Goal: Task Accomplishment & Management: Manage account settings

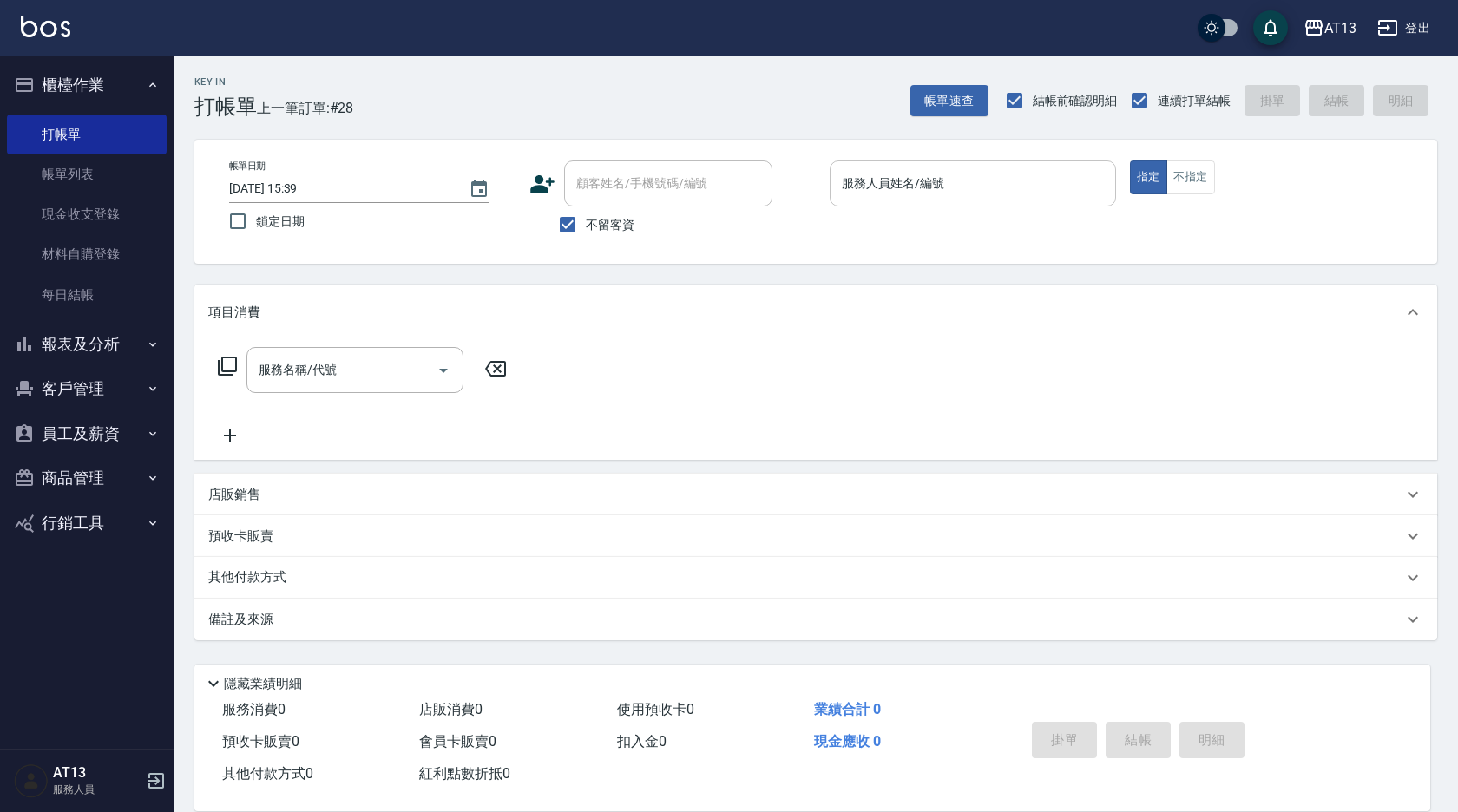
click at [934, 181] on div "服務人員姓名/編號 服務人員姓名/編號" at bounding box center [972, 184] width 287 height 46
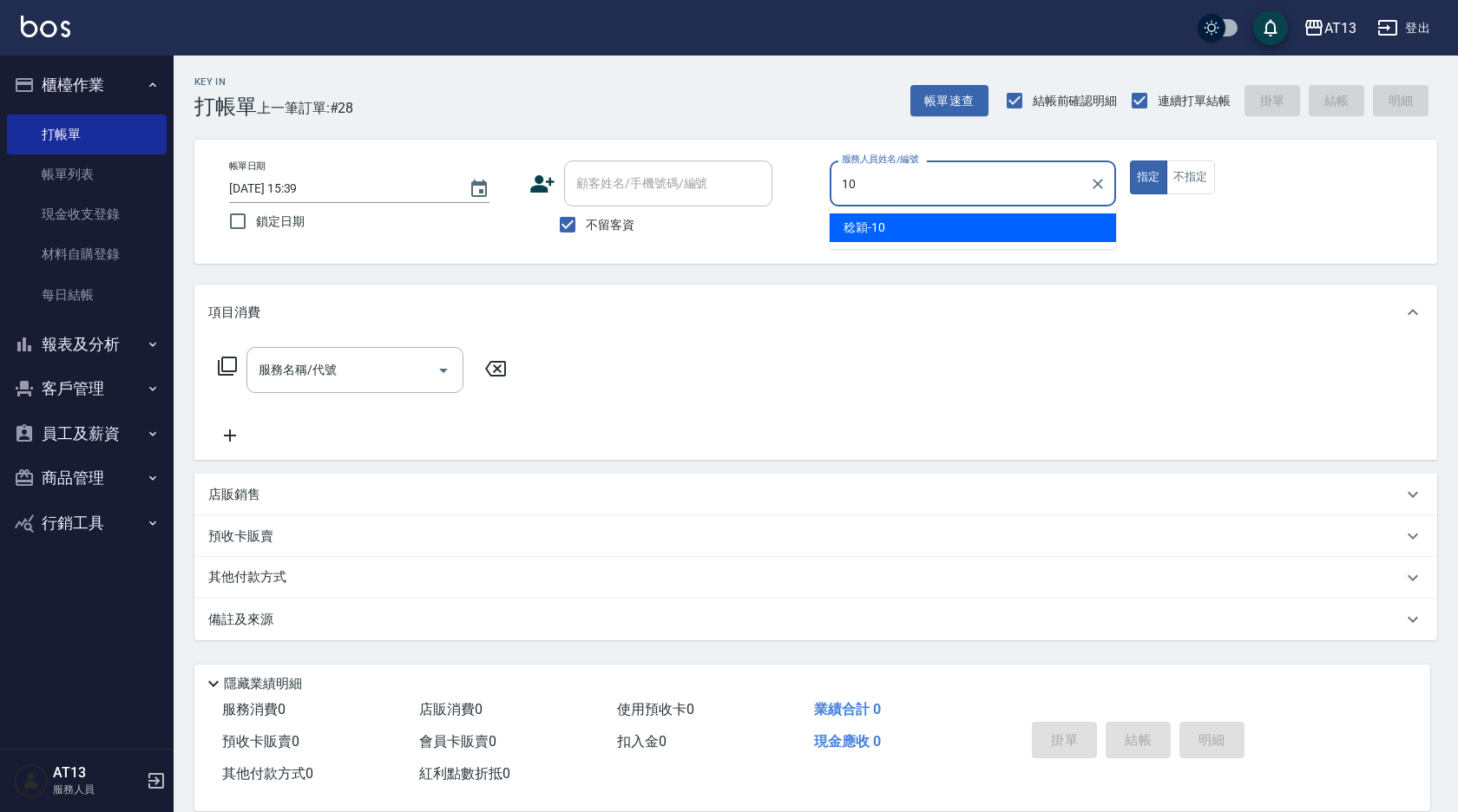
click at [1019, 223] on div "[PERSON_NAME] -10" at bounding box center [972, 228] width 287 height 29
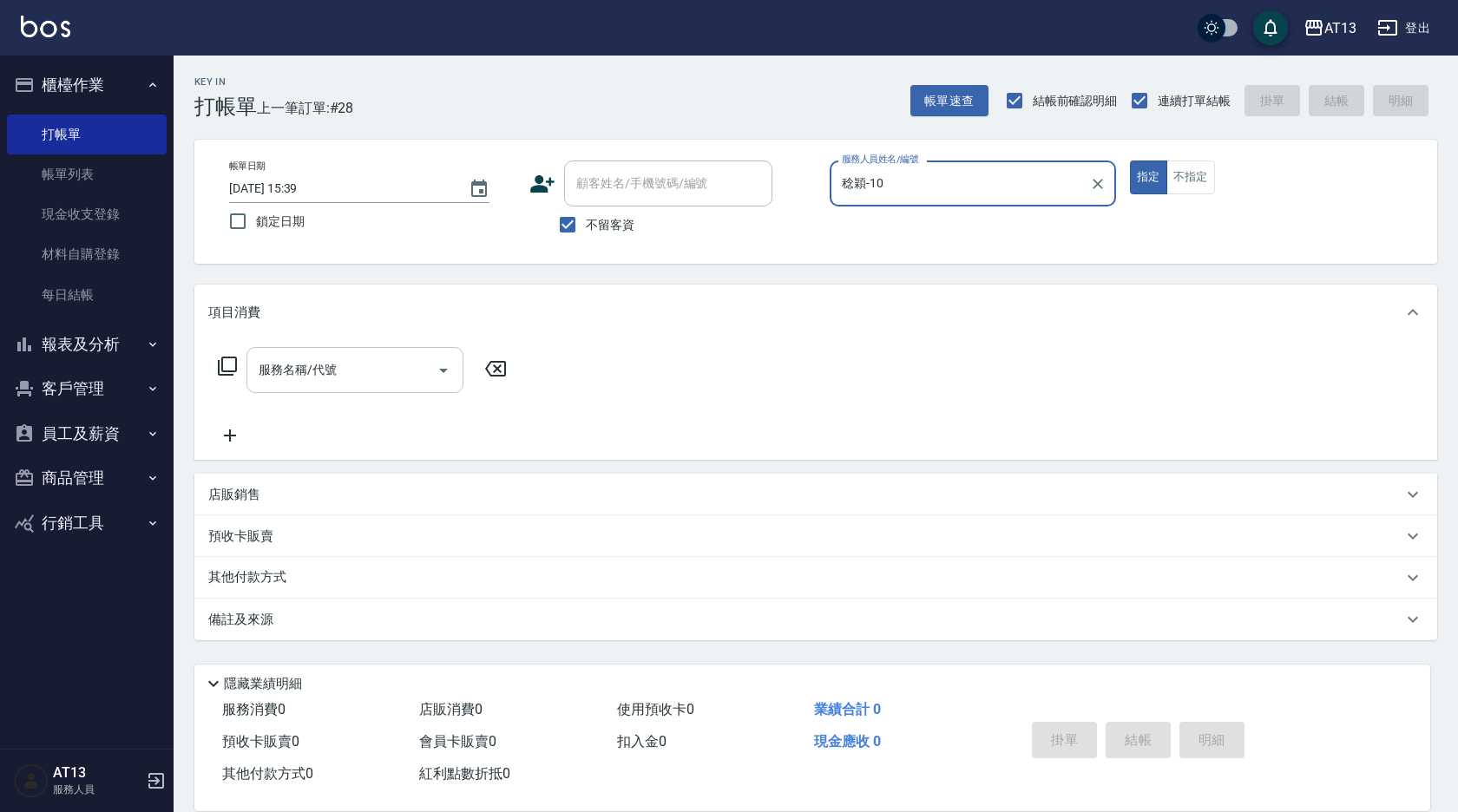
click at [328, 351] on div "服務名稱/代號" at bounding box center [355, 370] width 217 height 46
type input "稔穎-10"
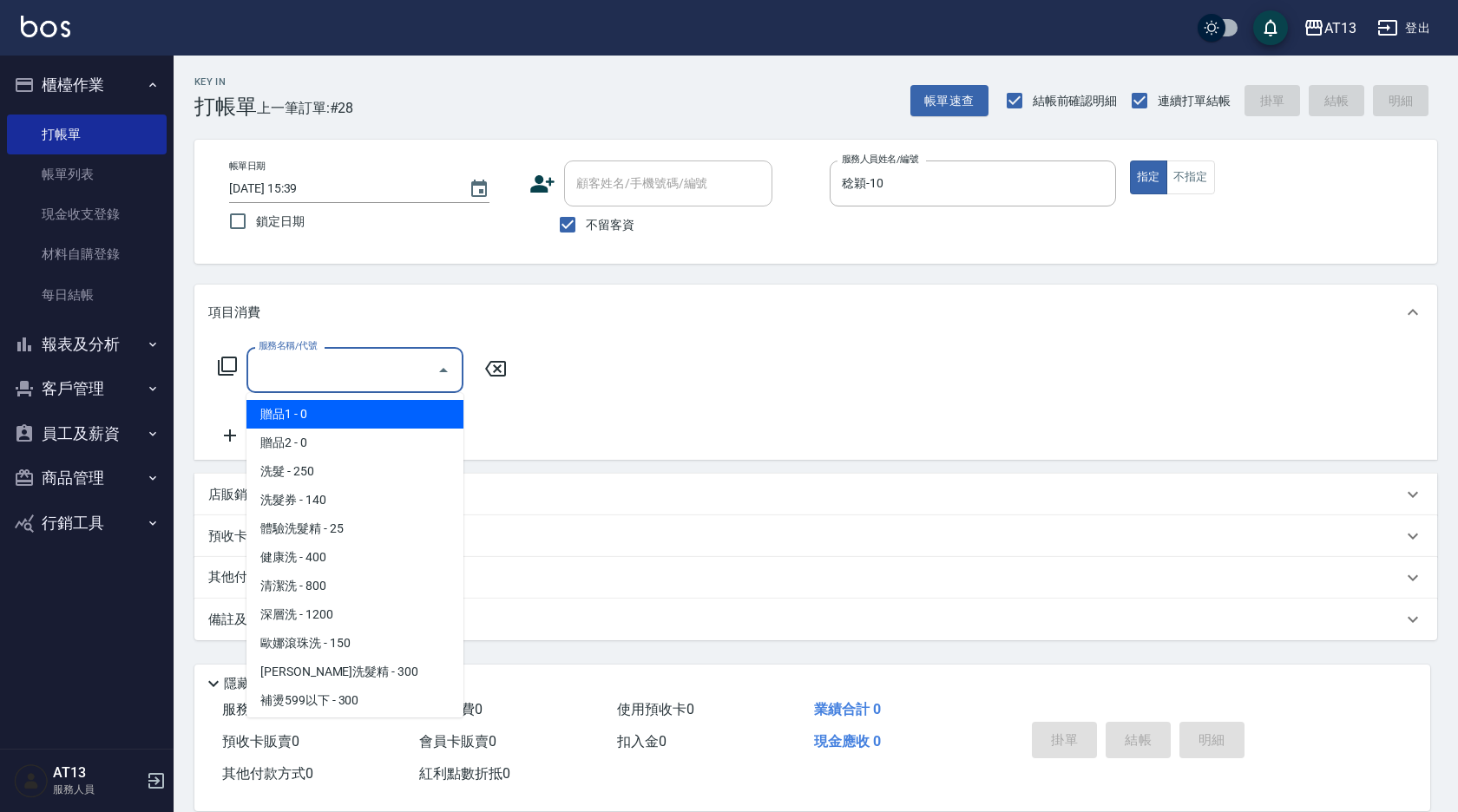
click at [294, 386] on div "服務名稱/代號" at bounding box center [355, 370] width 217 height 46
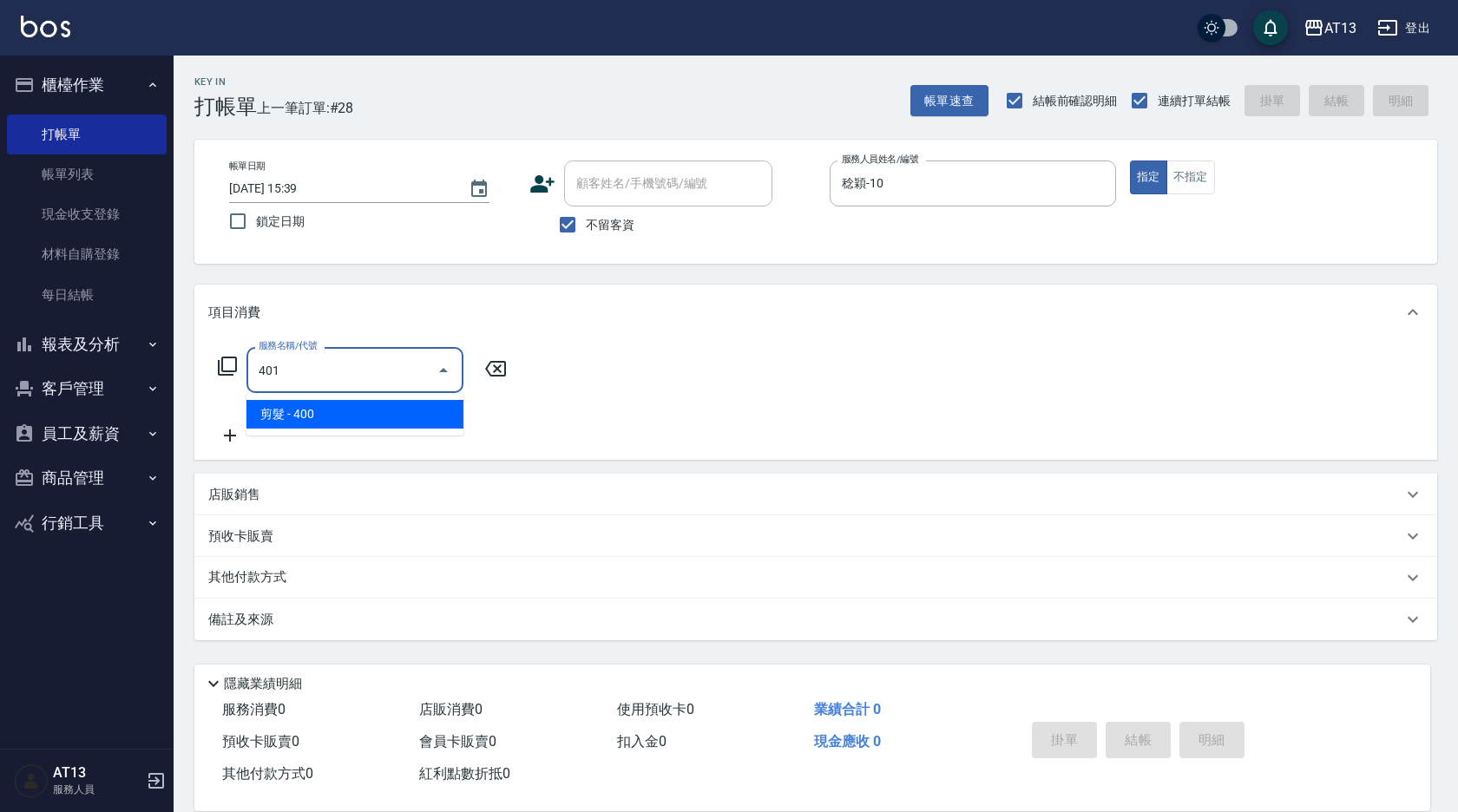
type input "剪髮(401)"
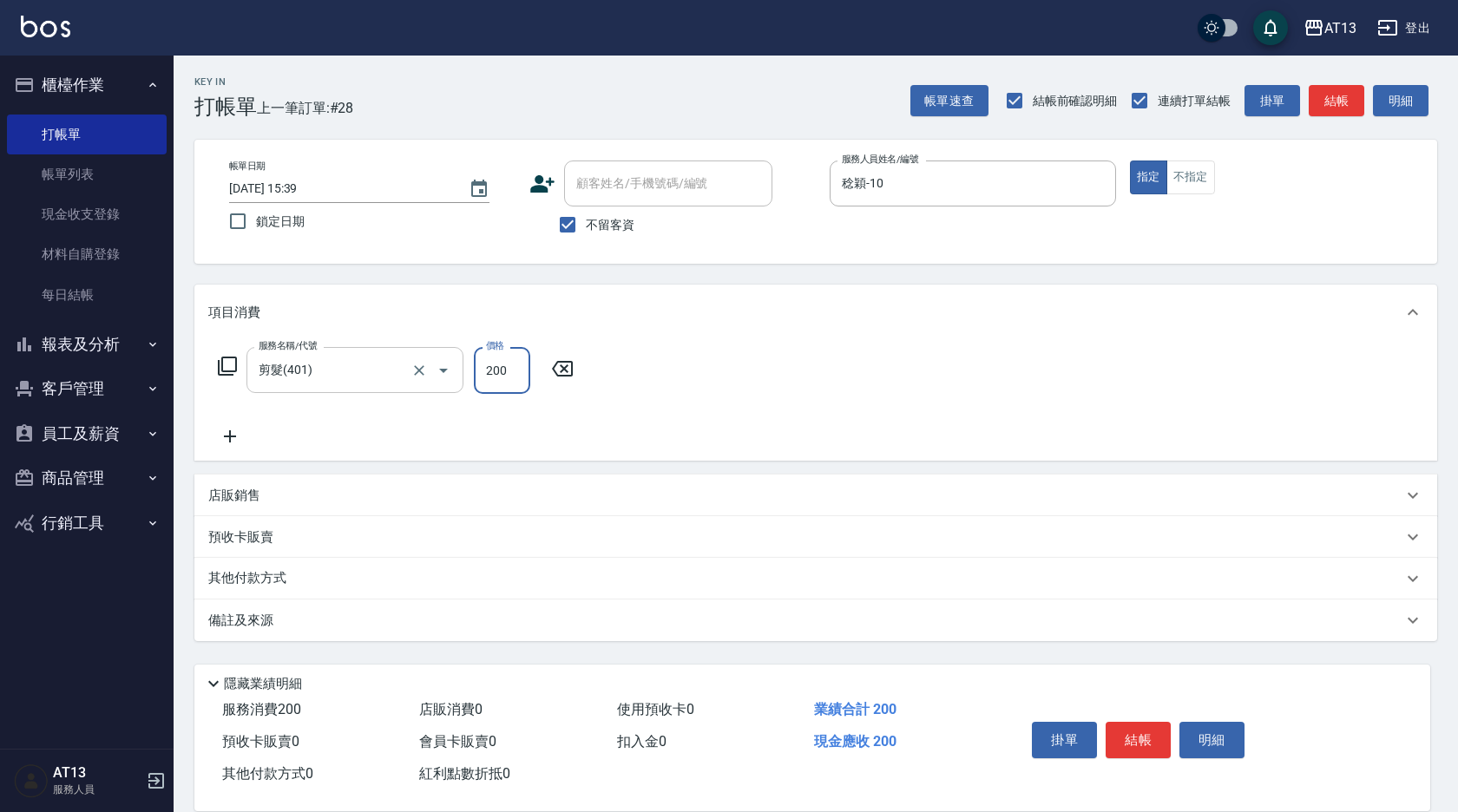
type input "200"
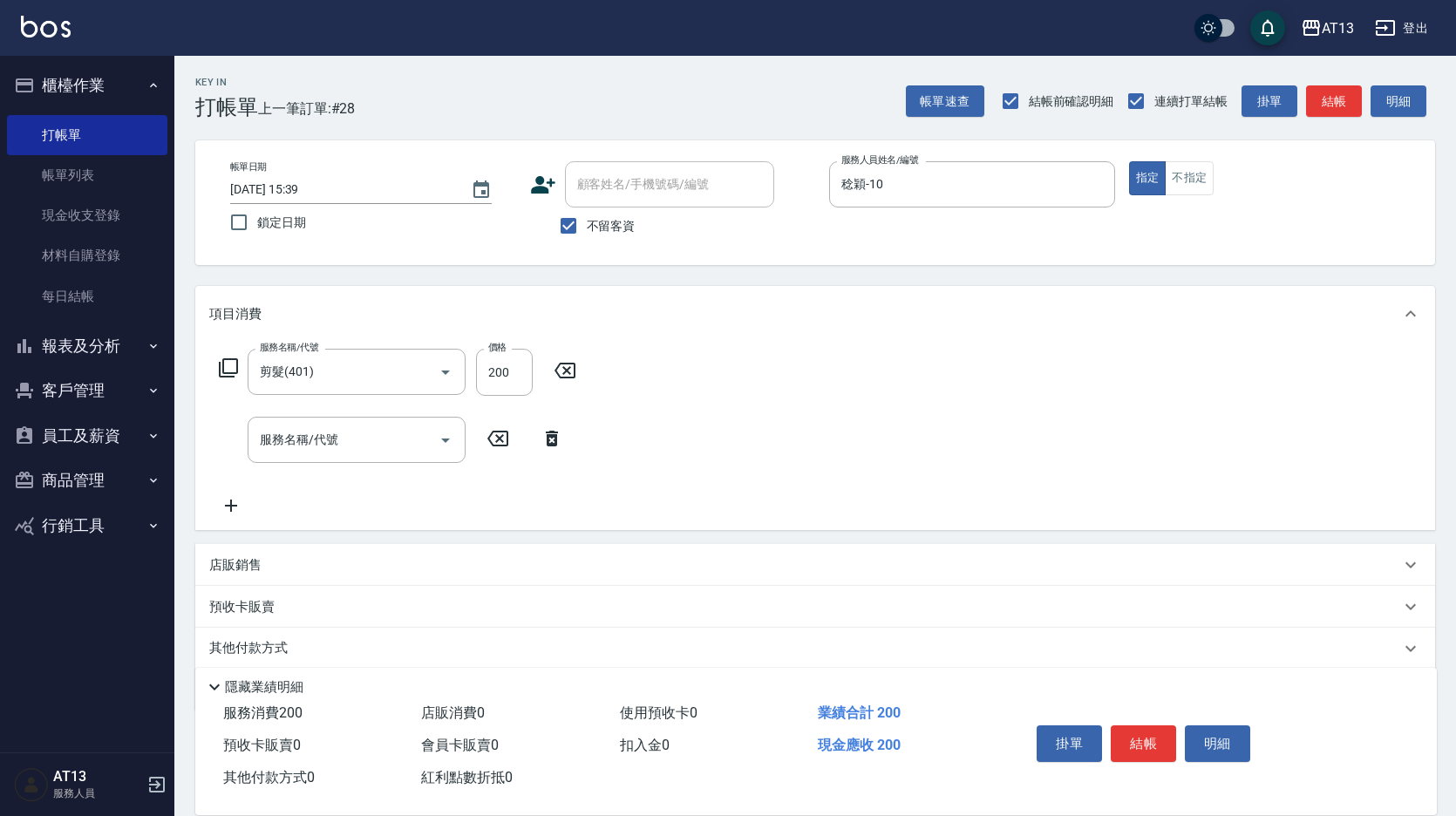
click at [805, 349] on div "服務名稱/代號 剪髮(401) 服務名稱/代號 價格 200 價格 服務名稱/代號 服務名稱/代號" at bounding box center [815, 435] width 1240 height 188
click at [1123, 718] on div "掛單 結帳 明細" at bounding box center [1143, 745] width 228 height 55
click at [1138, 748] on button "結帳" at bounding box center [1143, 743] width 65 height 36
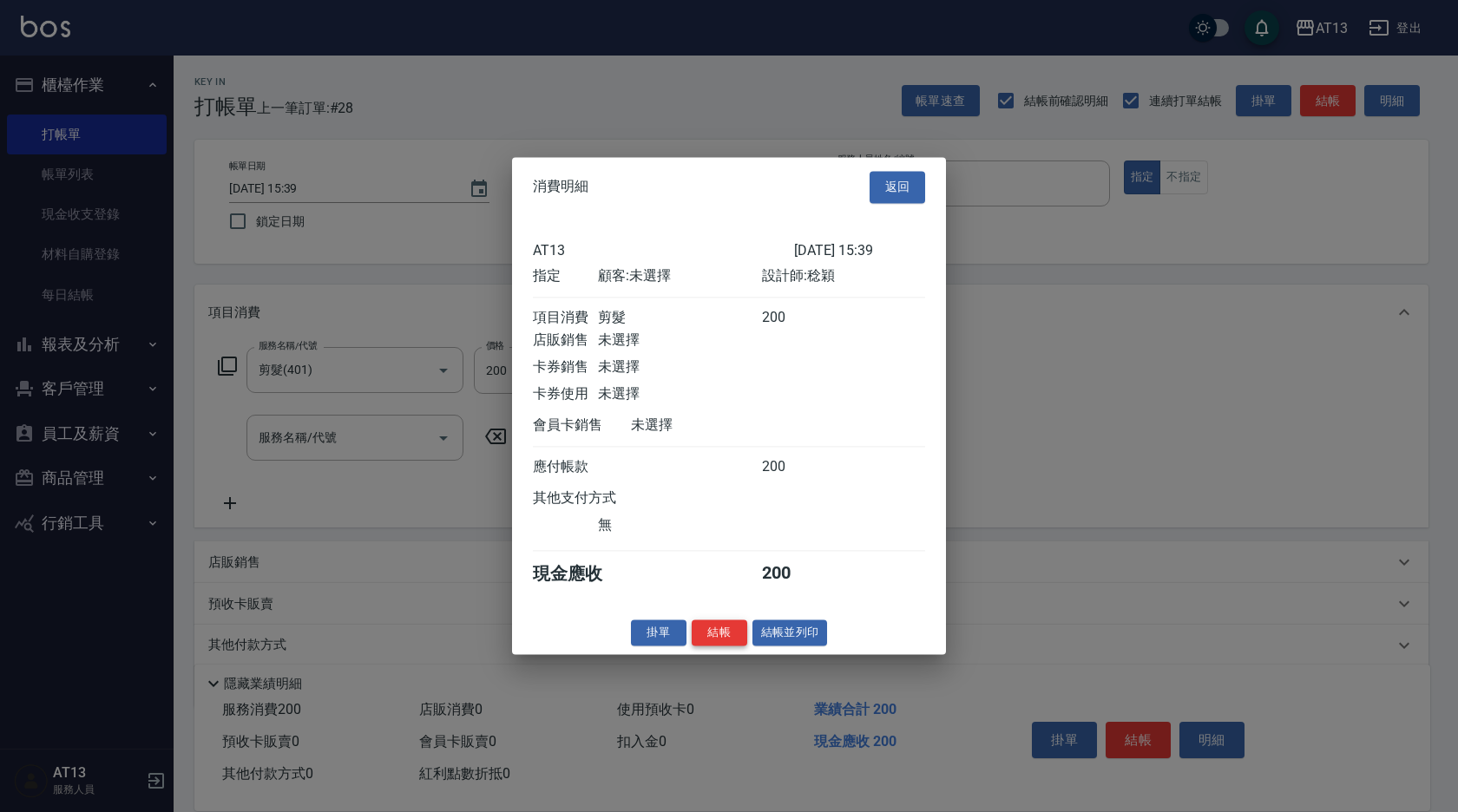
click at [704, 646] on button "結帳" at bounding box center [719, 633] width 55 height 27
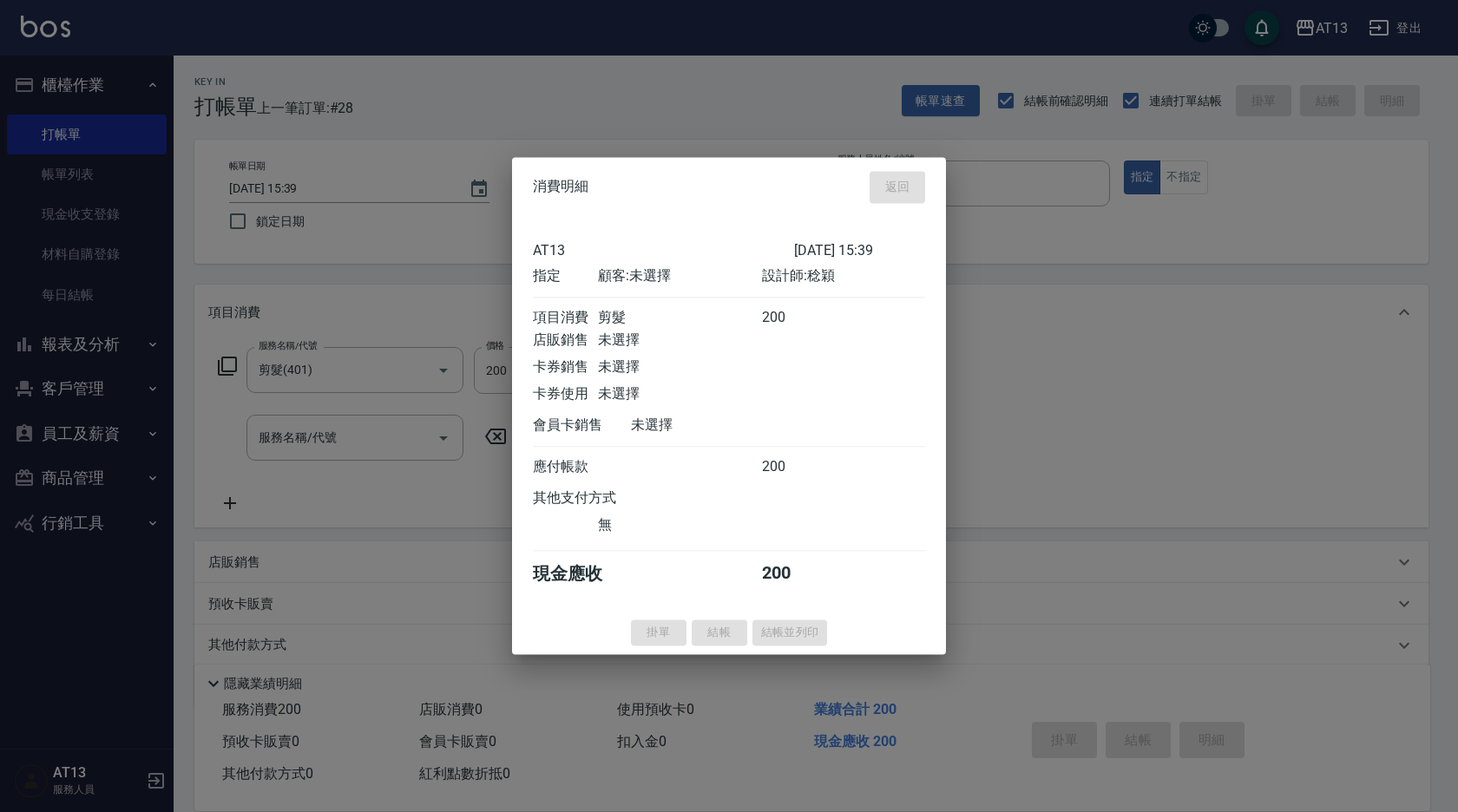
type input "[DATE] 17:34"
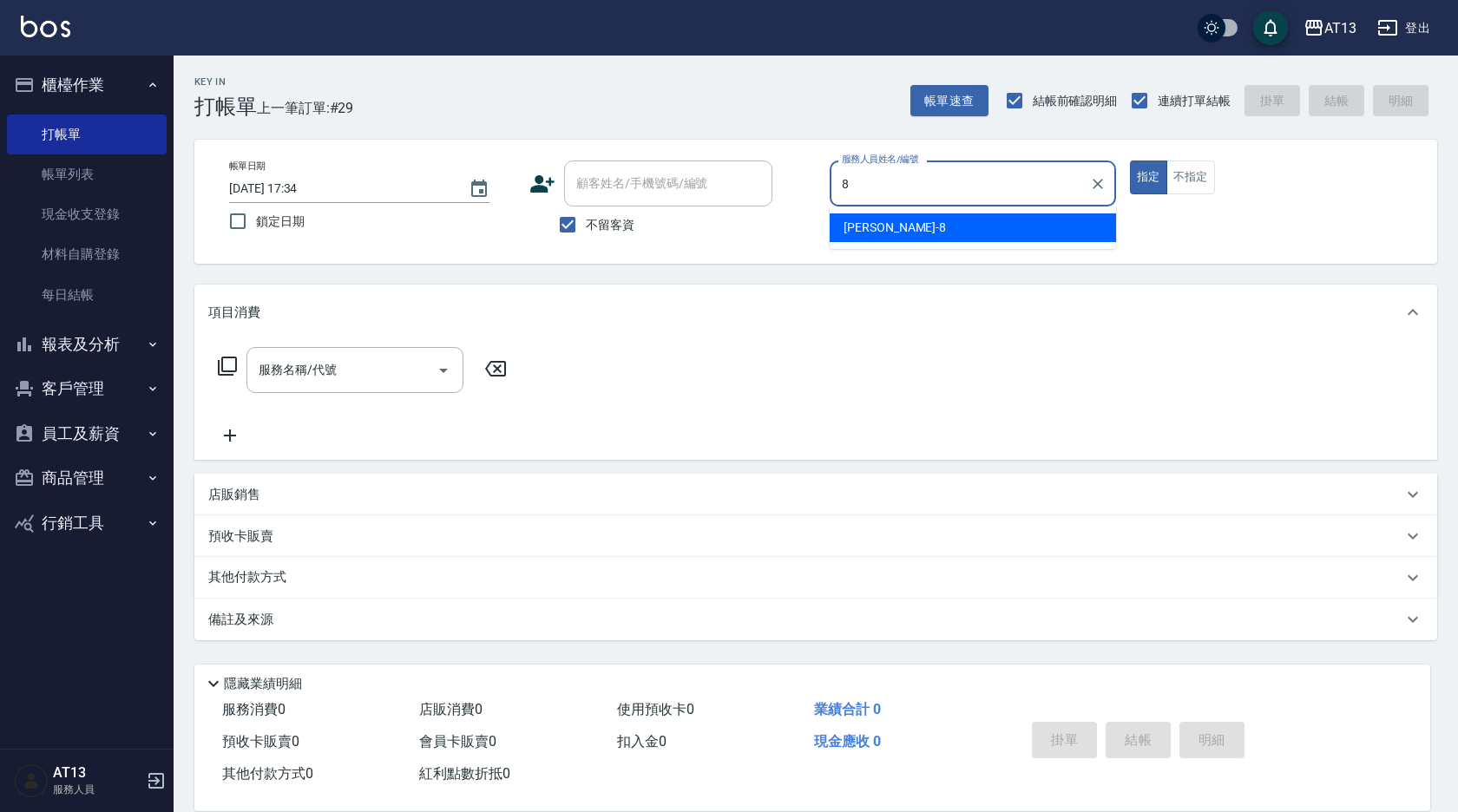
click at [1043, 242] on ul "[PERSON_NAME] -8" at bounding box center [972, 228] width 287 height 43
click at [1024, 227] on div "[PERSON_NAME] -8" at bounding box center [972, 228] width 287 height 29
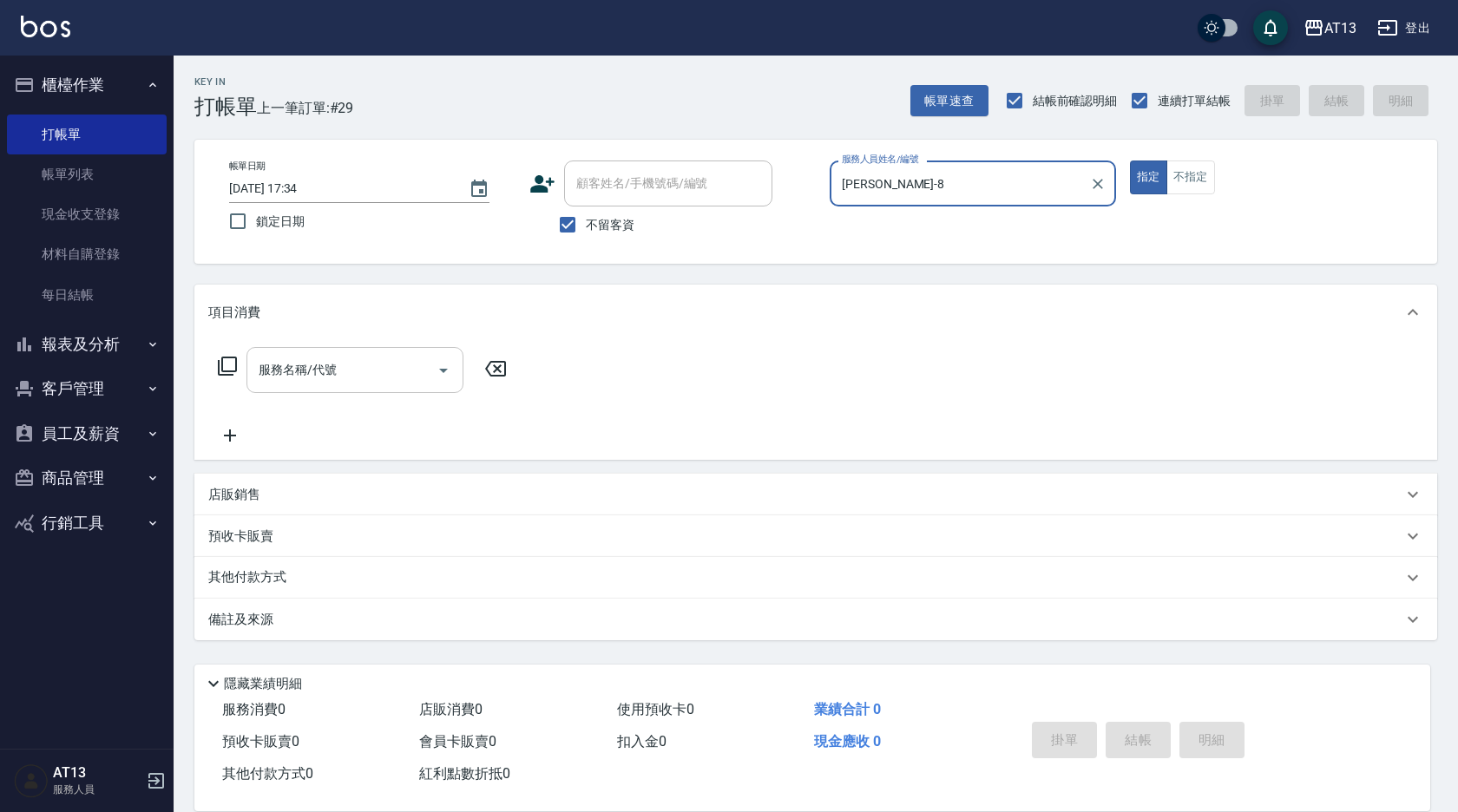
type input "[PERSON_NAME]-8"
click at [258, 384] on input "服務名稱/代號" at bounding box center [342, 370] width 175 height 30
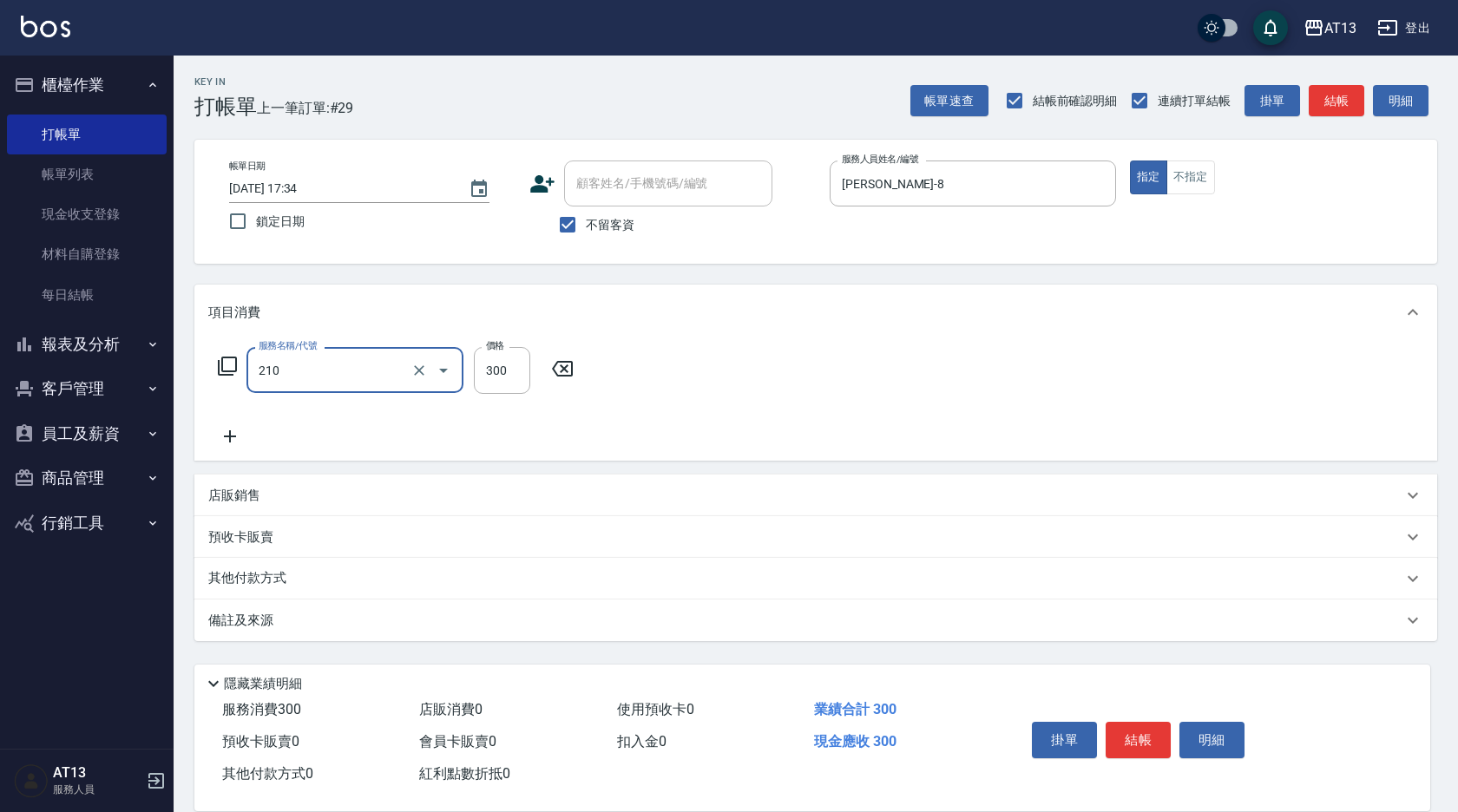
type input "歐娜洗髮精(210)"
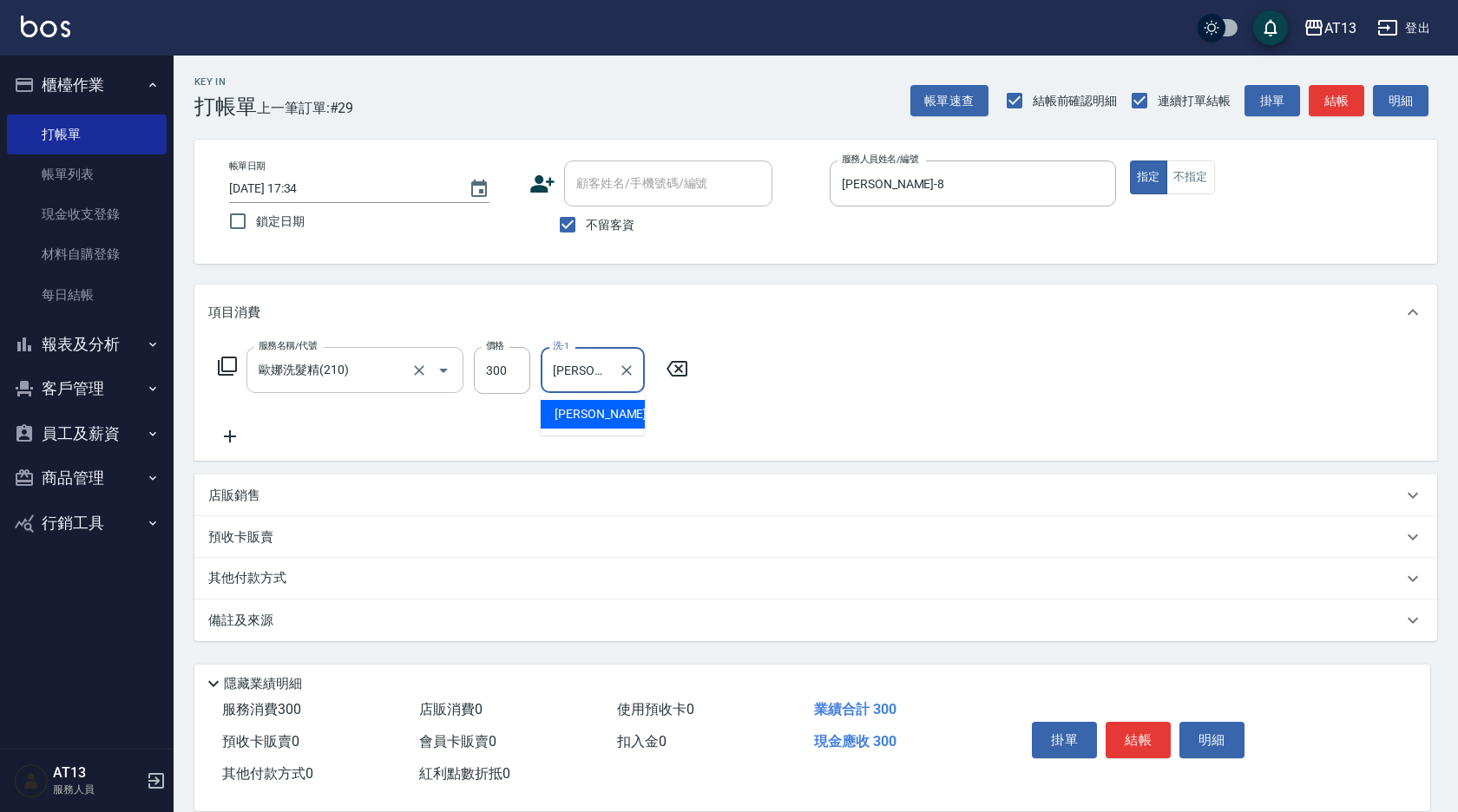
type input "[PERSON_NAME]-8"
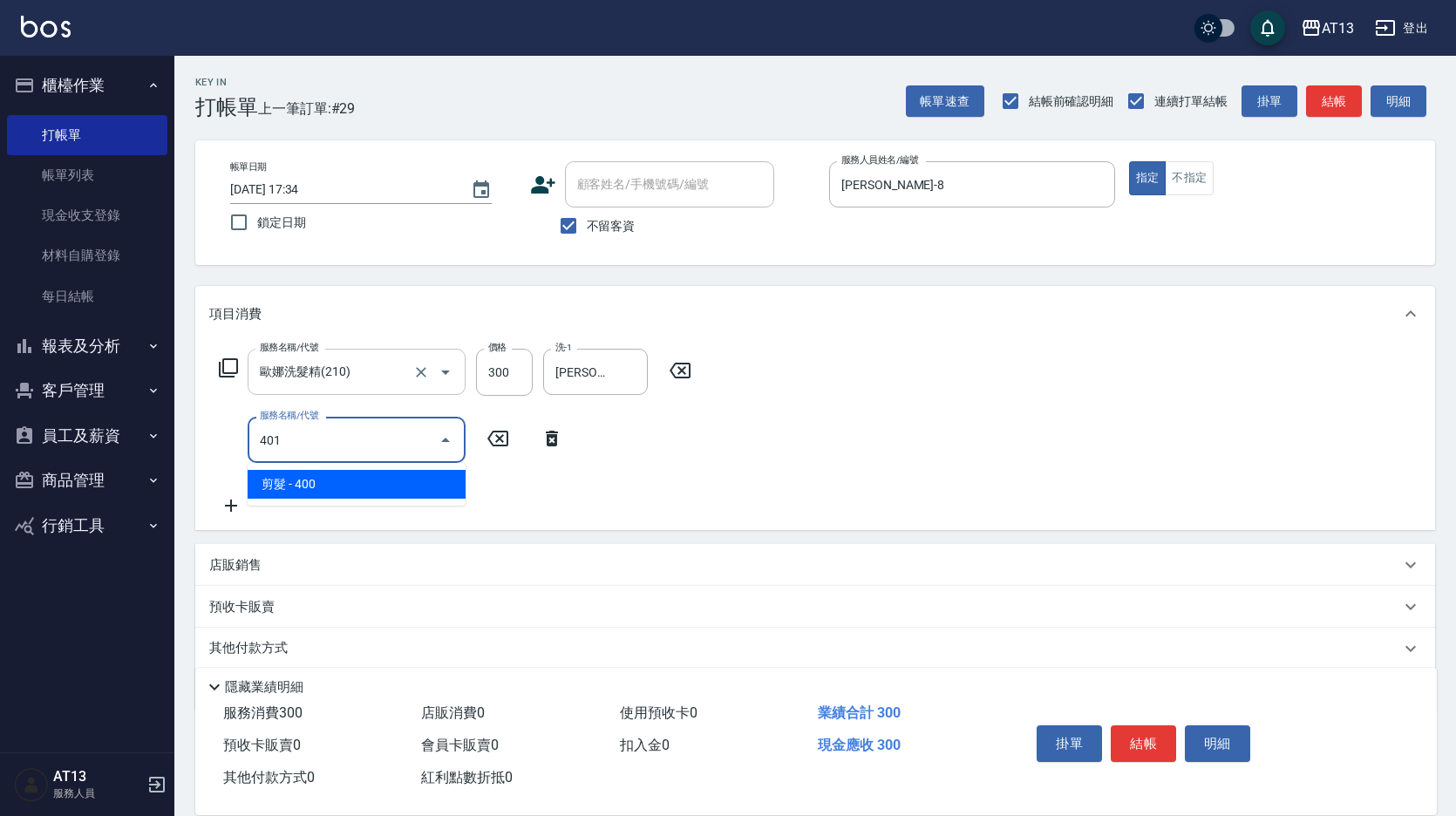
type input "剪髮(401)"
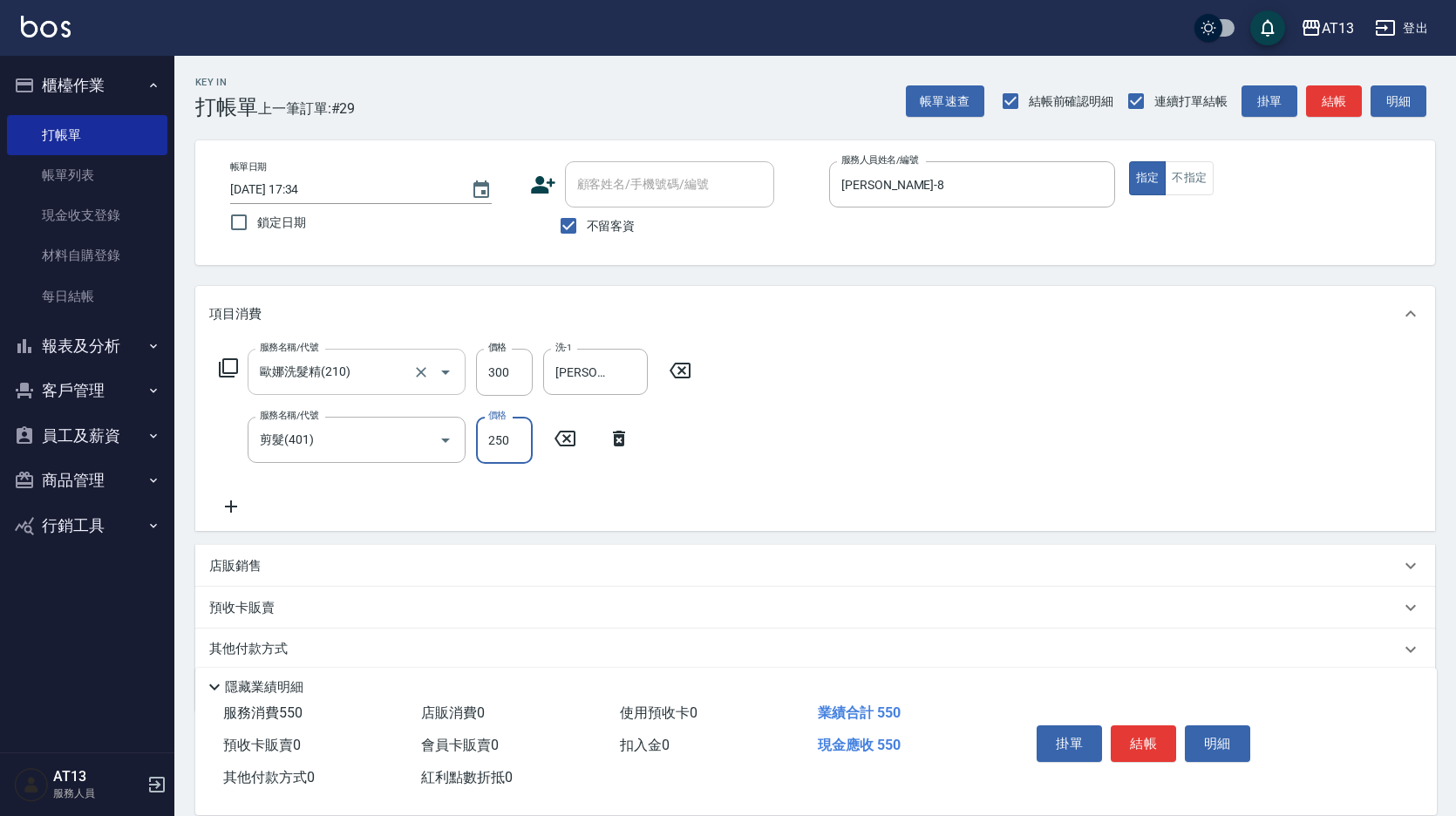
type input "250"
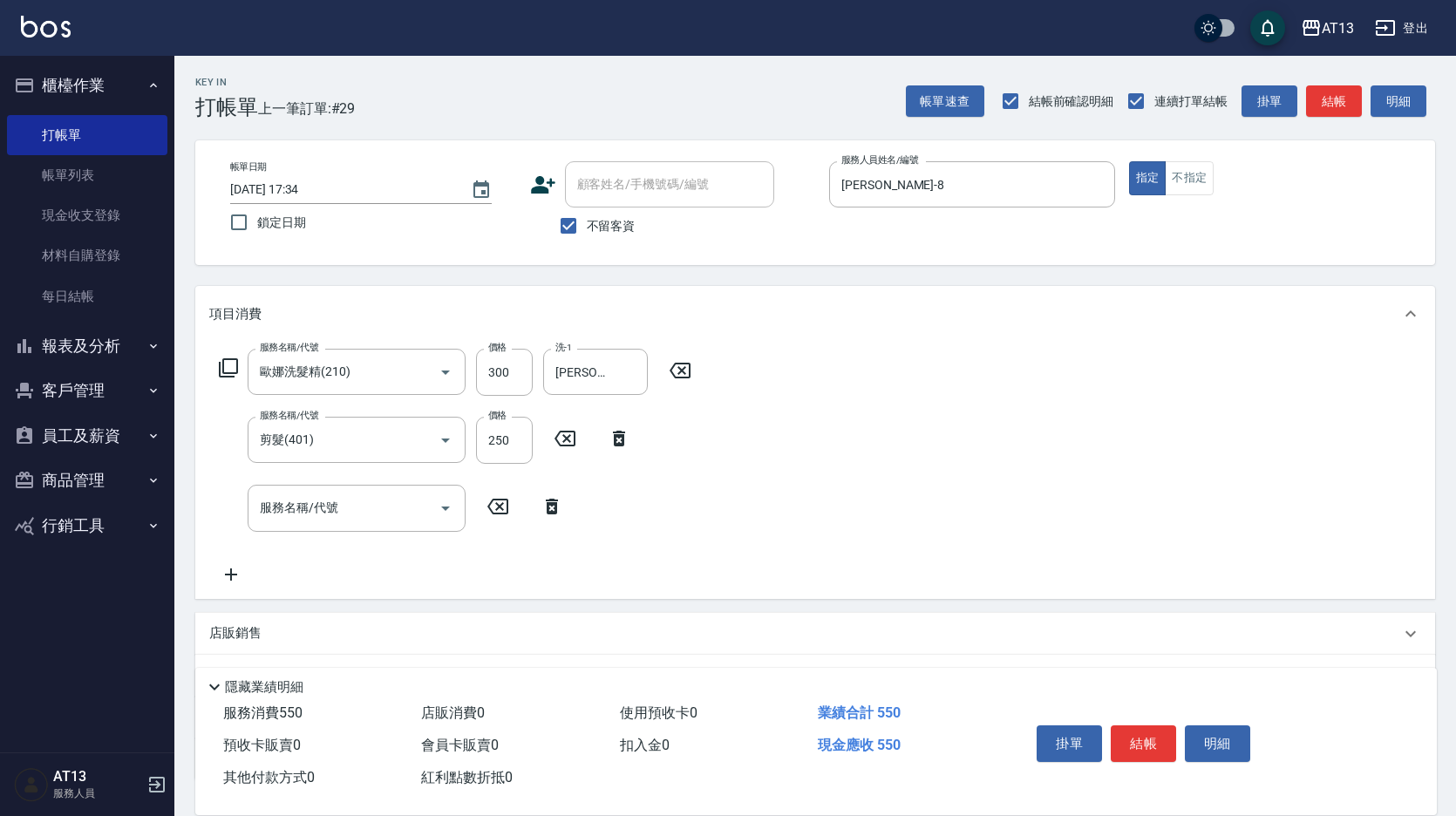
drag, startPoint x: 1231, startPoint y: 467, endPoint x: 1202, endPoint y: 487, distance: 35.2
click at [1209, 482] on div "服務名稱/代號 [PERSON_NAME]洗髮精(210) 服務名稱/代號 價格 300 價格 洗-1 [PERSON_NAME]-8 洗-1 服務名稱/代號…" at bounding box center [815, 470] width 1240 height 256
click at [1115, 736] on button "結帳" at bounding box center [1143, 743] width 65 height 36
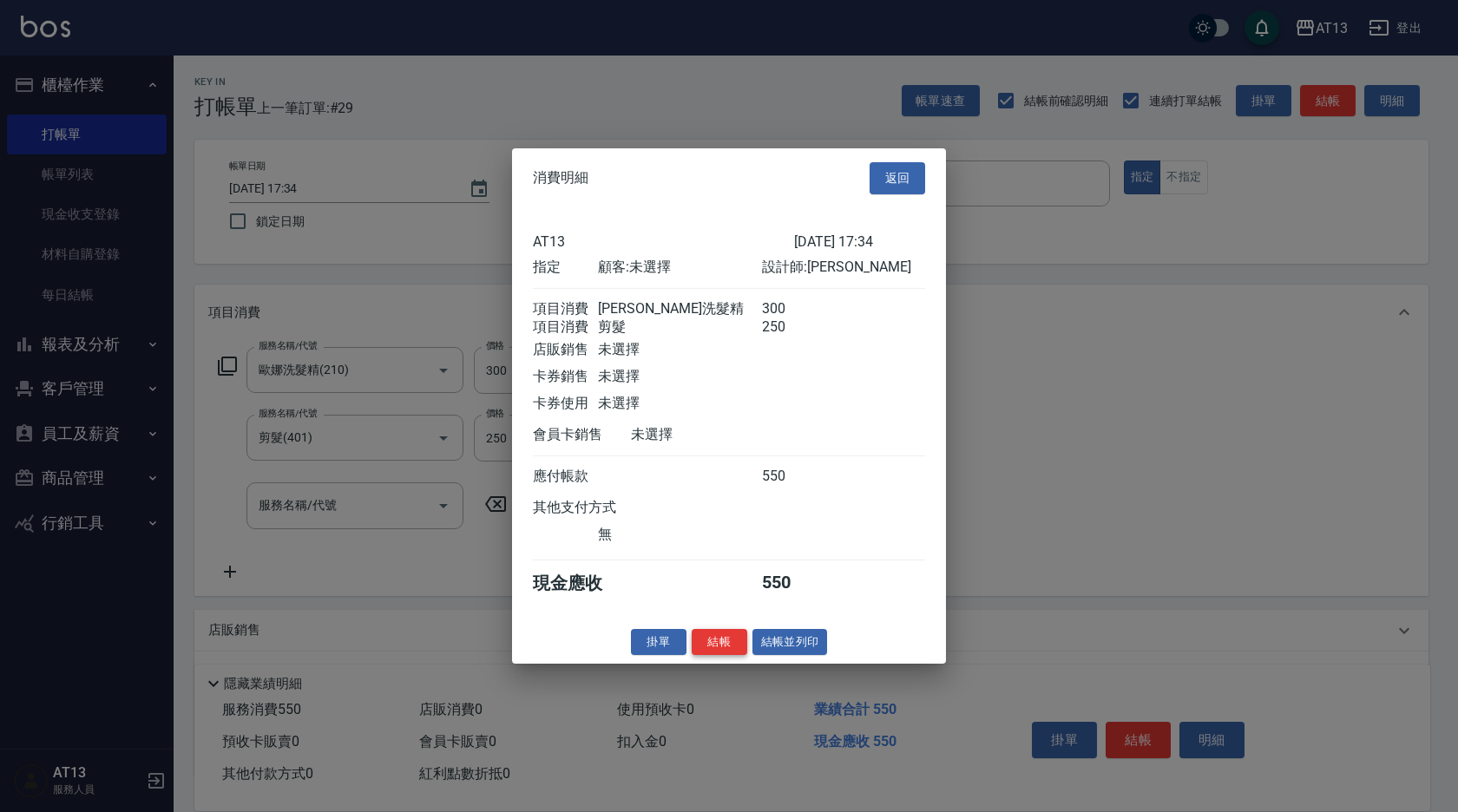
click at [709, 644] on button "結帳" at bounding box center [719, 642] width 55 height 27
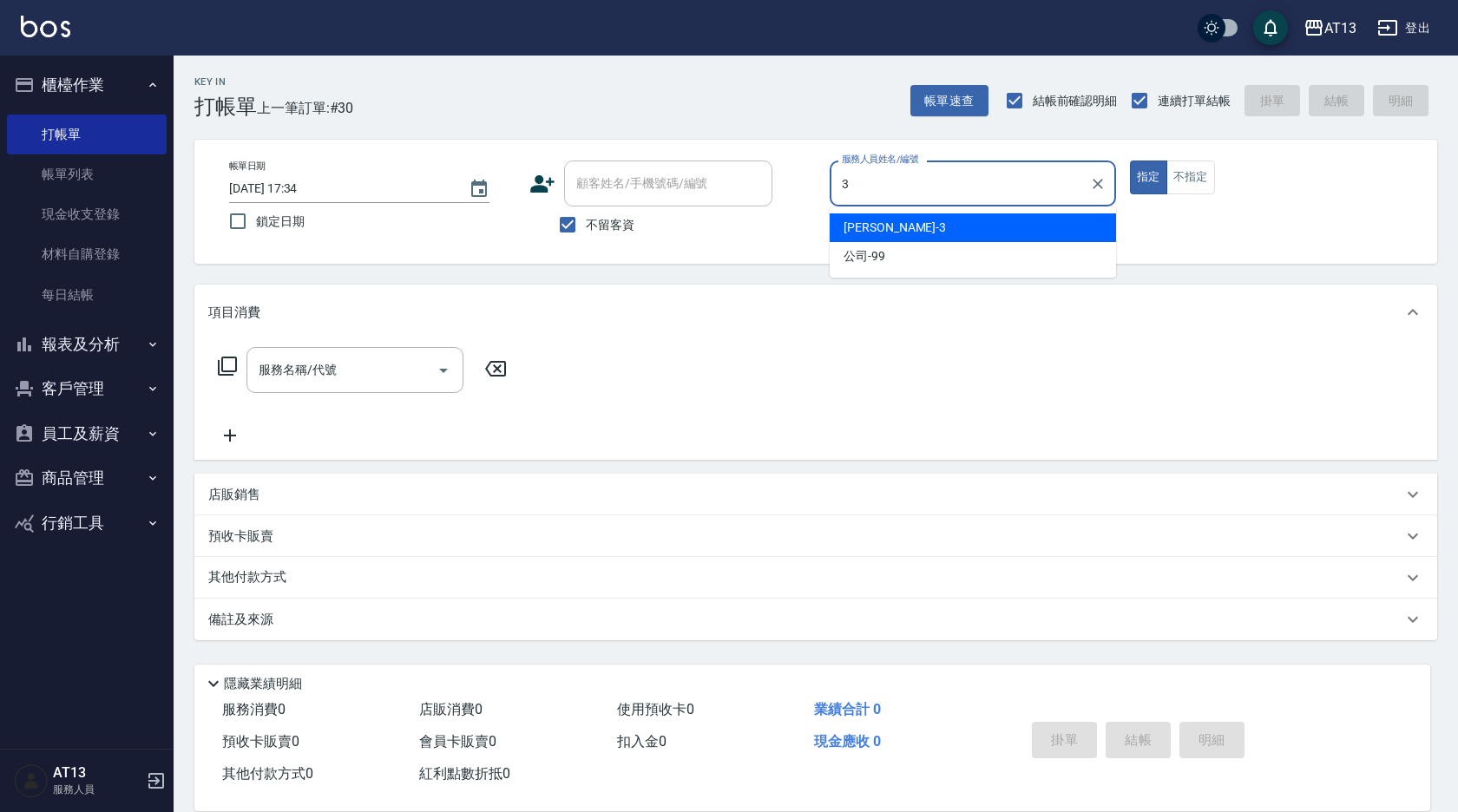
click at [1024, 230] on div "[PERSON_NAME] -3" at bounding box center [972, 228] width 287 height 29
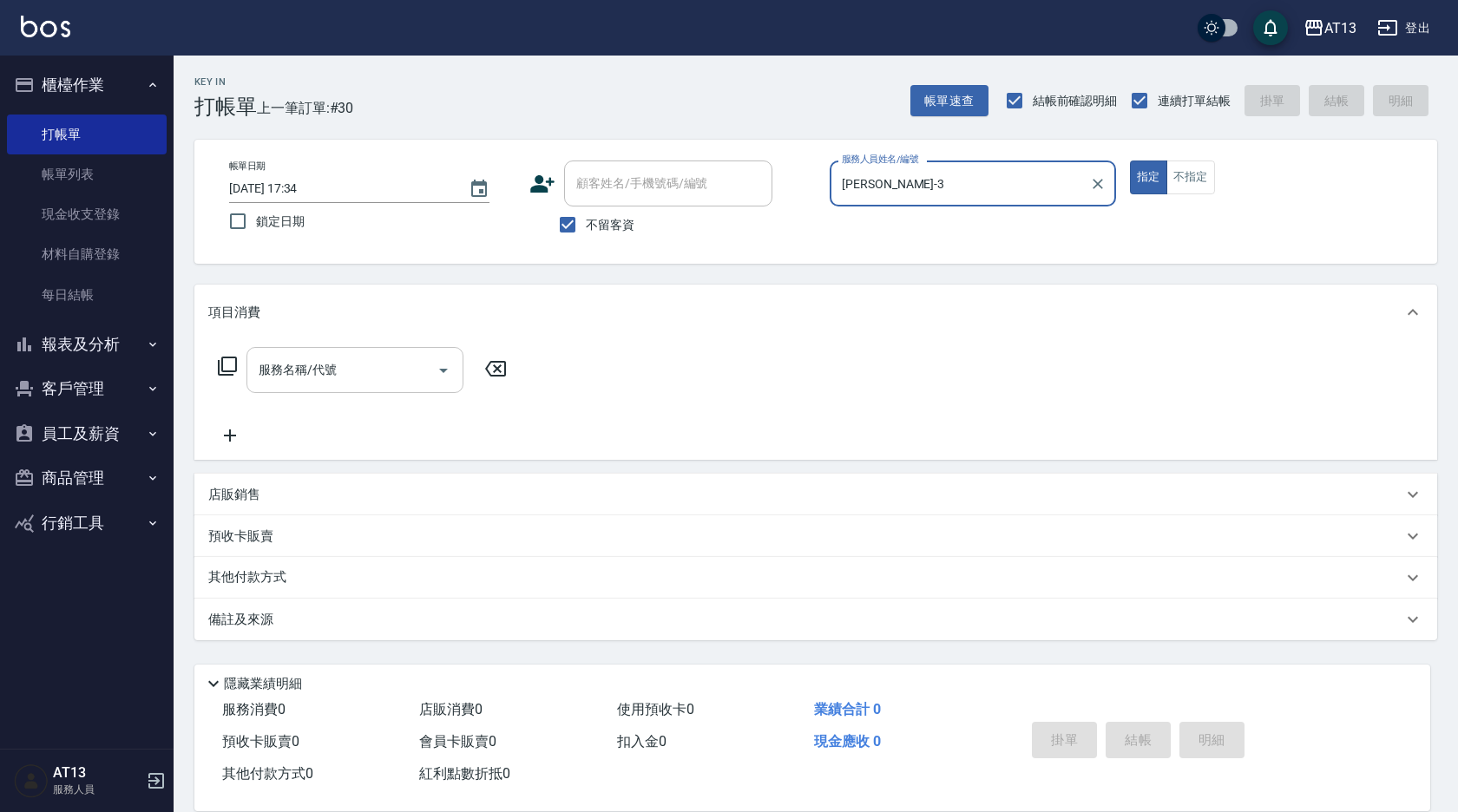
type input "[PERSON_NAME]-3"
click at [342, 368] on input "服務名稱/代號" at bounding box center [342, 370] width 175 height 30
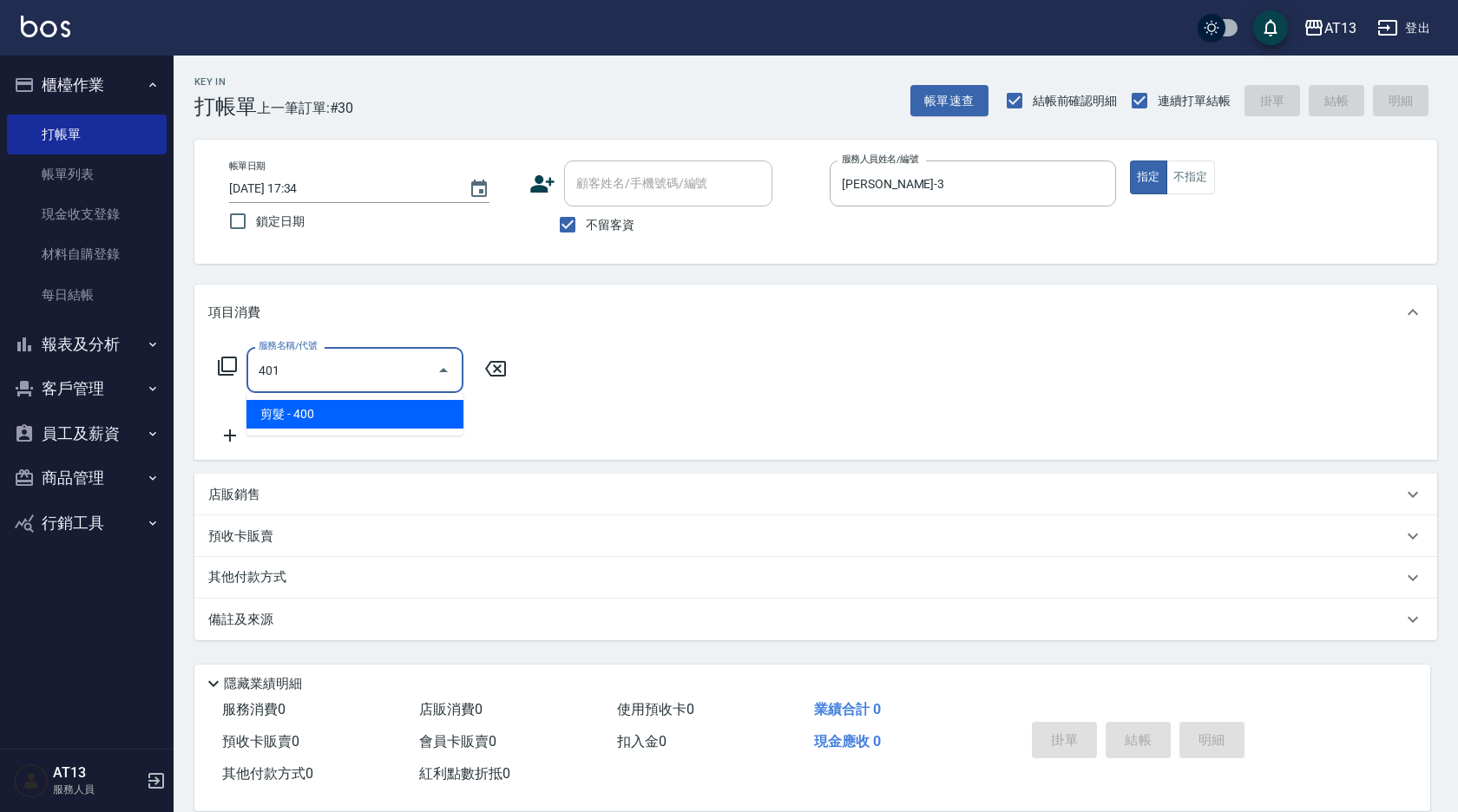
type input "剪髮(401)"
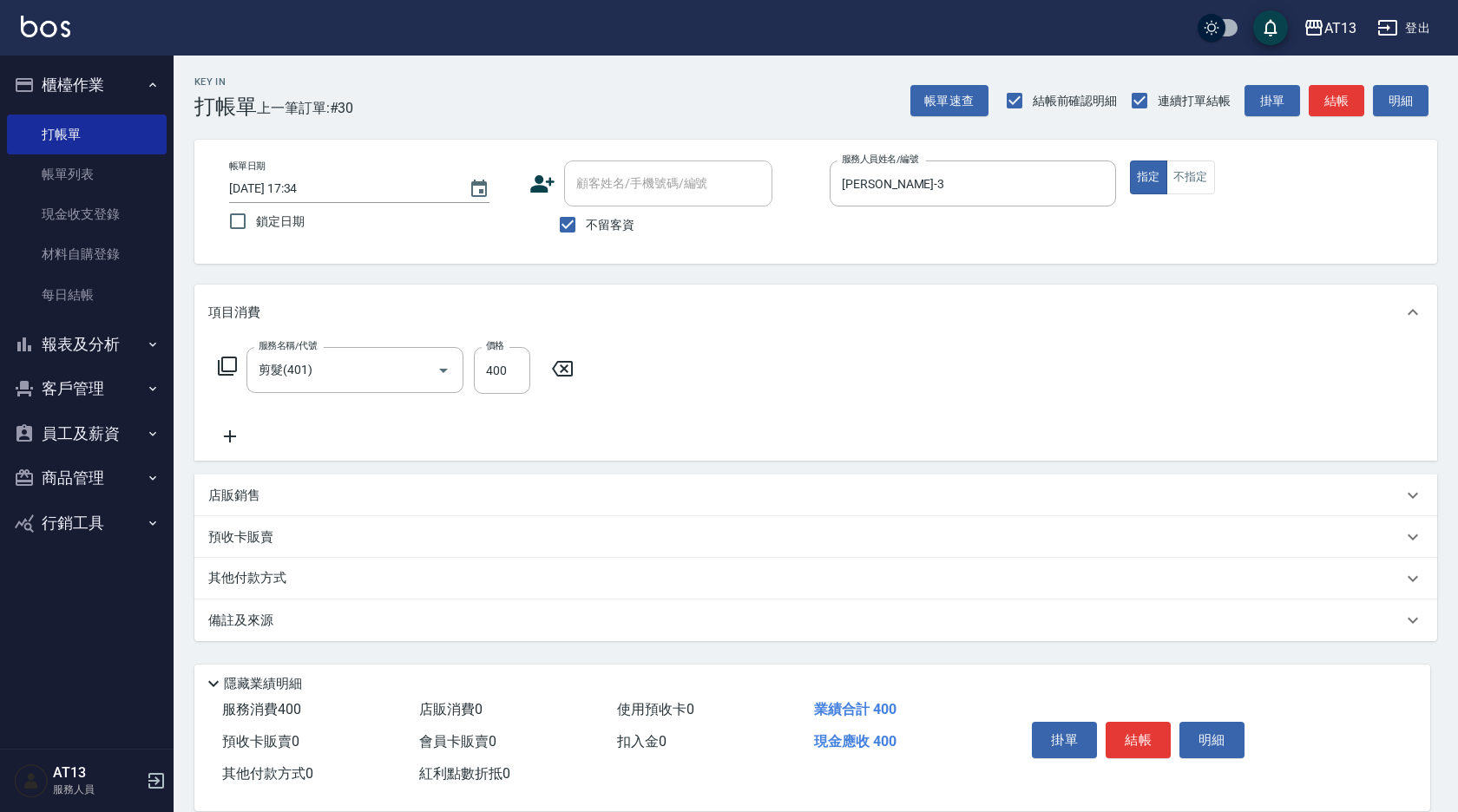
click at [811, 393] on div "服務名稱/代號 剪髮(401) 服務名稱/代號 價格 400 價格" at bounding box center [815, 400] width 1243 height 121
click at [1137, 722] on button "結帳" at bounding box center [1138, 740] width 65 height 36
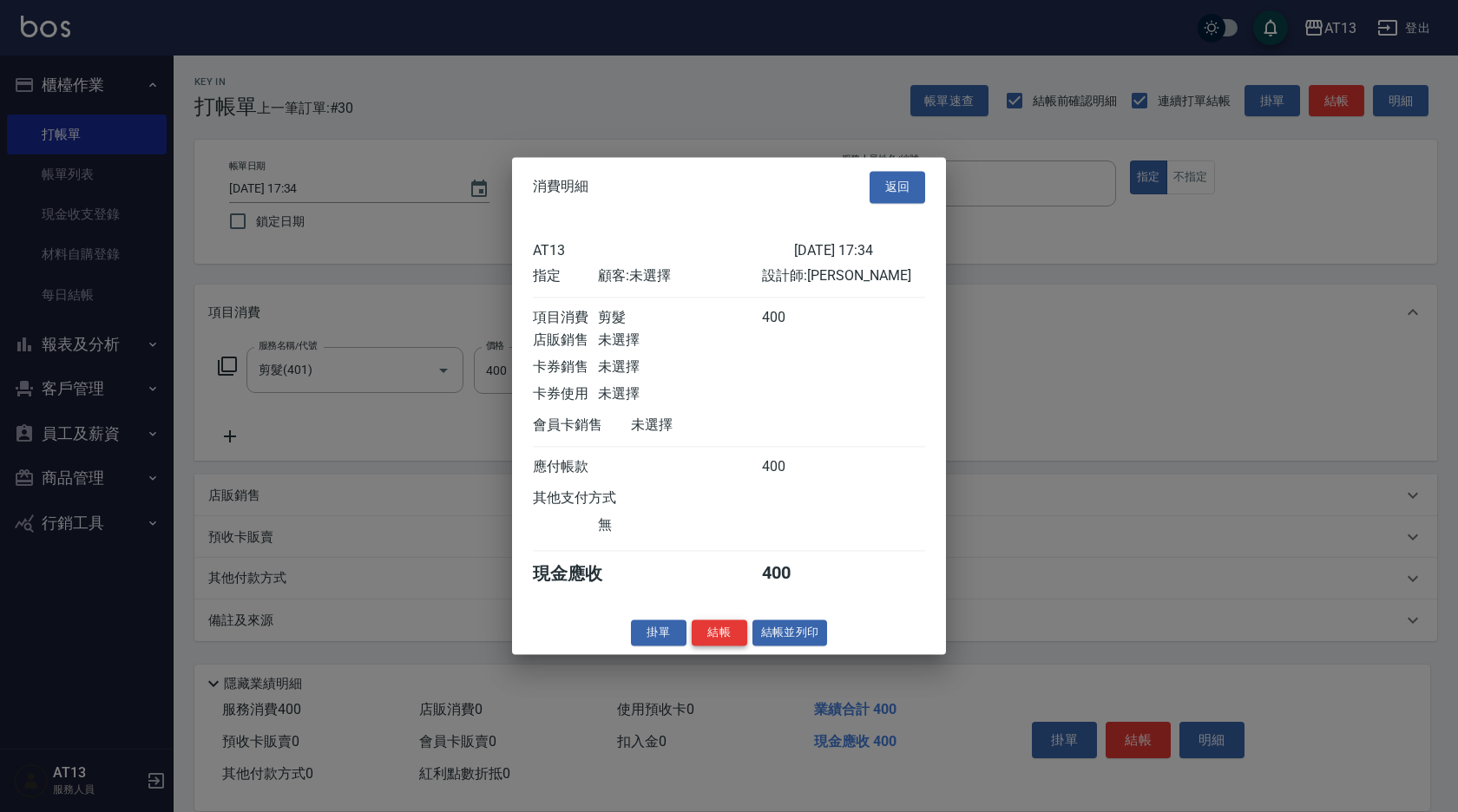
click at [721, 642] on button "結帳" at bounding box center [719, 633] width 55 height 27
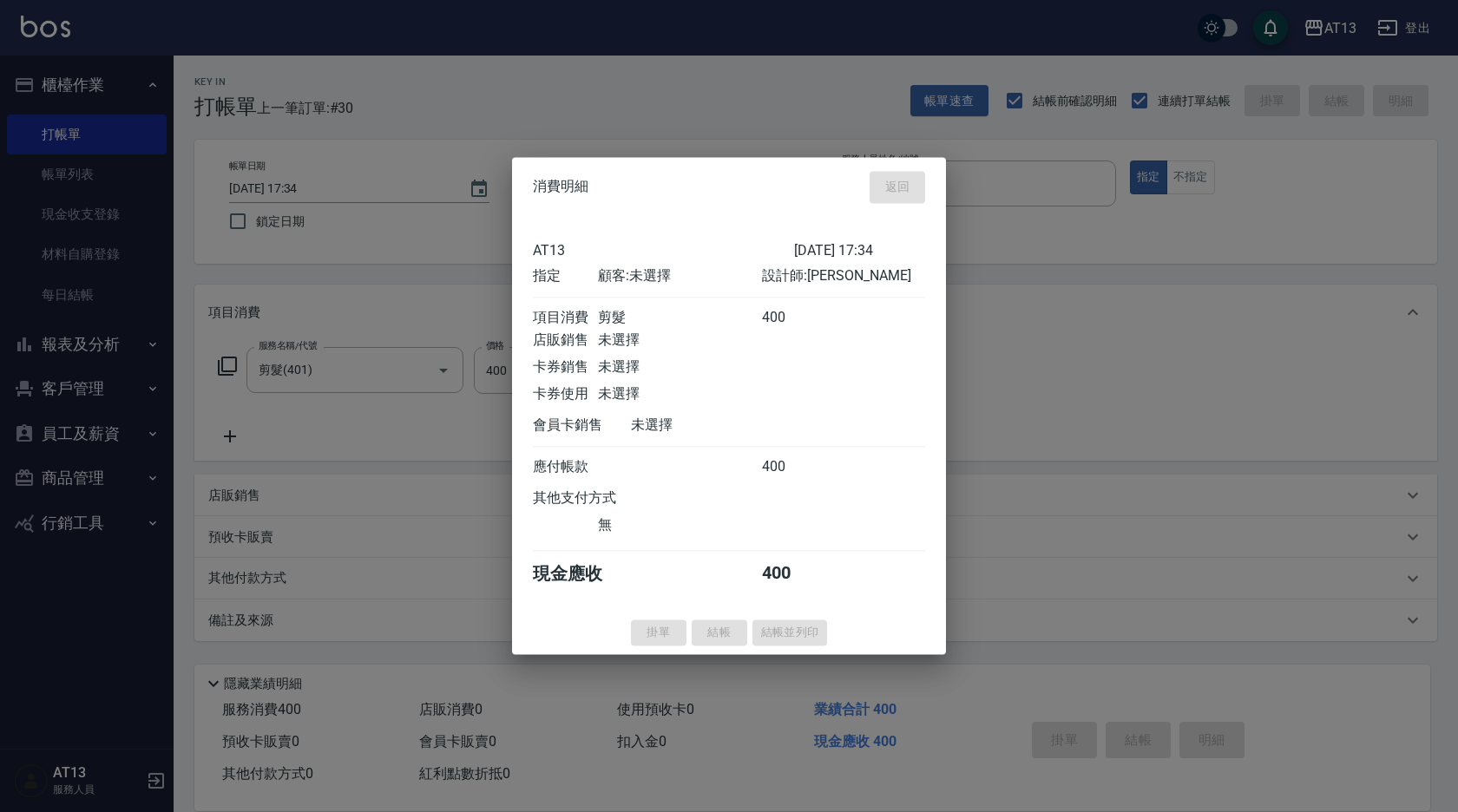
type input "8"
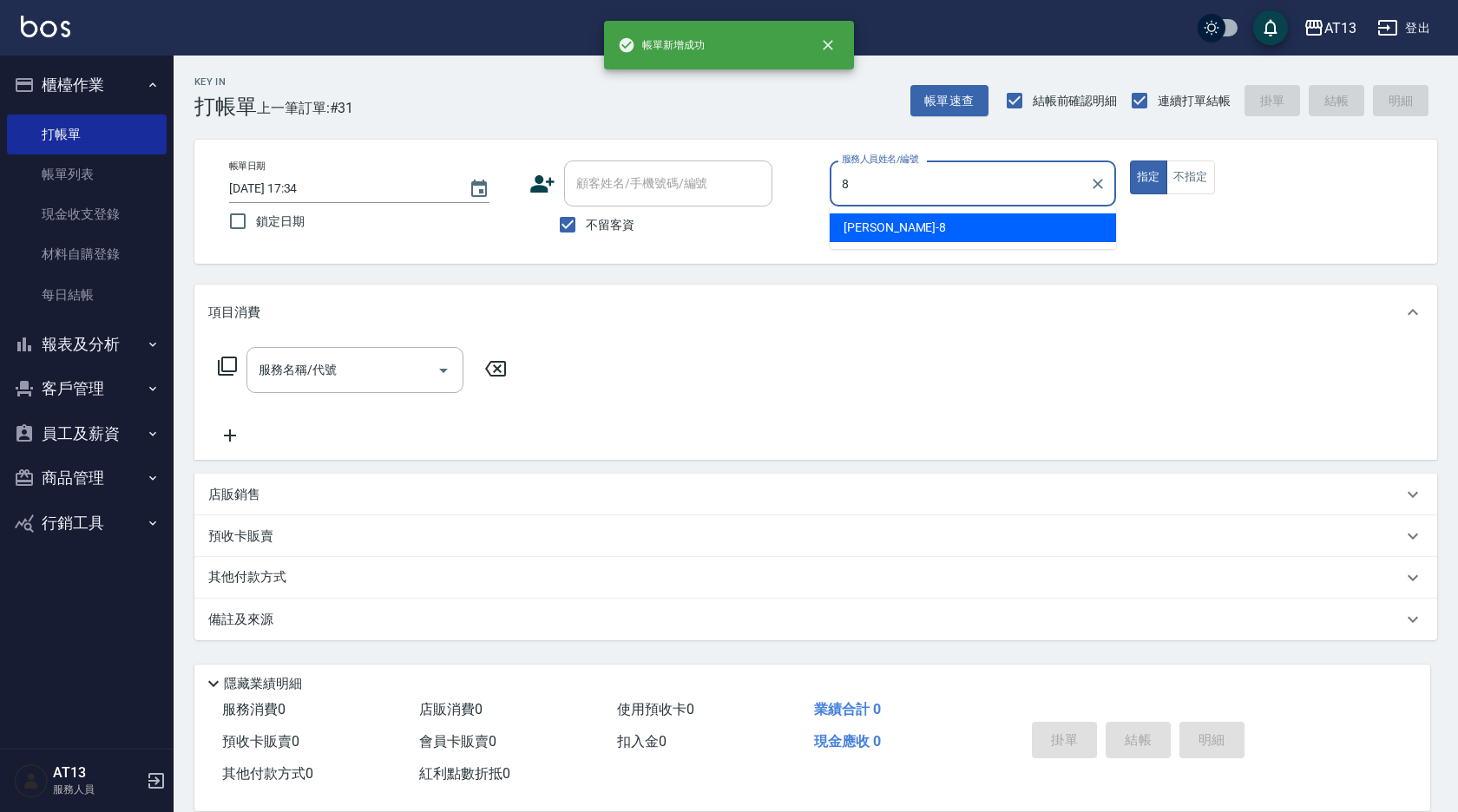
click at [964, 236] on div "[PERSON_NAME] -8" at bounding box center [972, 228] width 287 height 29
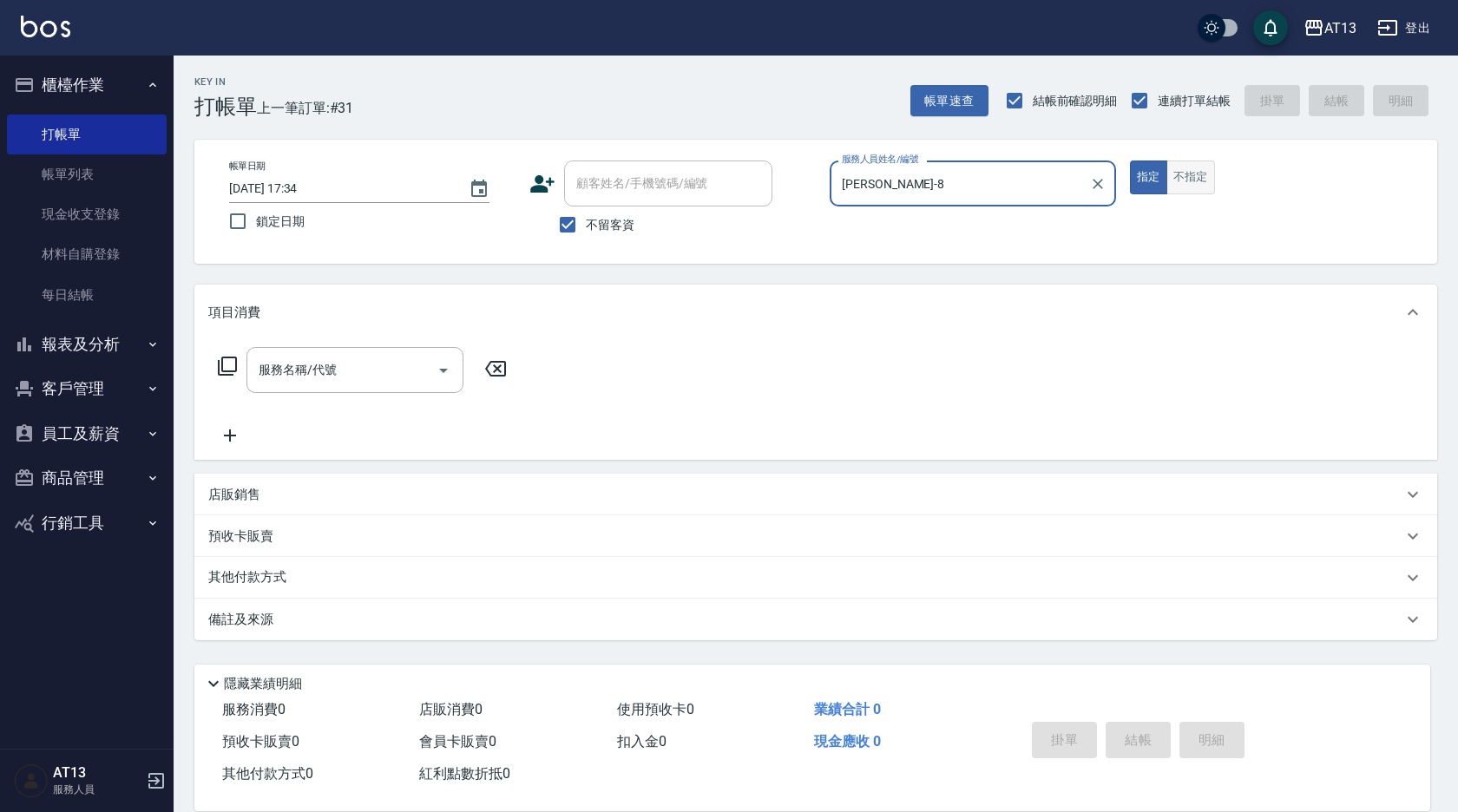
type input "[PERSON_NAME]-8"
click at [1188, 176] on button "不指定" at bounding box center [1190, 178] width 49 height 34
click at [288, 360] on div "服務名稱/代號 服務名稱/代號" at bounding box center [355, 370] width 217 height 46
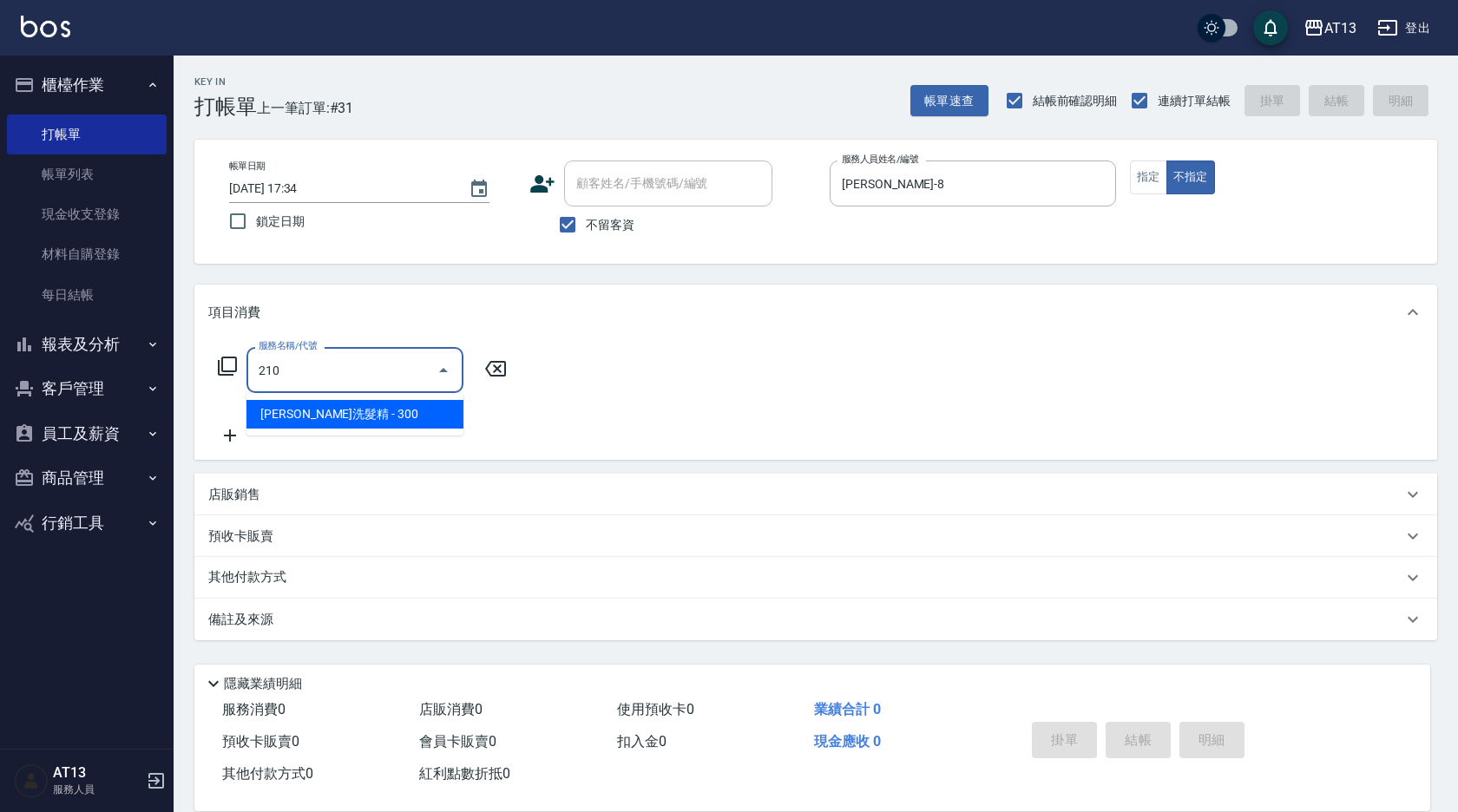
type input "歐娜洗髮精(210)"
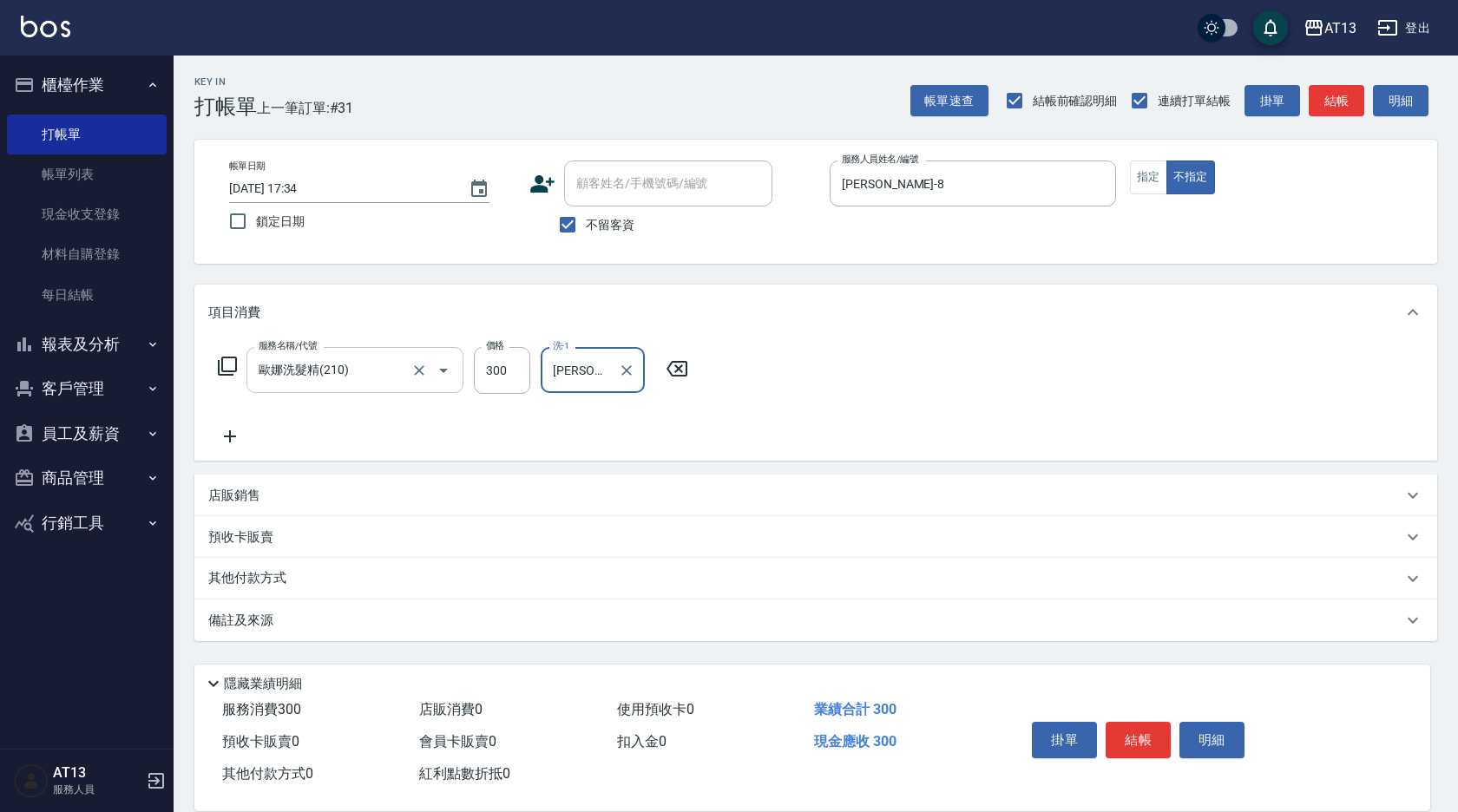
type input "[PERSON_NAME]-33"
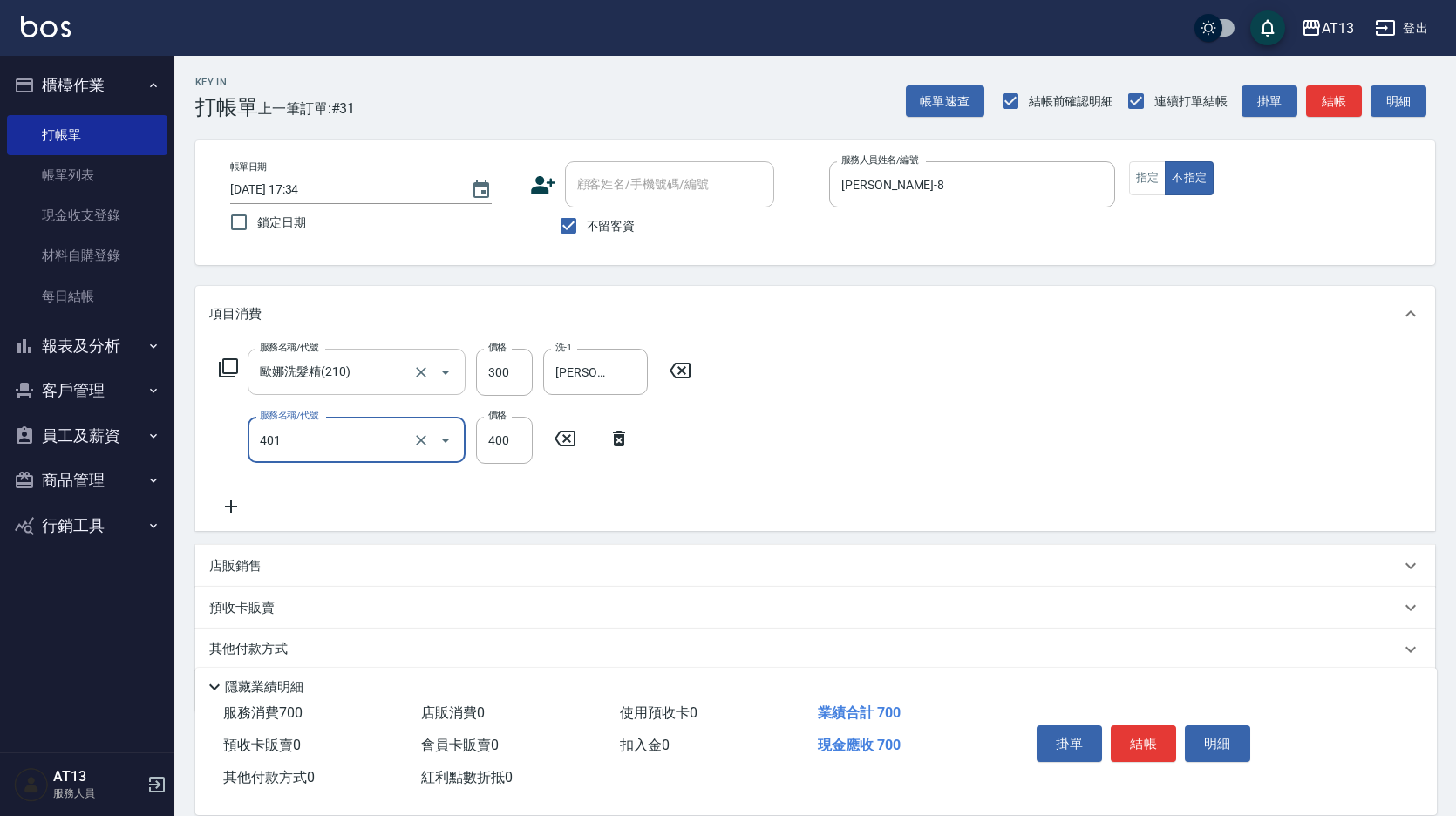
type input "剪髮(401)"
type input "200"
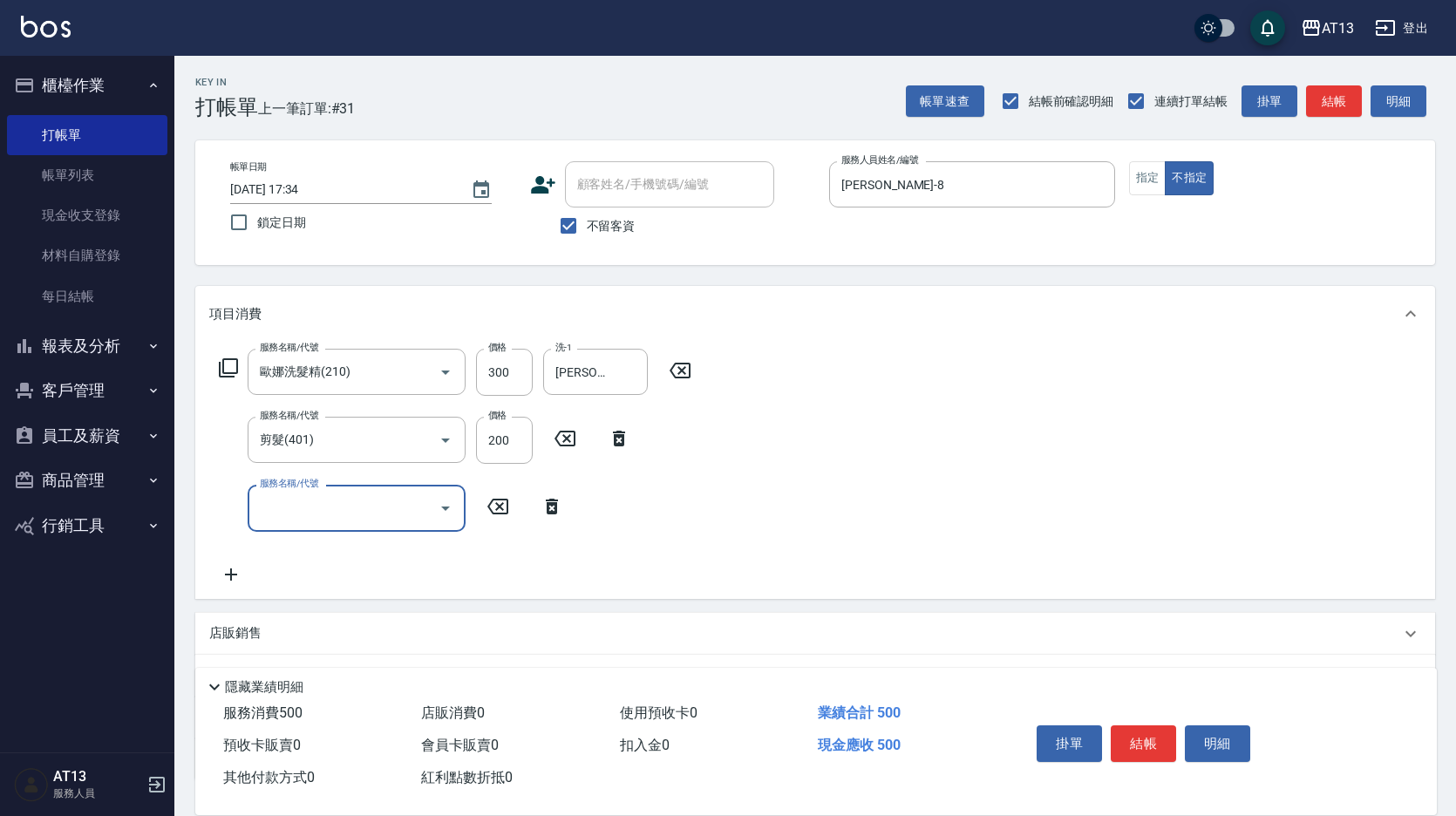
click at [1136, 513] on div "服務名稱/代號 [PERSON_NAME]洗髮精(210) 服務名稱/代號 價格 300 價格 洗-1 [PERSON_NAME]-33 洗-1 服務名稱/代…" at bounding box center [815, 470] width 1240 height 256
click at [1145, 738] on button "結帳" at bounding box center [1143, 743] width 65 height 36
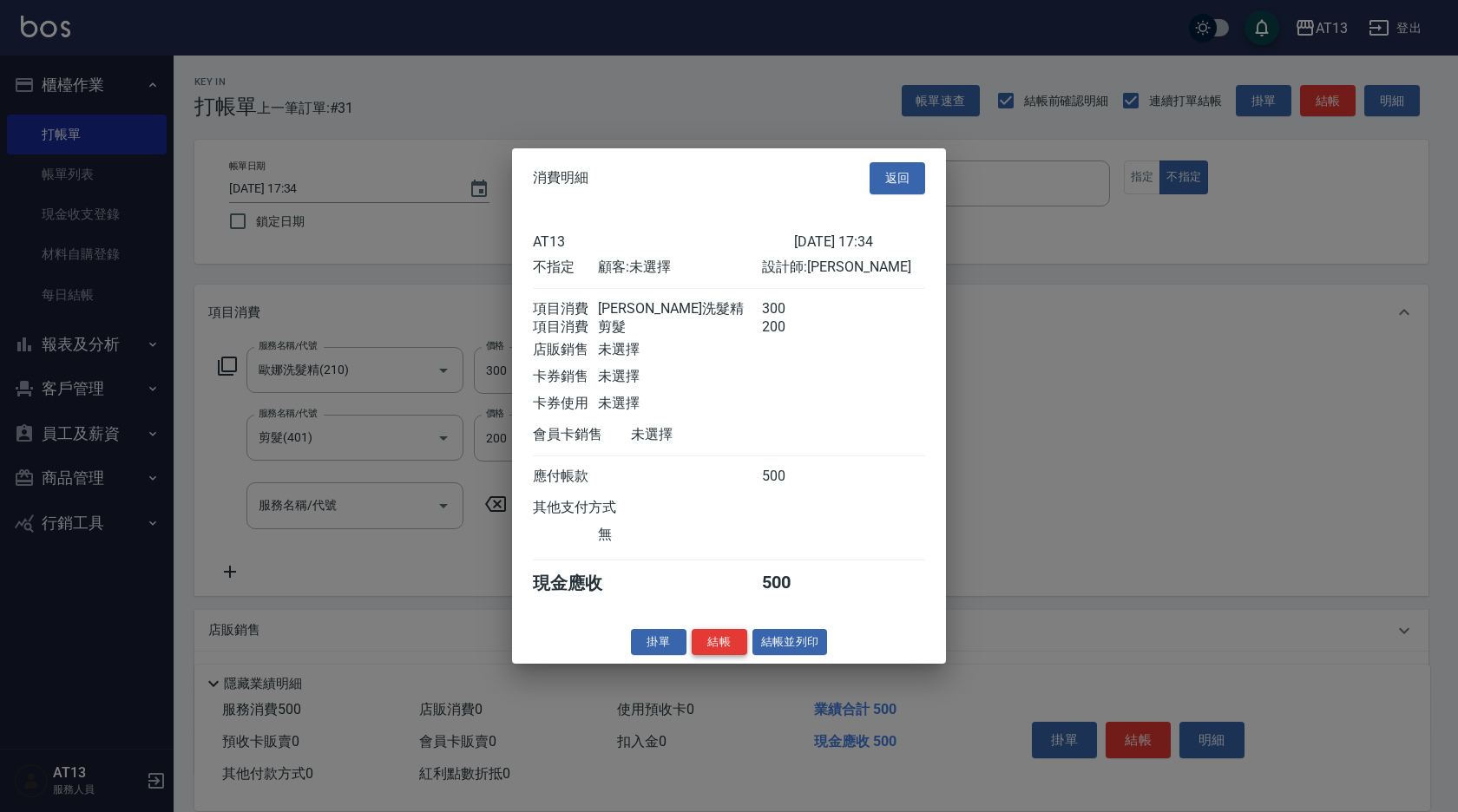
click at [715, 644] on button "結帳" at bounding box center [719, 642] width 55 height 27
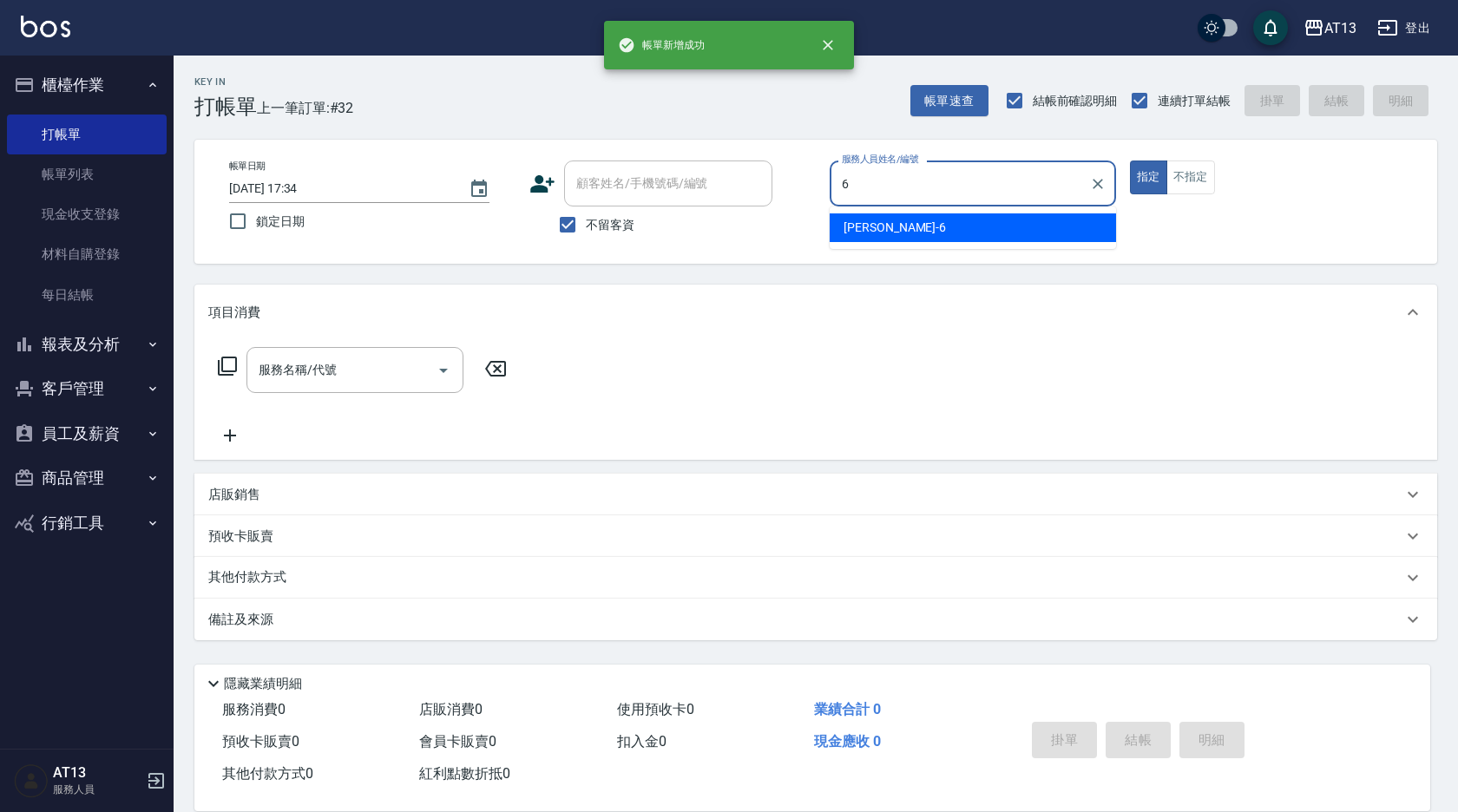
click at [884, 218] on div "亭妤 -6" at bounding box center [972, 228] width 287 height 29
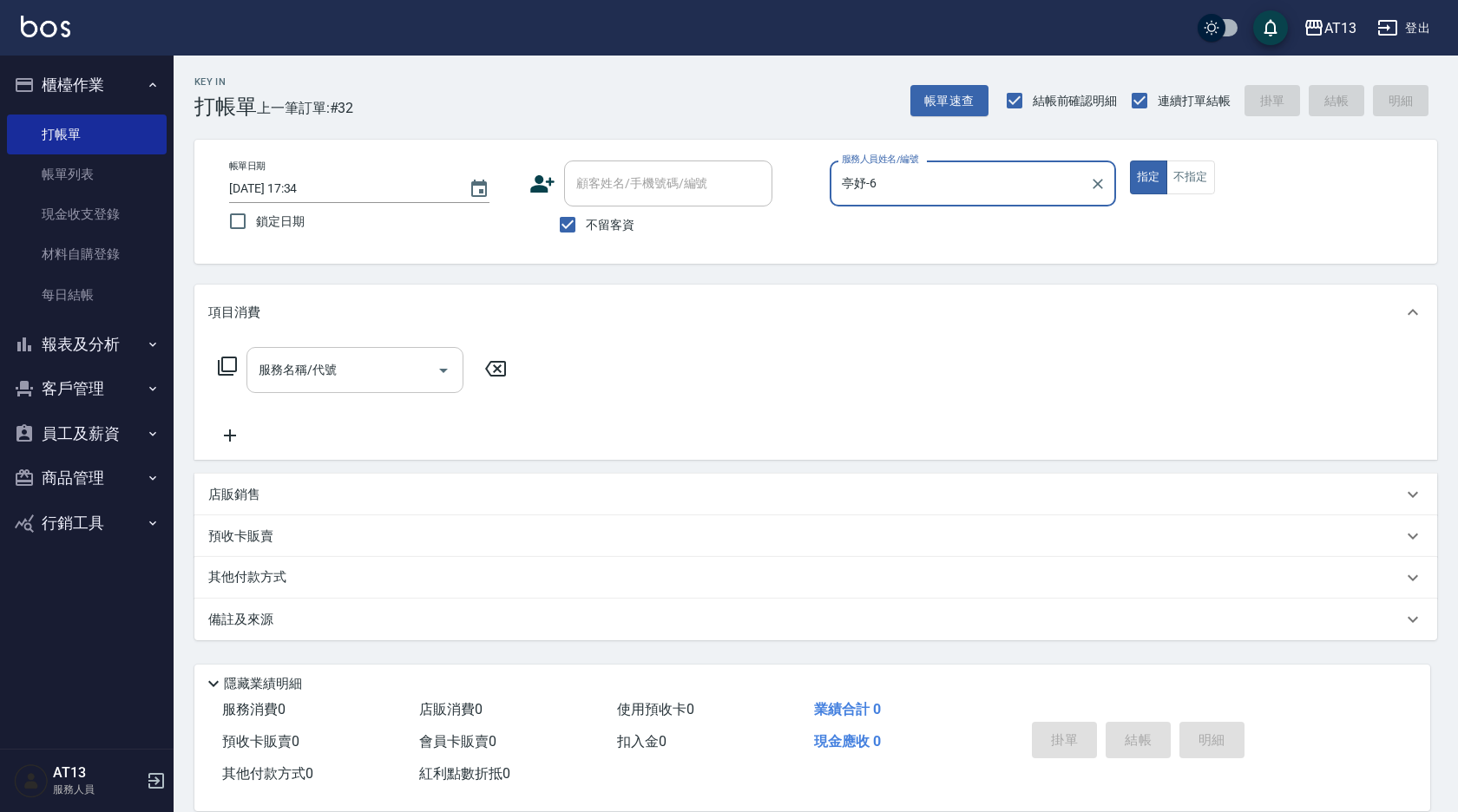
type input "亭妤-6"
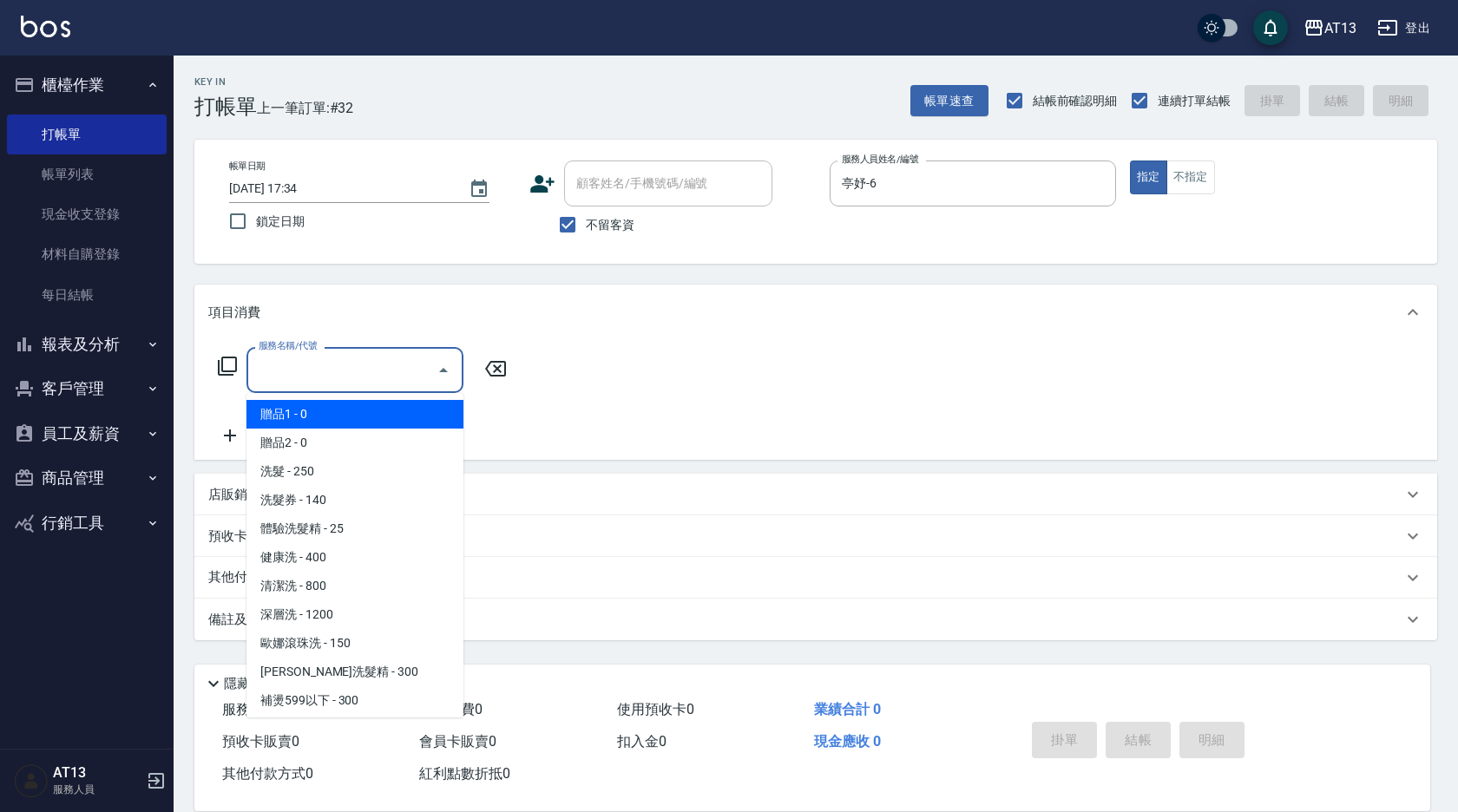
click at [368, 377] on input "服務名稱/代號" at bounding box center [342, 370] width 175 height 30
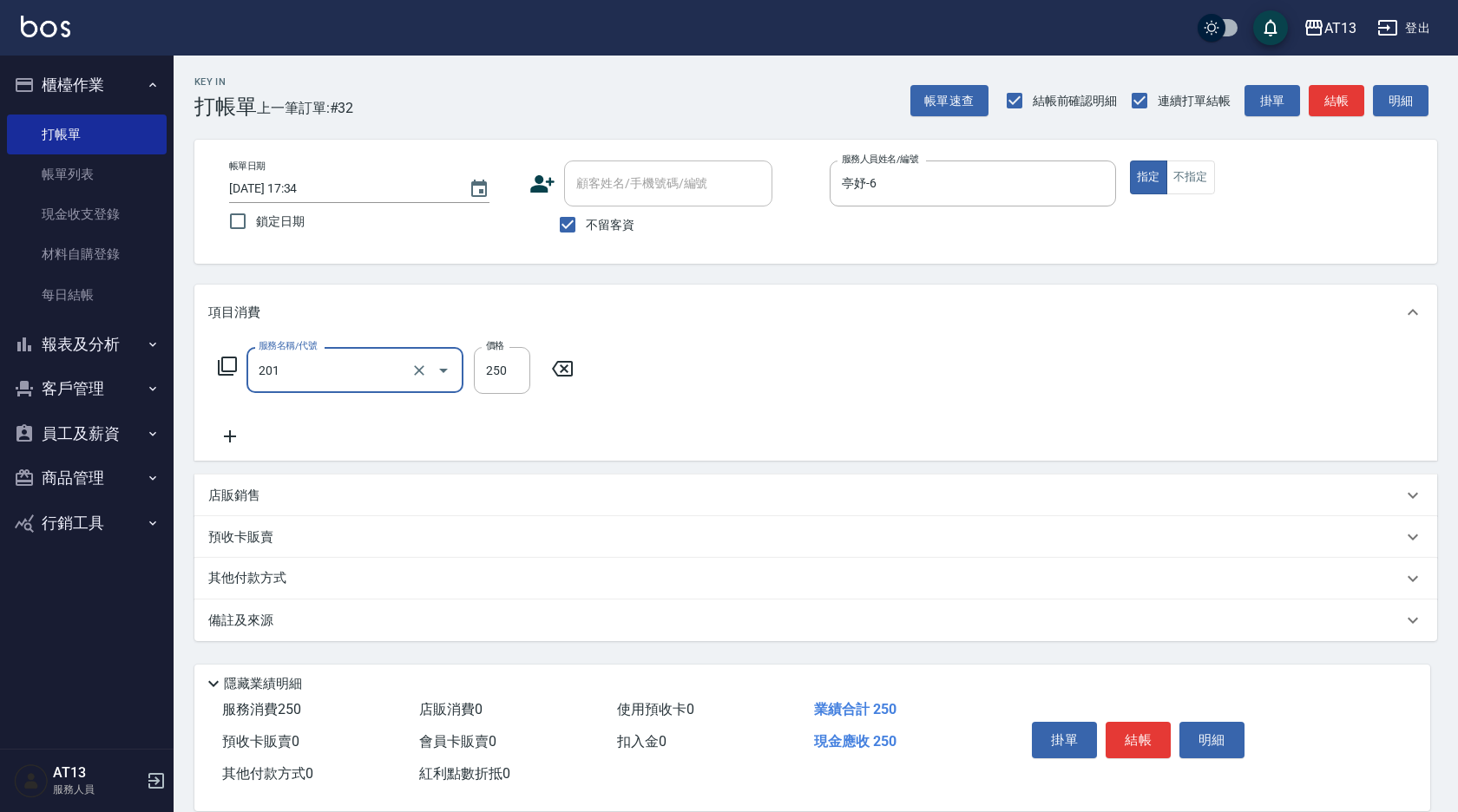
type input "洗髮(201)"
type input "雨威-2"
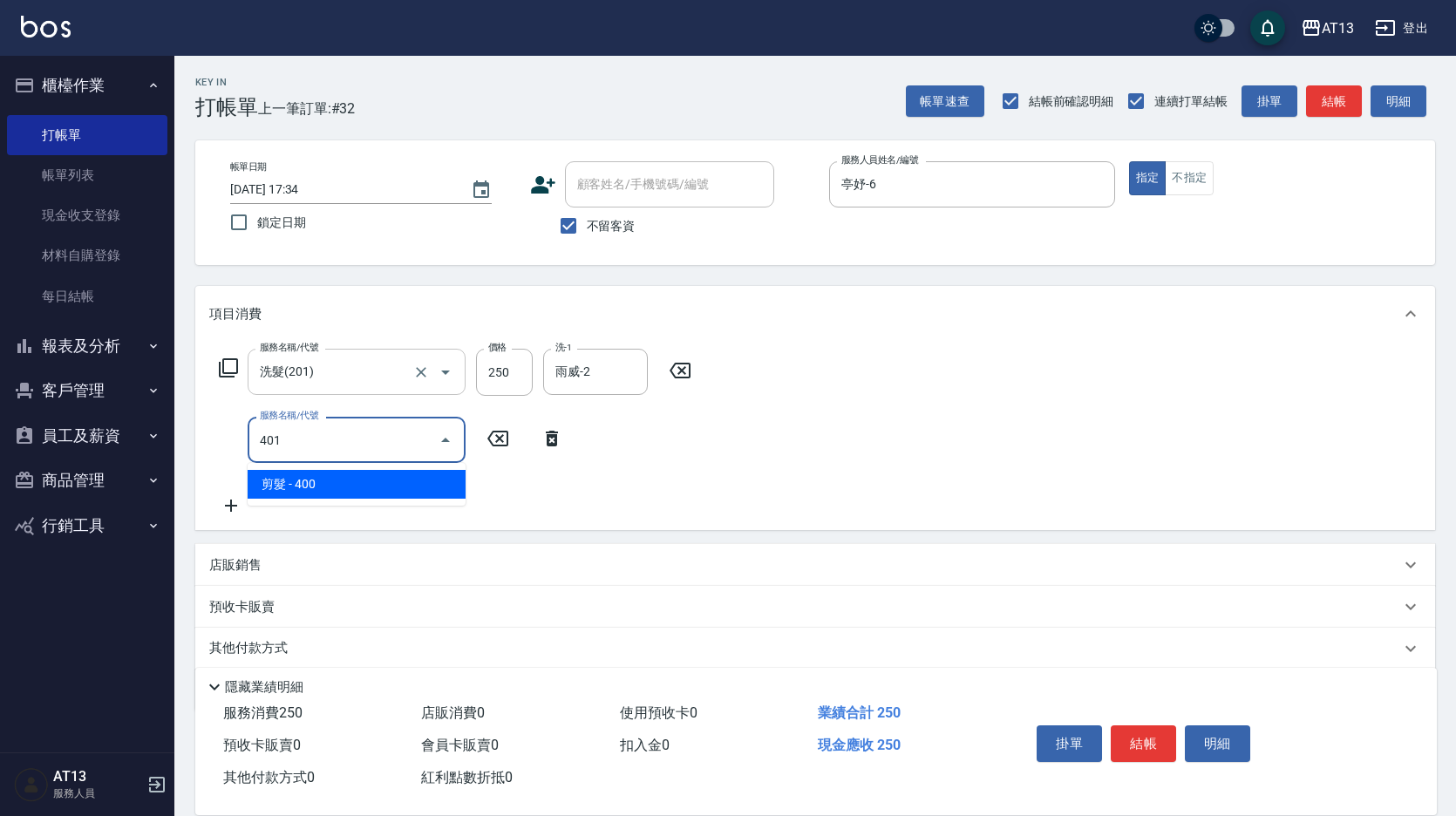
type input "剪髮(401)"
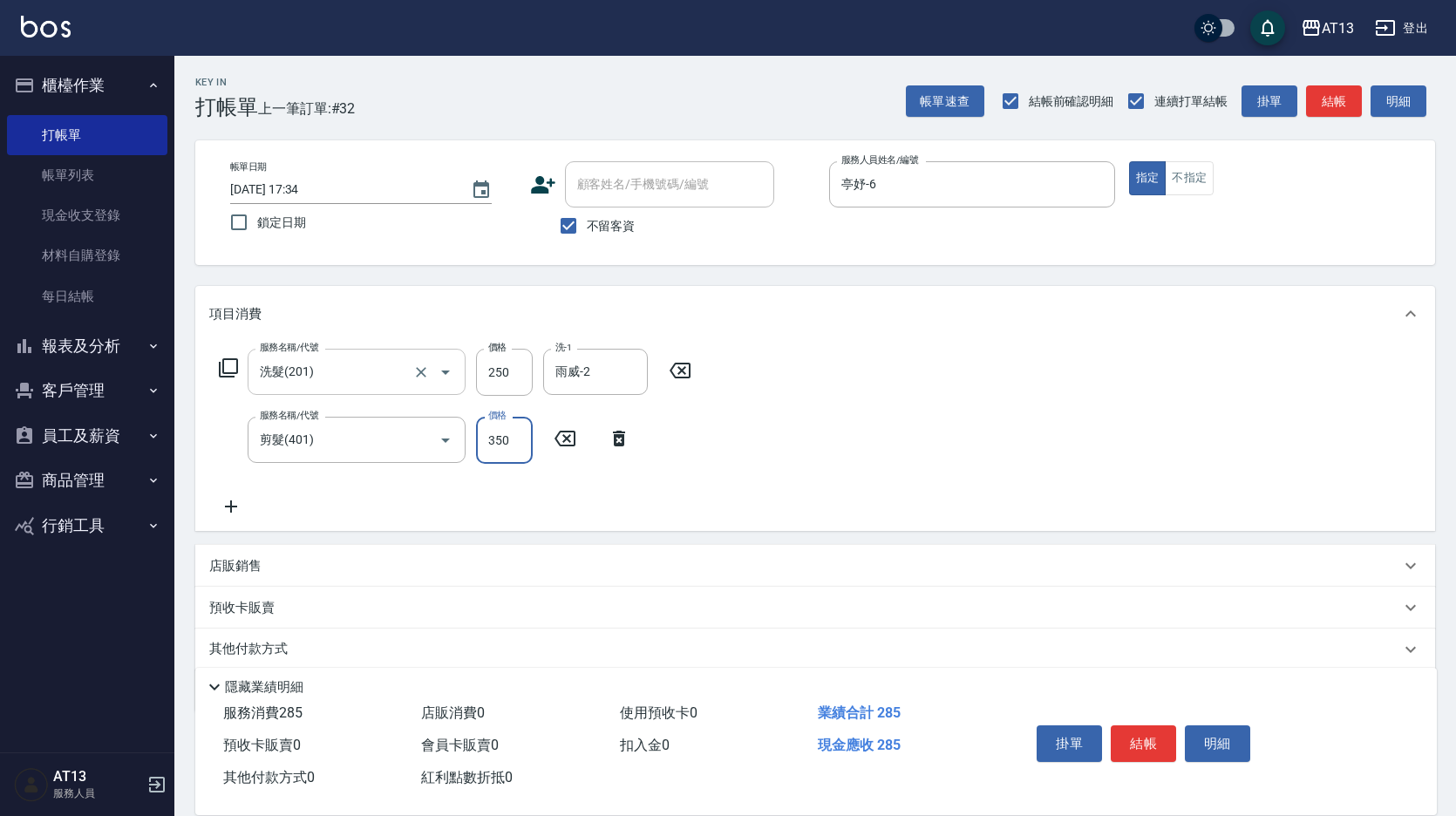
type input "350"
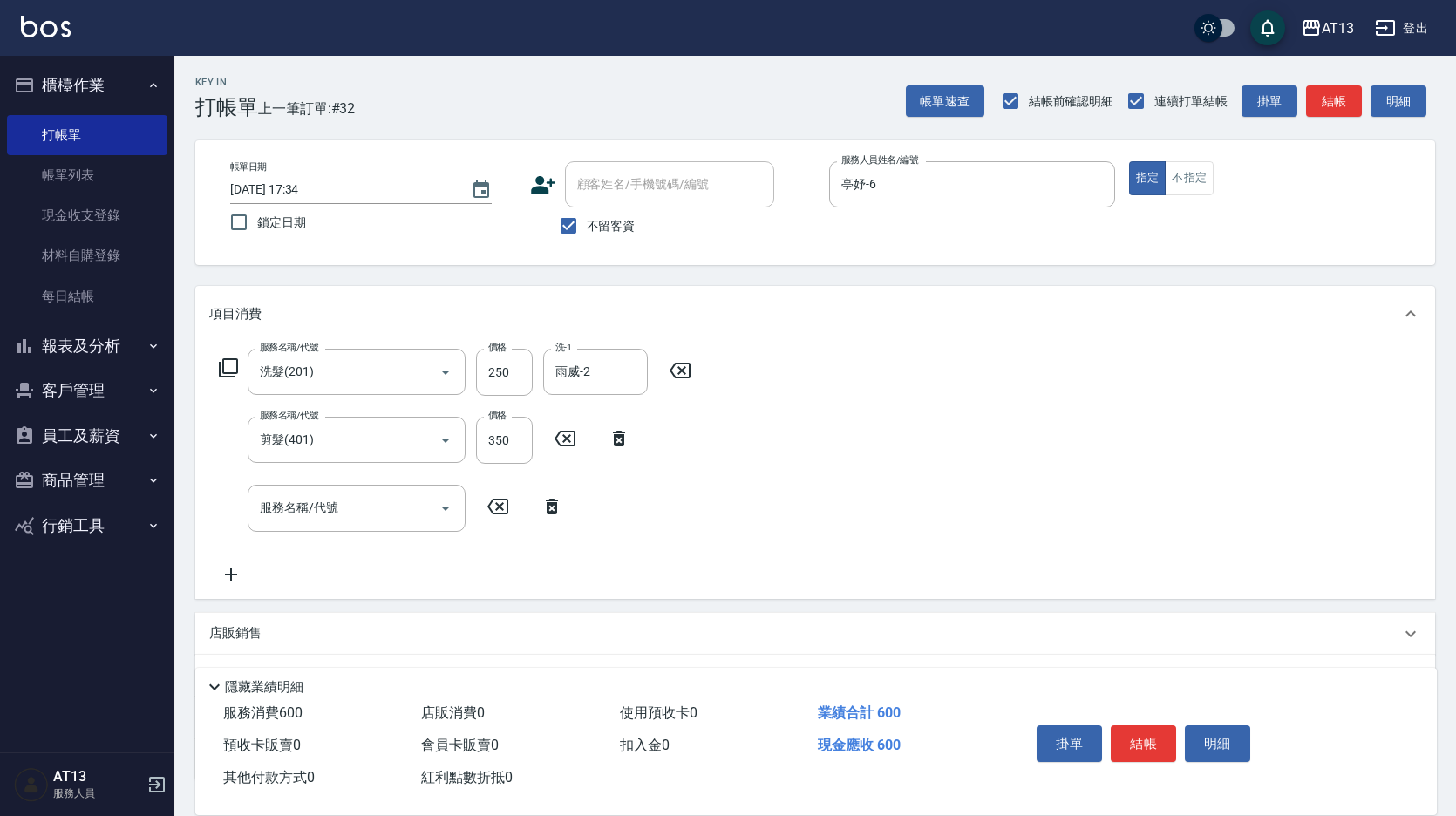
drag, startPoint x: 988, startPoint y: 414, endPoint x: 1025, endPoint y: 556, distance: 146.7
click at [986, 414] on div "服務名稱/代號 洗髮(201) 服務名稱/代號 價格 250 價格 洗-1 雨威-2 洗-1 服務名稱/代號 剪髮(401) 服務名稱/代號 價格 350 價…" at bounding box center [815, 470] width 1240 height 256
click at [1119, 725] on button "結帳" at bounding box center [1143, 743] width 65 height 36
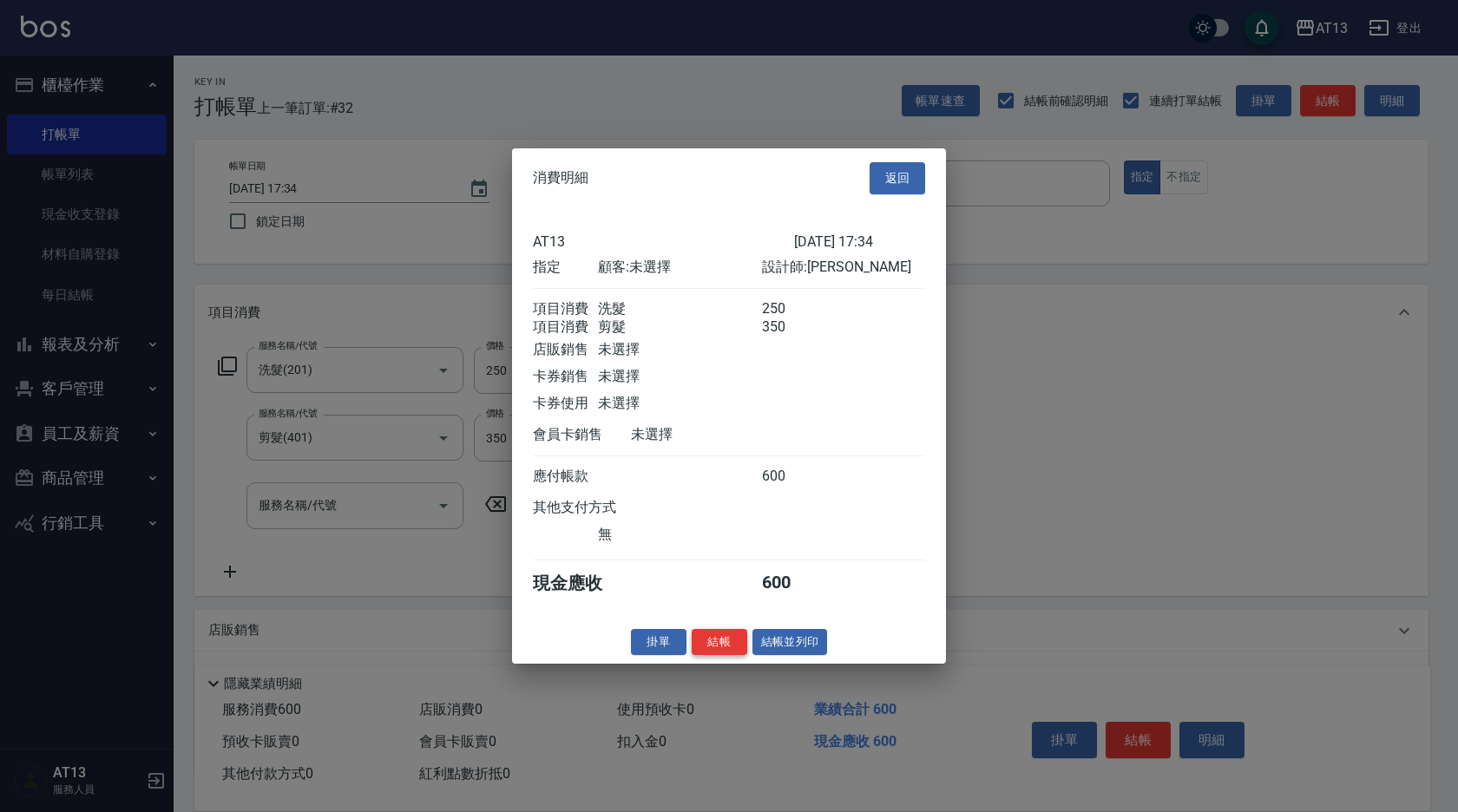
click at [727, 655] on button "結帳" at bounding box center [719, 642] width 55 height 27
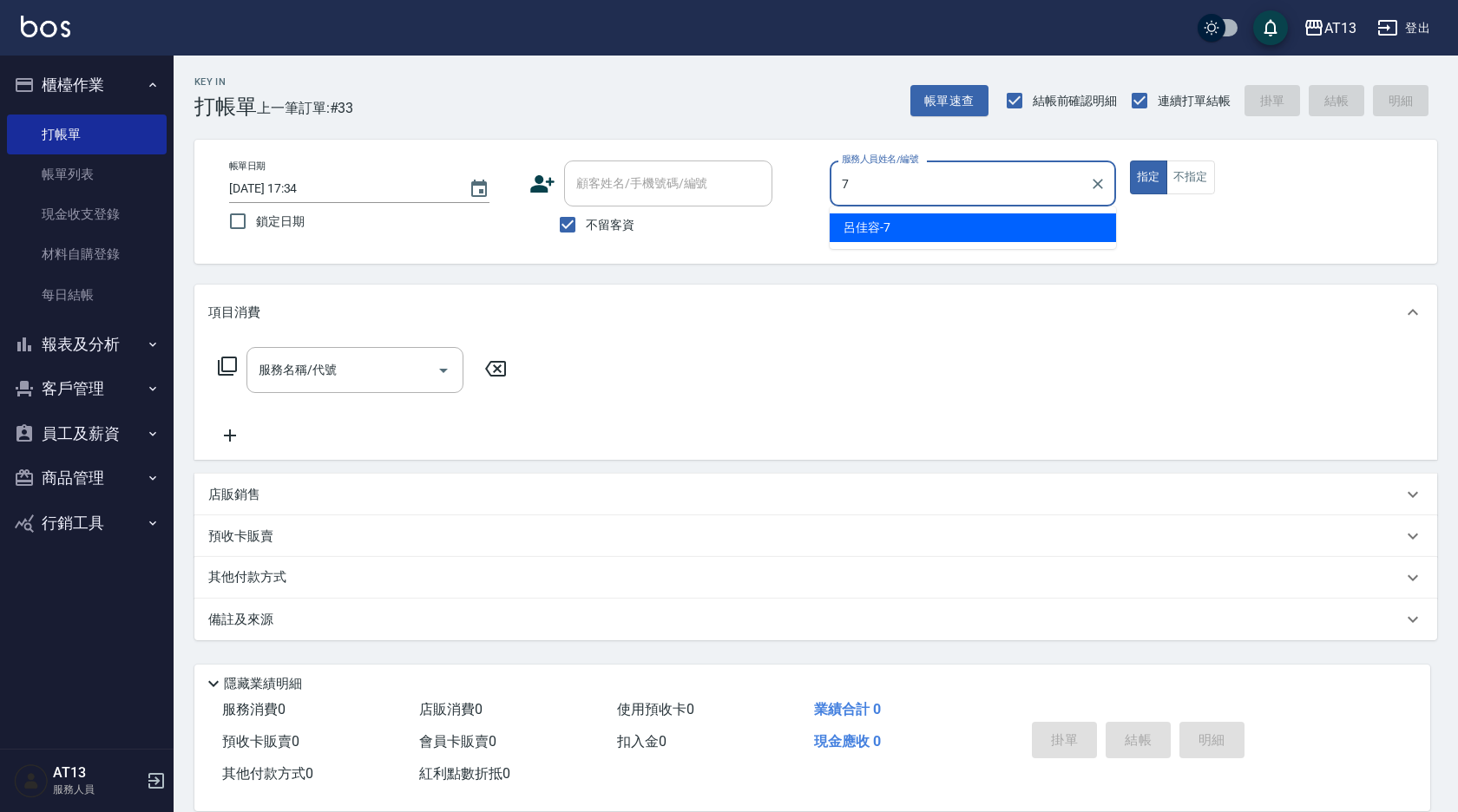
click at [978, 239] on div "呂佳容 -7" at bounding box center [972, 228] width 287 height 29
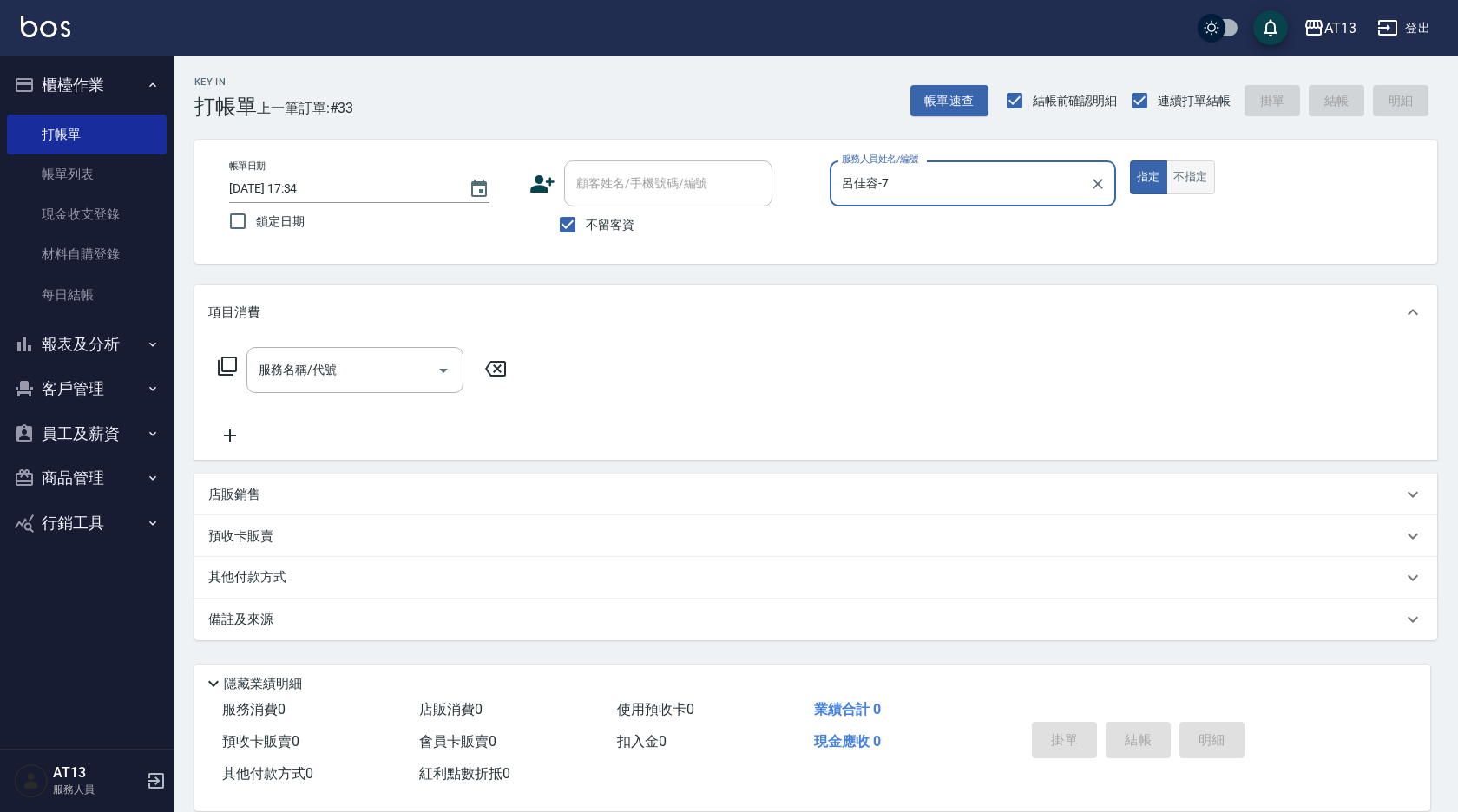
type input "呂佳容-7"
click at [1200, 186] on button "不指定" at bounding box center [1190, 178] width 49 height 34
click at [307, 373] on div "服務名稱/代號 服務名稱/代號" at bounding box center [355, 370] width 217 height 46
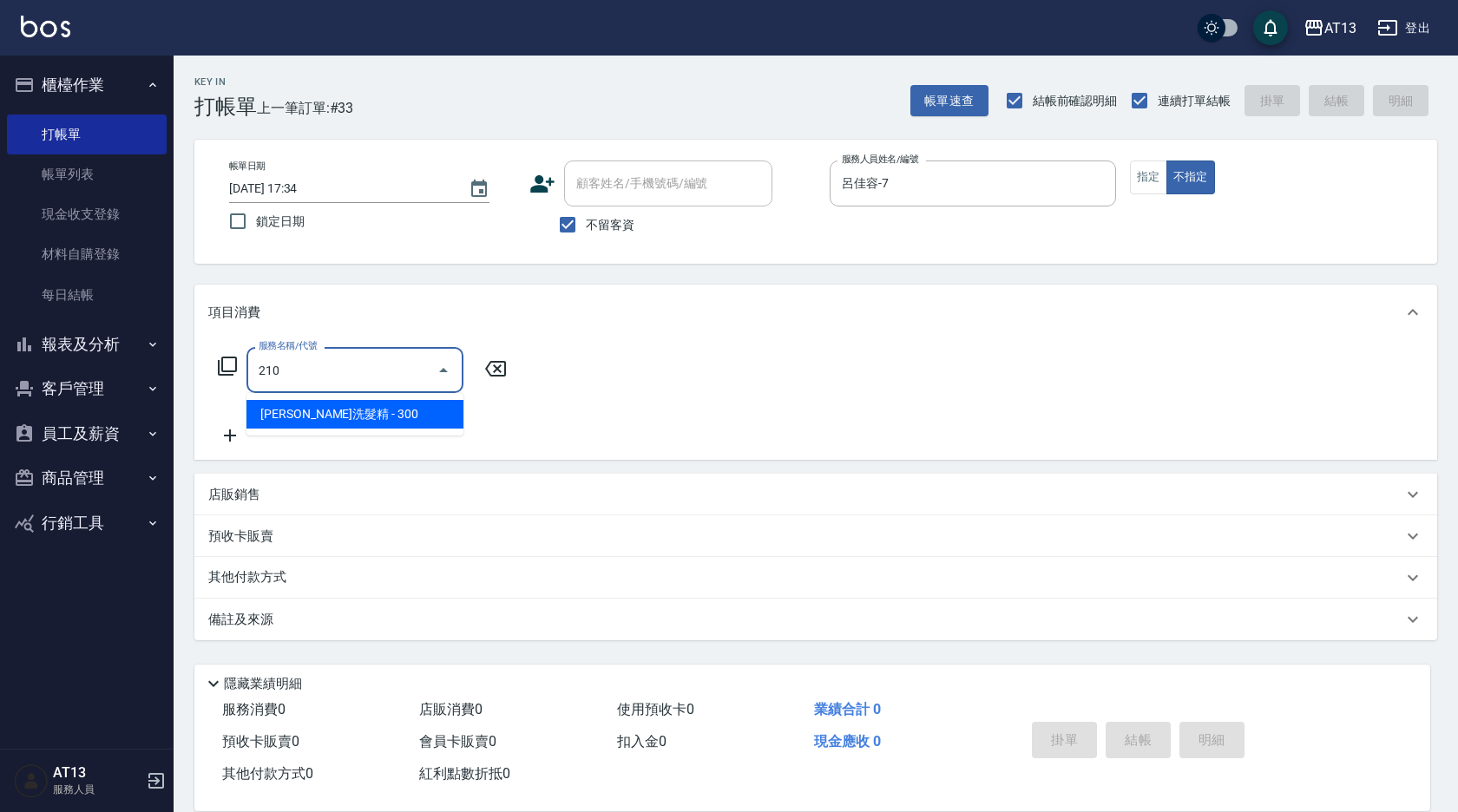
type input "歐娜洗髮精(210)"
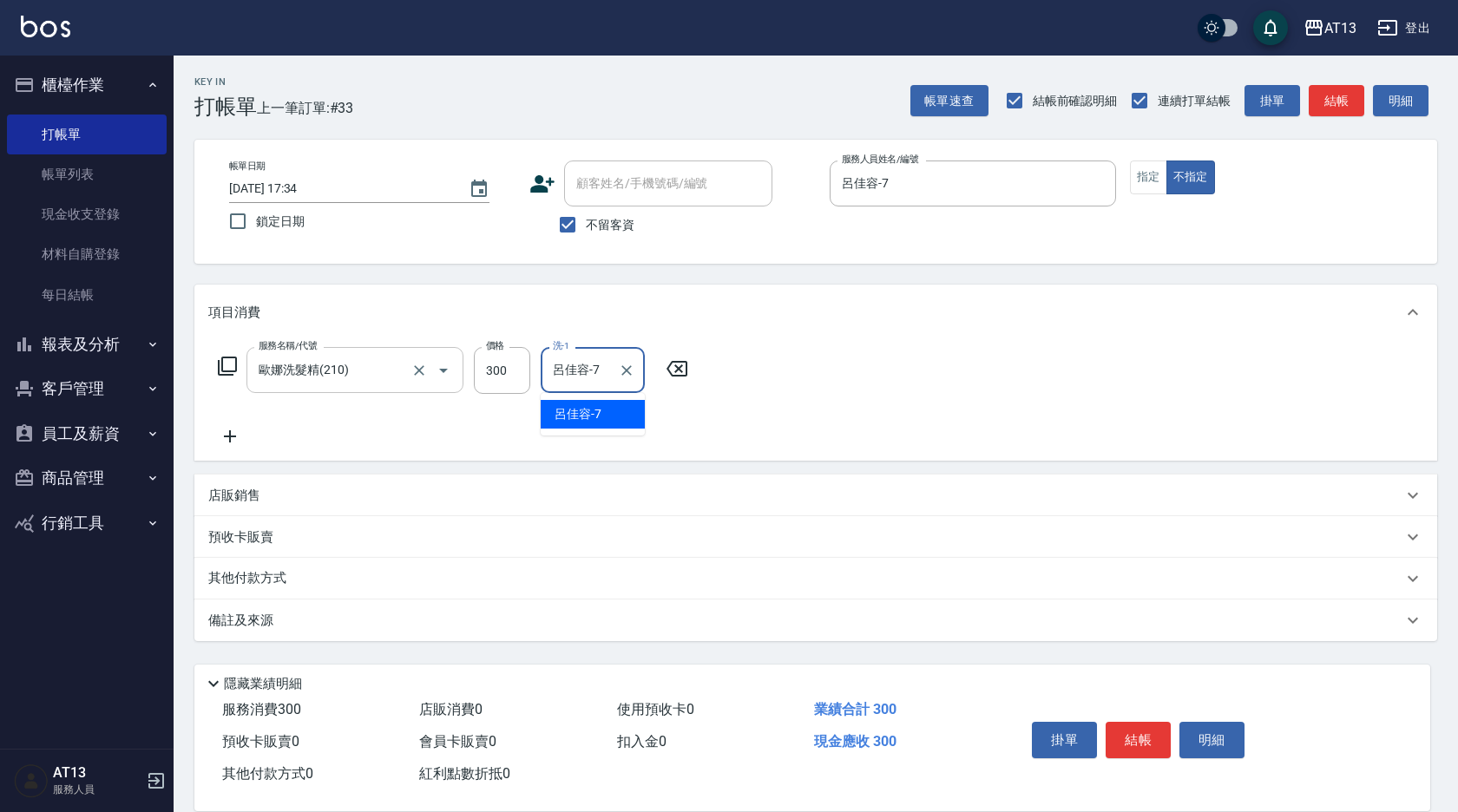
type input "呂佳容-7"
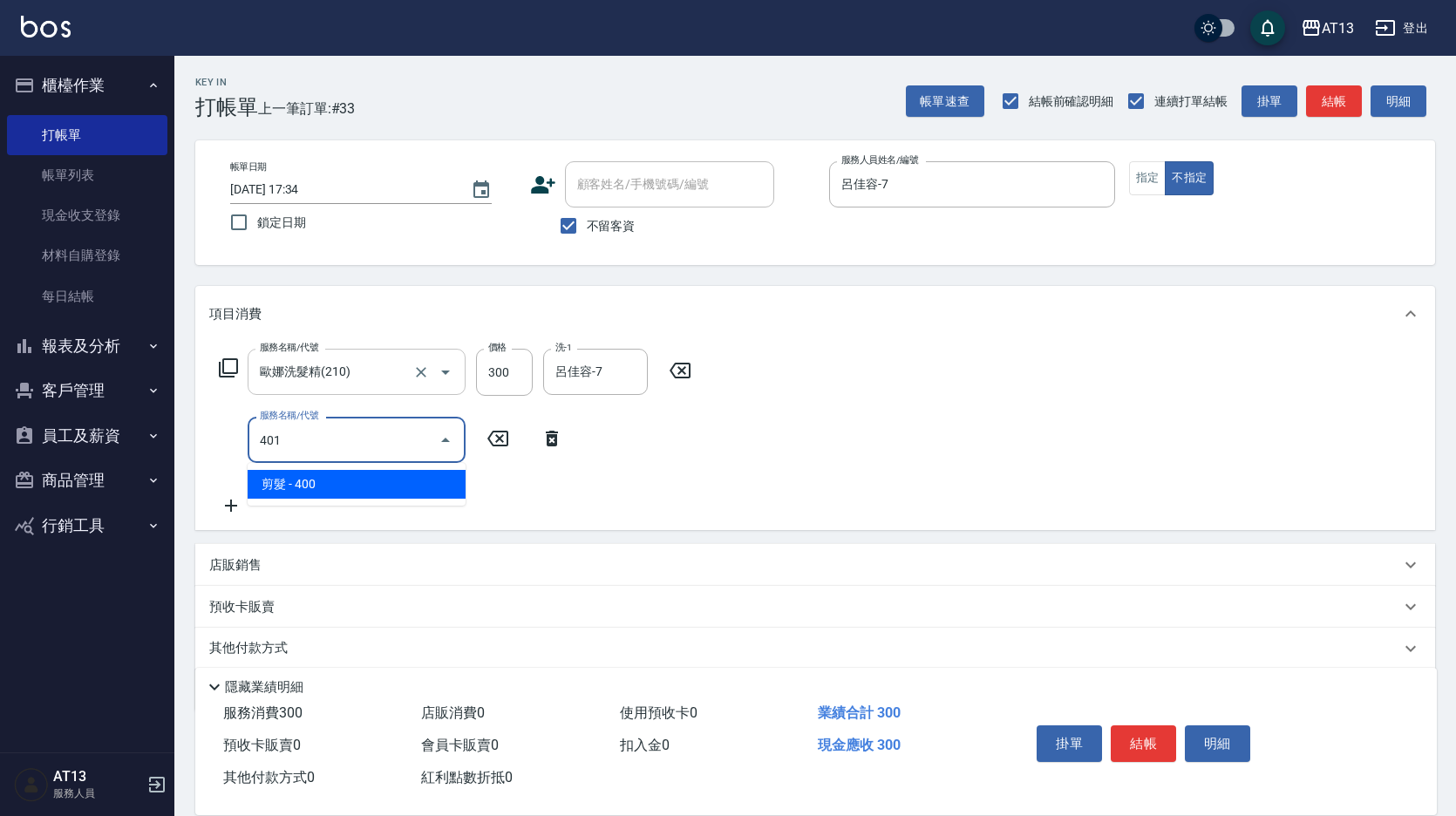
type input "剪髮(401)"
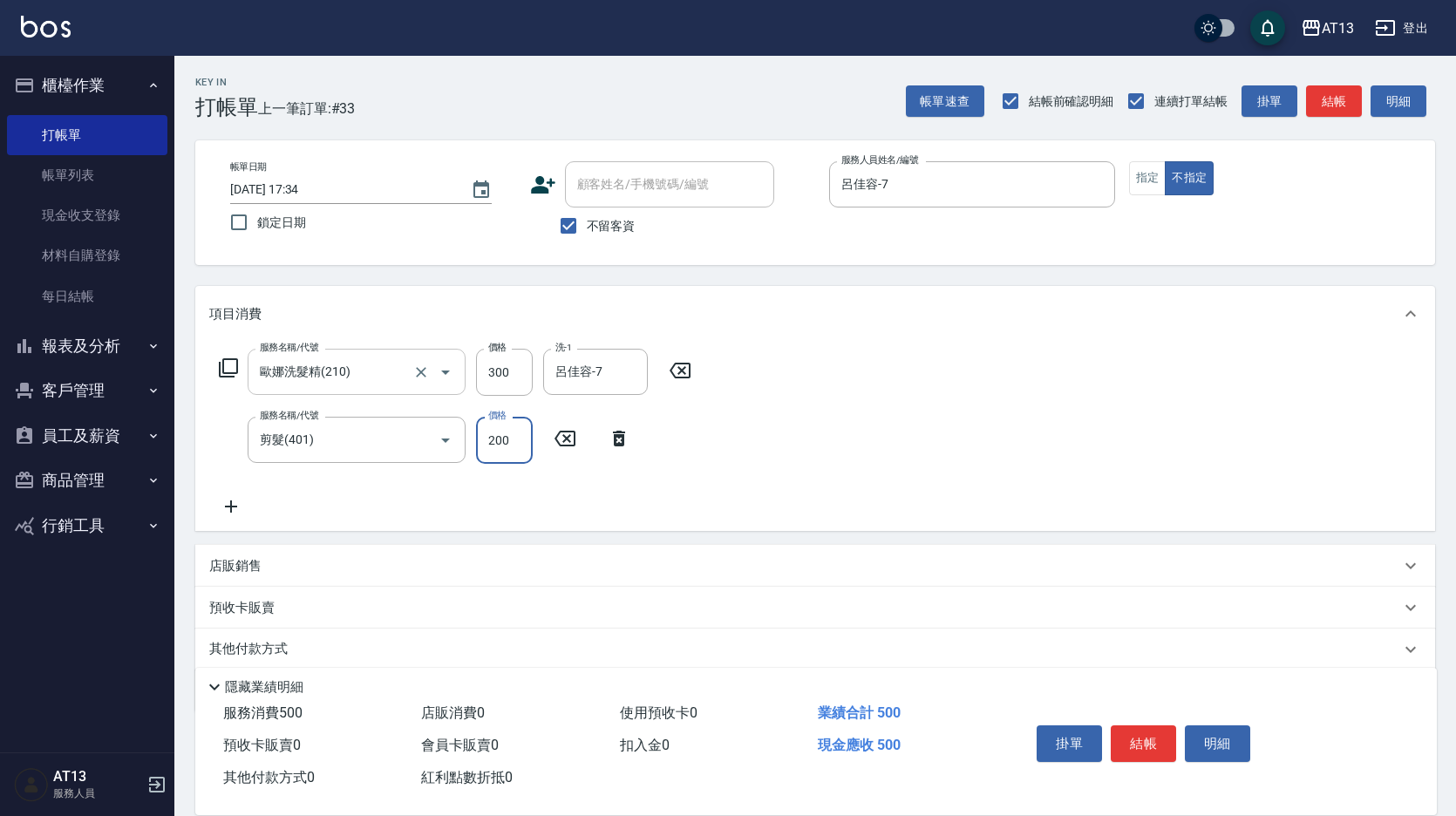
type input "200"
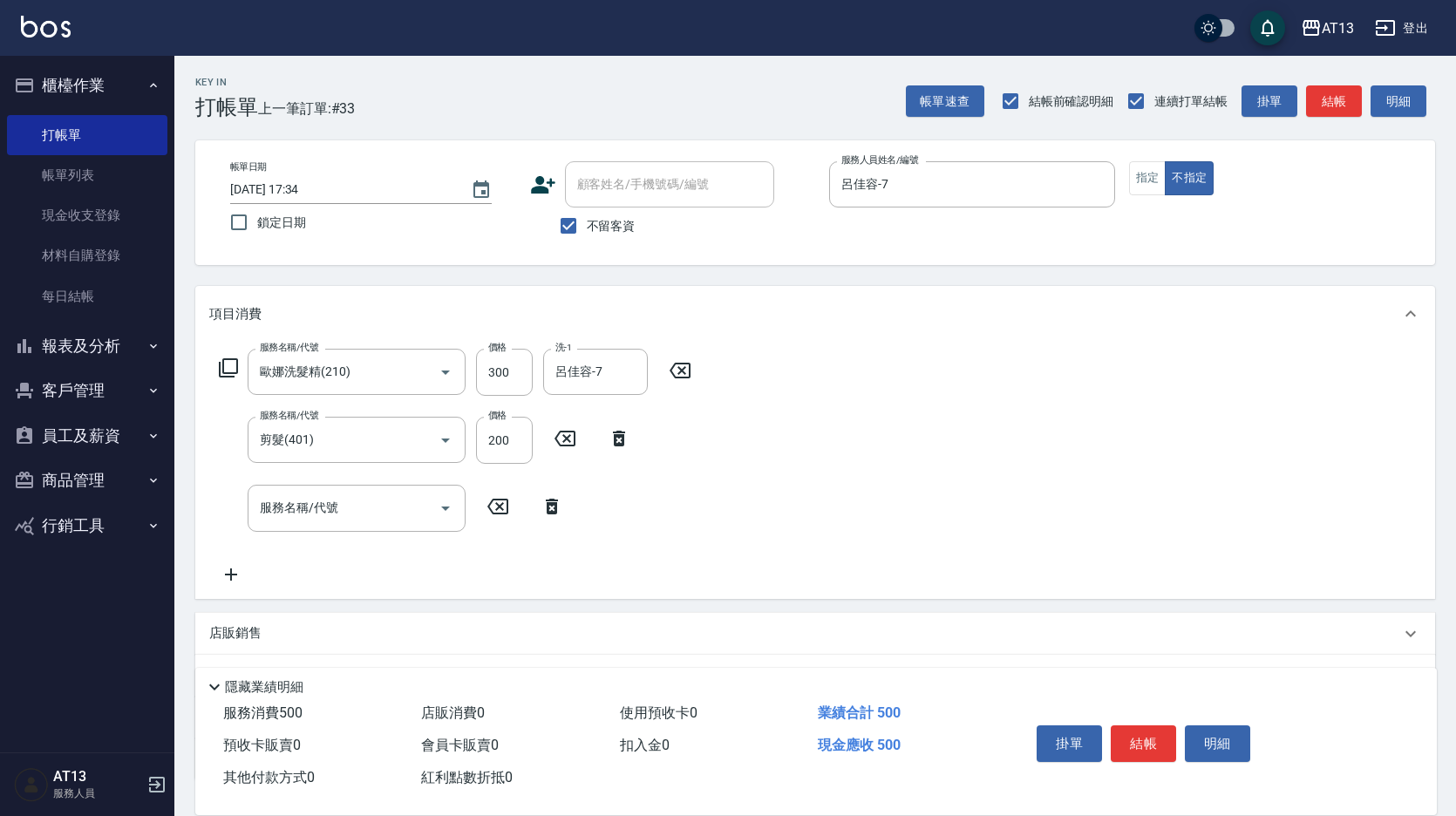
drag, startPoint x: 1148, startPoint y: 447, endPoint x: 1345, endPoint y: 809, distance: 412.1
click at [1150, 448] on div "服務名稱/代號 [PERSON_NAME]洗髮精(210) 服務名稱/代號 價格 300 價格 洗-1 [PERSON_NAME]-7 洗-1 服務名稱/代號…" at bounding box center [815, 470] width 1240 height 256
drag, startPoint x: 1140, startPoint y: 735, endPoint x: 1130, endPoint y: 744, distance: 13.5
click at [1141, 735] on button "結帳" at bounding box center [1143, 743] width 65 height 36
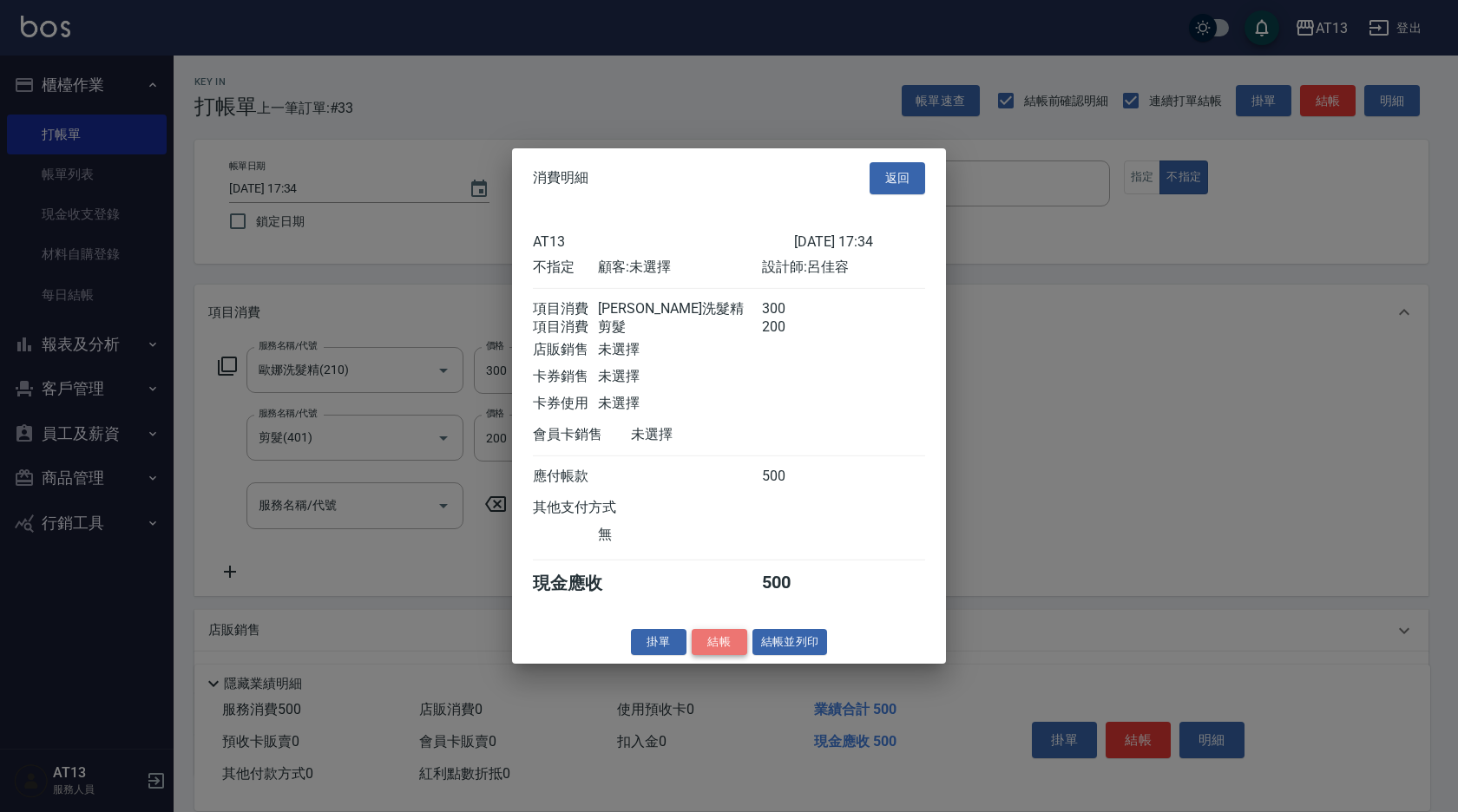
click at [725, 651] on button "結帳" at bounding box center [719, 642] width 55 height 27
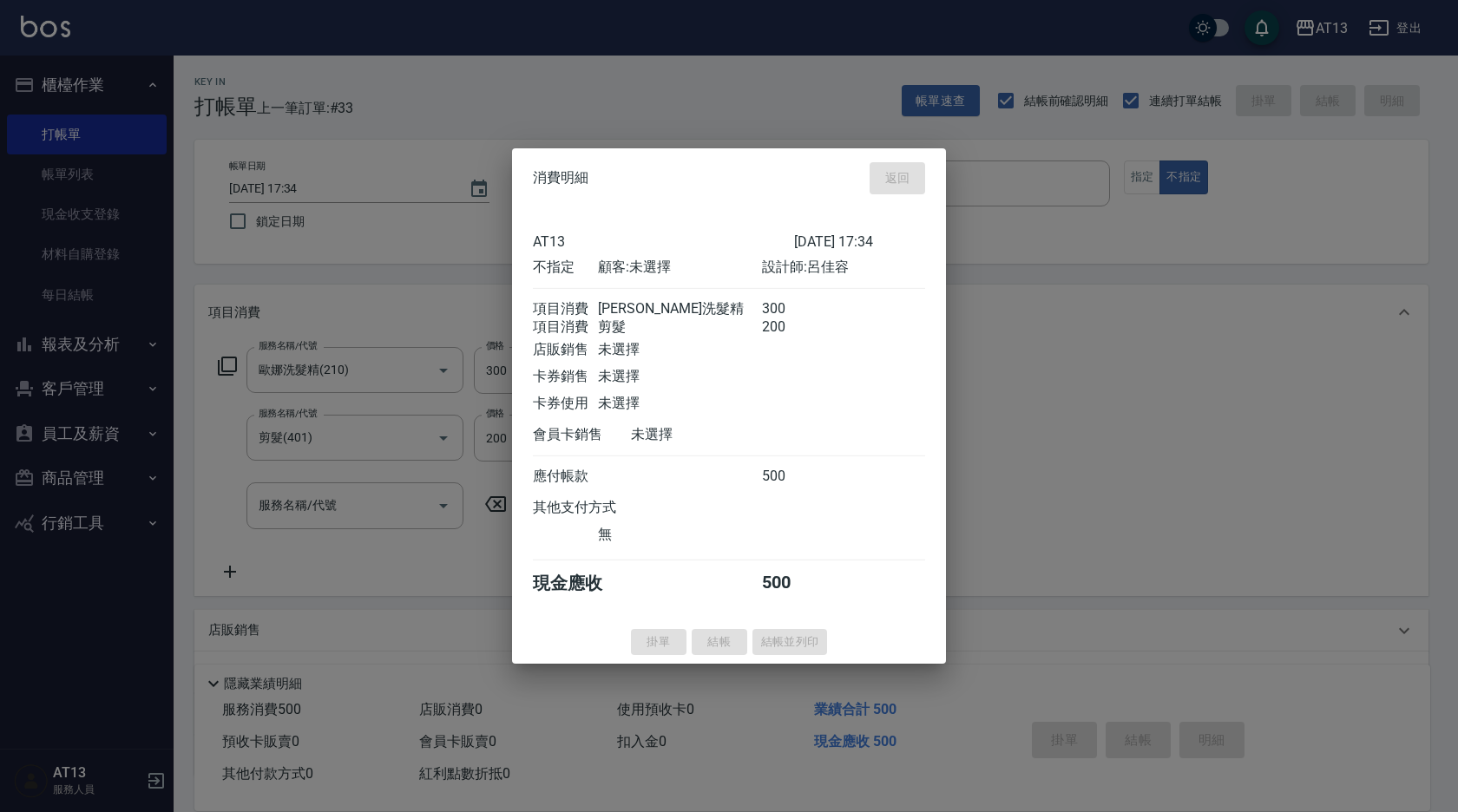
type input "[DATE] 17:35"
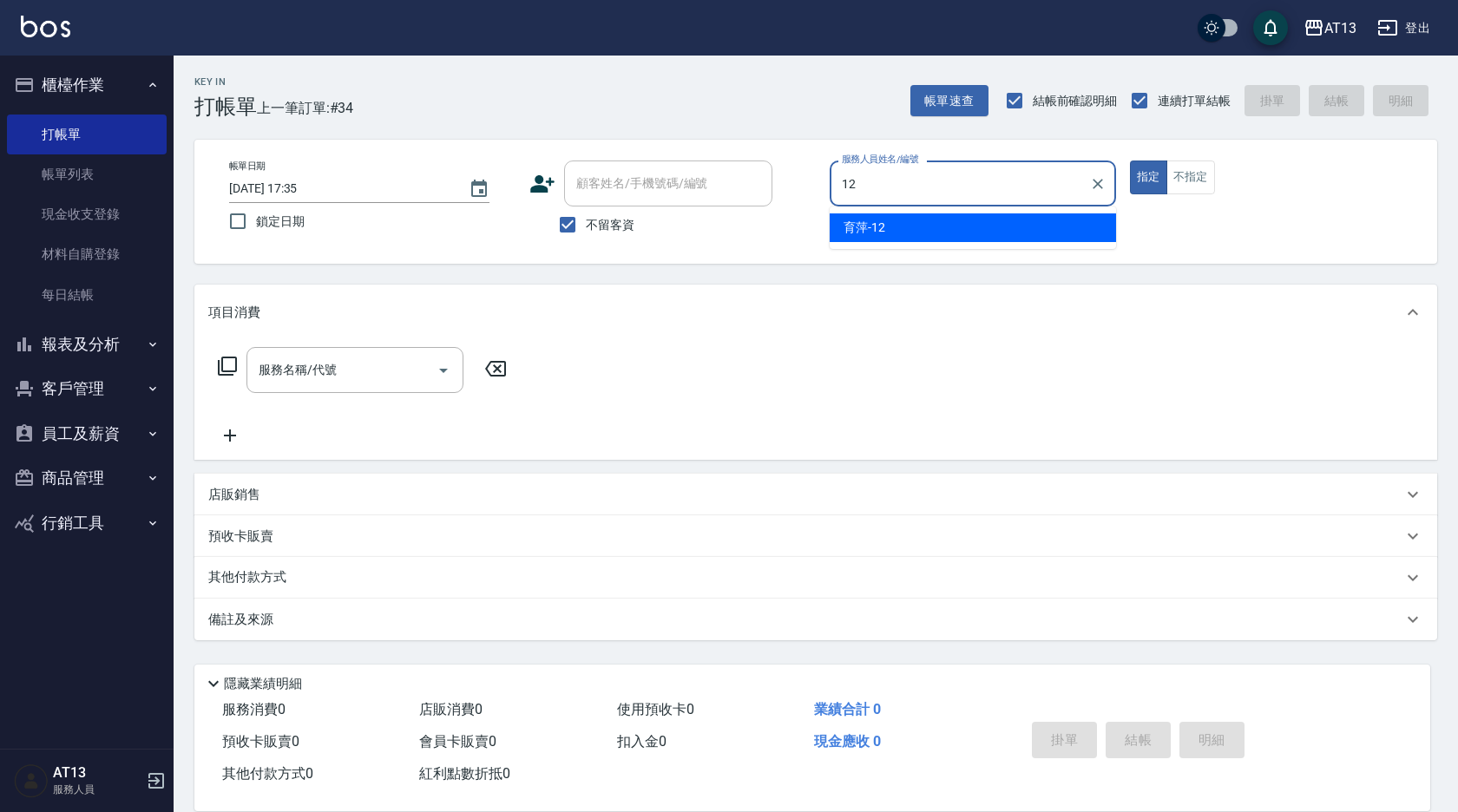
click at [984, 220] on div "育萍 -12" at bounding box center [972, 228] width 287 height 29
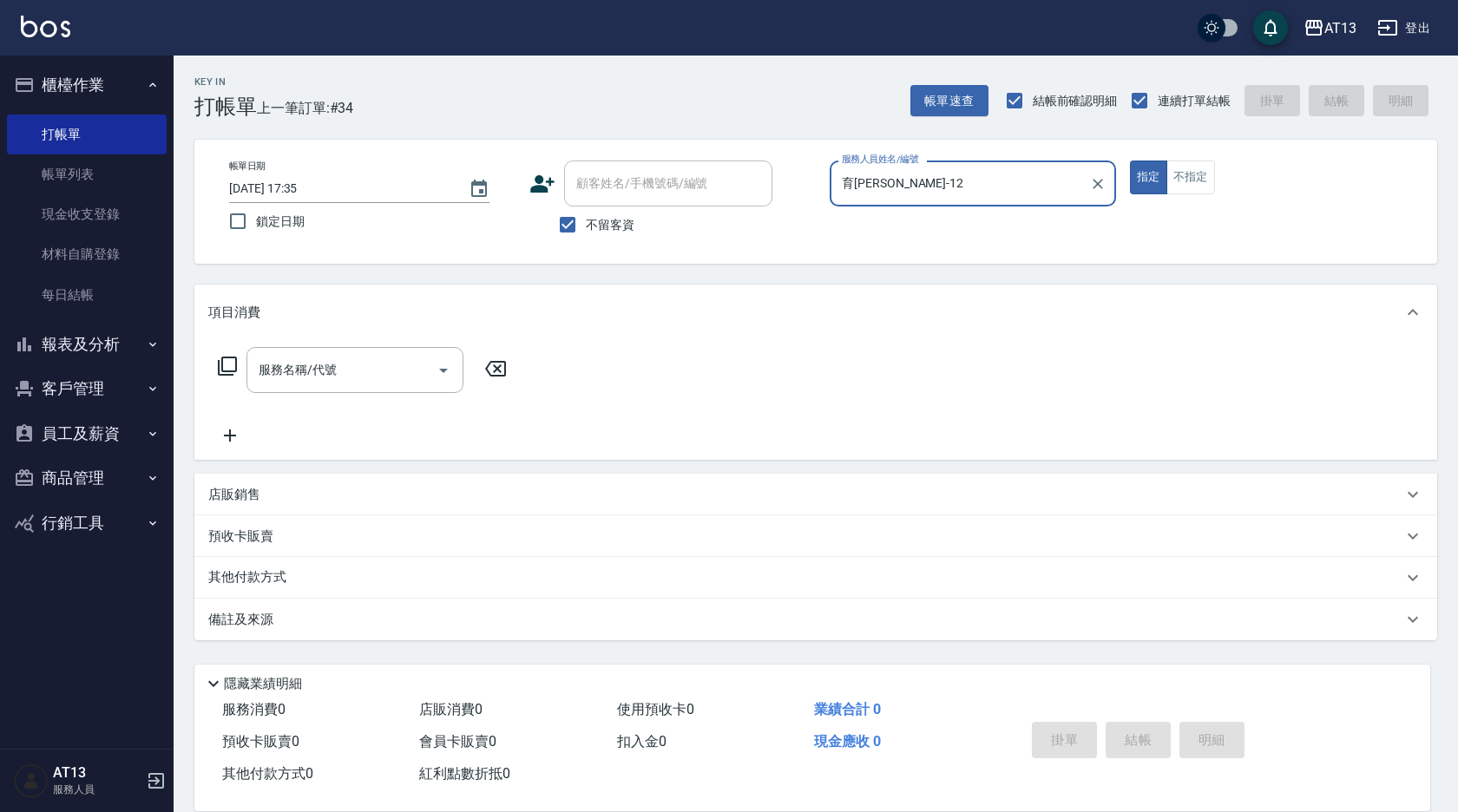
type input "育[PERSON_NAME]-12"
drag, startPoint x: 391, startPoint y: 347, endPoint x: 376, endPoint y: 364, distance: 22.7
click at [391, 347] on div "服務名稱/代號 服務名稱/代號" at bounding box center [815, 400] width 1243 height 120
click at [363, 366] on input "服務名稱/代號" at bounding box center [342, 370] width 175 height 30
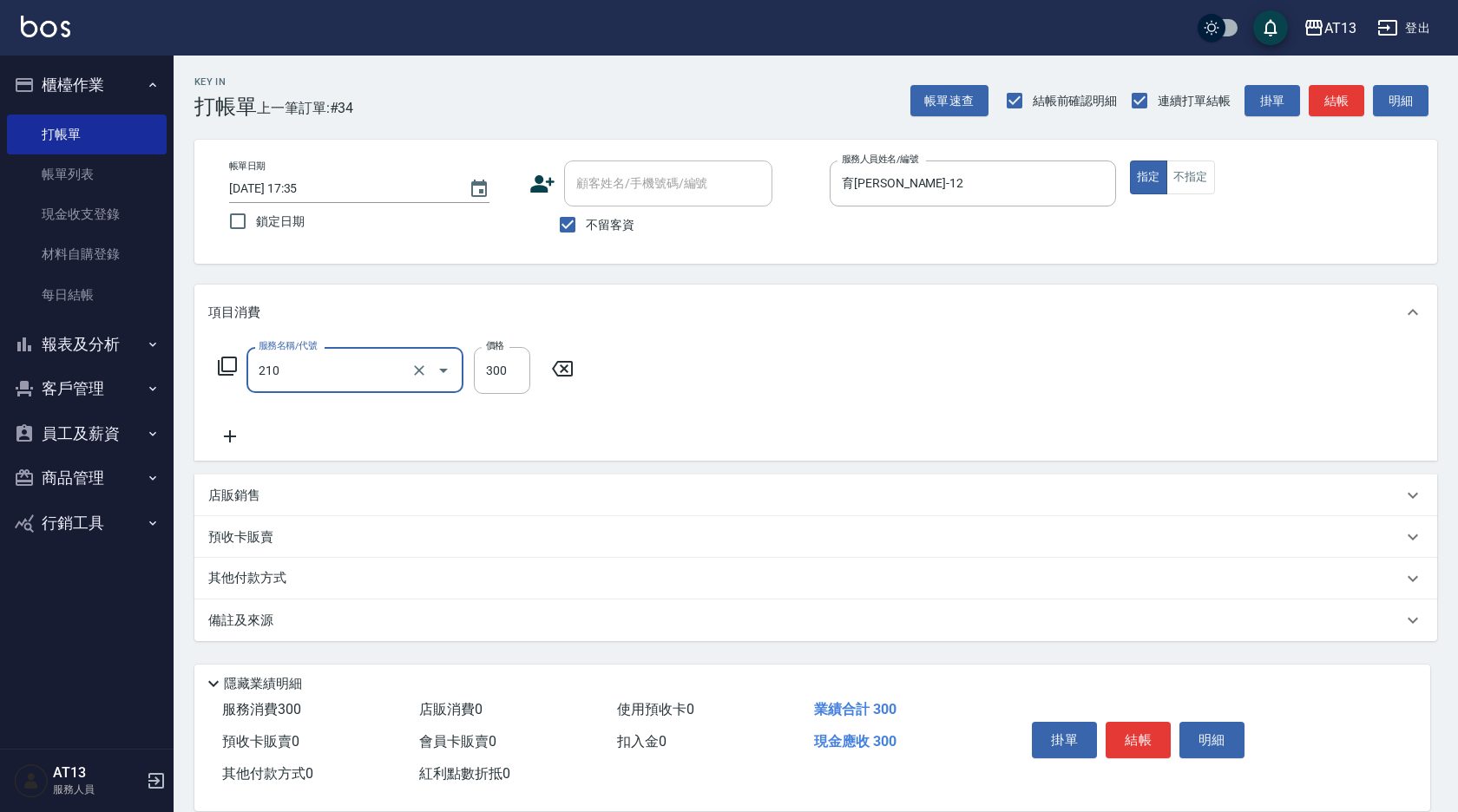
type input "歐娜洗髮精(210)"
type input "[PERSON_NAME]-31"
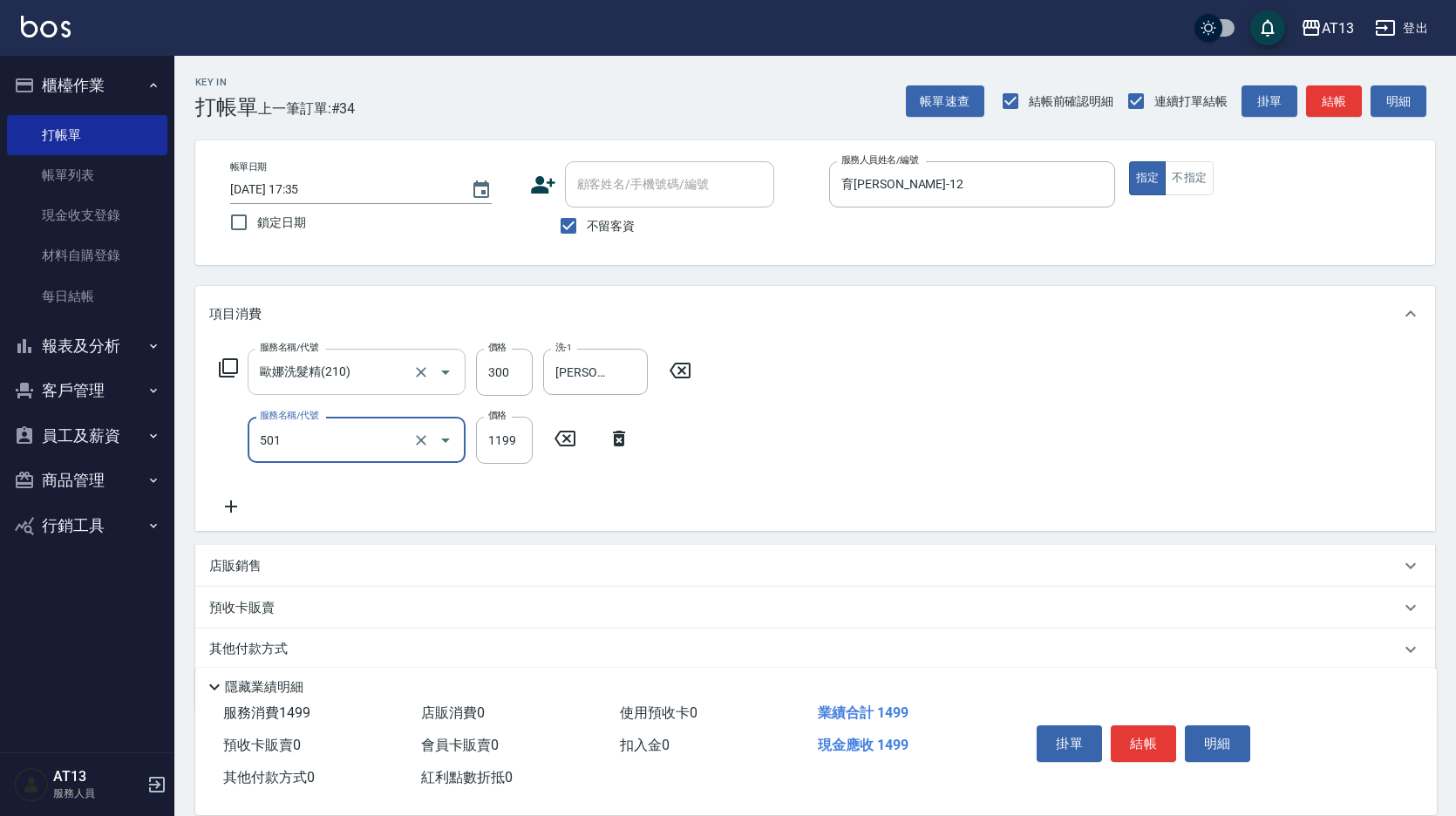
type input "染髮(501)"
type input "1300"
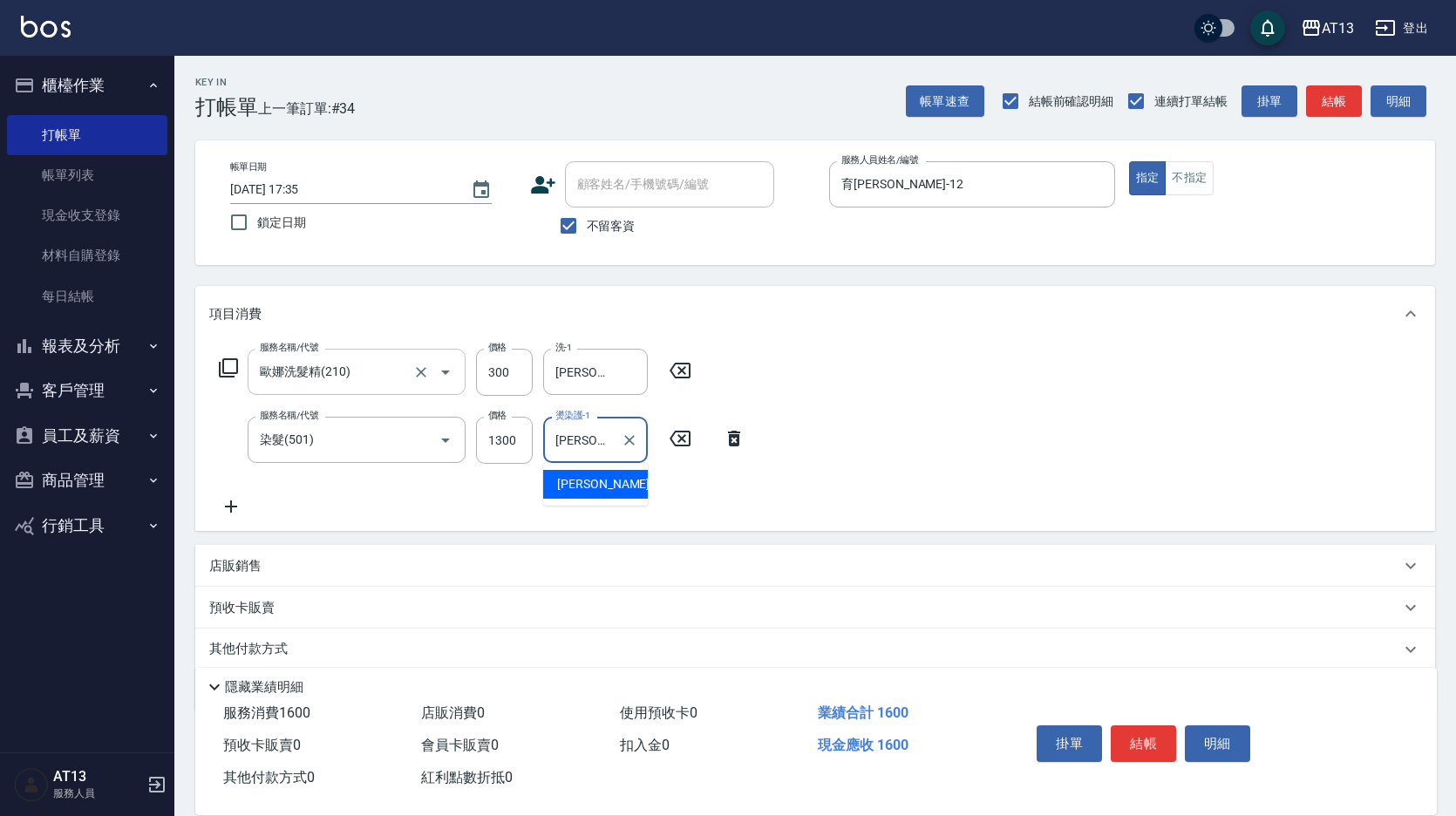
type input "[PERSON_NAME]-31"
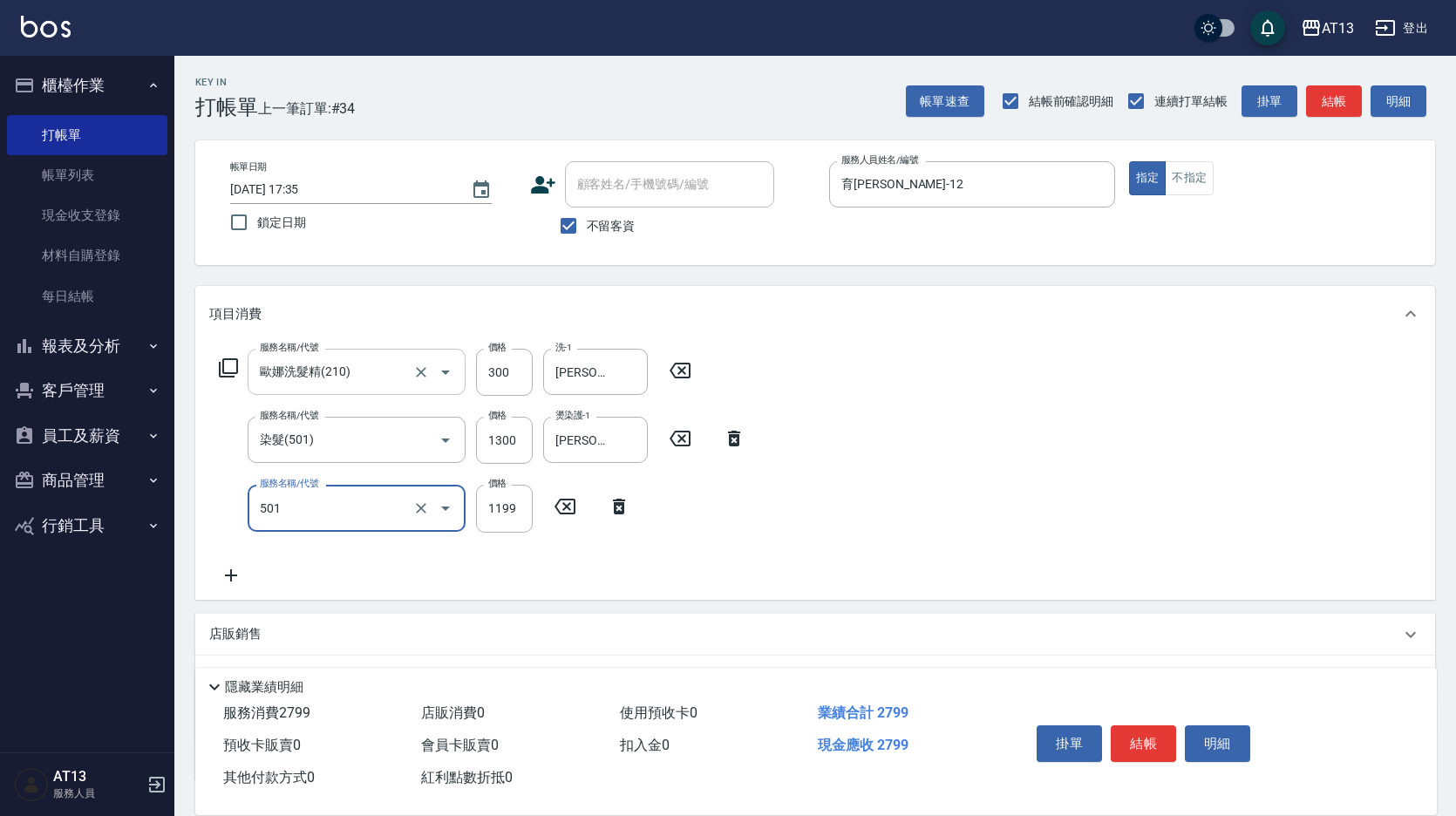
type input "染髮(501)"
type input "1600"
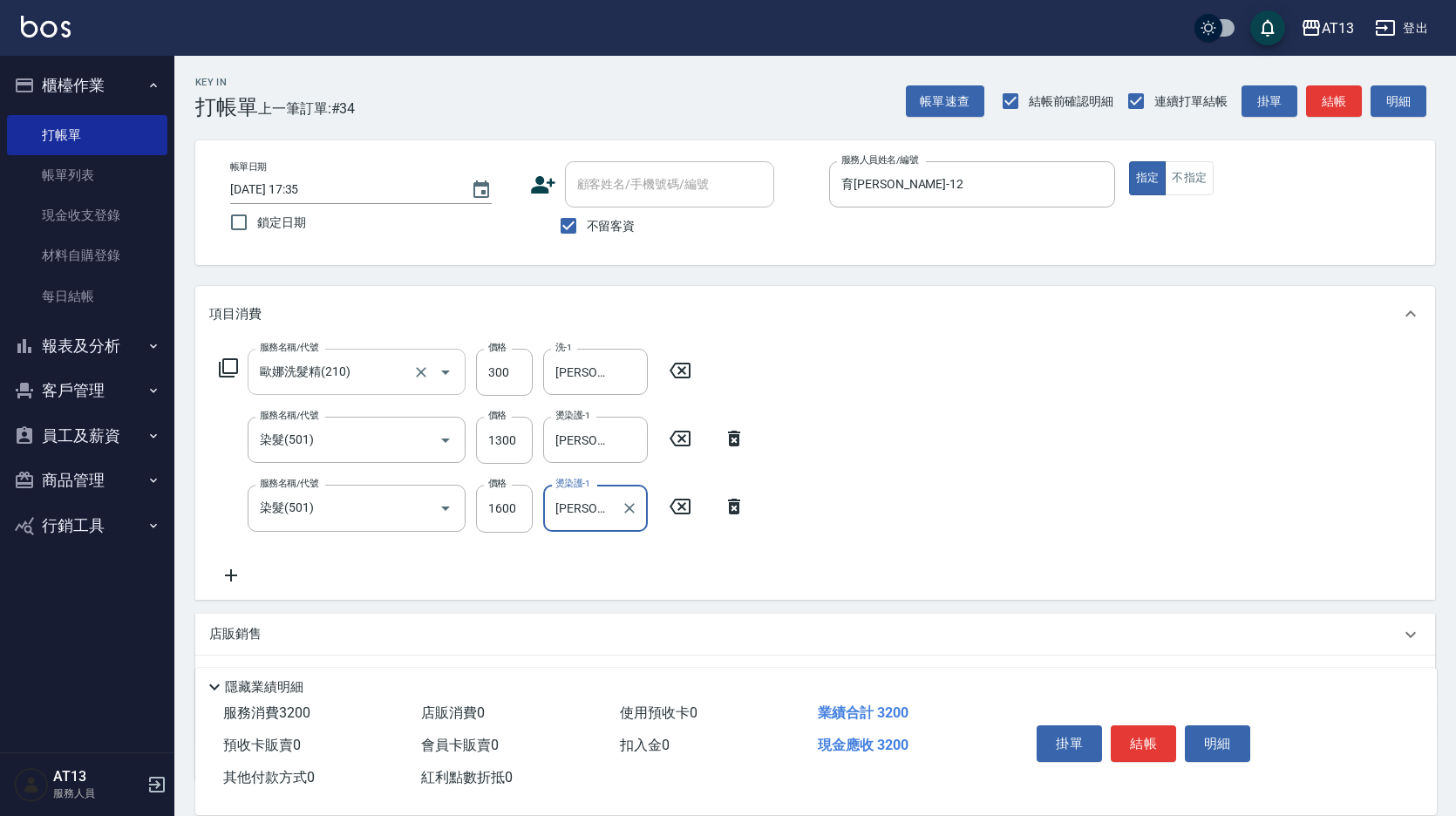
type input "[PERSON_NAME]-31"
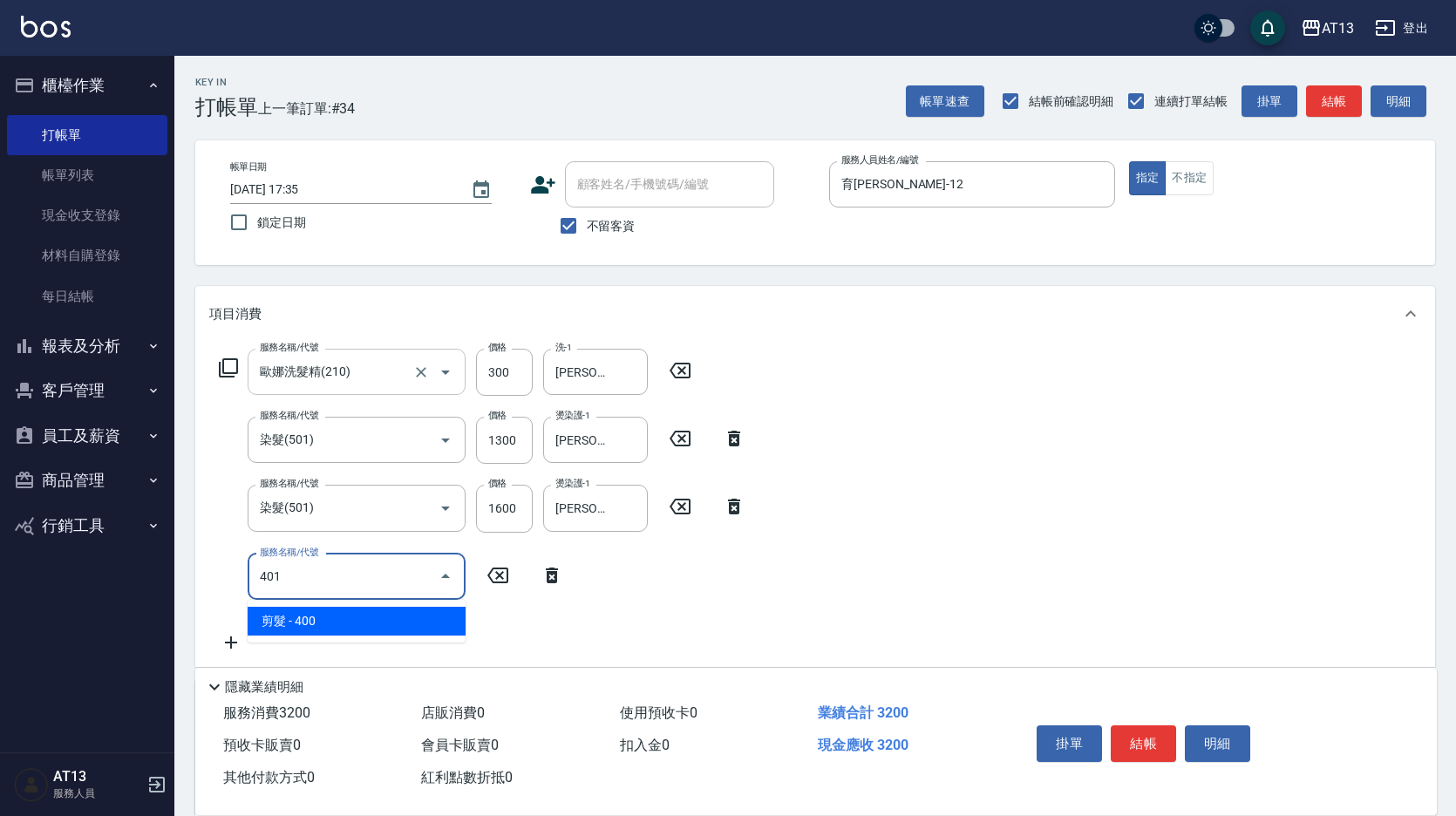
type input "剪髮(401)"
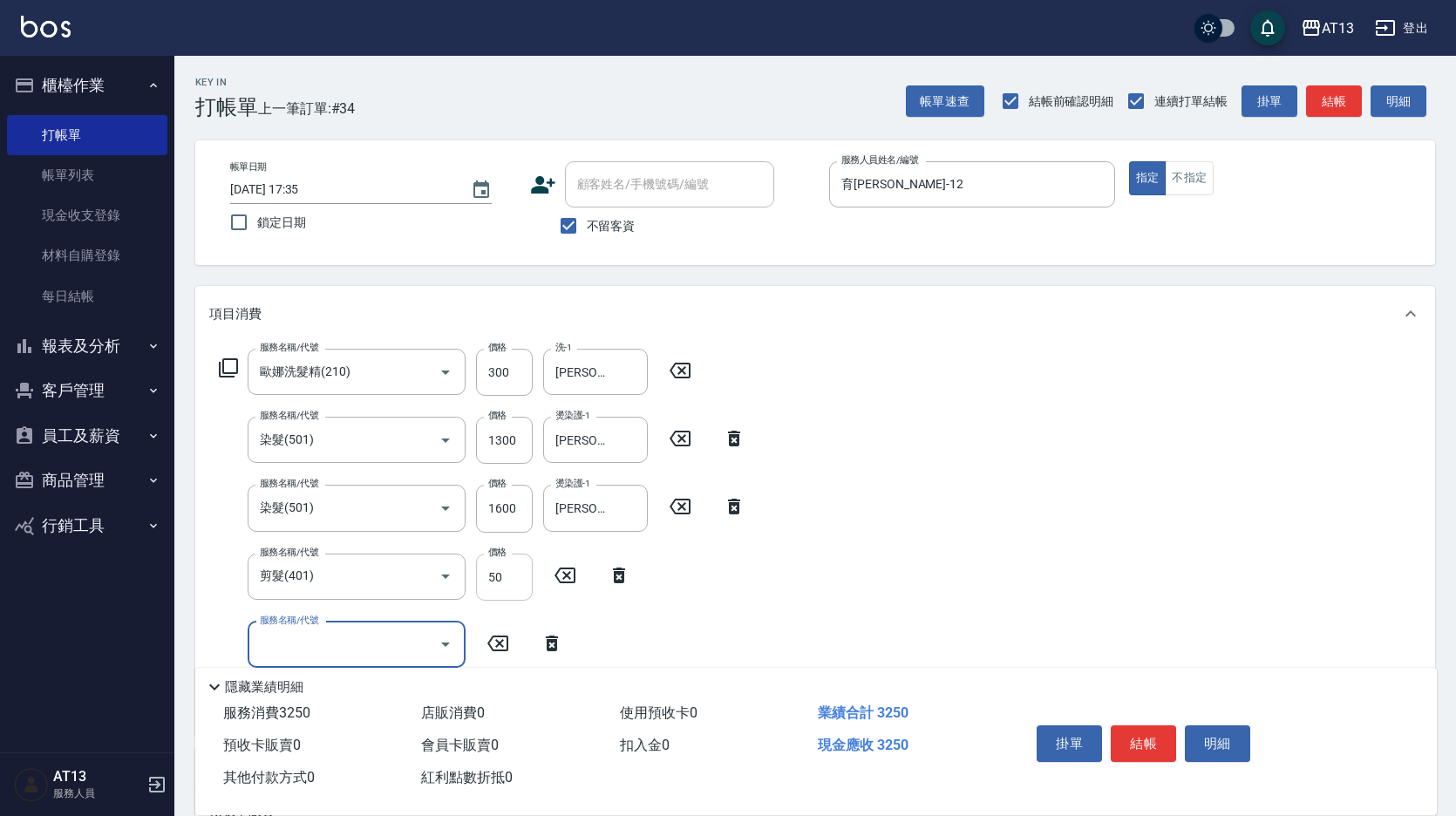
click at [497, 590] on input "50" at bounding box center [504, 577] width 56 height 47
type input "500"
type input "水樣結構式1200(713)"
type input "840"
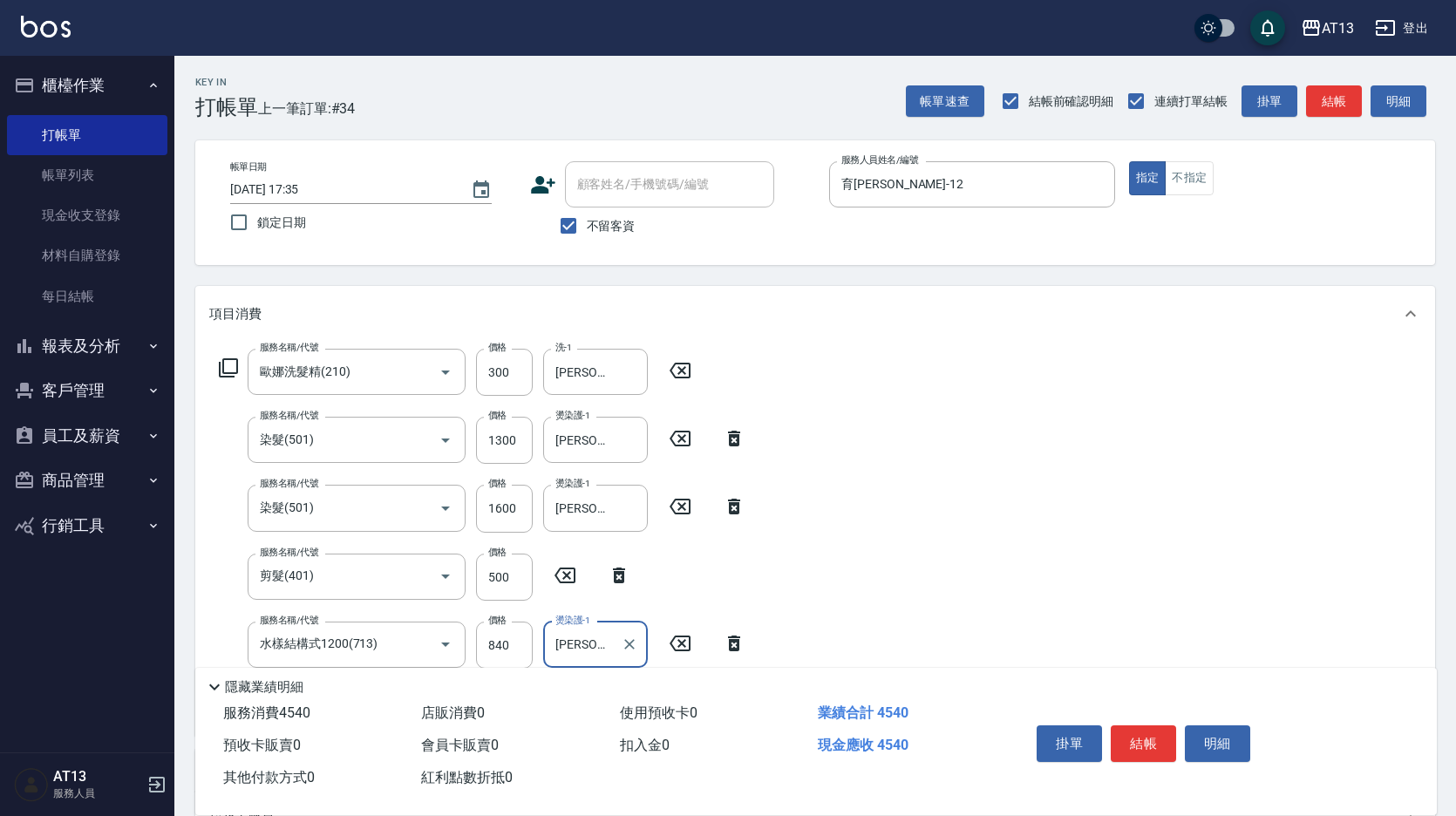
type input "[PERSON_NAME]-31"
click at [1195, 545] on div "服務名稱/代號 [PERSON_NAME]洗髮精(210) 服務名稱/代號 價格 300 價格 洗-1 [PERSON_NAME]-31 洗-1 服務名稱/代…" at bounding box center [815, 539] width 1240 height 394
click at [1148, 743] on button "結帳" at bounding box center [1143, 743] width 65 height 36
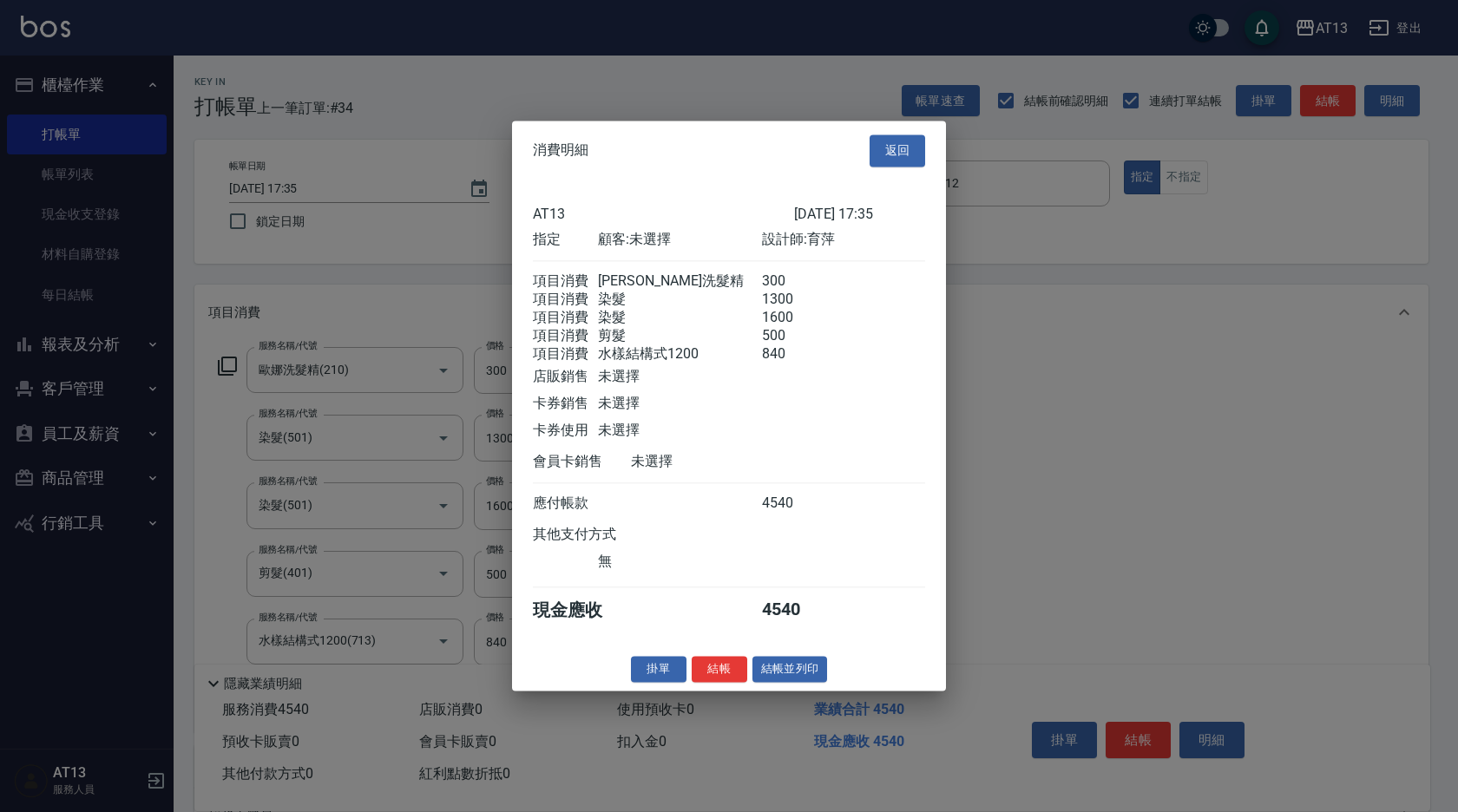
click at [722, 683] on button "結帳" at bounding box center [719, 669] width 55 height 27
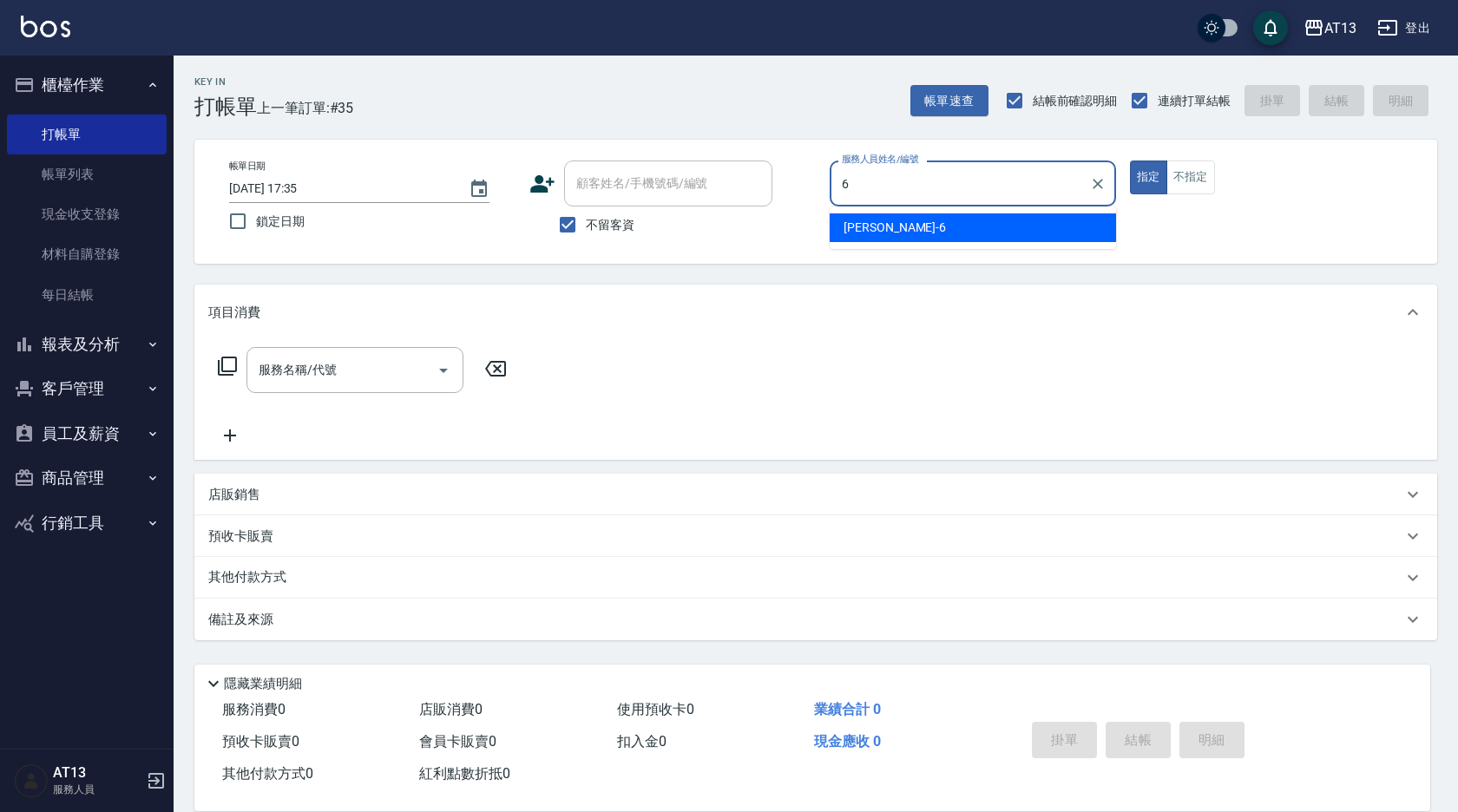
click at [1058, 220] on div "亭妤 -6" at bounding box center [972, 228] width 287 height 29
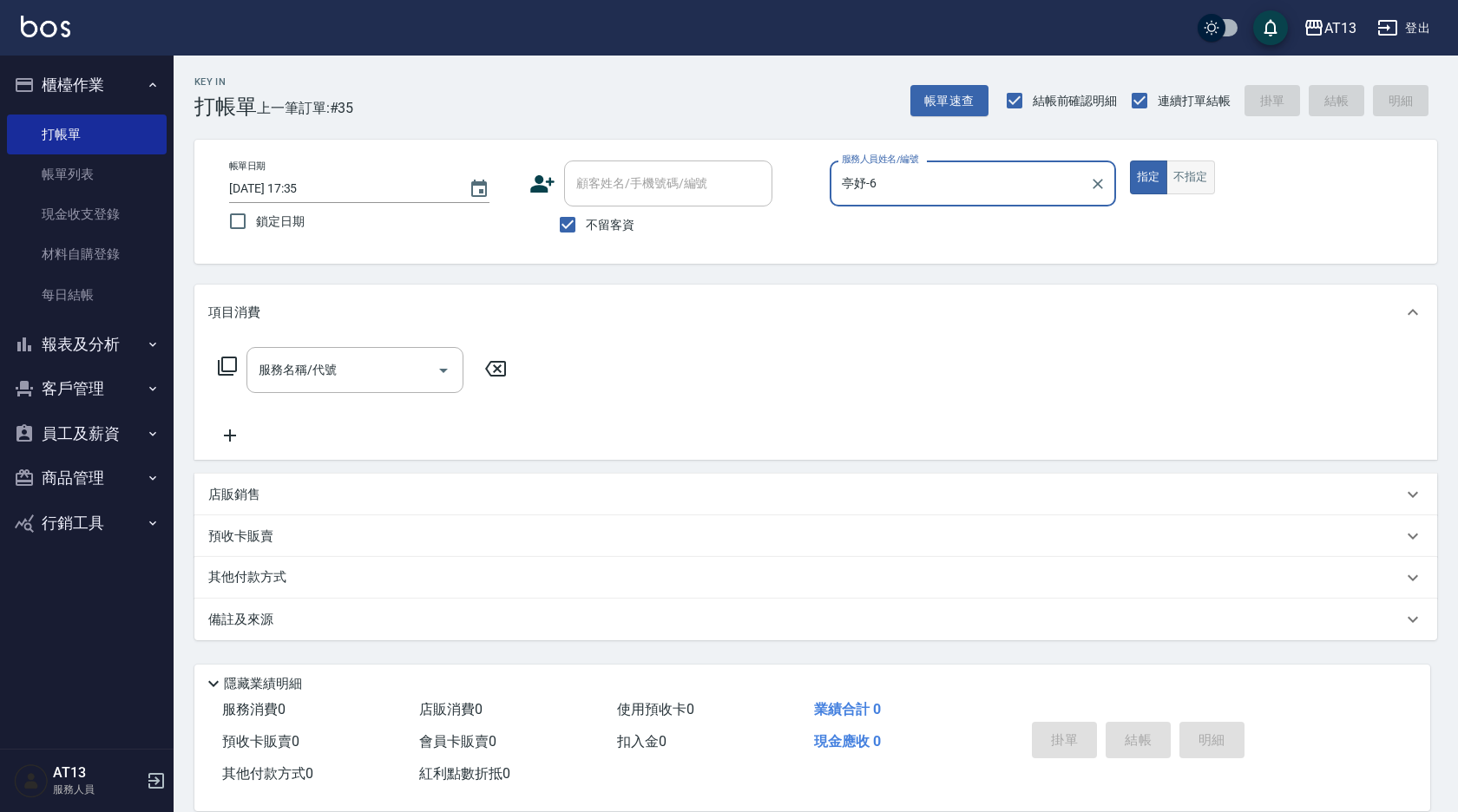
type input "亭妤-6"
click at [1181, 189] on button "不指定" at bounding box center [1190, 178] width 49 height 34
click at [328, 366] on div "服務名稱/代號 服務名稱/代號" at bounding box center [355, 370] width 217 height 46
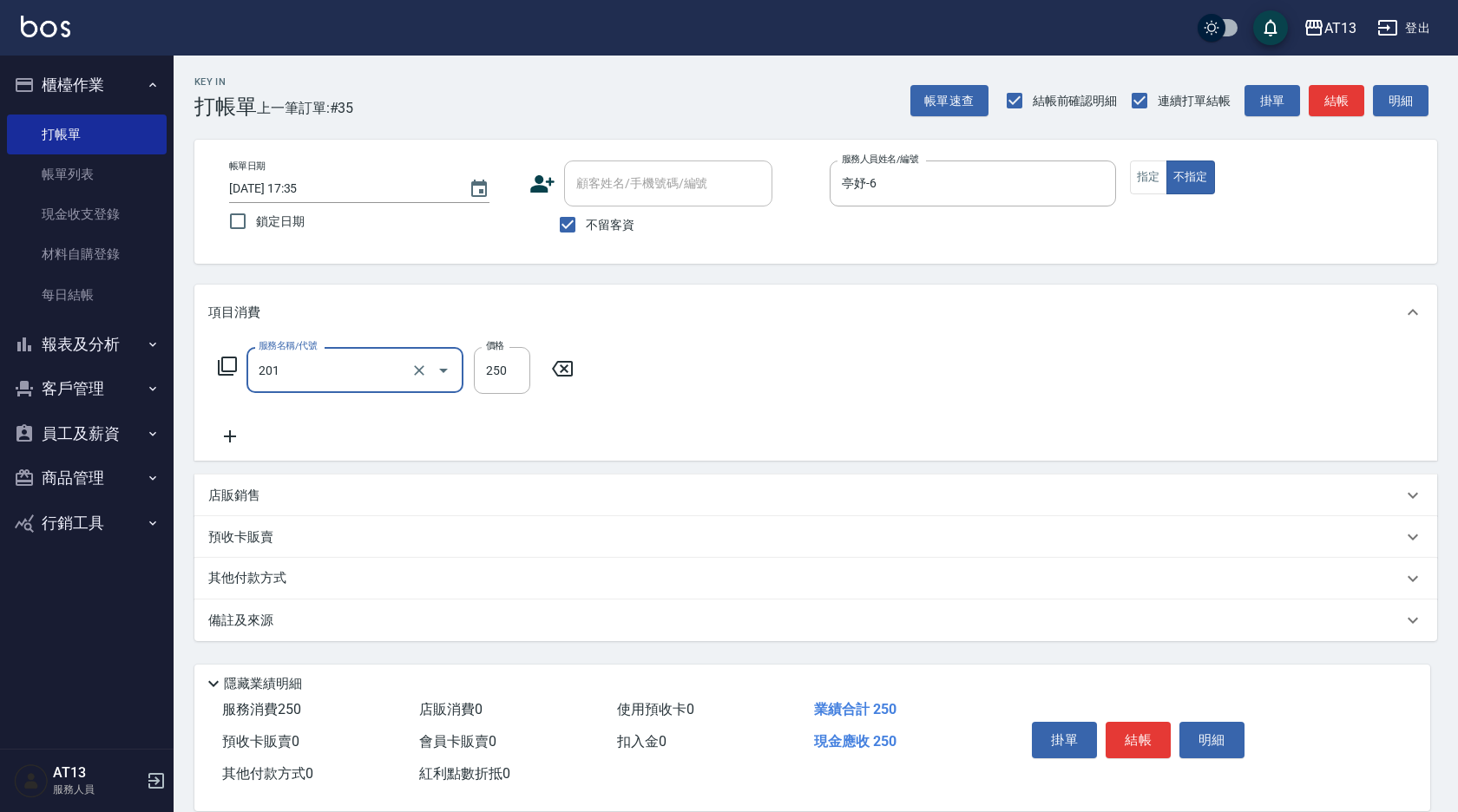
type input "洗髮(201)"
type input "[PERSON_NAME]-33"
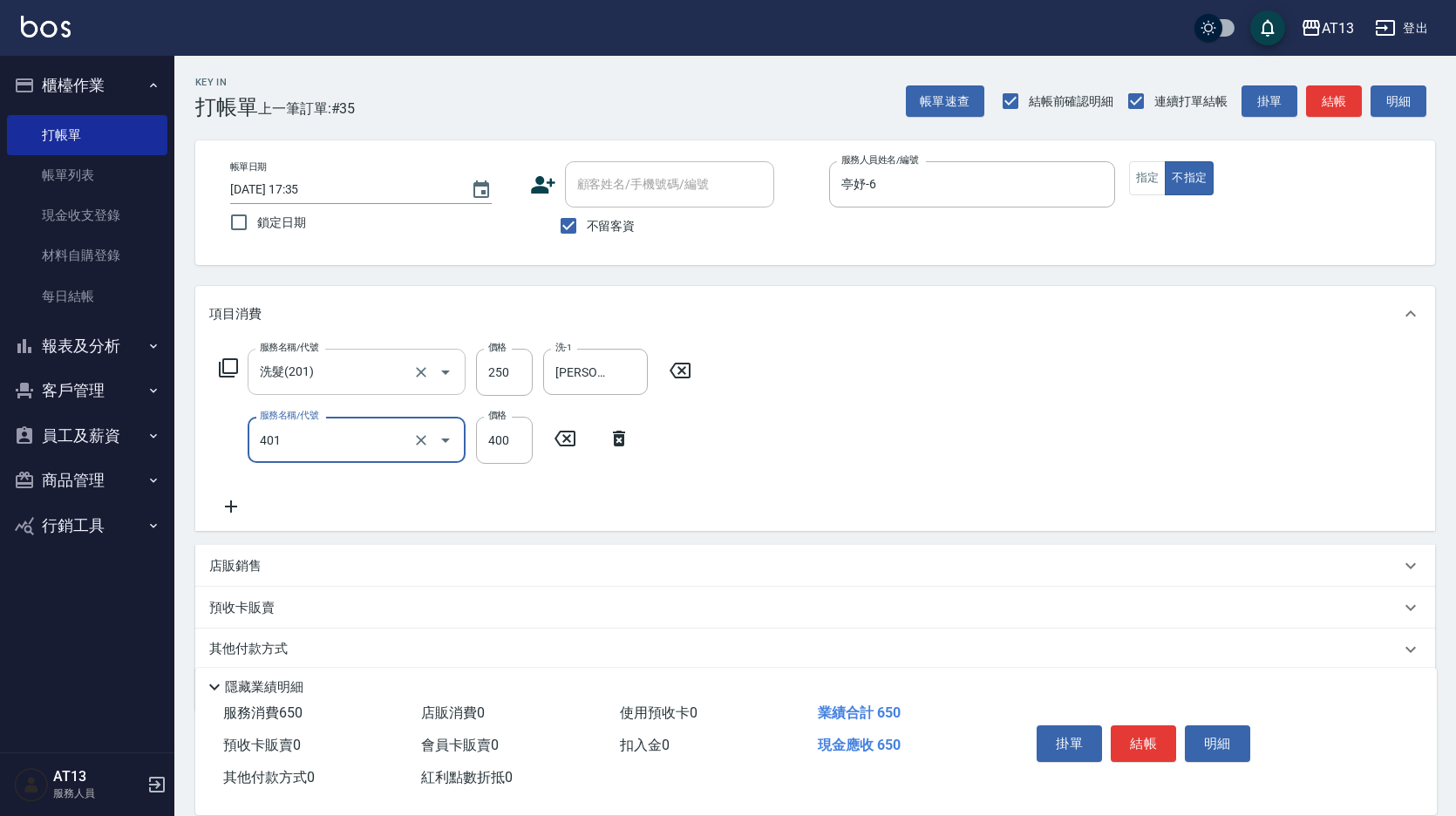
type input "剪髮(401)"
type input "150"
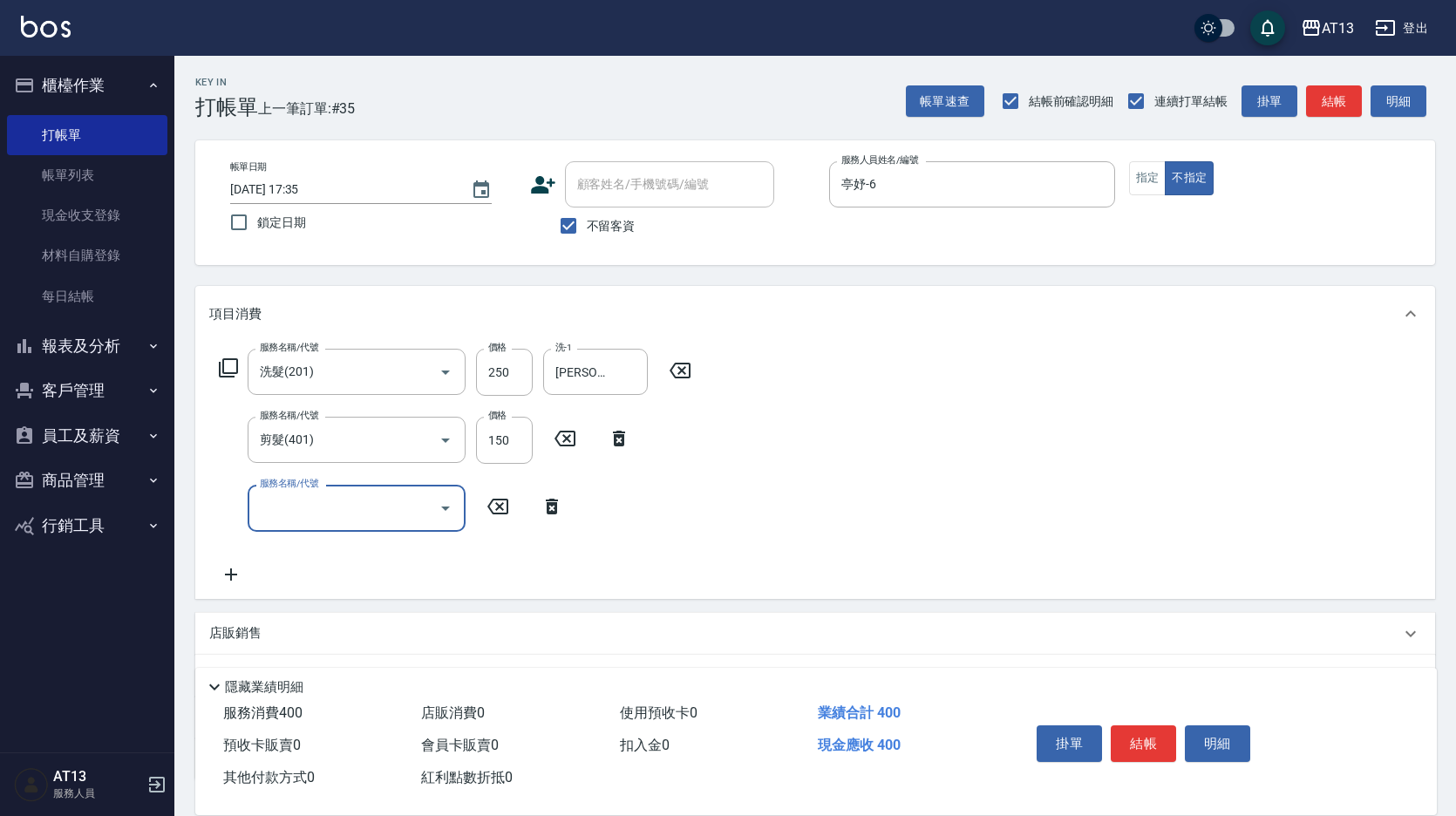
click at [1096, 507] on div "服務名稱/代號 洗髮(201) 服務名稱/代號 價格 250 價格 洗-1 [PERSON_NAME]-33 洗-1 服務名稱/代號 剪髮(401) 服務名稱…" at bounding box center [815, 470] width 1240 height 256
click at [1144, 725] on button "結帳" at bounding box center [1143, 743] width 65 height 36
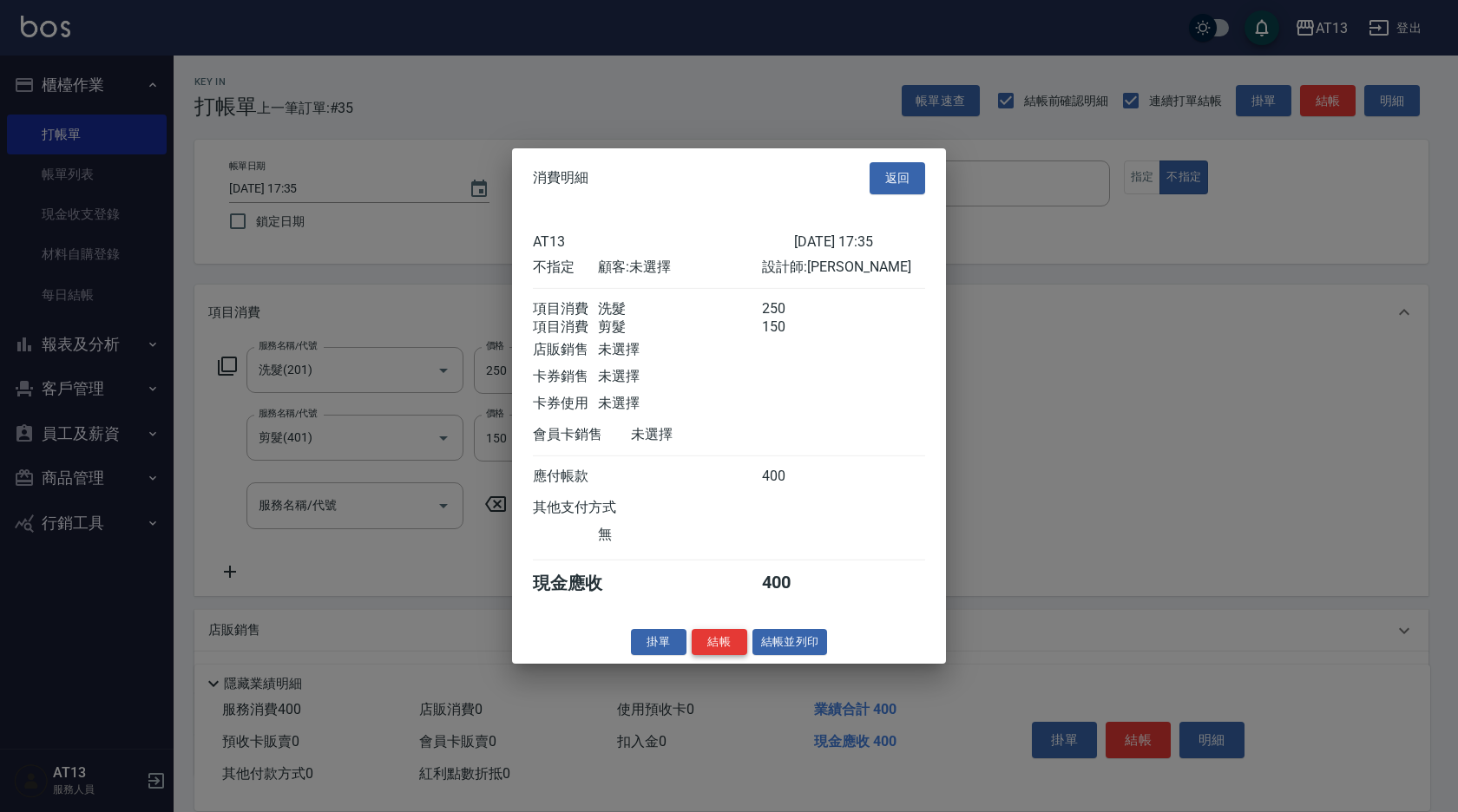
click at [711, 640] on div "消費明細 返回 AT13 [DATE] 17:35 不指定 顧客: 未選擇 設計師: [PERSON_NAME] 項目消費 洗髮 250 項目消費 剪髮 15…" at bounding box center [729, 406] width 434 height 515
click at [713, 646] on button "結帳" at bounding box center [719, 642] width 55 height 27
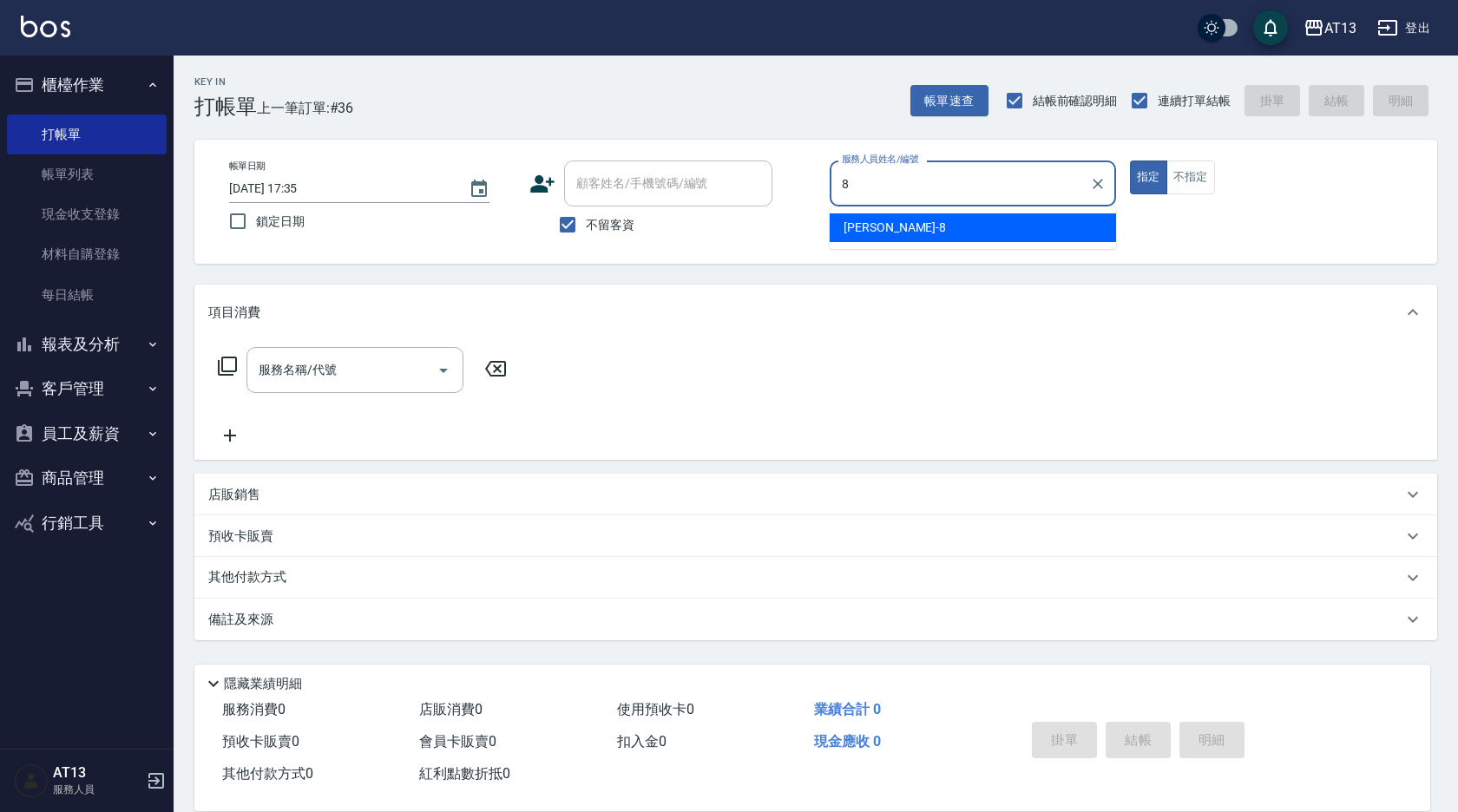
click at [910, 244] on ul "[PERSON_NAME] -8" at bounding box center [972, 228] width 287 height 43
click at [916, 226] on div "[PERSON_NAME] -8" at bounding box center [972, 228] width 287 height 29
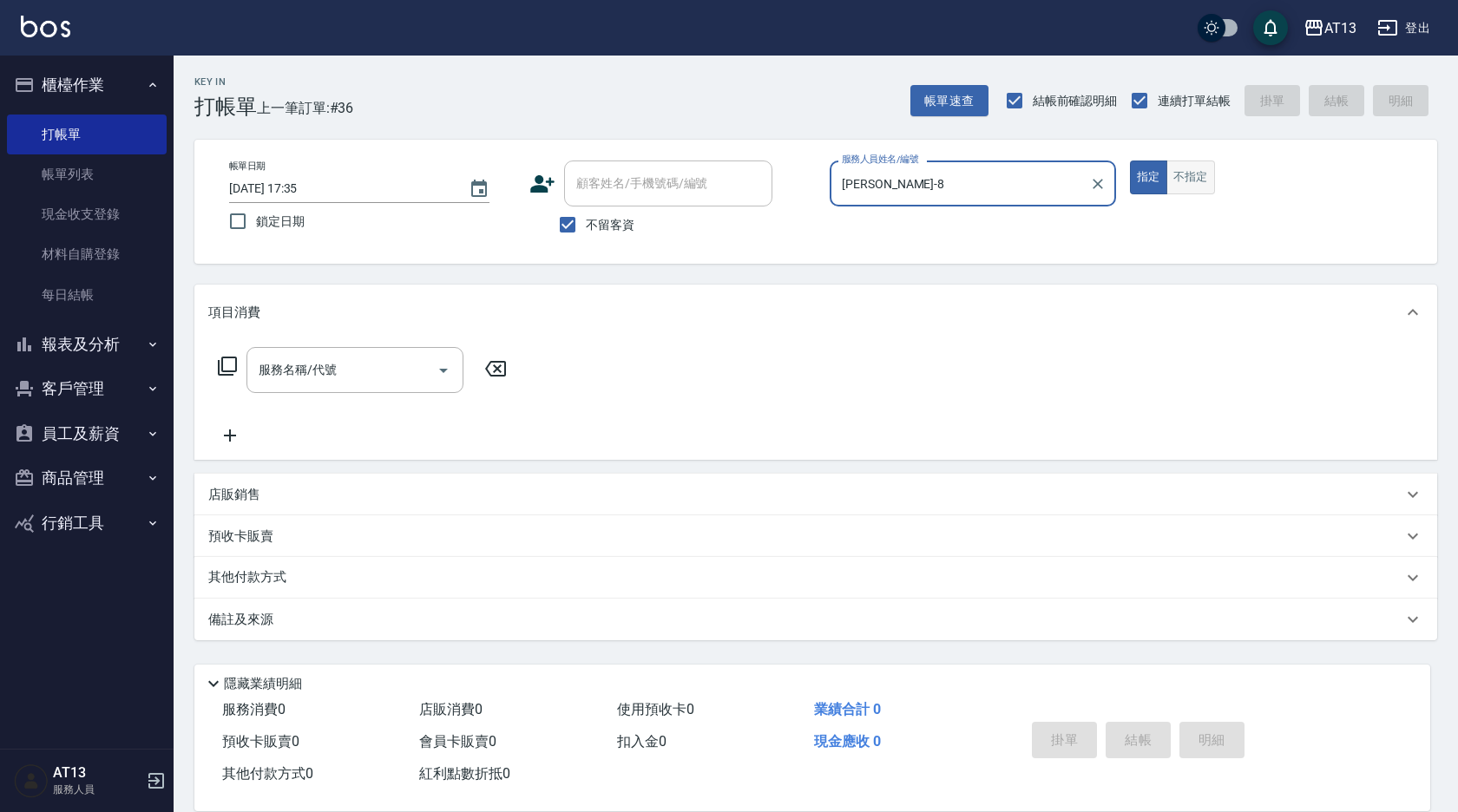
type input "[PERSON_NAME]-8"
click at [1205, 181] on button "不指定" at bounding box center [1190, 178] width 49 height 34
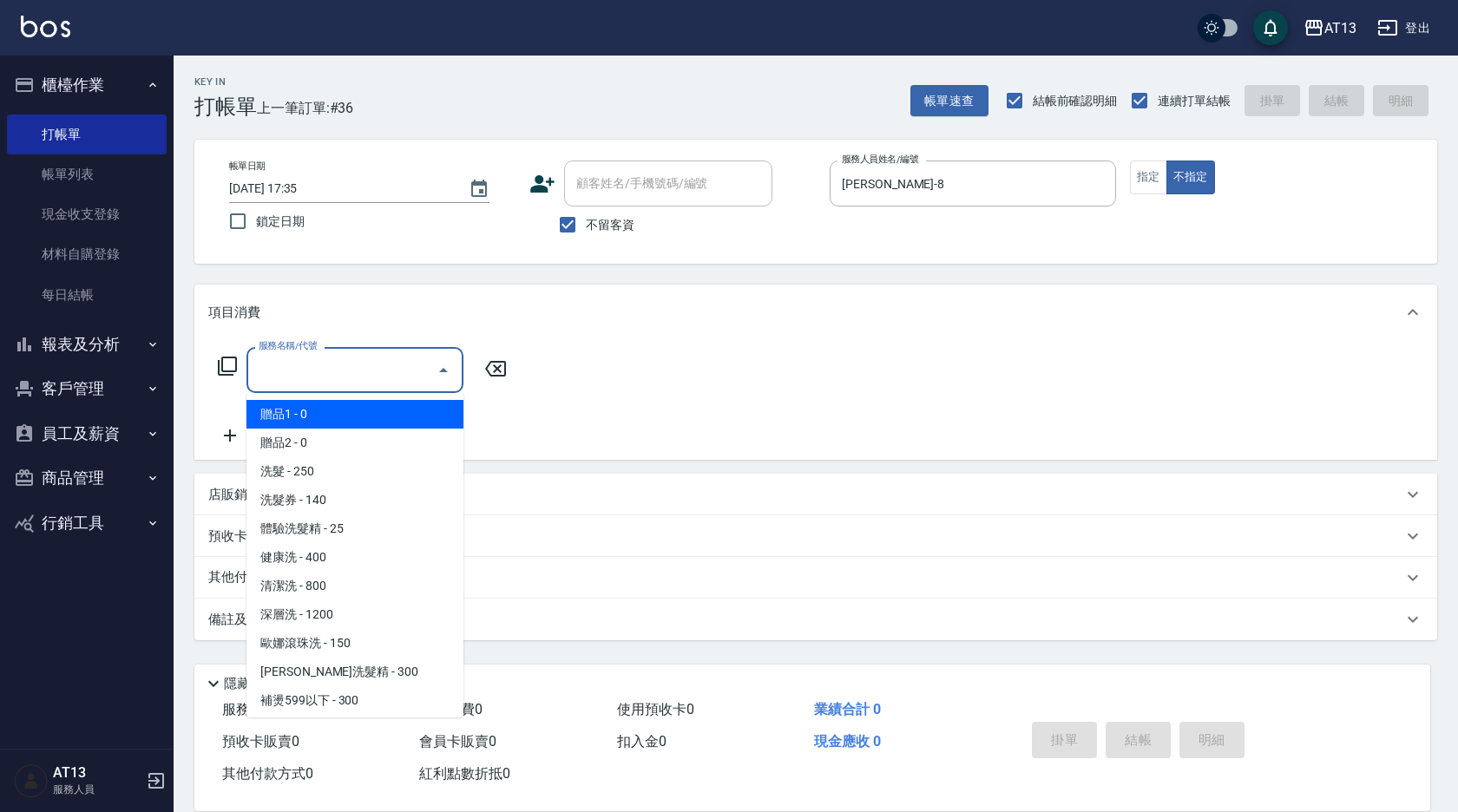
click at [290, 365] on div "服務名稱/代號 服務名稱/代號" at bounding box center [355, 370] width 217 height 46
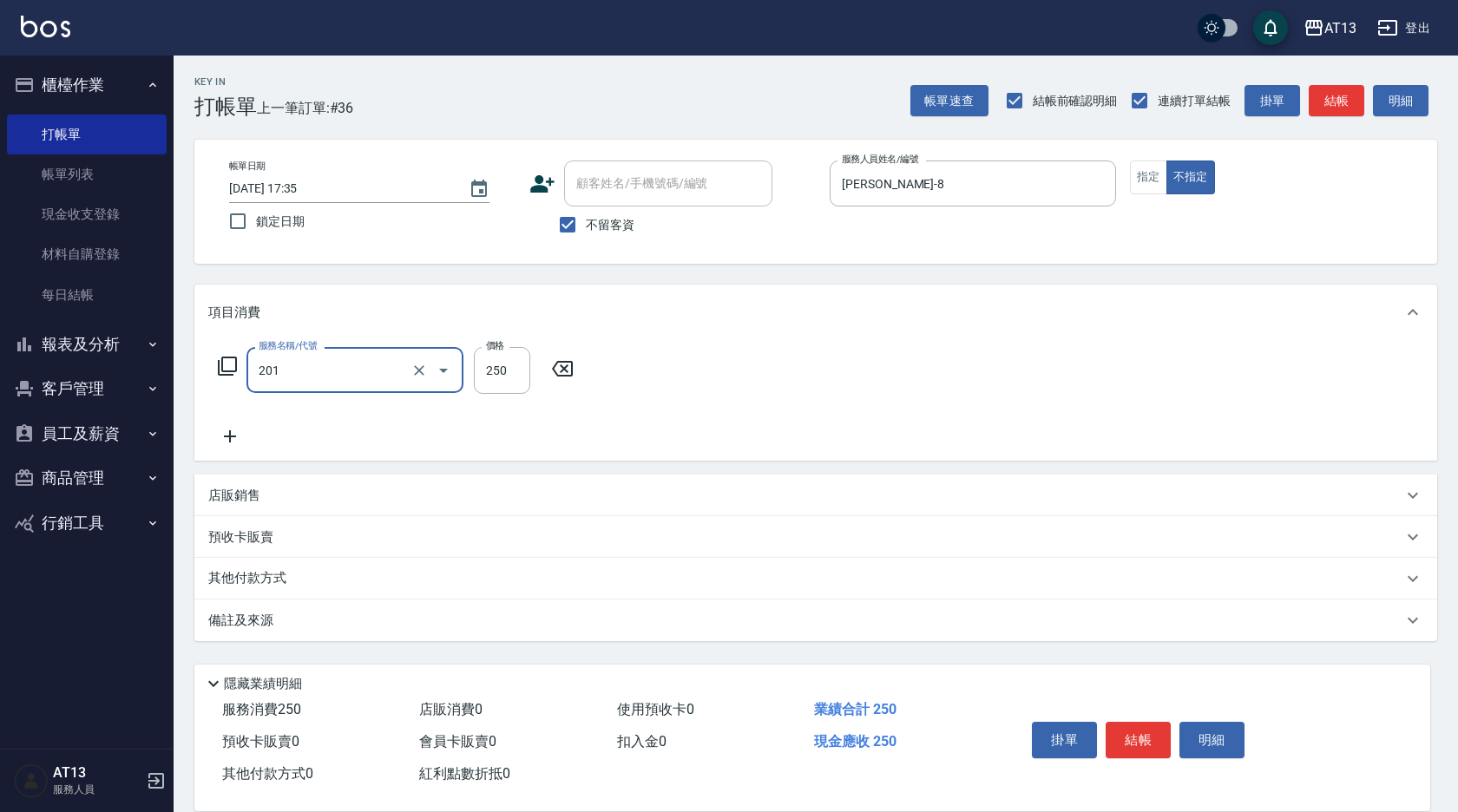
type input "洗髮(201)"
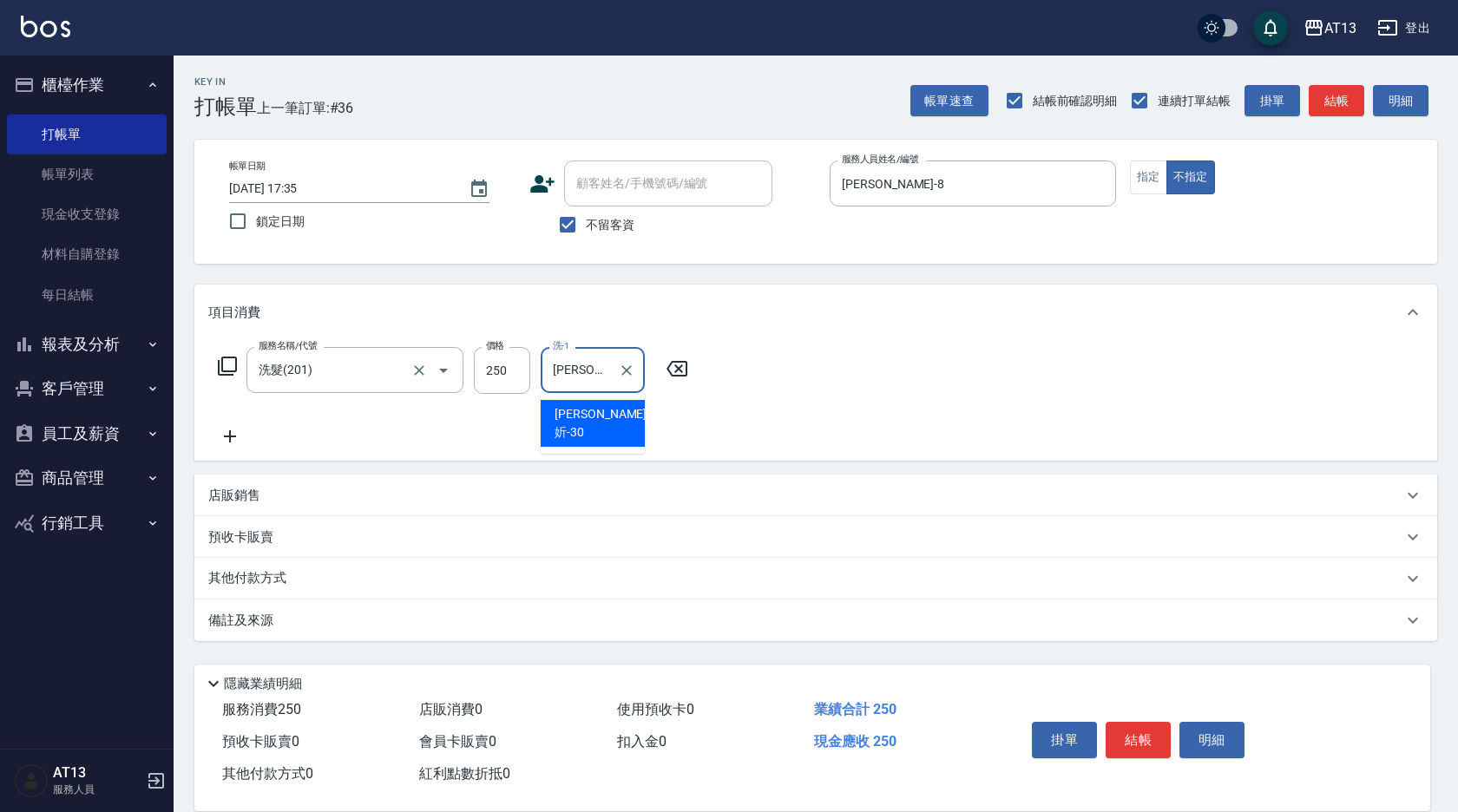
type input "[PERSON_NAME]妡-30"
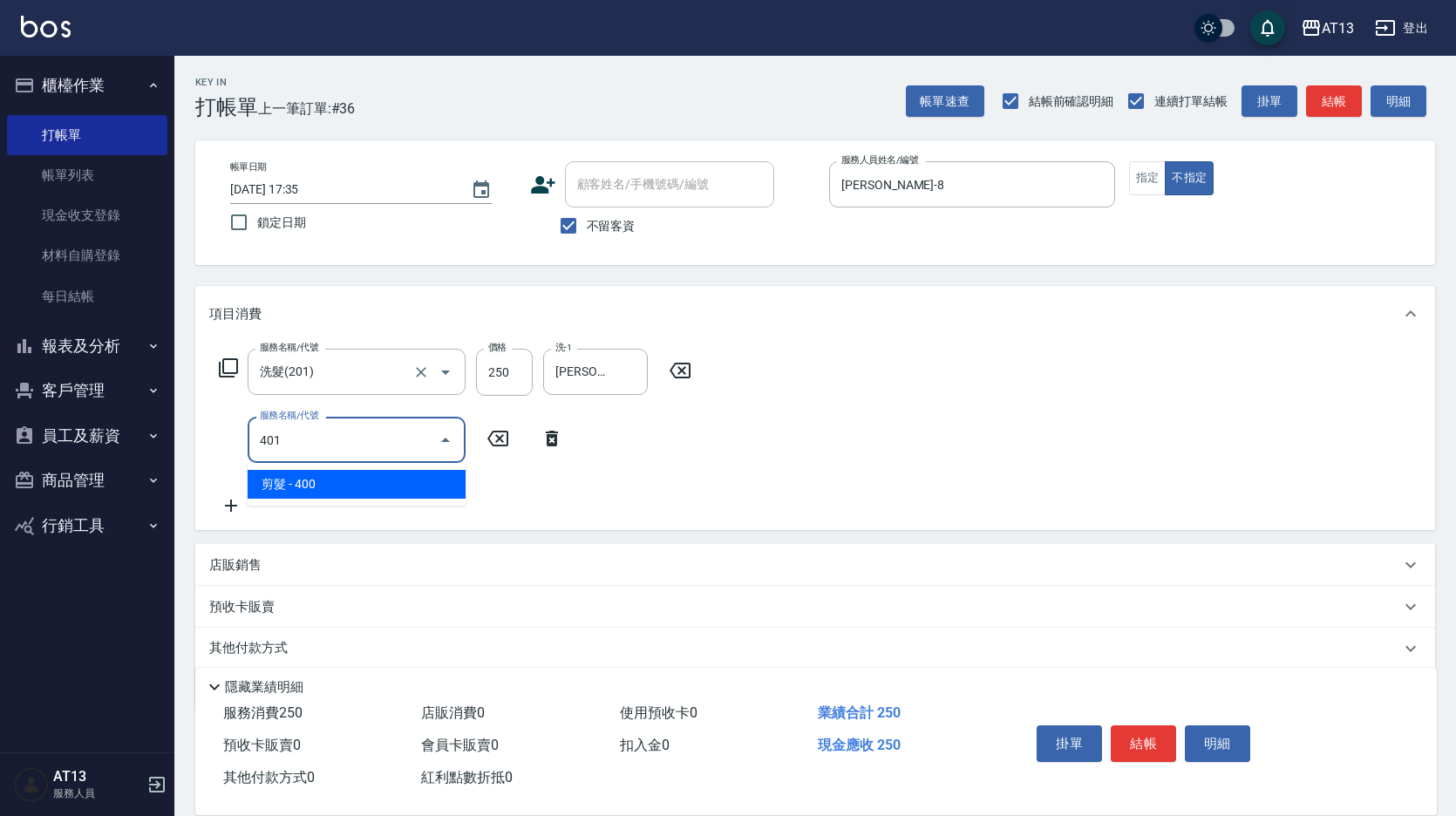
type input "剪髮(401)"
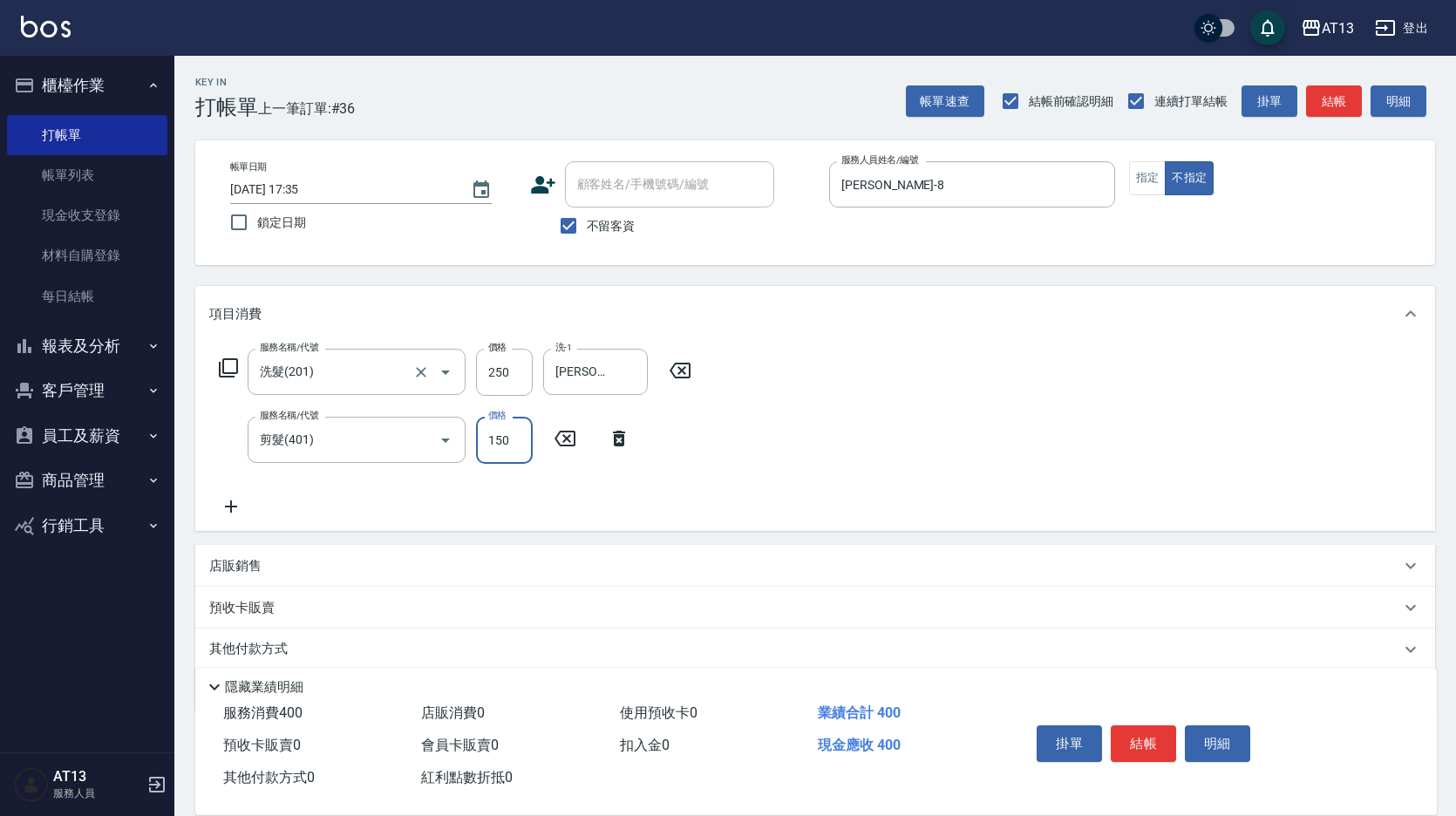
type input "150"
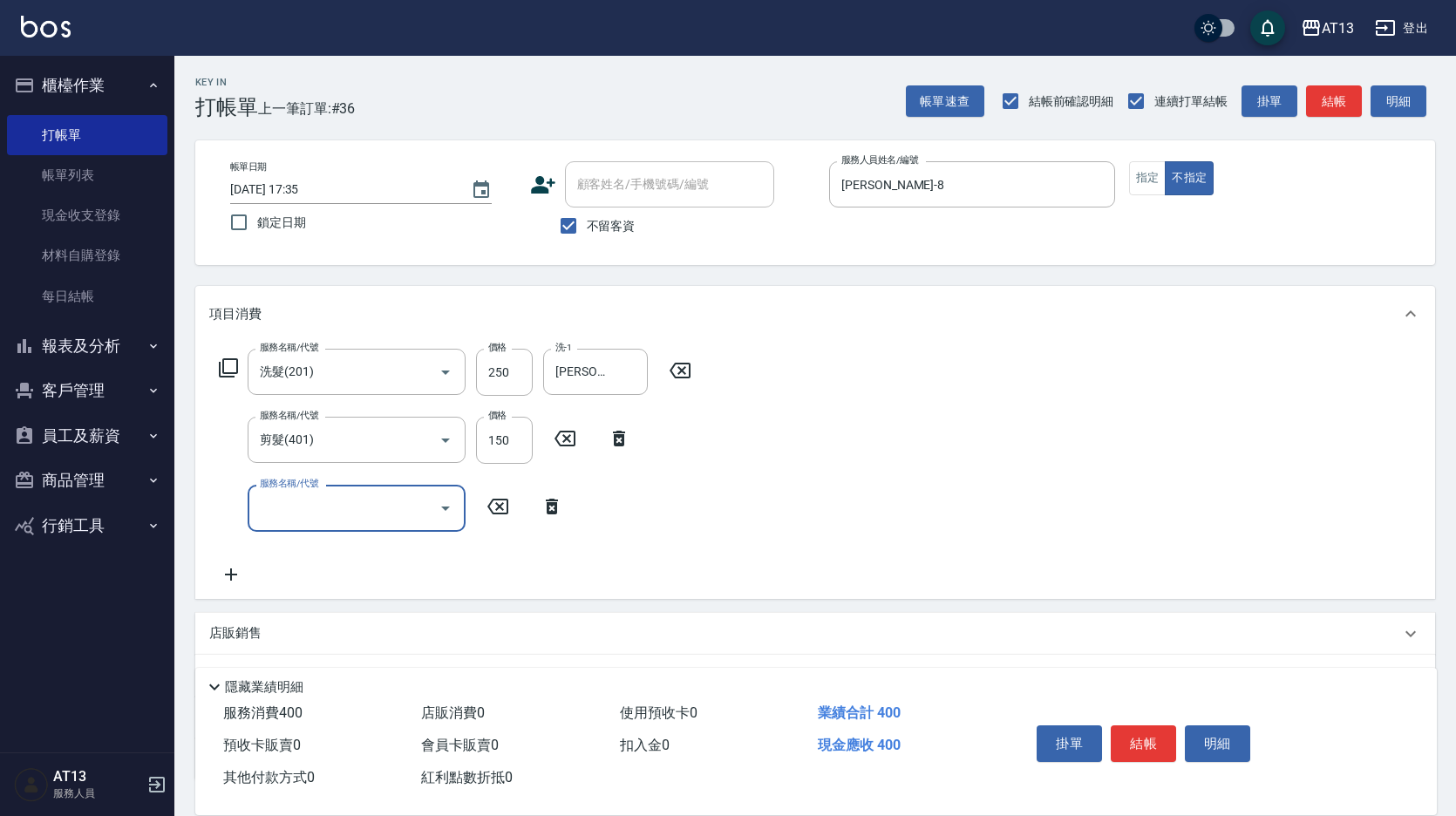
click at [921, 408] on div "服務名稱/代號 洗髮(201) 服務名稱/代號 價格 250 價格 洗-1 [PERSON_NAME]妡-30 洗-1 服務名稱/代號 剪髮(401) 服務名…" at bounding box center [815, 470] width 1240 height 256
click at [1119, 734] on button "結帳" at bounding box center [1143, 743] width 65 height 36
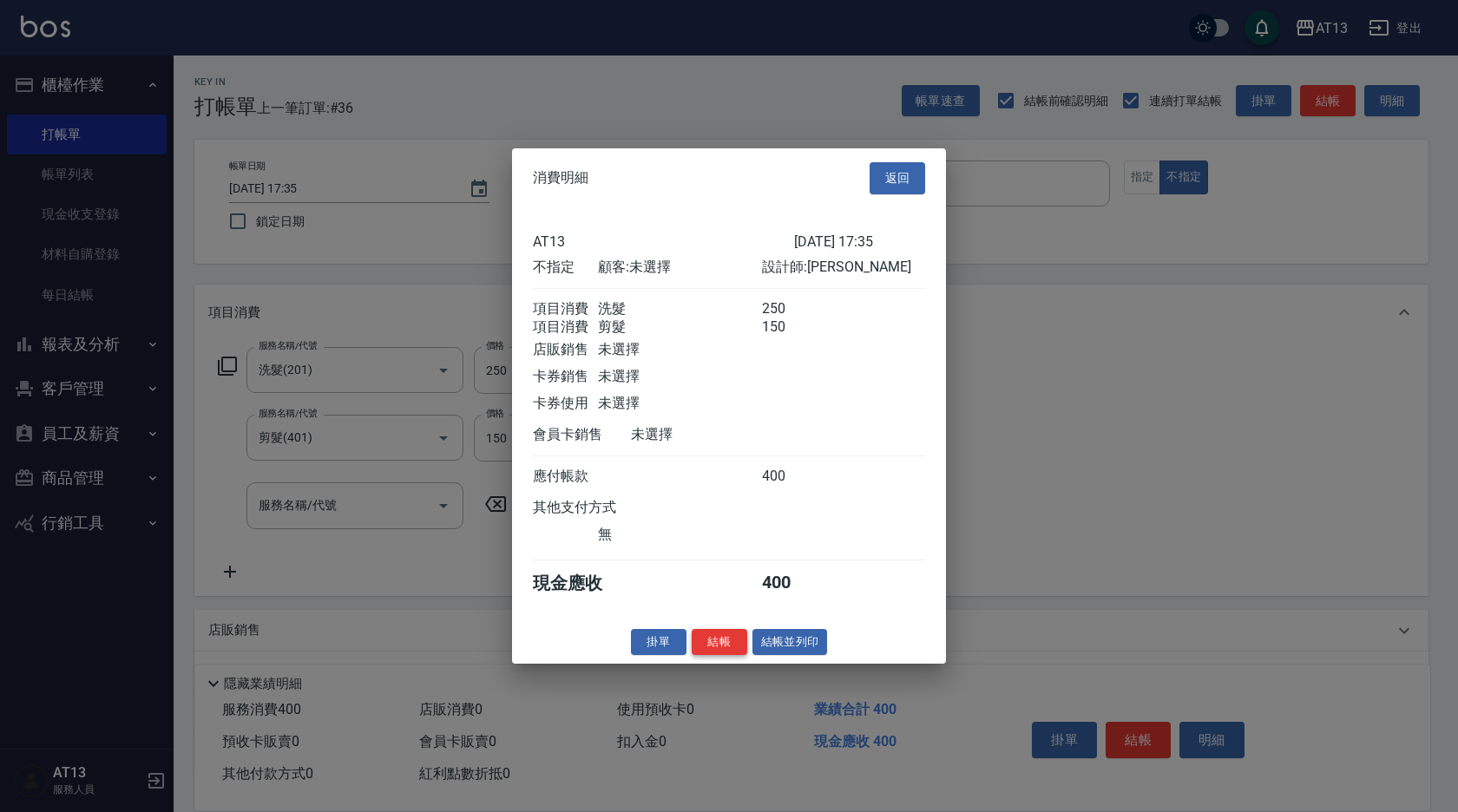
click at [719, 652] on button "結帳" at bounding box center [719, 642] width 55 height 27
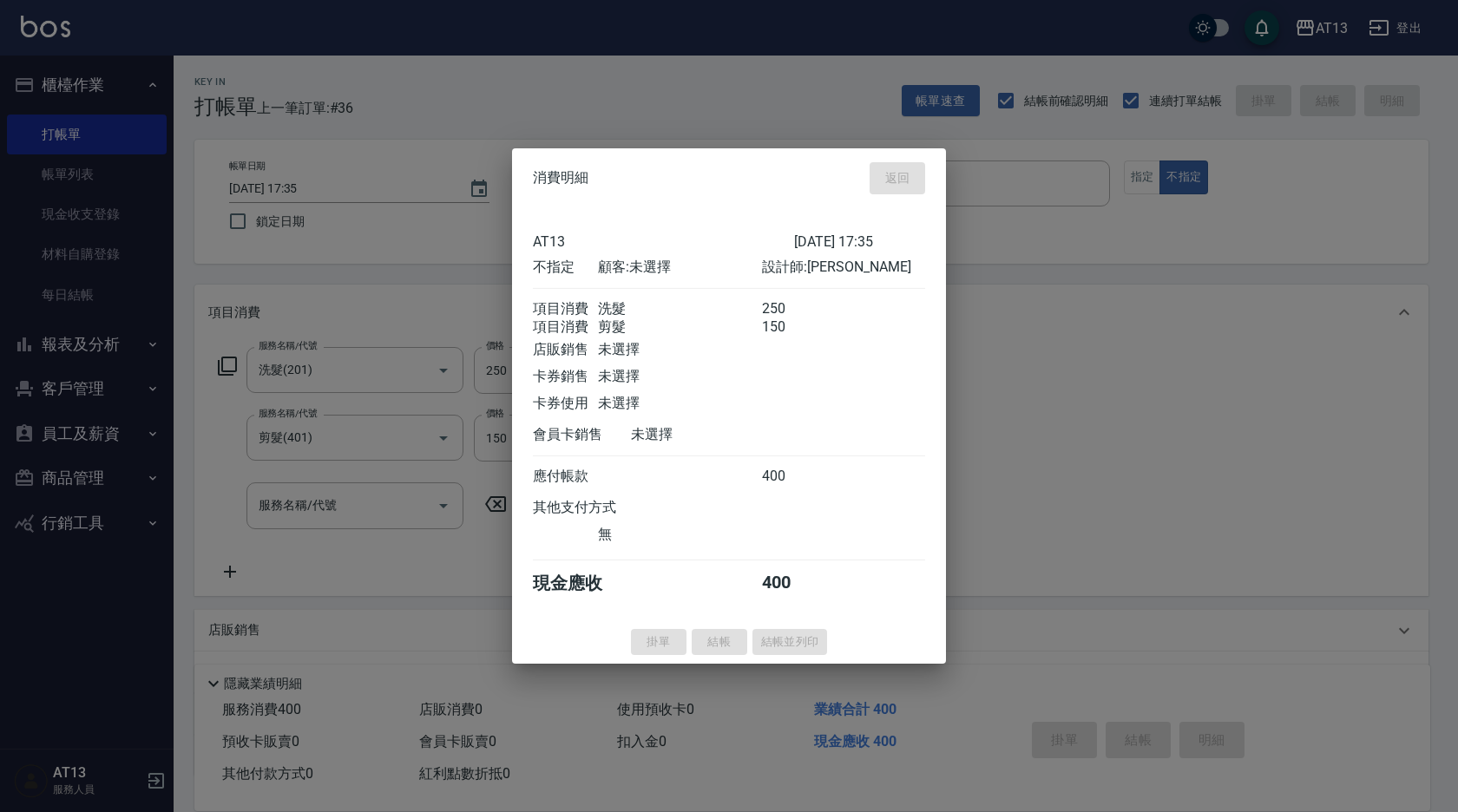
type input "[DATE] 17:36"
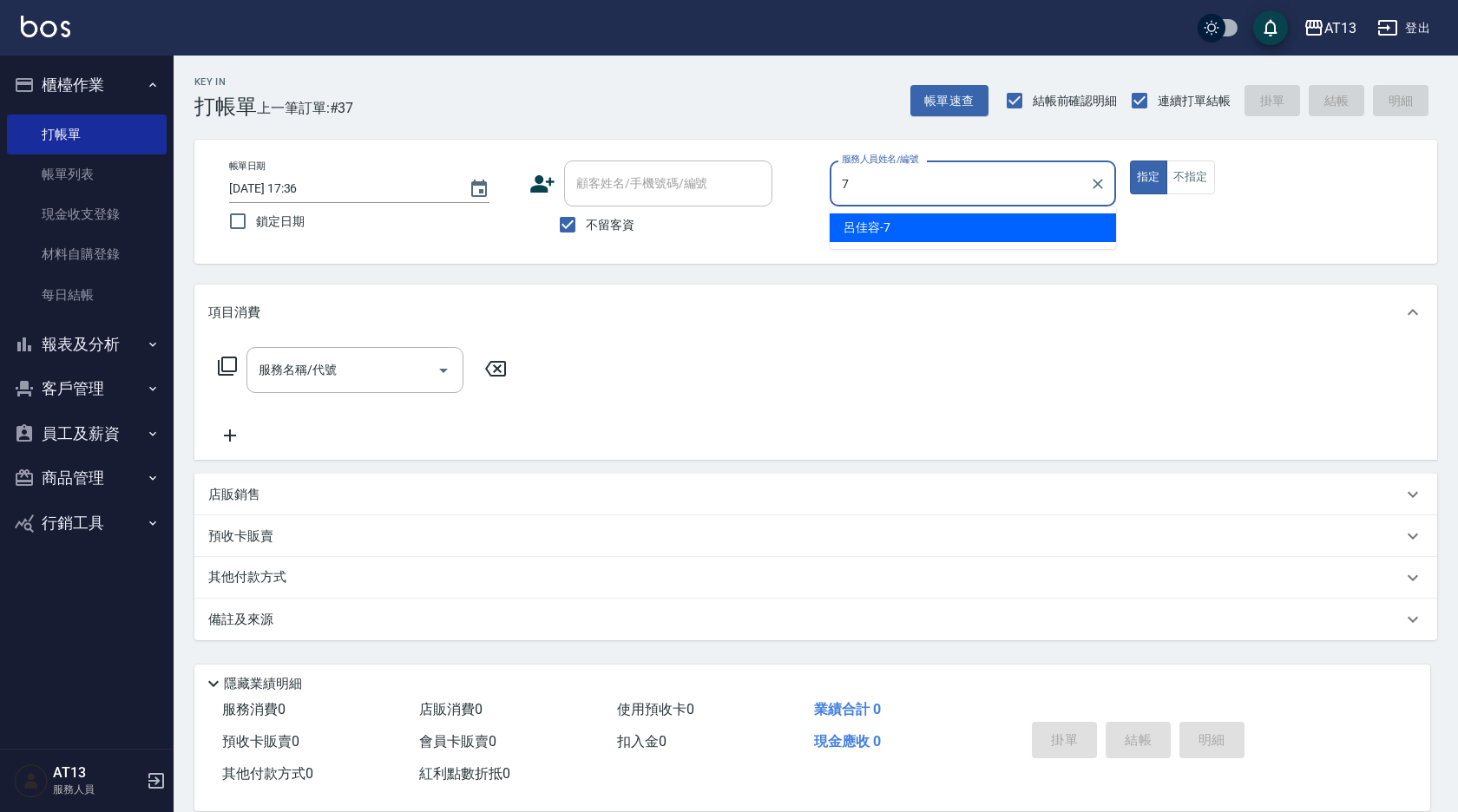
click at [868, 221] on span "呂佳容 -7" at bounding box center [867, 228] width 47 height 18
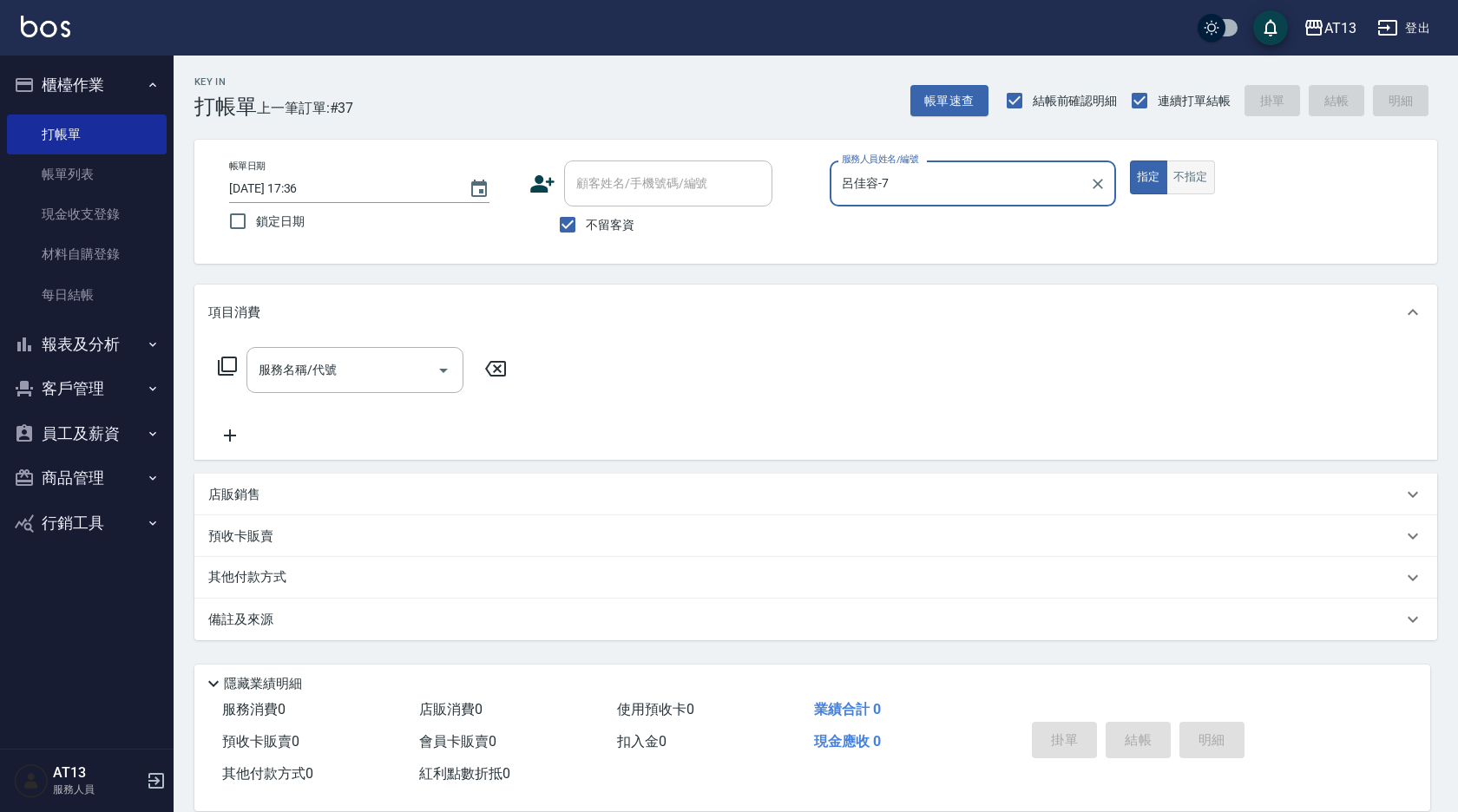
type input "呂佳容-7"
click at [1214, 174] on button "不指定" at bounding box center [1190, 178] width 49 height 34
click at [348, 386] on div "服務名稱/代號" at bounding box center [355, 370] width 217 height 46
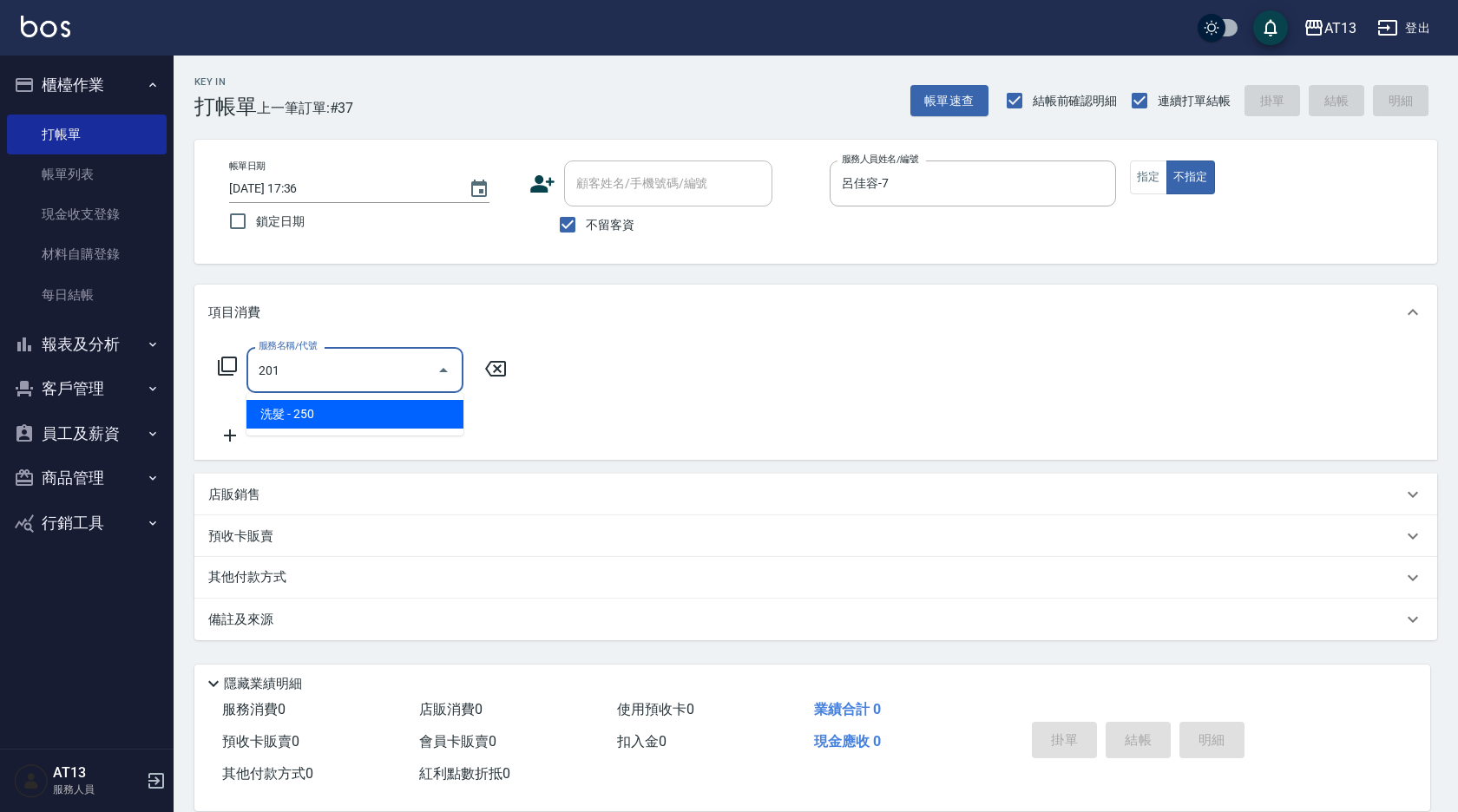
type input "洗髮(201)"
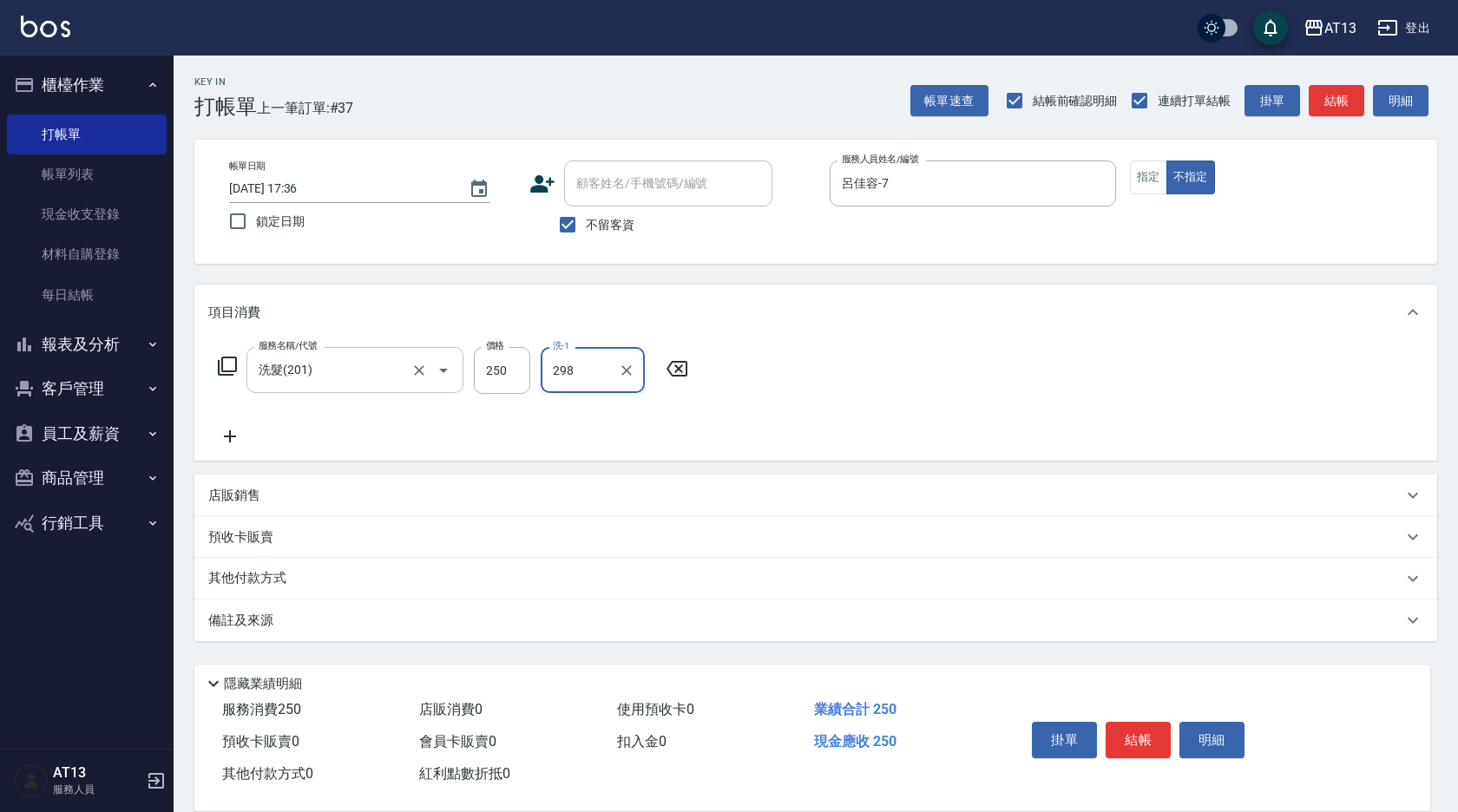
type input "298"
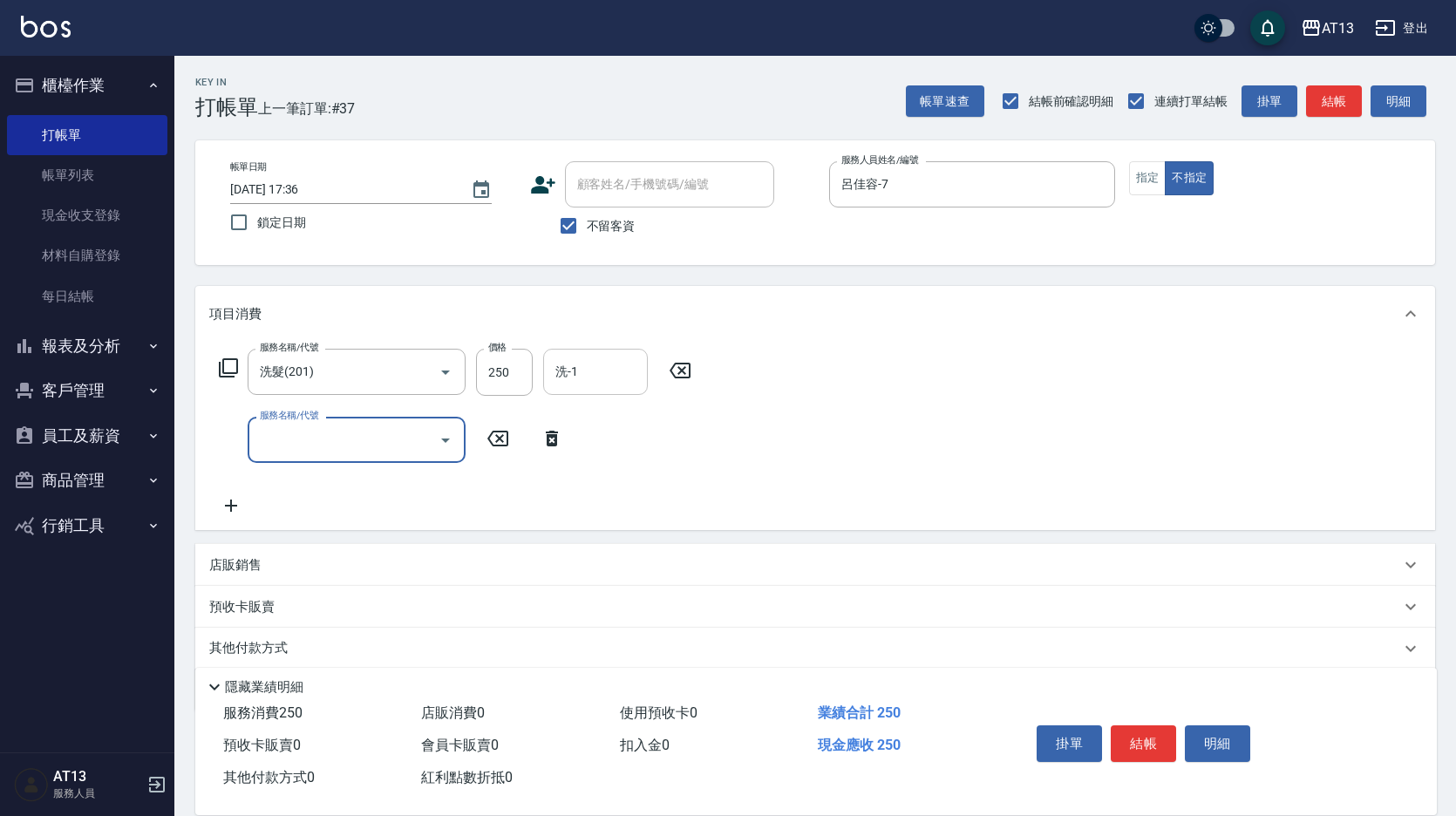
click at [595, 369] on input "洗-1" at bounding box center [595, 372] width 89 height 31
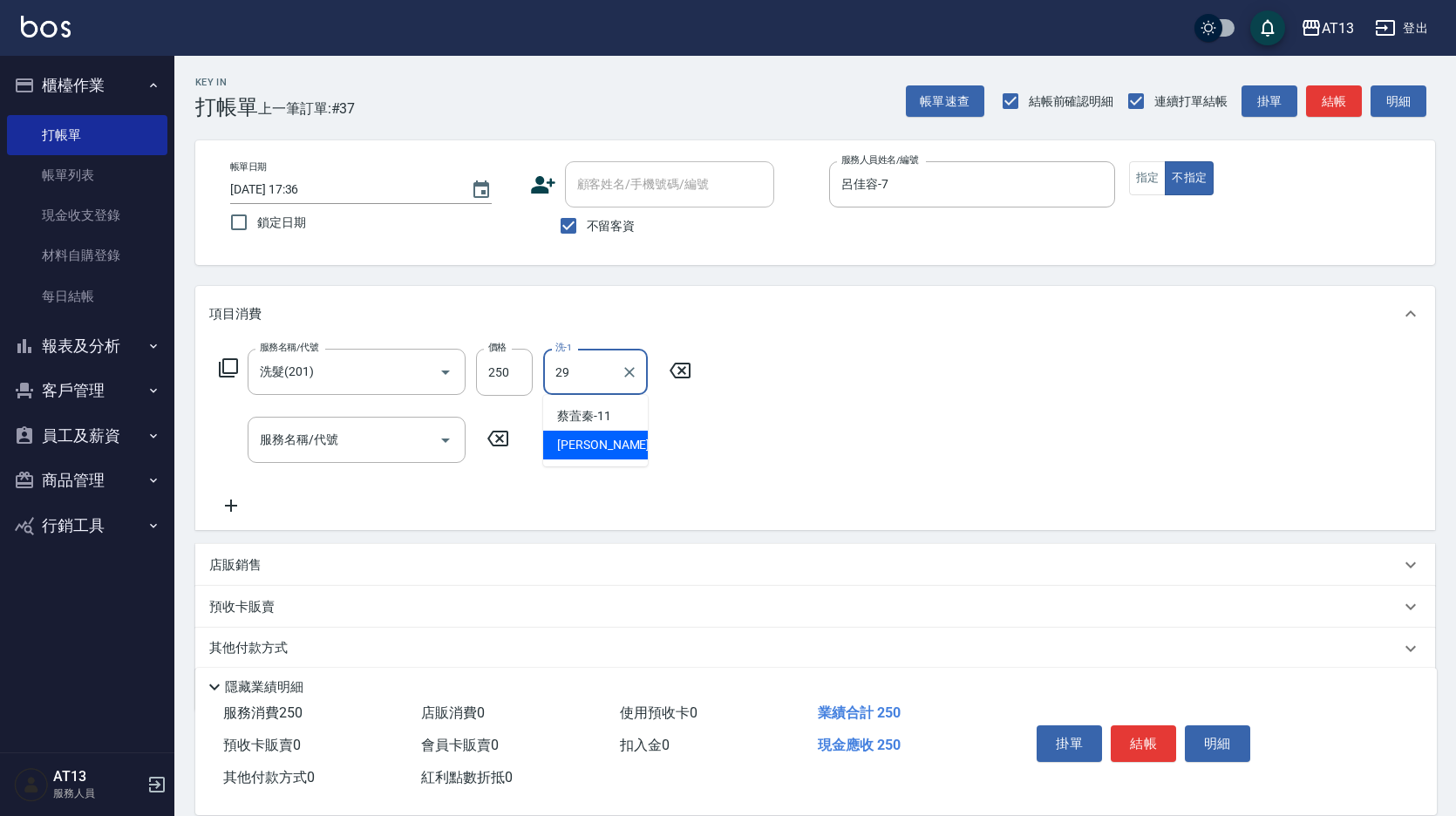
type input "[PERSON_NAME]-29"
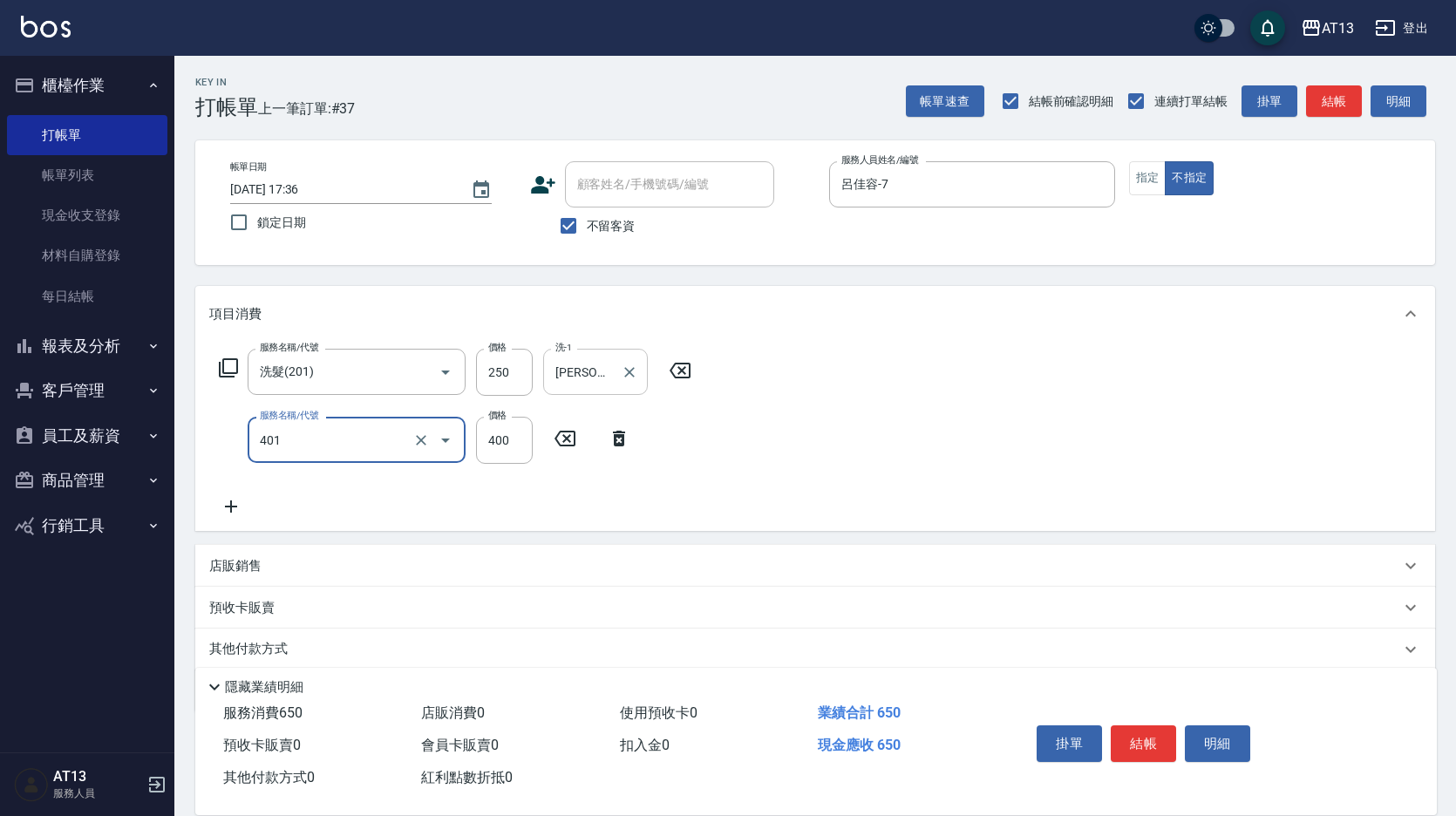
type input "剪髮(401)"
type input "200"
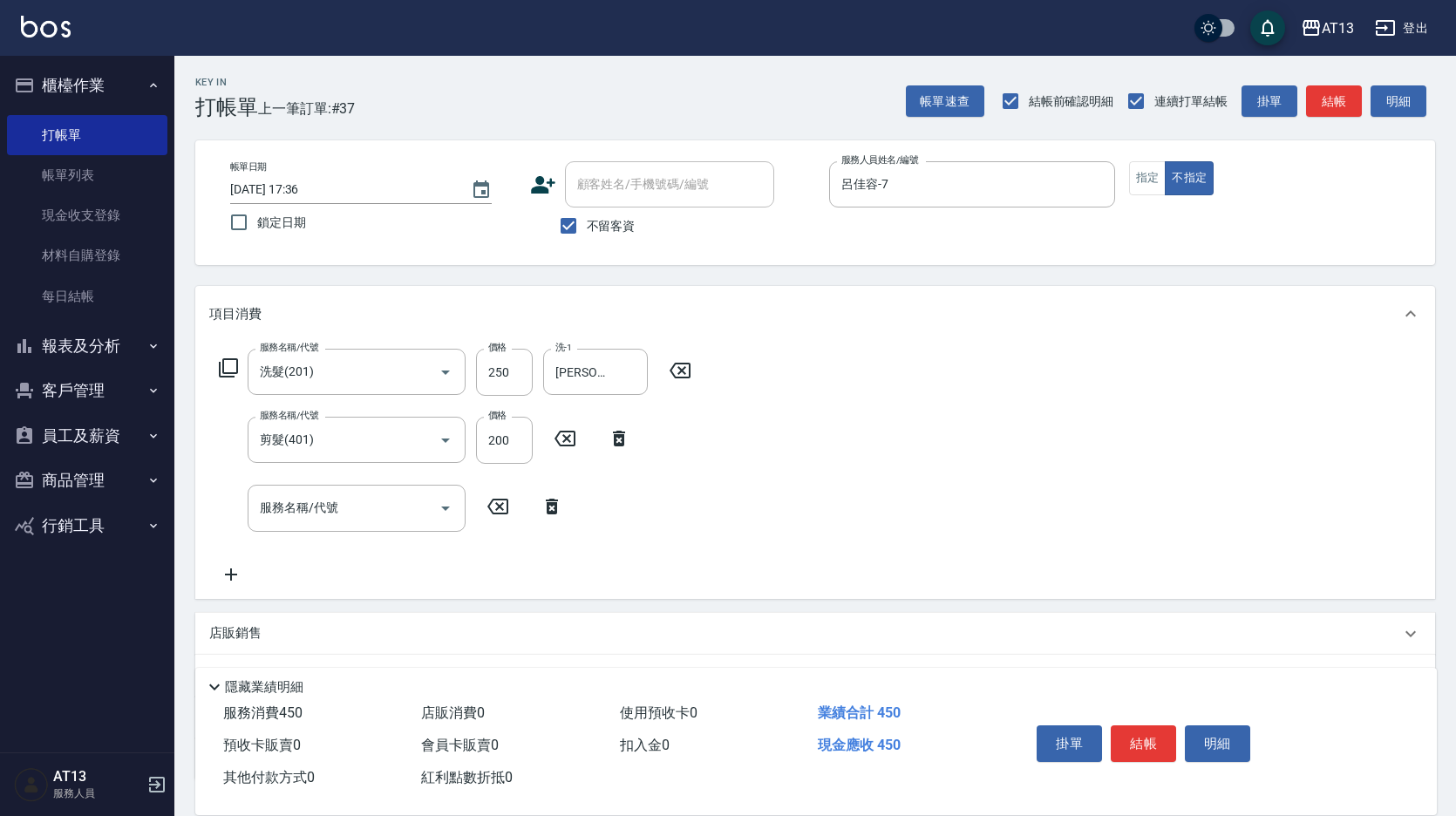
click at [962, 411] on div "服務名稱/代號 洗髮(201) 服務名稱/代號 價格 250 價格 洗-1 妤宸-29 洗-1 服務名稱/代號 剪髮(401) 服務名稱/代號 價格 200 …" at bounding box center [815, 470] width 1240 height 256
click at [1157, 725] on button "結帳" at bounding box center [1143, 743] width 65 height 36
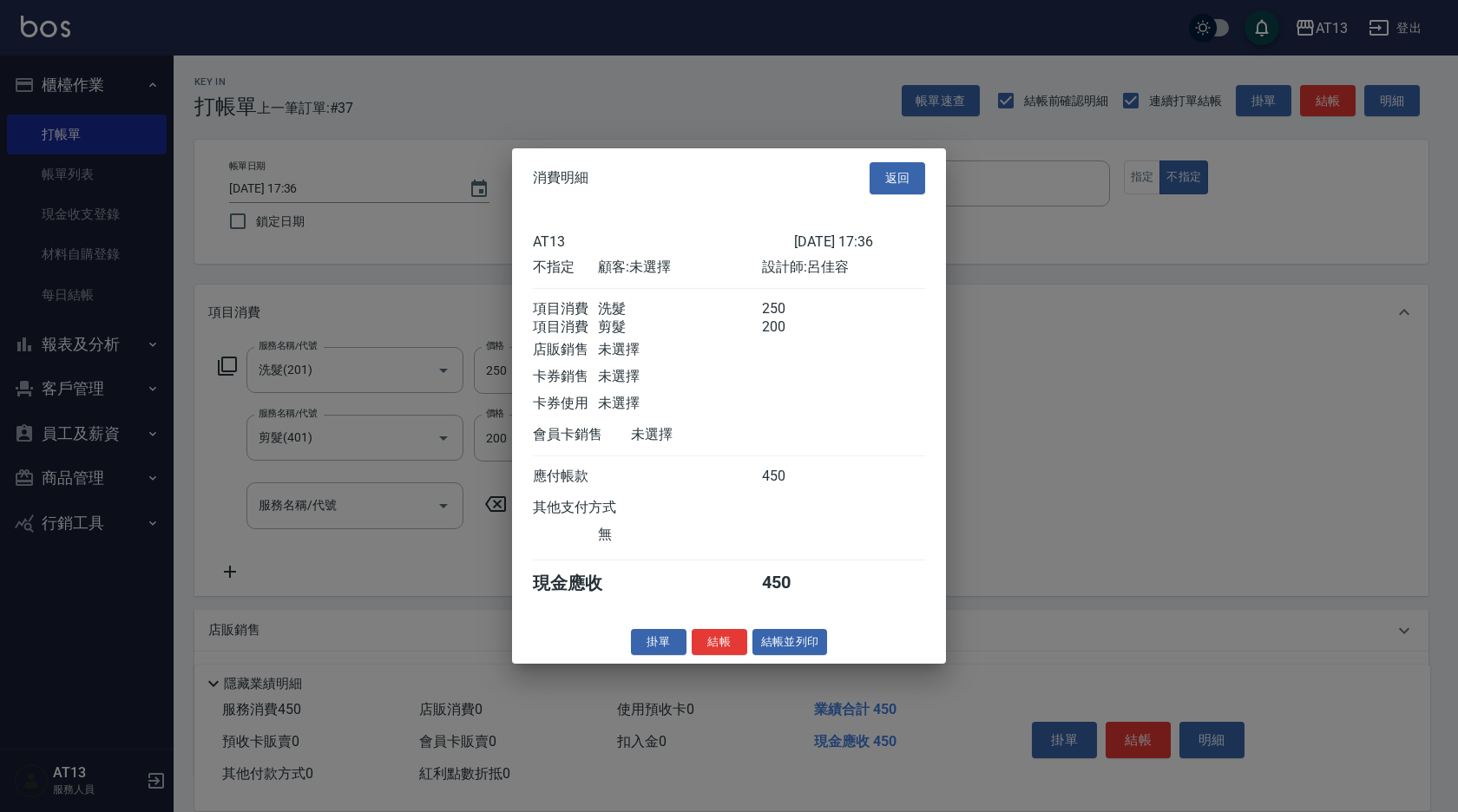
drag, startPoint x: 748, startPoint y: 650, endPoint x: 734, endPoint y: 654, distance: 14.6
click at [746, 650] on div "掛單 結帳 結帳並列印" at bounding box center [729, 642] width 434 height 27
click at [734, 654] on button "結帳" at bounding box center [719, 642] width 55 height 27
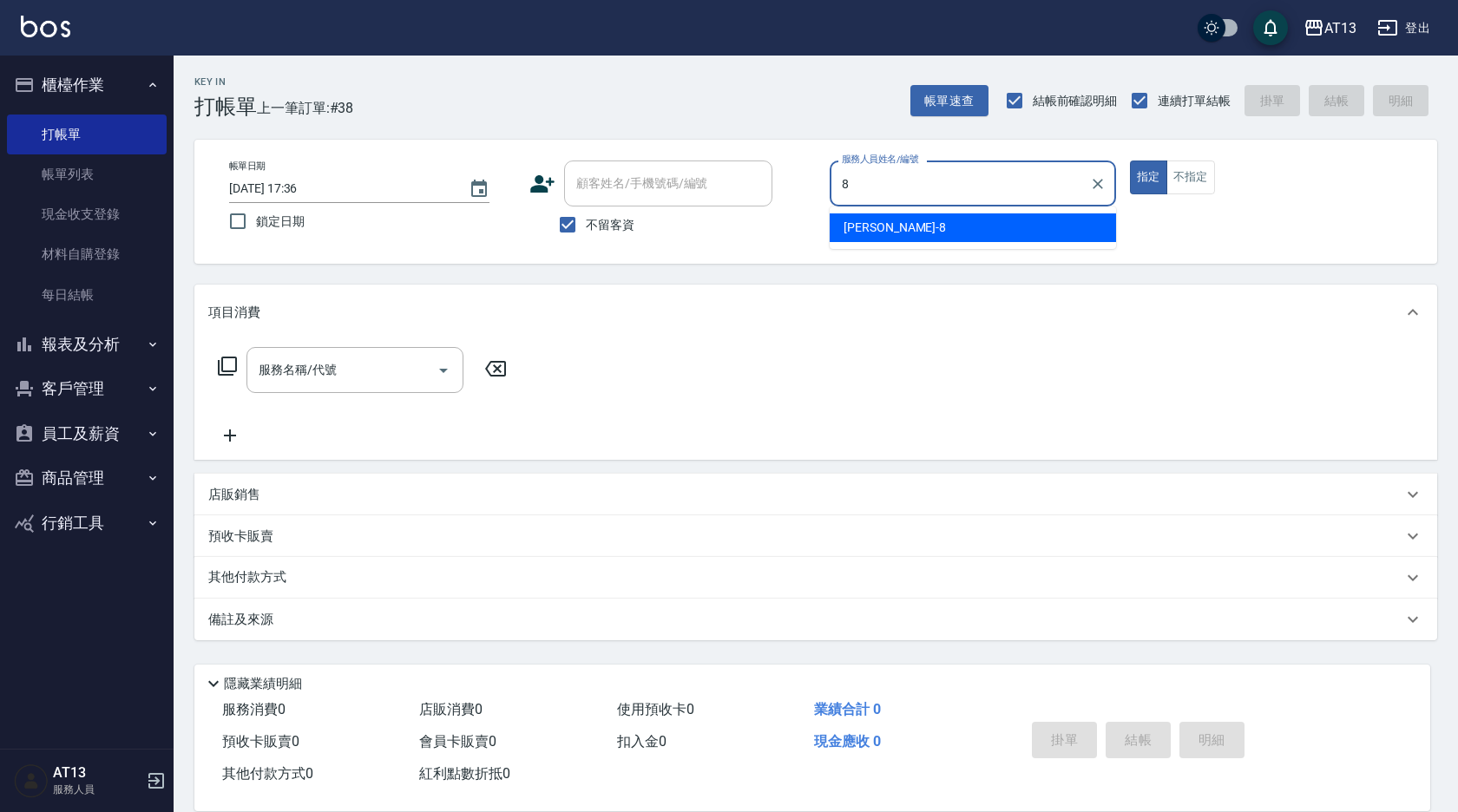
click at [885, 220] on div "[PERSON_NAME] -8" at bounding box center [972, 228] width 287 height 29
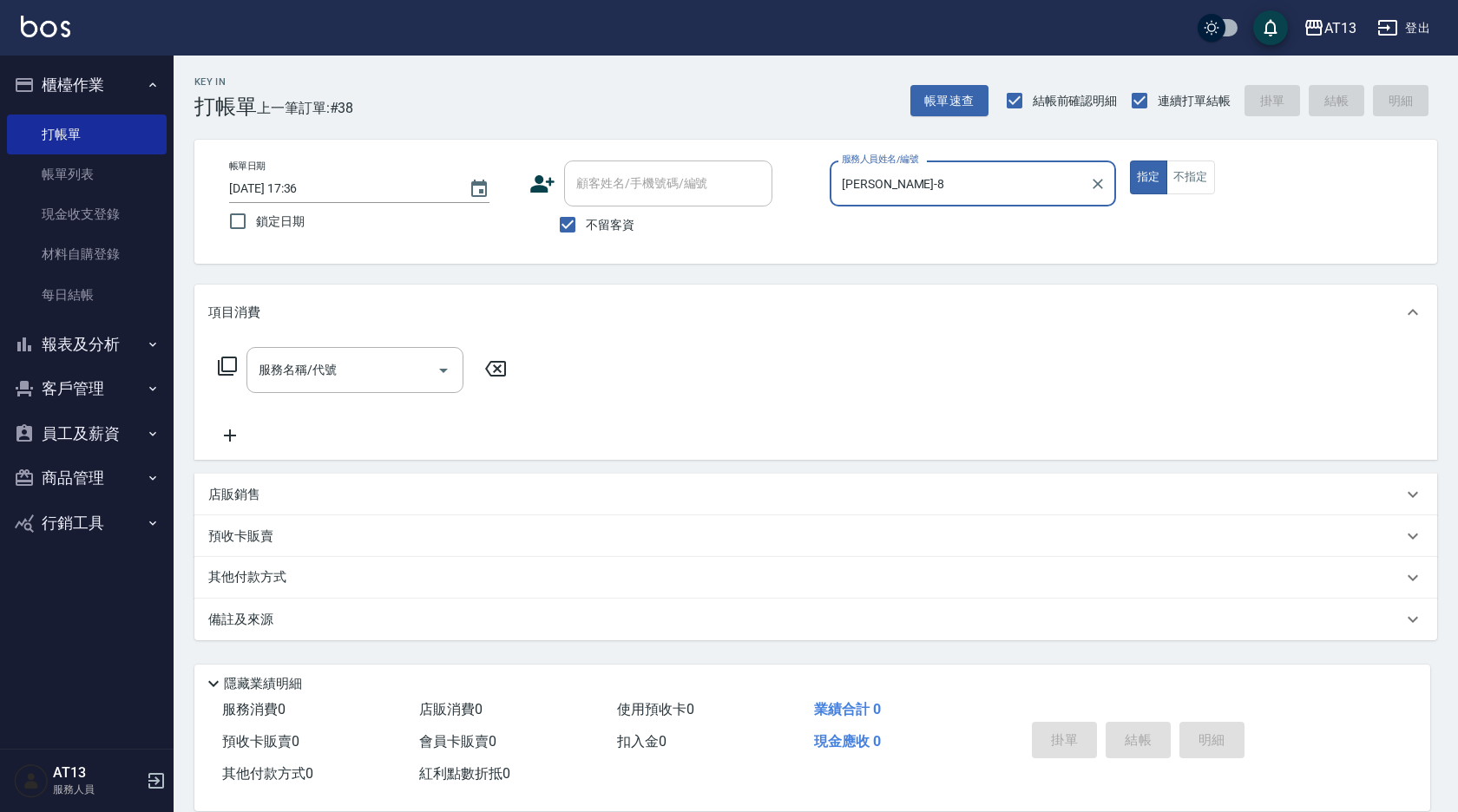
type input "[PERSON_NAME]-8"
drag, startPoint x: 1208, startPoint y: 154, endPoint x: 1193, endPoint y: 164, distance: 18.0
click at [1206, 154] on div "帳單日期 [DATE] 17:36 鎖定日期 顧客姓名/手機號碼/編號 顧客姓名/手機號碼/編號 不留客資 服務人員姓名/編號 [PERSON_NAME]-8…" at bounding box center [815, 202] width 1243 height 124
click at [1186, 172] on button "不指定" at bounding box center [1190, 178] width 49 height 34
click at [343, 365] on input "服務名稱/代號" at bounding box center [342, 370] width 175 height 30
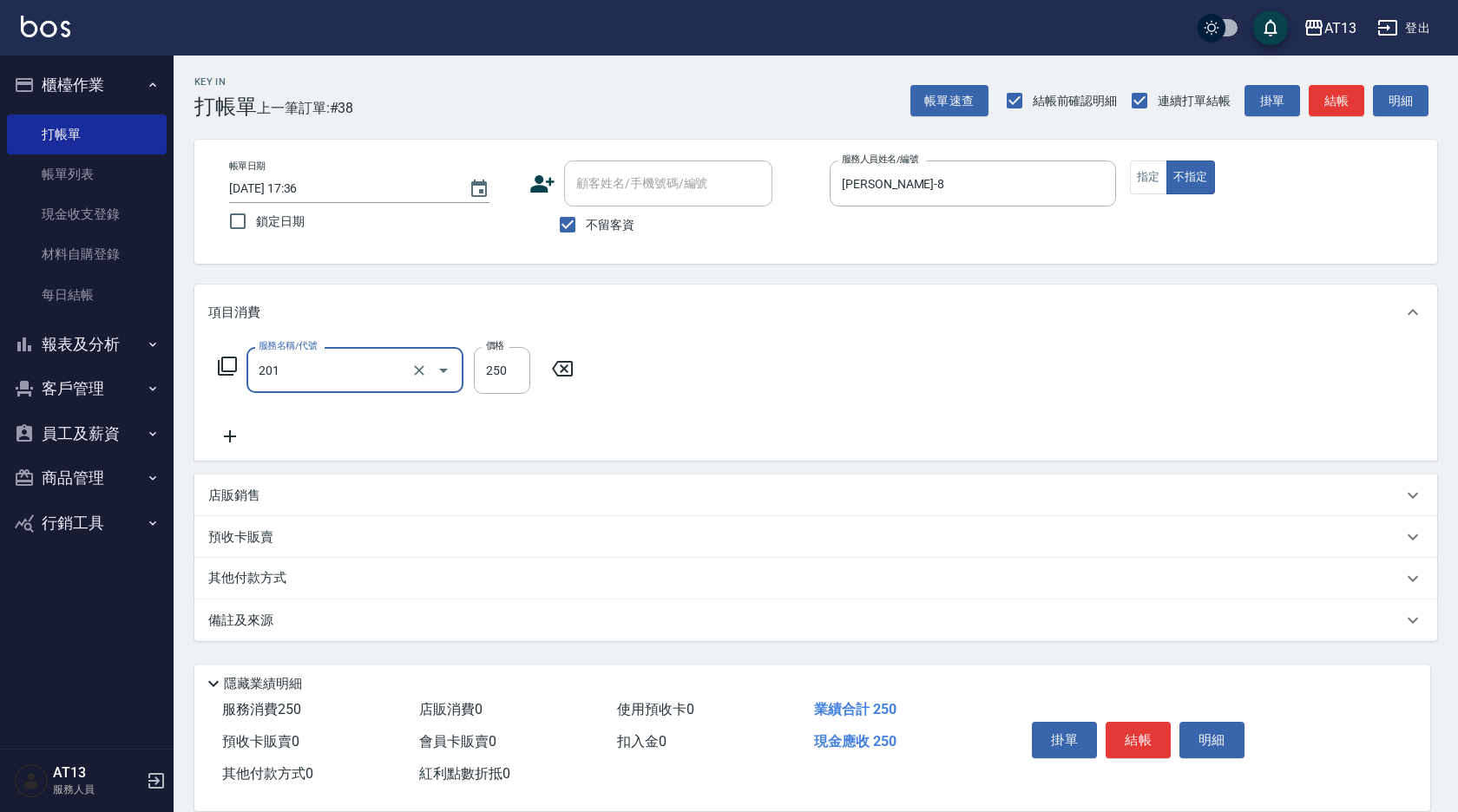
type input "洗髮(201)"
type input "[PERSON_NAME]-33"
click at [999, 416] on div "服務名稱/代號 洗髮(201) 服務名稱/代號 價格 250 價格 洗-1 [PERSON_NAME]-33 洗-1" at bounding box center [815, 400] width 1243 height 121
click at [1127, 722] on button "結帳" at bounding box center [1138, 740] width 65 height 36
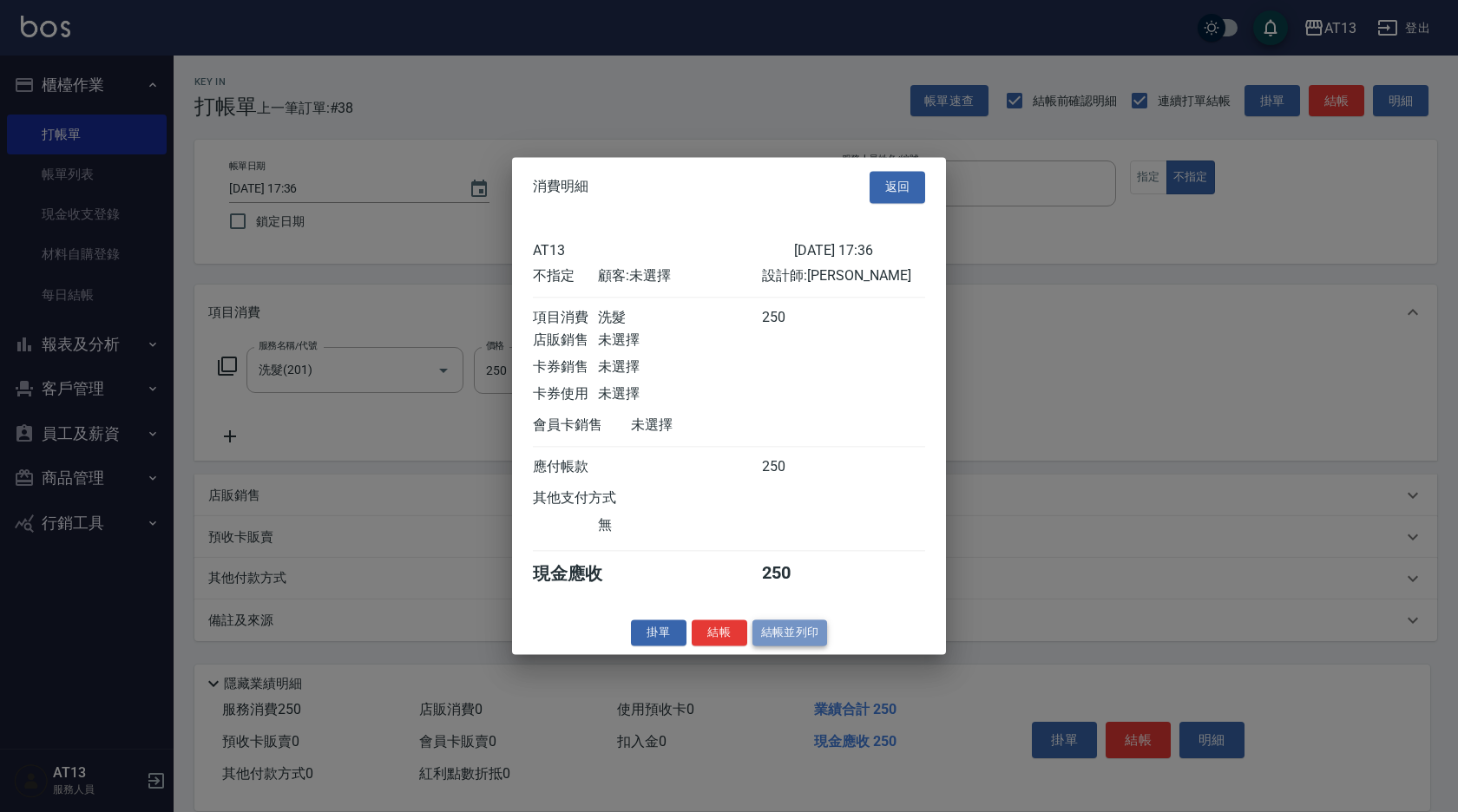
click at [752, 646] on button "結帳並列印" at bounding box center [789, 633] width 75 height 27
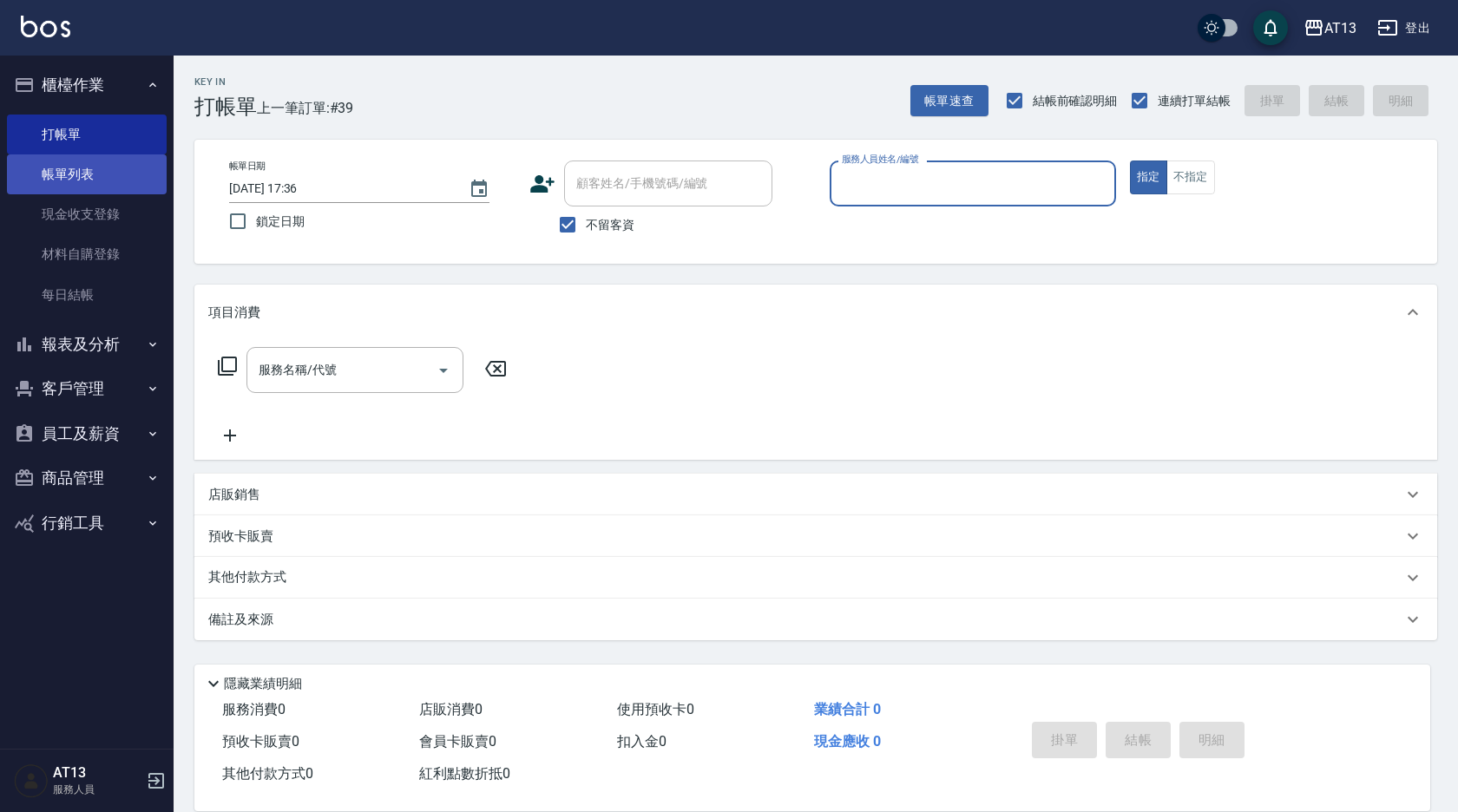
click at [73, 168] on link "帳單列表" at bounding box center [87, 174] width 160 height 40
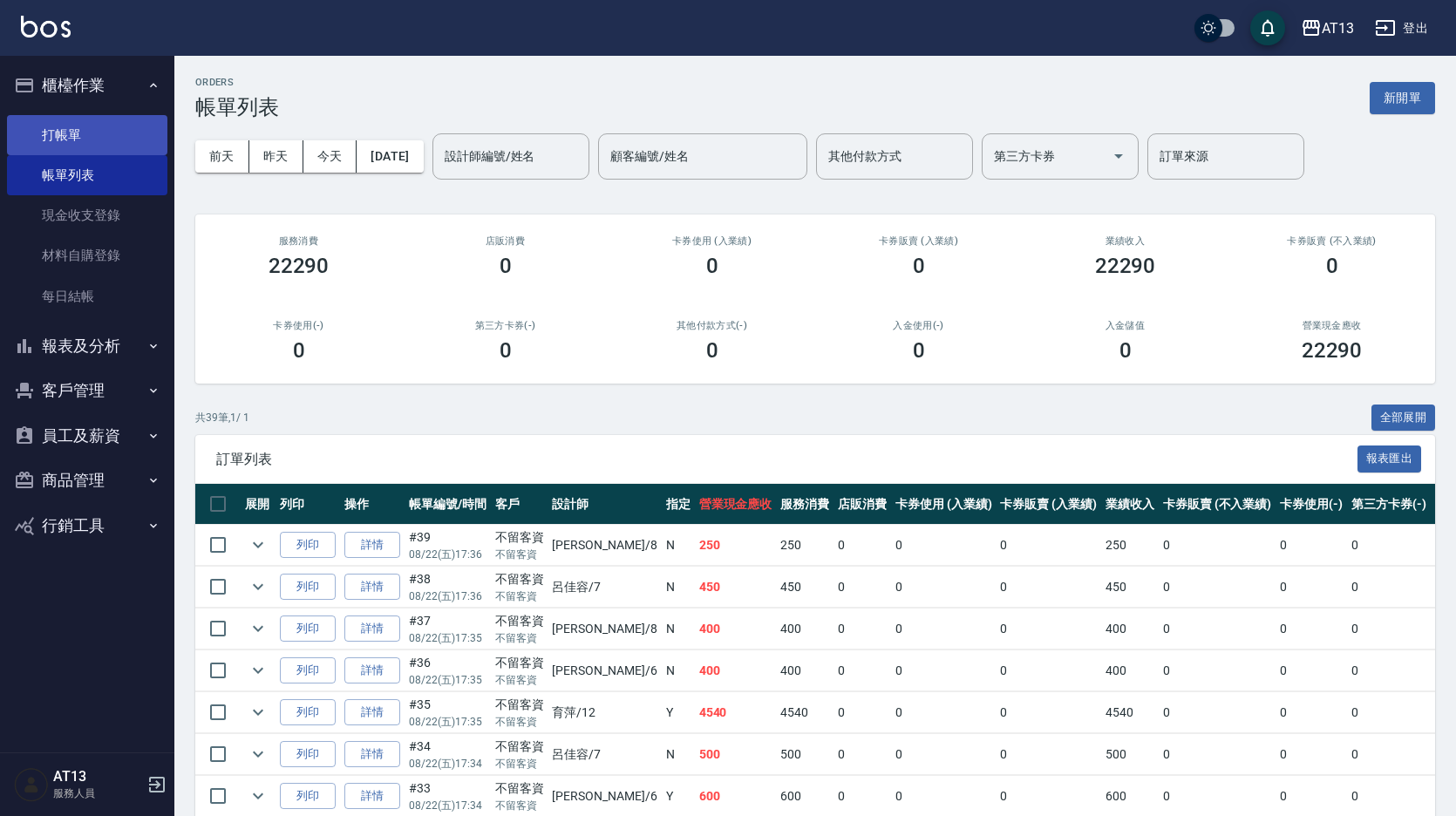
drag, startPoint x: 81, startPoint y: 140, endPoint x: 48, endPoint y: 143, distance: 33.1
click at [79, 140] on link "打帳單" at bounding box center [87, 135] width 161 height 40
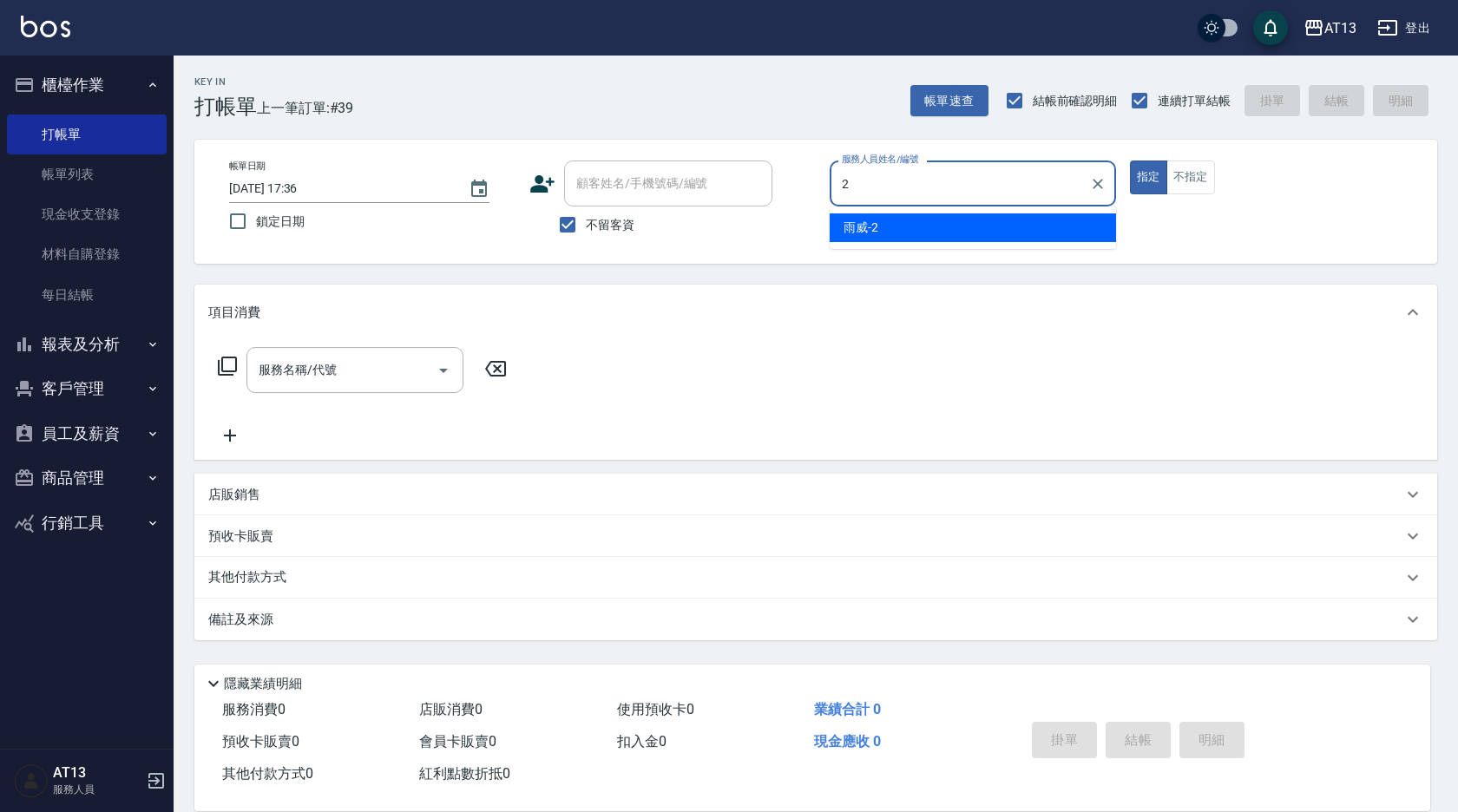
click at [949, 230] on div "雨威 -2" at bounding box center [972, 228] width 287 height 29
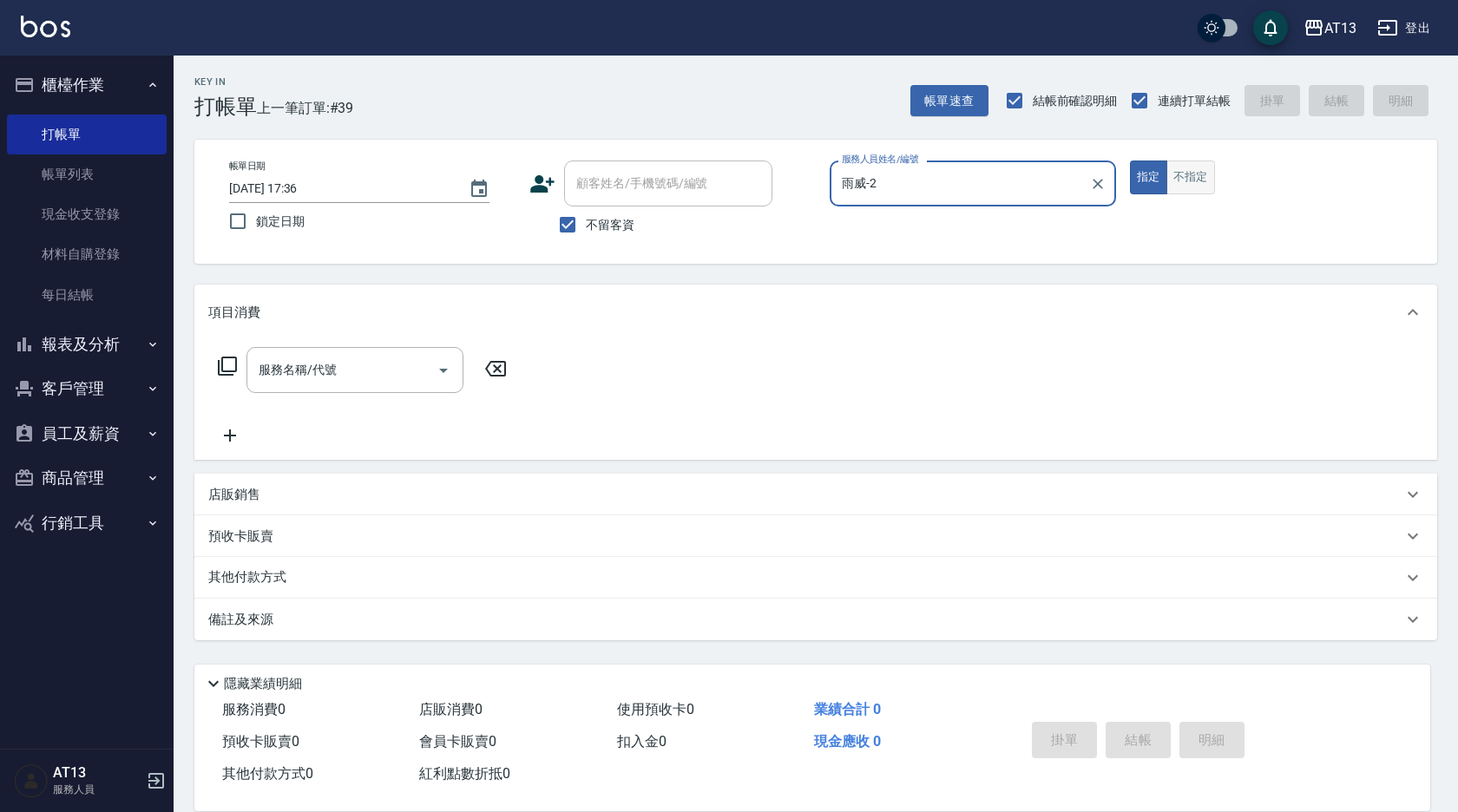
type input "雨威-2"
click at [1184, 165] on button "不指定" at bounding box center [1190, 178] width 49 height 34
click at [358, 347] on div "服務名稱/代號" at bounding box center [355, 370] width 217 height 46
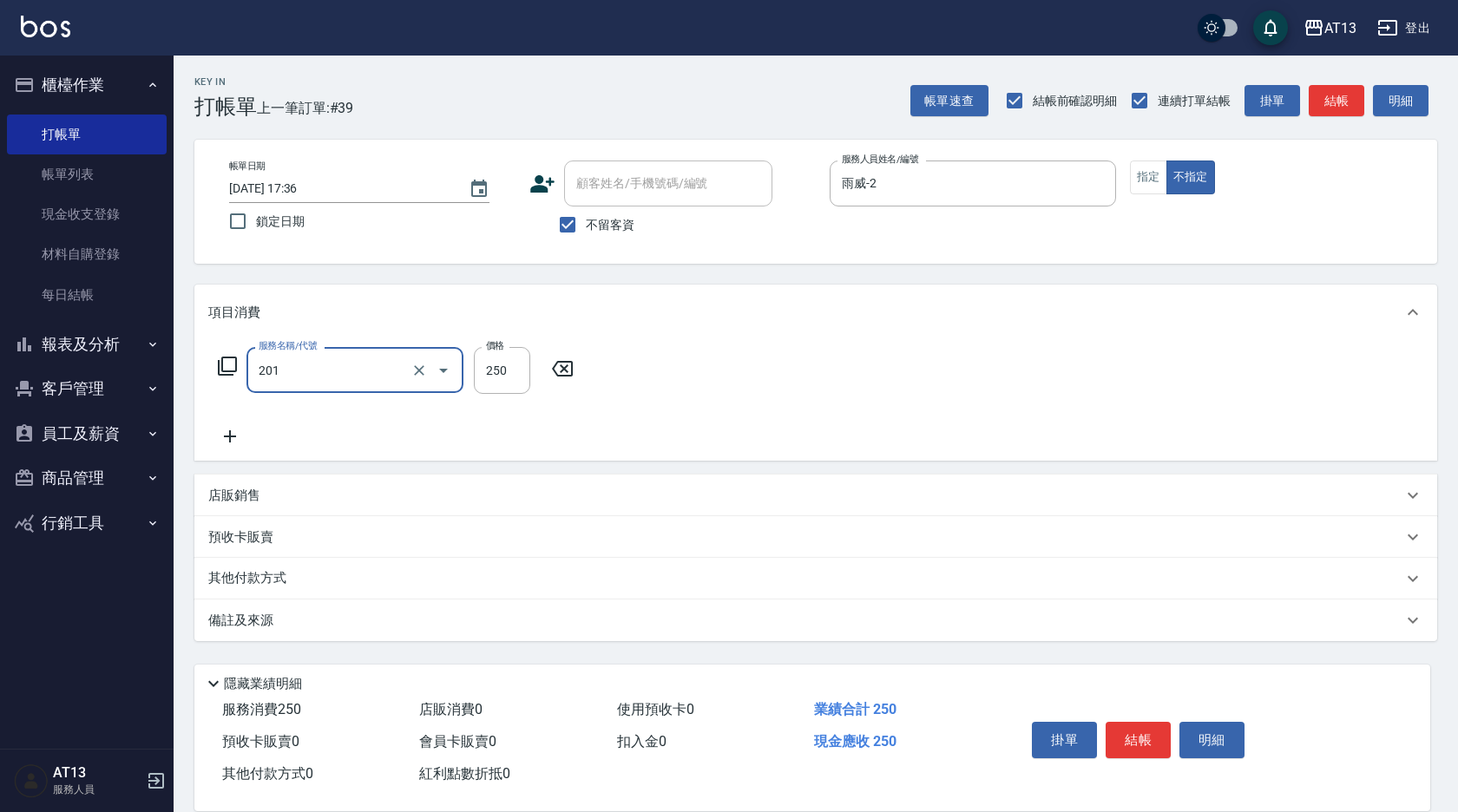
type input "洗髮(201)"
type input "[PERSON_NAME]-29"
click at [1135, 735] on button "結帳" at bounding box center [1138, 740] width 65 height 36
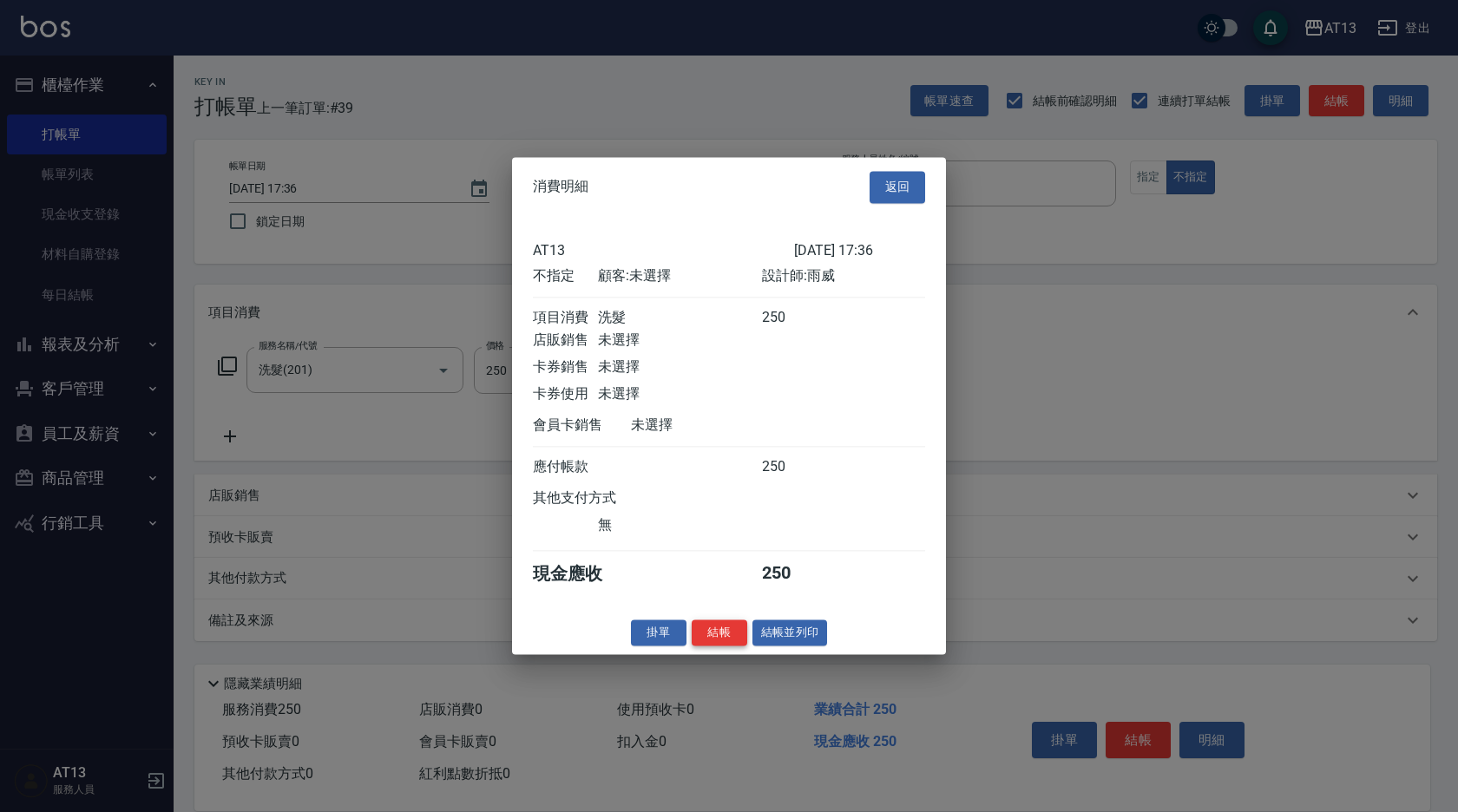
click at [719, 644] on button "結帳" at bounding box center [719, 633] width 55 height 27
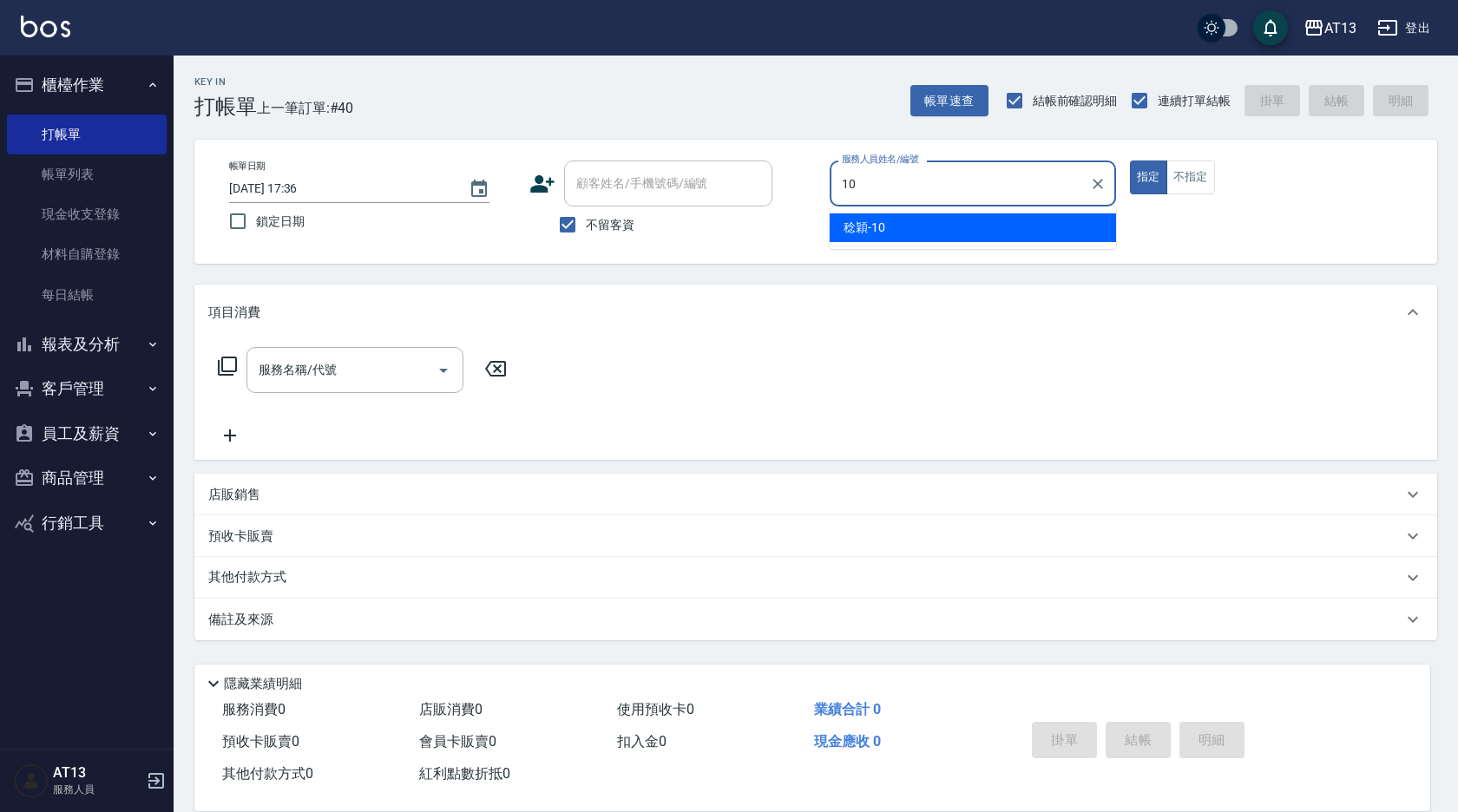
click at [969, 225] on div "[PERSON_NAME] -10" at bounding box center [972, 228] width 287 height 29
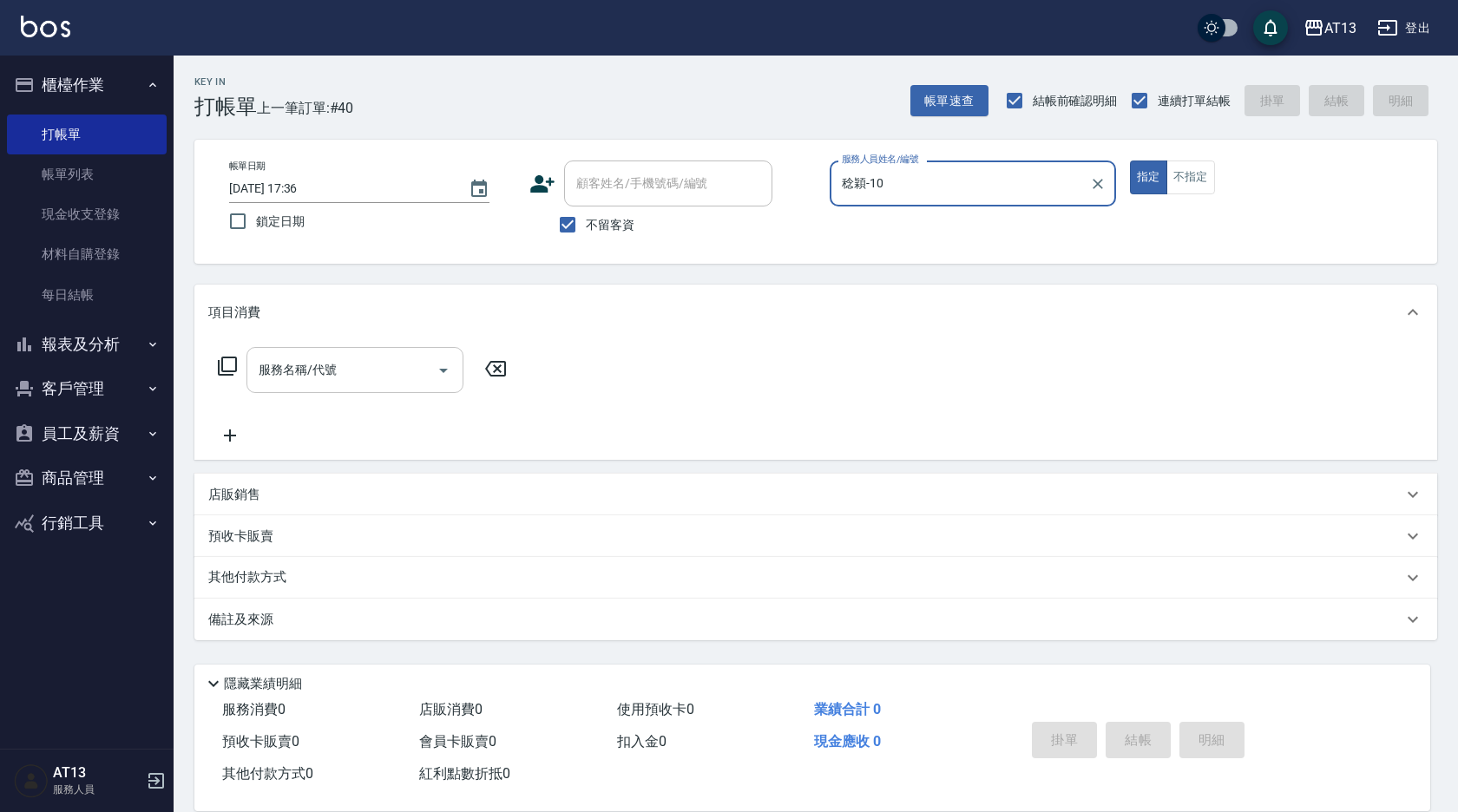
type input "稔穎-10"
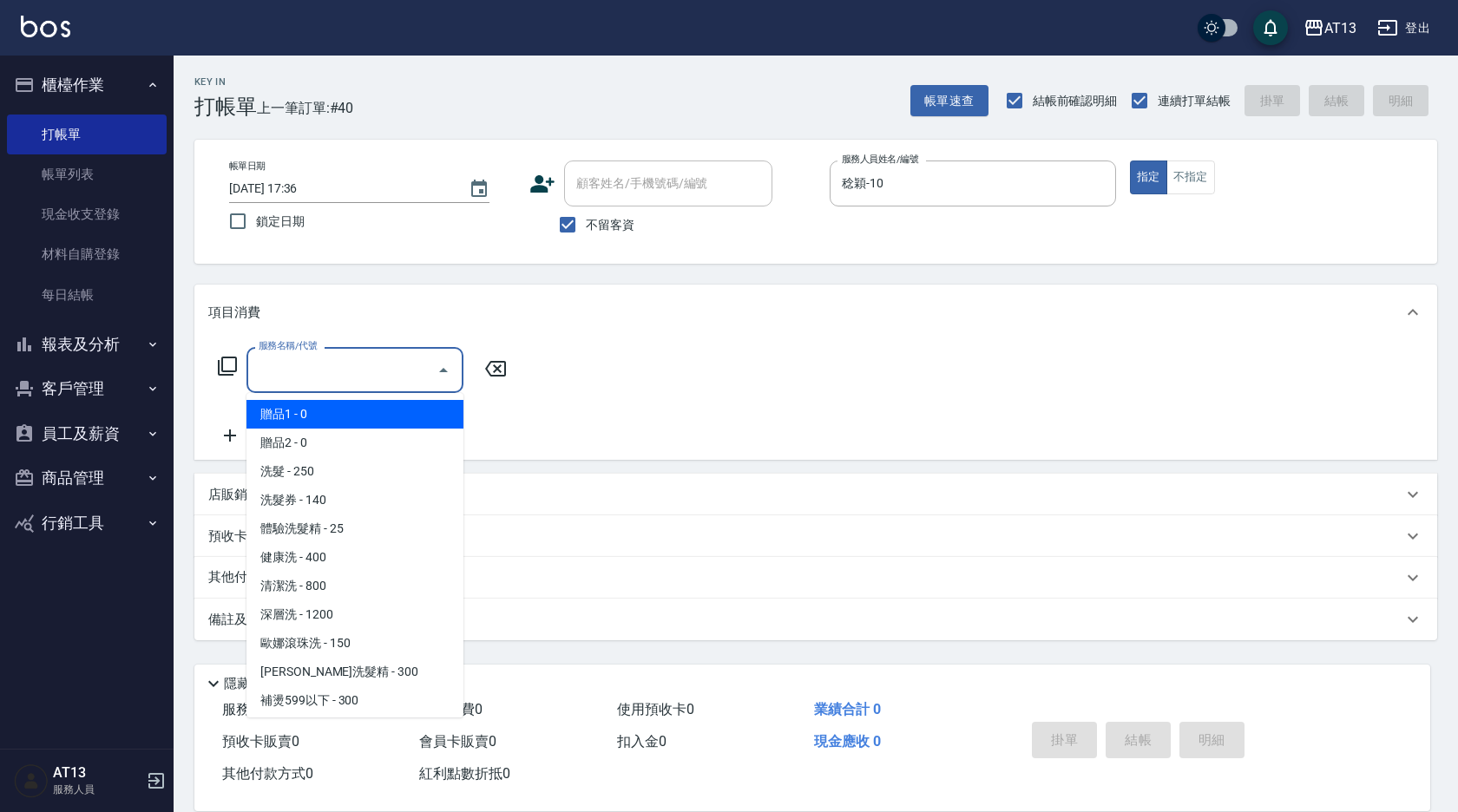
click at [361, 359] on input "服務名稱/代號" at bounding box center [342, 370] width 175 height 30
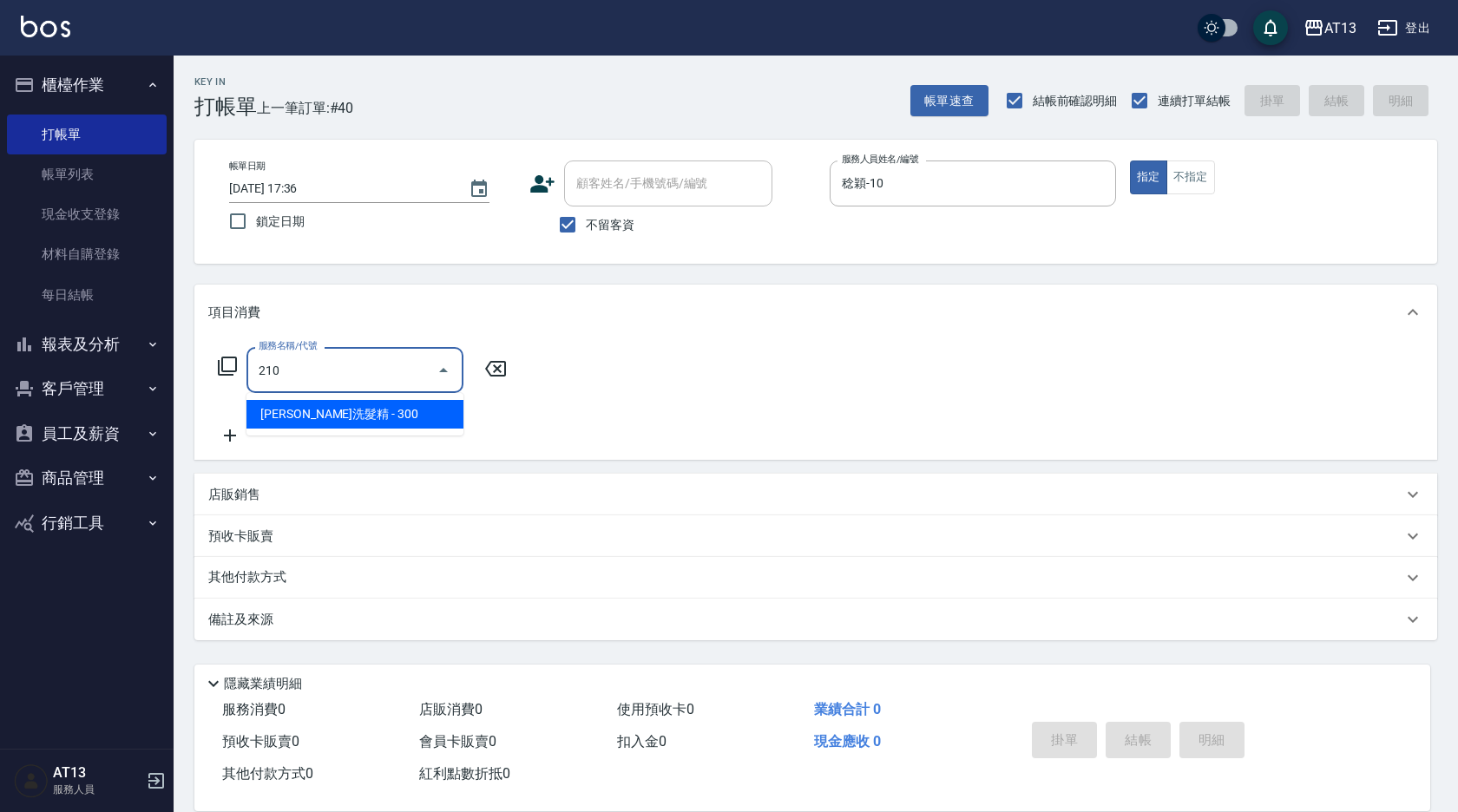
type input "歐娜洗髮精(210)"
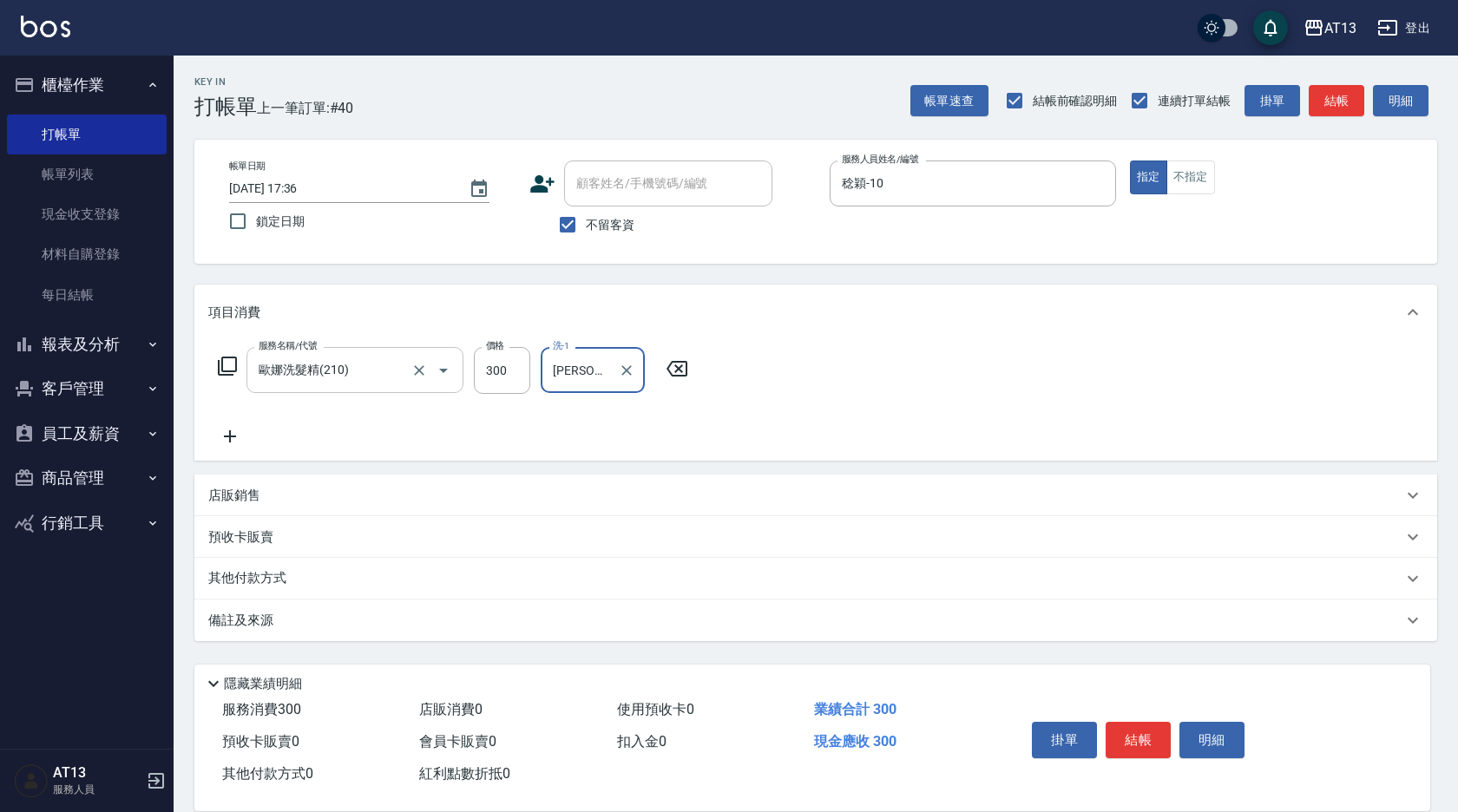
type input "[PERSON_NAME]-29"
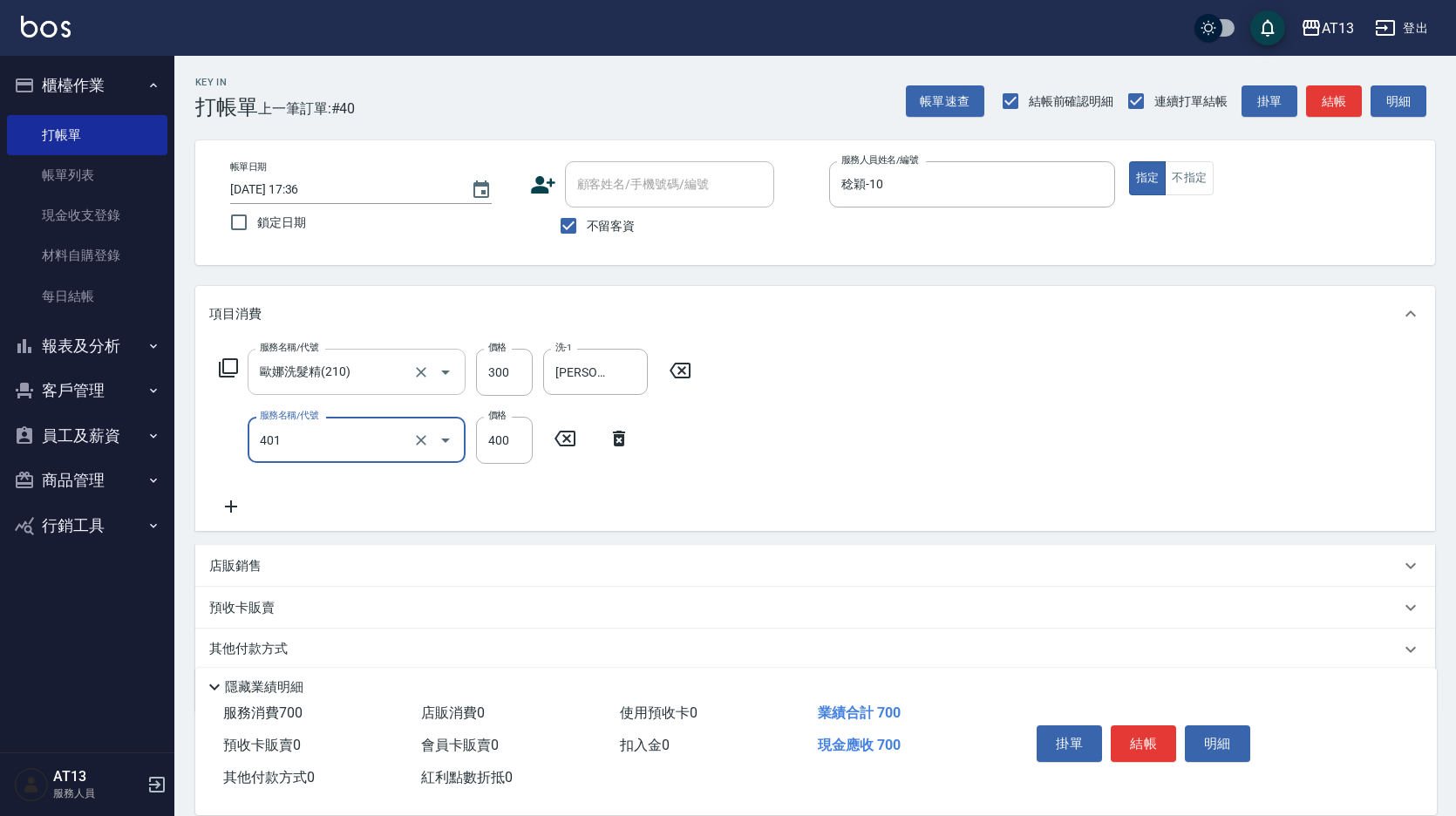
type input "剪髮(401)"
type input "200"
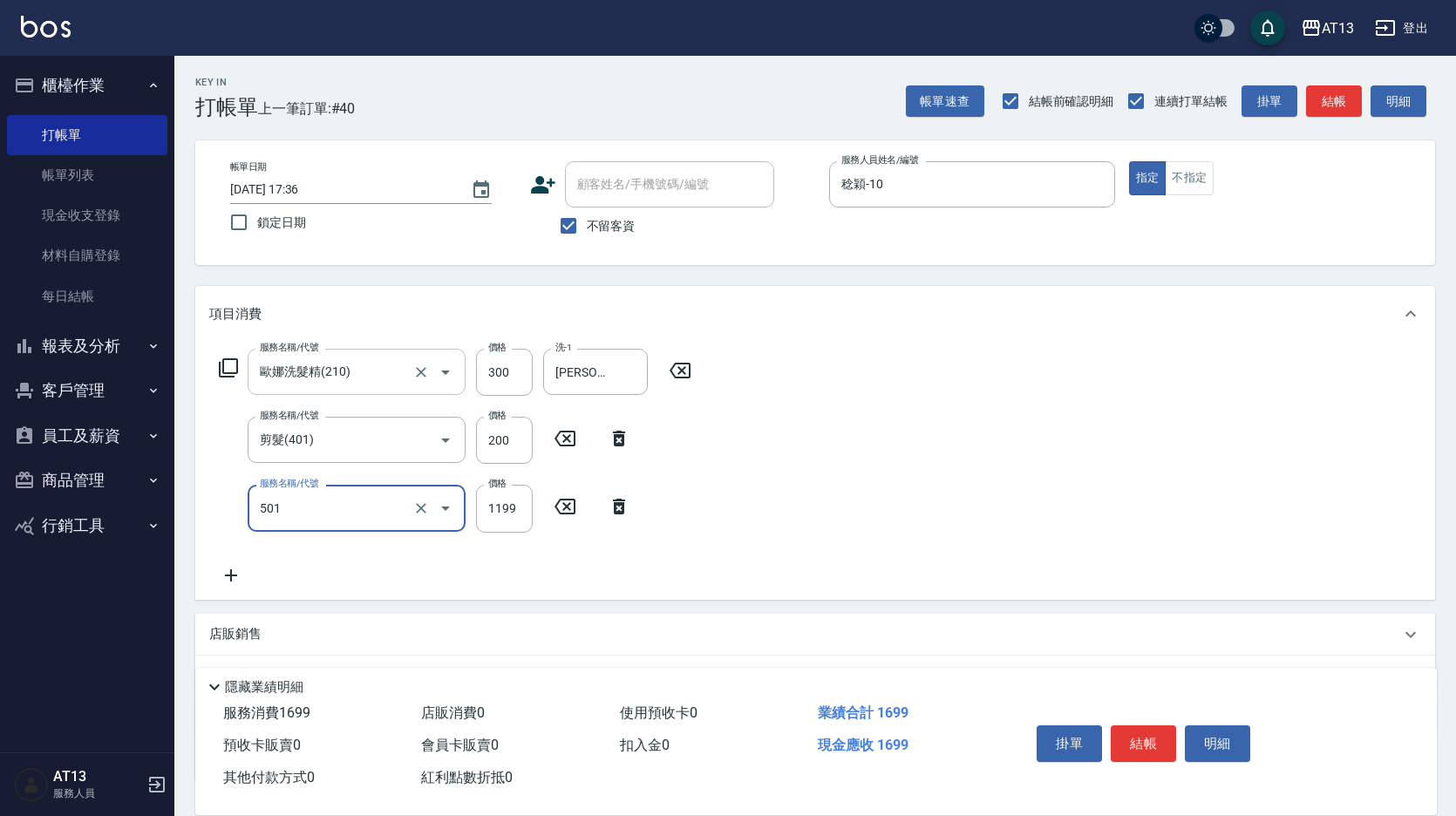
type input "染髮(501)"
type input "1500"
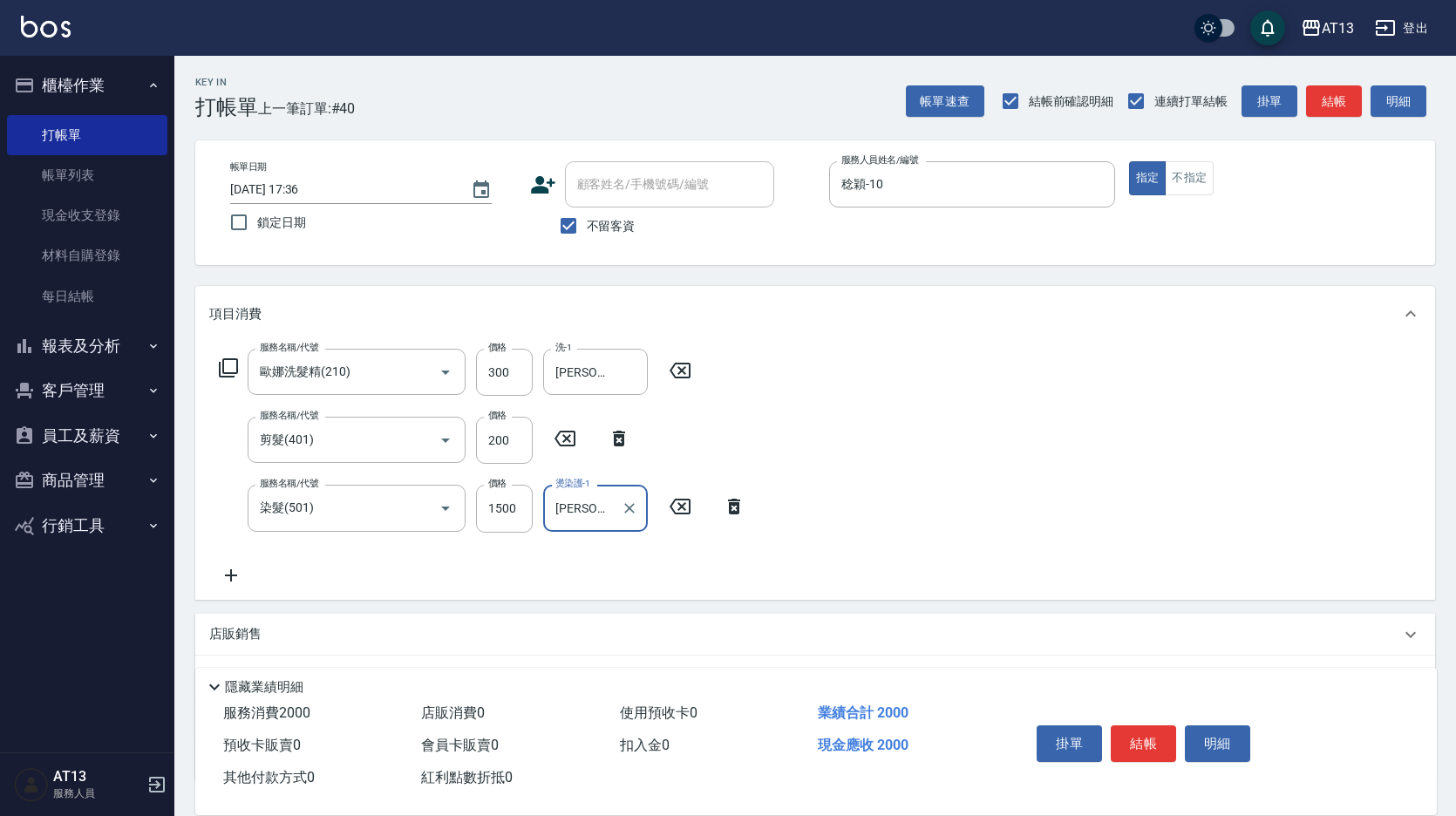
type input "[PERSON_NAME]-29"
click at [1070, 468] on div "服務名稱/代號 [PERSON_NAME]洗髮精(210) 服務名稱/代號 價格 300 價格 洗-1 妤宸-29 洗-1 服務名稱/代號 剪髮(401) 服…" at bounding box center [815, 470] width 1240 height 257
click at [1143, 733] on button "結帳" at bounding box center [1143, 743] width 65 height 36
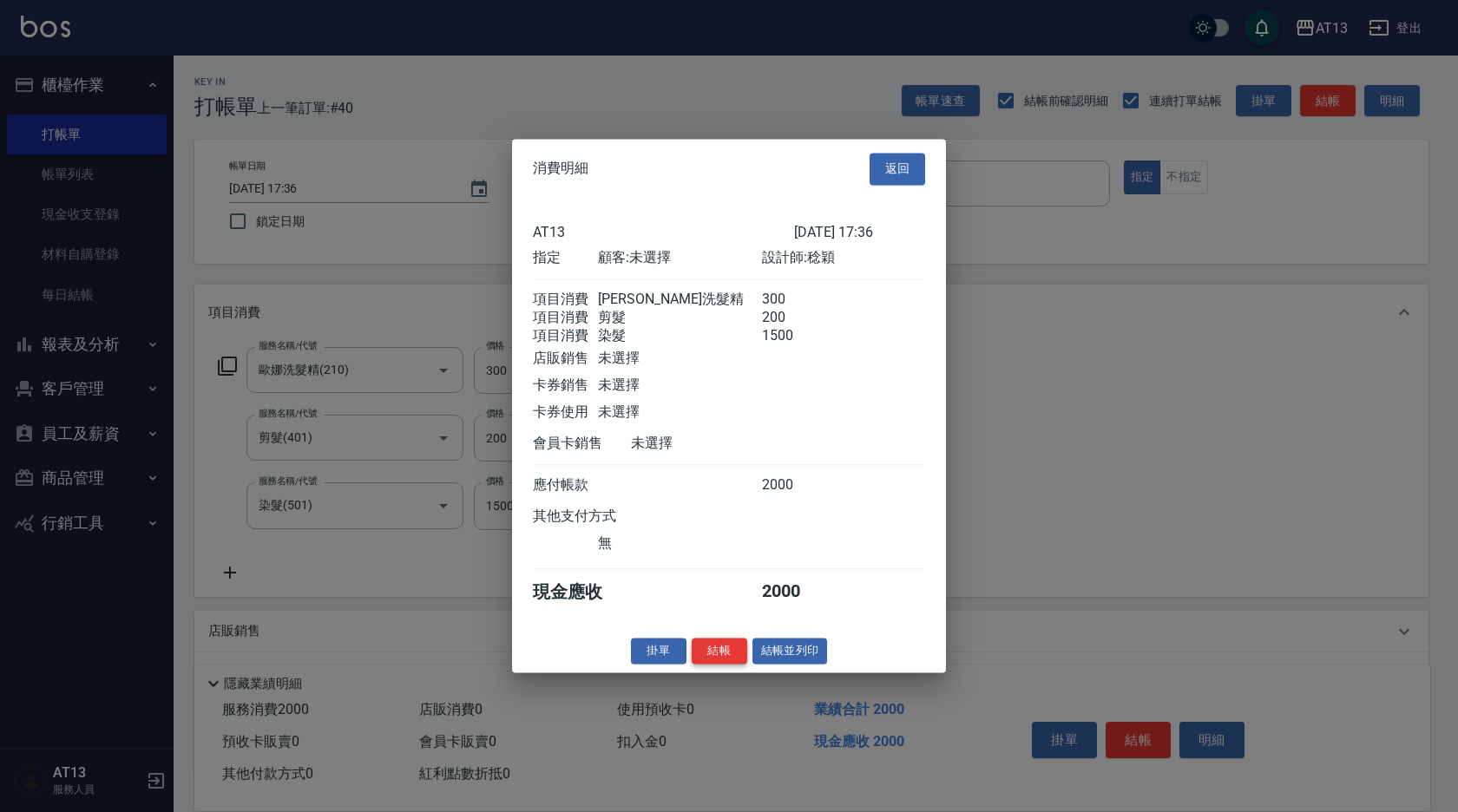
click at [719, 663] on button "結帳" at bounding box center [719, 651] width 55 height 27
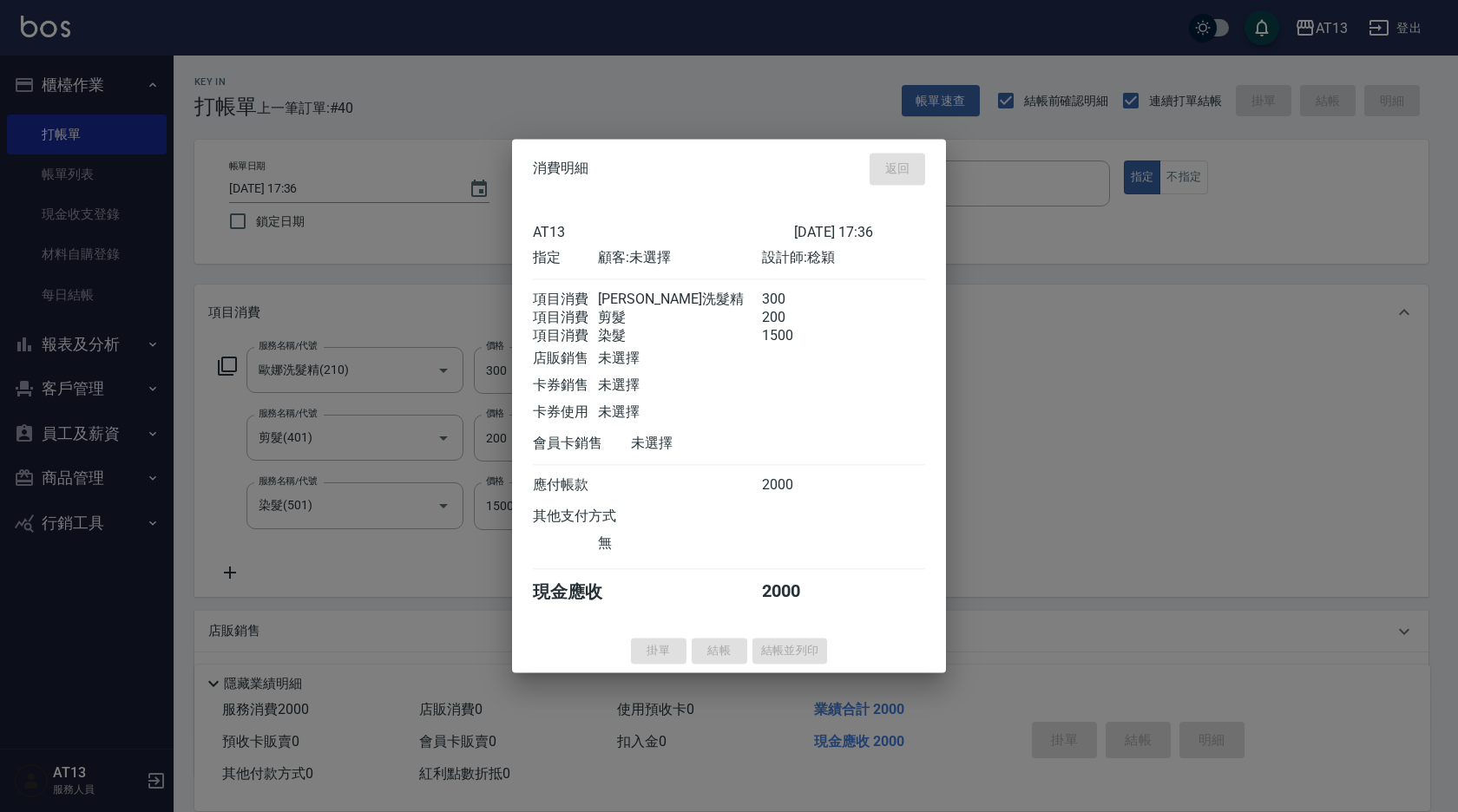
type input "[DATE] 17:37"
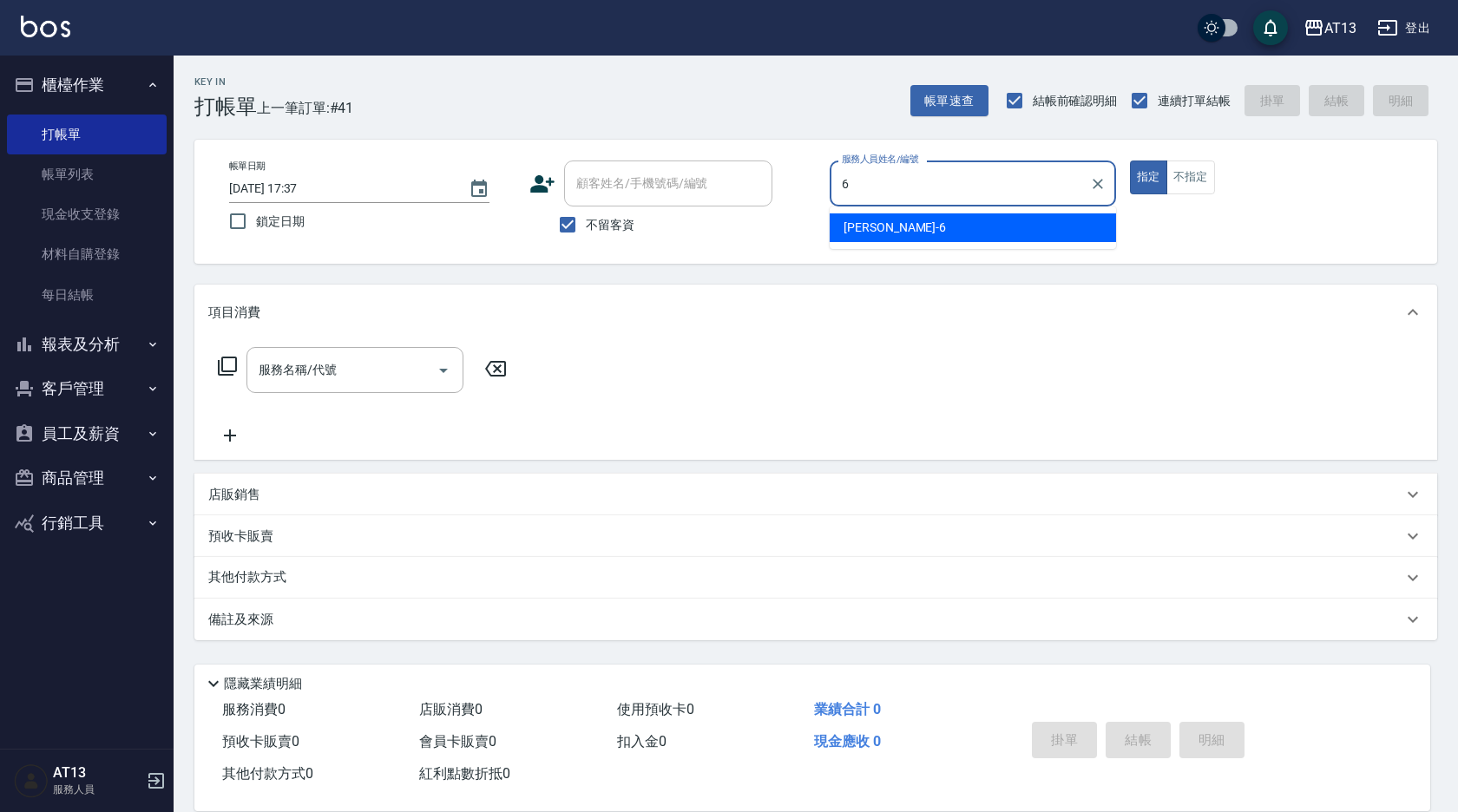
click at [1084, 230] on div "亭妤 -6" at bounding box center [972, 228] width 287 height 29
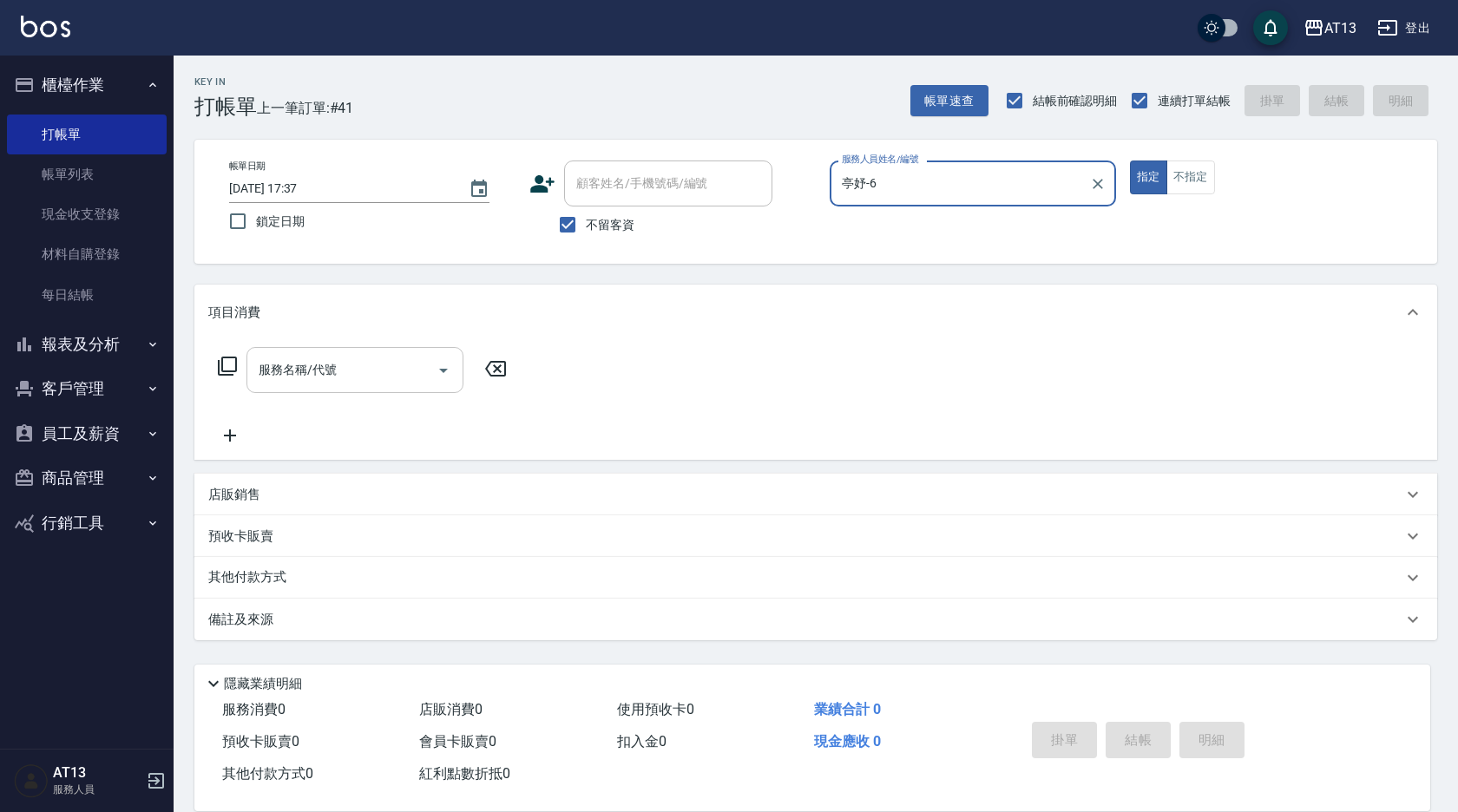
type input "亭妤-6"
click at [360, 365] on input "服務名稱/代號" at bounding box center [342, 370] width 175 height 30
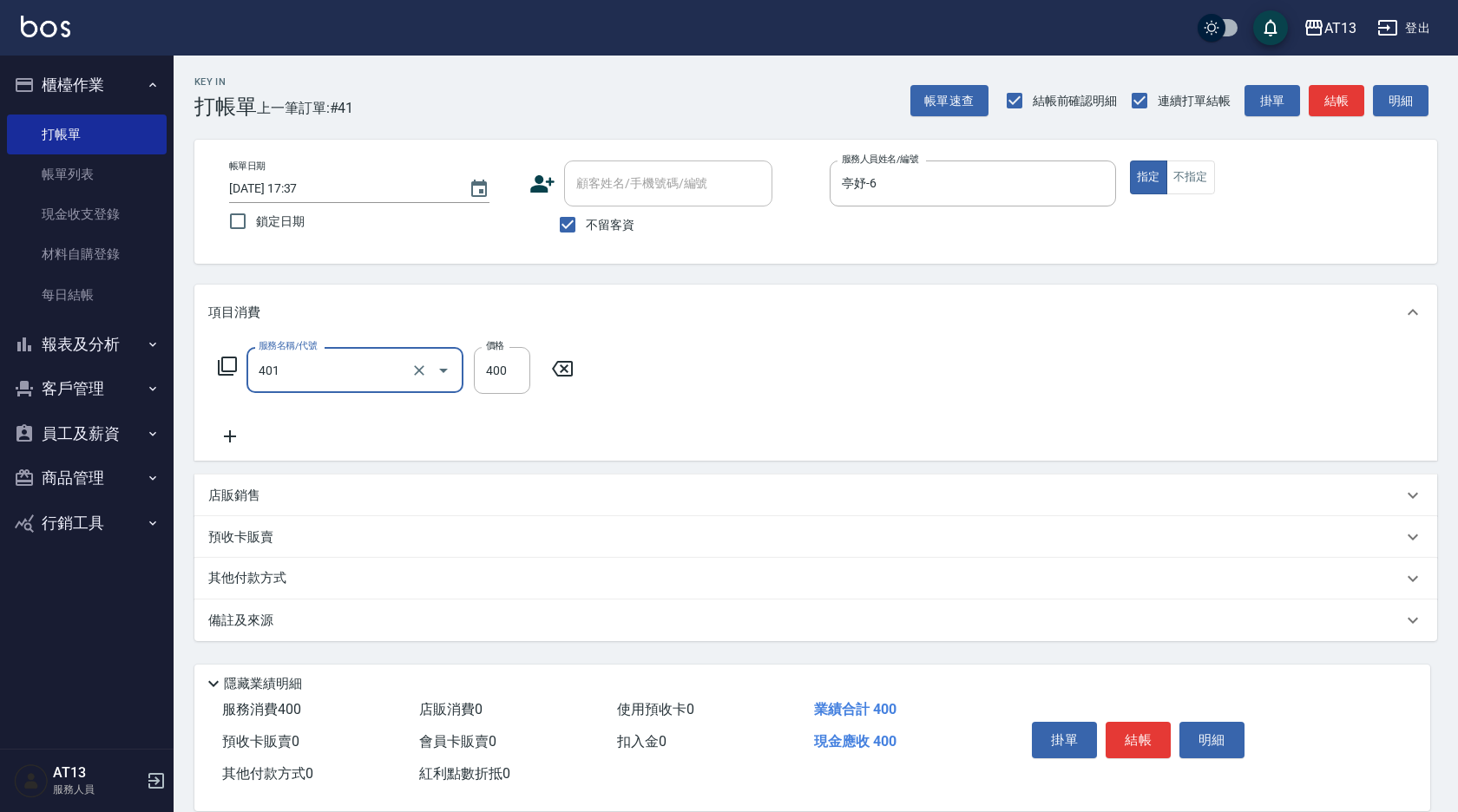
type input "剪髮(401)"
type input "250"
drag, startPoint x: 1024, startPoint y: 402, endPoint x: 1094, endPoint y: 479, distance: 104.1
click at [1024, 406] on div "服務名稱/代號 剪髮(401) 服務名稱/代號 價格 250 價格" at bounding box center [815, 400] width 1243 height 121
drag, startPoint x: 1136, startPoint y: 734, endPoint x: 1139, endPoint y: 745, distance: 11.4
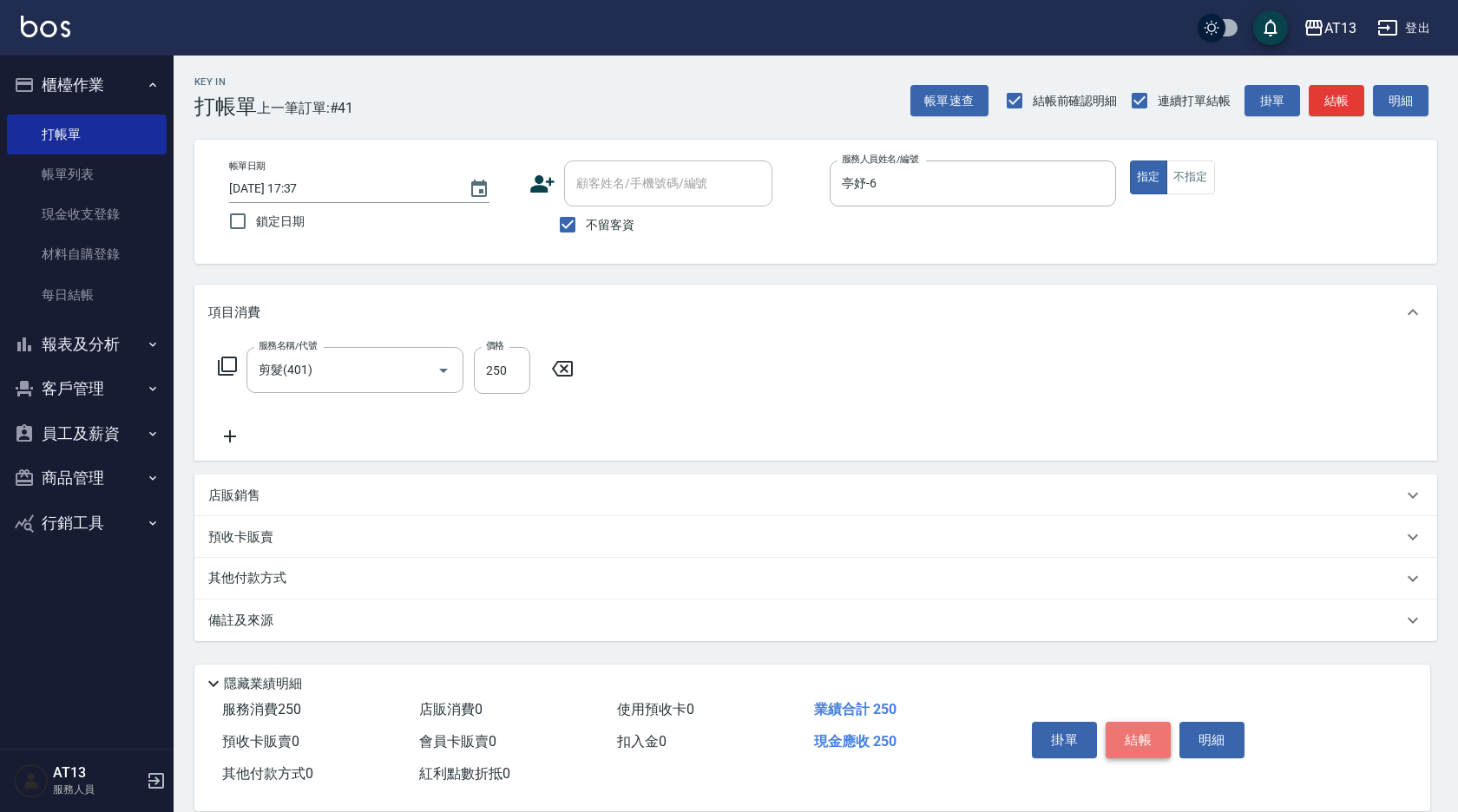
click at [1139, 741] on button "結帳" at bounding box center [1138, 740] width 65 height 36
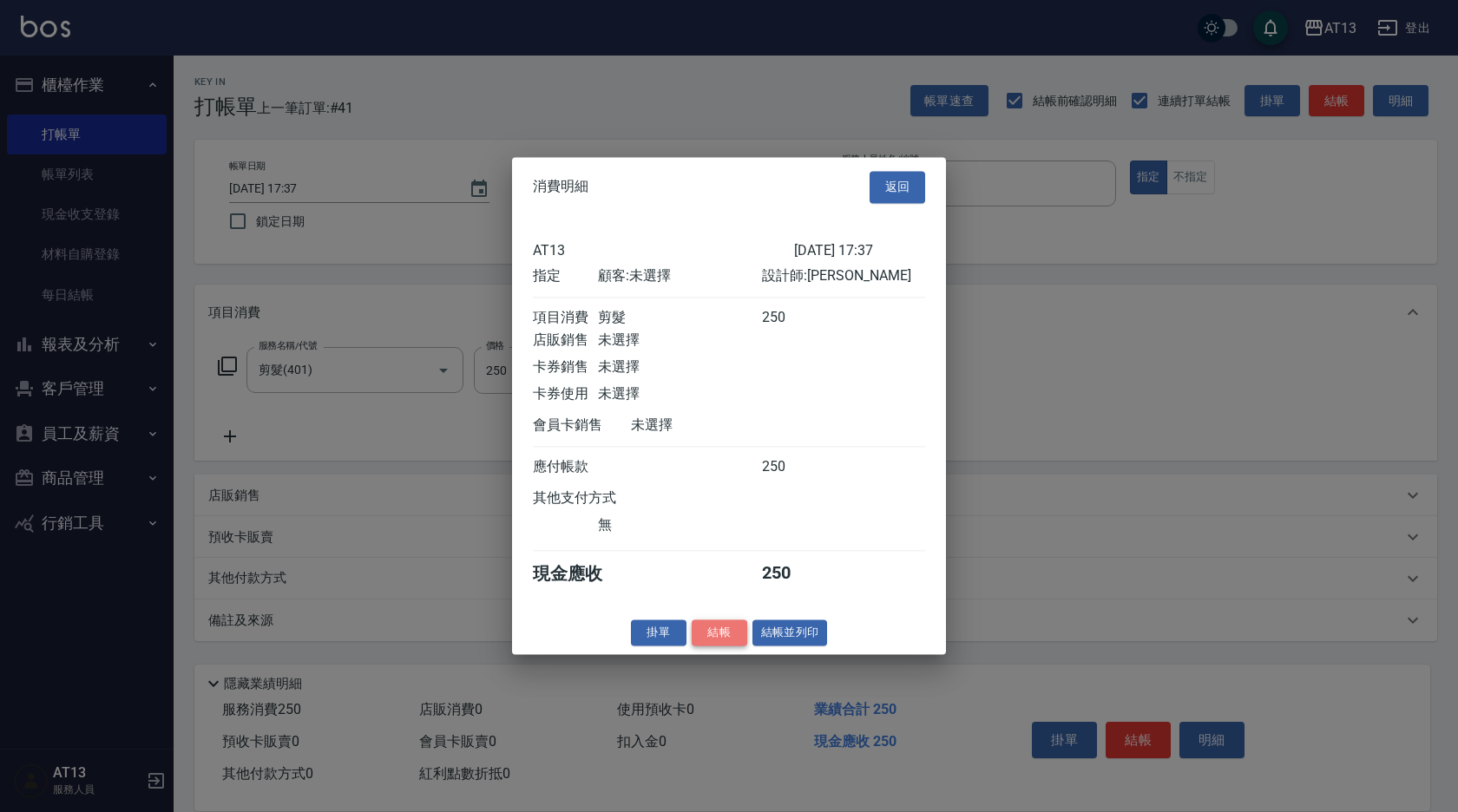
click at [739, 646] on button "結帳" at bounding box center [719, 633] width 55 height 27
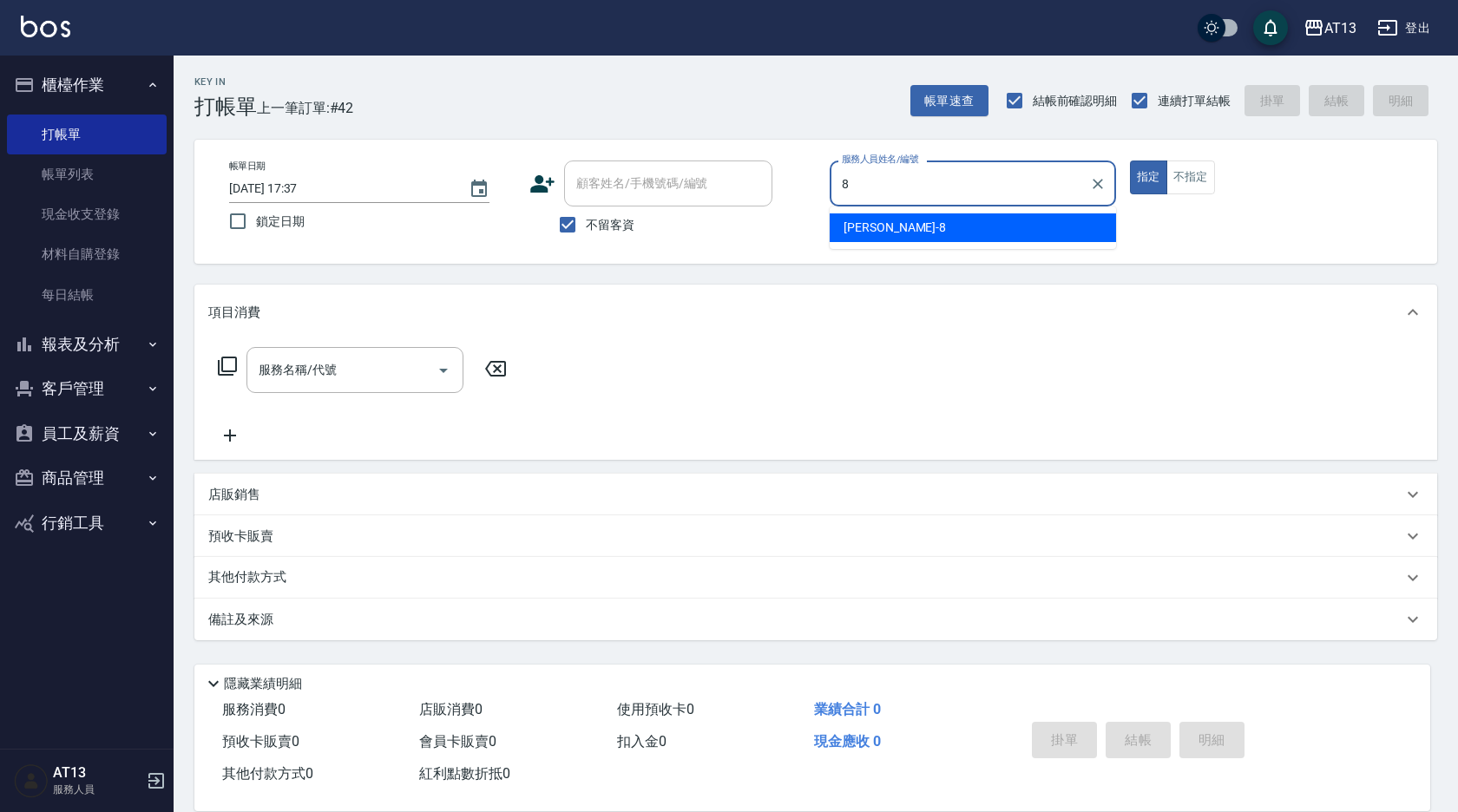
click at [930, 211] on ul "[PERSON_NAME] -8" at bounding box center [972, 228] width 287 height 43
click at [936, 224] on div "[PERSON_NAME] -8" at bounding box center [972, 228] width 287 height 29
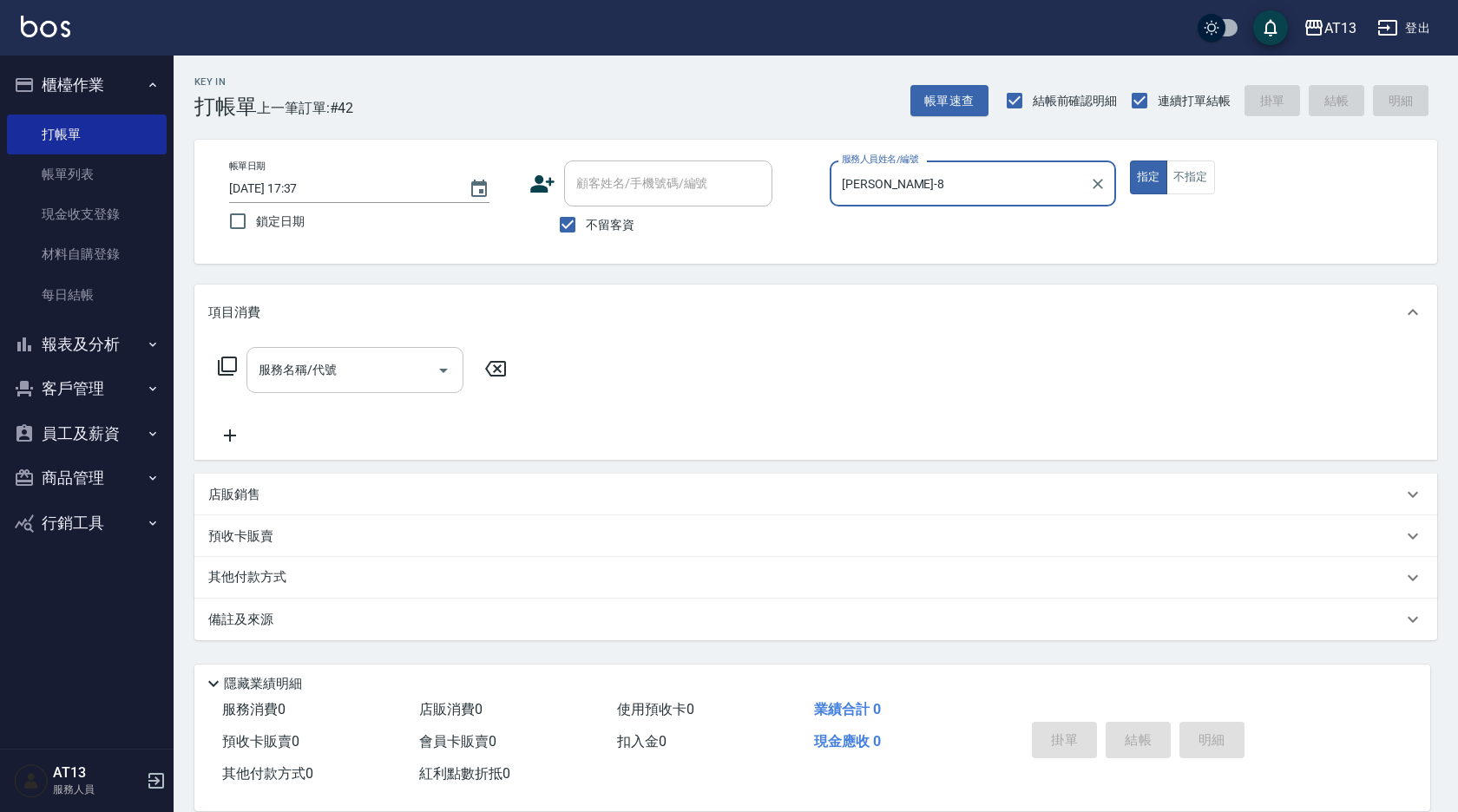
type input "[PERSON_NAME]-8"
click at [325, 386] on input "服務名稱/代號" at bounding box center [342, 370] width 175 height 30
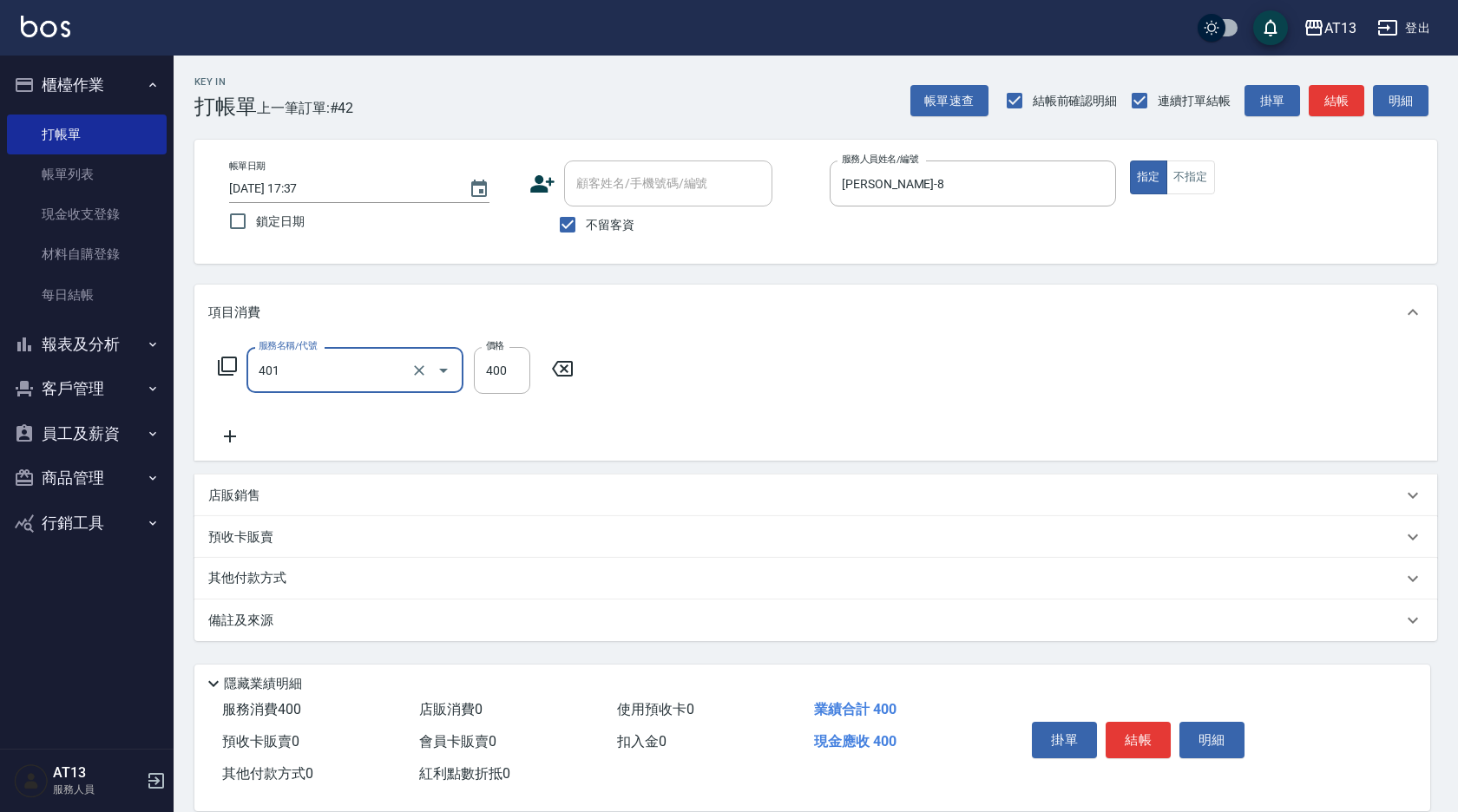
type input "剪髮(401)"
type input "250"
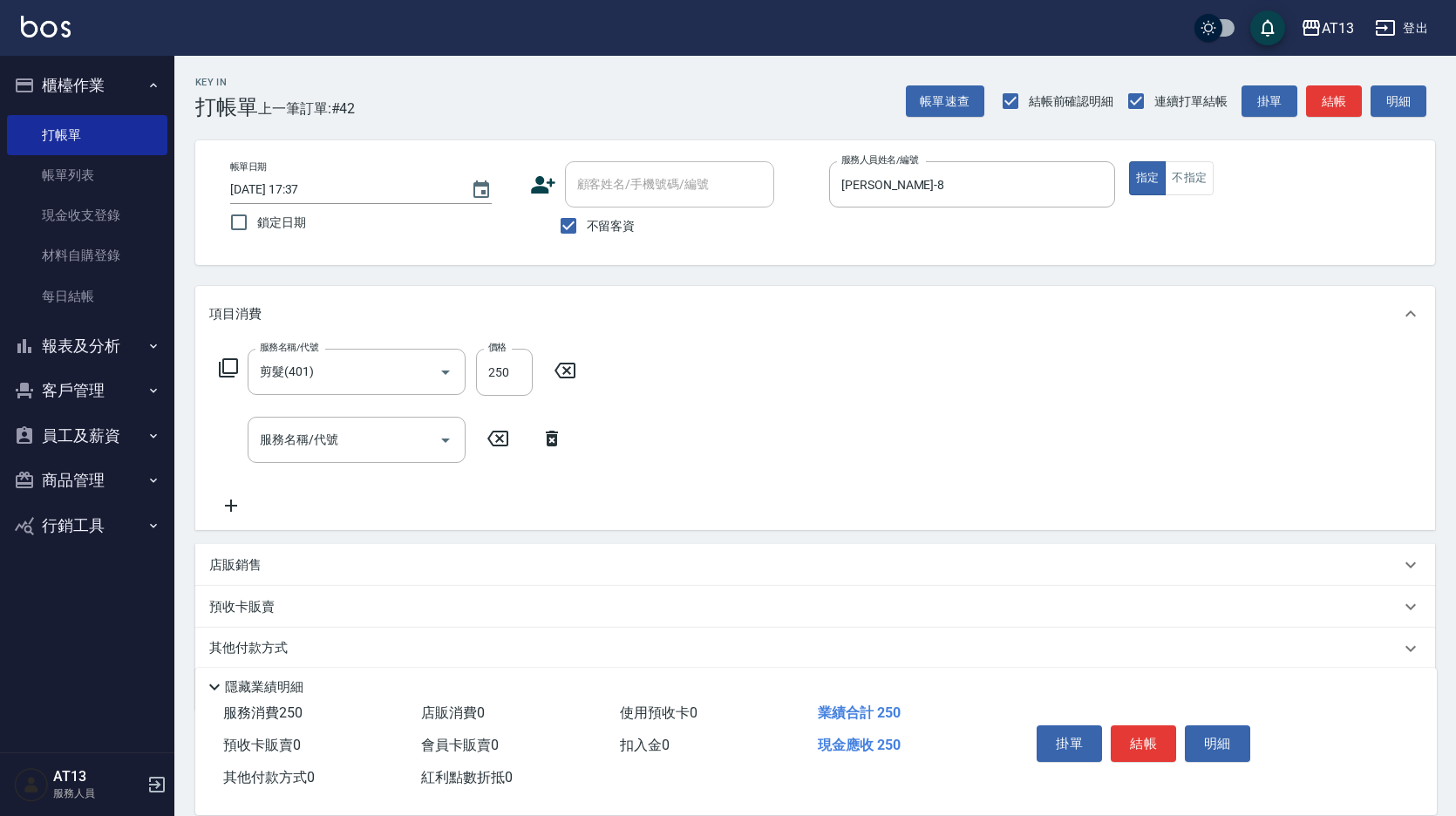
drag, startPoint x: 967, startPoint y: 471, endPoint x: 1279, endPoint y: 667, distance: 368.5
click at [970, 471] on div "服務名稱/代號 剪髮(401) 服務名稱/代號 價格 250 價格 服務名稱/代號 服務名稱/代號" at bounding box center [815, 435] width 1240 height 188
click at [1153, 739] on button "結帳" at bounding box center [1143, 743] width 65 height 36
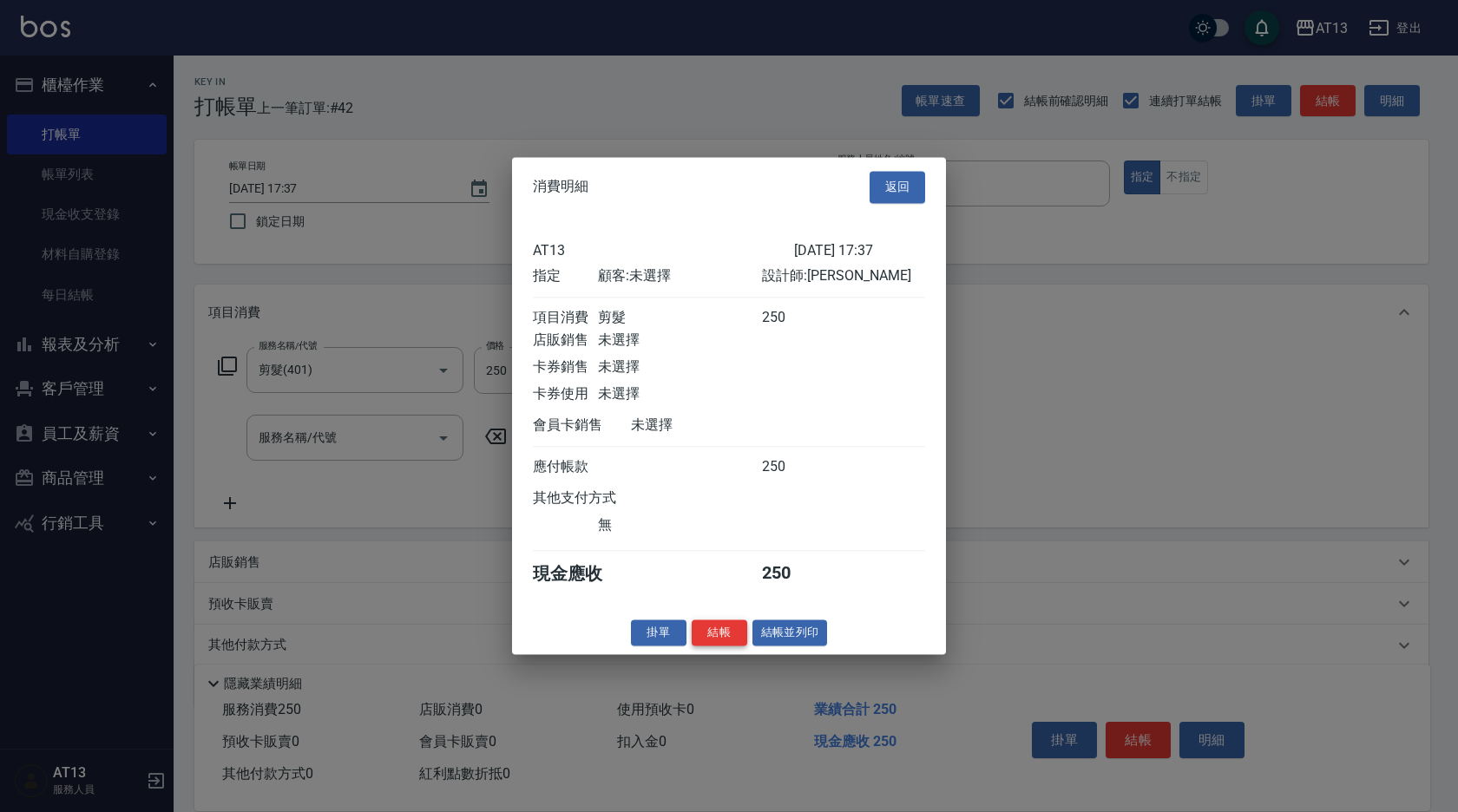
click at [725, 646] on button "結帳" at bounding box center [719, 633] width 55 height 27
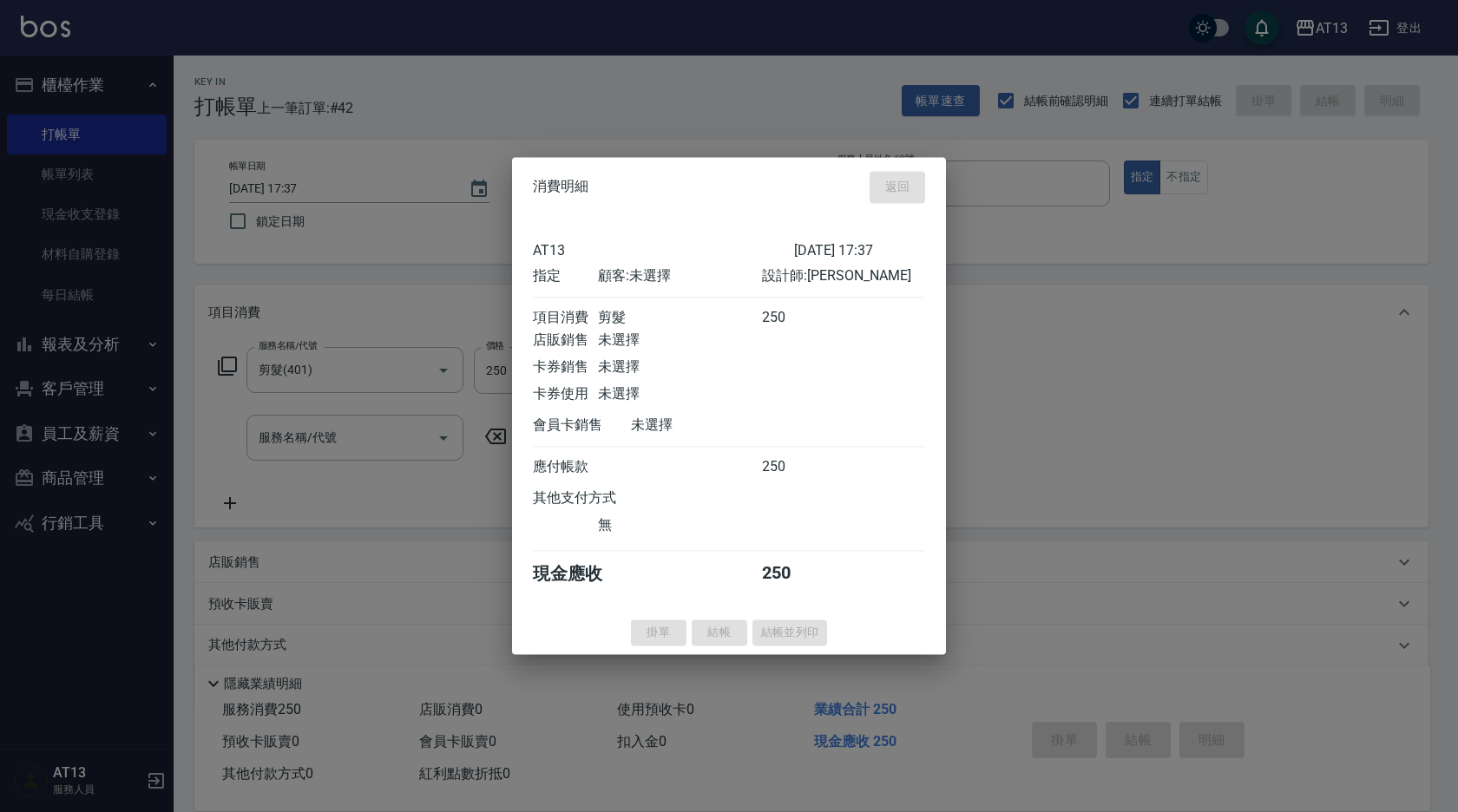
type input "[DATE] 17:38"
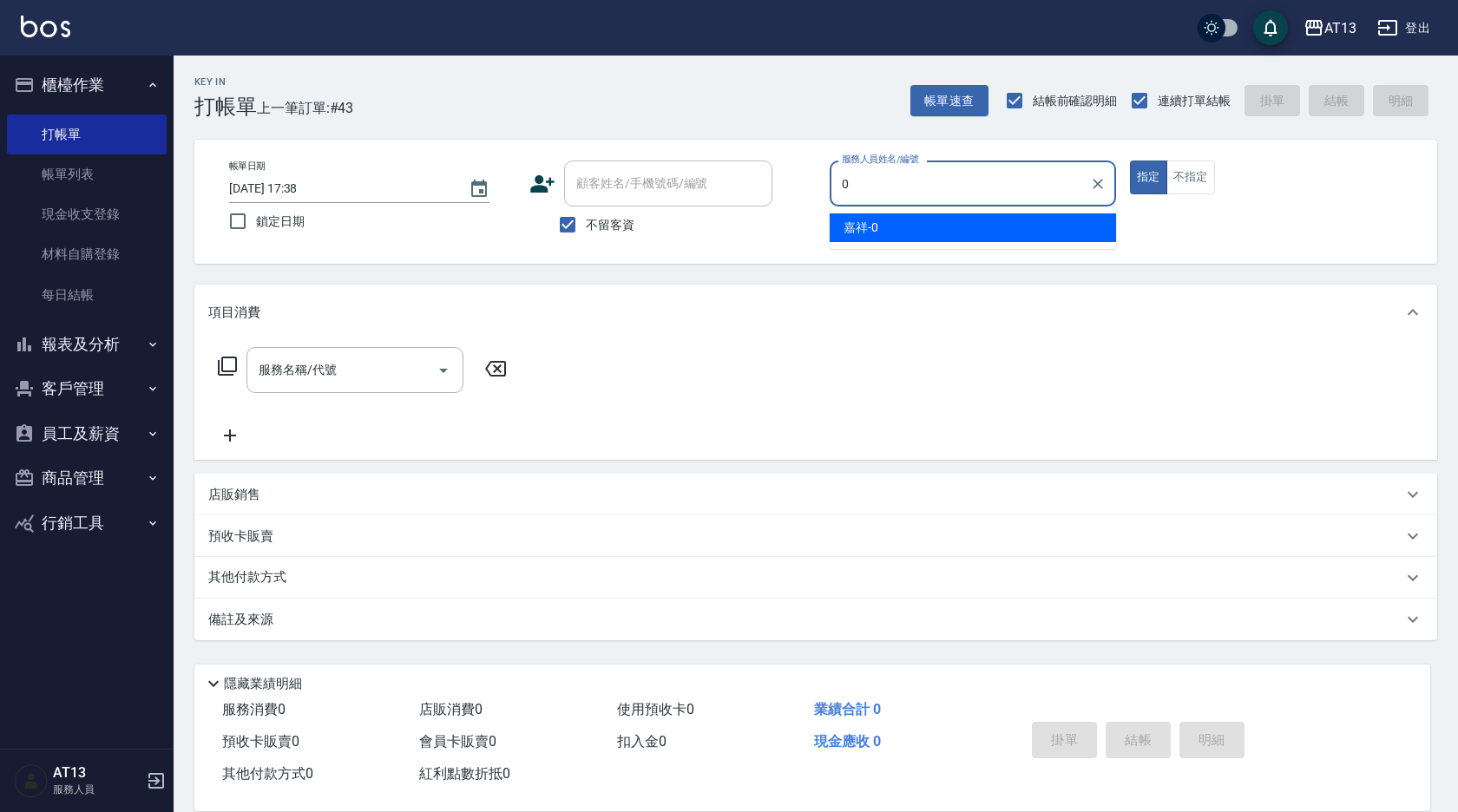
click at [876, 220] on span "嘉祥 -0" at bounding box center [861, 228] width 34 height 18
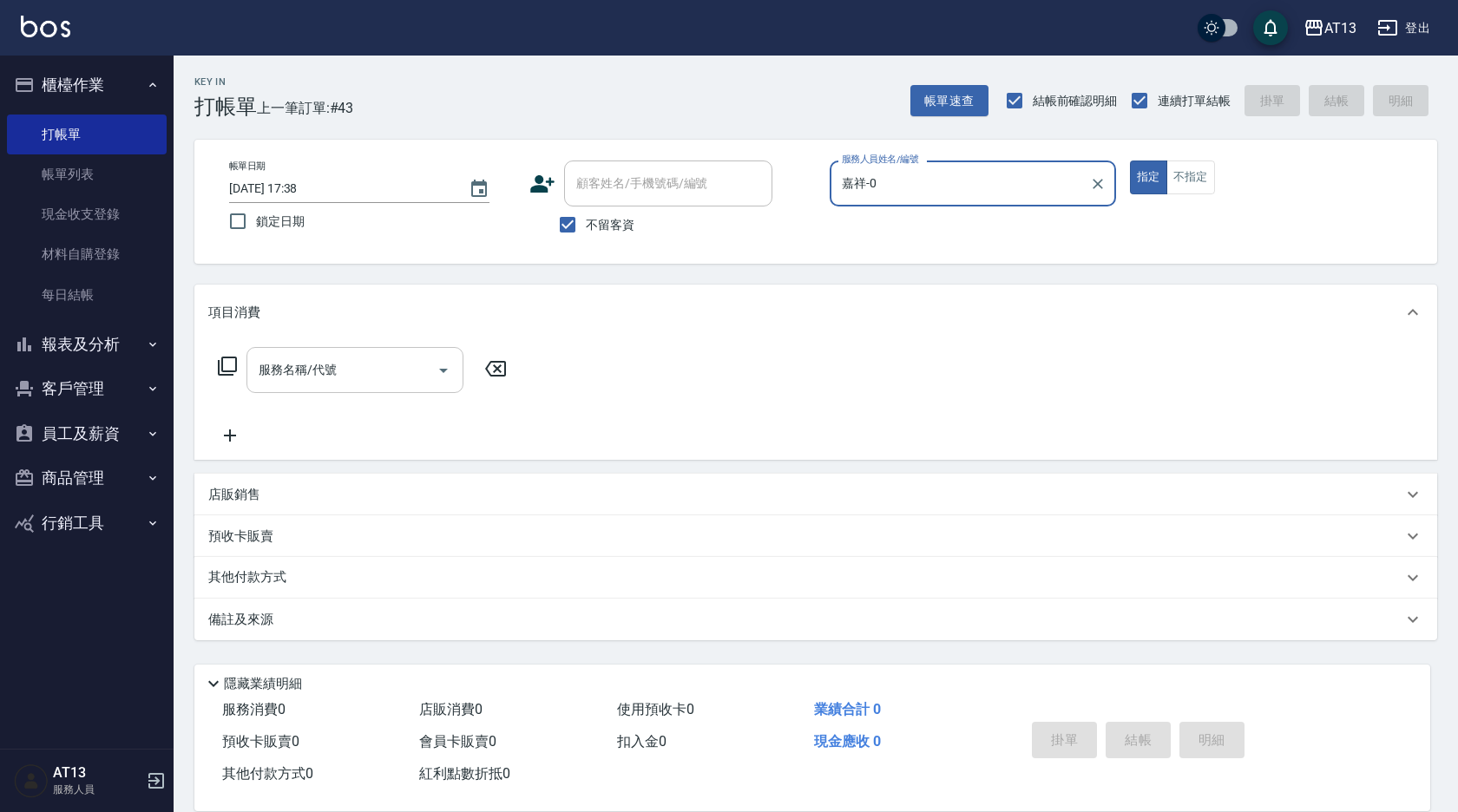
type input "嘉祥-0"
click at [357, 376] on input "服務名稱/代號" at bounding box center [342, 370] width 175 height 30
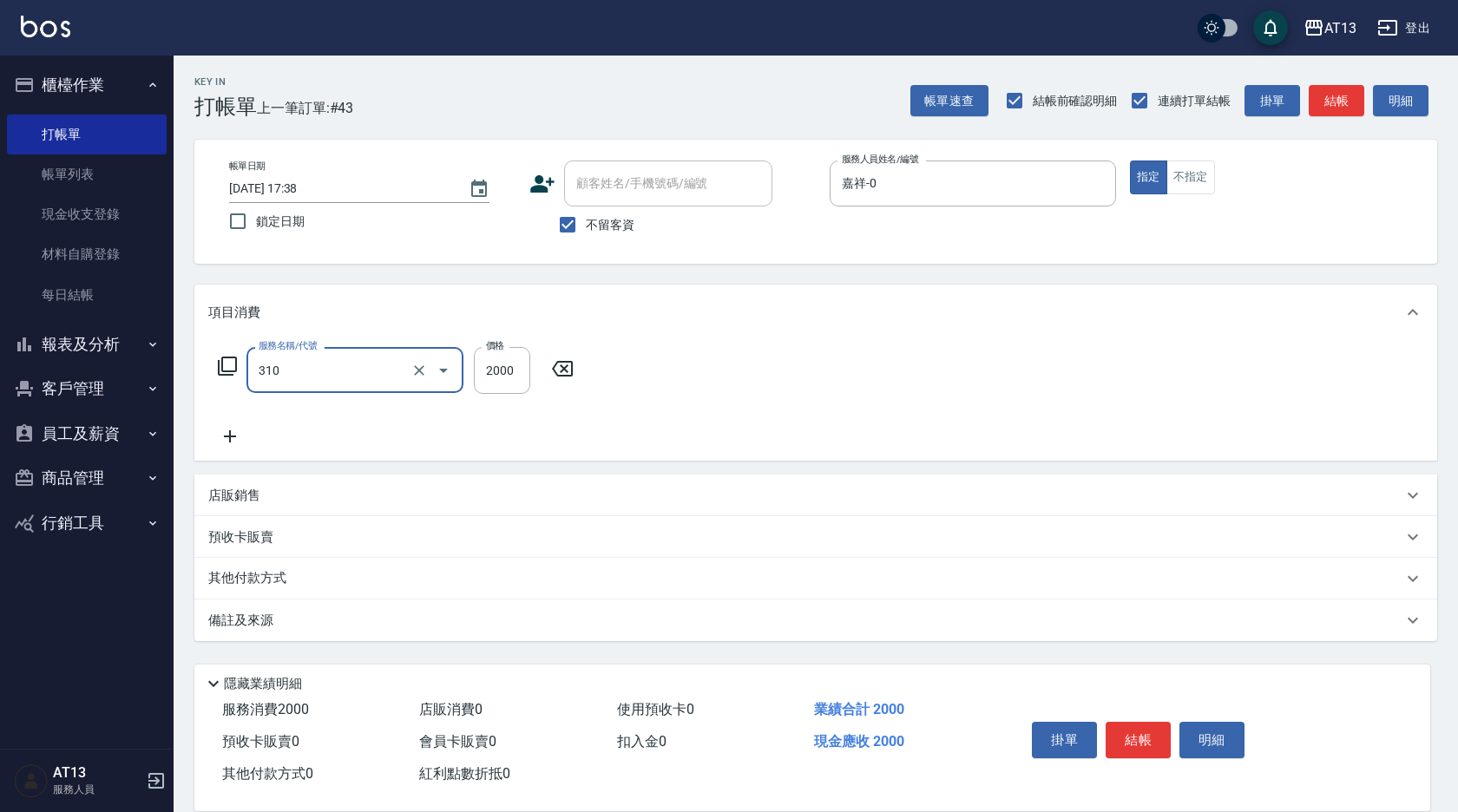
type input "MK果酸燙2000(310)"
type input "1700"
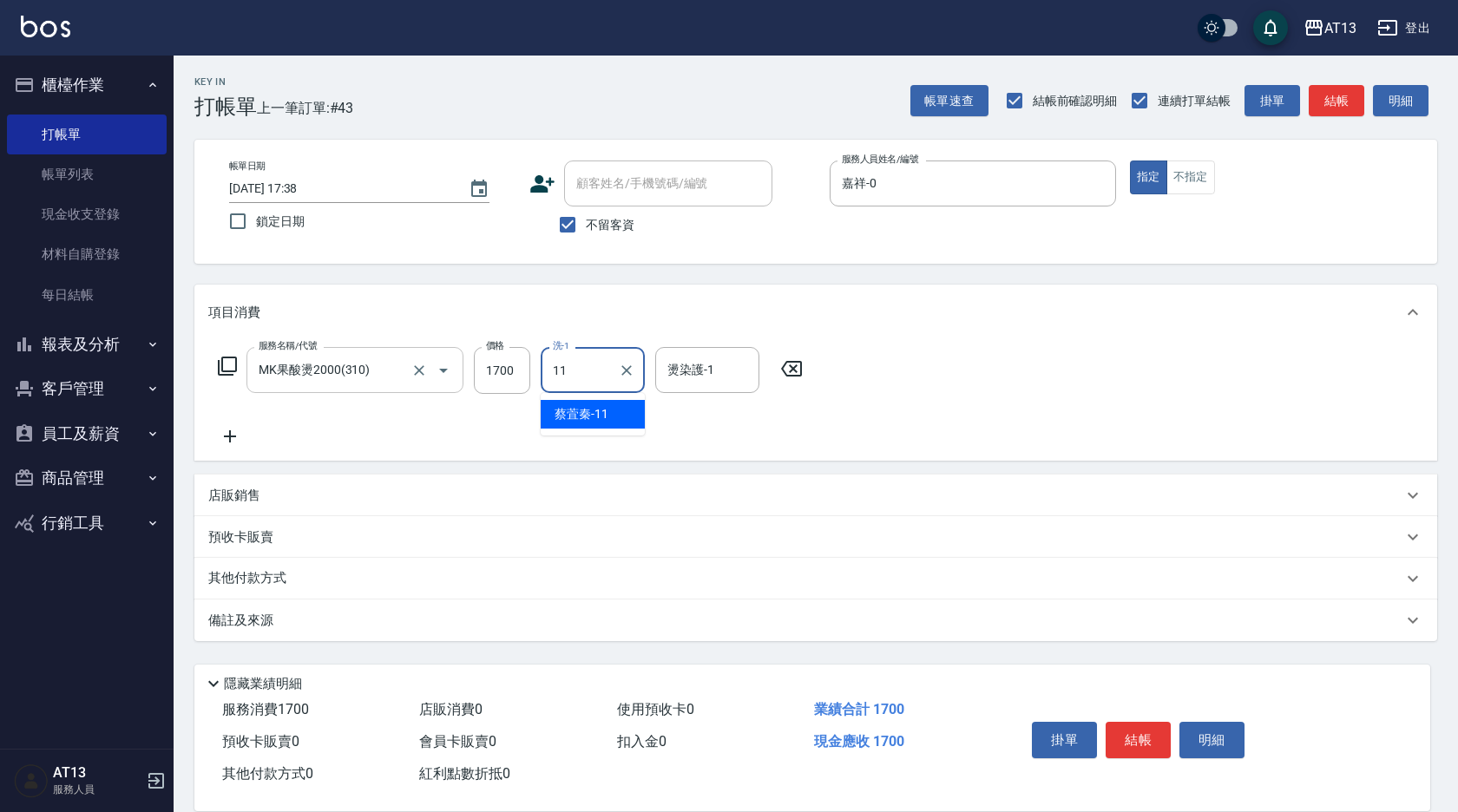
type input "[PERSON_NAME]-11"
click at [1082, 407] on div "服務名稱/代號 MK果酸燙2000(310) 服務名稱/代號 價格 1700 價格 洗-1 [PERSON_NAME]-11 洗-1 燙染護-1 [PERSO…" at bounding box center [815, 400] width 1243 height 121
click at [1142, 724] on button "結帳" at bounding box center [1138, 740] width 65 height 36
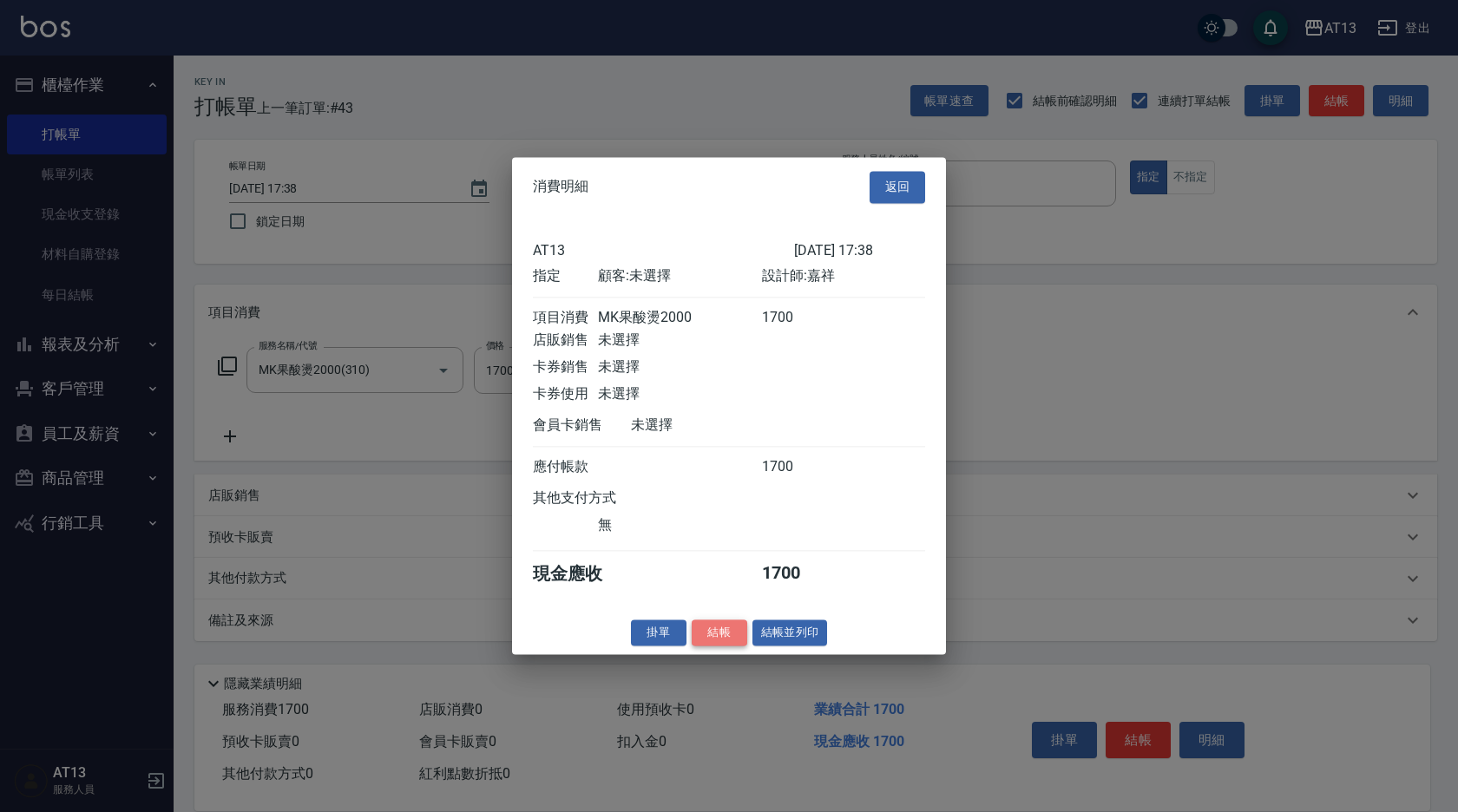
click at [729, 641] on button "結帳" at bounding box center [719, 633] width 55 height 27
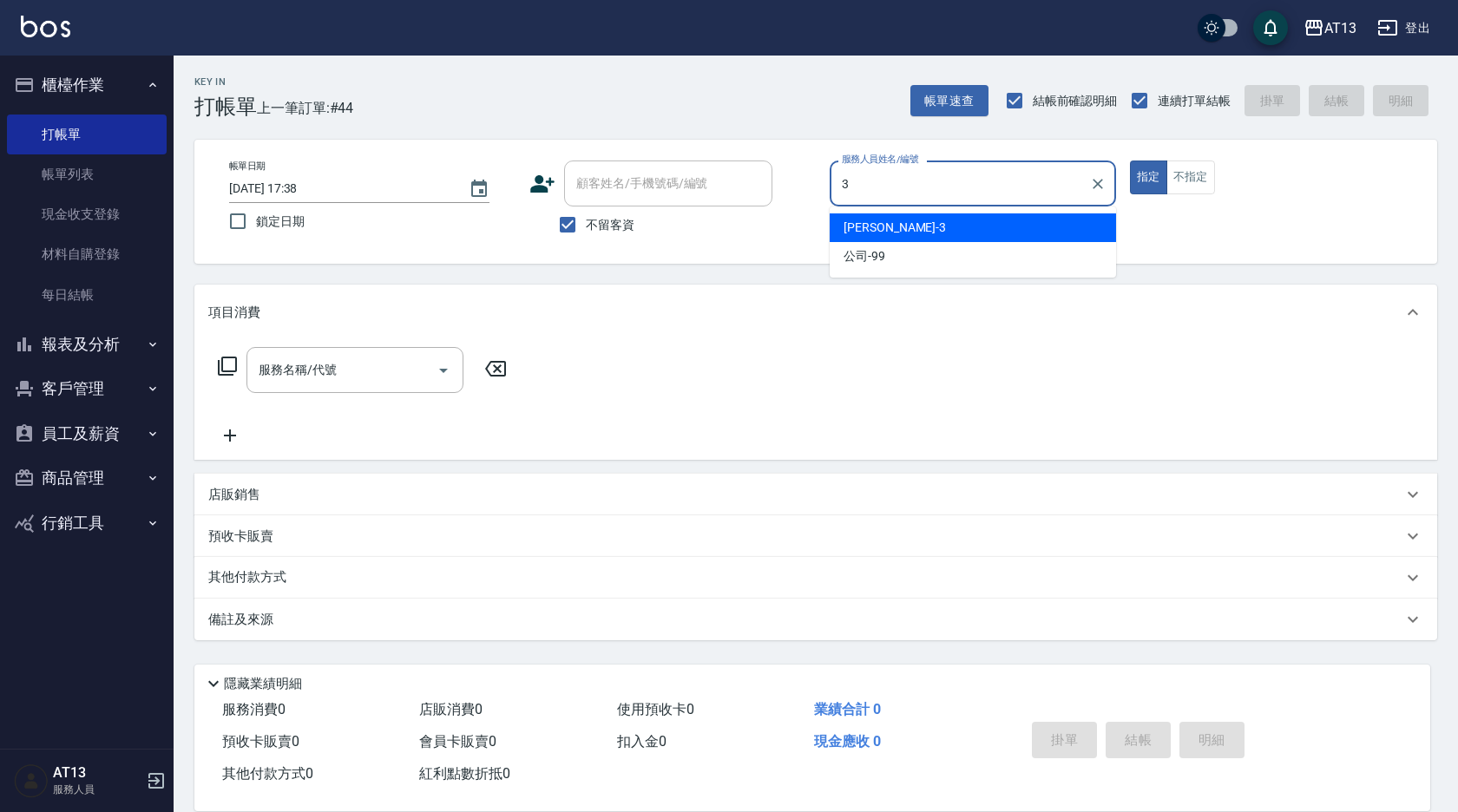
click at [901, 211] on ul "[PERSON_NAME] -3 公司 -99" at bounding box center [972, 242] width 287 height 71
click at [895, 220] on div "[PERSON_NAME] -3" at bounding box center [972, 228] width 287 height 29
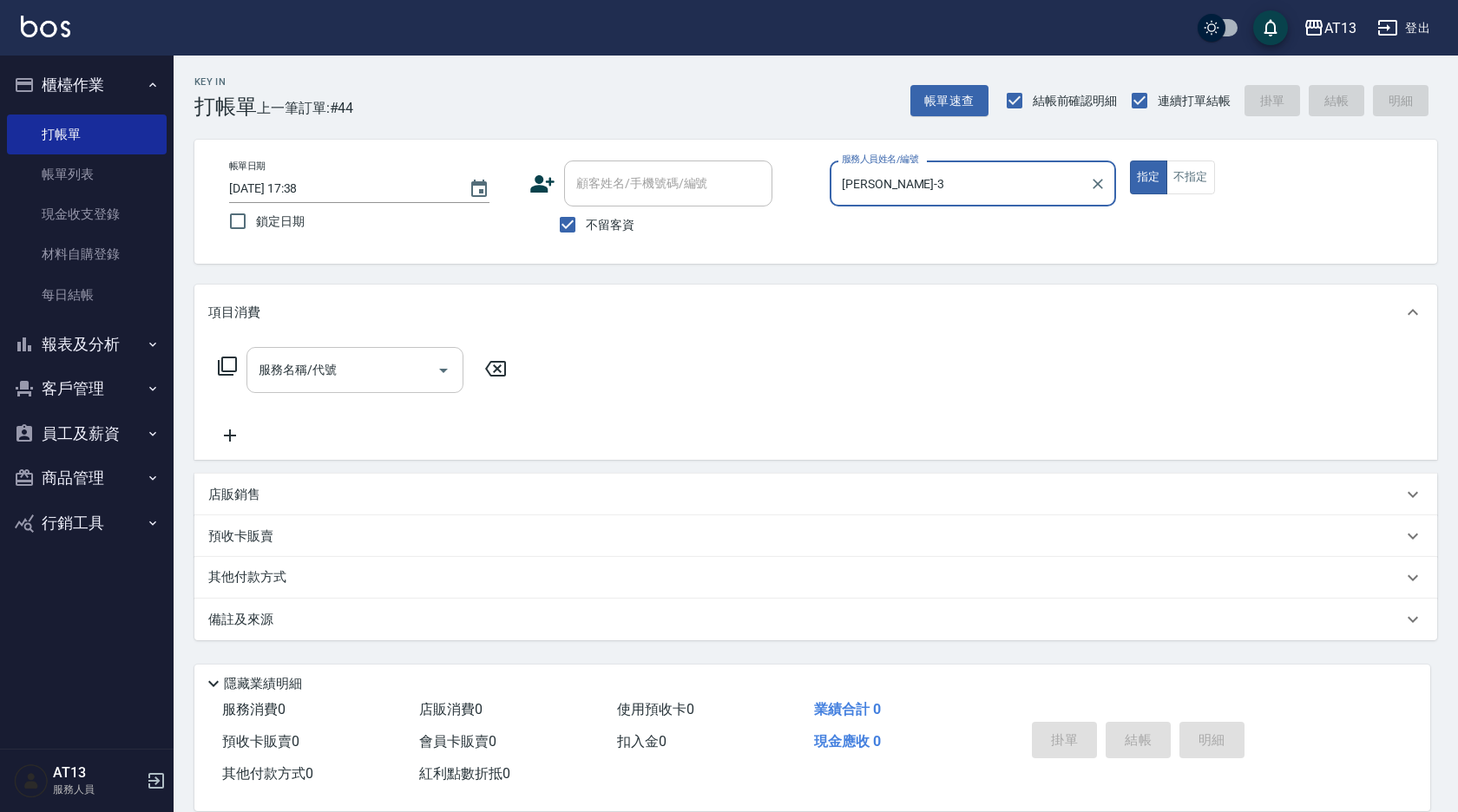
type input "[PERSON_NAME]-3"
click at [369, 373] on input "服務名稱/代號" at bounding box center [342, 370] width 175 height 30
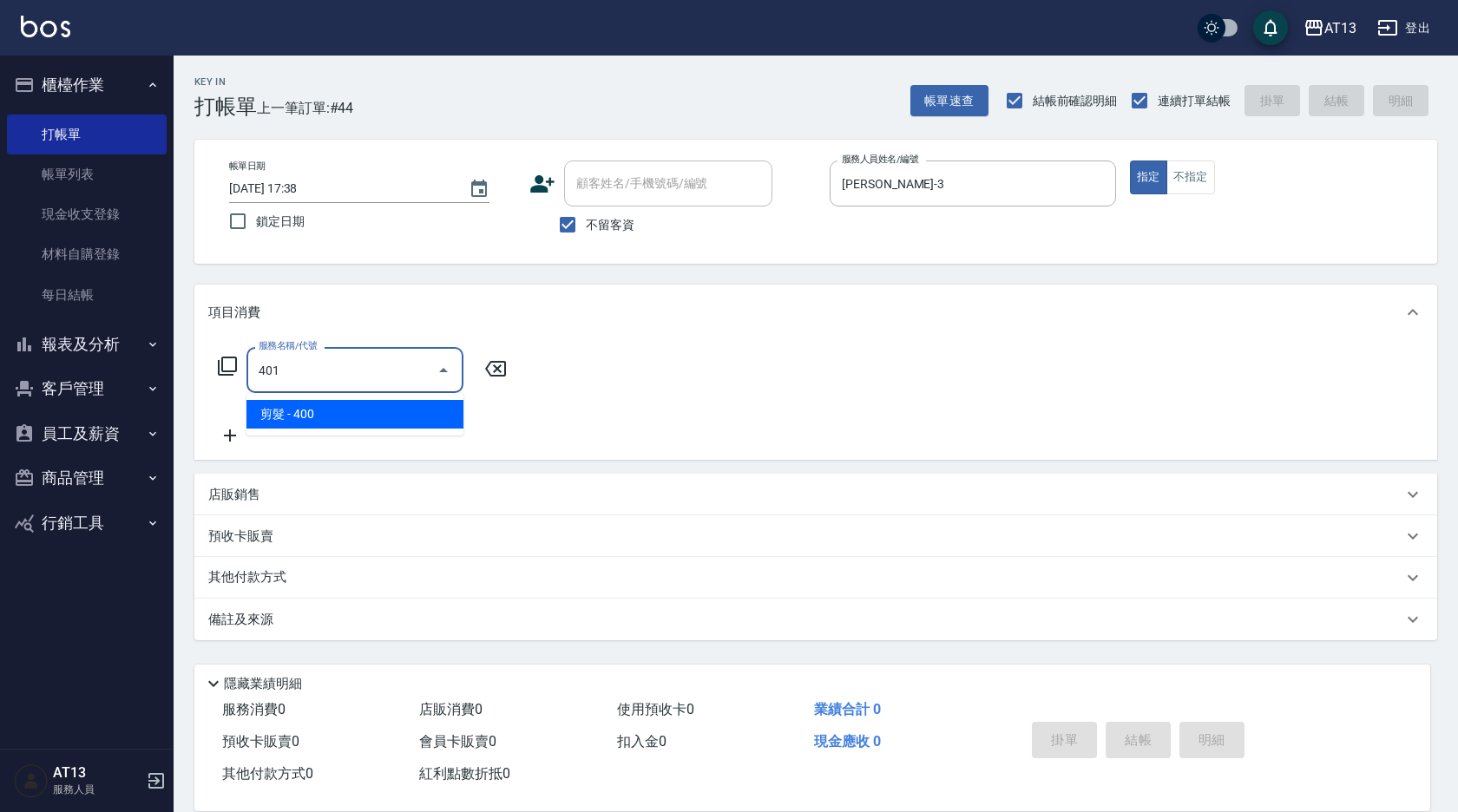
type input "剪髮(401)"
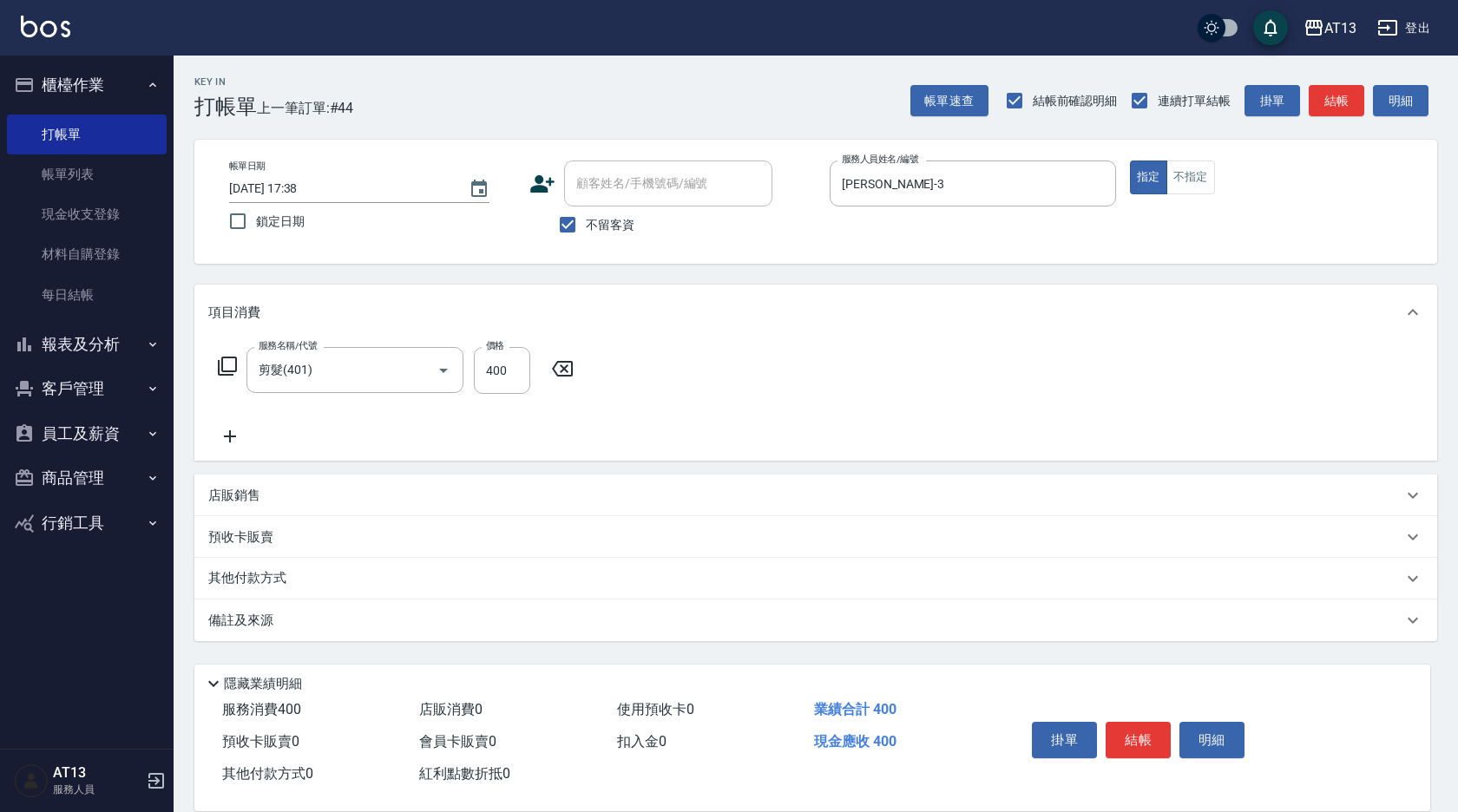
click at [827, 397] on div "服務名稱/代號 剪髮(401) 服務名稱/代號 價格 400 價格" at bounding box center [815, 400] width 1243 height 121
click at [1147, 723] on button "結帳" at bounding box center [1138, 740] width 65 height 36
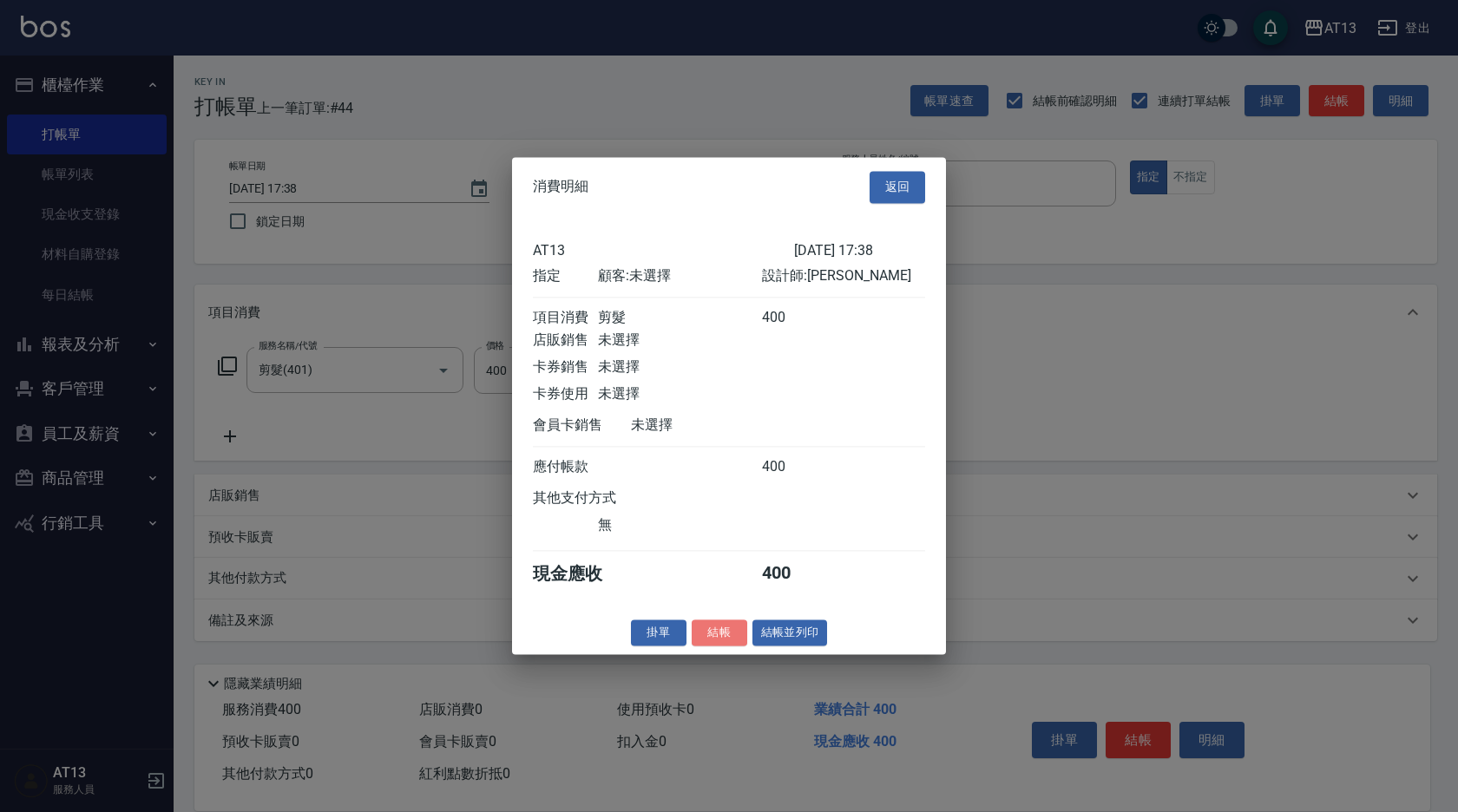
click at [719, 634] on button "結帳" at bounding box center [719, 633] width 55 height 27
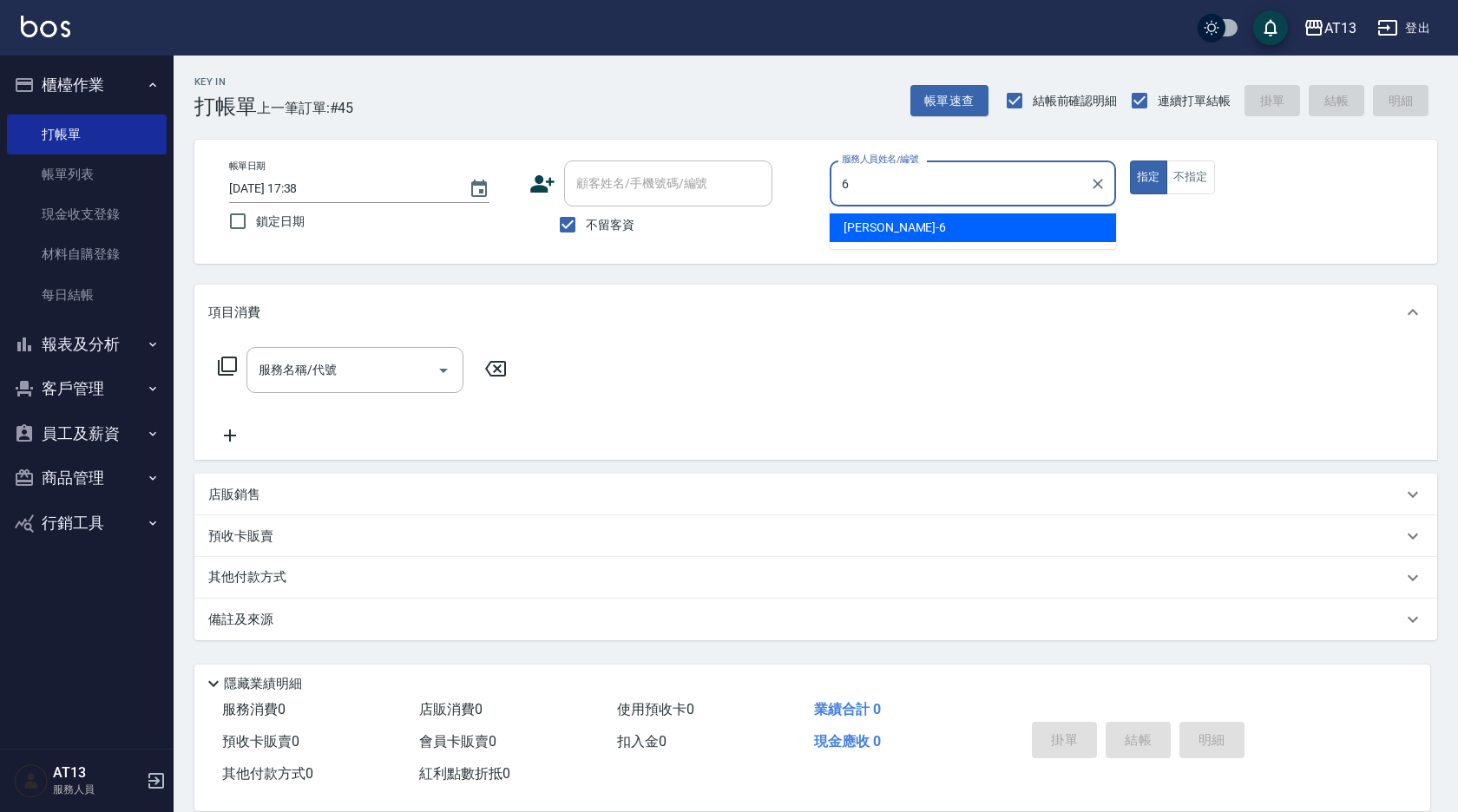
click at [899, 217] on div "亭妤 -6" at bounding box center [972, 228] width 287 height 29
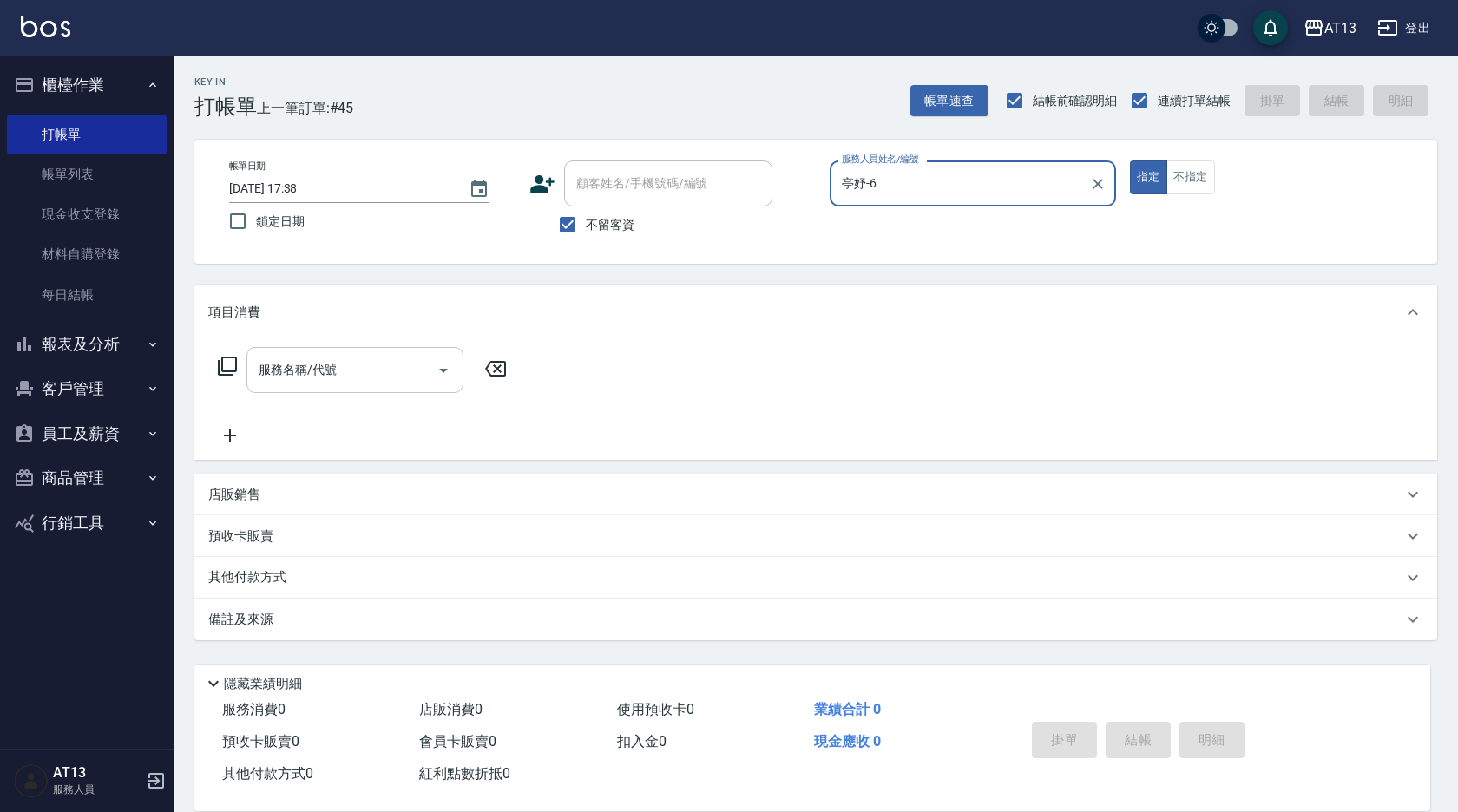
type input "亭妤-6"
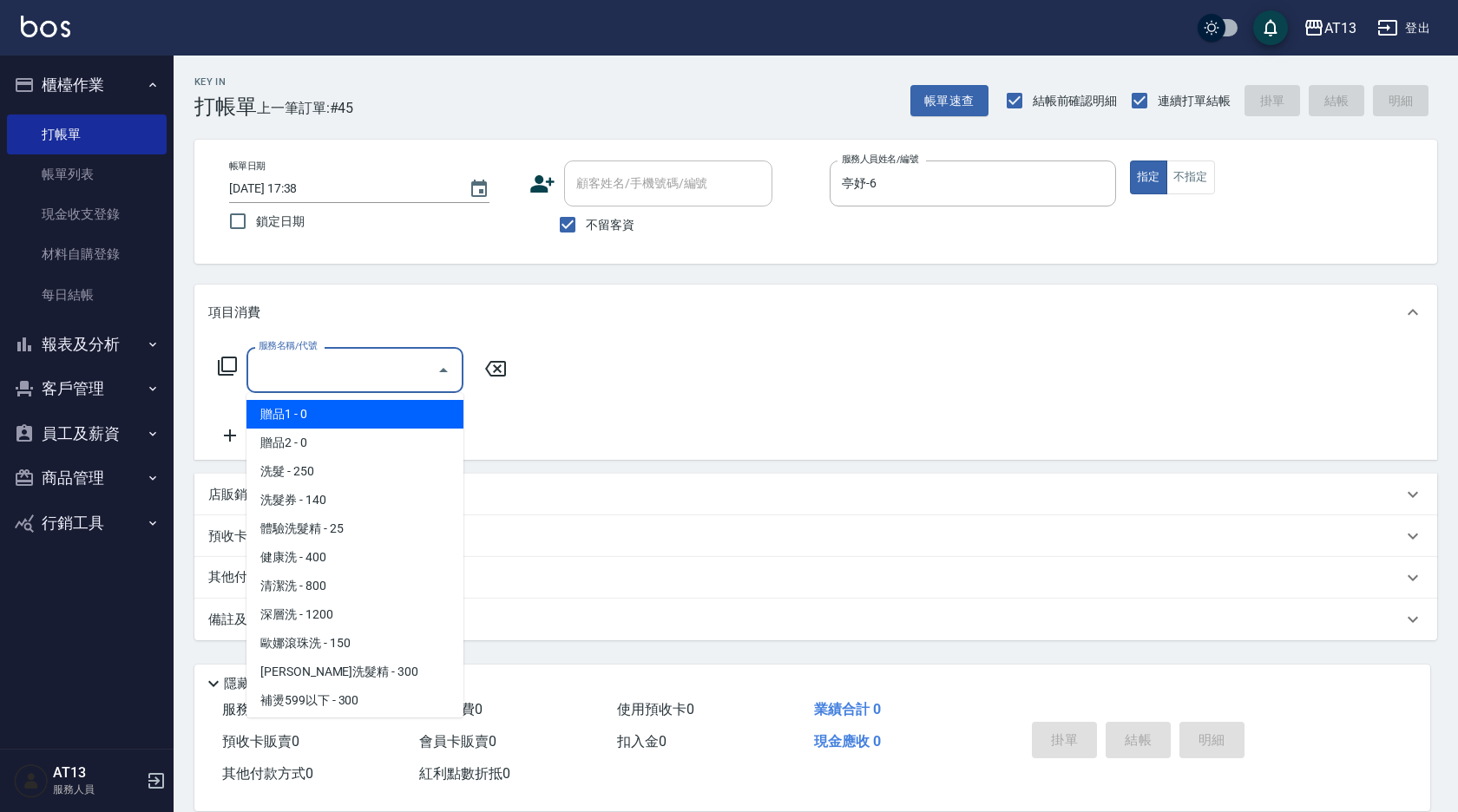
click at [380, 364] on input "服務名稱/代號" at bounding box center [342, 370] width 175 height 30
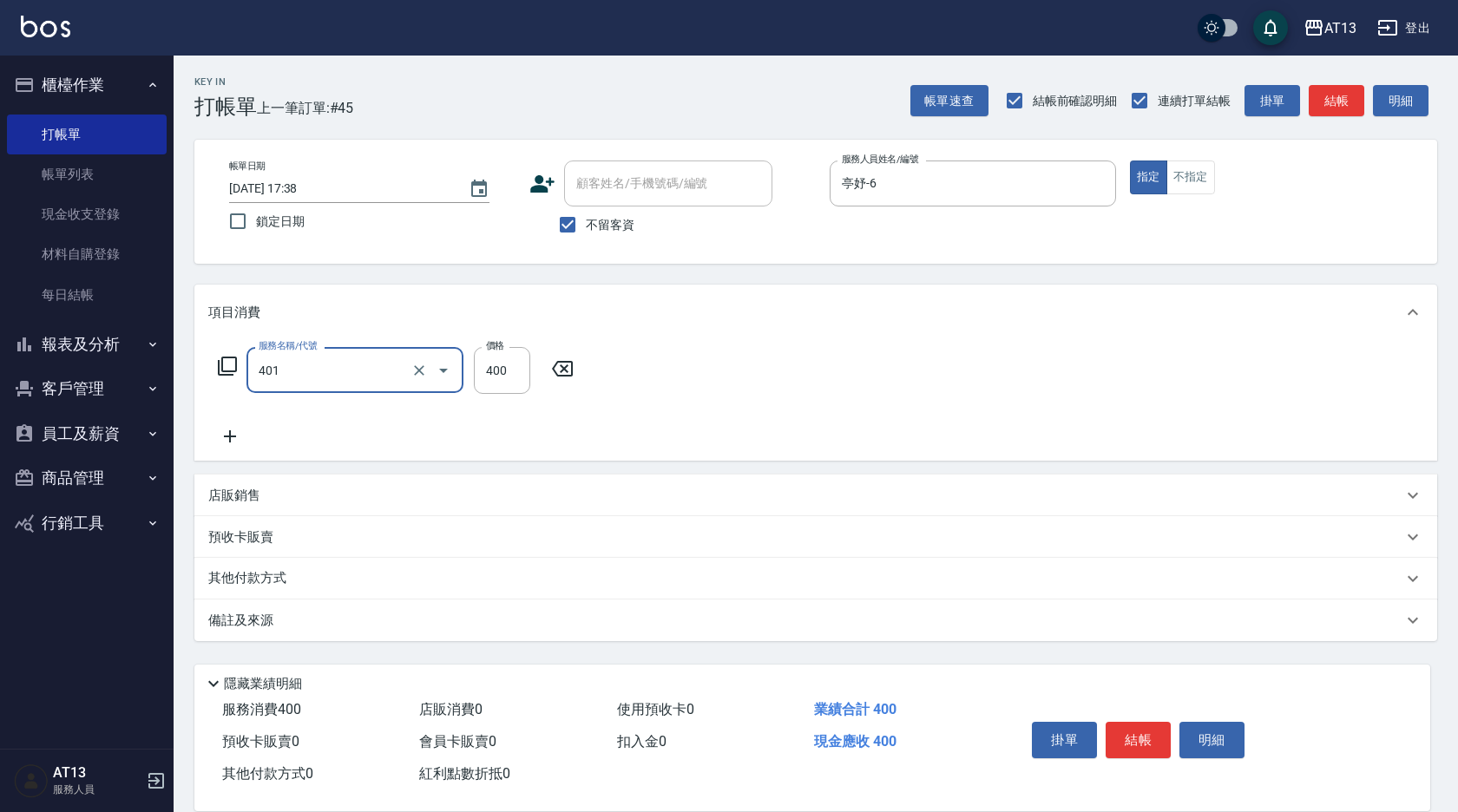
type input "剪髮(401)"
type input "300"
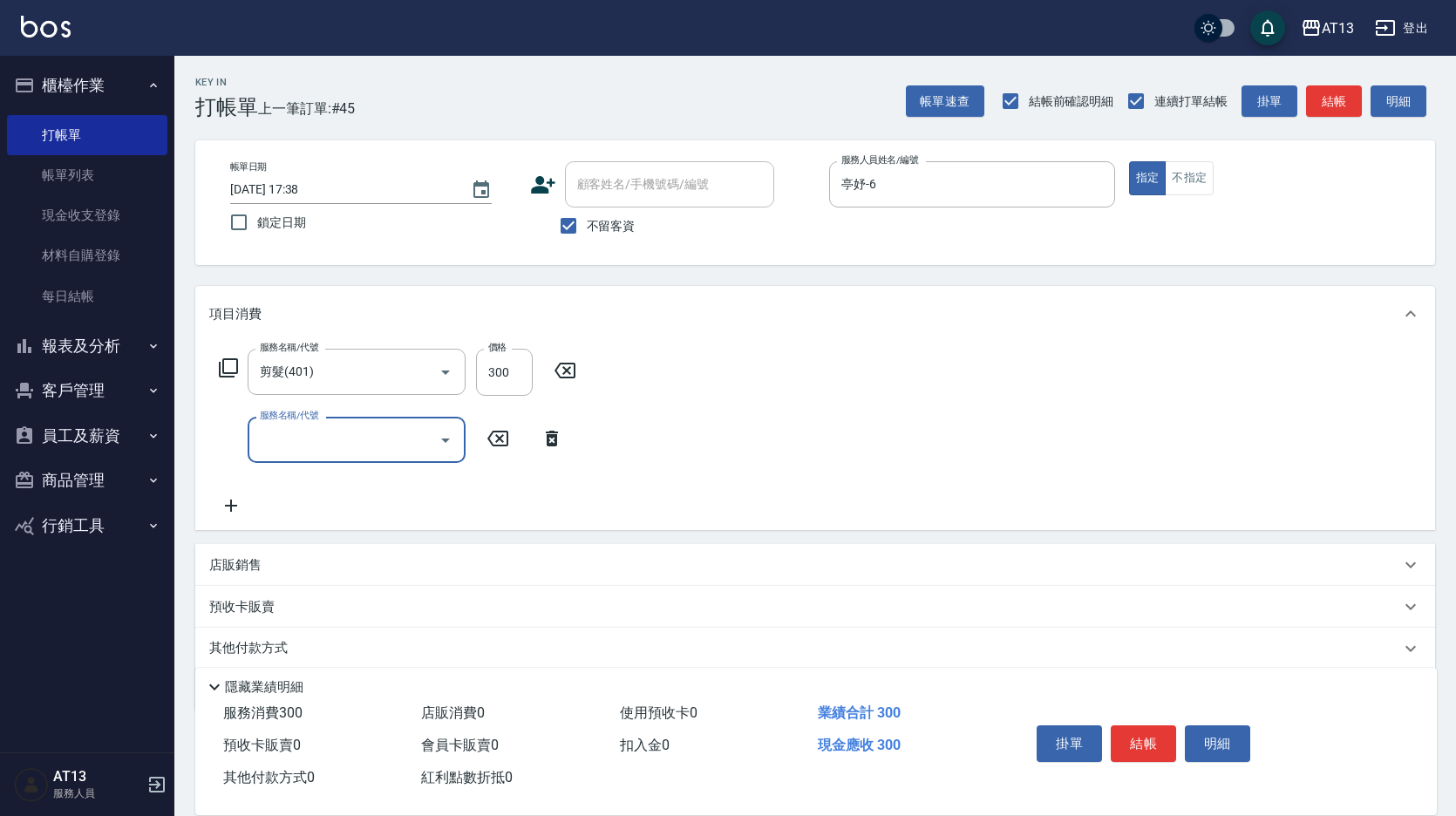
click at [904, 416] on div "服務名稱/代號 剪髮(401) 服務名稱/代號 價格 300 價格 服務名稱/代號 服務名稱/代號" at bounding box center [815, 435] width 1240 height 188
click at [1145, 739] on button "結帳" at bounding box center [1143, 743] width 65 height 36
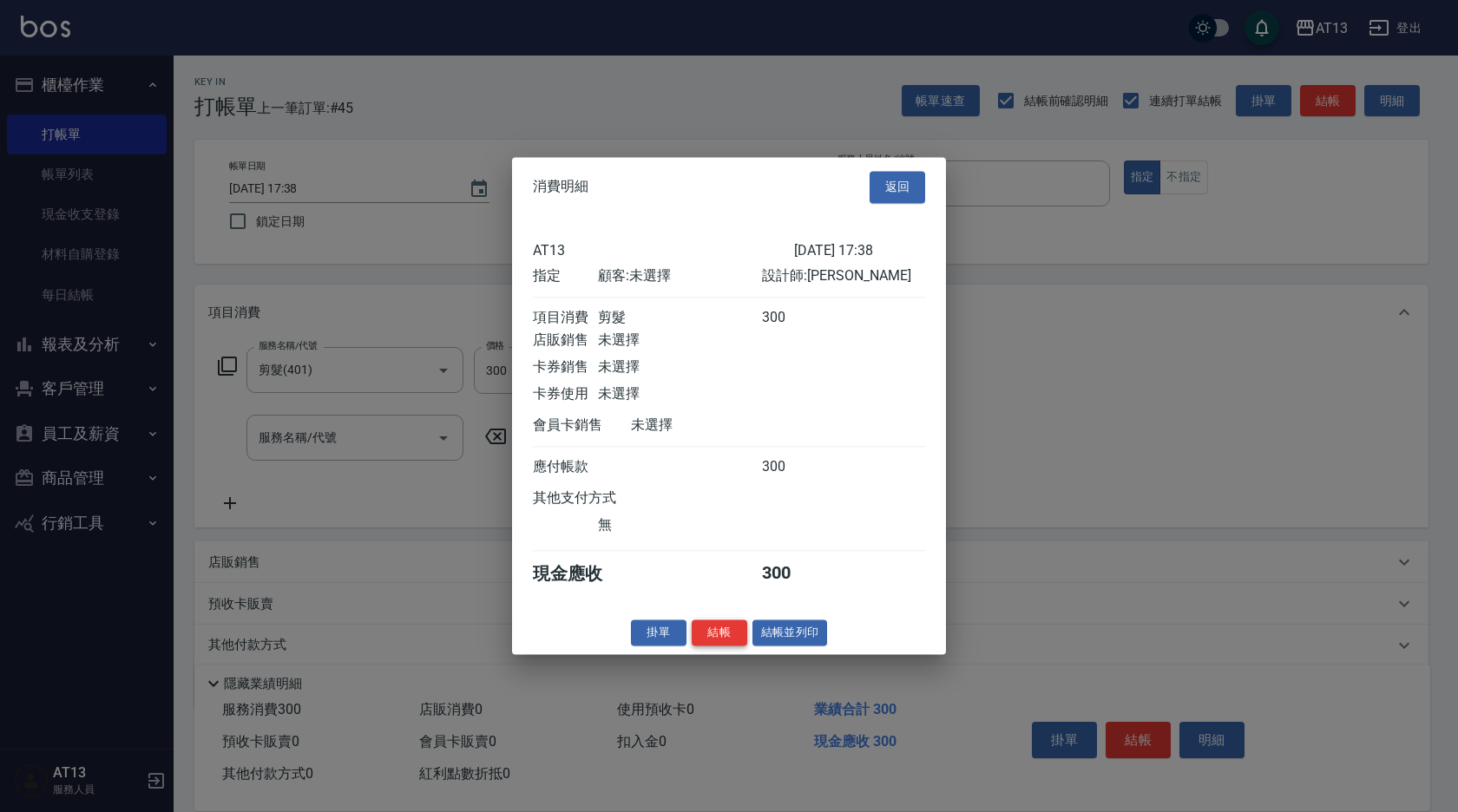
click at [710, 646] on button "結帳" at bounding box center [719, 633] width 55 height 27
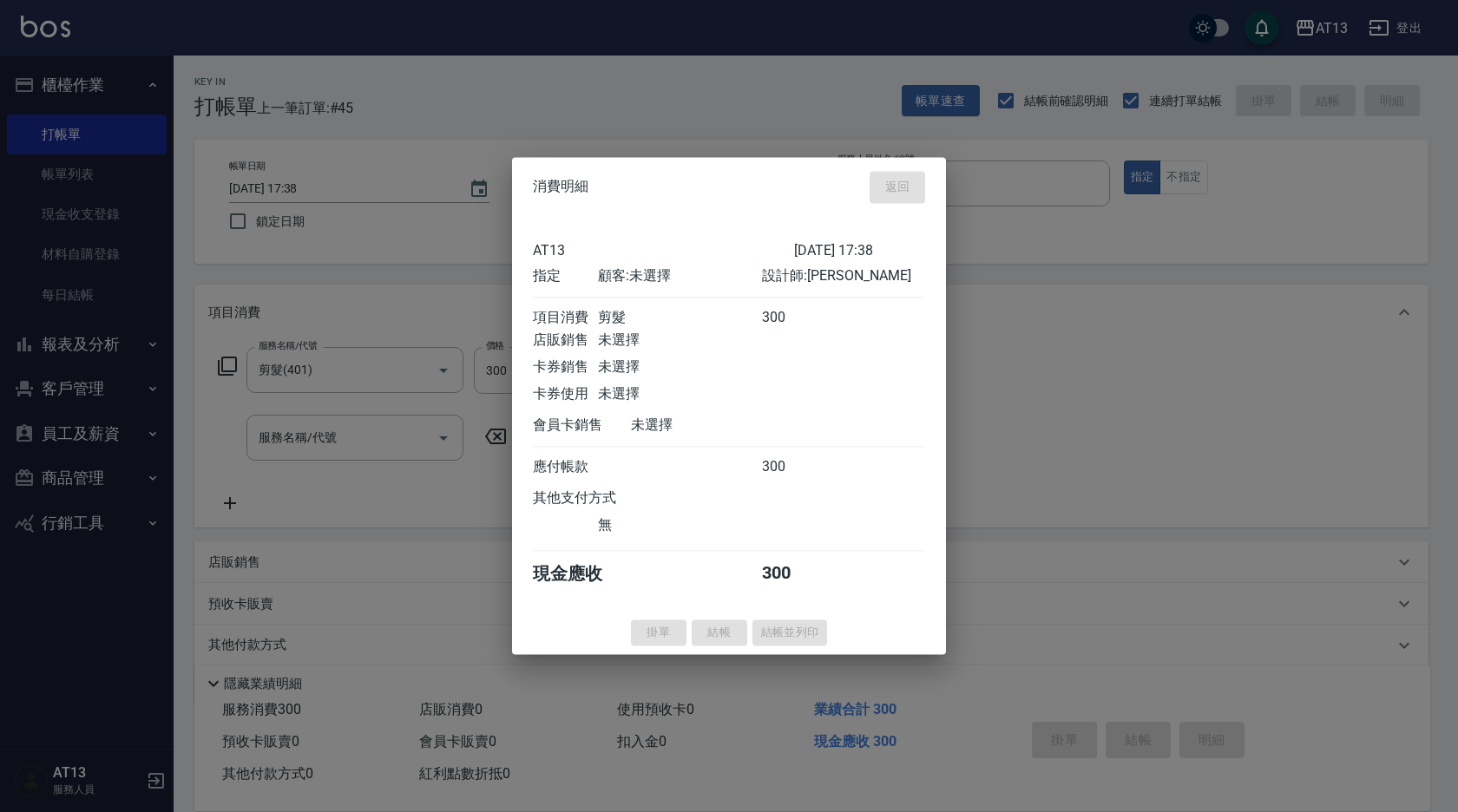
type input "[DATE] 17:39"
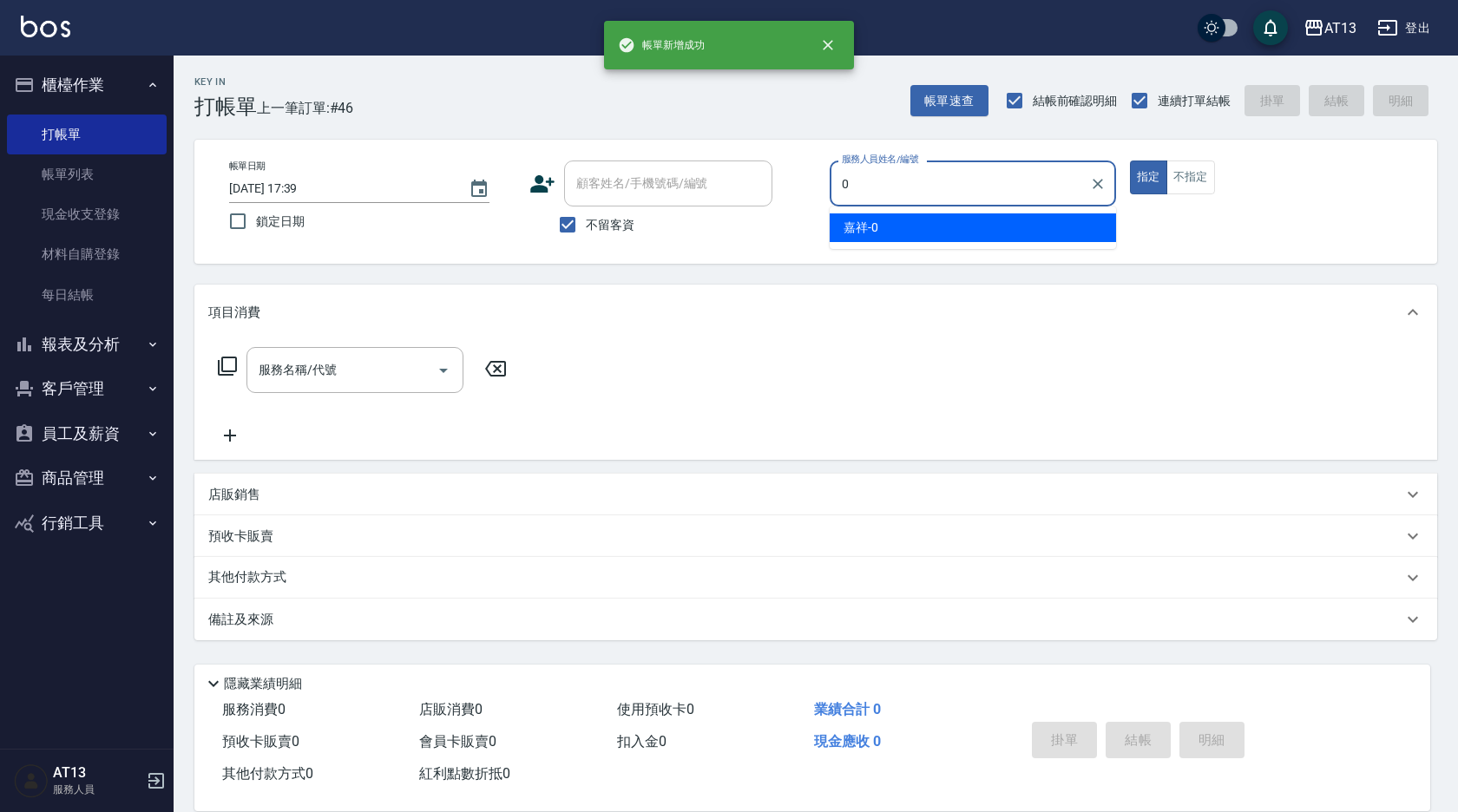
click at [897, 232] on div "嘉祥 -0" at bounding box center [972, 228] width 287 height 29
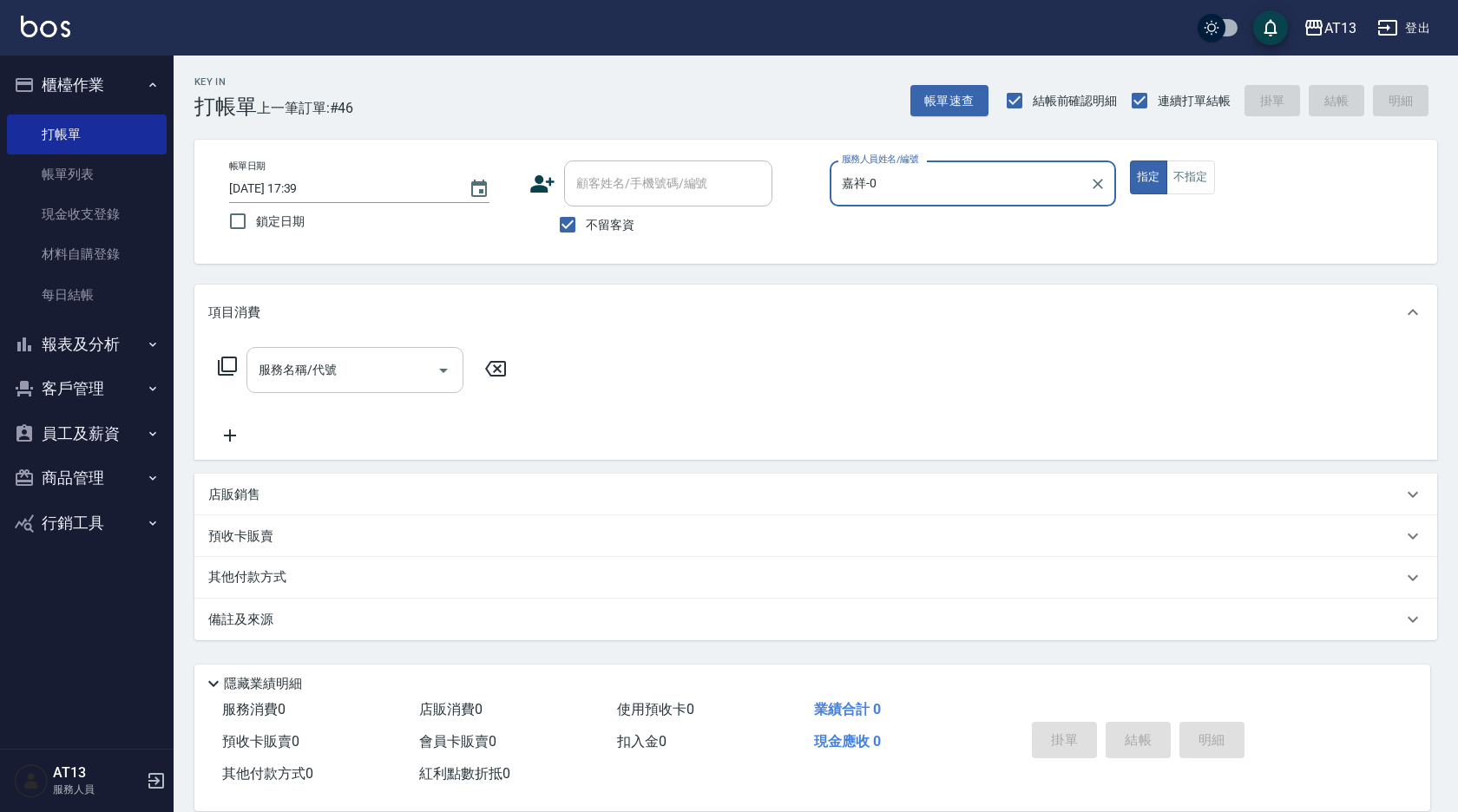
type input "嘉祥-0"
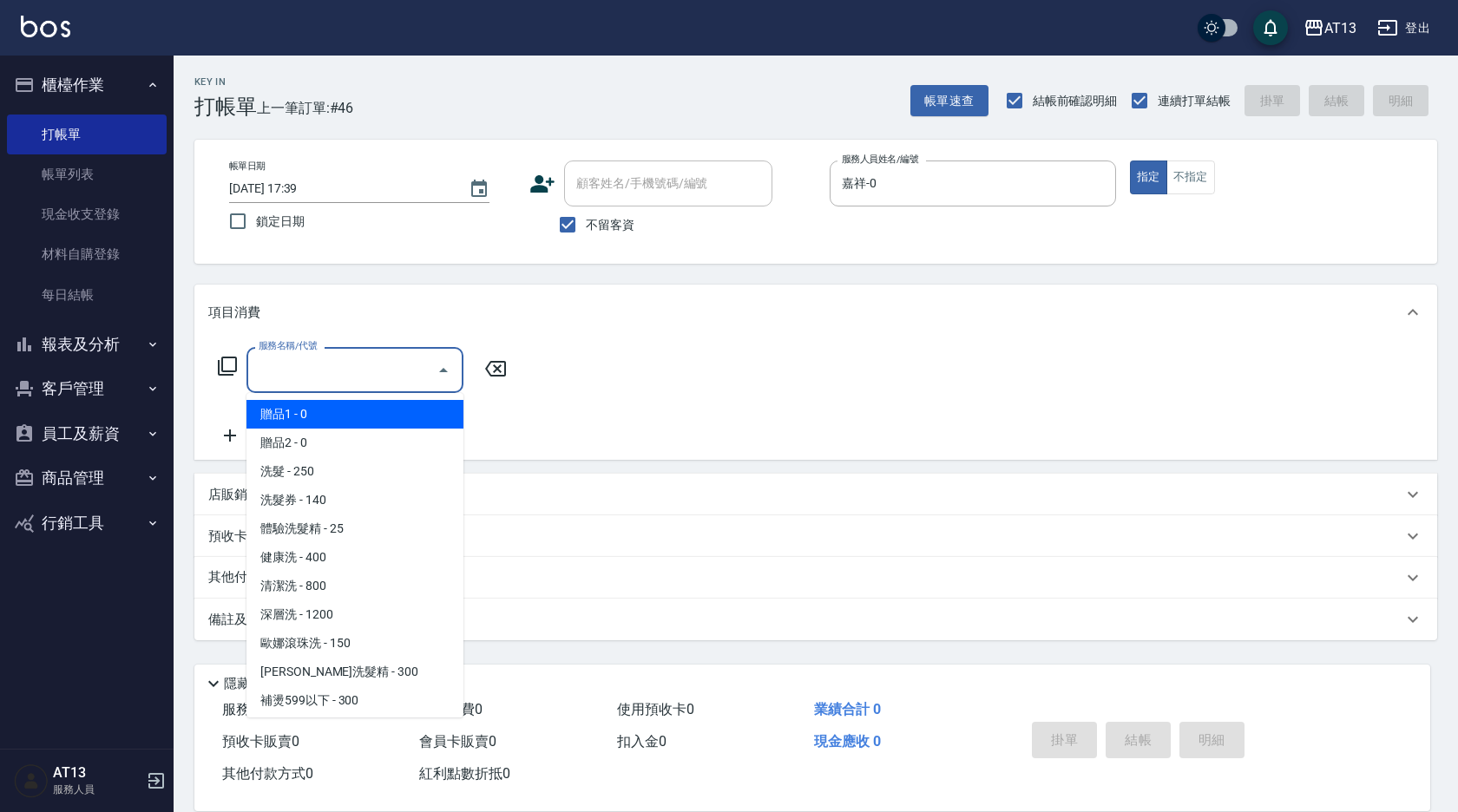
click at [289, 376] on input "服務名稱/代號" at bounding box center [342, 370] width 175 height 30
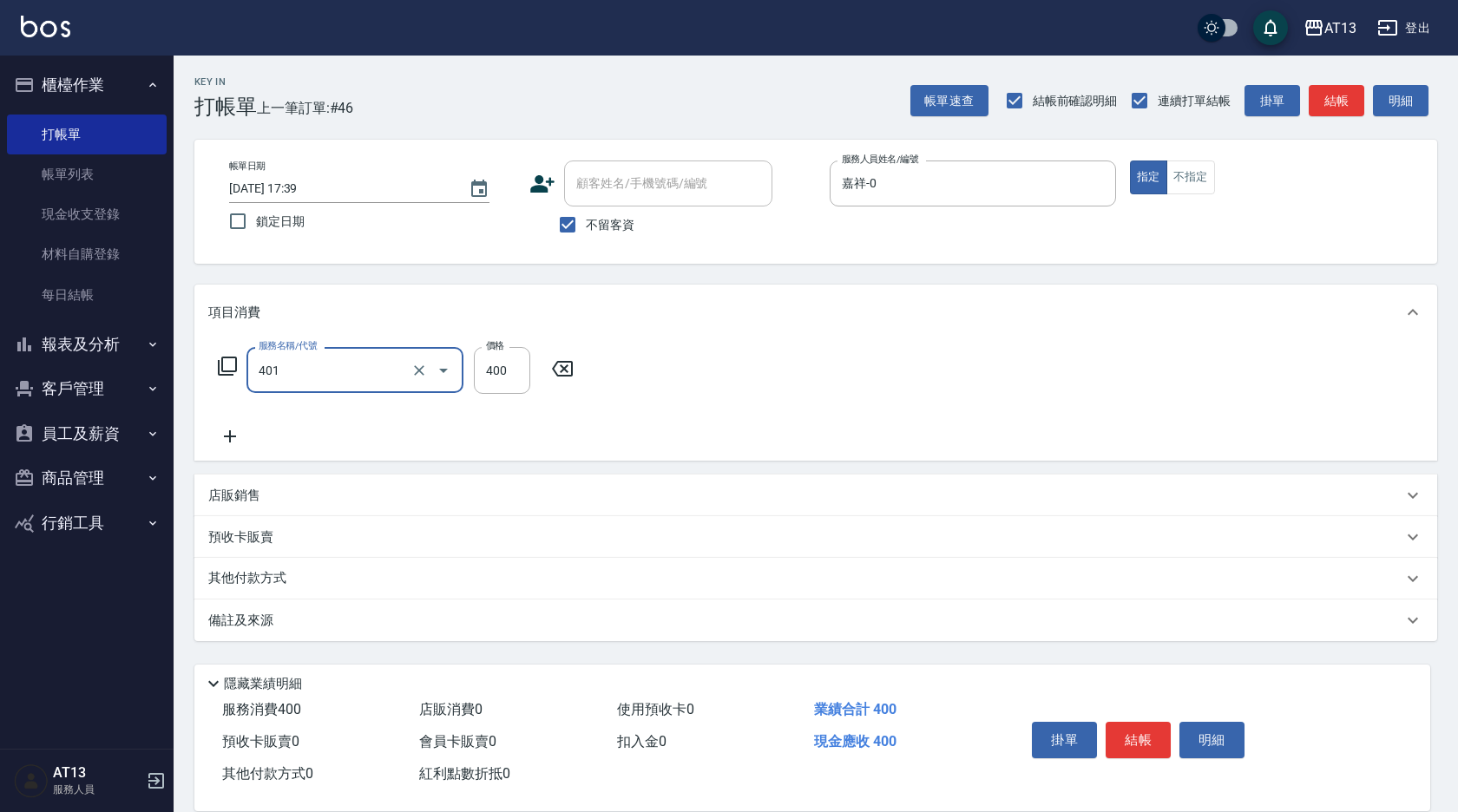
type input "剪髮(401)"
click at [843, 377] on div "服務名稱/代號 剪髮(401) 服務名稱/代號 價格 400 價格" at bounding box center [815, 400] width 1243 height 121
click at [1147, 723] on button "結帳" at bounding box center [1138, 740] width 65 height 36
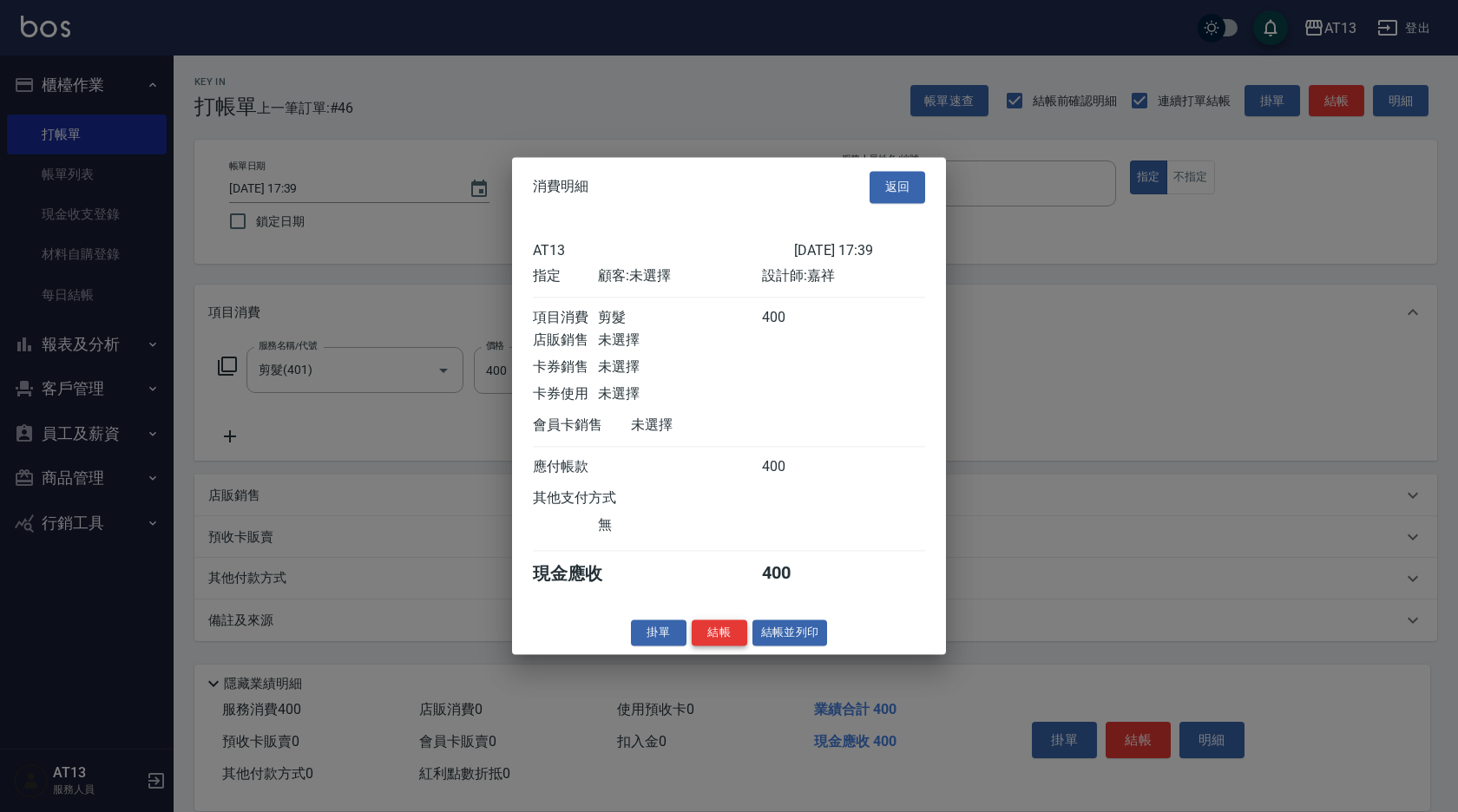
click at [729, 636] on button "結帳" at bounding box center [719, 633] width 55 height 27
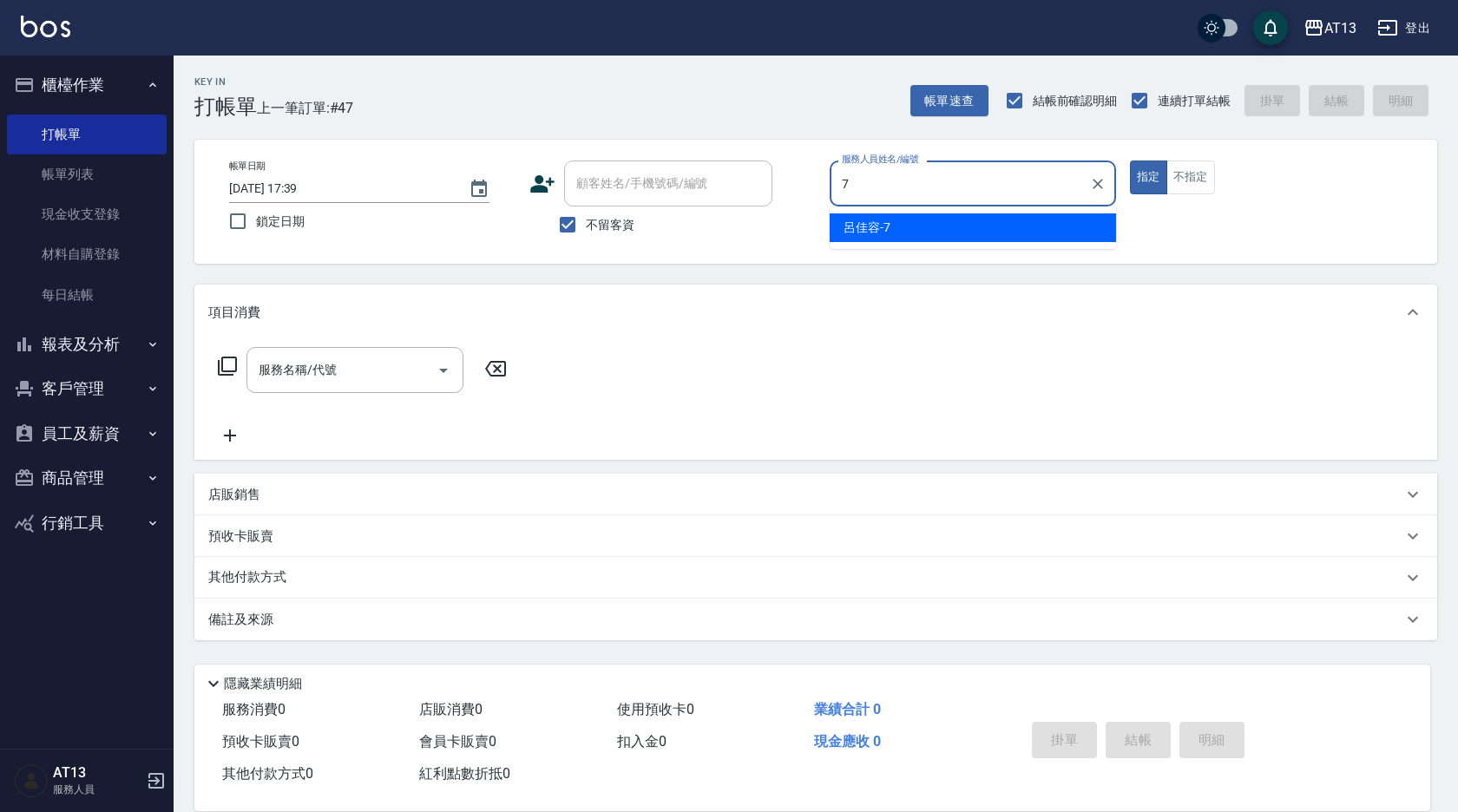
click at [919, 219] on div "呂佳容 -7" at bounding box center [972, 228] width 287 height 29
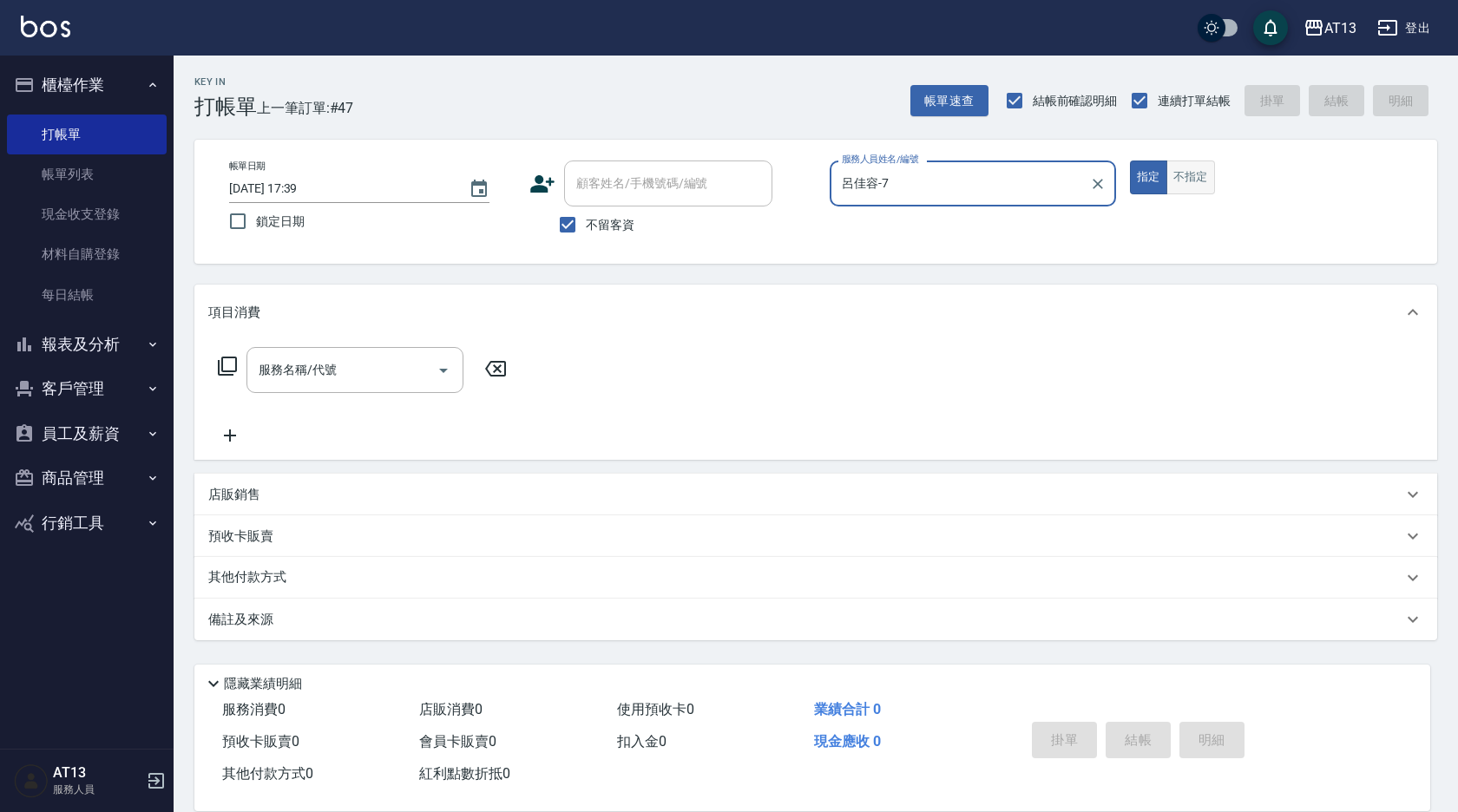
type input "呂佳容-7"
click at [1198, 177] on button "不指定" at bounding box center [1190, 178] width 49 height 34
click at [367, 358] on input "服務名稱/代號" at bounding box center [342, 370] width 175 height 30
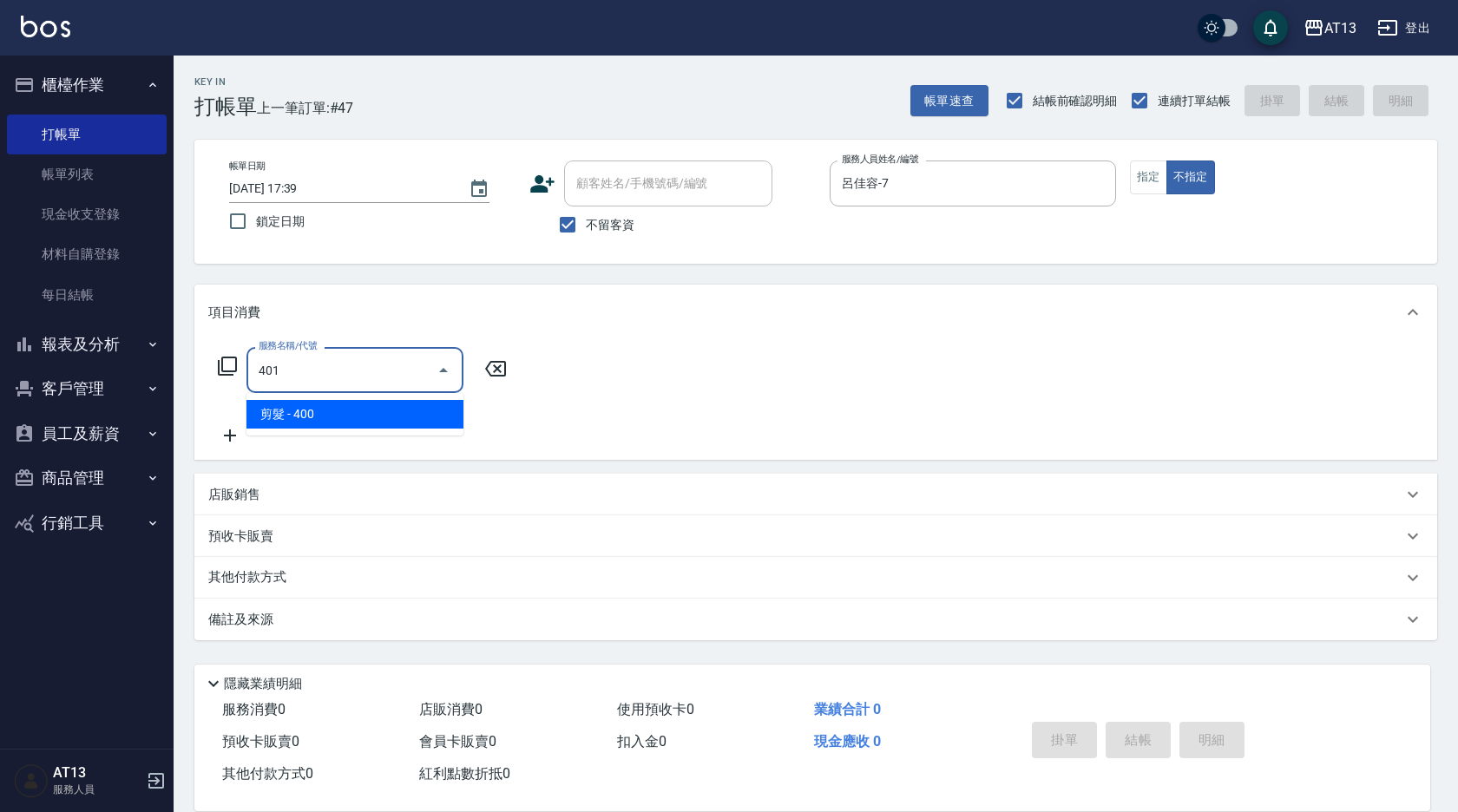
type input "剪髮(401)"
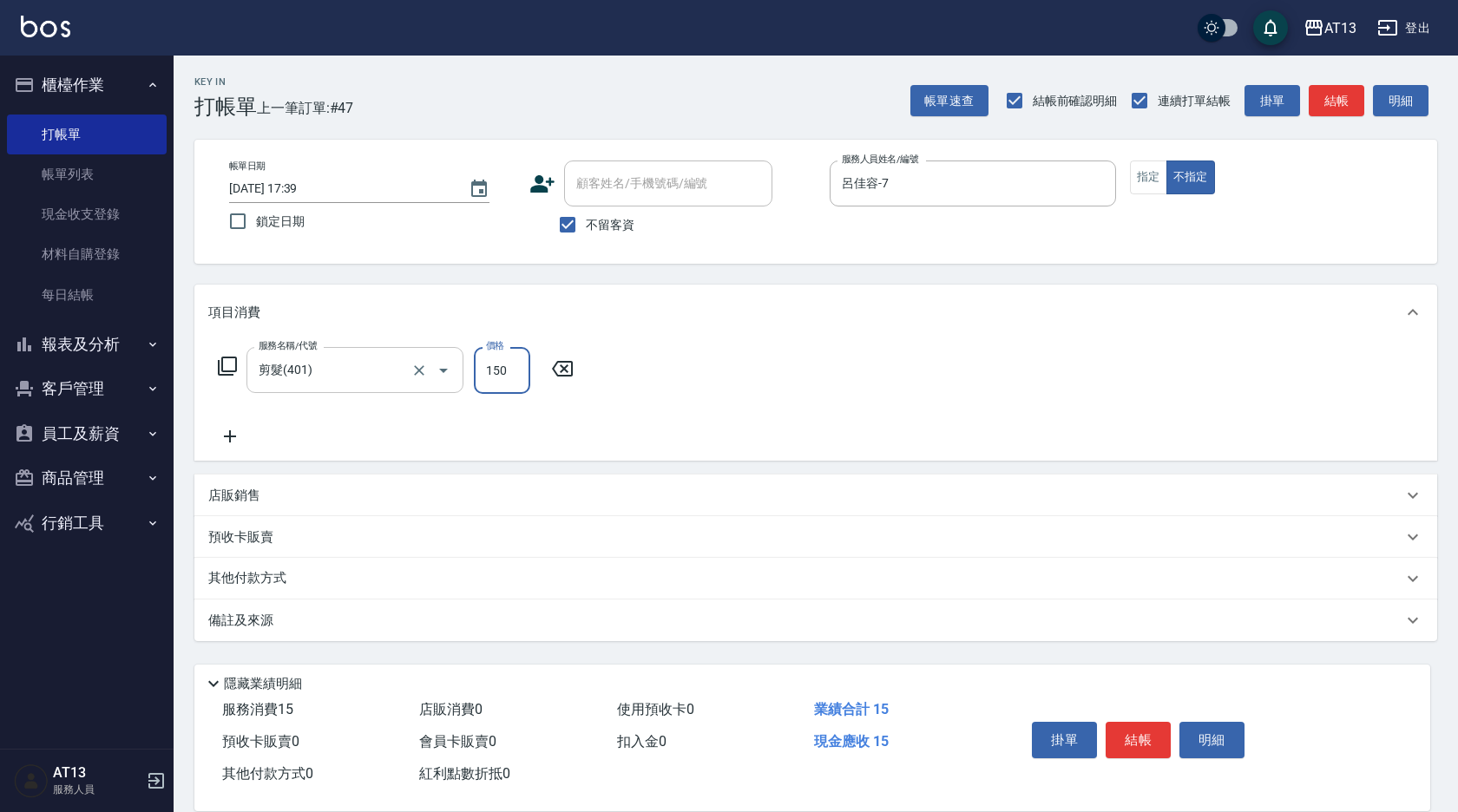
type input "150"
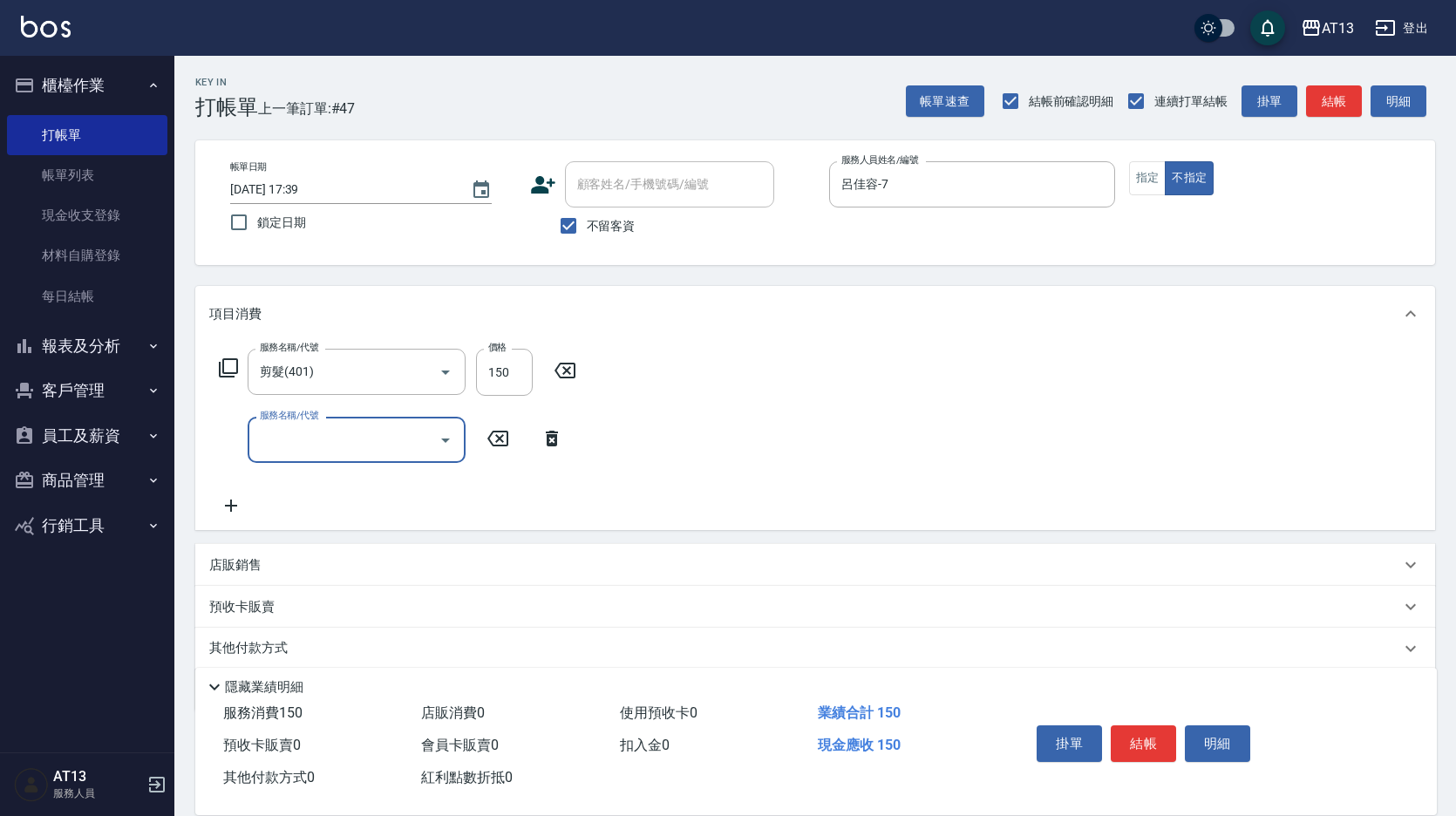
click at [859, 386] on div "服務名稱/代號 剪髮(401) 服務名稱/代號 價格 150 價格 服務名稱/代號 服務名稱/代號" at bounding box center [815, 435] width 1240 height 188
click at [1142, 727] on button "結帳" at bounding box center [1143, 743] width 65 height 36
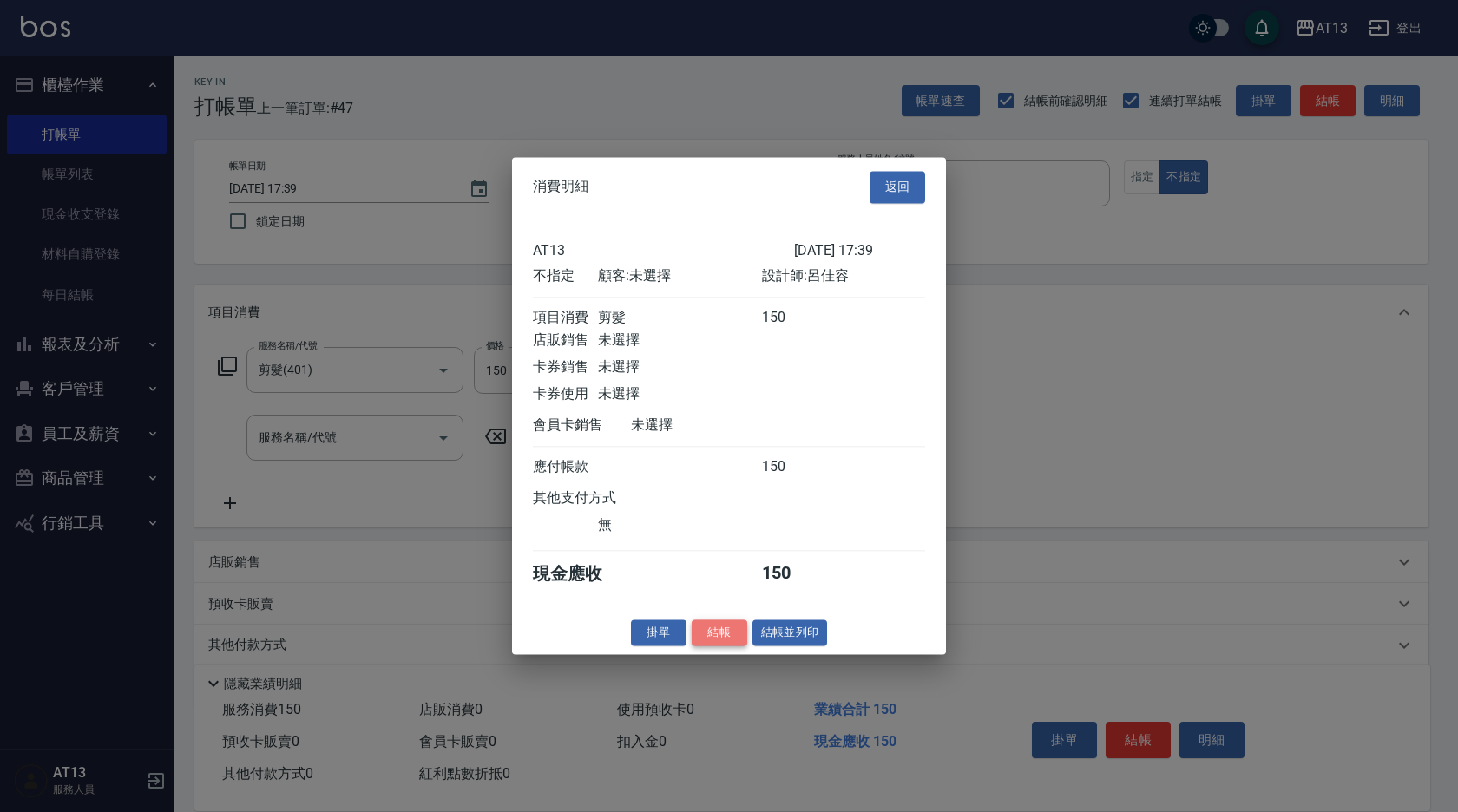
click at [703, 640] on button "結帳" at bounding box center [719, 633] width 55 height 27
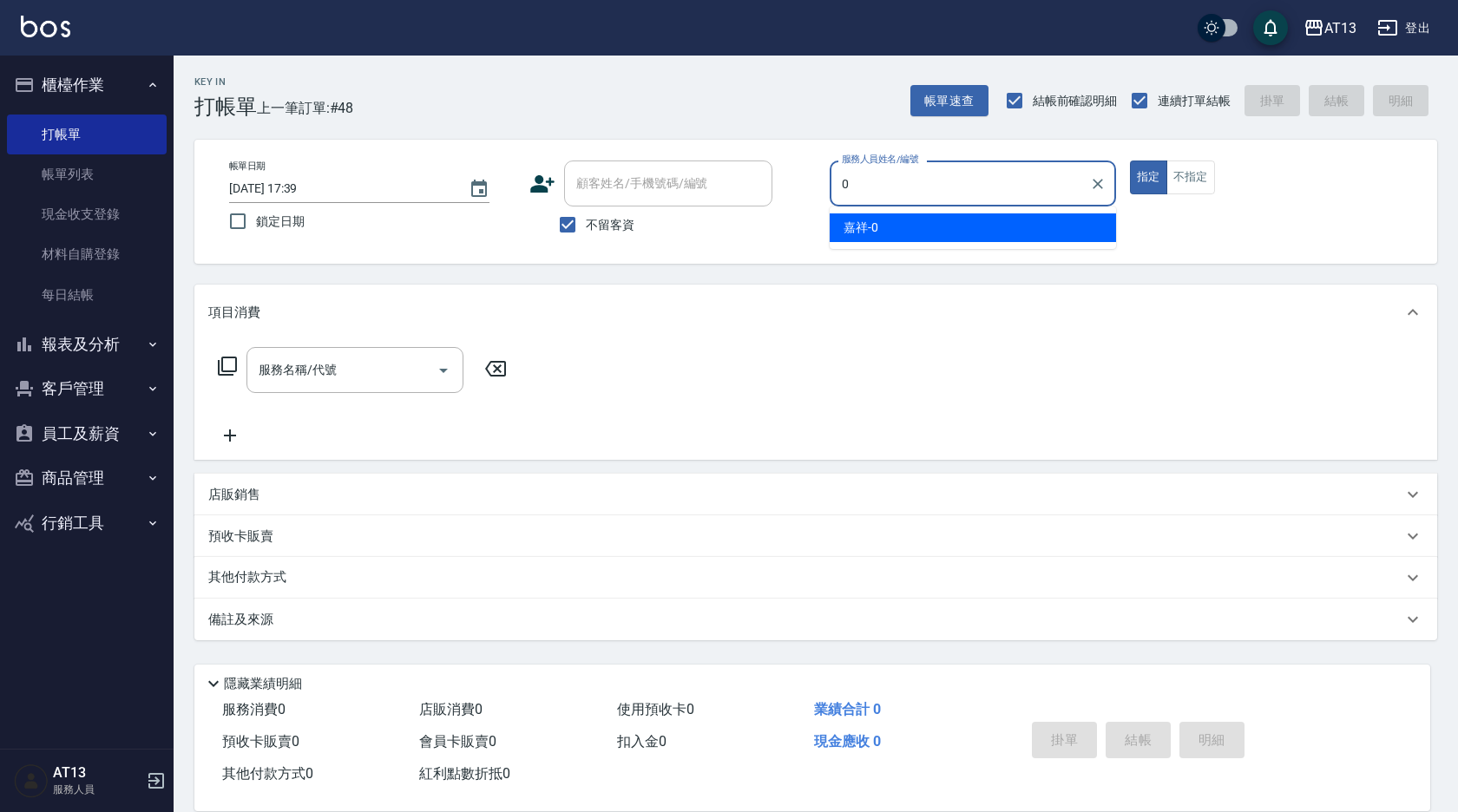
click at [890, 210] on ul "嘉祥 -0" at bounding box center [972, 228] width 287 height 43
click at [869, 225] on span "嘉祥 -0" at bounding box center [861, 228] width 34 height 18
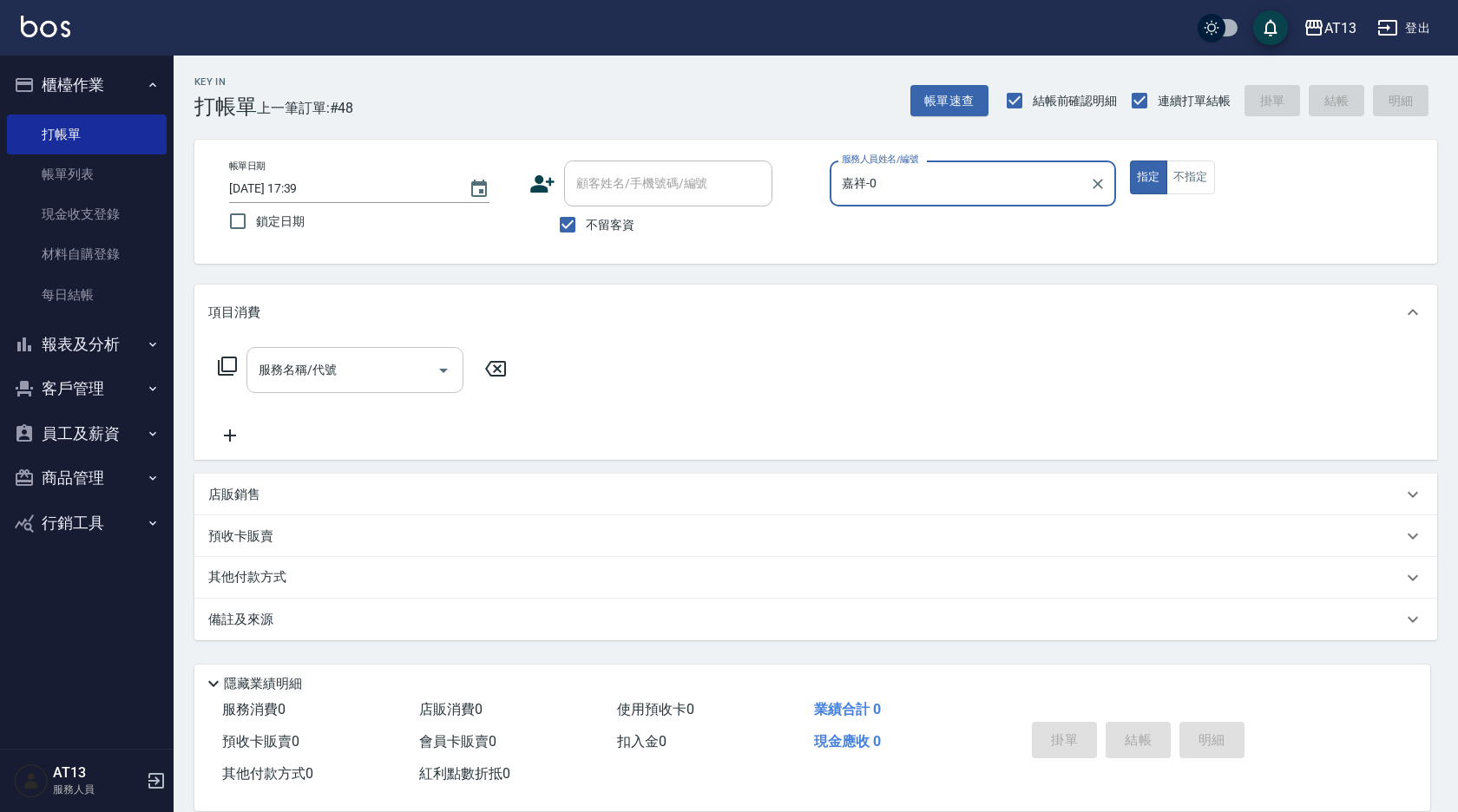
type input "嘉祥-0"
click at [291, 374] on div "服務名稱/代號 服務名稱/代號" at bounding box center [355, 370] width 217 height 46
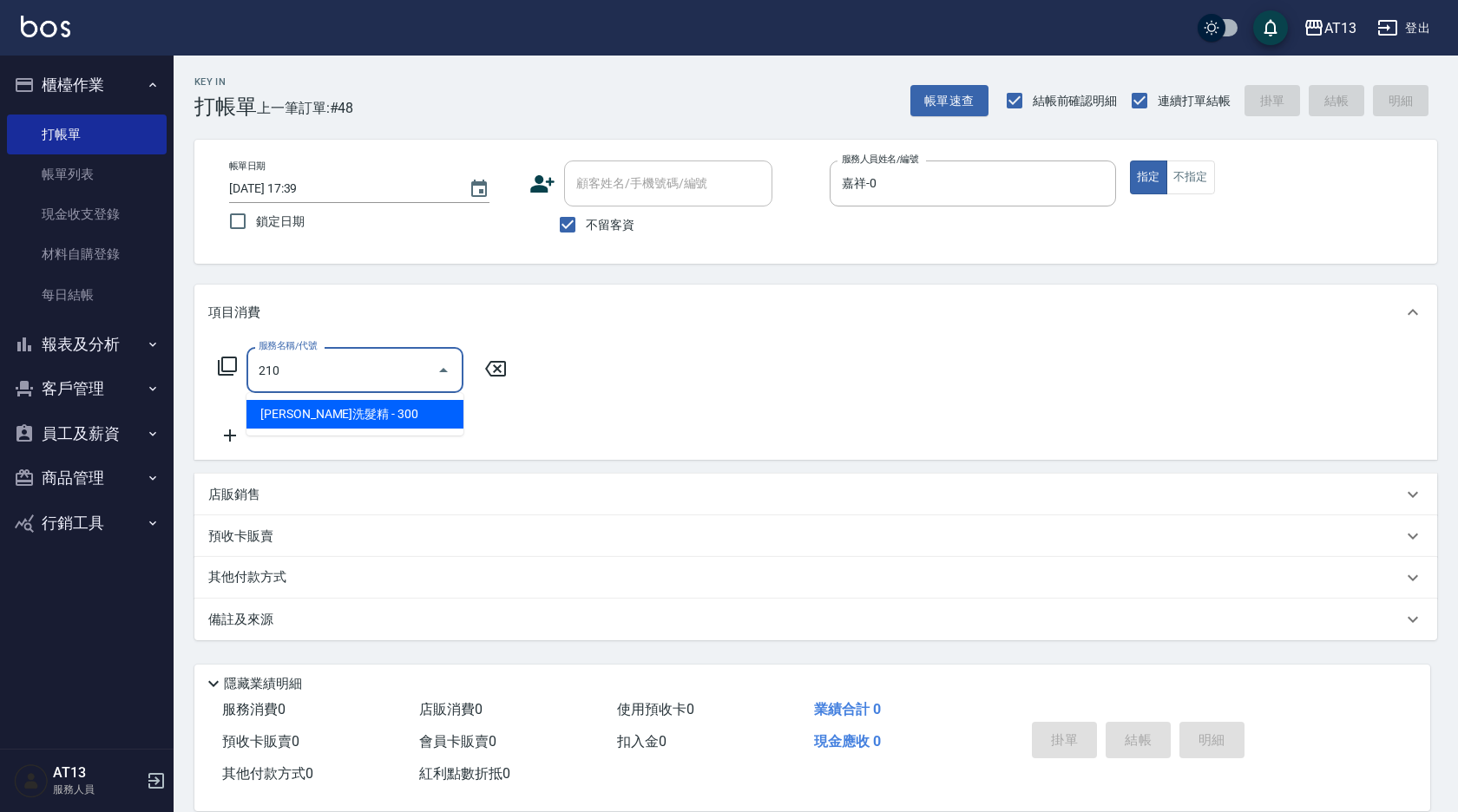
type input "歐娜洗髮精(210)"
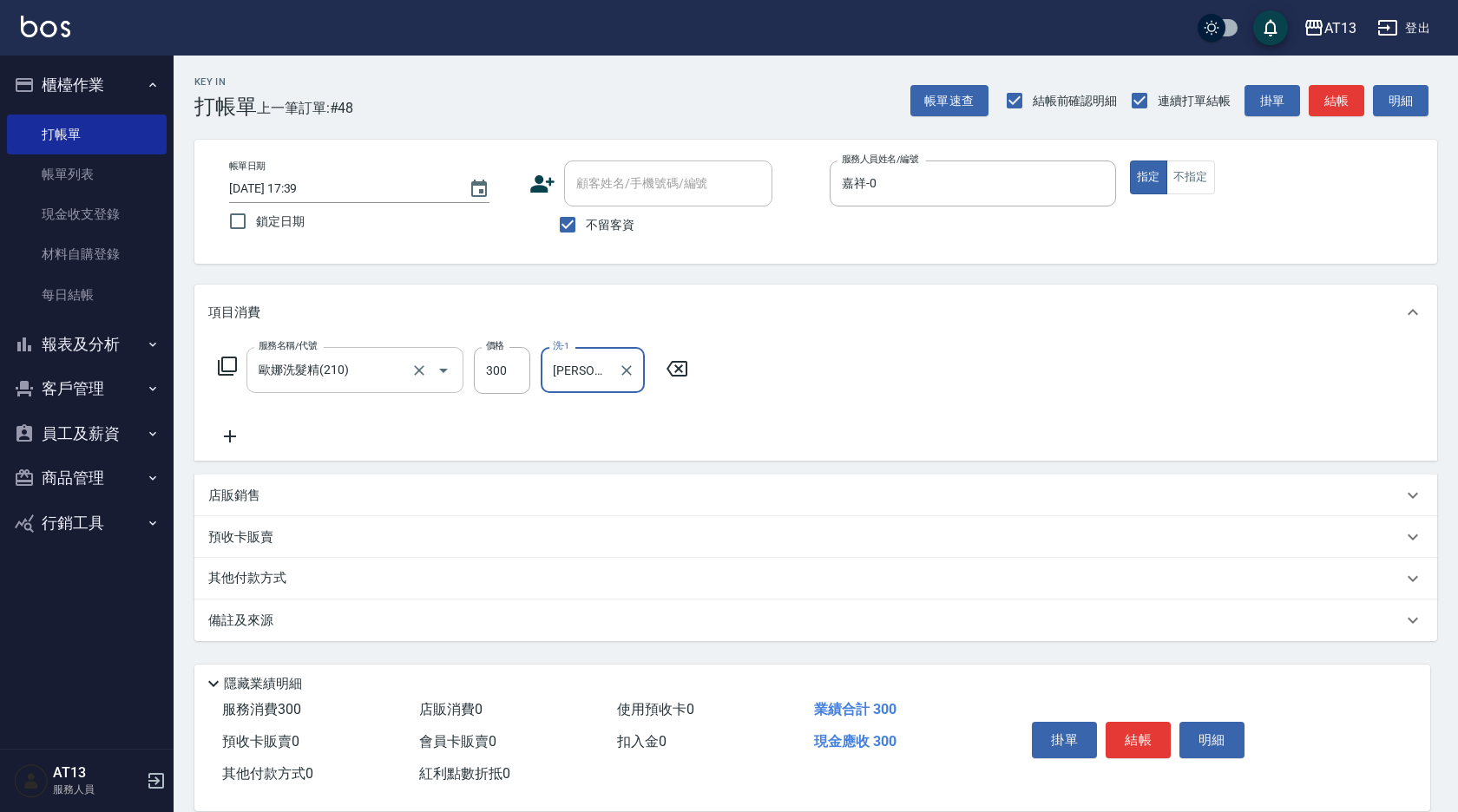
type input "[PERSON_NAME]-11"
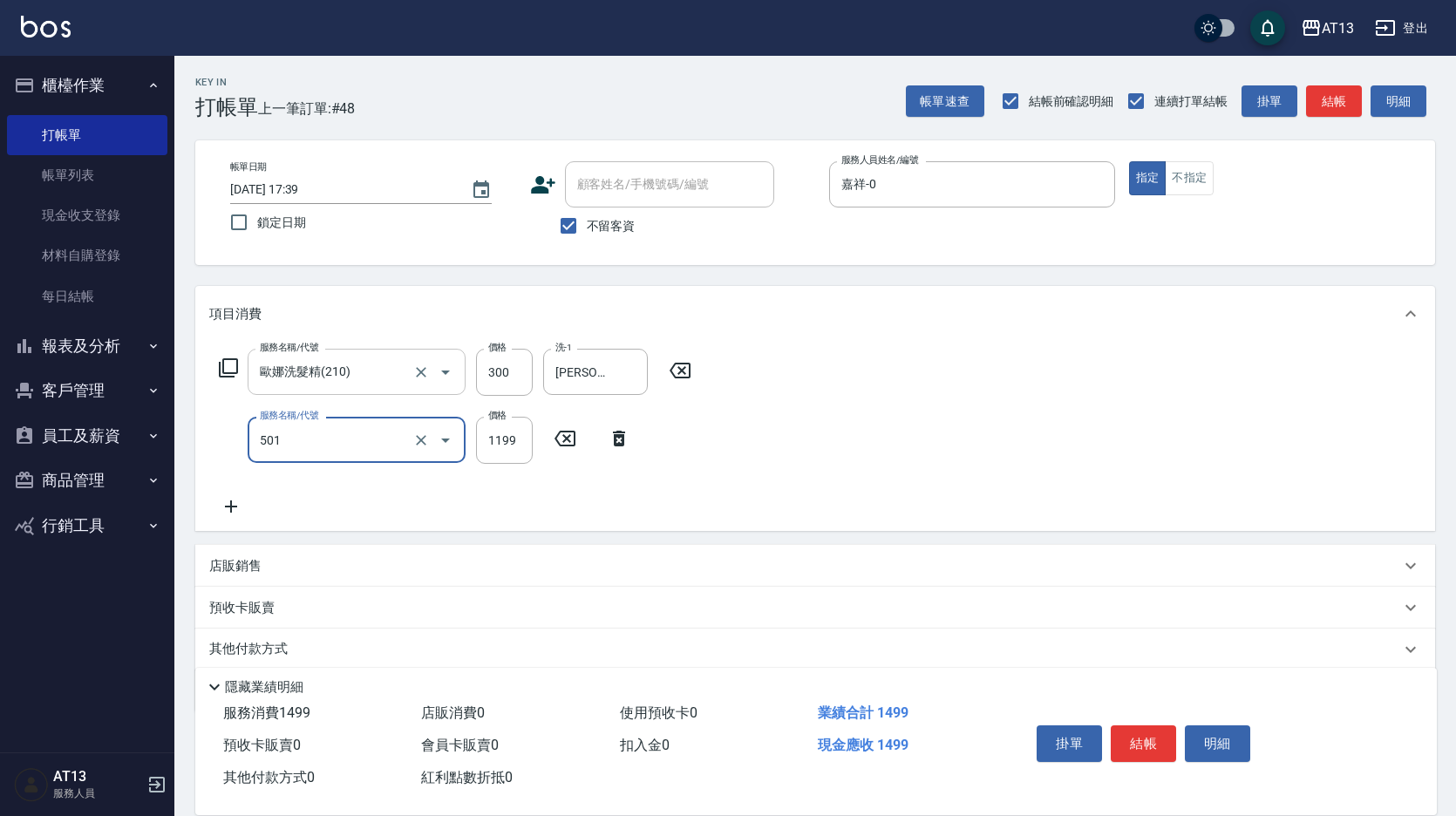
type input "染髮(501)"
type input "1500"
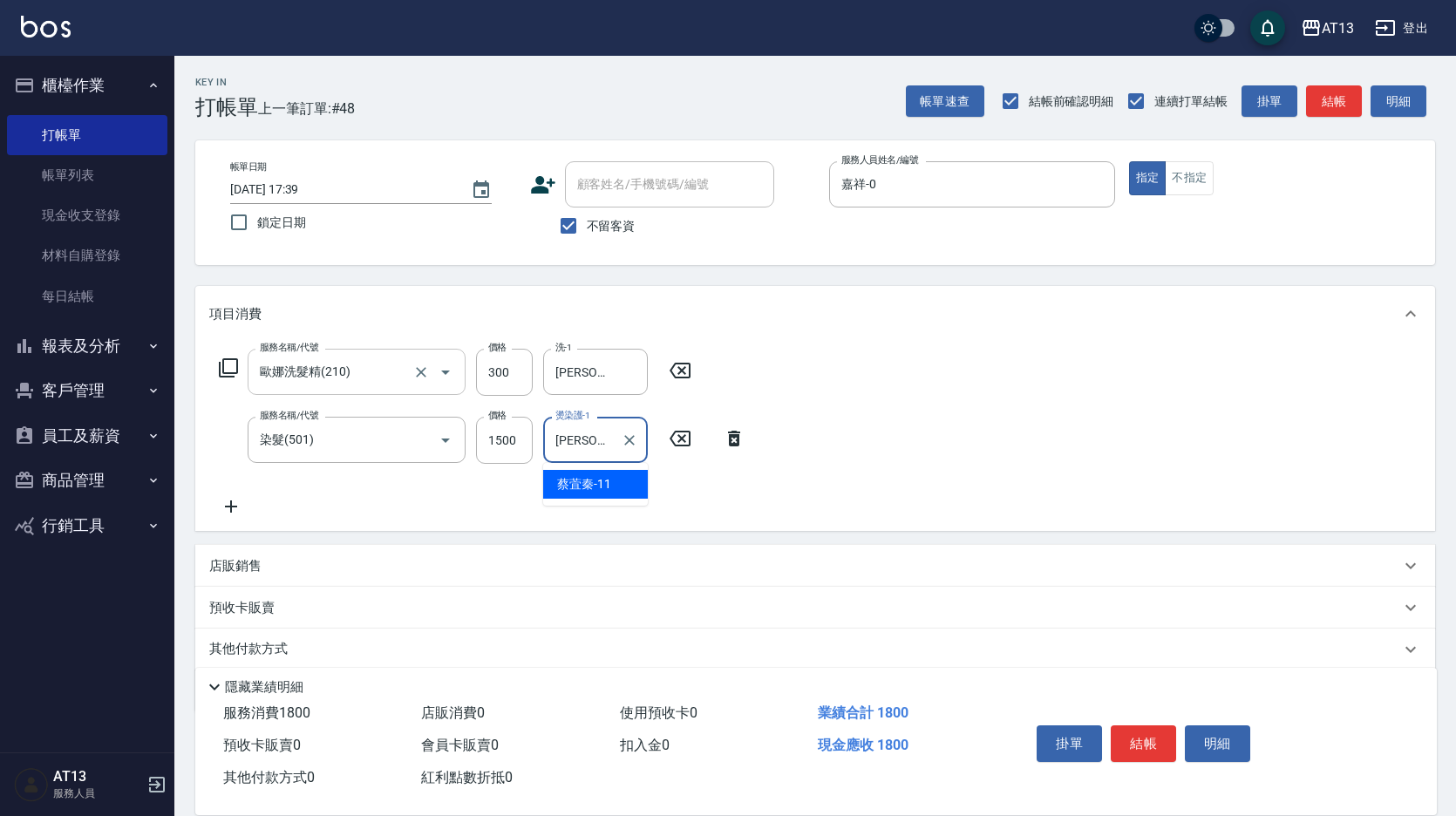
type input "[PERSON_NAME]-11"
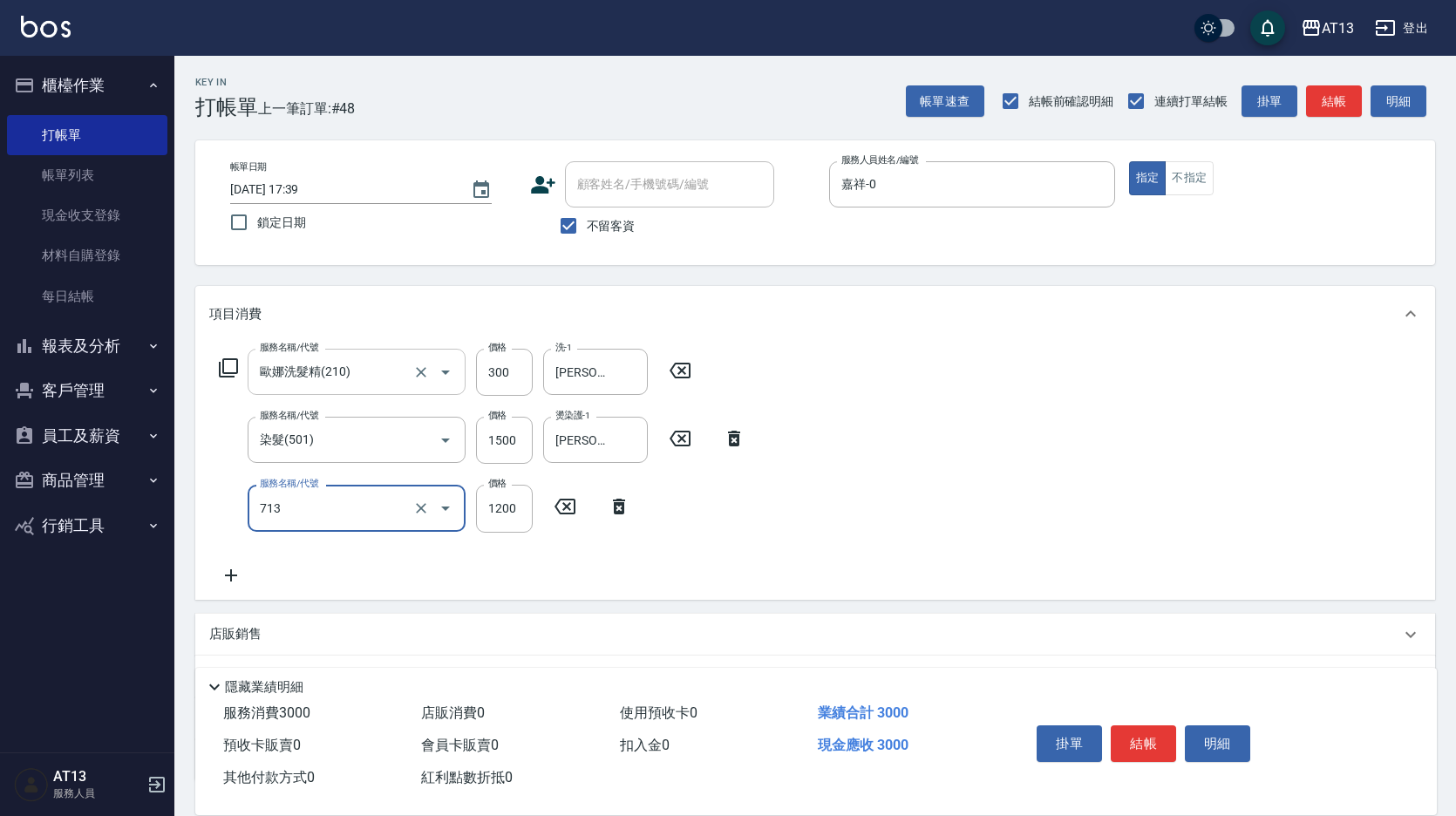
type input "水樣結構式1200(713)"
type input "840"
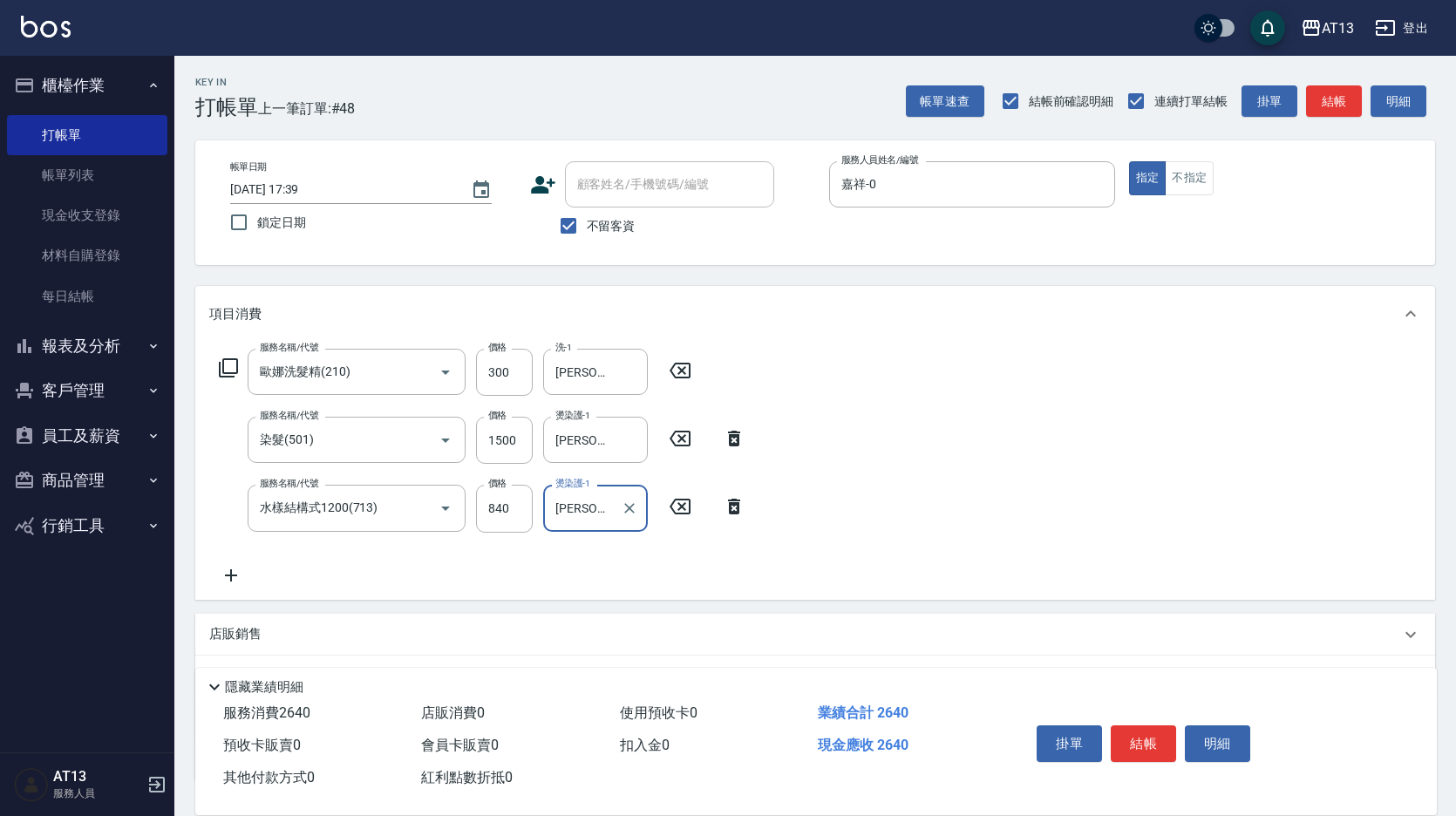
type input "[PERSON_NAME]-11"
click at [1143, 498] on div "服務名稱/代號 [PERSON_NAME]洗髮精(210) 服務名稱/代號 價格 300 價格 洗-1 [PERSON_NAME]-11 洗-1 服務名稱/代…" at bounding box center [815, 470] width 1240 height 257
click at [1125, 734] on button "結帳" at bounding box center [1143, 743] width 65 height 36
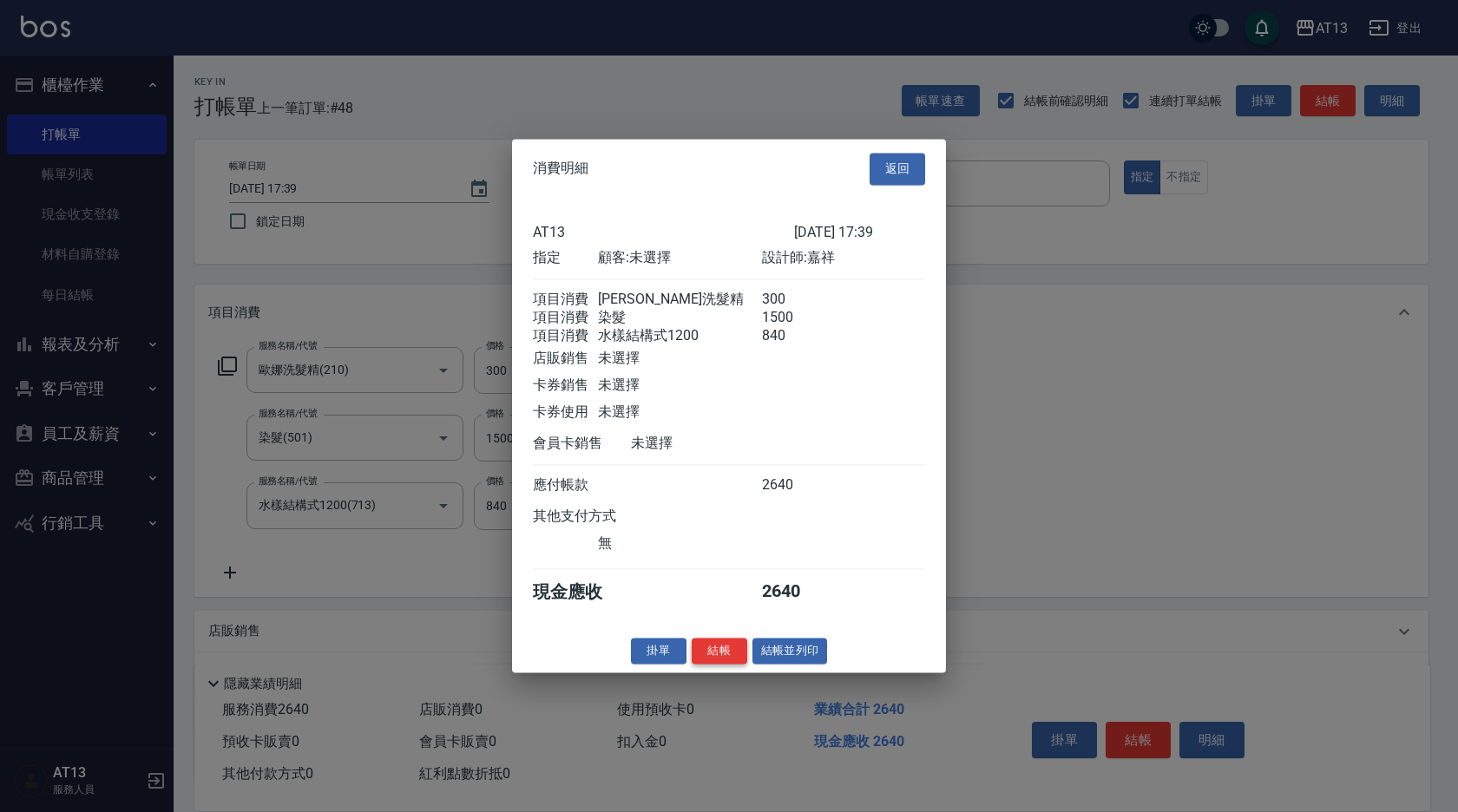
click at [717, 664] on button "結帳" at bounding box center [719, 651] width 55 height 27
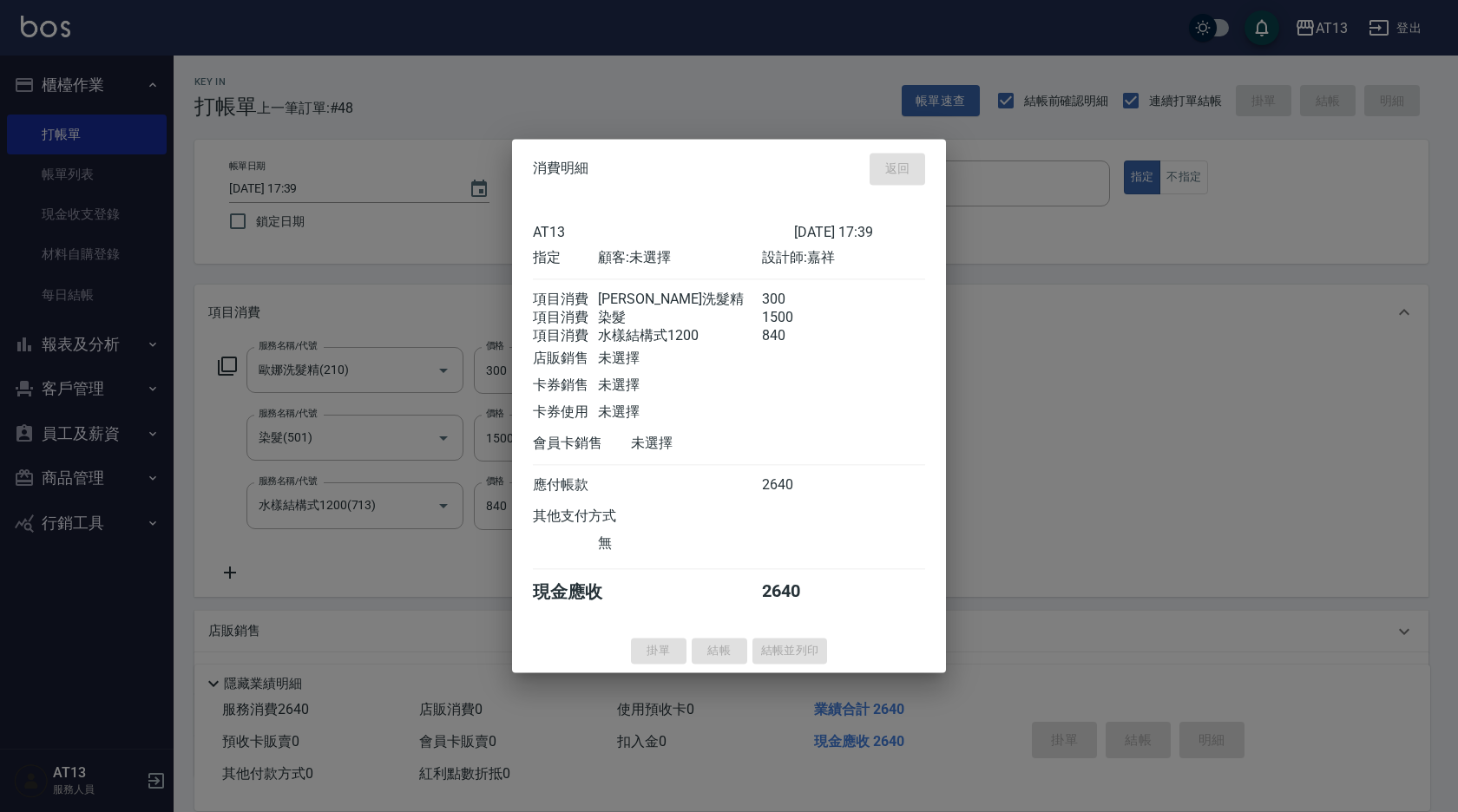
type input "[DATE] 17:40"
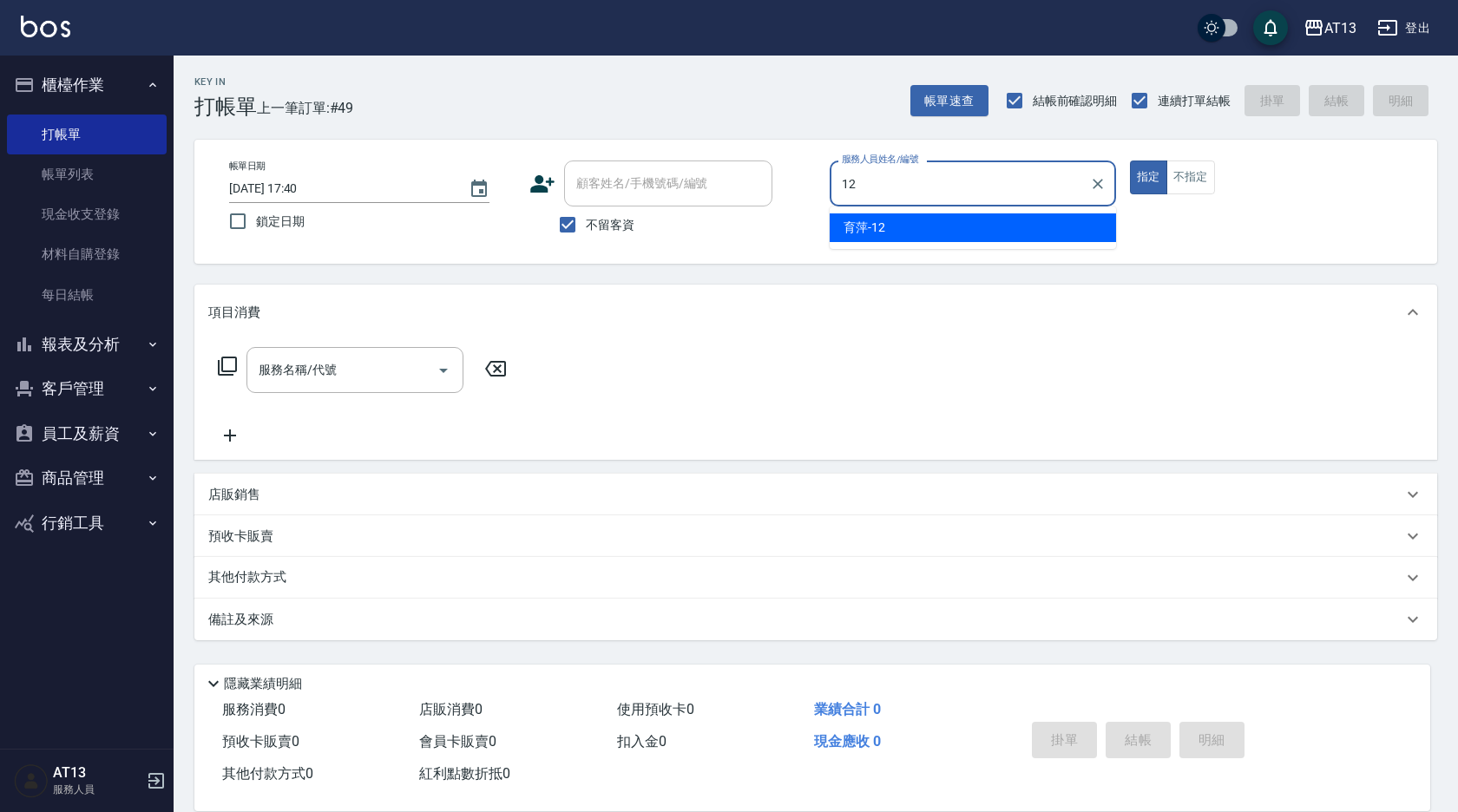
click at [1023, 238] on div "育萍 -12" at bounding box center [972, 228] width 287 height 29
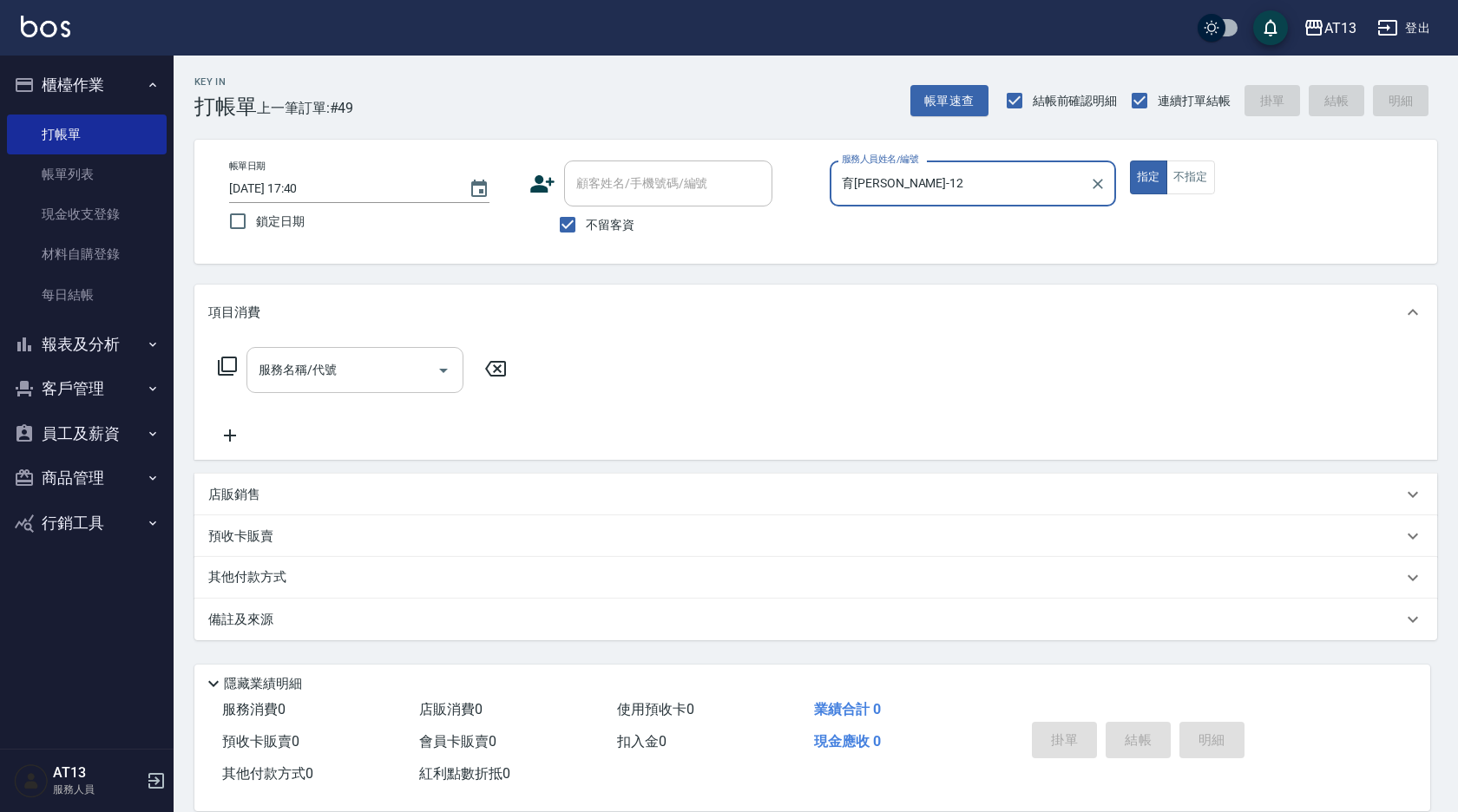
type input "育[PERSON_NAME]-12"
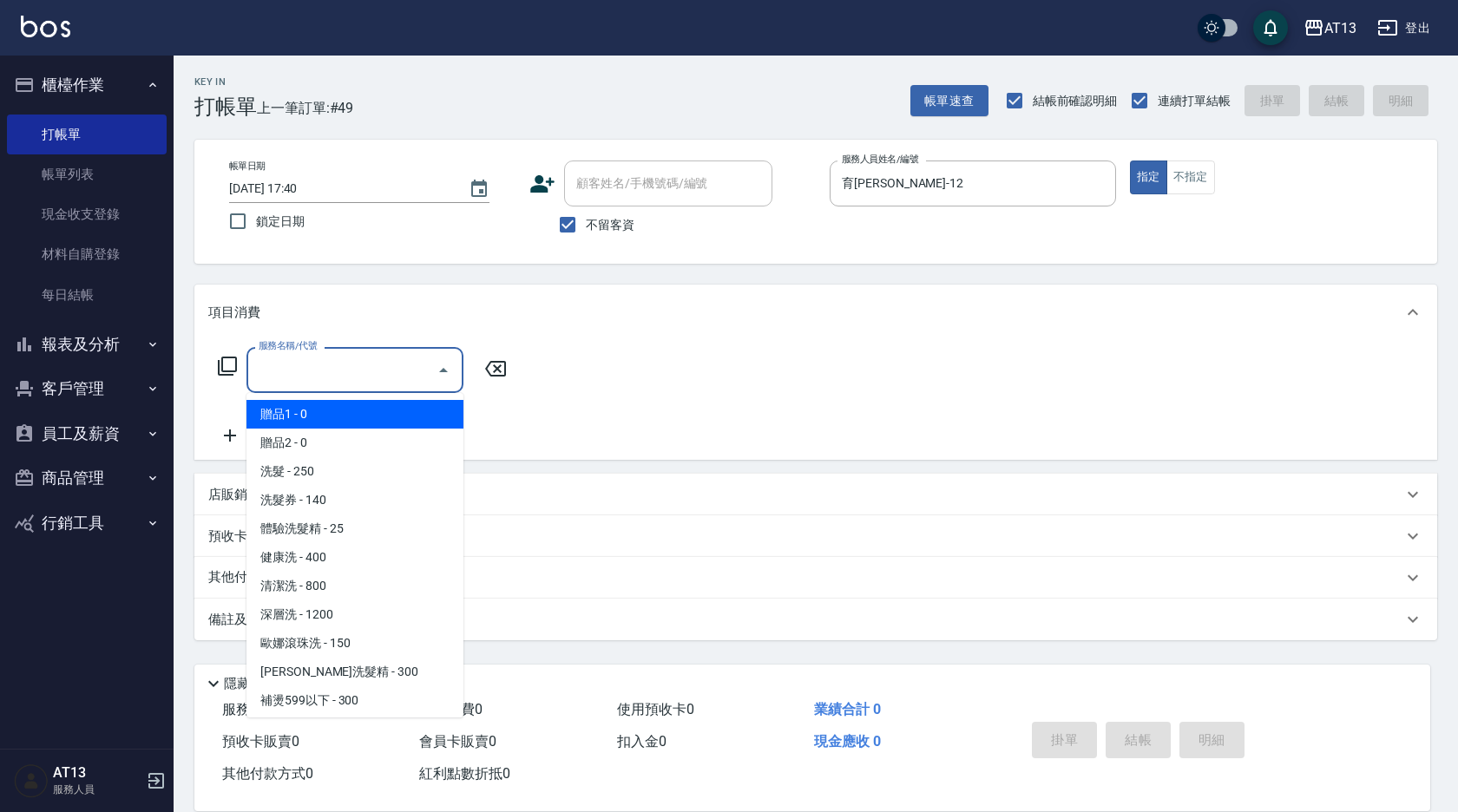
click at [306, 375] on input "服務名稱/代號" at bounding box center [342, 370] width 175 height 30
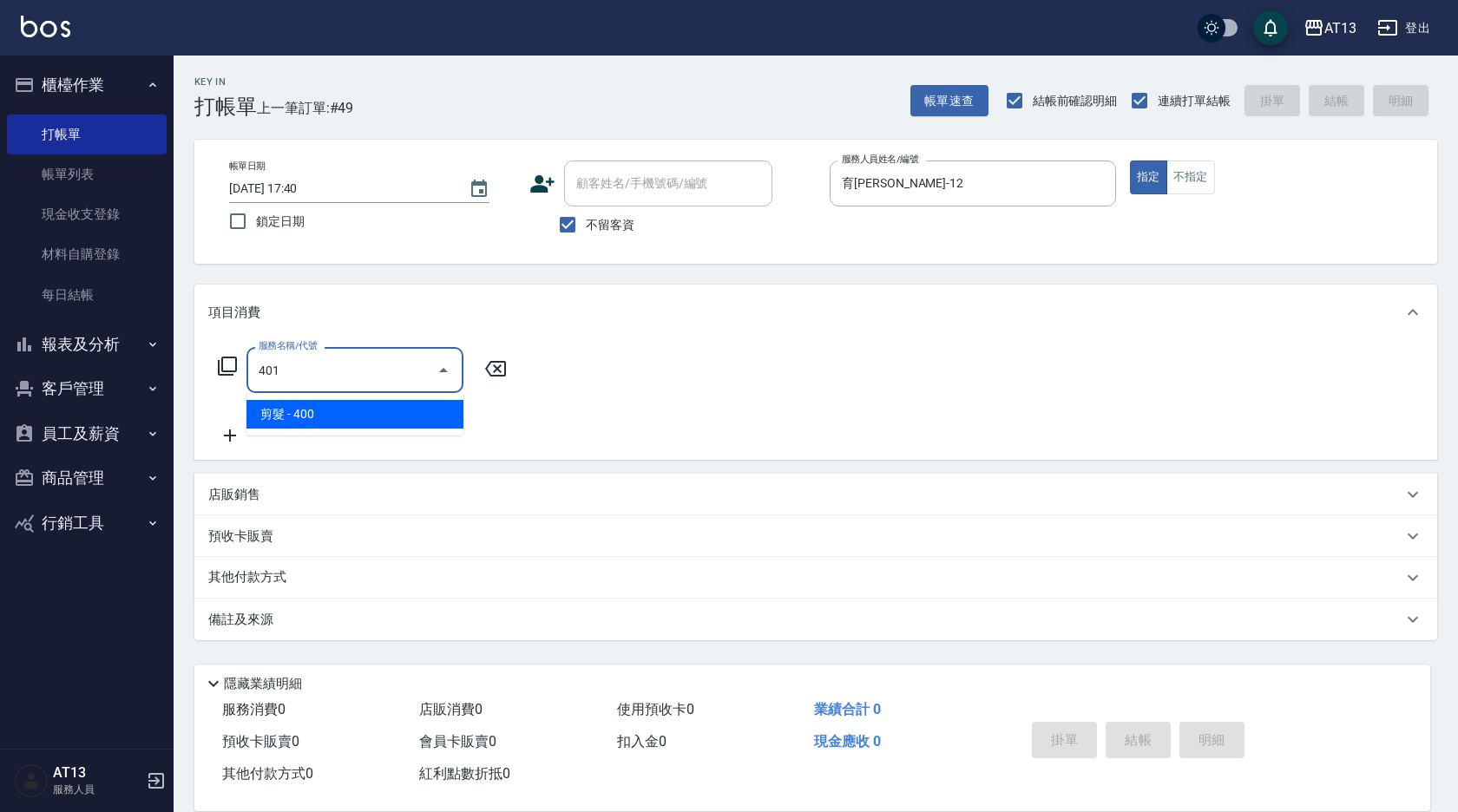
type input "剪髮(401)"
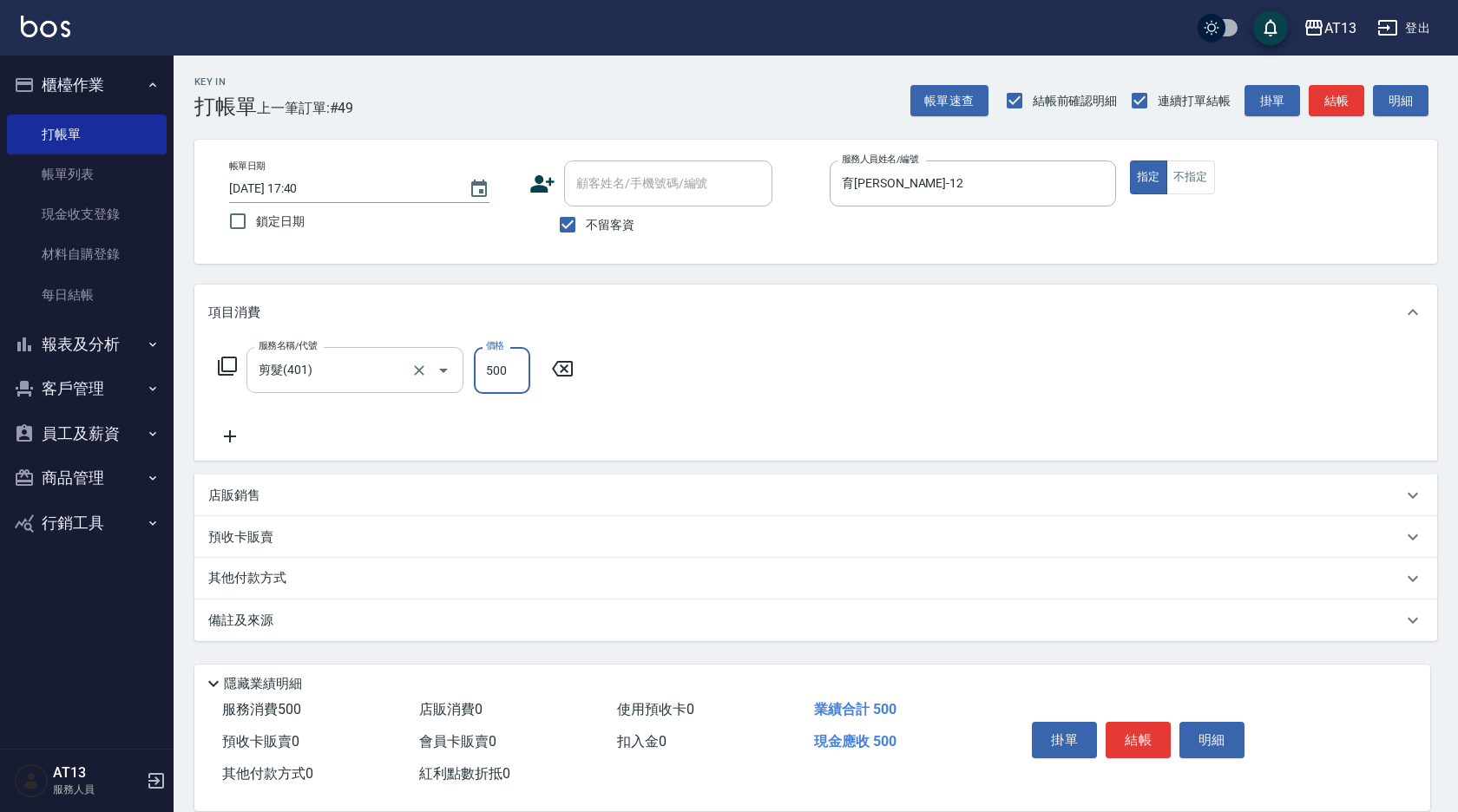
type input "500"
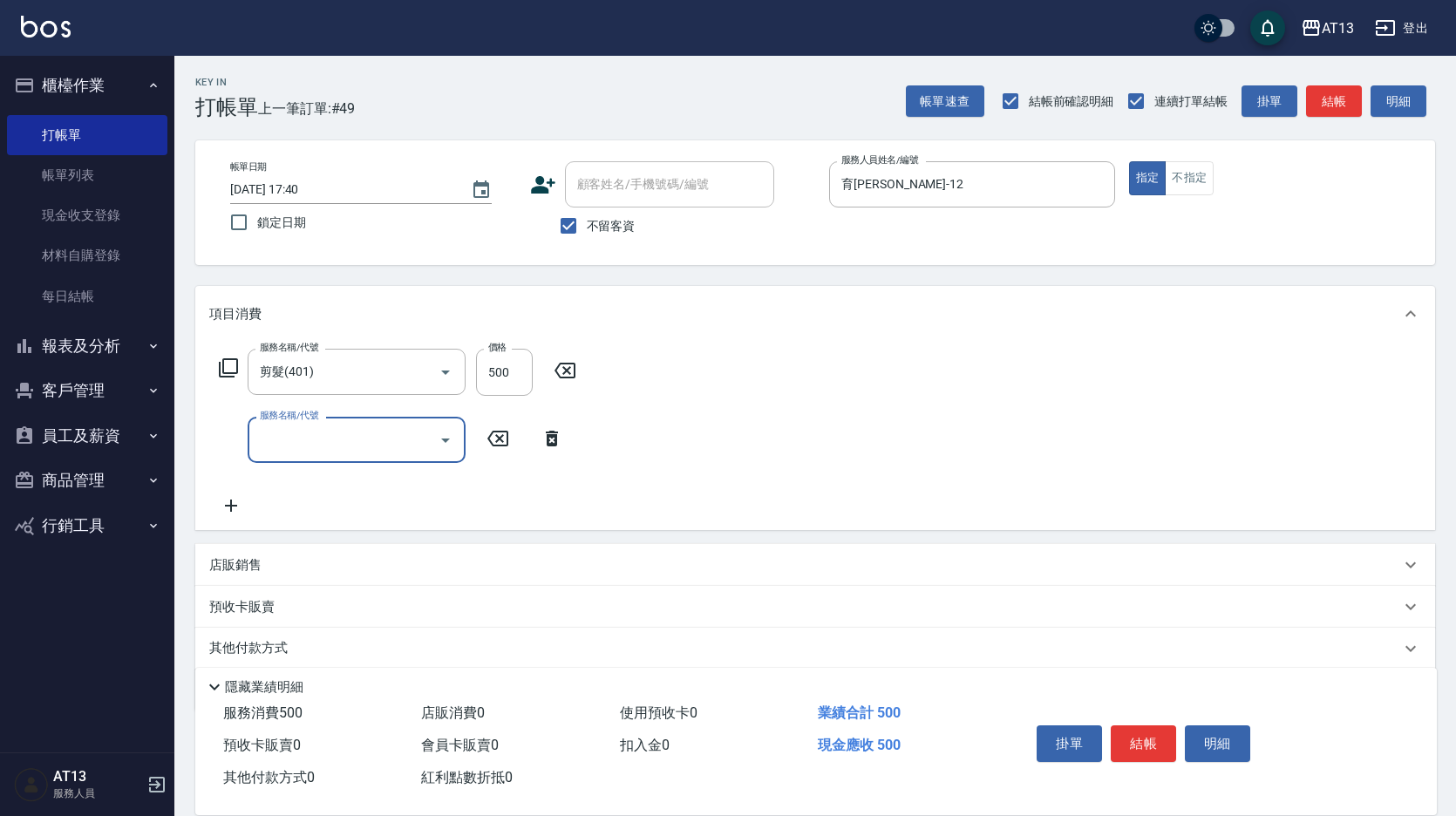
click at [1003, 497] on div "服務名稱/代號 剪髮(401) 服務名稱/代號 價格 500 價格 服務名稱/代號 服務名稱/代號" at bounding box center [815, 435] width 1240 height 188
click at [1156, 738] on button "結帳" at bounding box center [1143, 743] width 65 height 36
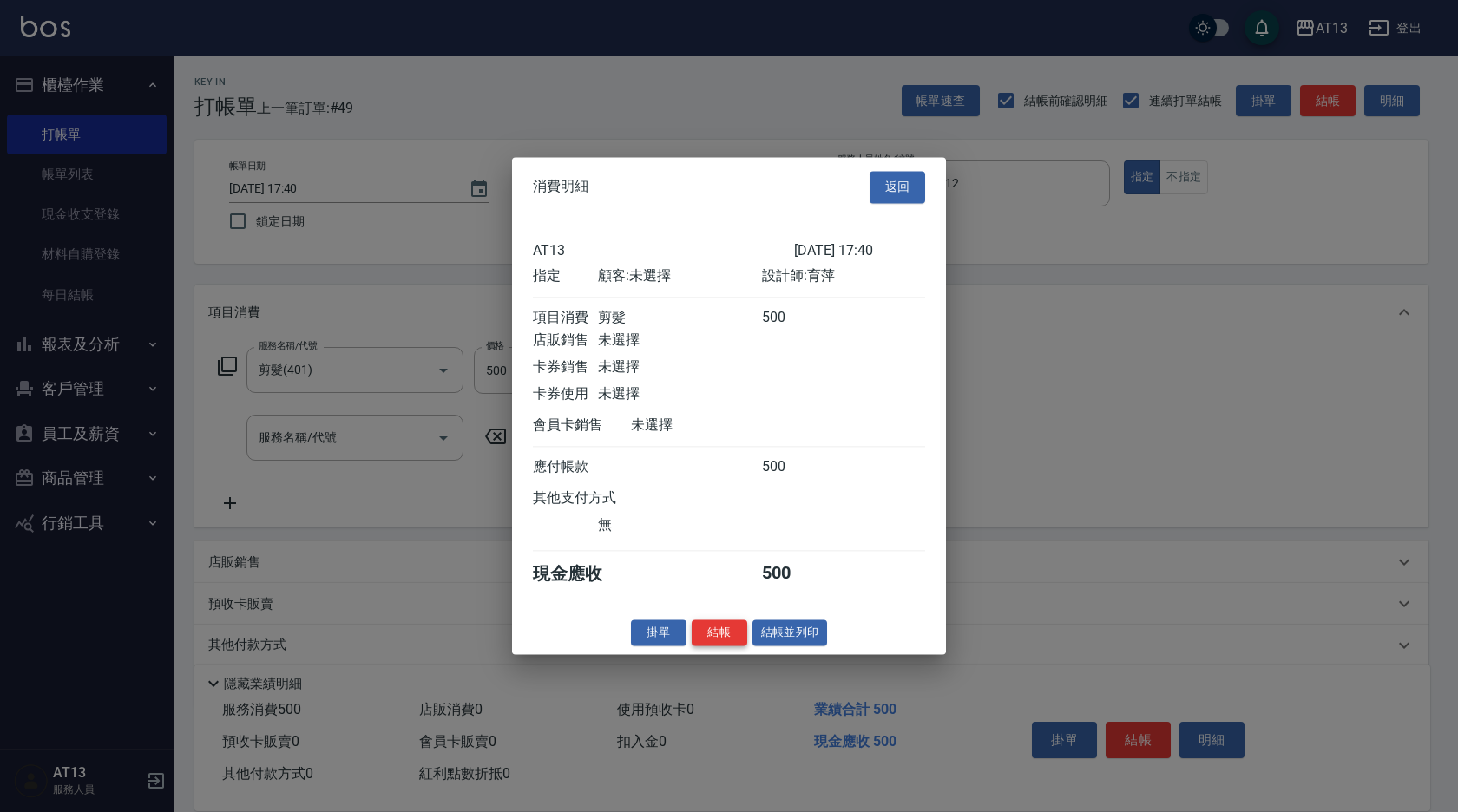
click at [719, 640] on button "結帳" at bounding box center [719, 633] width 55 height 27
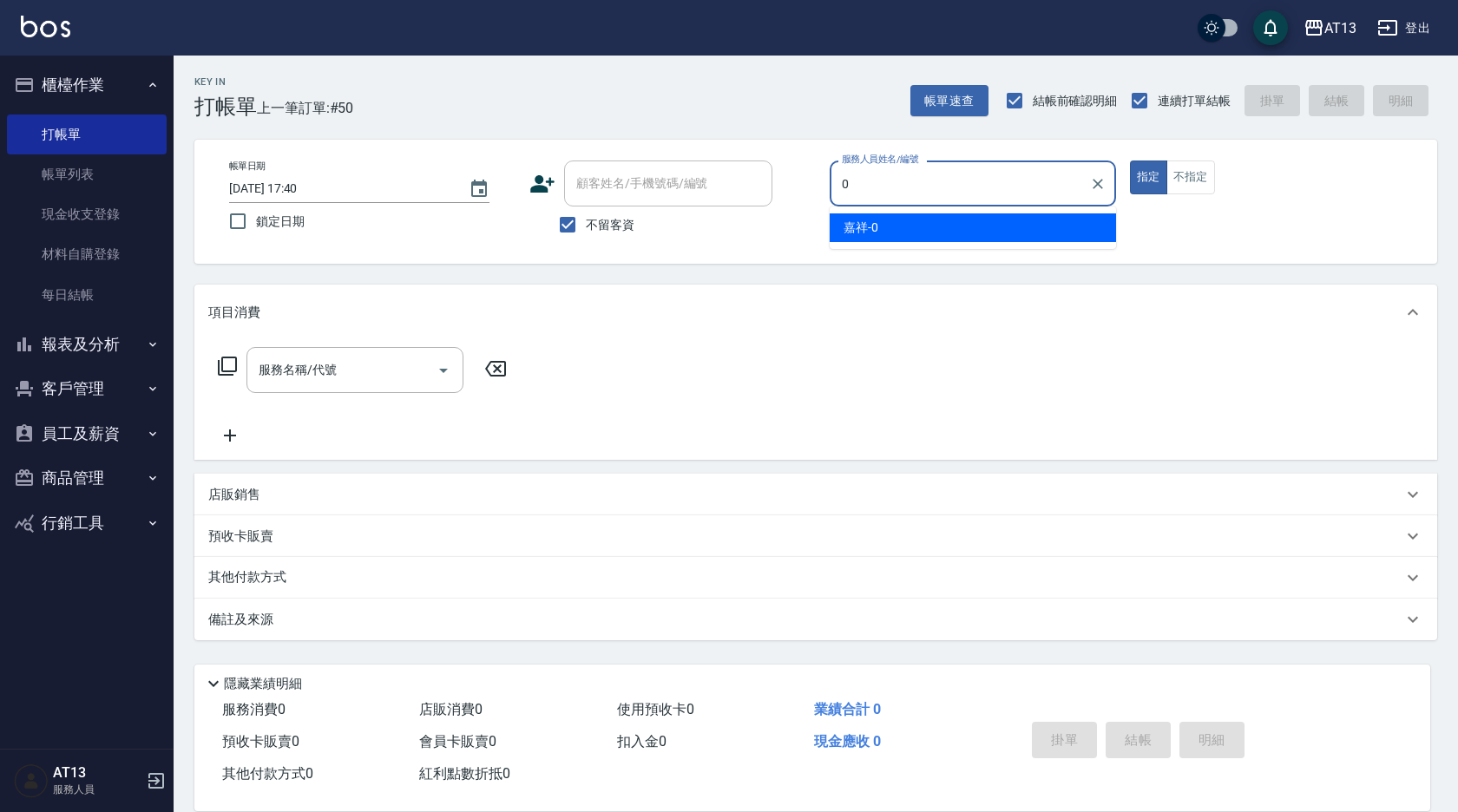
click at [945, 238] on div "嘉祥 -0" at bounding box center [972, 228] width 287 height 29
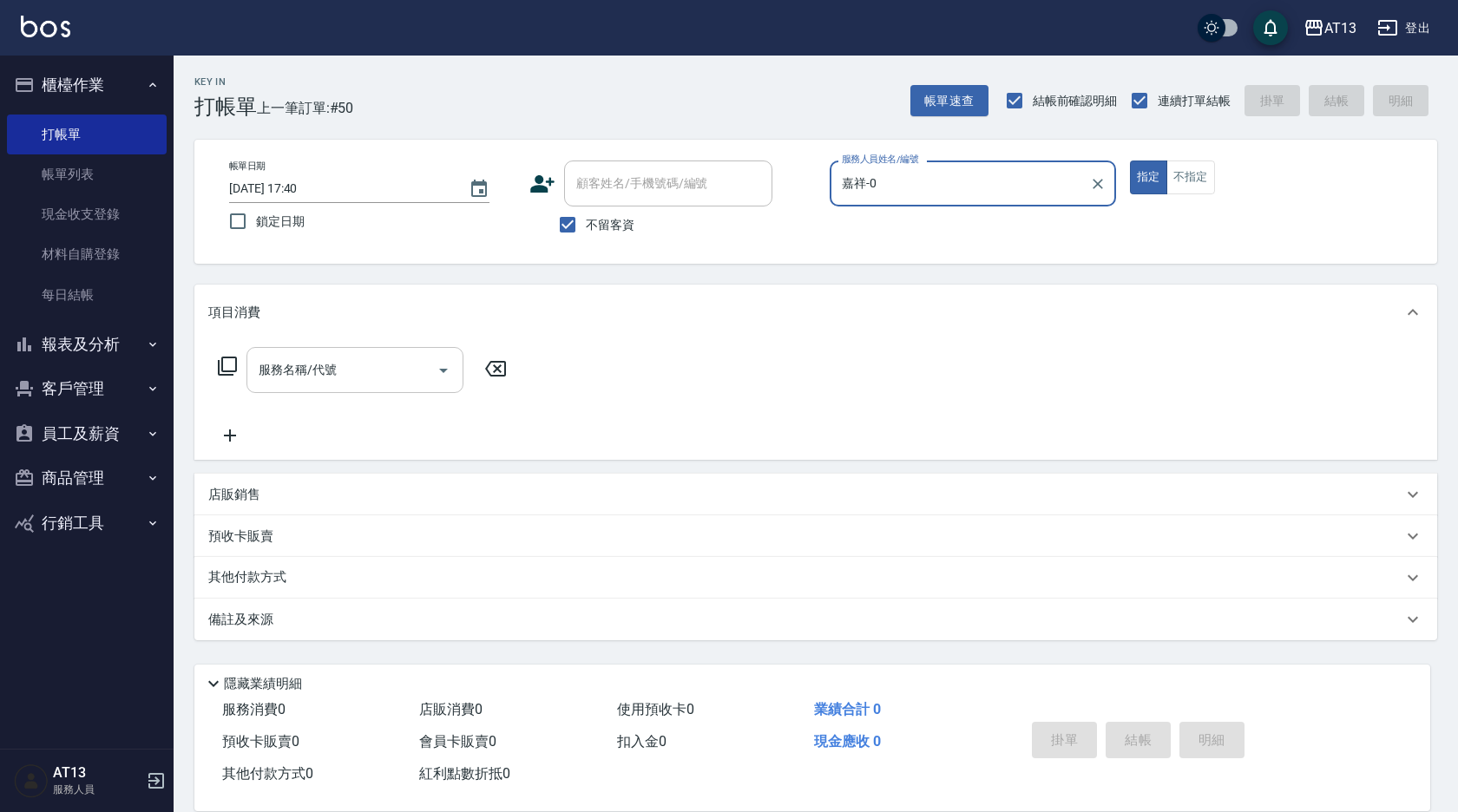
type input "嘉祥-0"
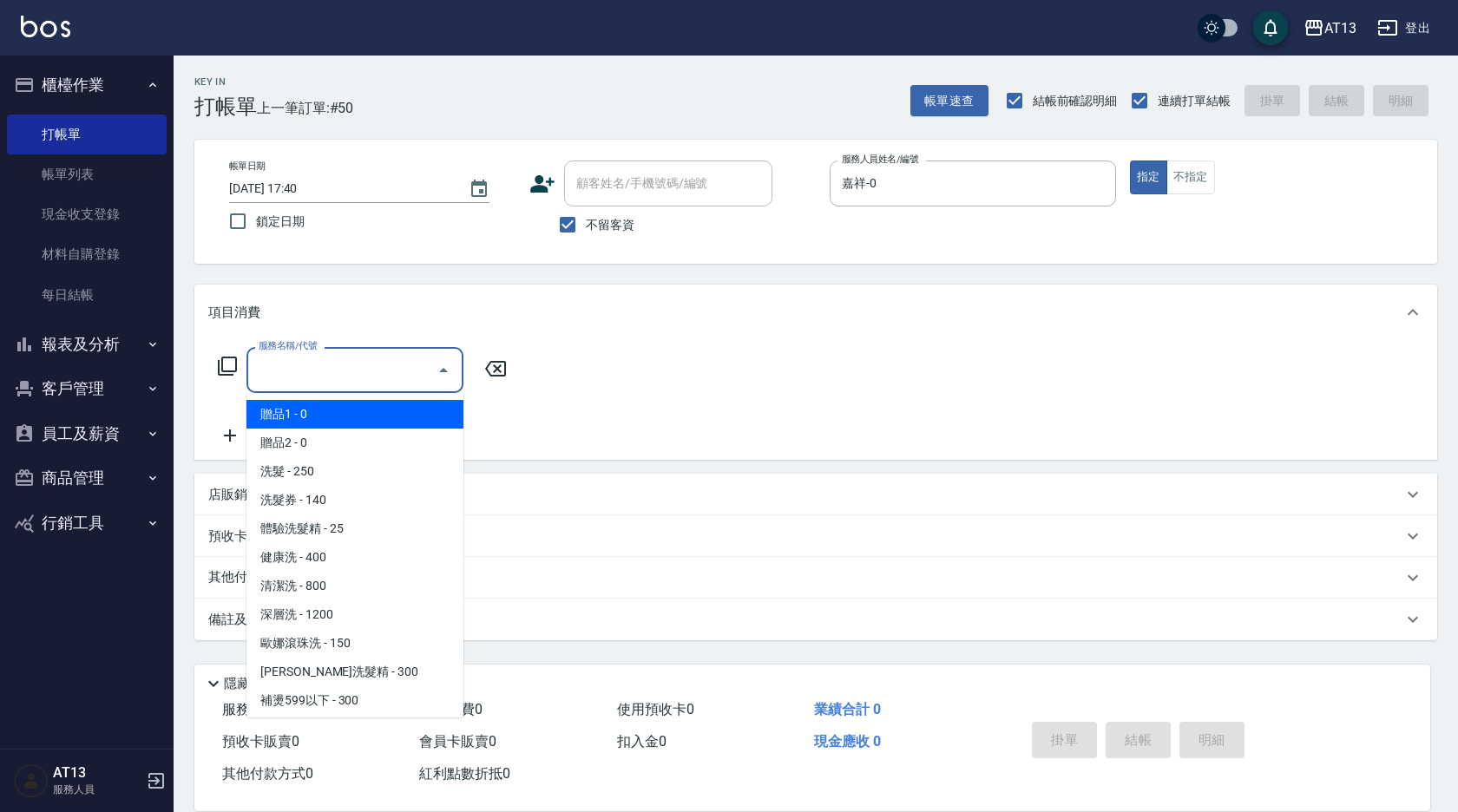
click at [297, 384] on input "服務名稱/代號" at bounding box center [342, 370] width 175 height 30
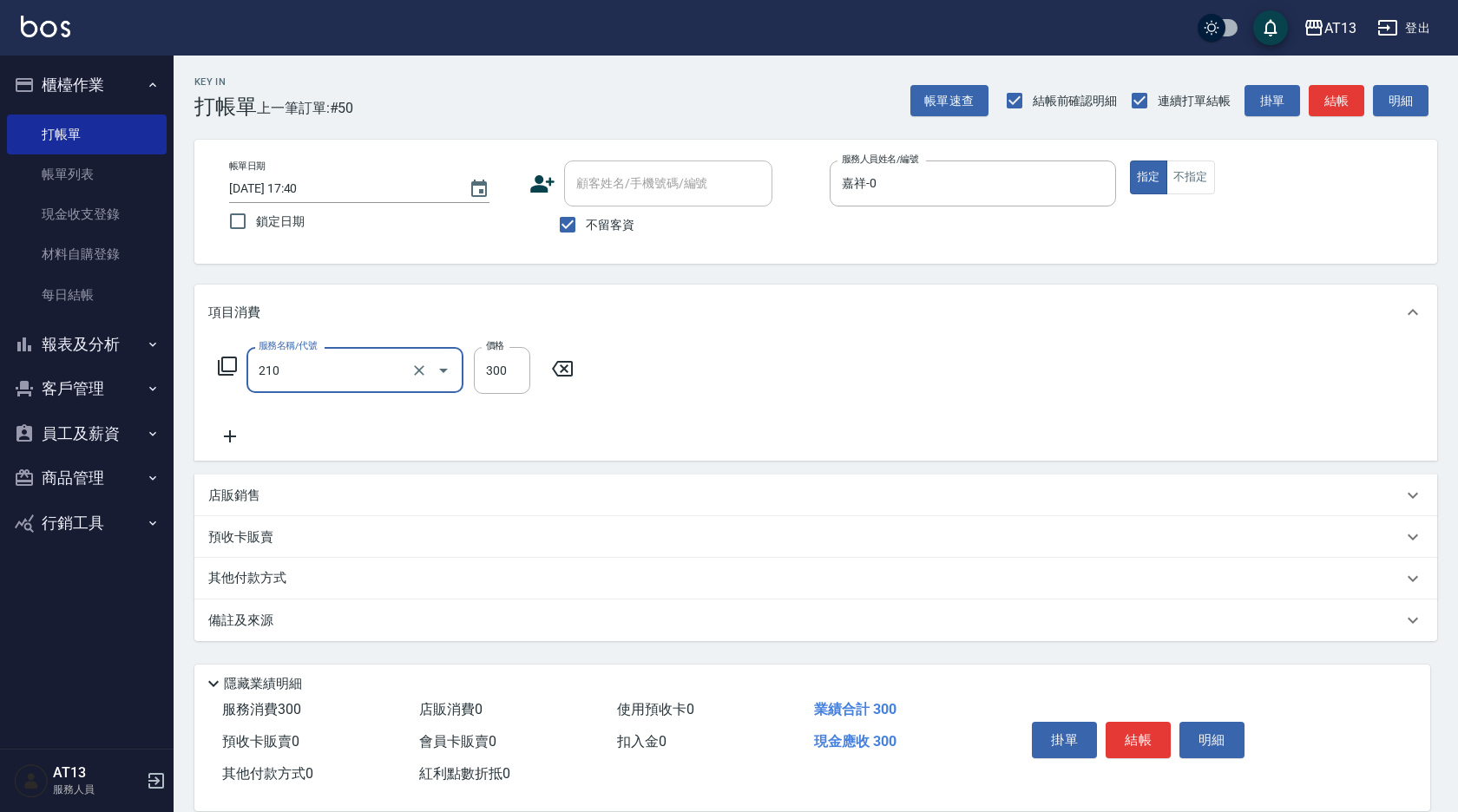
type input "歐娜洗髮精(210)"
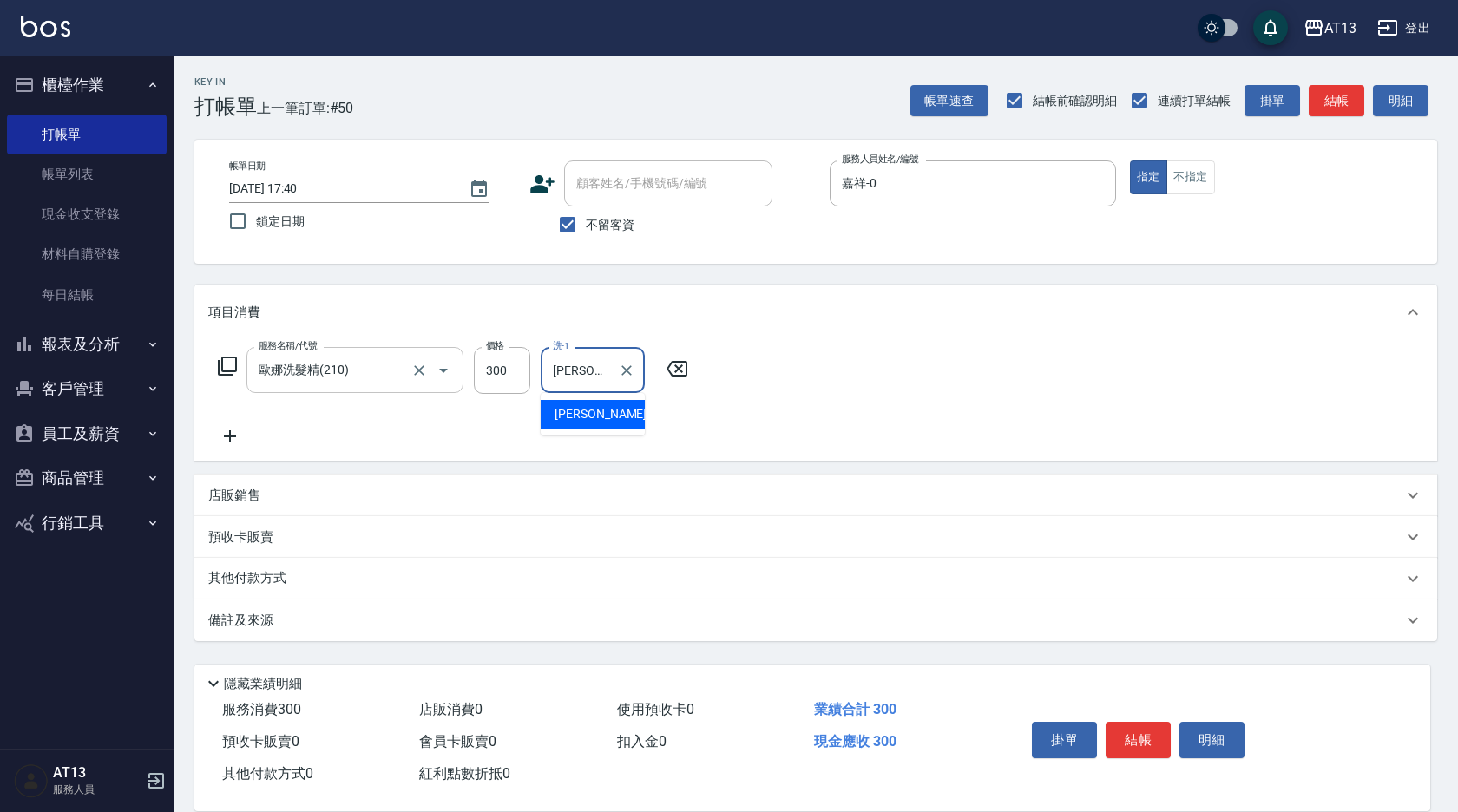
type input "[PERSON_NAME]-29"
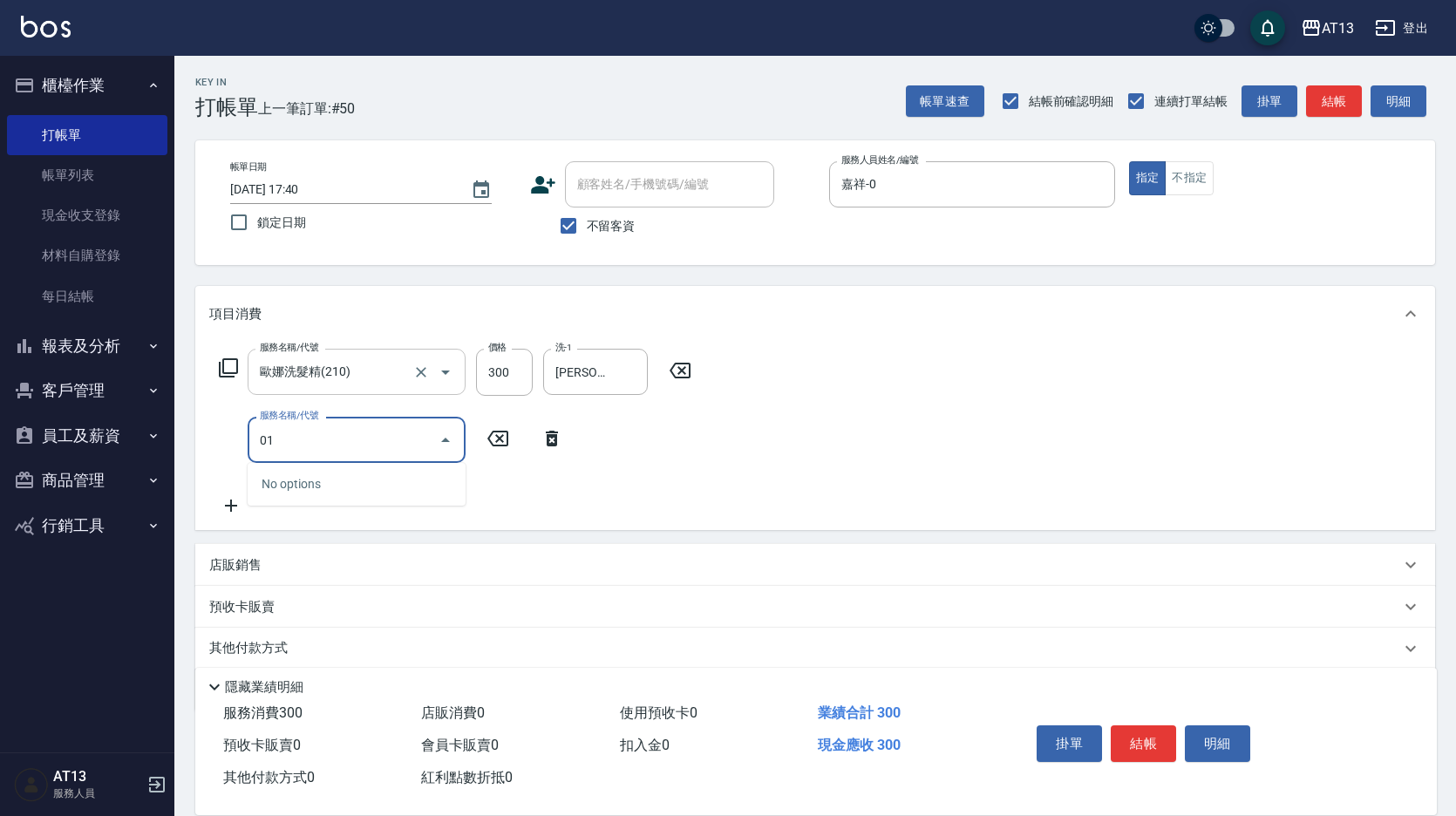
type input "0"
type input "剪髮(401)"
type input "200"
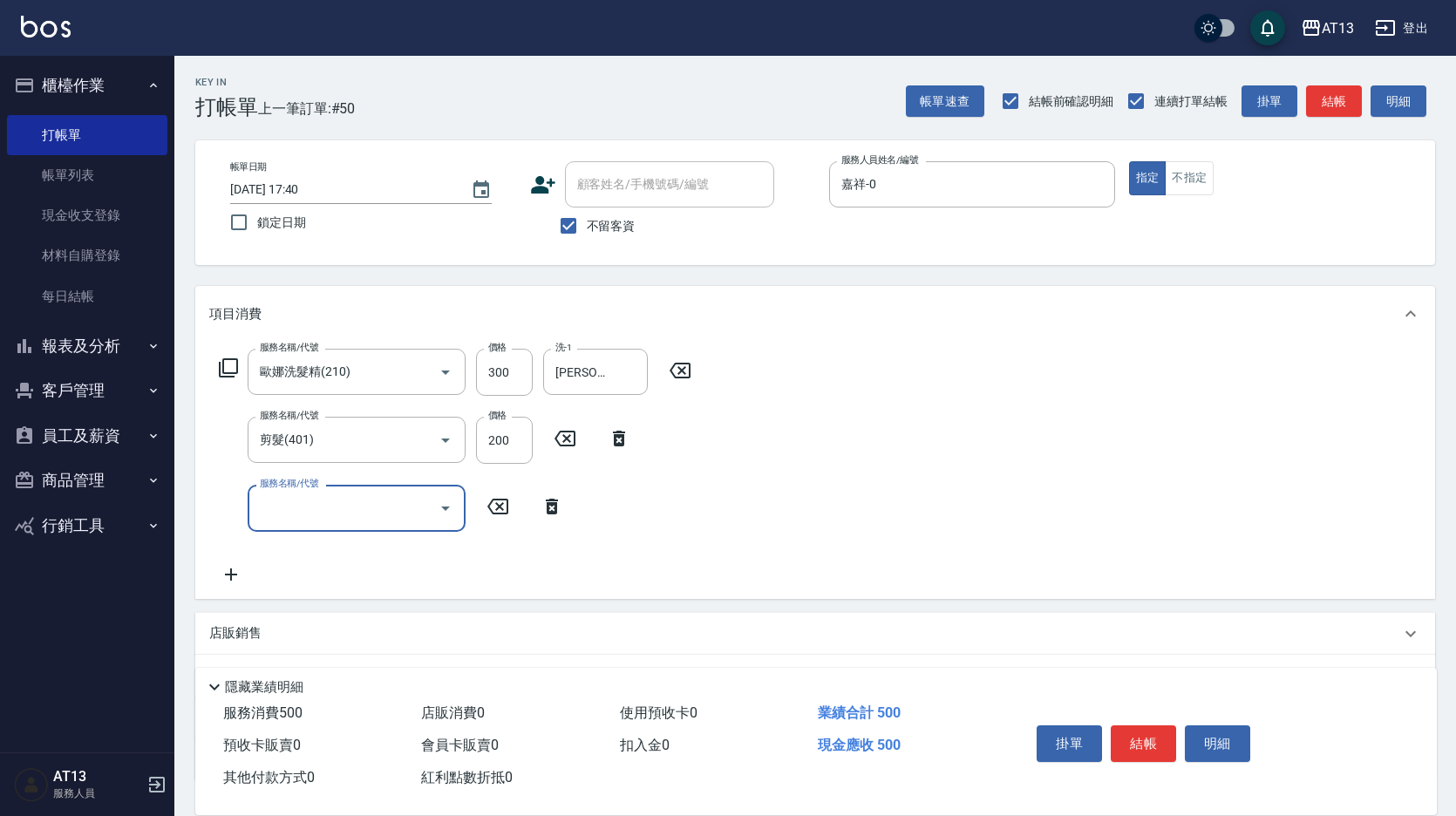
click at [870, 423] on div "服務名稱/代號 [PERSON_NAME]洗髮精(210) 服務名稱/代號 價格 300 價格 洗-1 妤宸-29 洗-1 服務名稱/代號 剪髮(401) 服…" at bounding box center [815, 470] width 1240 height 256
click at [1134, 744] on button "結帳" at bounding box center [1143, 743] width 65 height 36
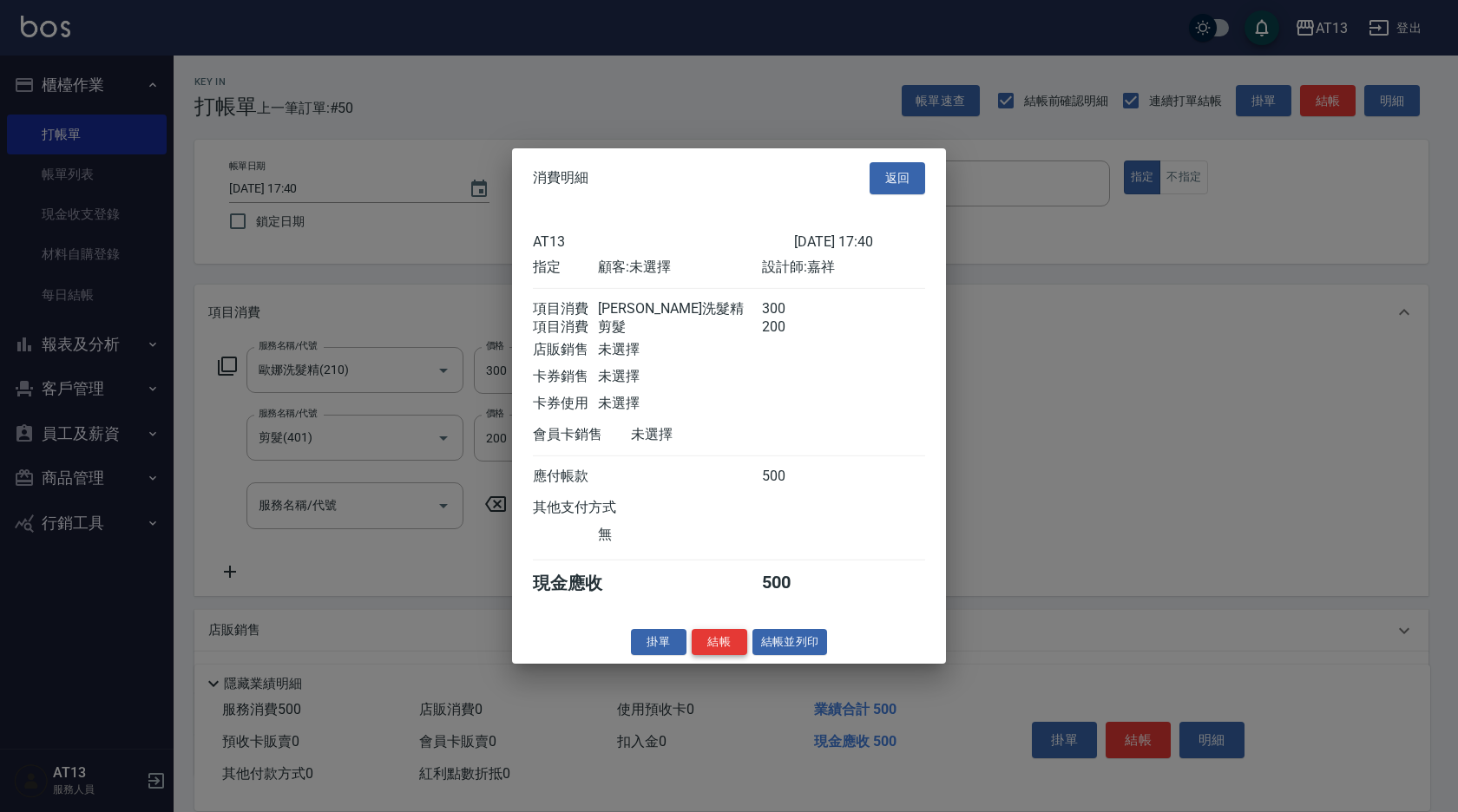
click at [719, 652] on button "結帳" at bounding box center [719, 642] width 55 height 27
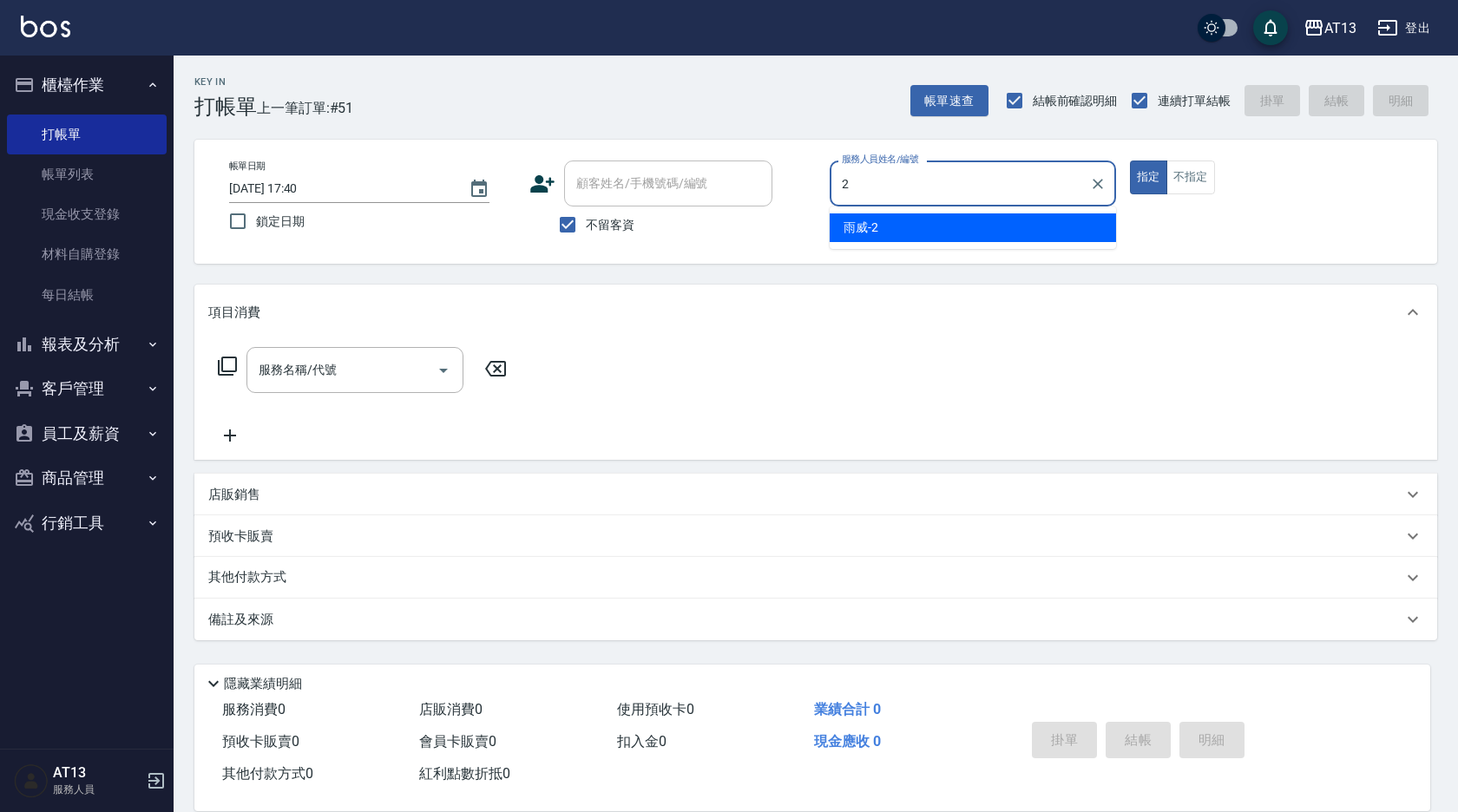
click at [946, 228] on div "雨威 -2" at bounding box center [972, 228] width 287 height 29
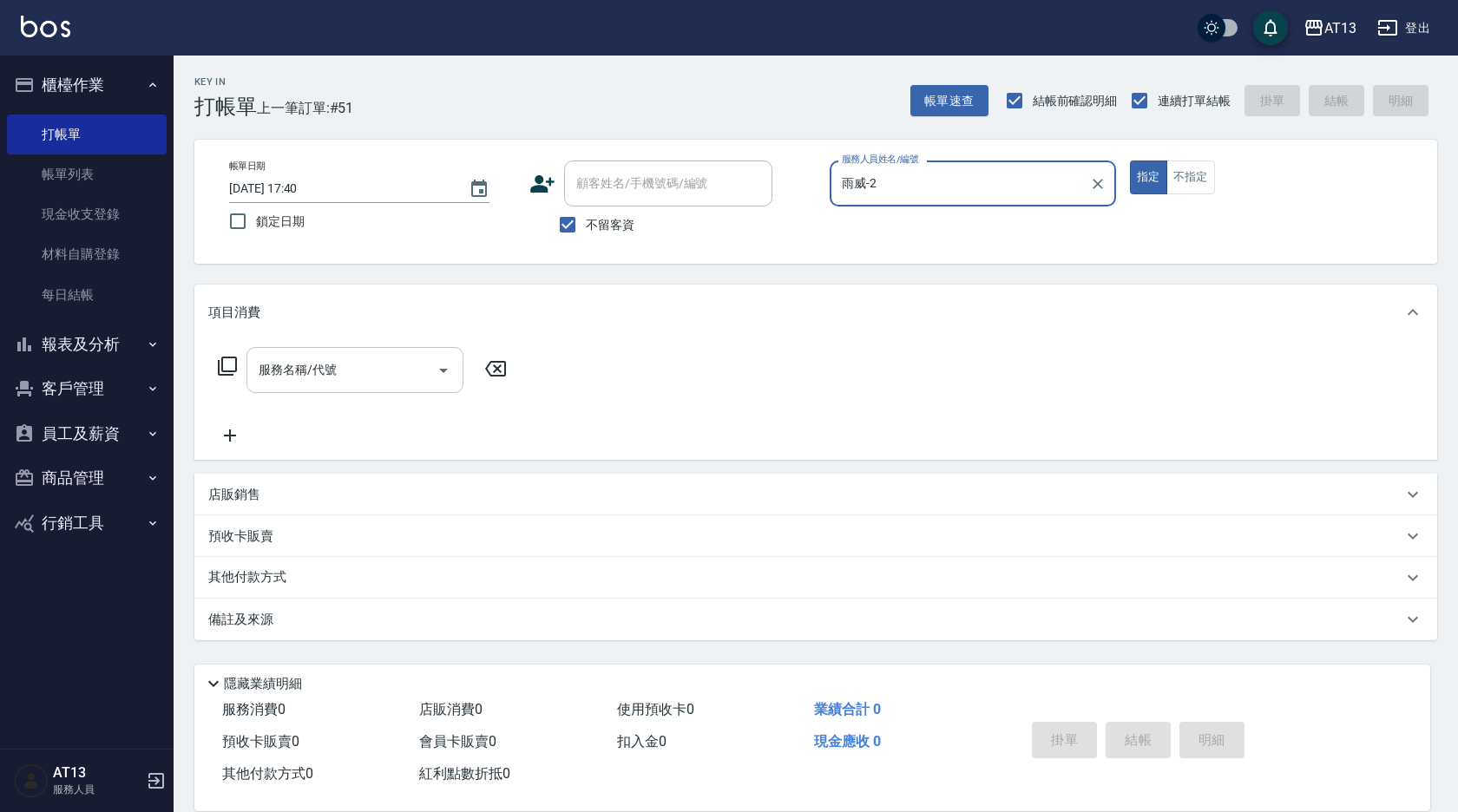
type input "雨威-2"
click at [319, 377] on div "服務名稱/代號 服務名稱/代號" at bounding box center [355, 370] width 217 height 46
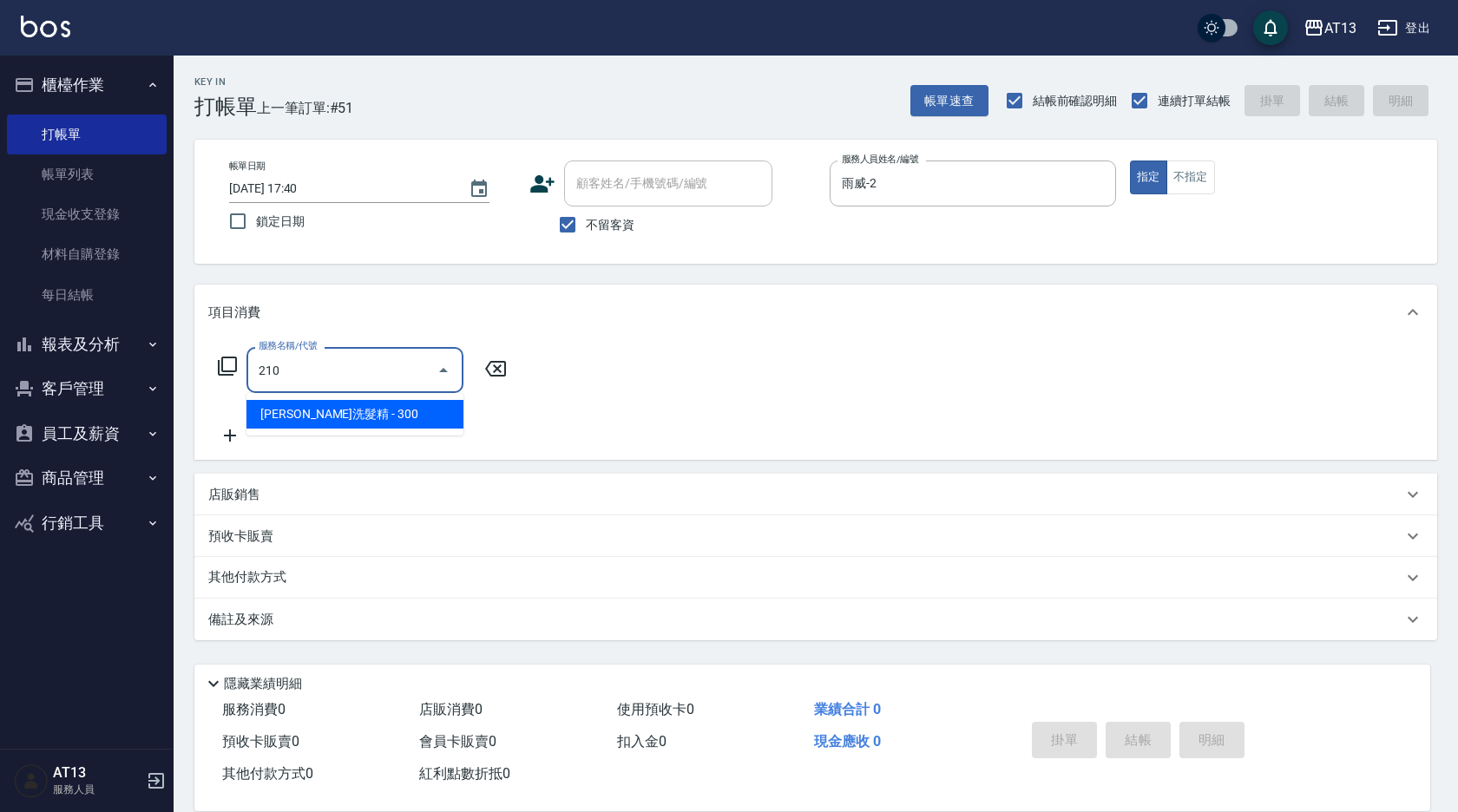
type input "歐娜洗髮精(210)"
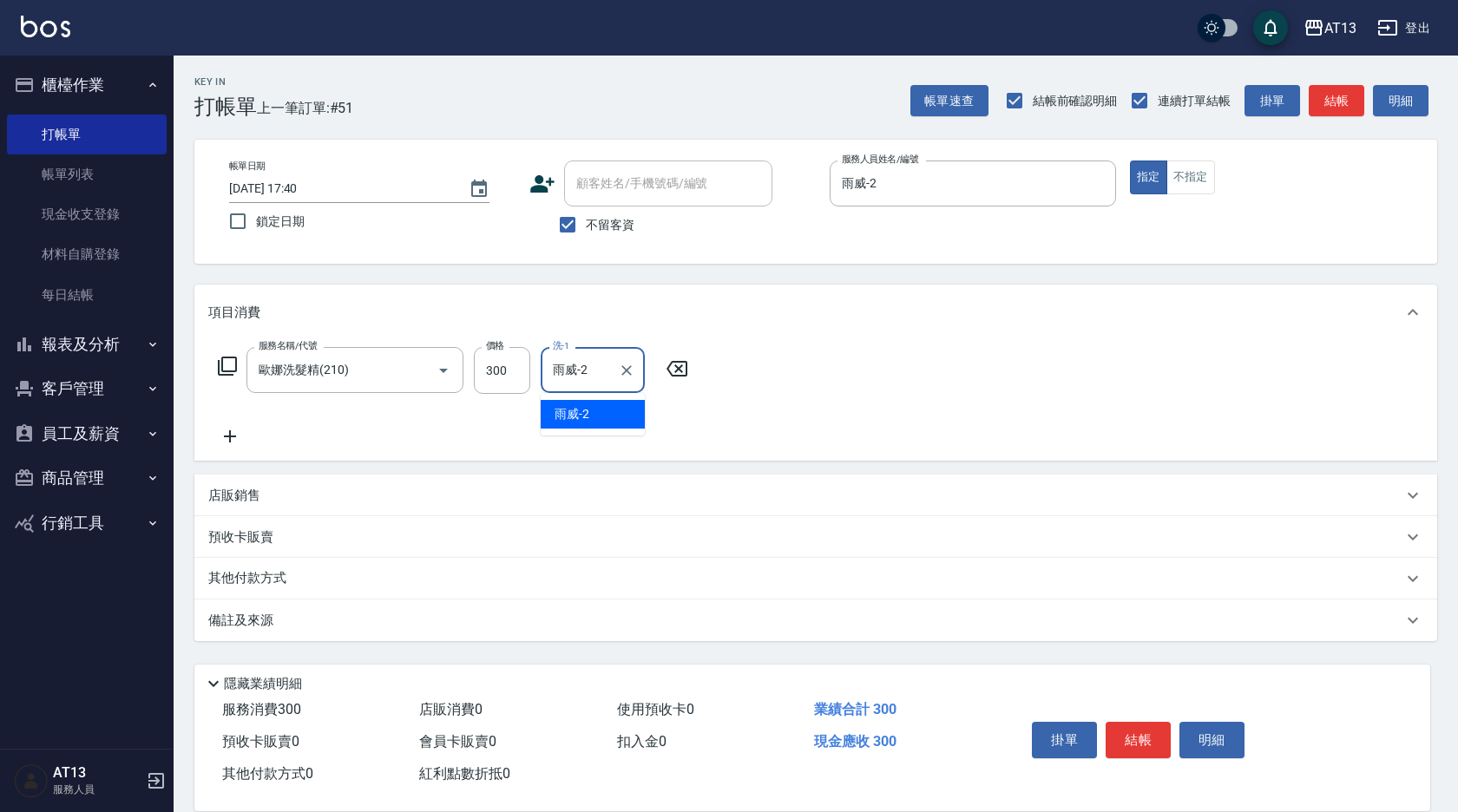
type input "雨威-2"
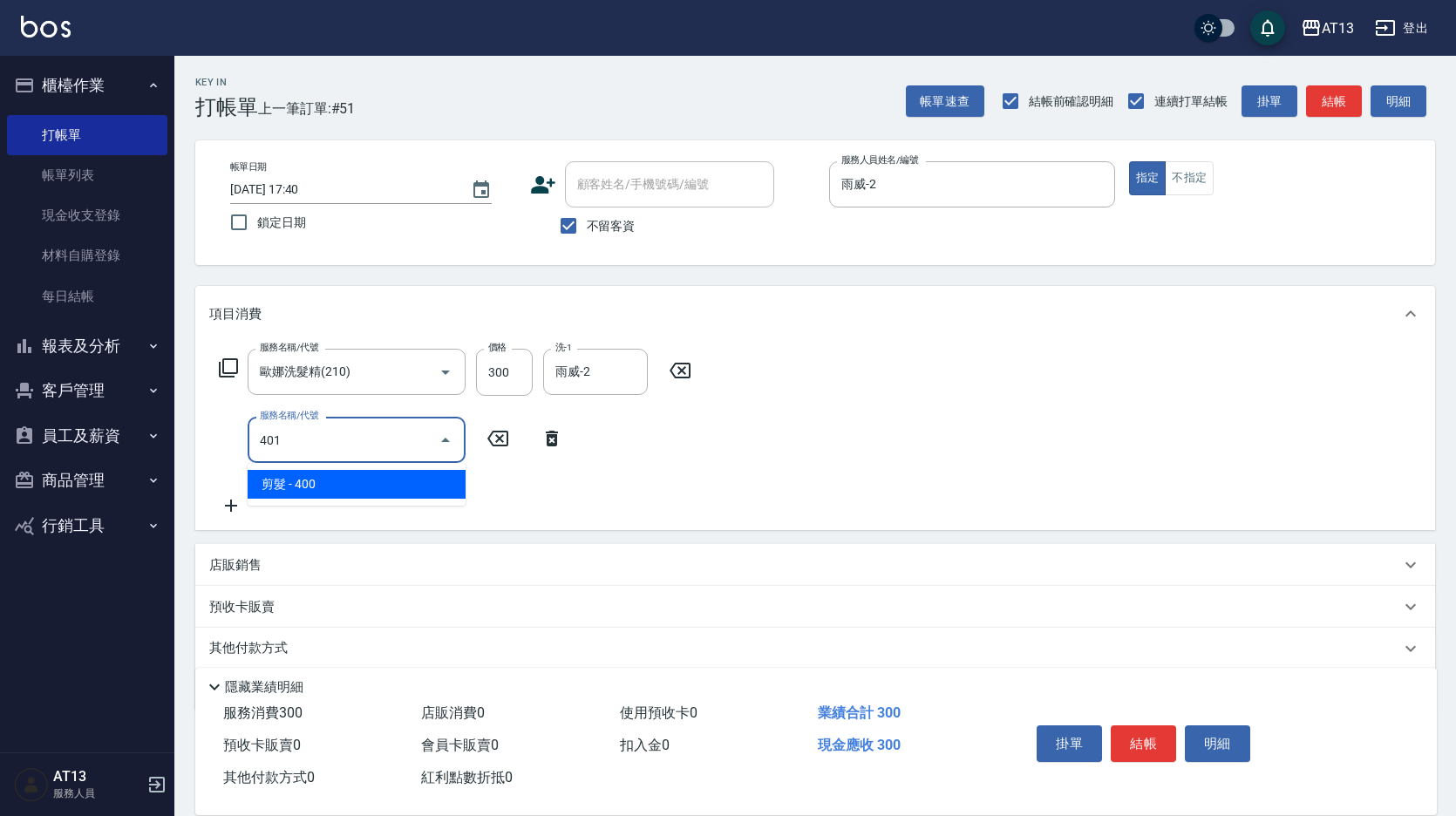
type input "剪髮(401)"
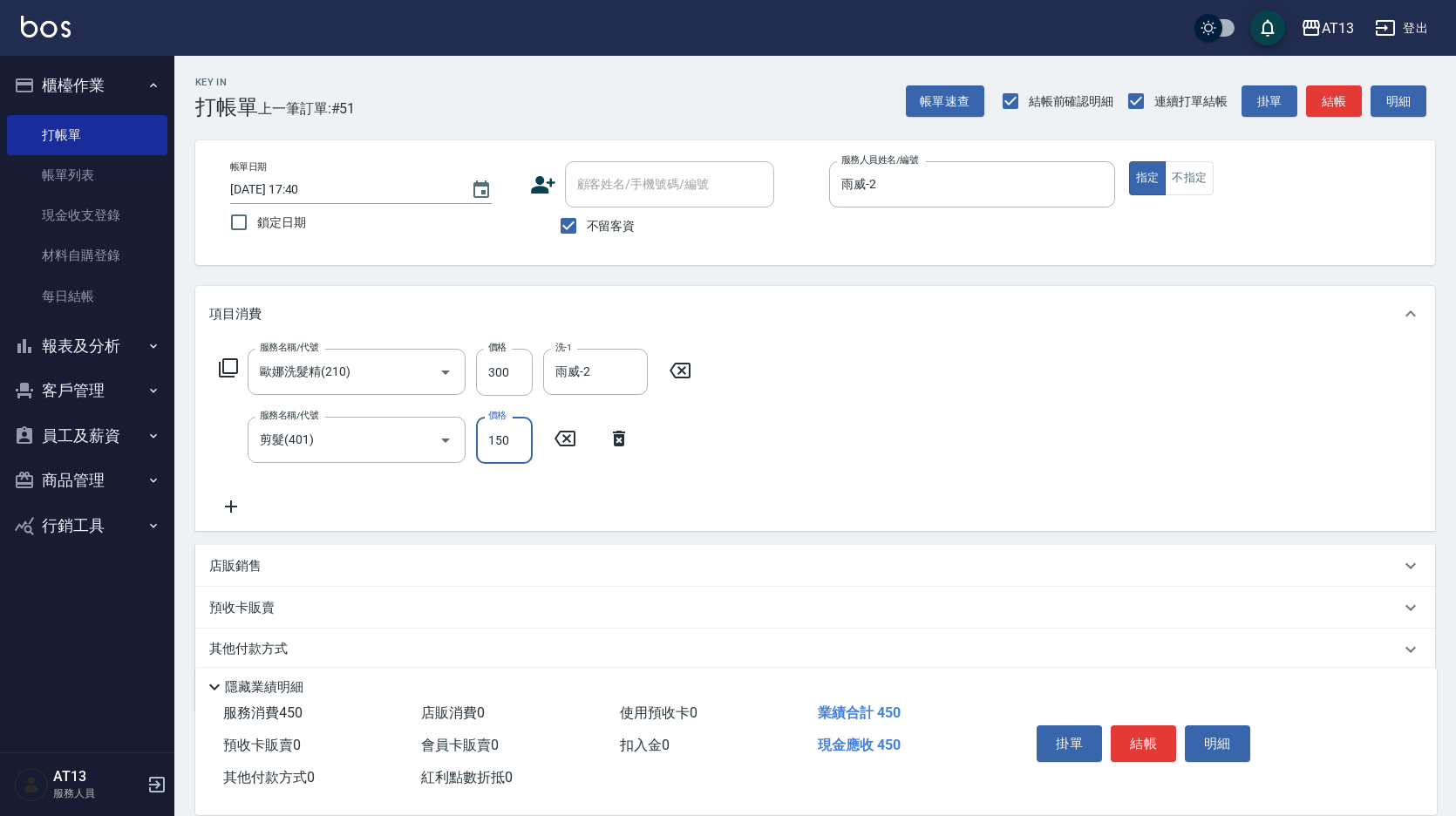
type input "150"
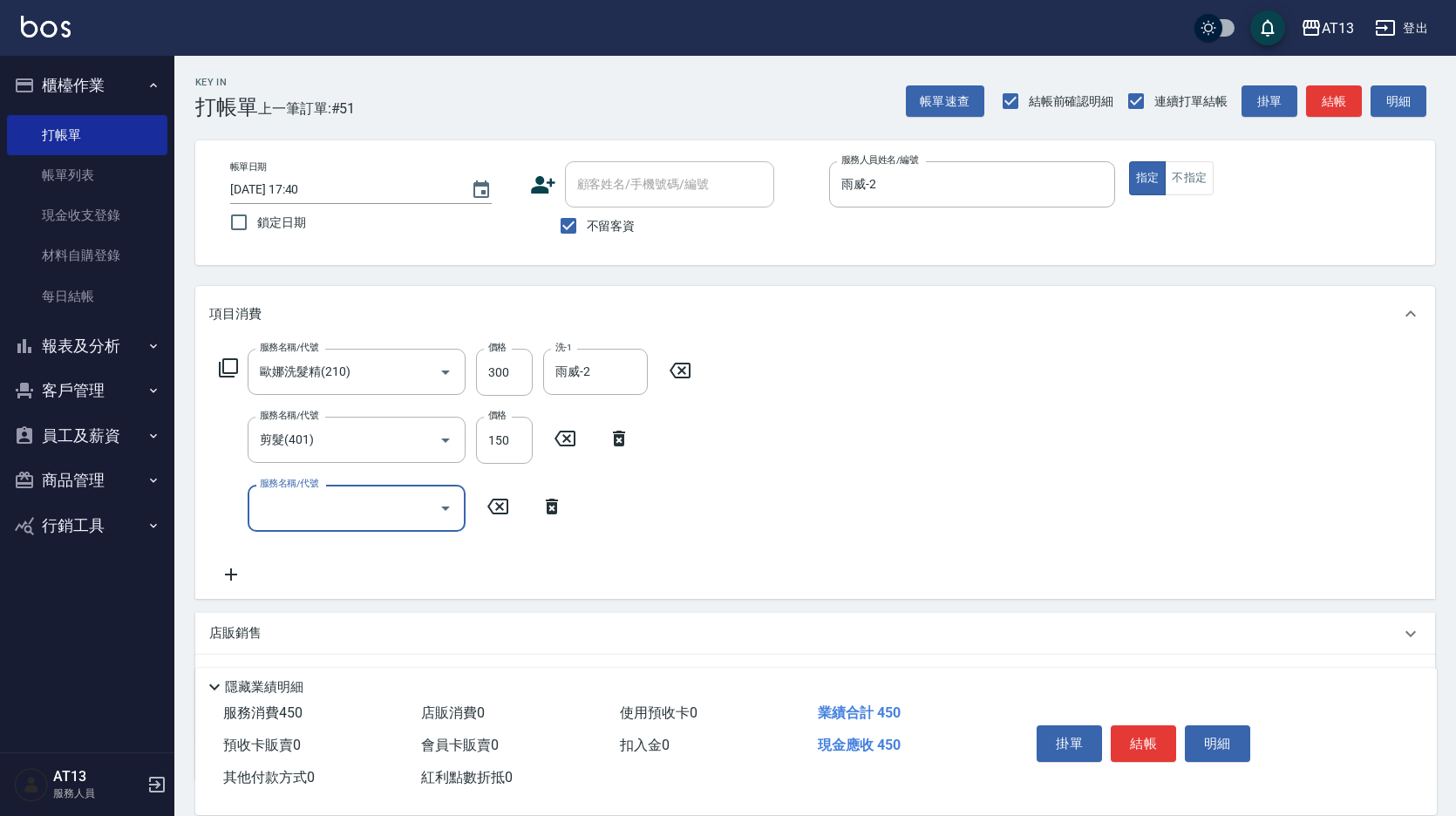
click at [871, 448] on div "服務名稱/代號 [PERSON_NAME]洗髮精(210) 服務名稱/代號 價格 300 價格 洗-1 雨威-2 洗-1 服務名稱/代號 剪髮(401) 服務…" at bounding box center [815, 470] width 1240 height 256
click at [1140, 725] on button "結帳" at bounding box center [1143, 743] width 65 height 36
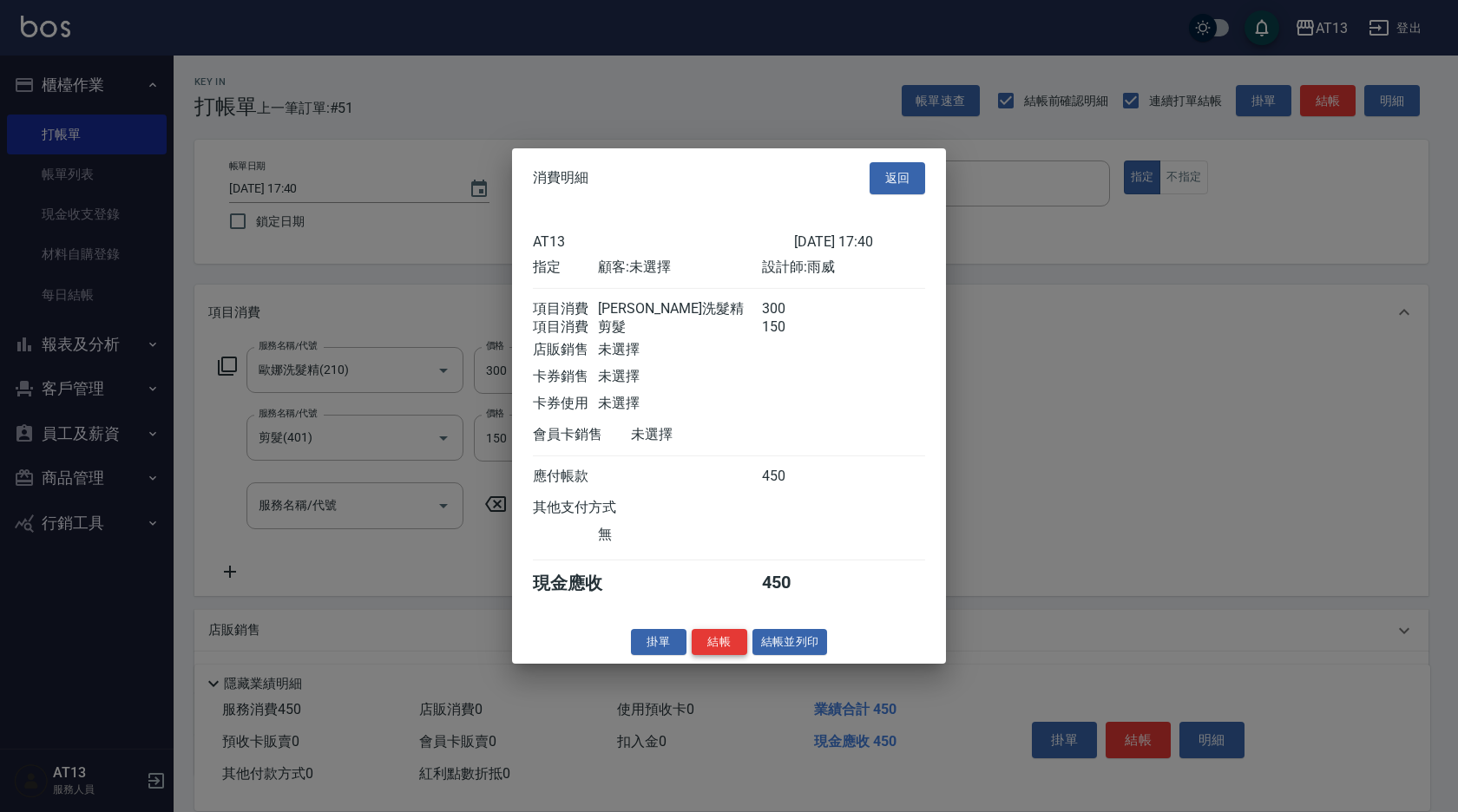
click at [719, 655] on button "結帳" at bounding box center [719, 642] width 55 height 27
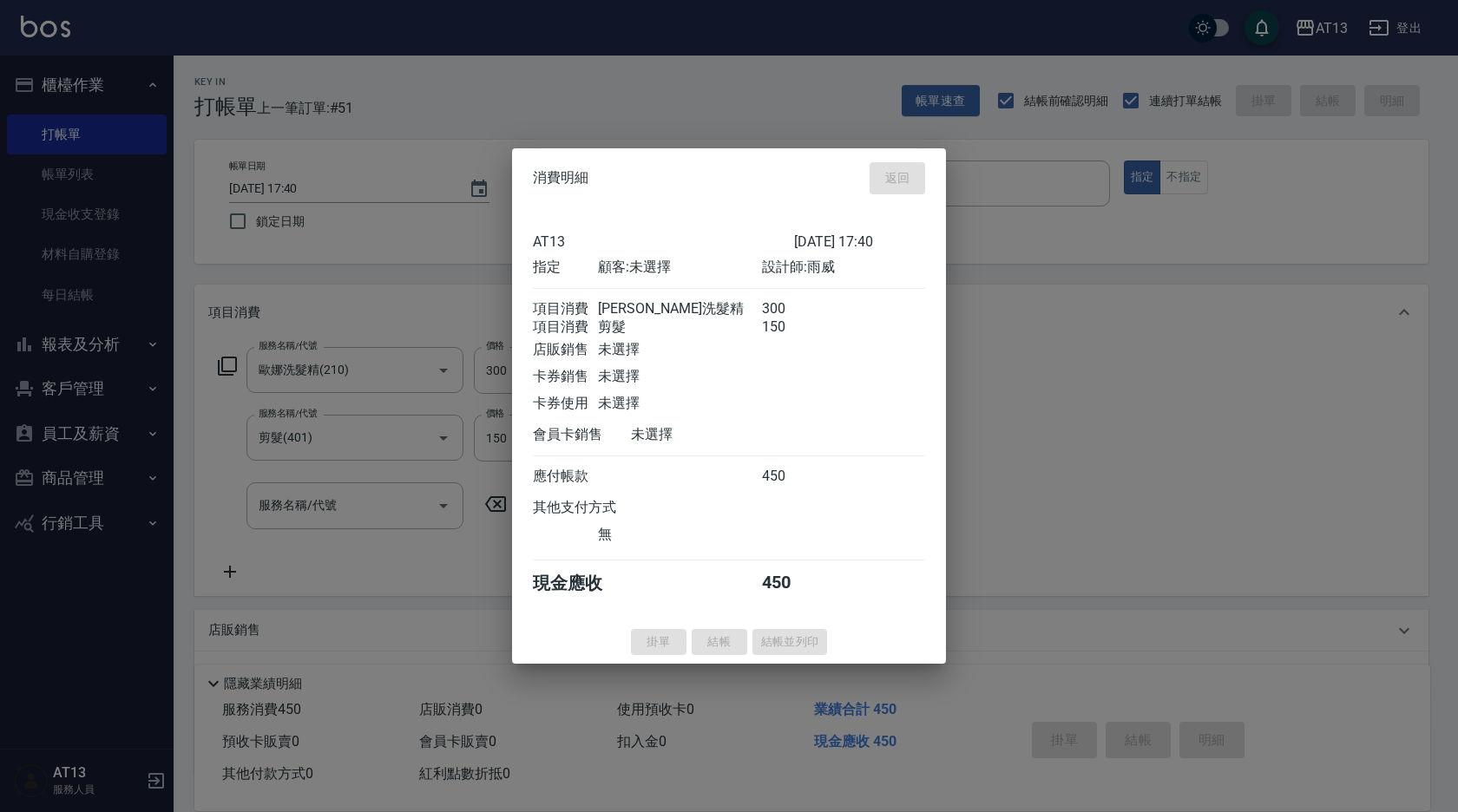
type input "[DATE] 17:41"
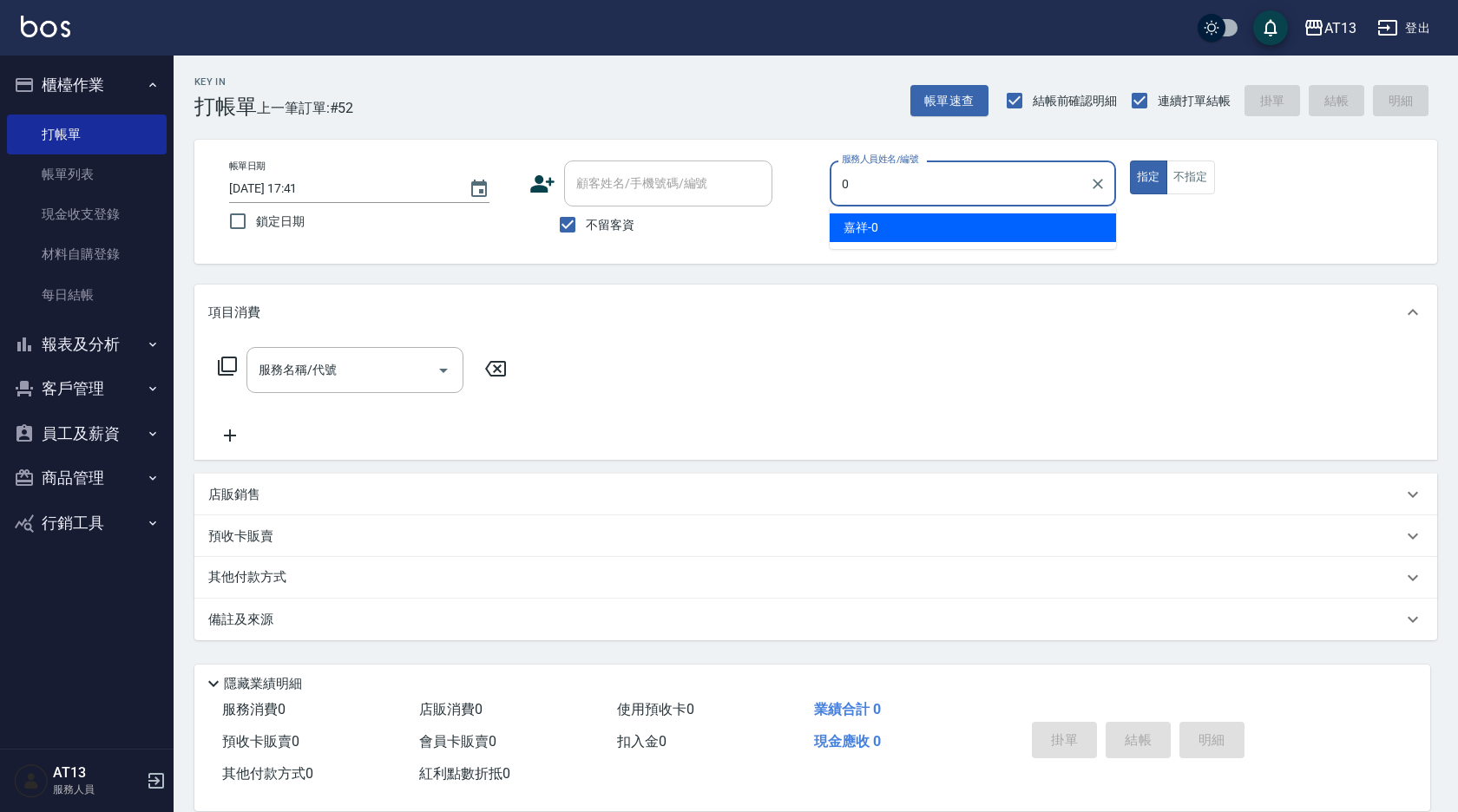
click at [851, 220] on span "嘉祥 -0" at bounding box center [861, 228] width 34 height 18
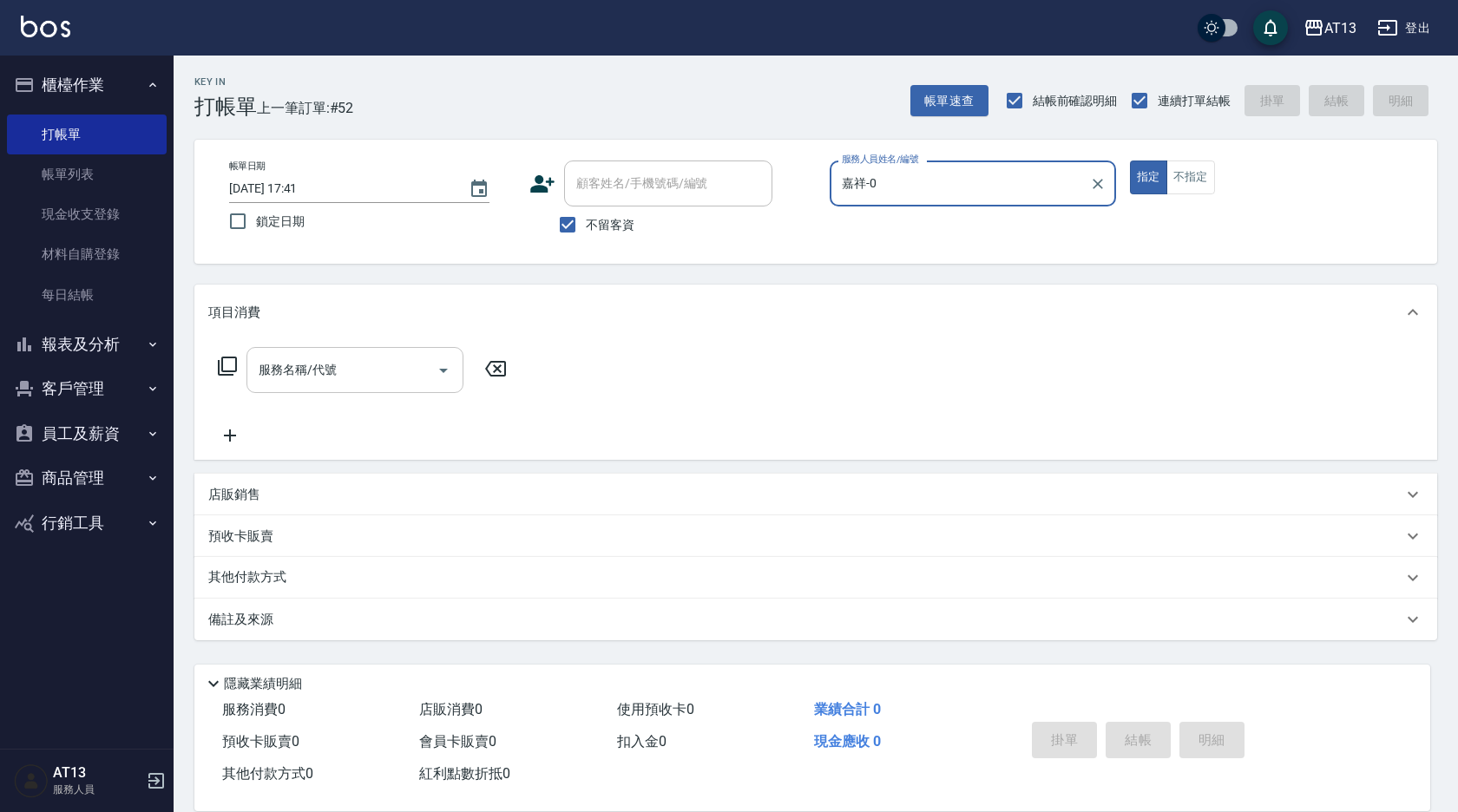
type input "嘉祥-0"
click at [301, 363] on div "服務名稱/代號 服務名稱/代號" at bounding box center [355, 370] width 217 height 46
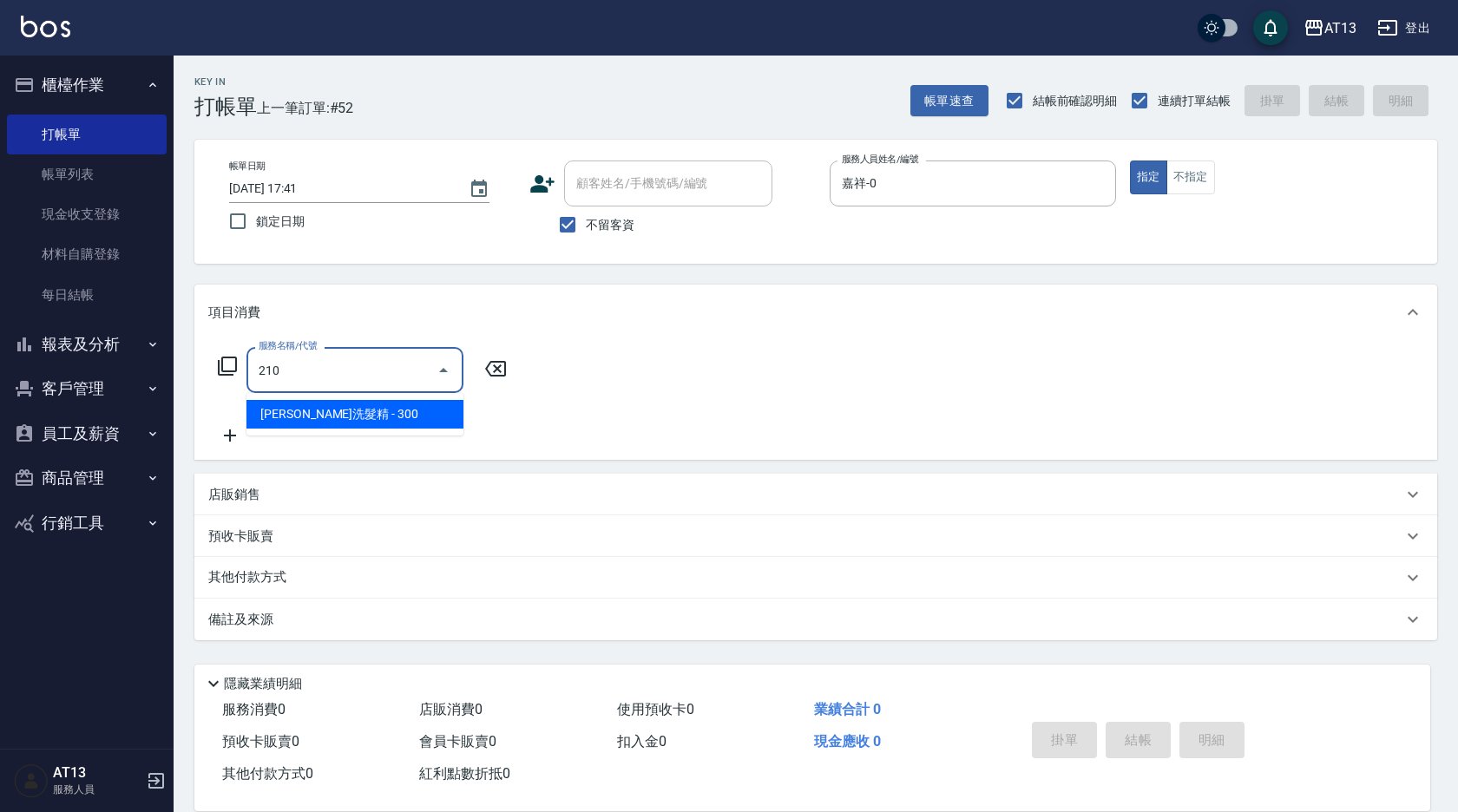
type input "歐娜洗髮精(210)"
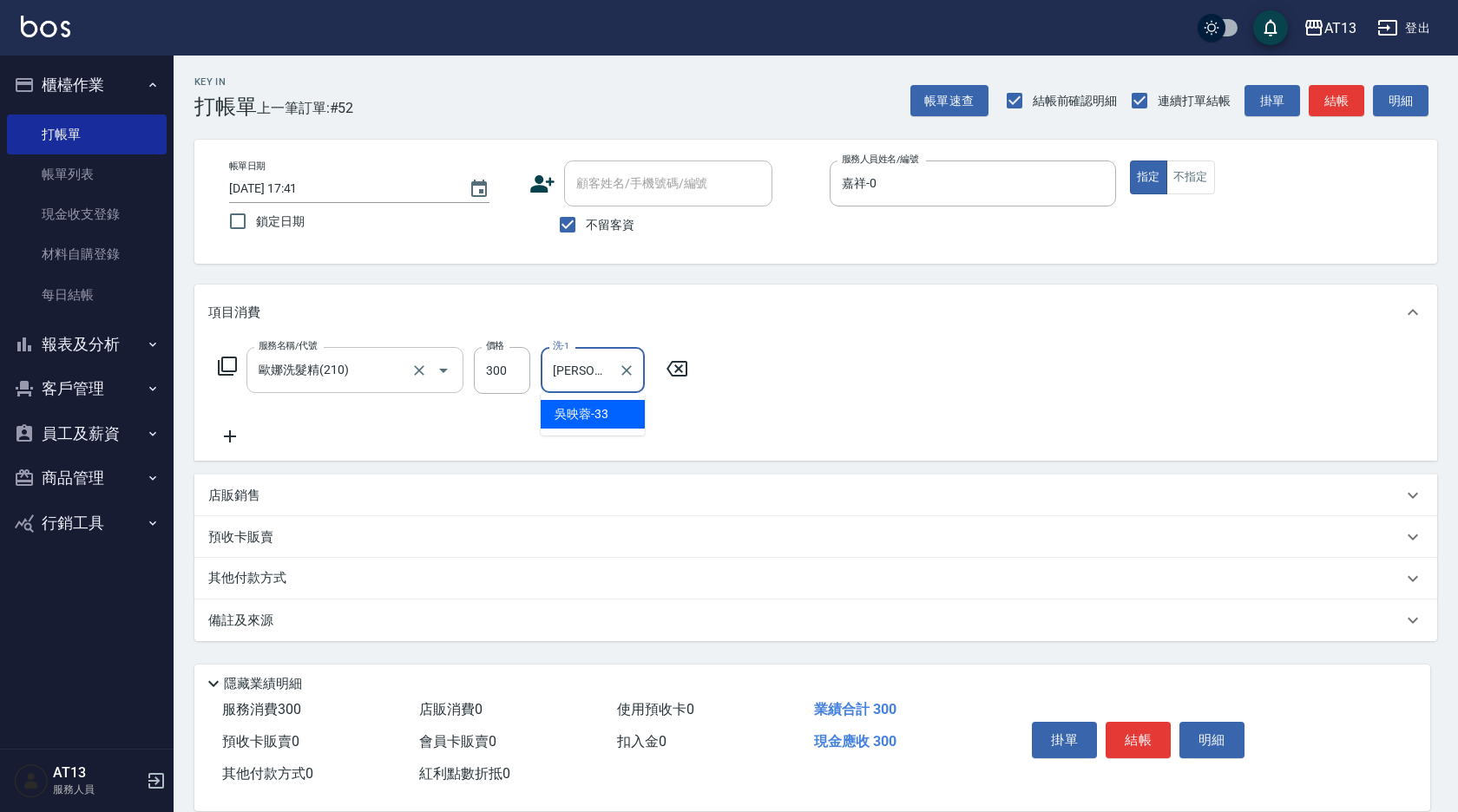
type input "[PERSON_NAME]-33"
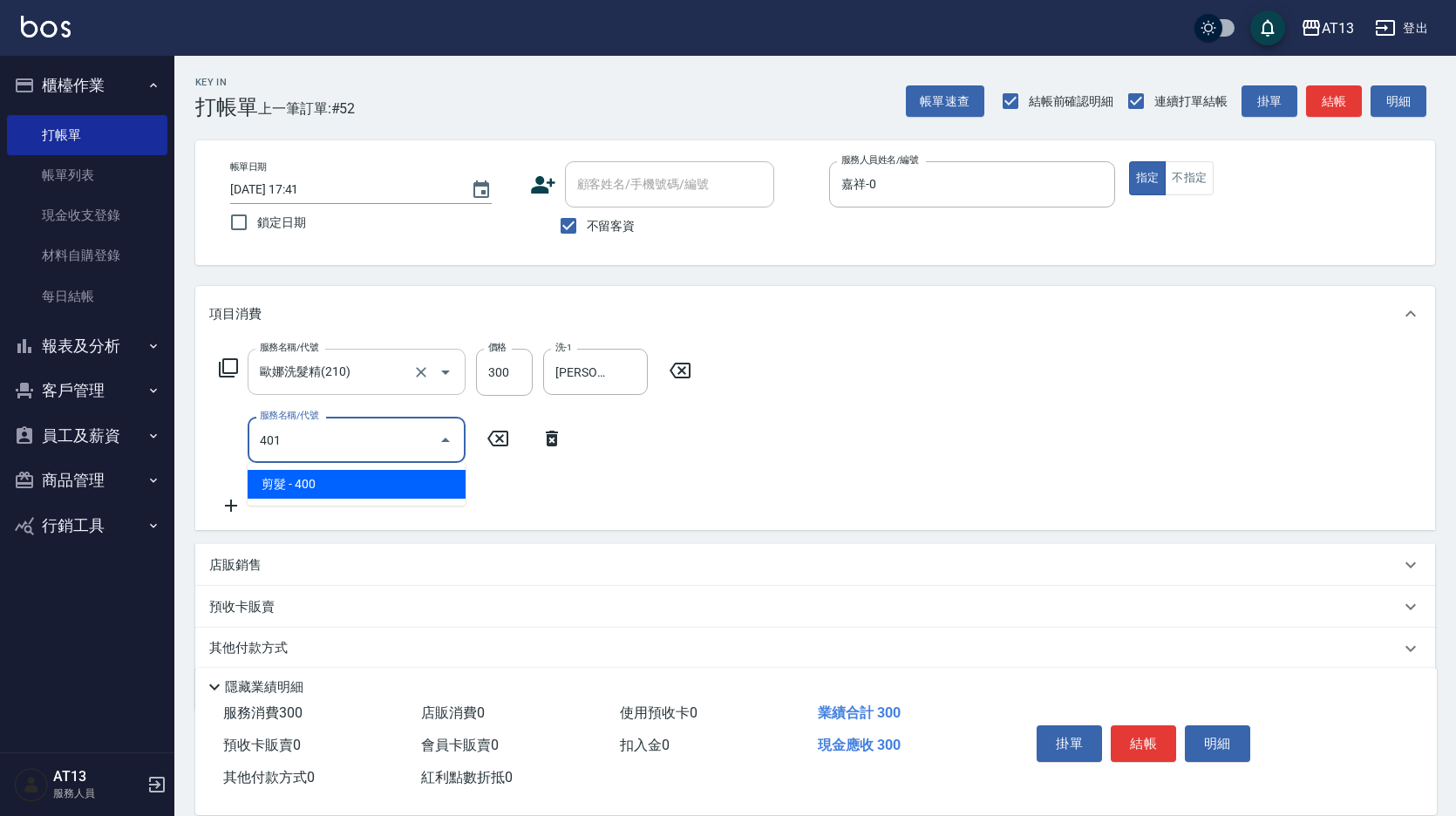
type input "剪髮(401)"
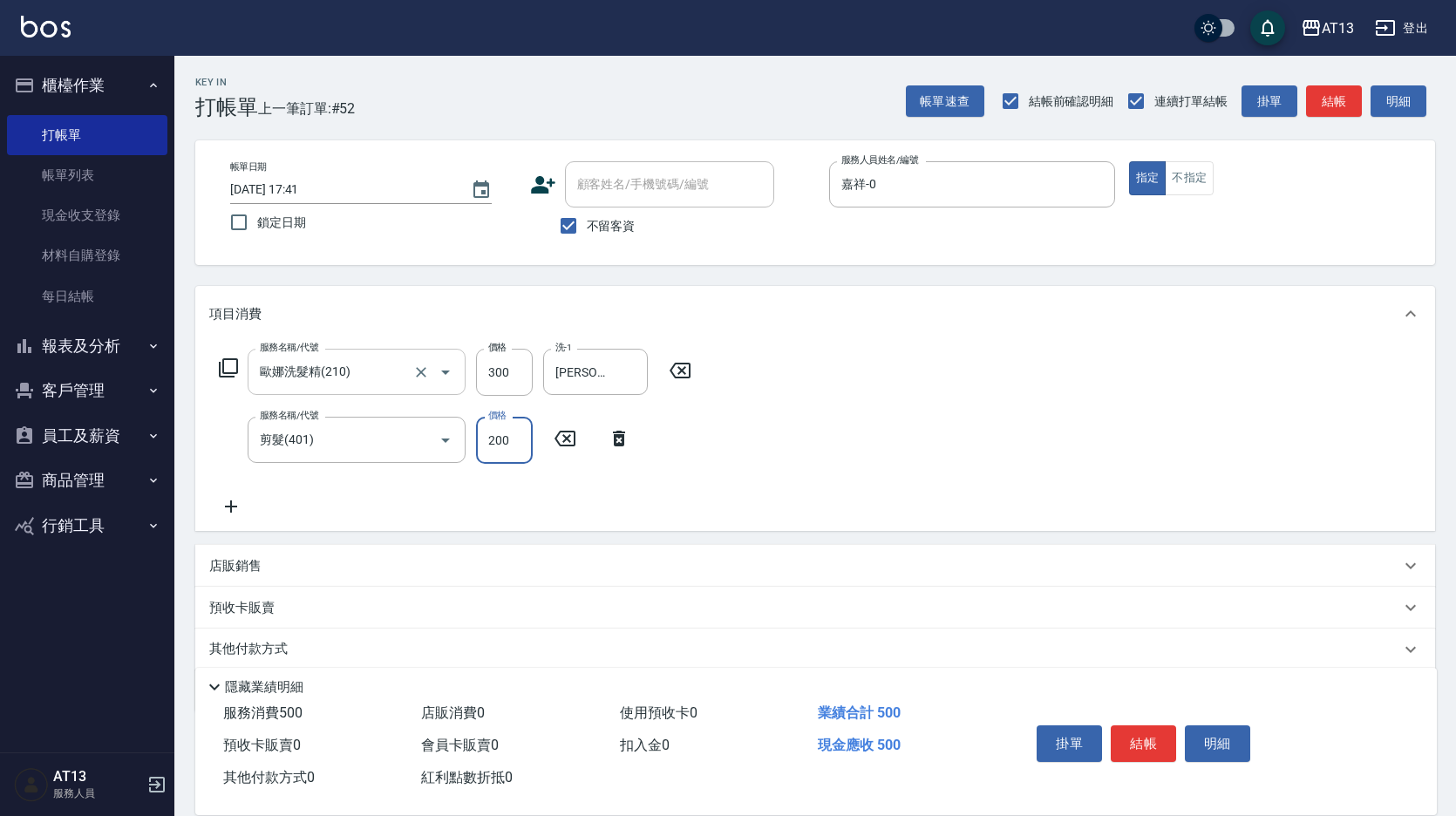
type input "200"
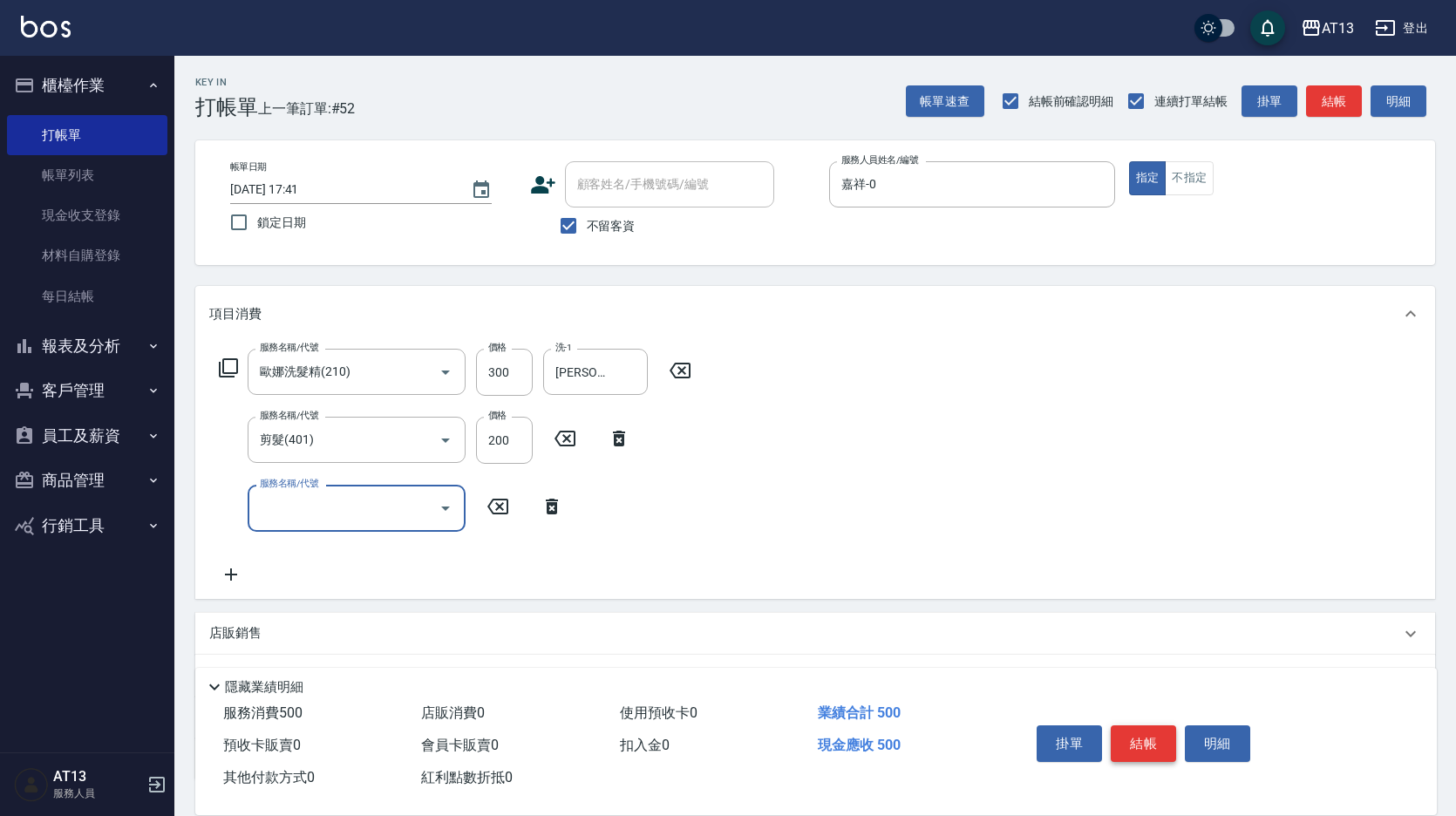
click at [1142, 725] on button "結帳" at bounding box center [1143, 743] width 65 height 36
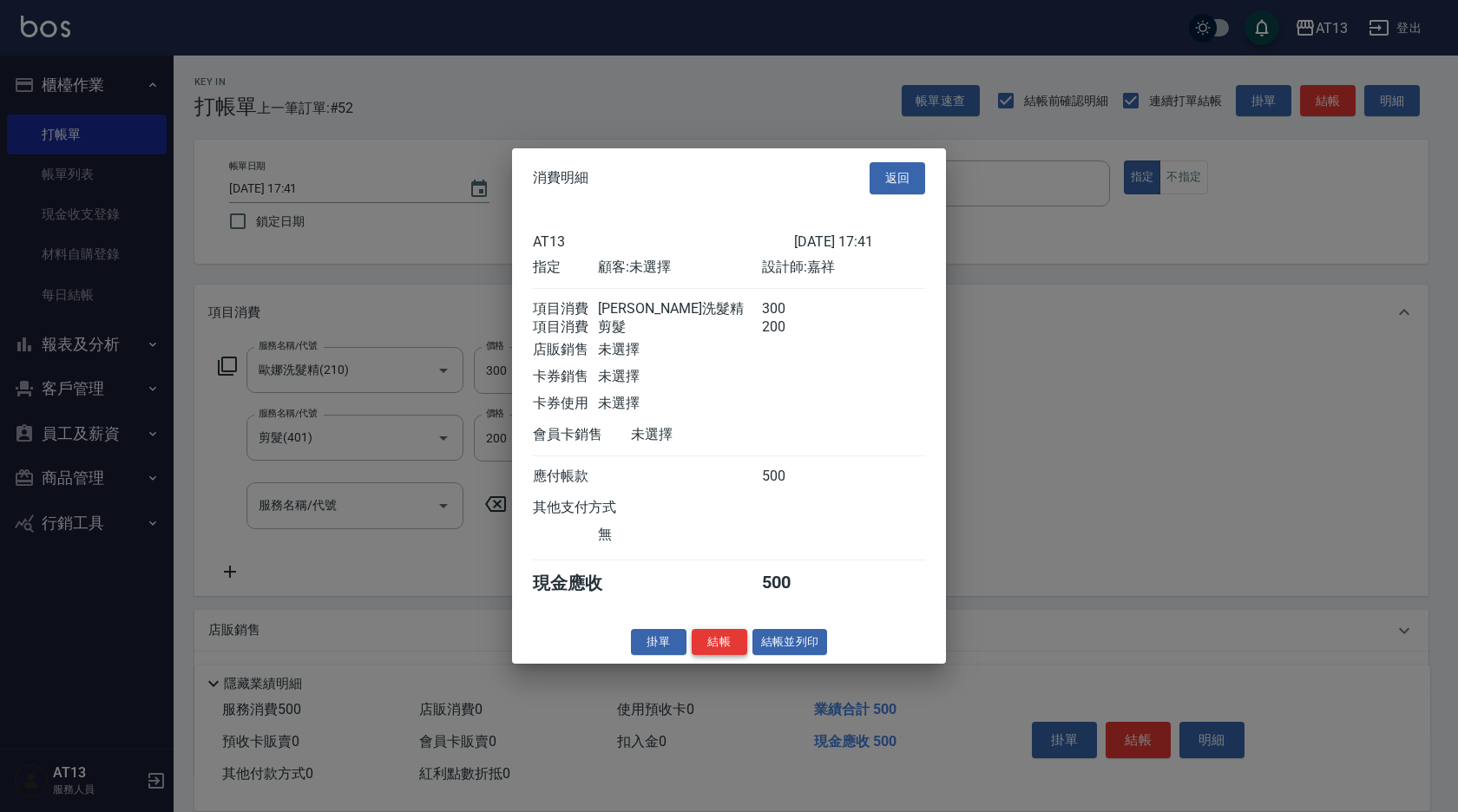
click at [717, 655] on button "結帳" at bounding box center [719, 642] width 55 height 27
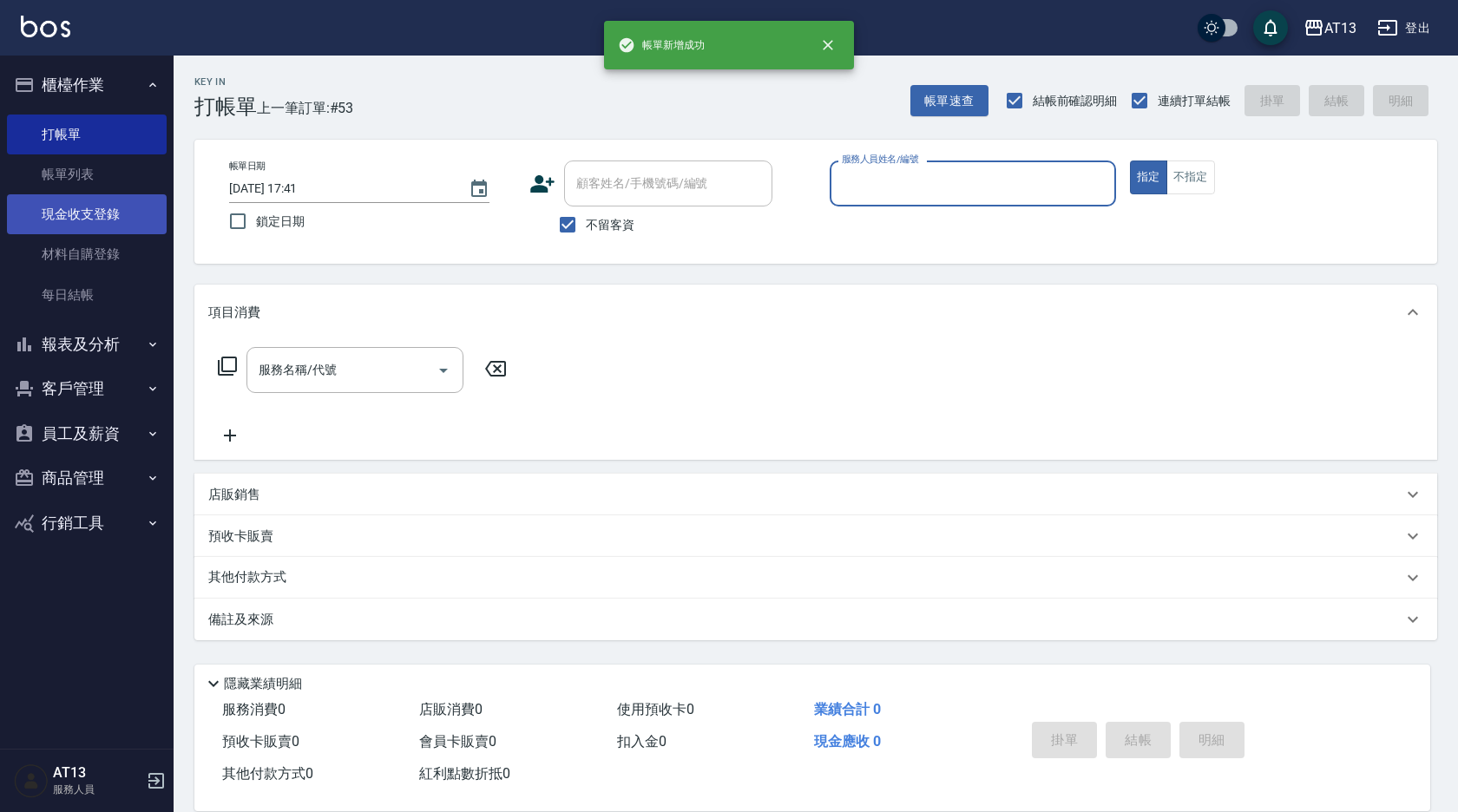
drag, startPoint x: 93, startPoint y: 218, endPoint x: 71, endPoint y: 227, distance: 23.8
click at [93, 218] on link "現金收支登錄" at bounding box center [87, 214] width 160 height 40
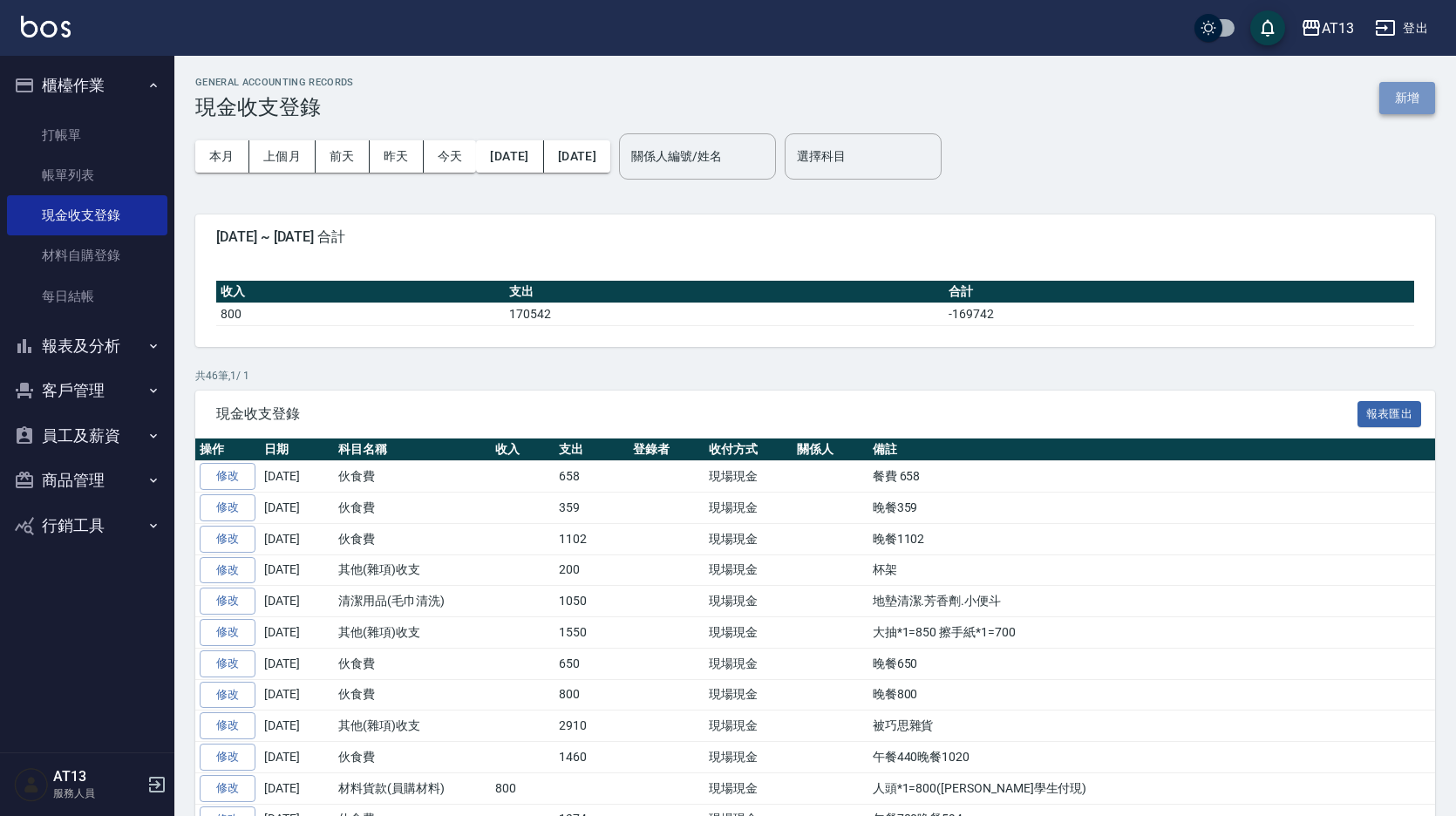
click at [1408, 94] on button "新增" at bounding box center [1407, 99] width 55 height 33
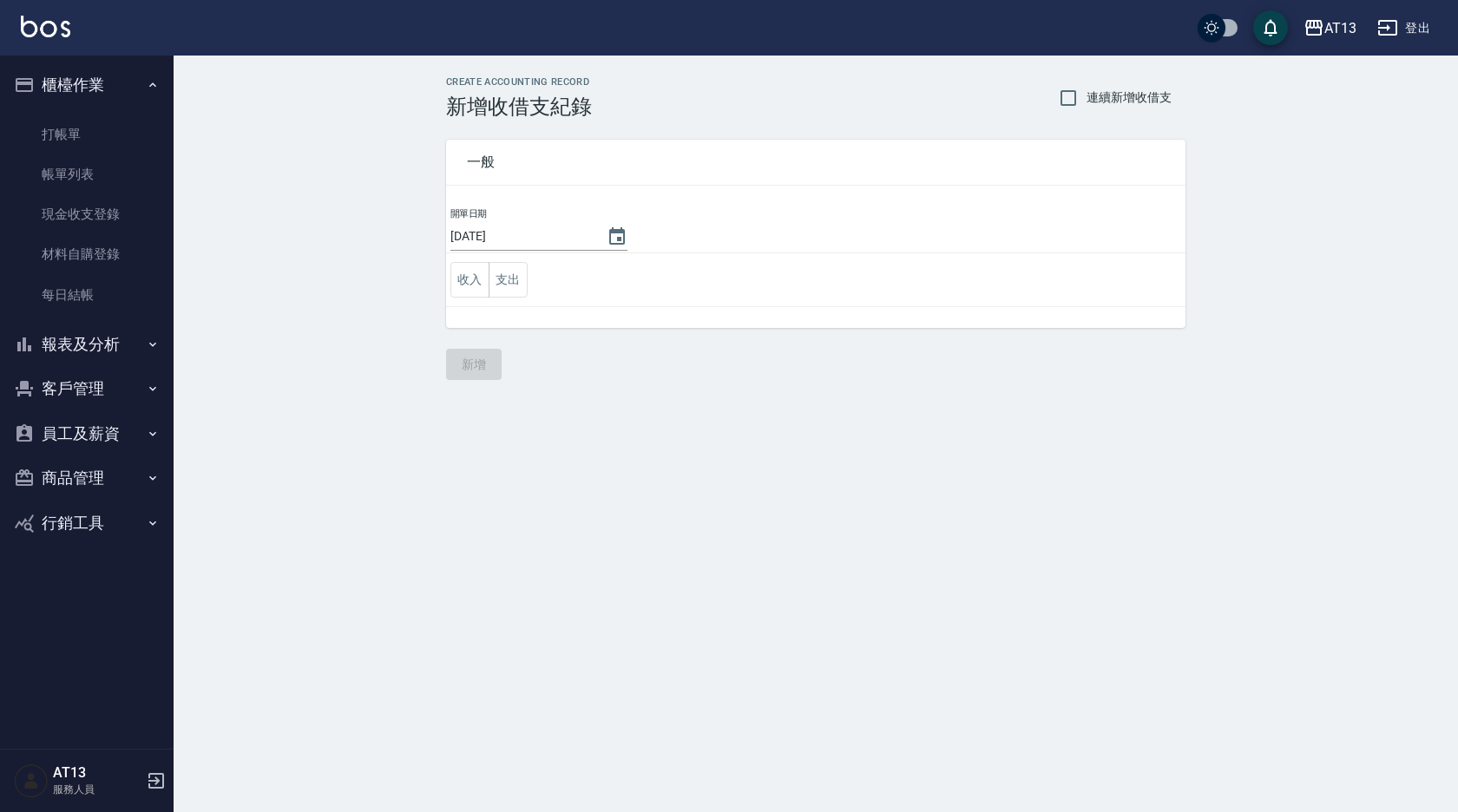
drag, startPoint x: 496, startPoint y: 280, endPoint x: 581, endPoint y: 301, distance: 87.6
click at [497, 281] on button "支出" at bounding box center [508, 279] width 39 height 35
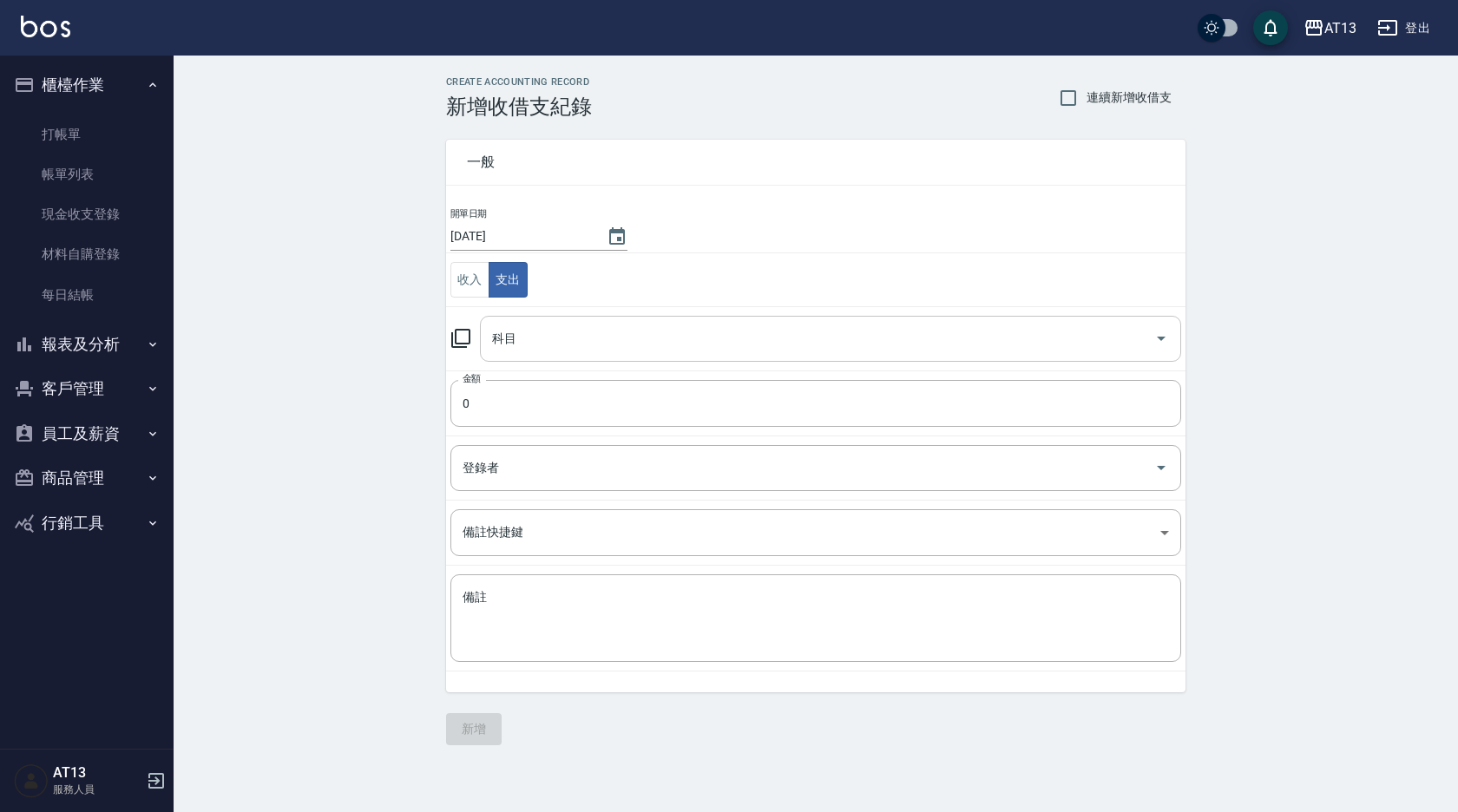
click at [1163, 337] on icon "Open" at bounding box center [1161, 338] width 21 height 21
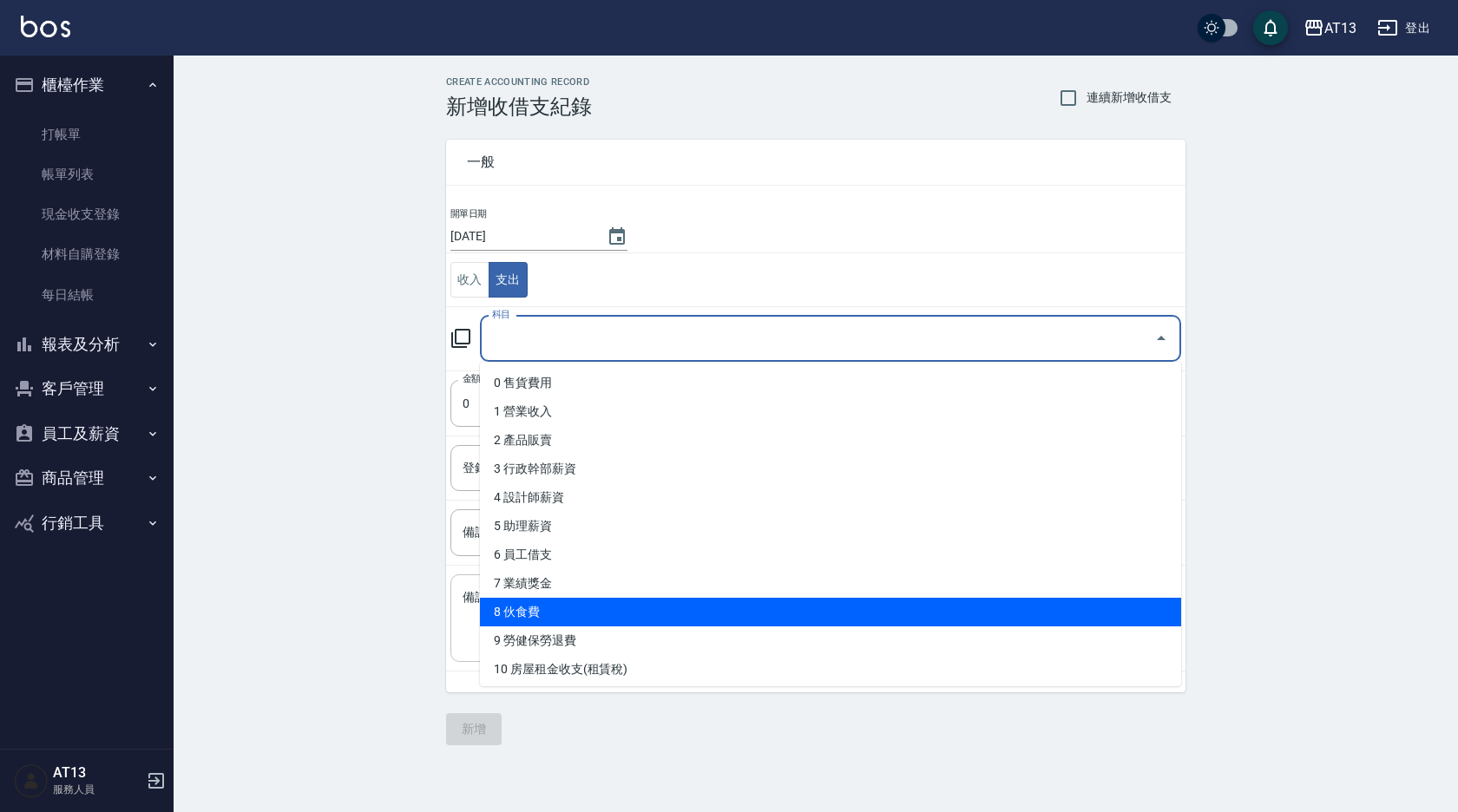
click at [549, 610] on li "8 伙食費" at bounding box center [830, 612] width 701 height 29
type input "8 伙食費"
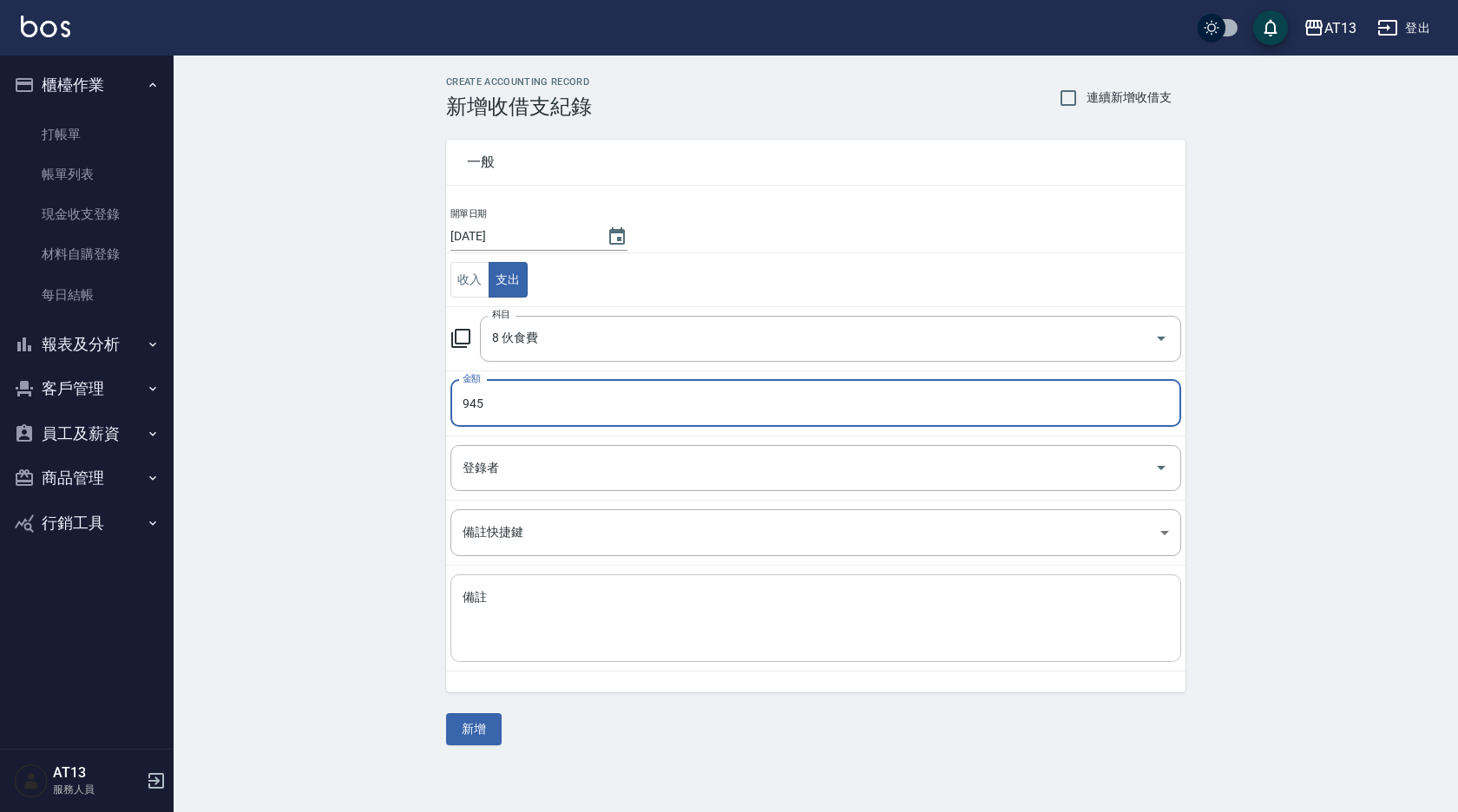
type input "945"
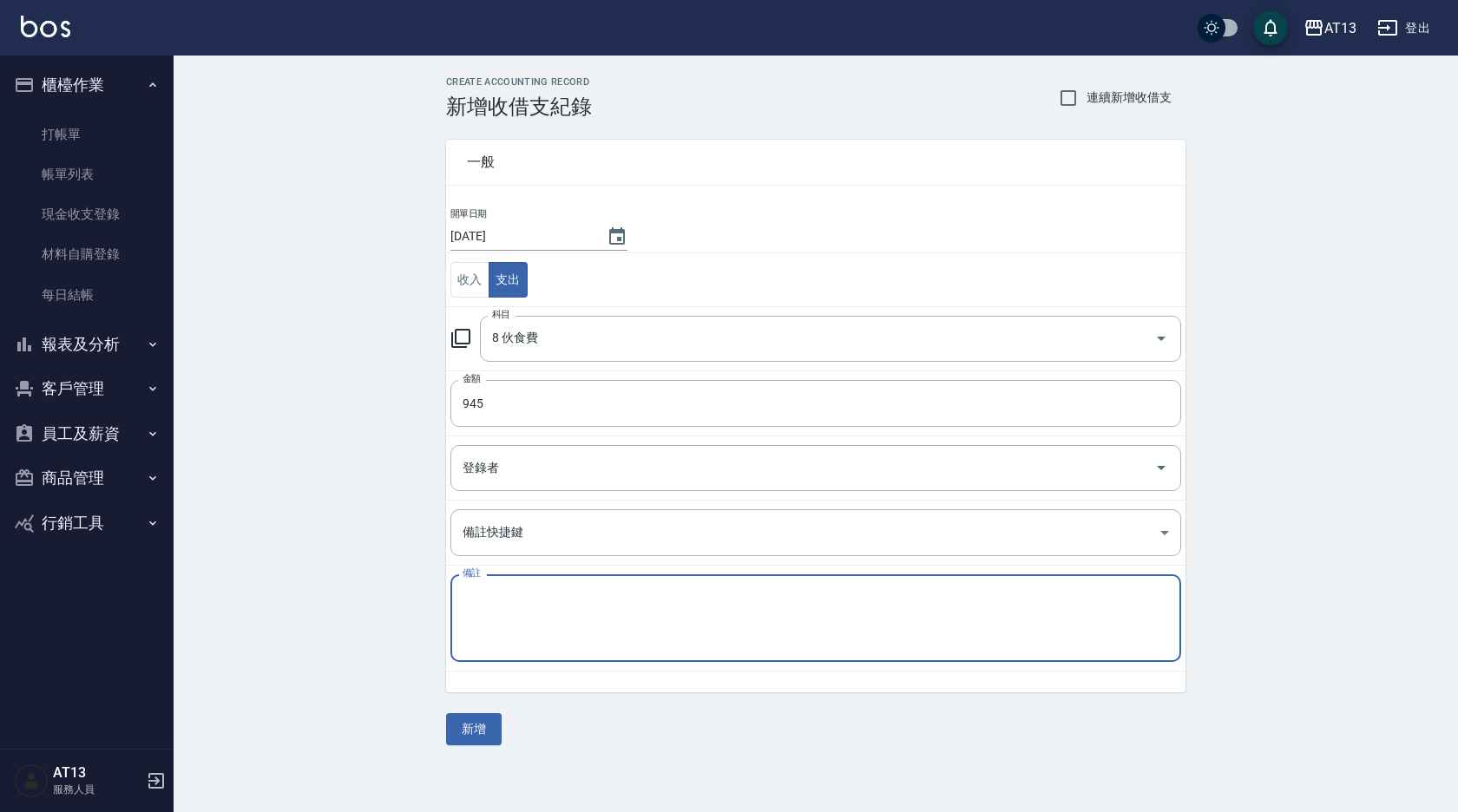
click at [470, 644] on textarea "備註" at bounding box center [816, 619] width 707 height 59
click at [544, 611] on textarea "晚餐945" at bounding box center [816, 619] width 707 height 59
type textarea "晚餐945"
click at [469, 725] on button "新增" at bounding box center [473, 729] width 55 height 32
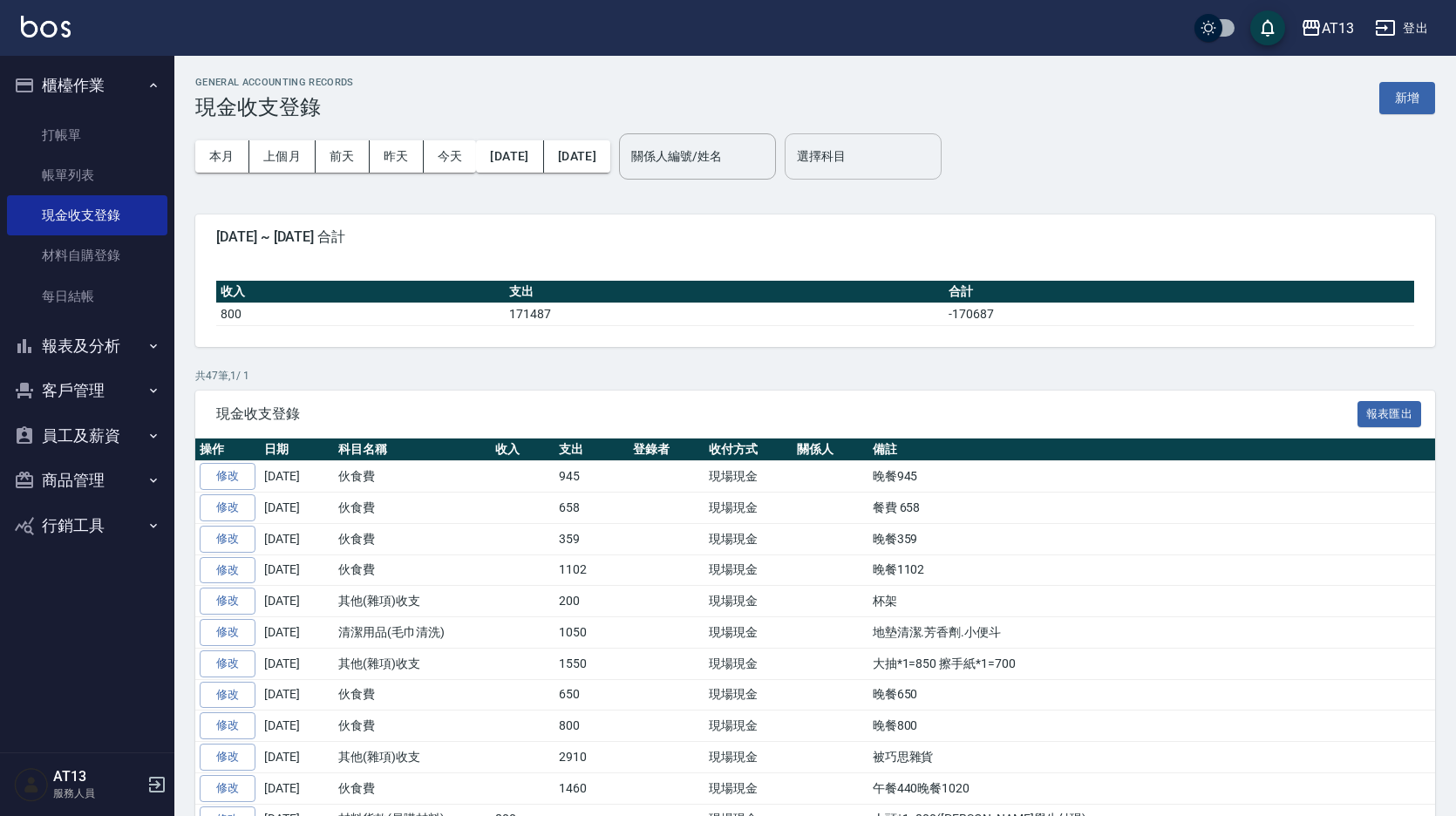
click at [919, 169] on input "選擇科目" at bounding box center [863, 157] width 142 height 31
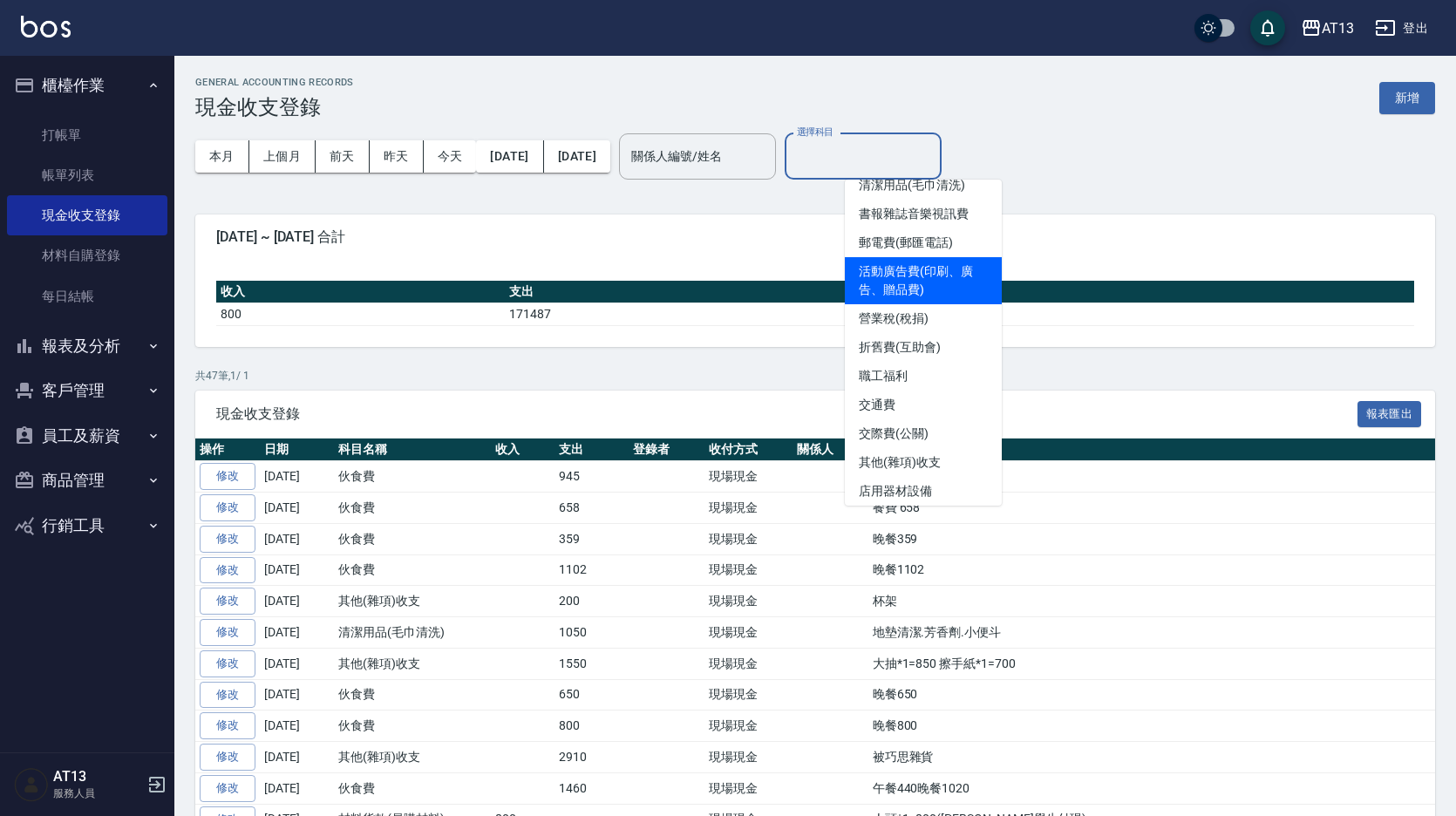
scroll to position [349, 0]
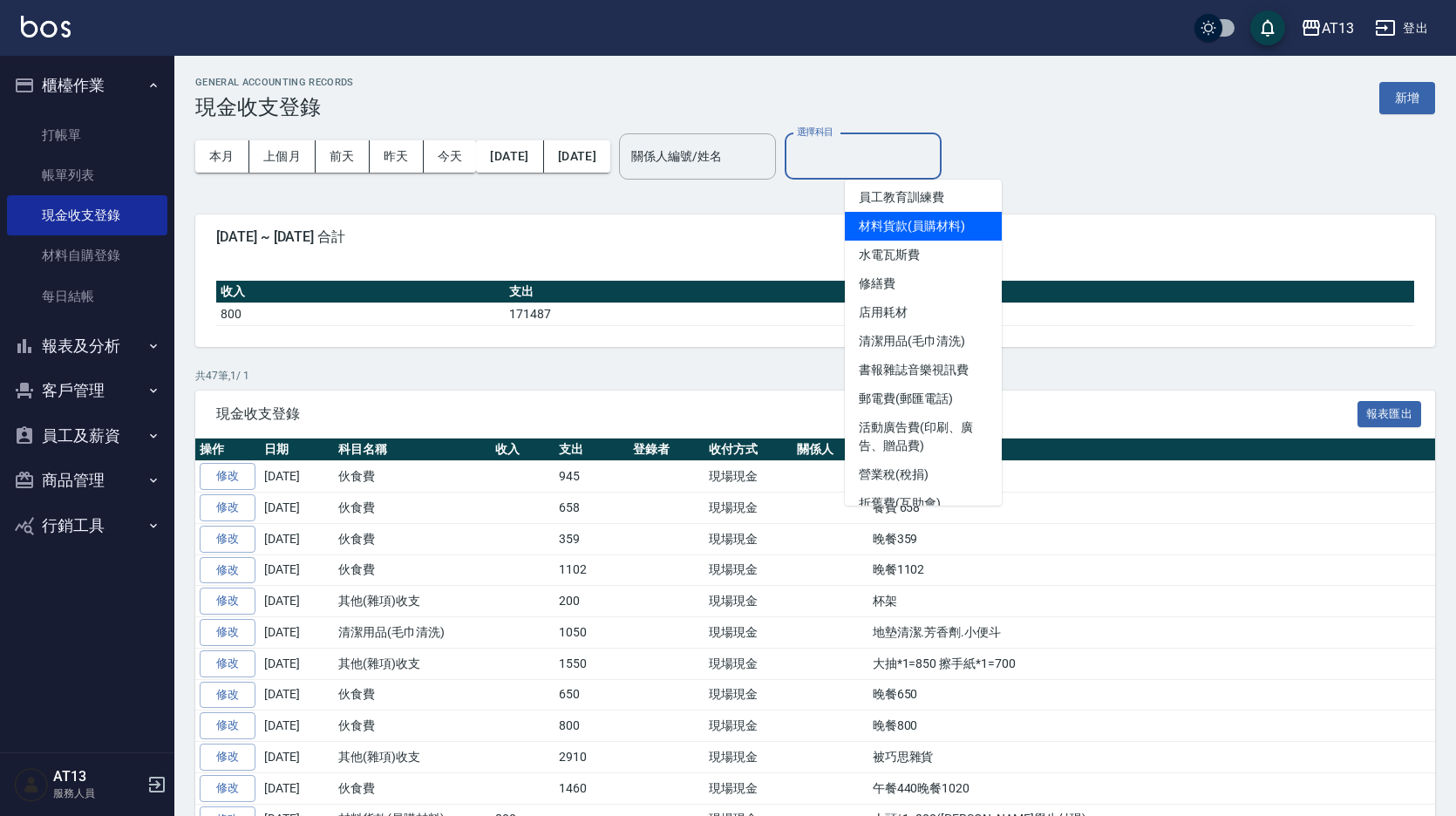
click at [946, 227] on li "材料貨款(員購材料)" at bounding box center [923, 226] width 157 height 29
type input "材料貨款(員購材料)"
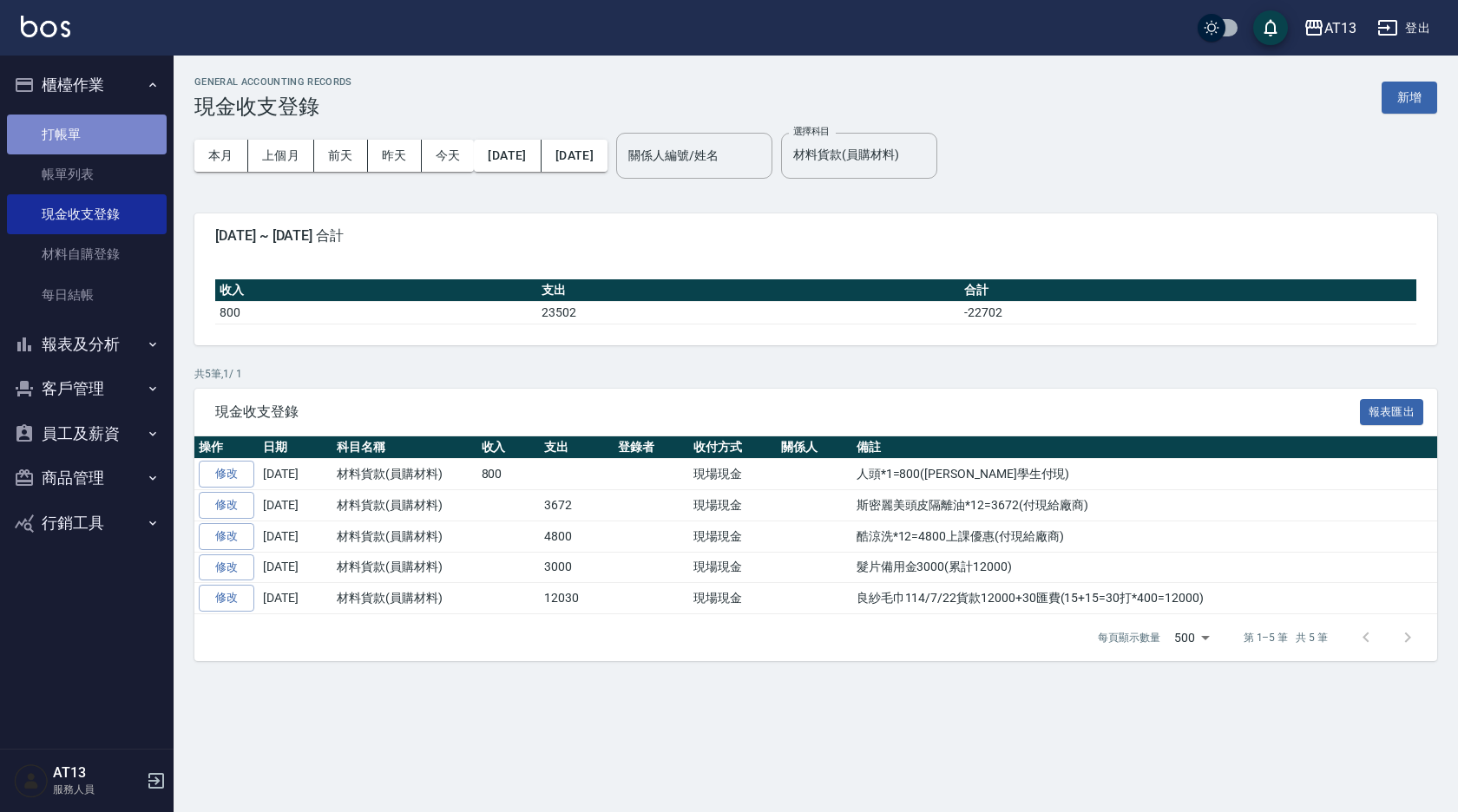
click at [83, 142] on link "打帳單" at bounding box center [87, 134] width 160 height 40
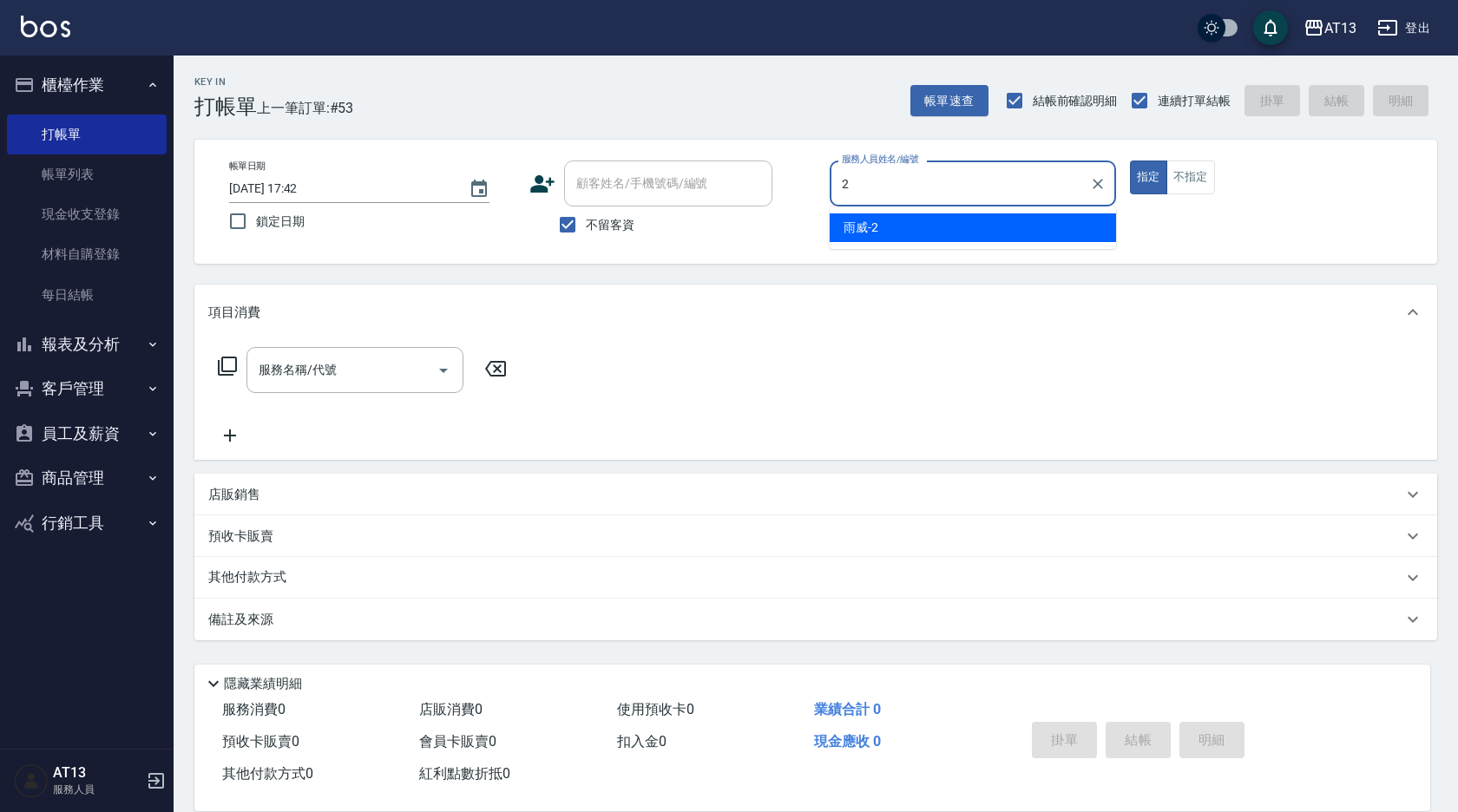
click at [1020, 238] on div "雨威 -2" at bounding box center [972, 228] width 287 height 29
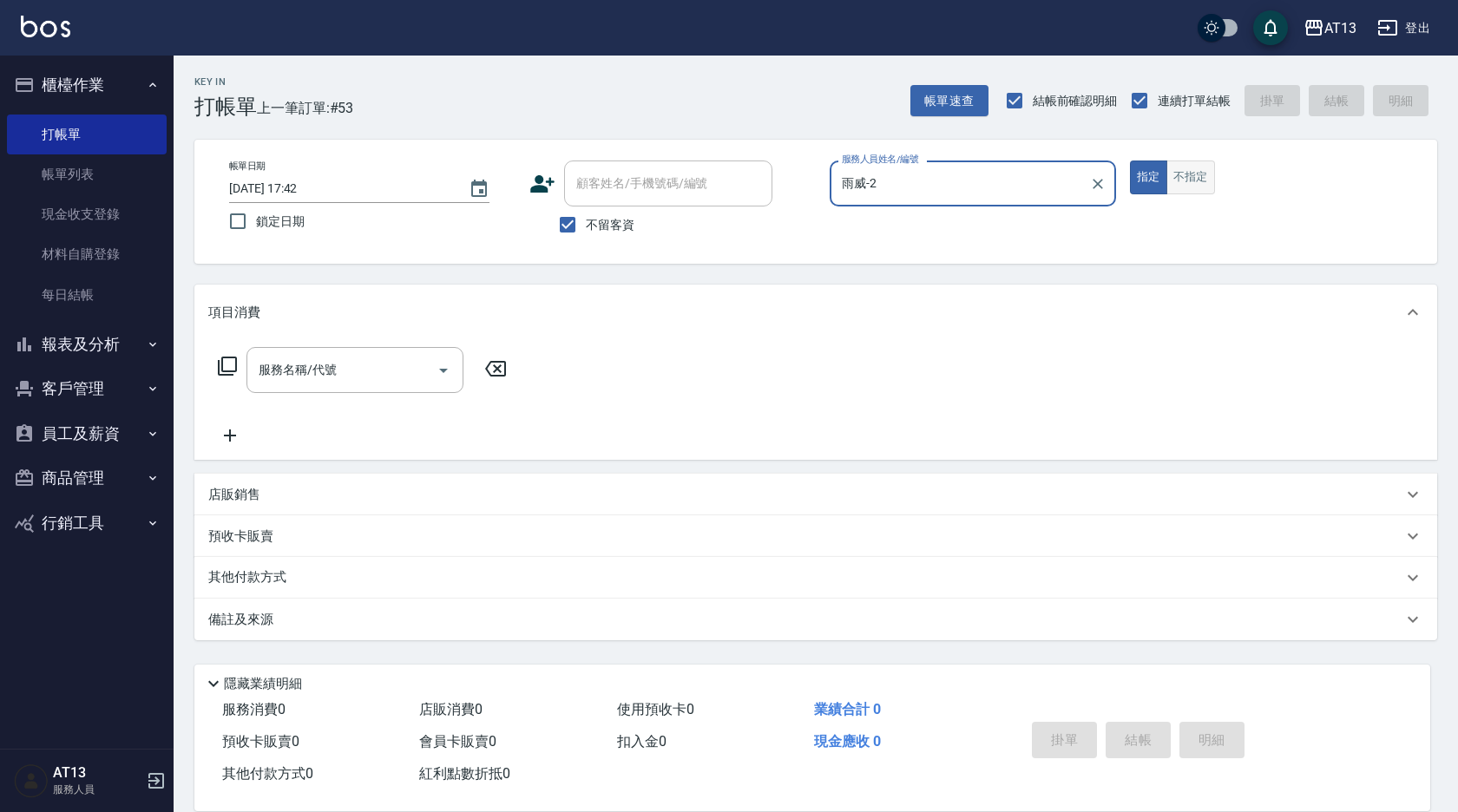
type input "雨威-2"
click at [1188, 166] on button "不指定" at bounding box center [1190, 178] width 49 height 34
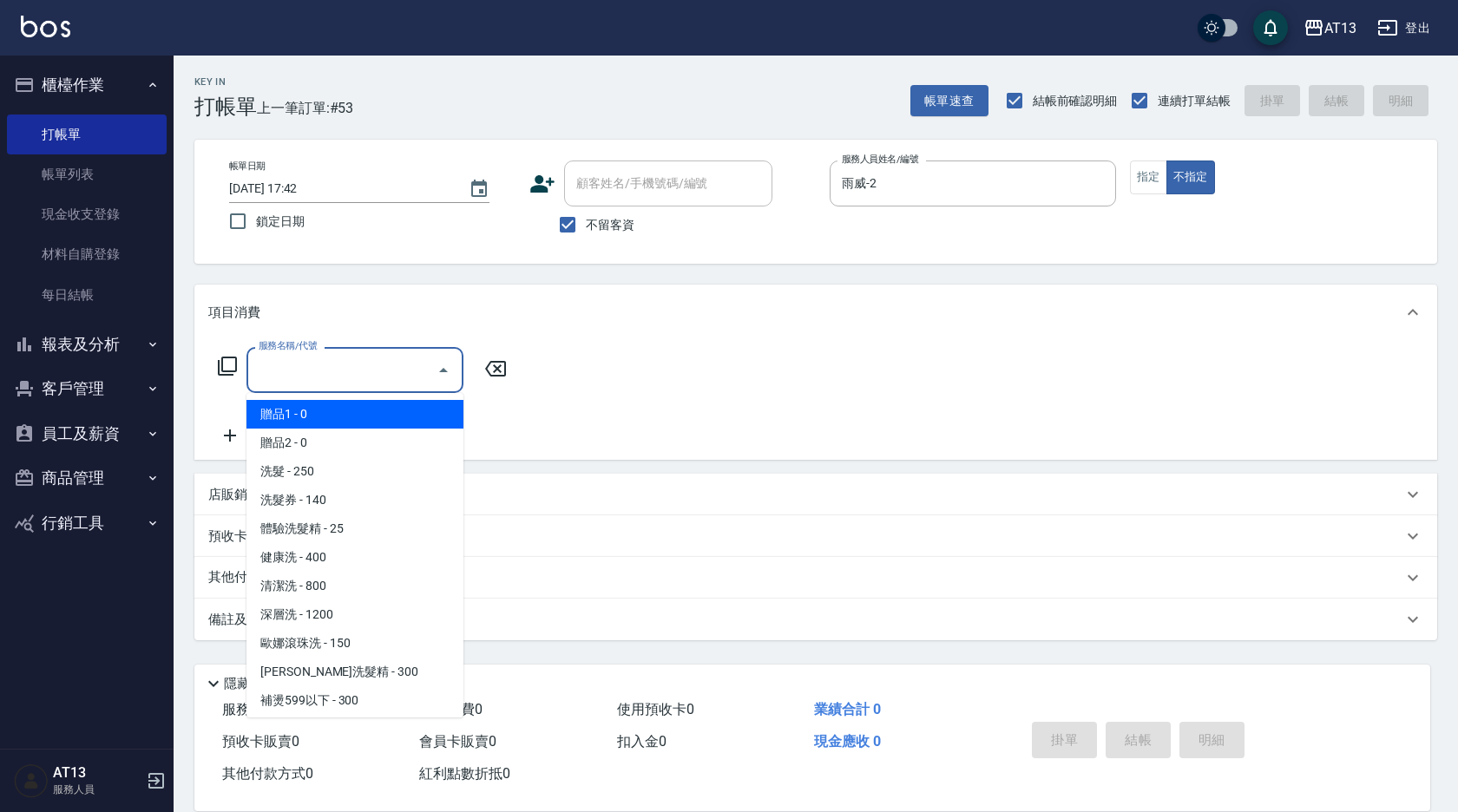
click at [324, 385] on input "服務名稱/代號" at bounding box center [342, 370] width 175 height 30
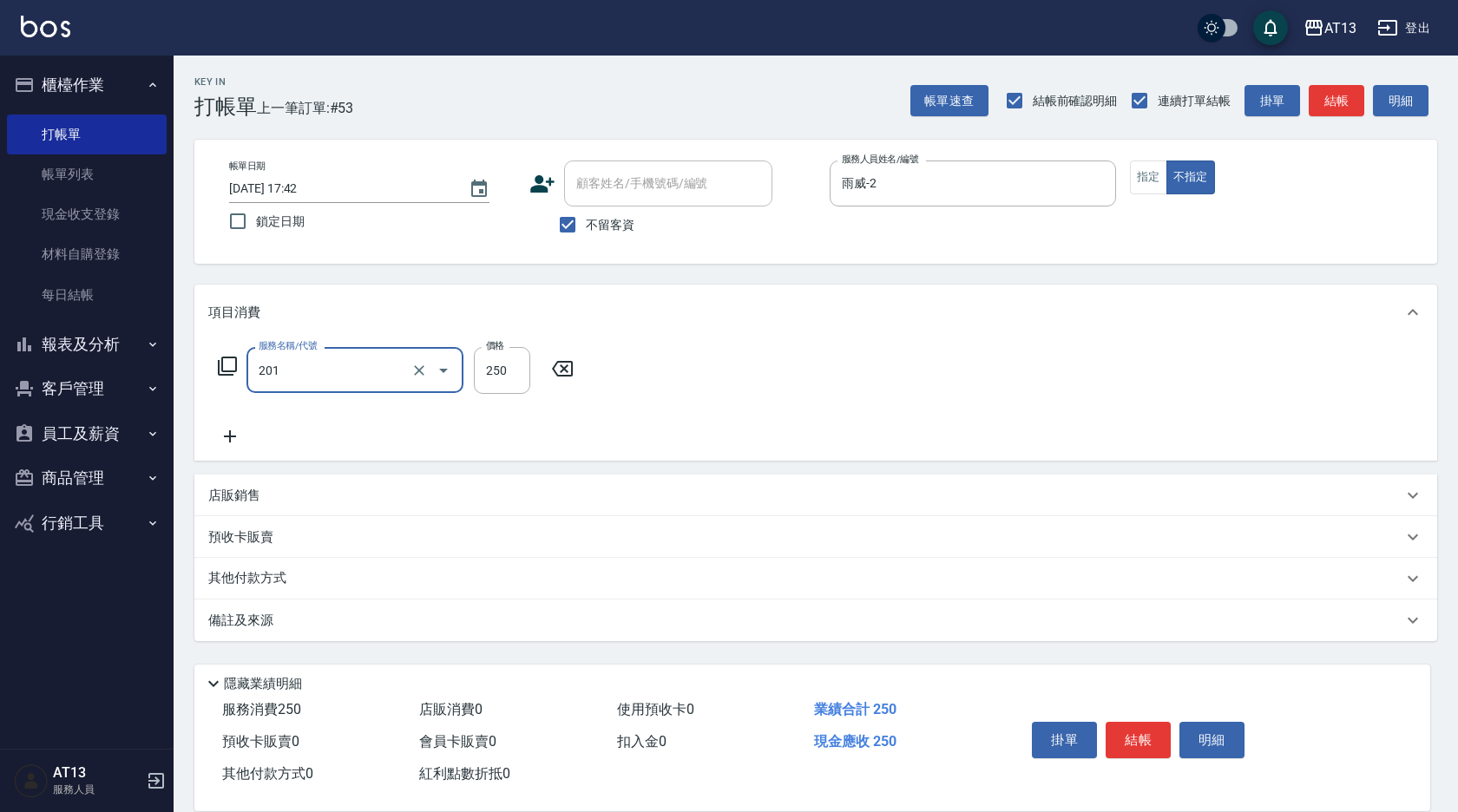
type input "洗髮(201)"
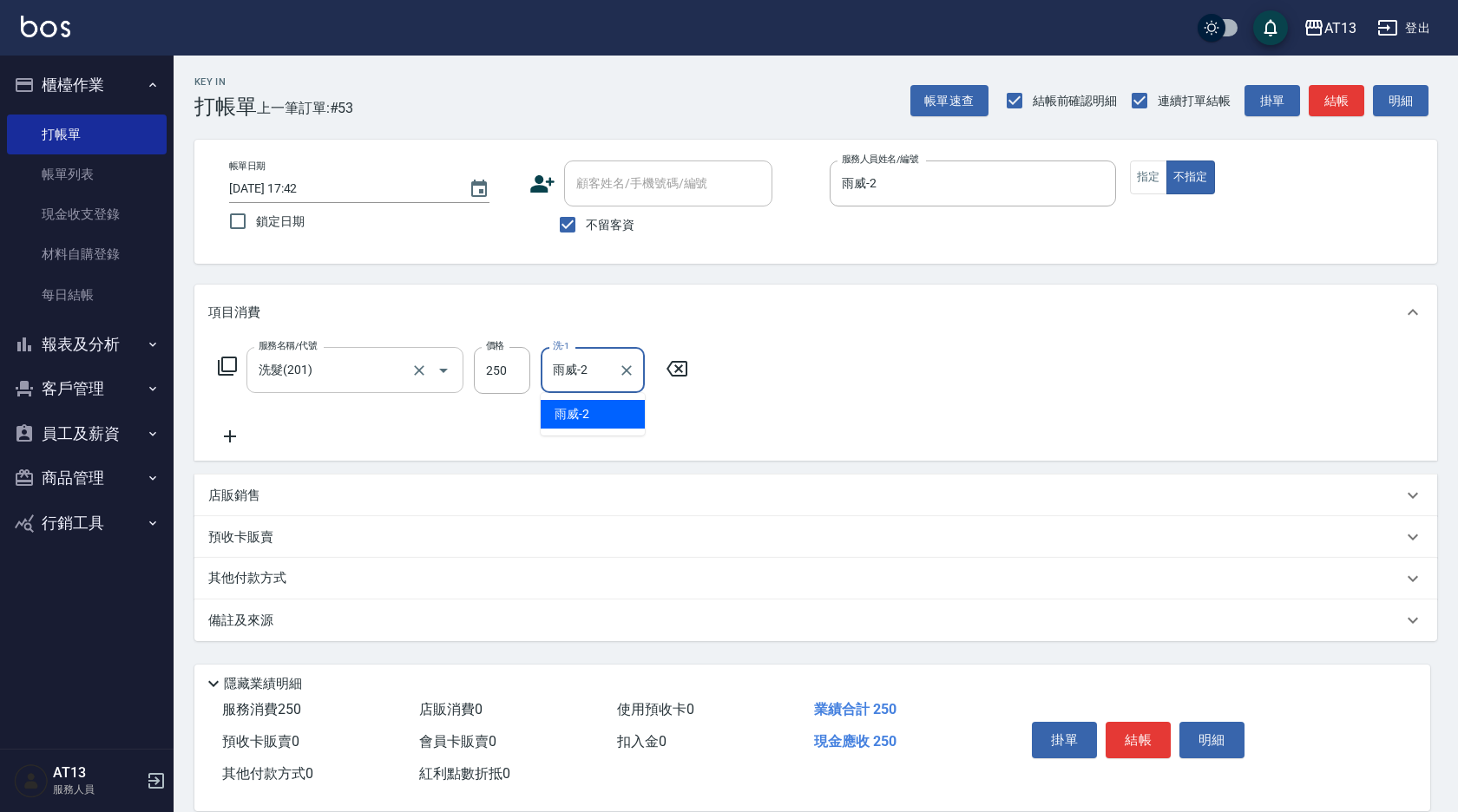
type input "雨威-2"
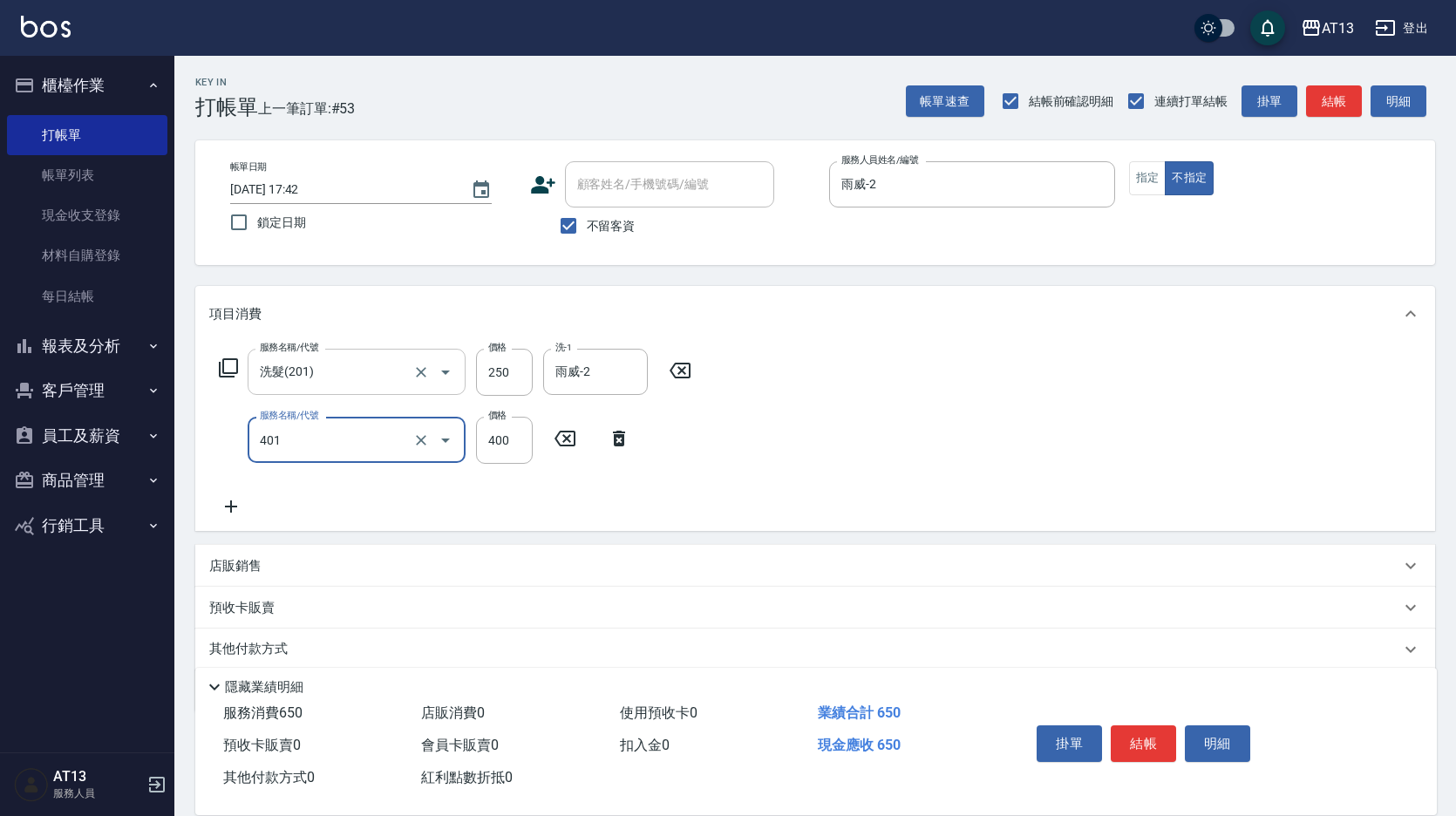
type input "剪髮(401)"
type input "200"
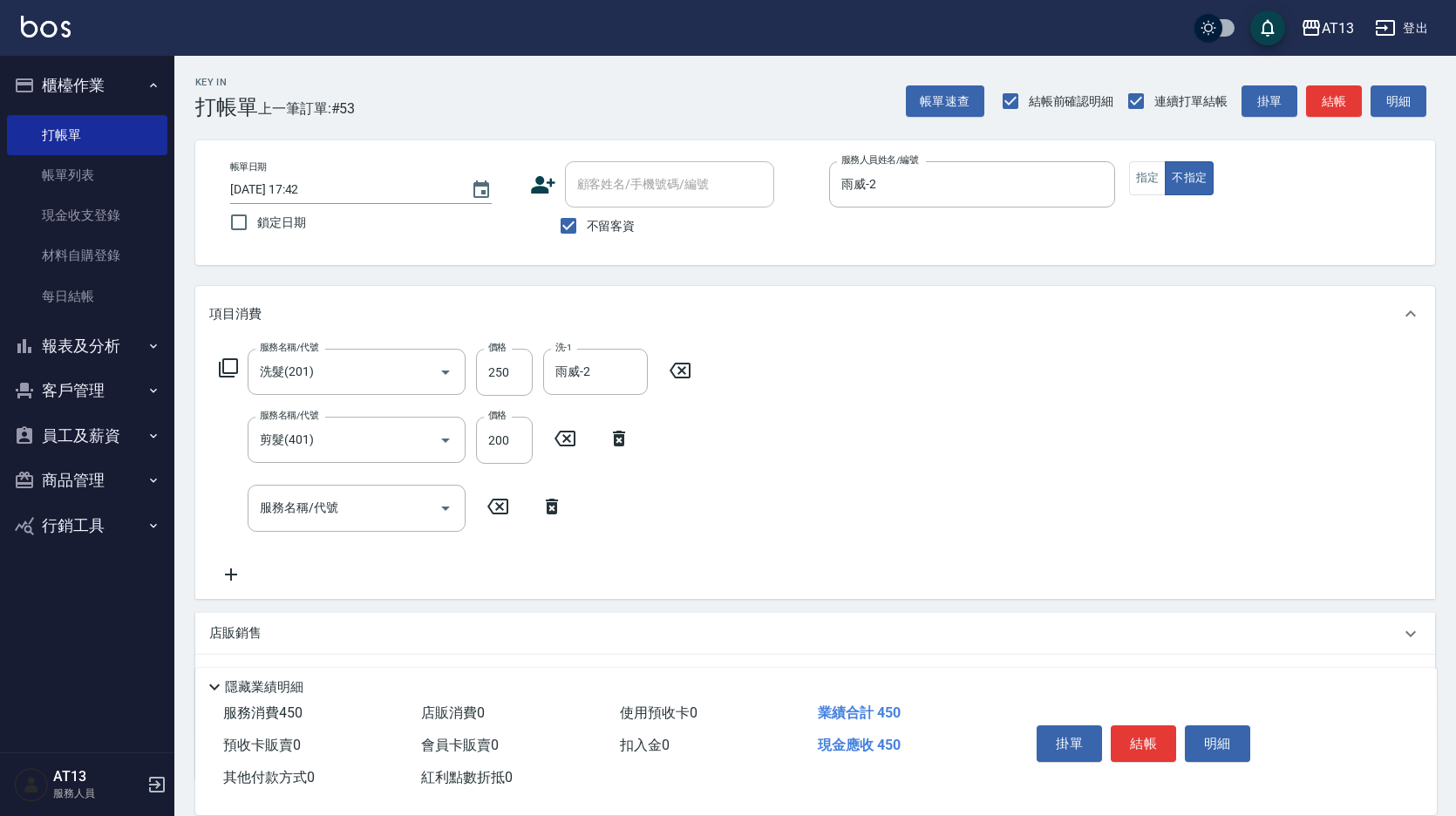
click at [1049, 504] on div "服務名稱/代號 洗髮(201) 服務名稱/代號 價格 250 價格 洗-1 雨威-2 洗-1 服務名稱/代號 剪髮(401) 服務名稱/代號 價格 200 價…" at bounding box center [815, 470] width 1240 height 256
drag, startPoint x: 1140, startPoint y: 706, endPoint x: 1145, endPoint y: 728, distance: 22.6
click at [1140, 708] on div "掛單 結帳 明細" at bounding box center [1212, 745] width 408 height 97
click at [1145, 728] on button "結帳" at bounding box center [1143, 743] width 65 height 36
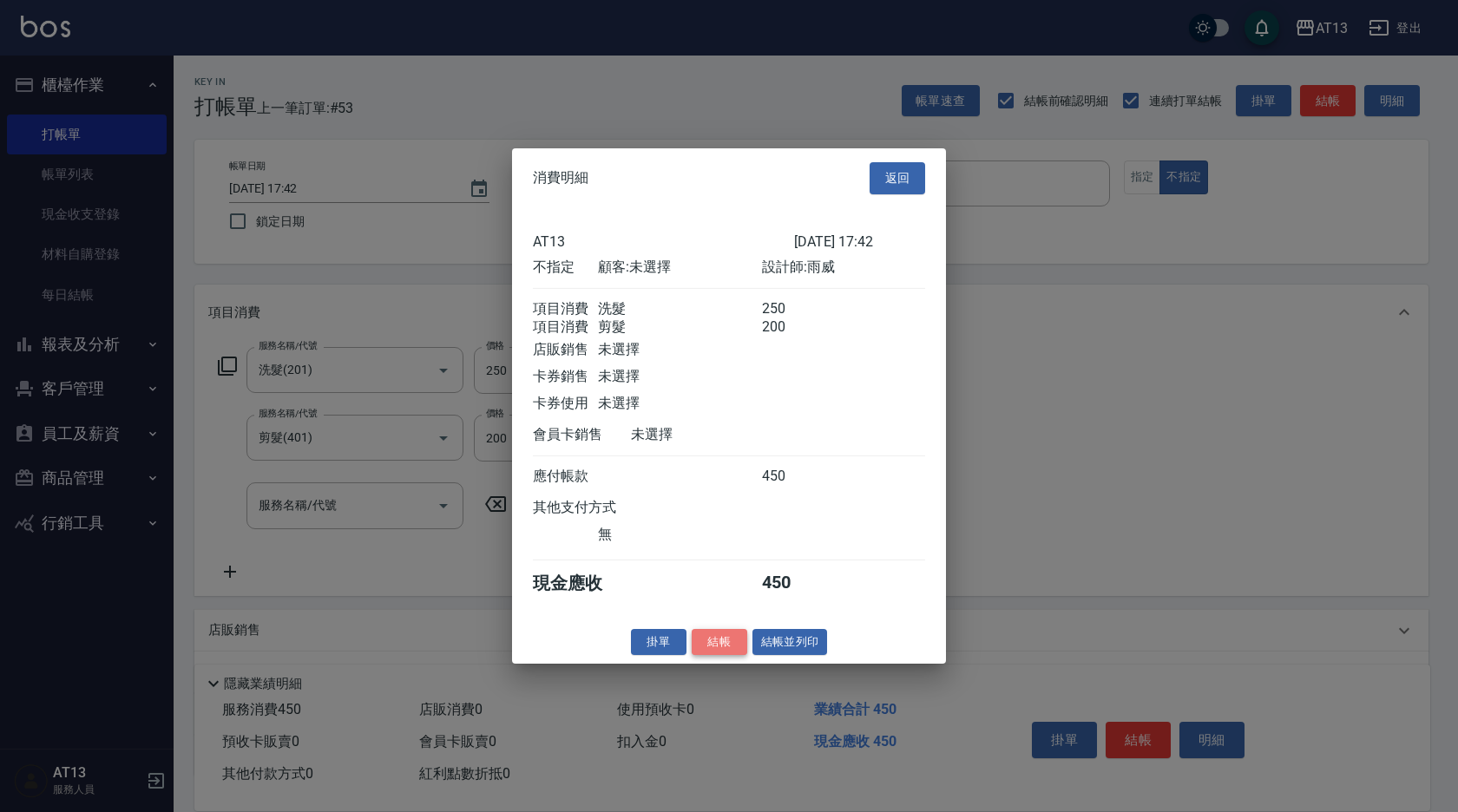
click at [708, 649] on button "結帳" at bounding box center [719, 642] width 55 height 27
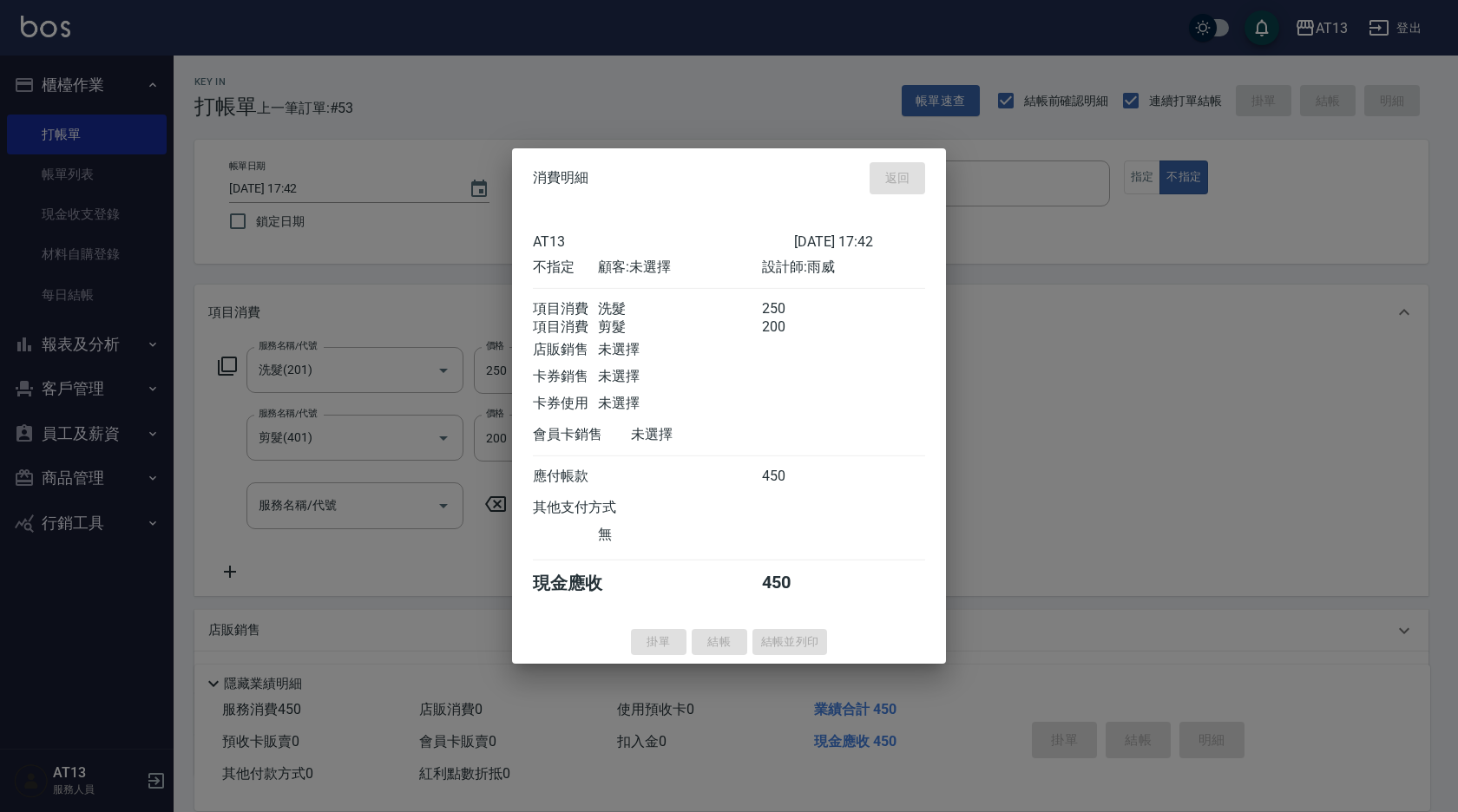
type input "[DATE] 18:03"
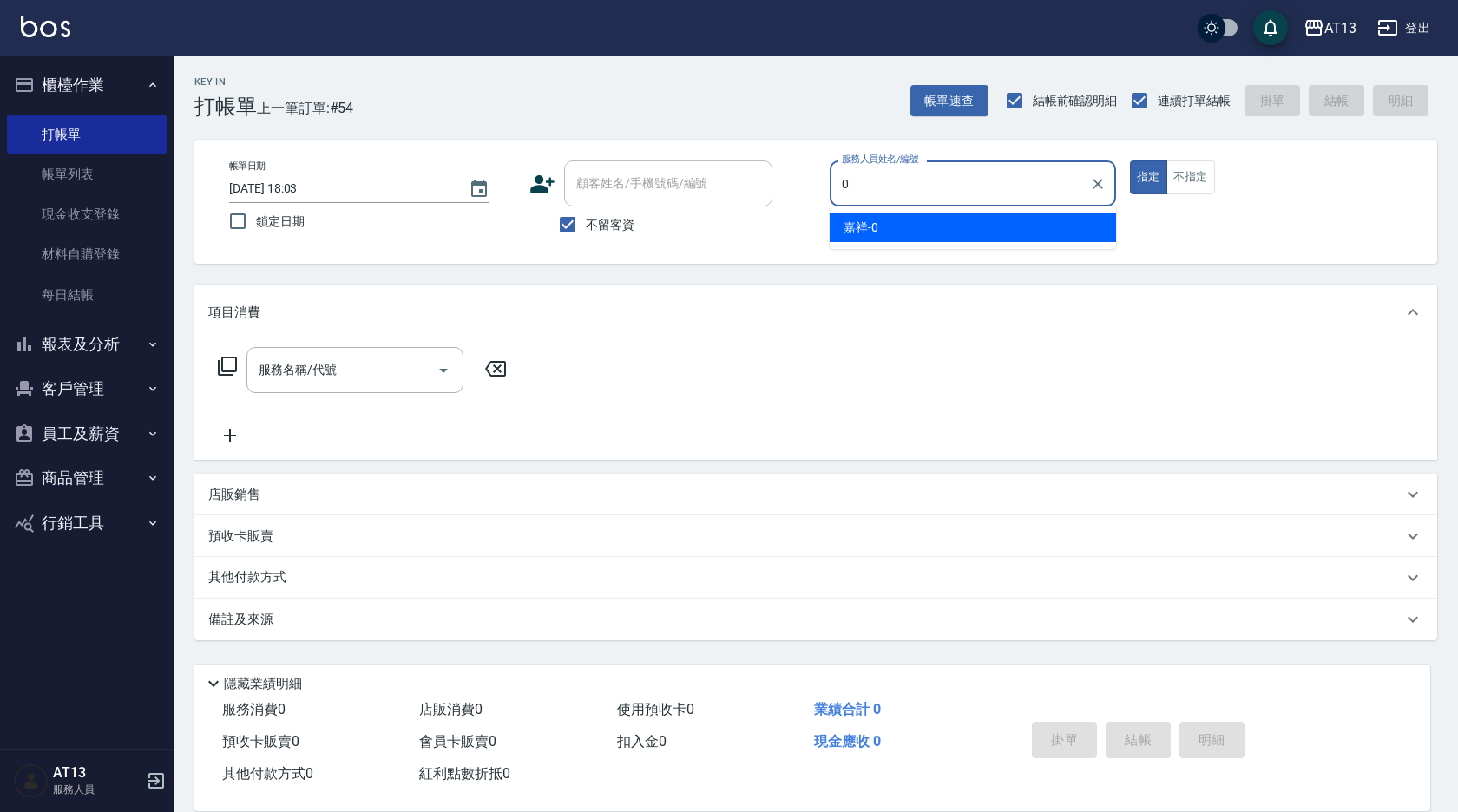
click at [1049, 236] on div "嘉祥 -0" at bounding box center [972, 228] width 287 height 29
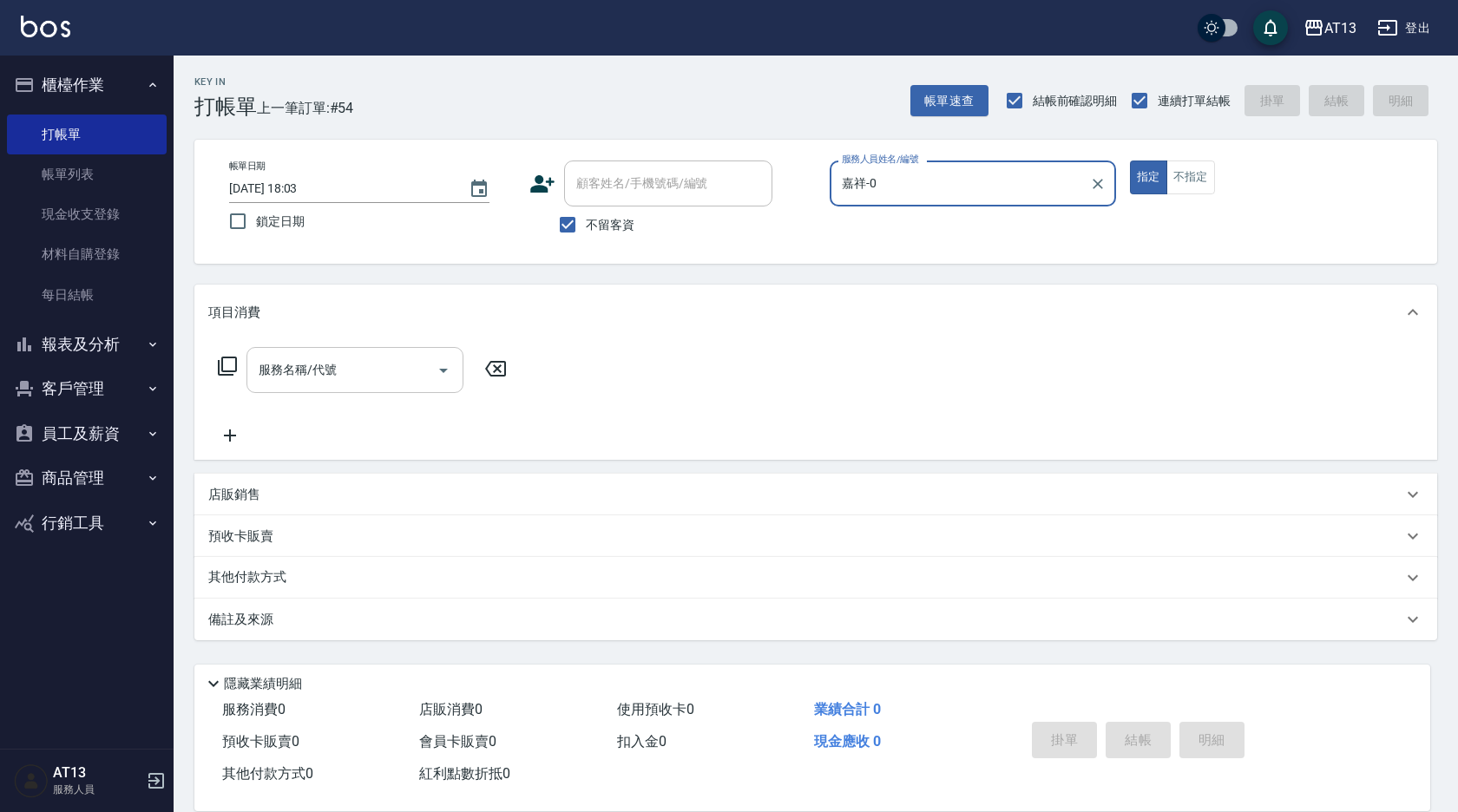
type input "嘉祥-0"
click at [376, 366] on input "服務名稱/代號" at bounding box center [342, 370] width 175 height 30
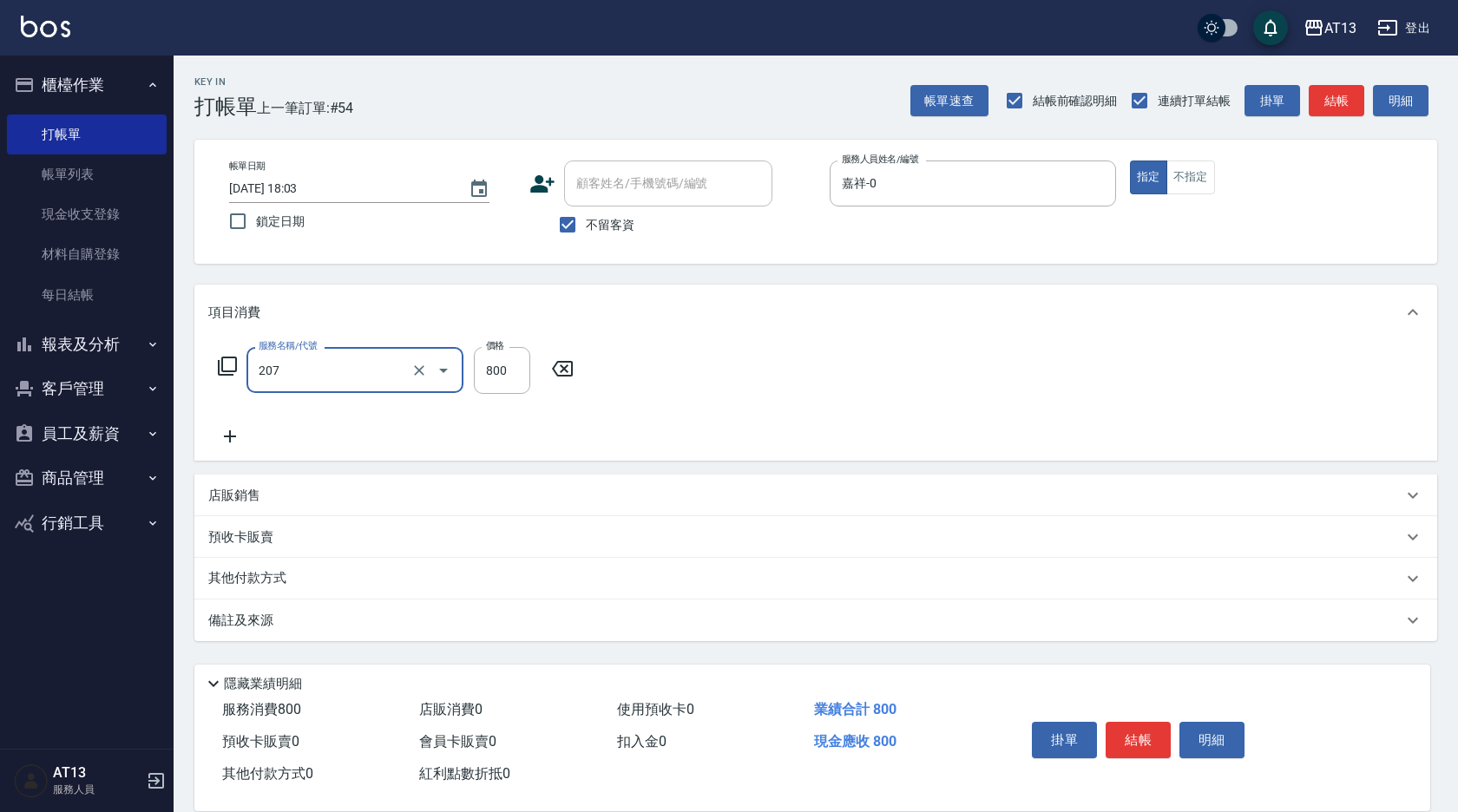
type input "清潔洗(207)"
type input "[PERSON_NAME]妡-30"
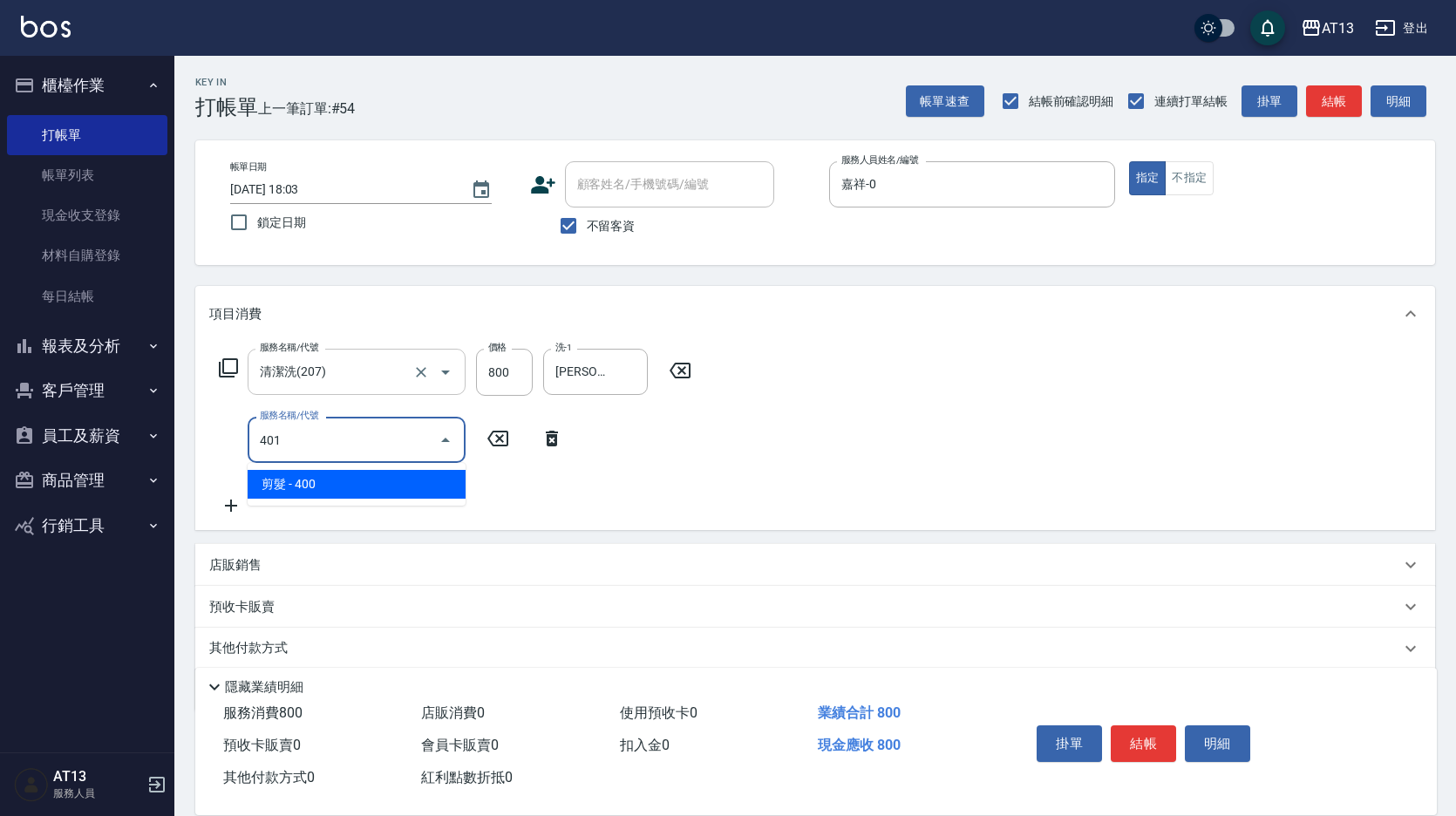
type input "剪髮(401)"
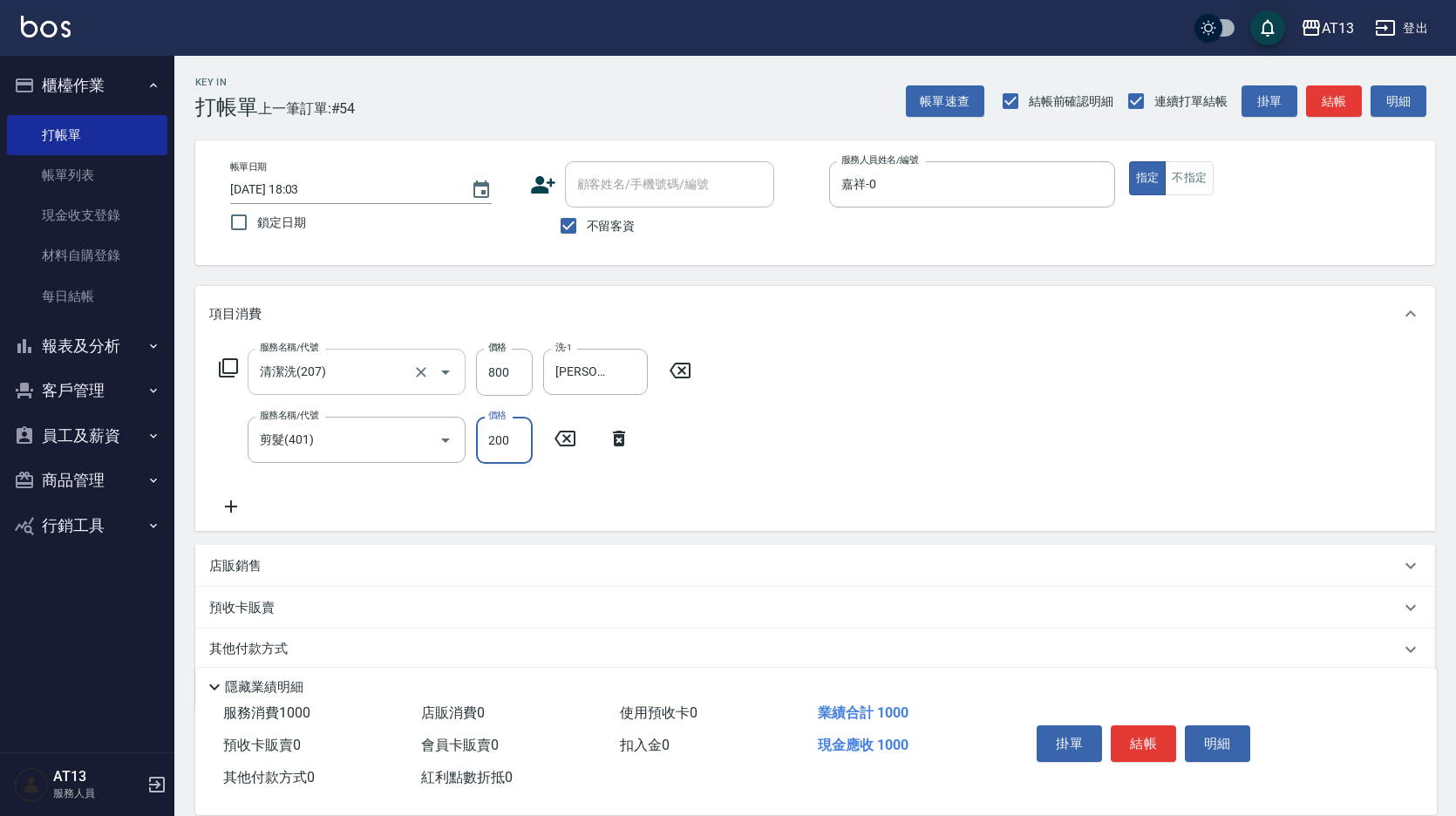
type input "200"
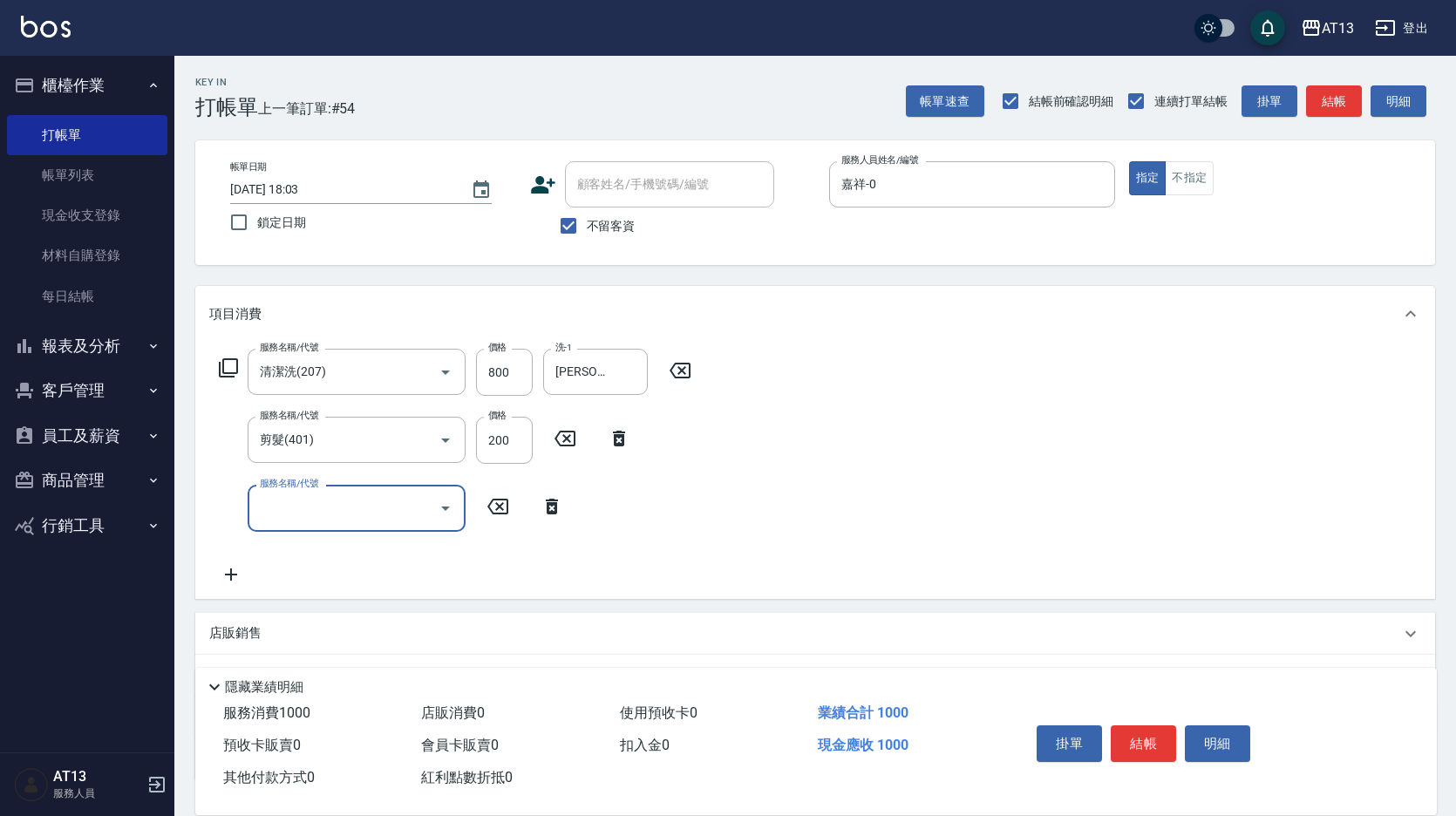
drag, startPoint x: 1008, startPoint y: 547, endPoint x: 1144, endPoint y: 713, distance: 214.6
click at [1010, 552] on div "服務名稱/代號 清潔洗(207) 服務名稱/代號 價格 800 價格 洗-1 [PERSON_NAME]妡-30 洗-1 服務名稱/代號 剪髮(401) 服務…" at bounding box center [815, 470] width 1240 height 256
click at [1150, 725] on button "結帳" at bounding box center [1143, 743] width 65 height 36
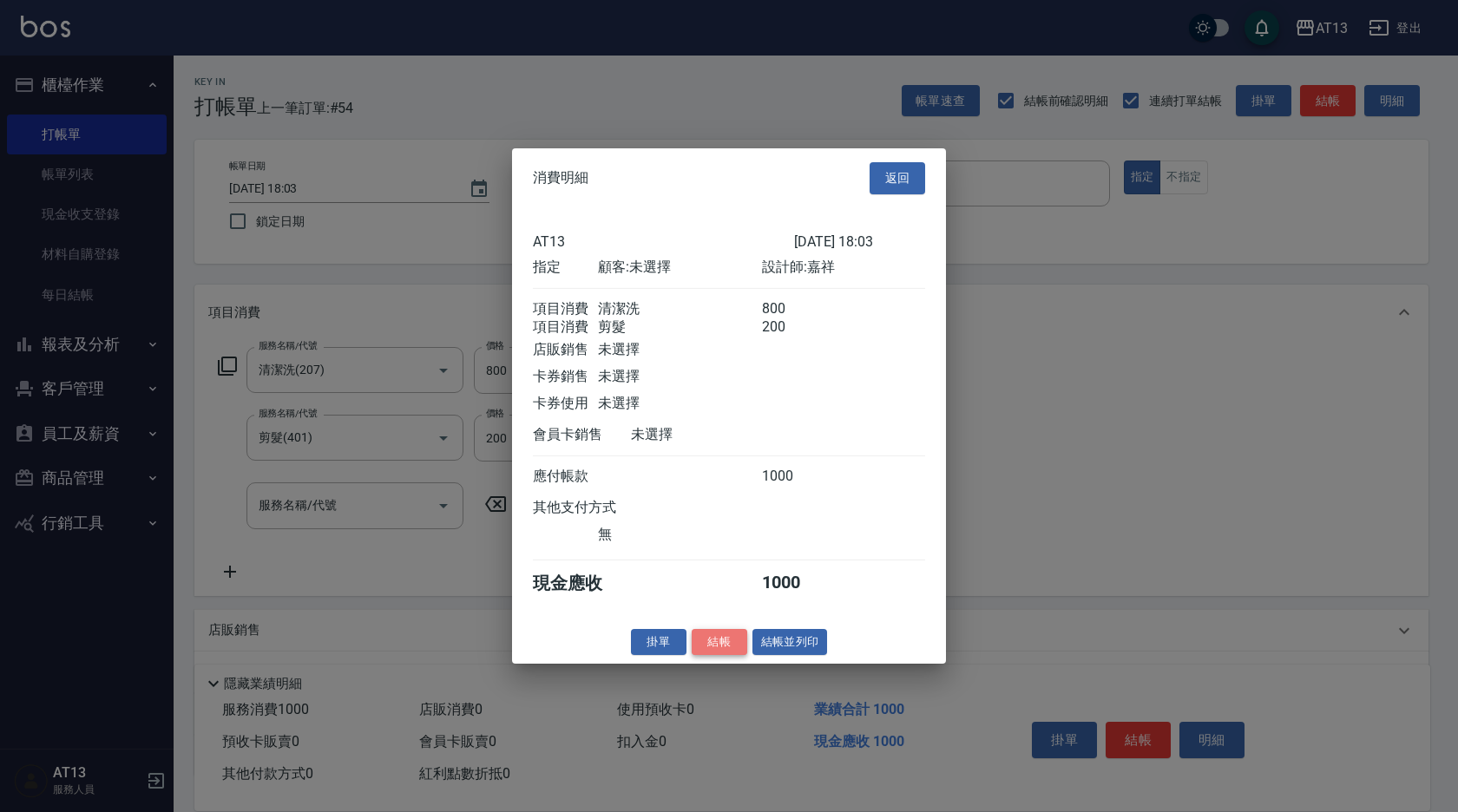
click at [718, 655] on button "結帳" at bounding box center [719, 642] width 55 height 27
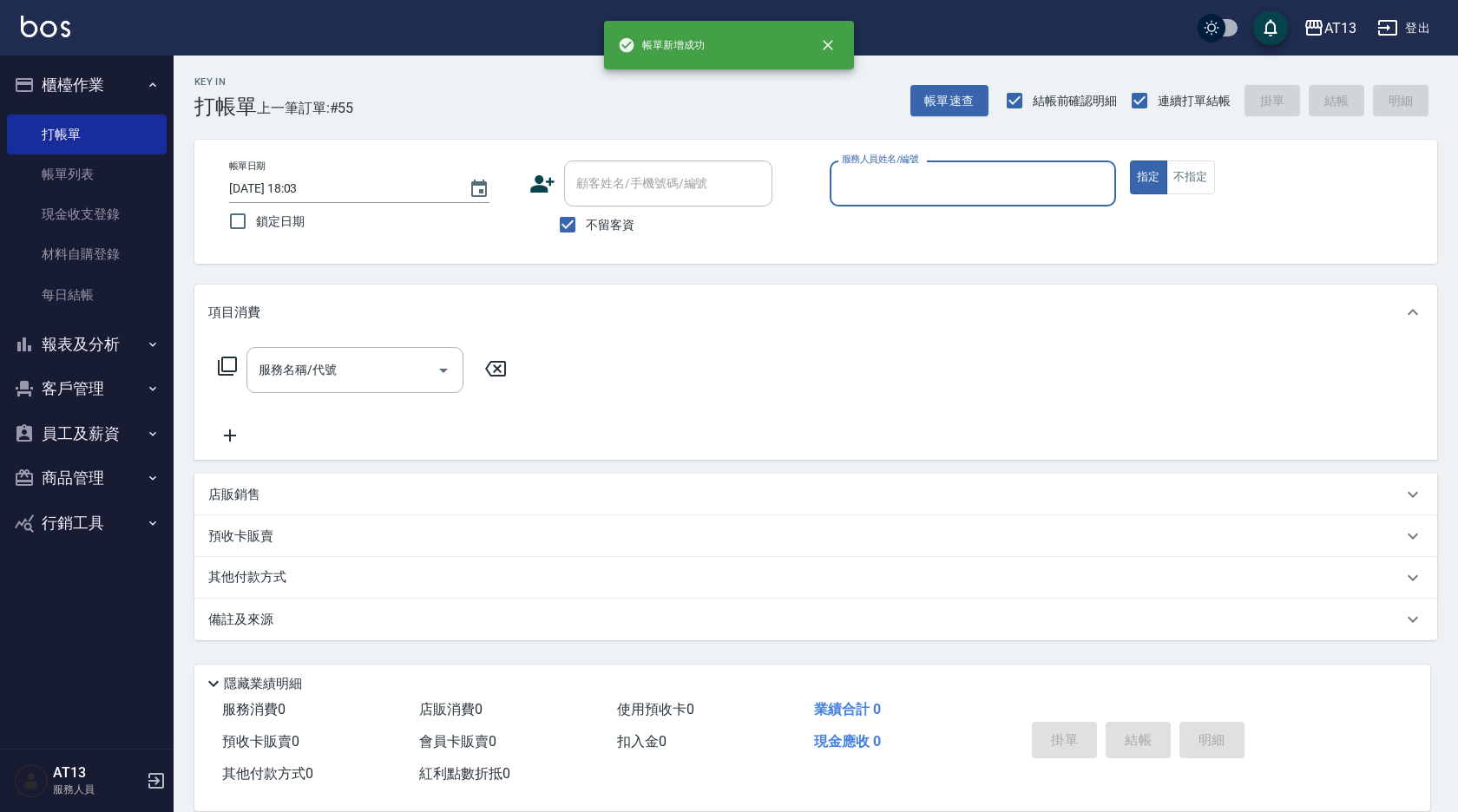
click at [696, 631] on div "備註及來源" at bounding box center [815, 620] width 1243 height 42
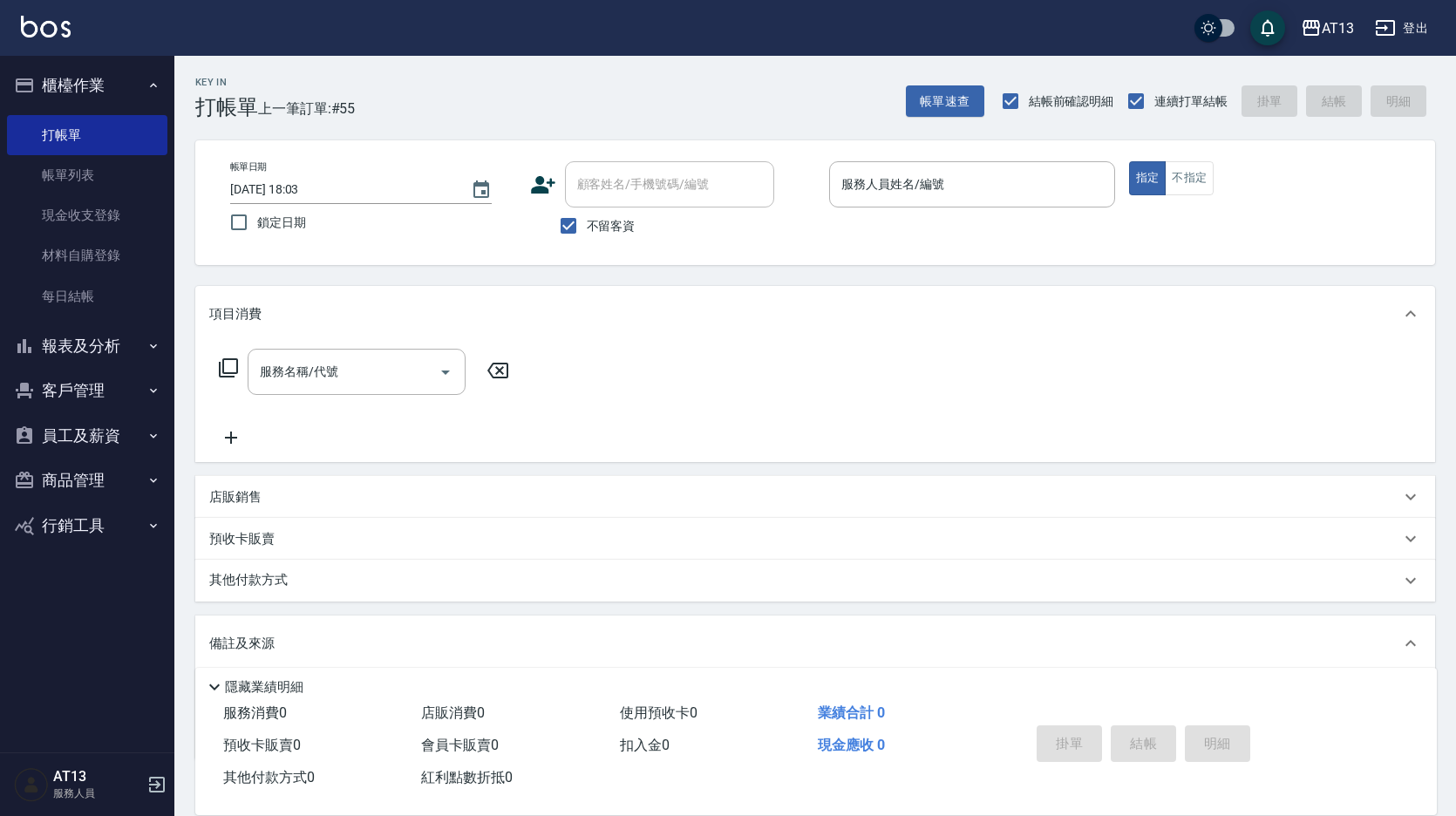
click at [1024, 578] on div "其他付款方式" at bounding box center [805, 581] width 1191 height 19
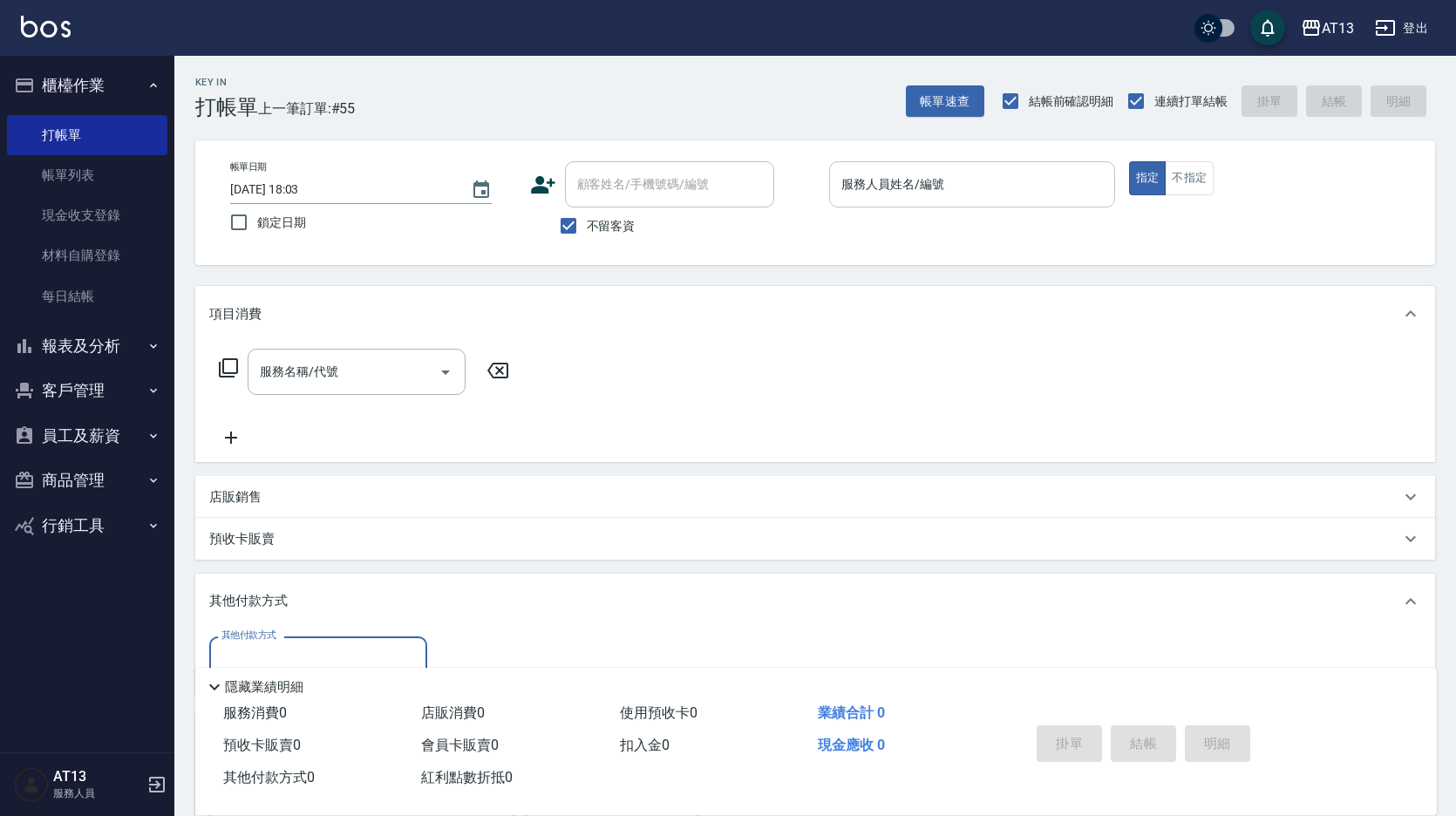
click at [874, 192] on div "服務人員姓名/編號 服務人員姓名/編號" at bounding box center [972, 185] width 286 height 46
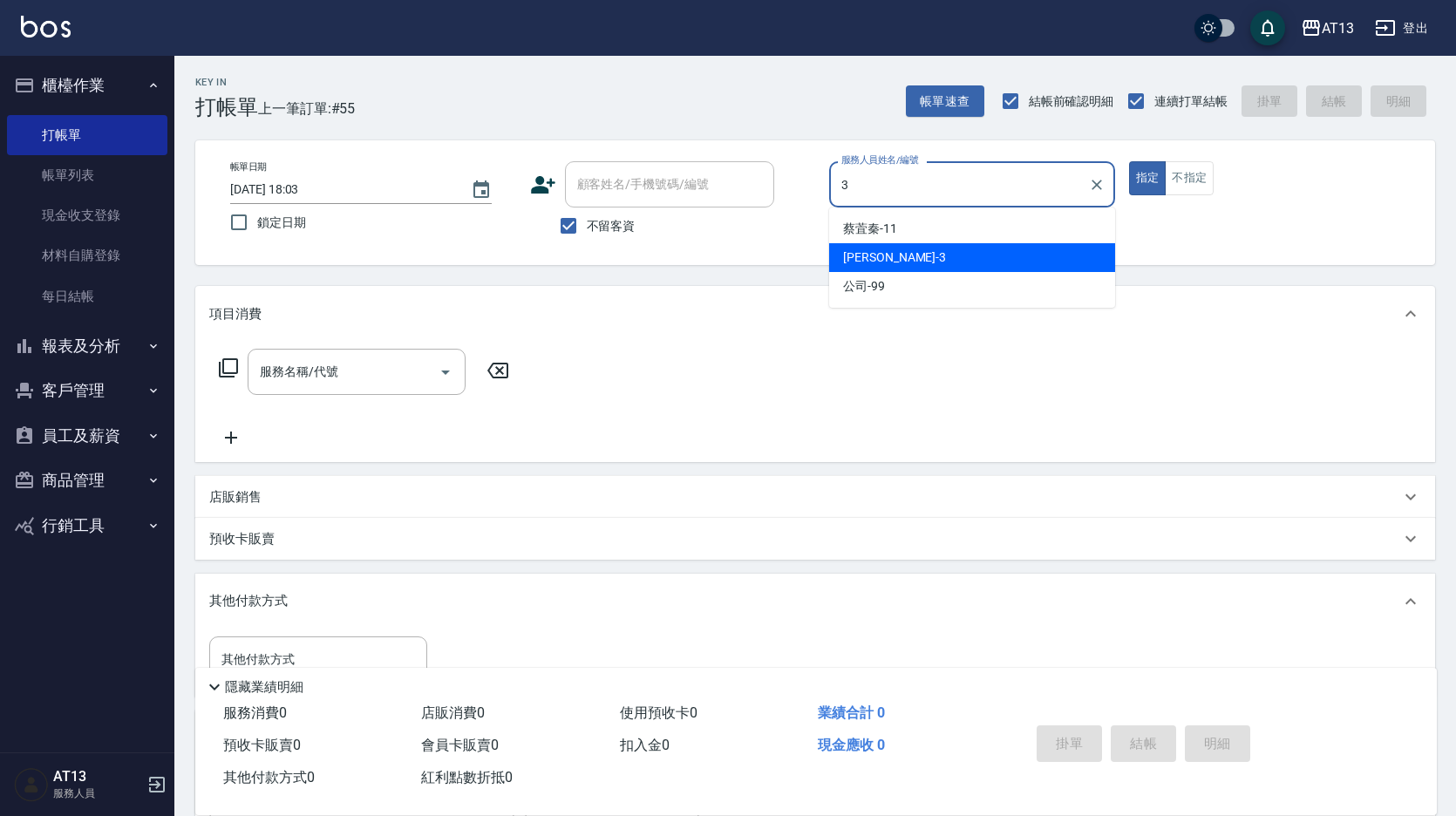
click at [991, 247] on div "[PERSON_NAME] -3" at bounding box center [972, 257] width 286 height 29
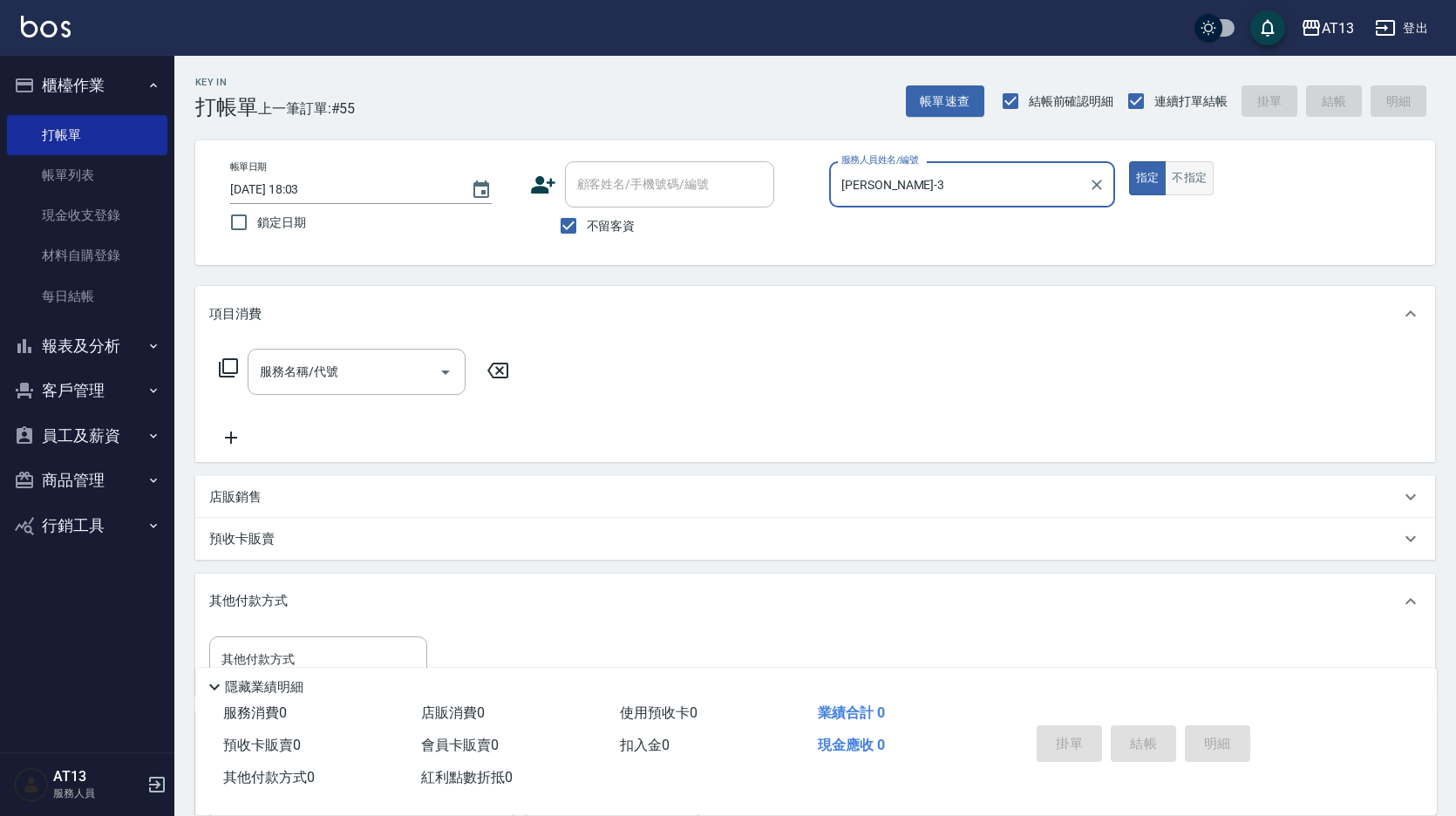
type input "[PERSON_NAME]-3"
click at [1207, 178] on button "不指定" at bounding box center [1189, 179] width 49 height 34
click at [291, 368] on div "服務名稱/代號 服務名稱/代號" at bounding box center [357, 372] width 218 height 46
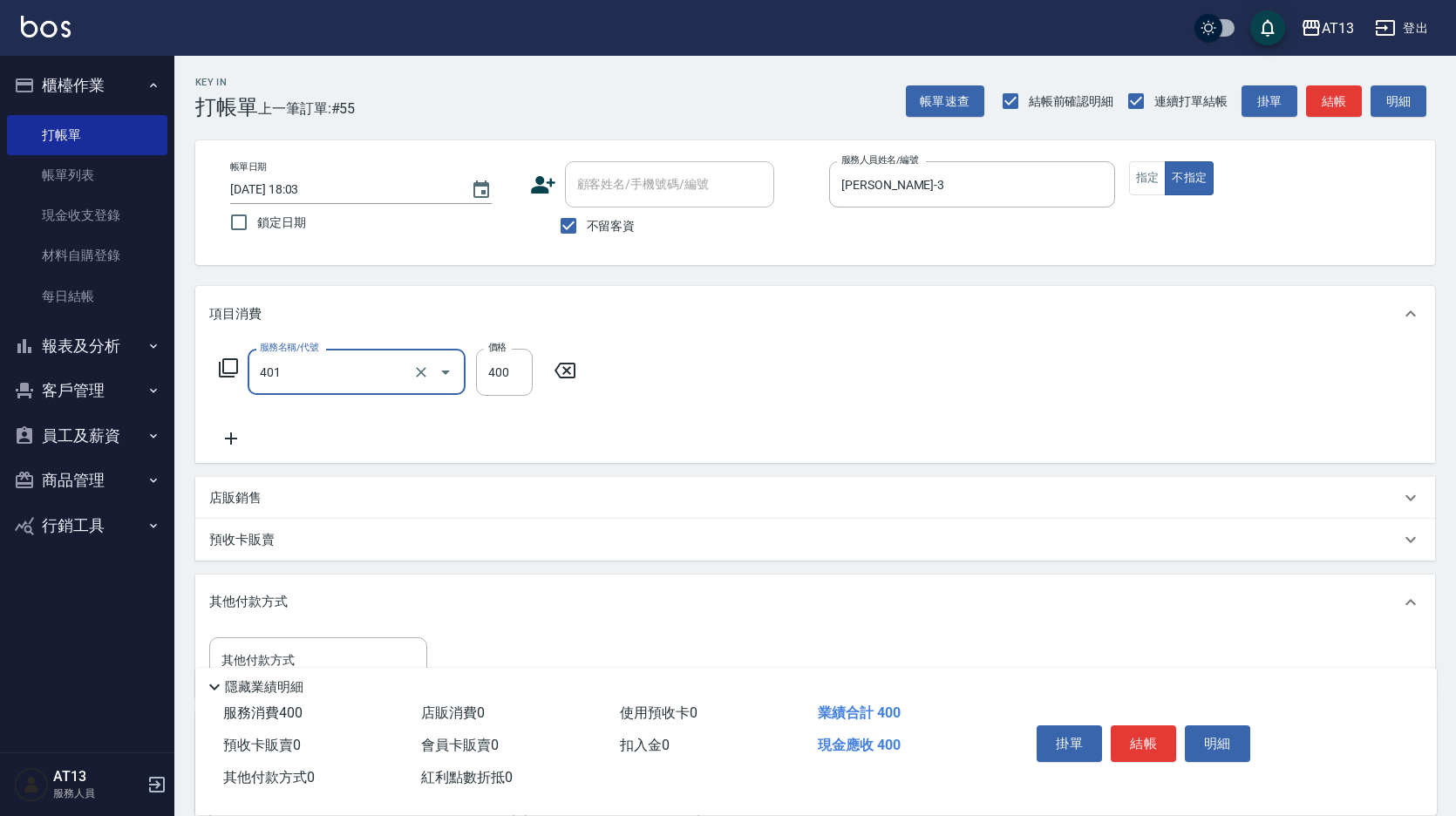
type input "剪髮(401)"
type input "200"
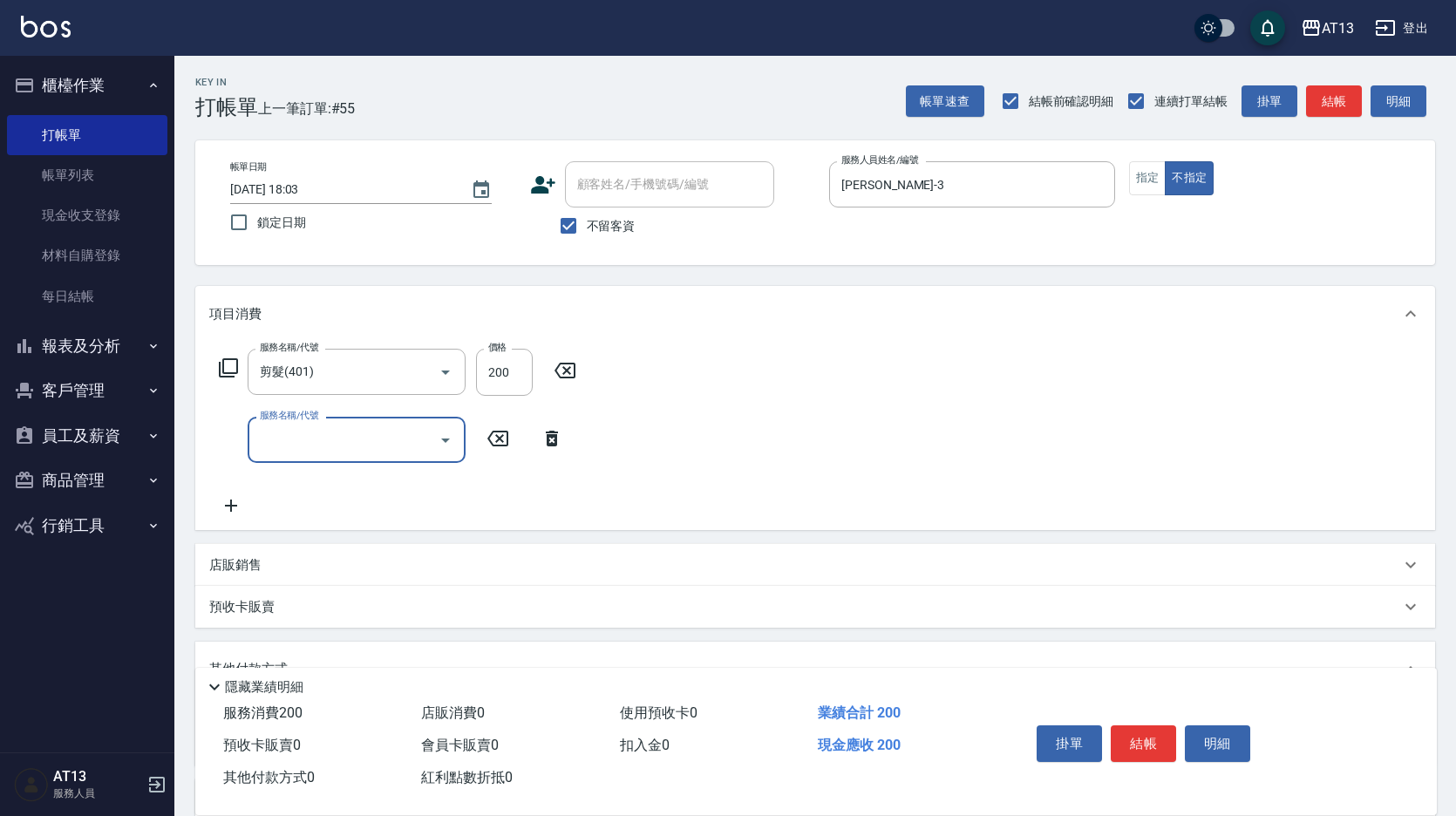
click at [1195, 491] on div "服務名稱/代號 剪髮(401) 服務名稱/代號 價格 200 價格 服務名稱/代號 服務名稱/代號" at bounding box center [815, 435] width 1240 height 188
click at [1144, 734] on button "結帳" at bounding box center [1143, 743] width 65 height 36
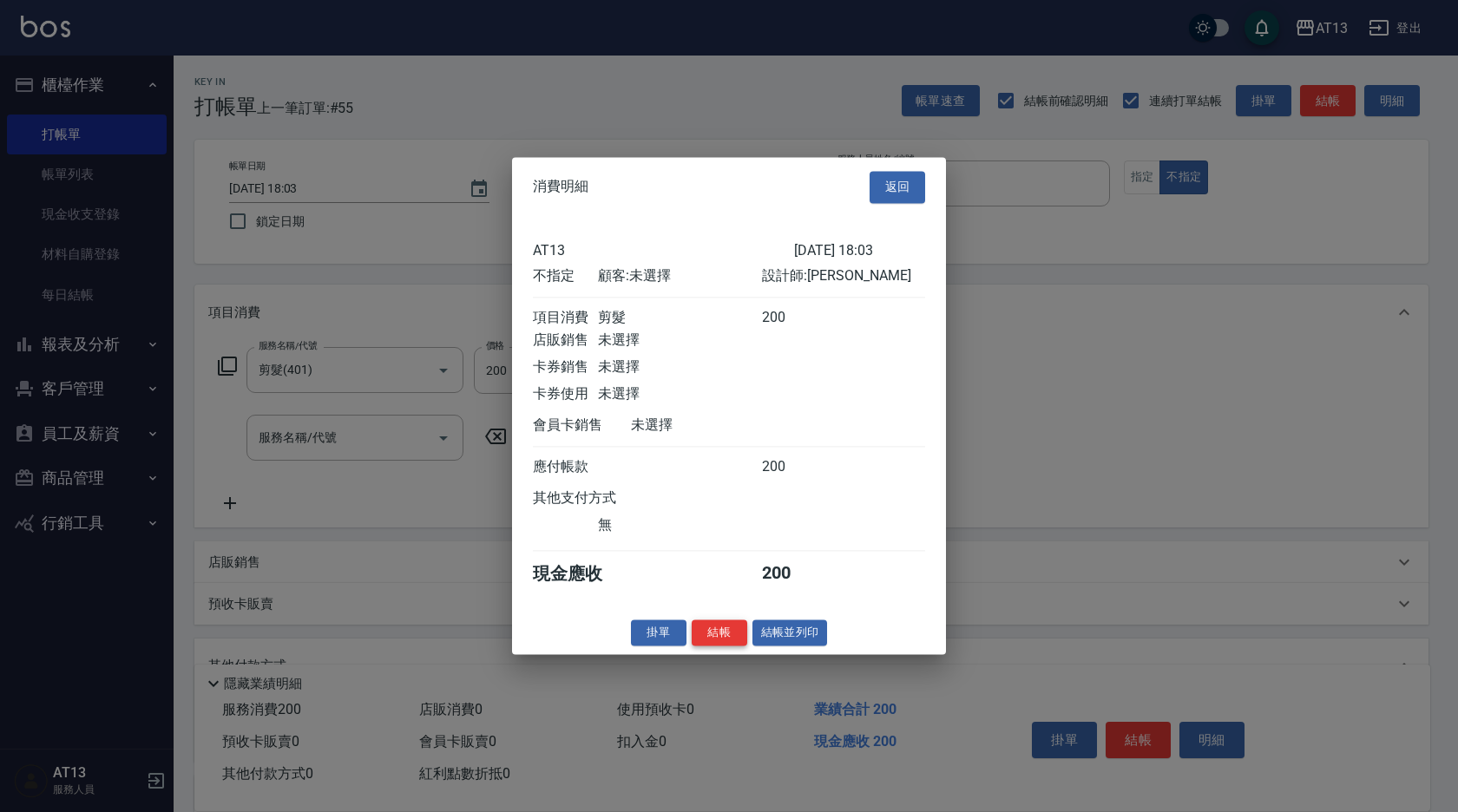
click at [722, 646] on button "結帳" at bounding box center [719, 633] width 55 height 27
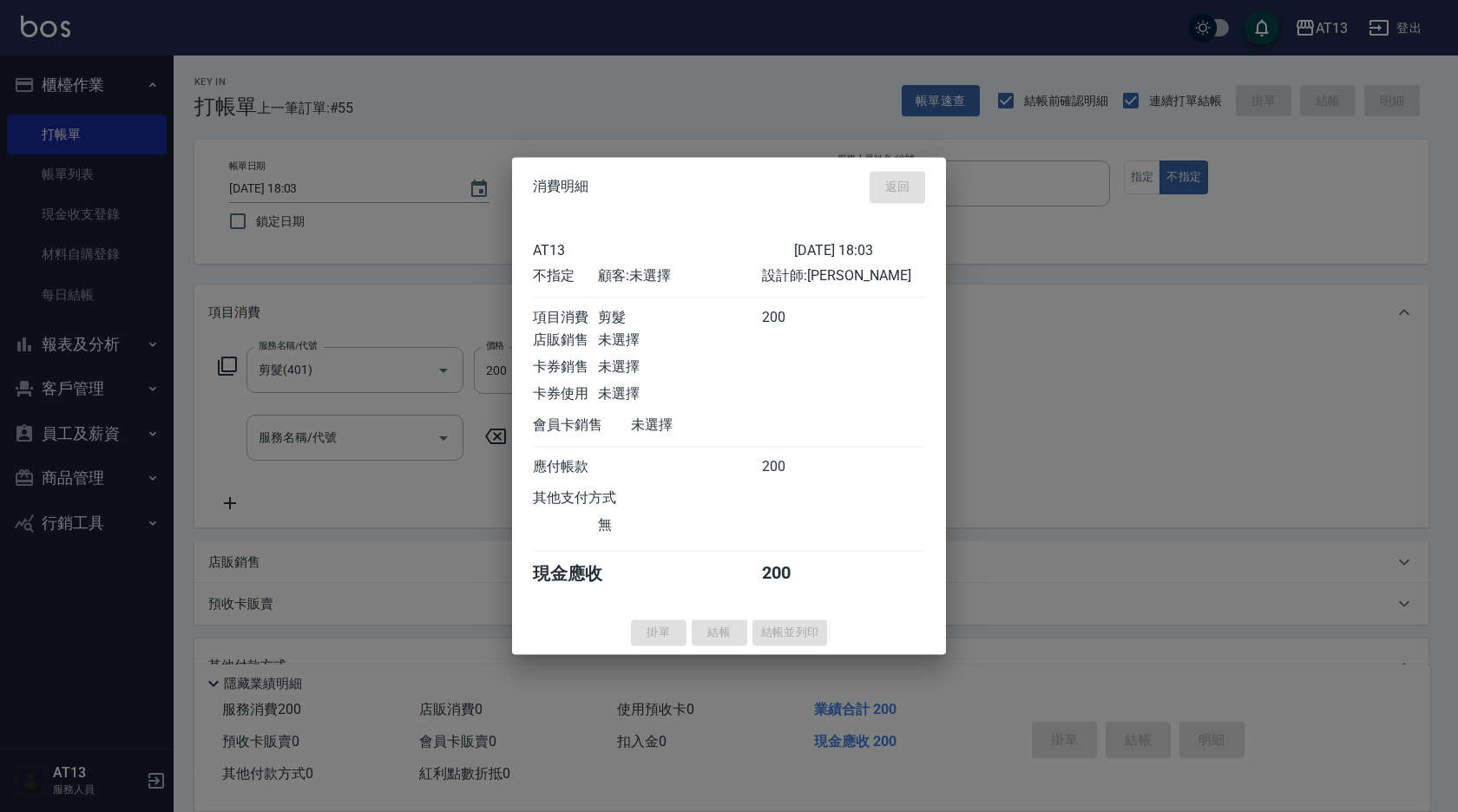
type input "[DATE] 18:15"
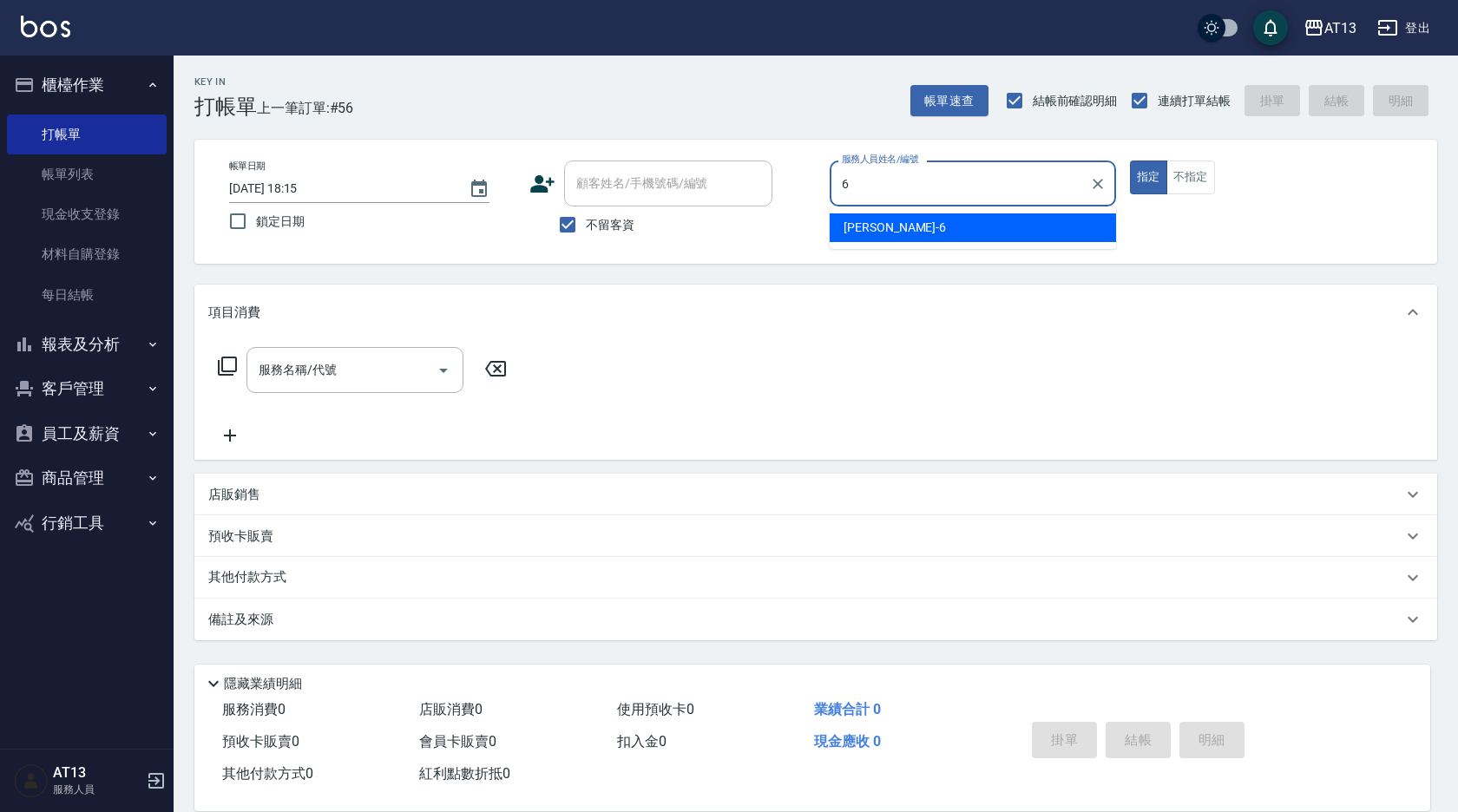
click at [945, 218] on div "亭妤 -6" at bounding box center [972, 228] width 287 height 29
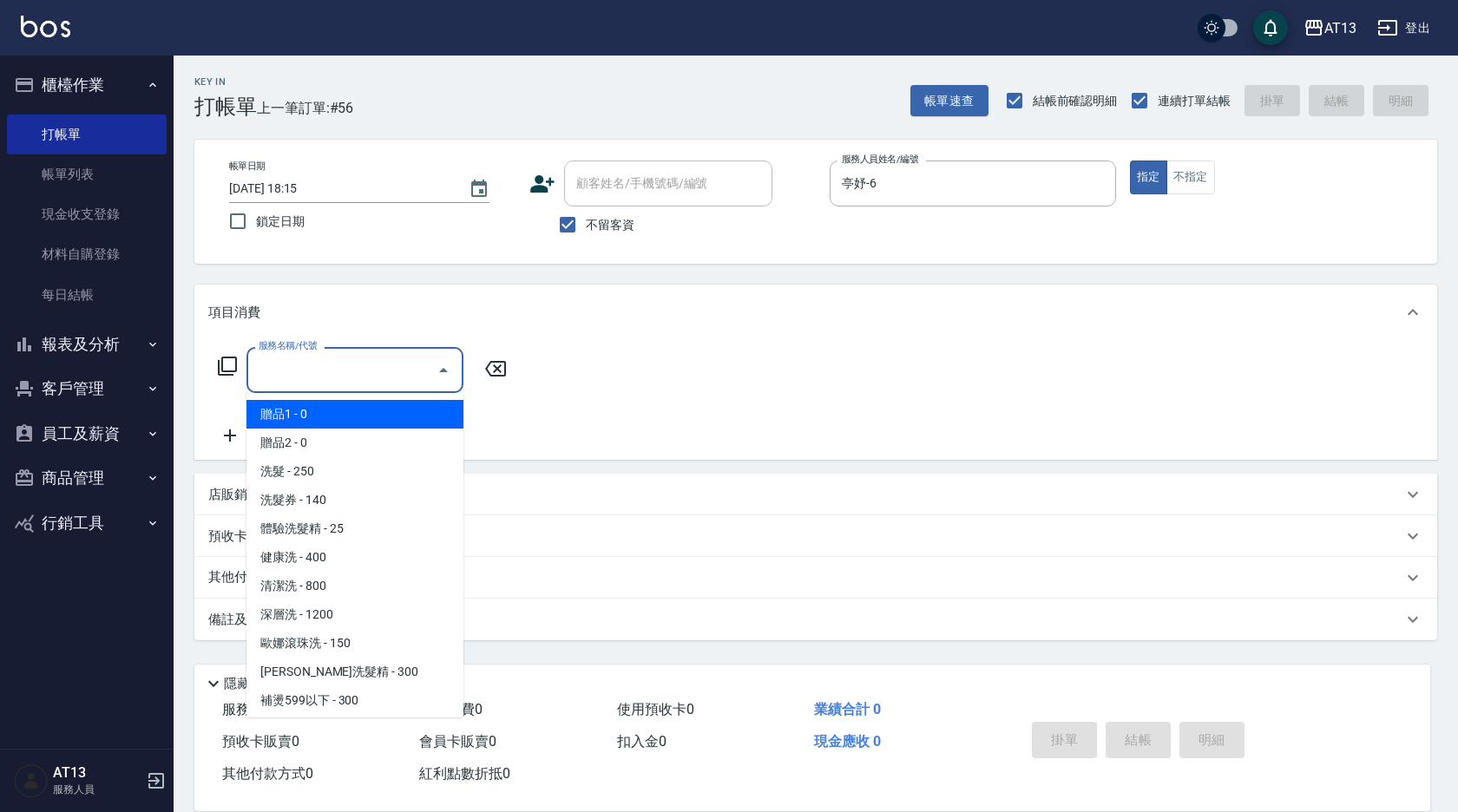
click at [399, 359] on input "服務名稱/代號" at bounding box center [342, 370] width 175 height 30
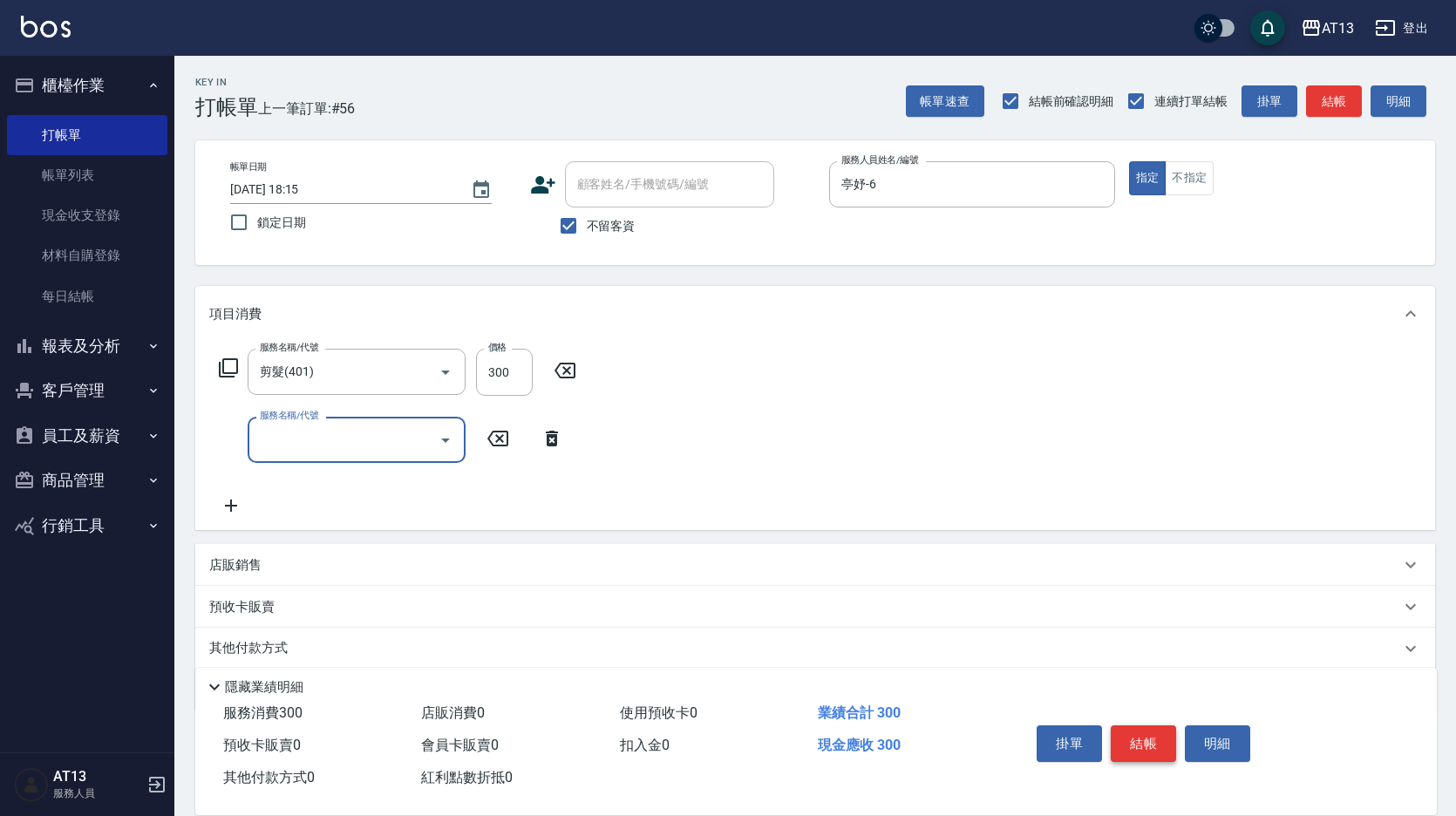
click at [1158, 749] on button "結帳" at bounding box center [1143, 743] width 65 height 36
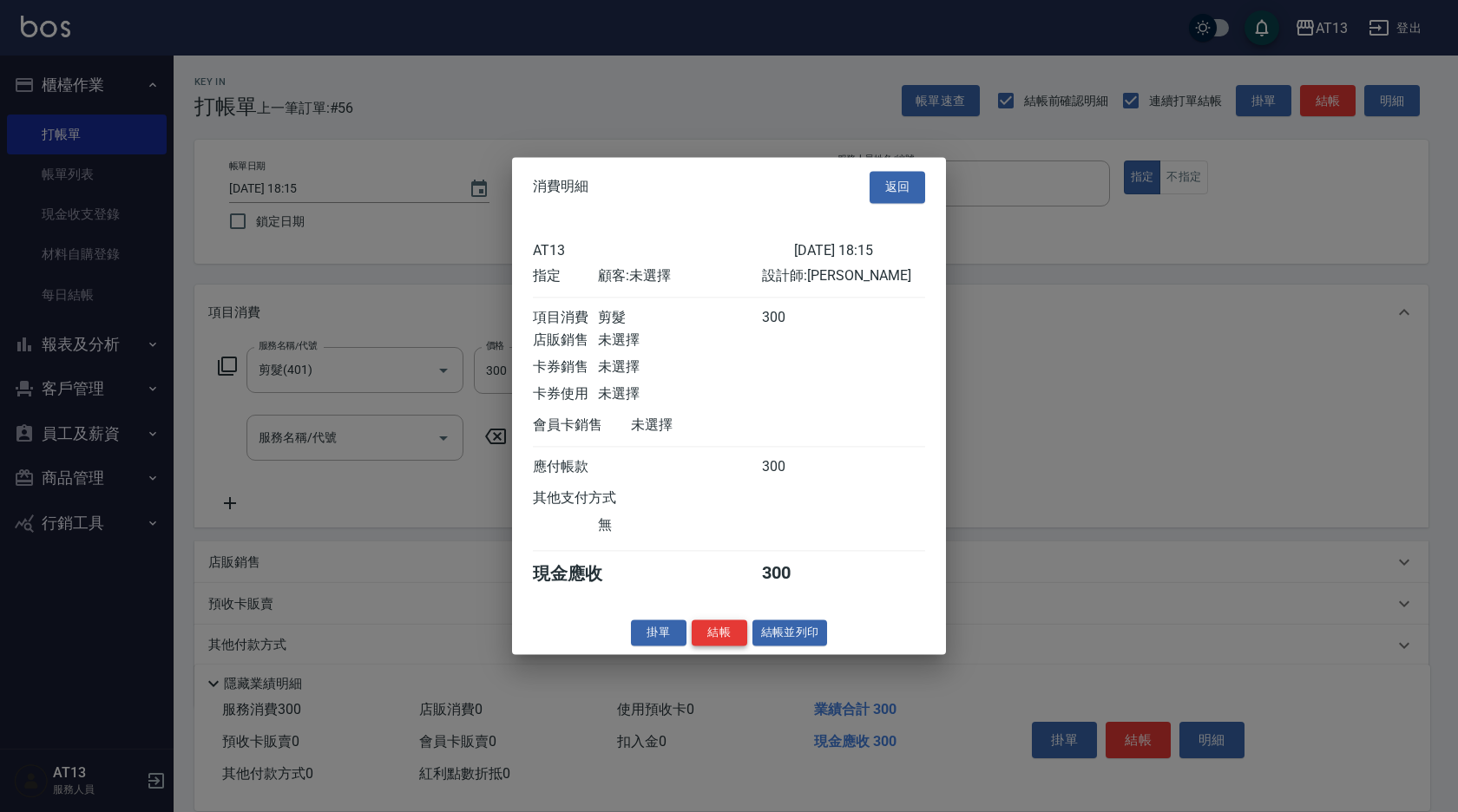
click at [711, 645] on button "結帳" at bounding box center [719, 633] width 55 height 27
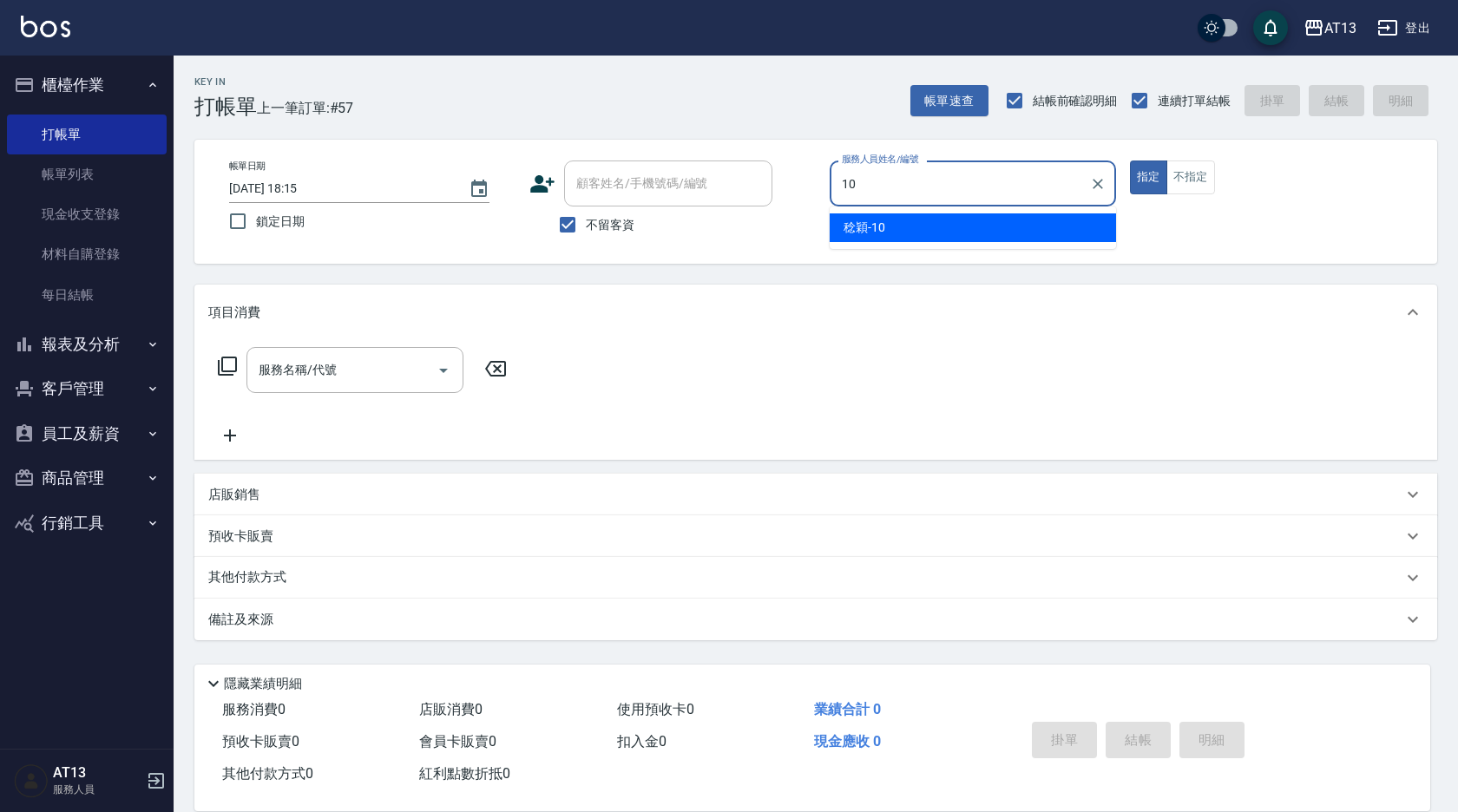
click at [1011, 218] on div "[PERSON_NAME] -10" at bounding box center [972, 228] width 287 height 29
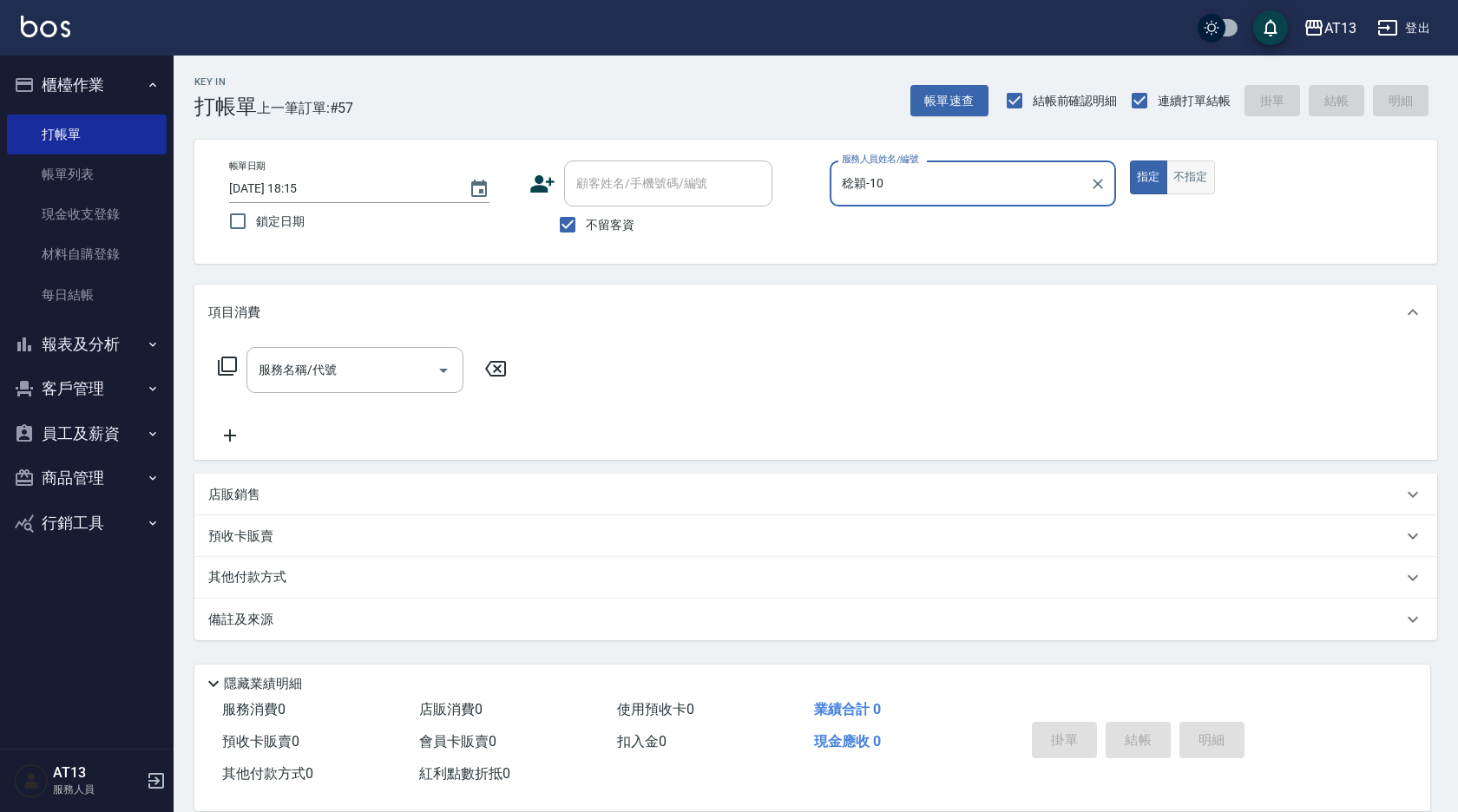
click at [1188, 178] on button "不指定" at bounding box center [1190, 178] width 49 height 34
click at [342, 366] on input "服務名稱/代號" at bounding box center [342, 370] width 175 height 30
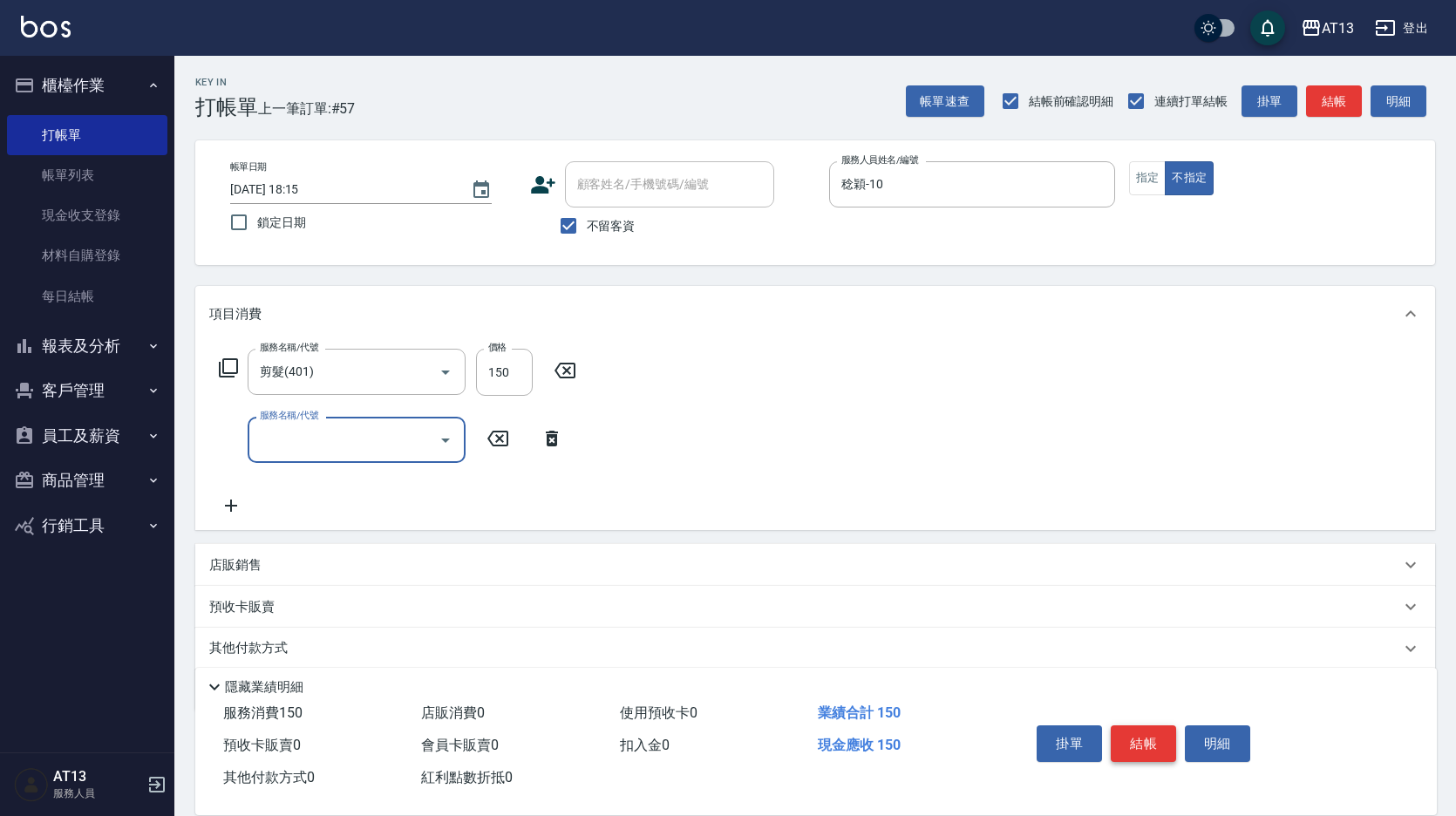
click at [1141, 739] on button "結帳" at bounding box center [1143, 743] width 65 height 36
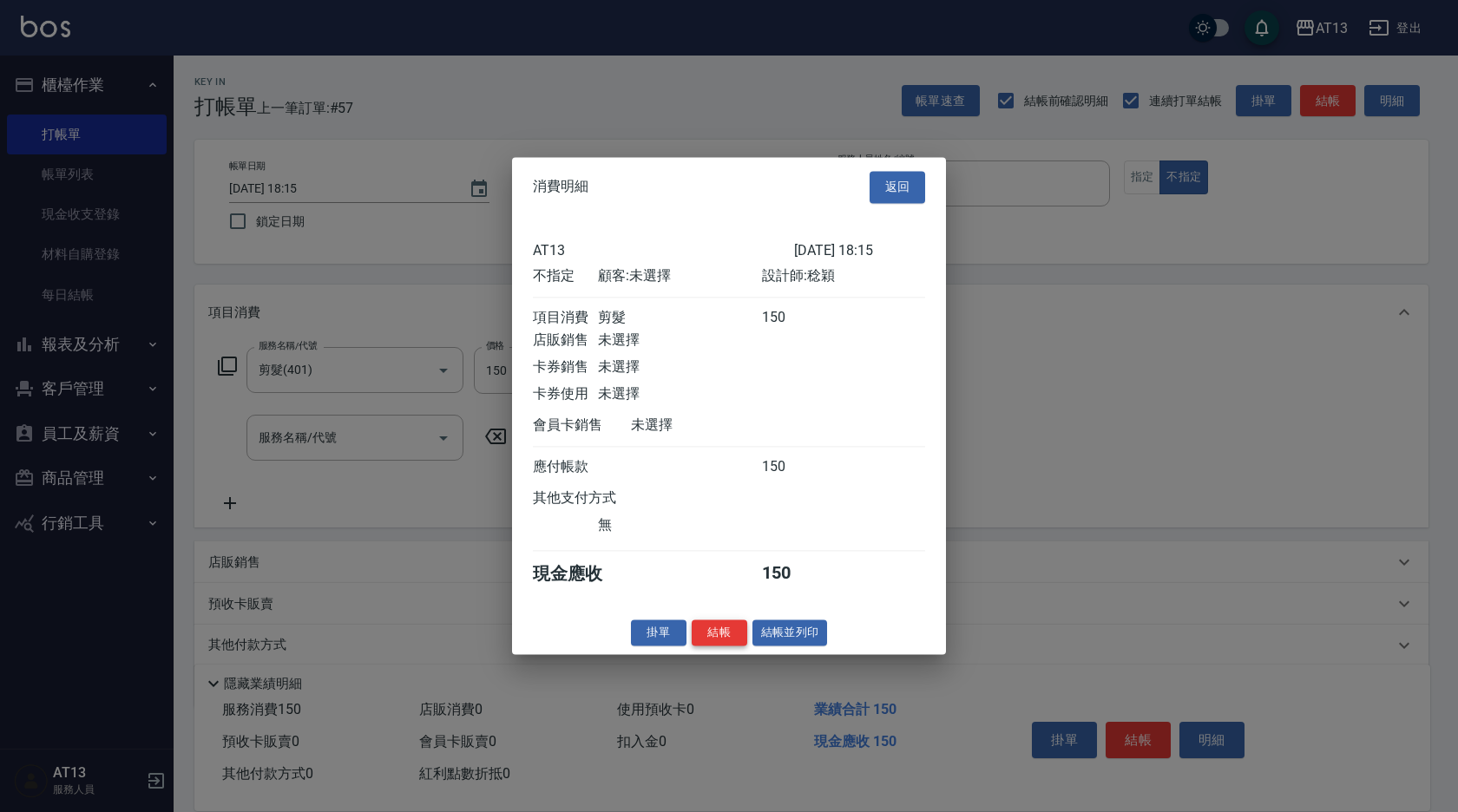
click at [727, 643] on button "結帳" at bounding box center [719, 633] width 55 height 27
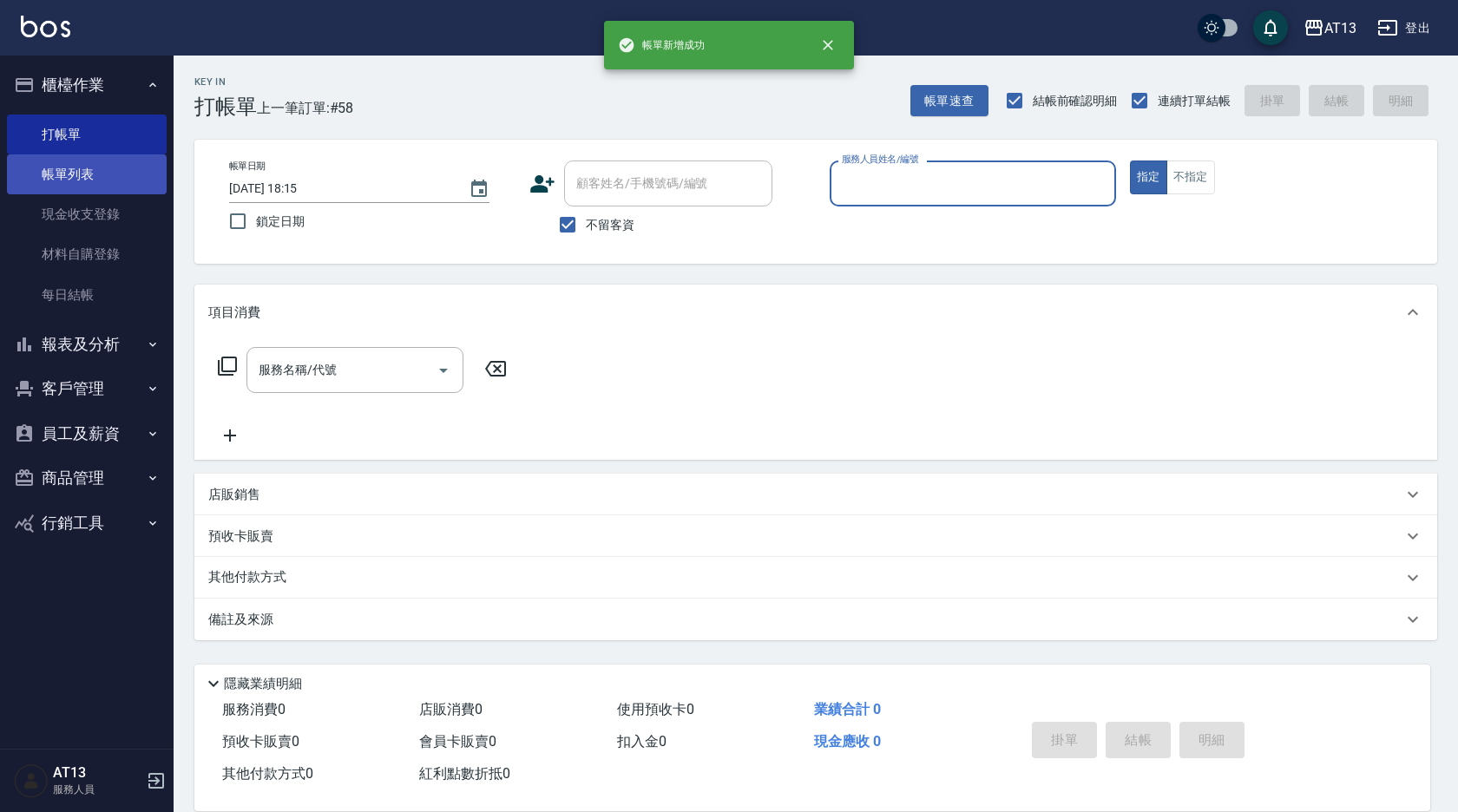
click at [70, 162] on link "帳單列表" at bounding box center [87, 174] width 160 height 40
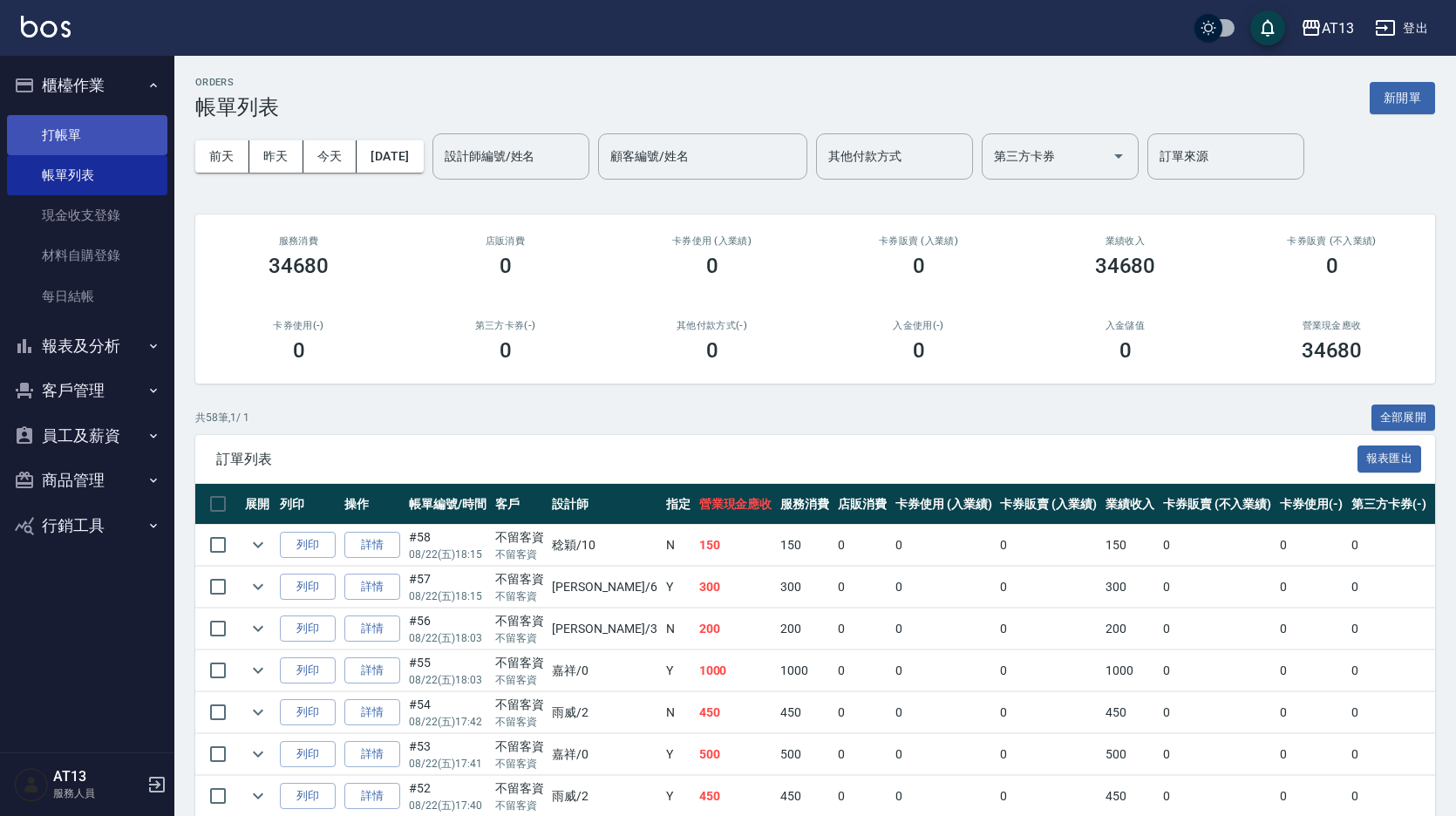
click at [77, 122] on link "打帳單" at bounding box center [87, 135] width 161 height 40
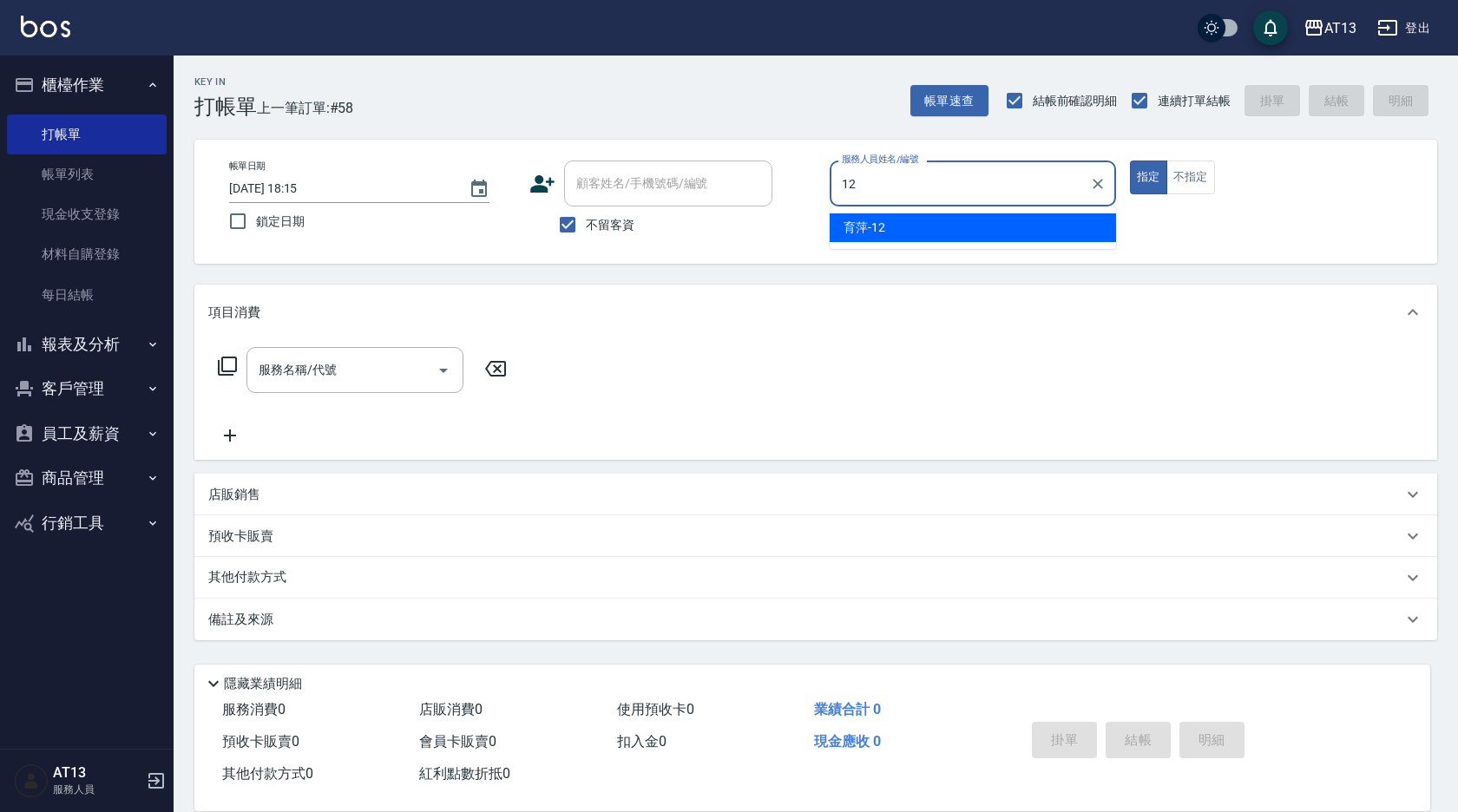
click at [935, 221] on div "育萍 -12" at bounding box center [972, 228] width 287 height 29
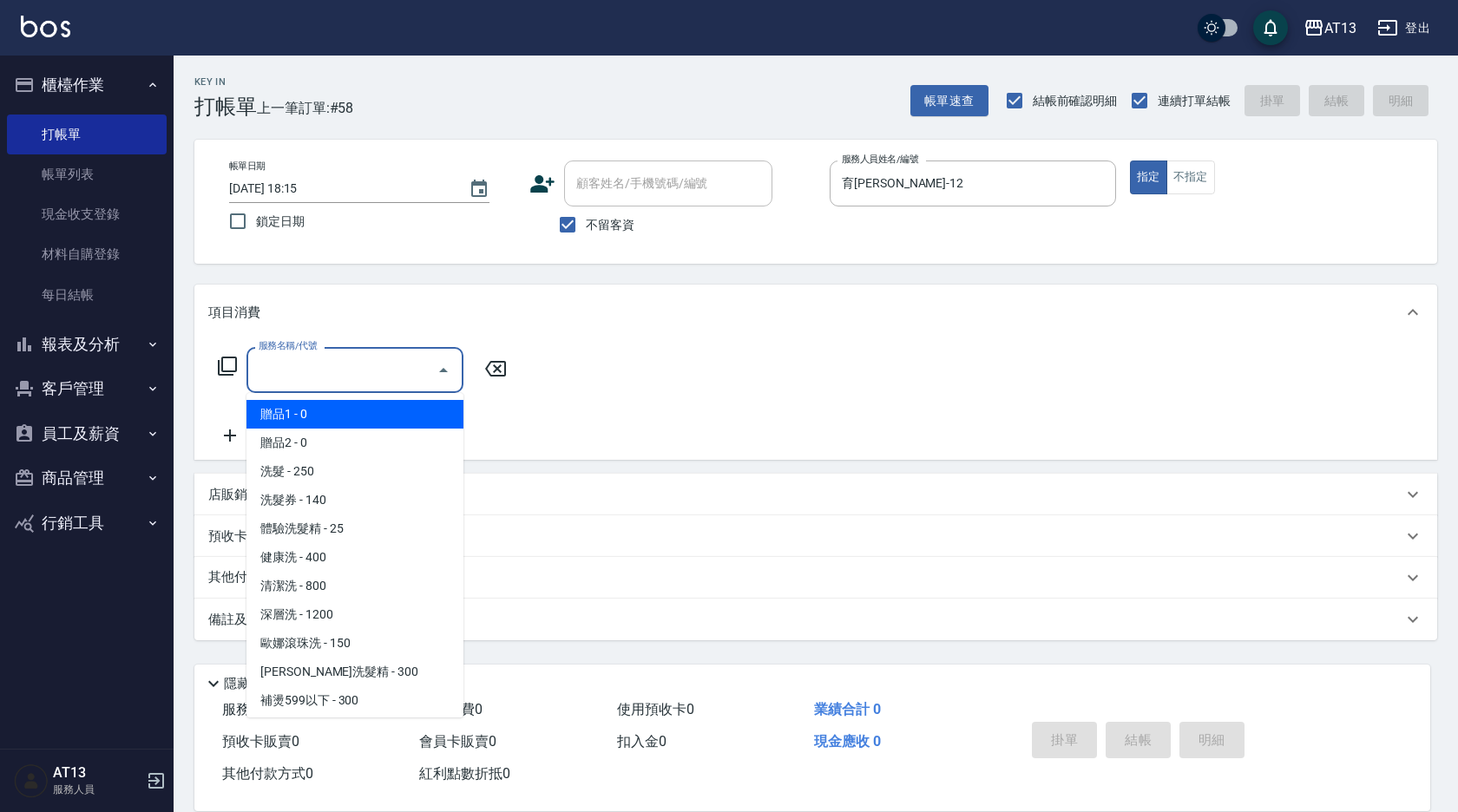
drag, startPoint x: 367, startPoint y: 368, endPoint x: 328, endPoint y: 370, distance: 39.1
click at [342, 384] on input "服務名稱/代號" at bounding box center [342, 370] width 175 height 30
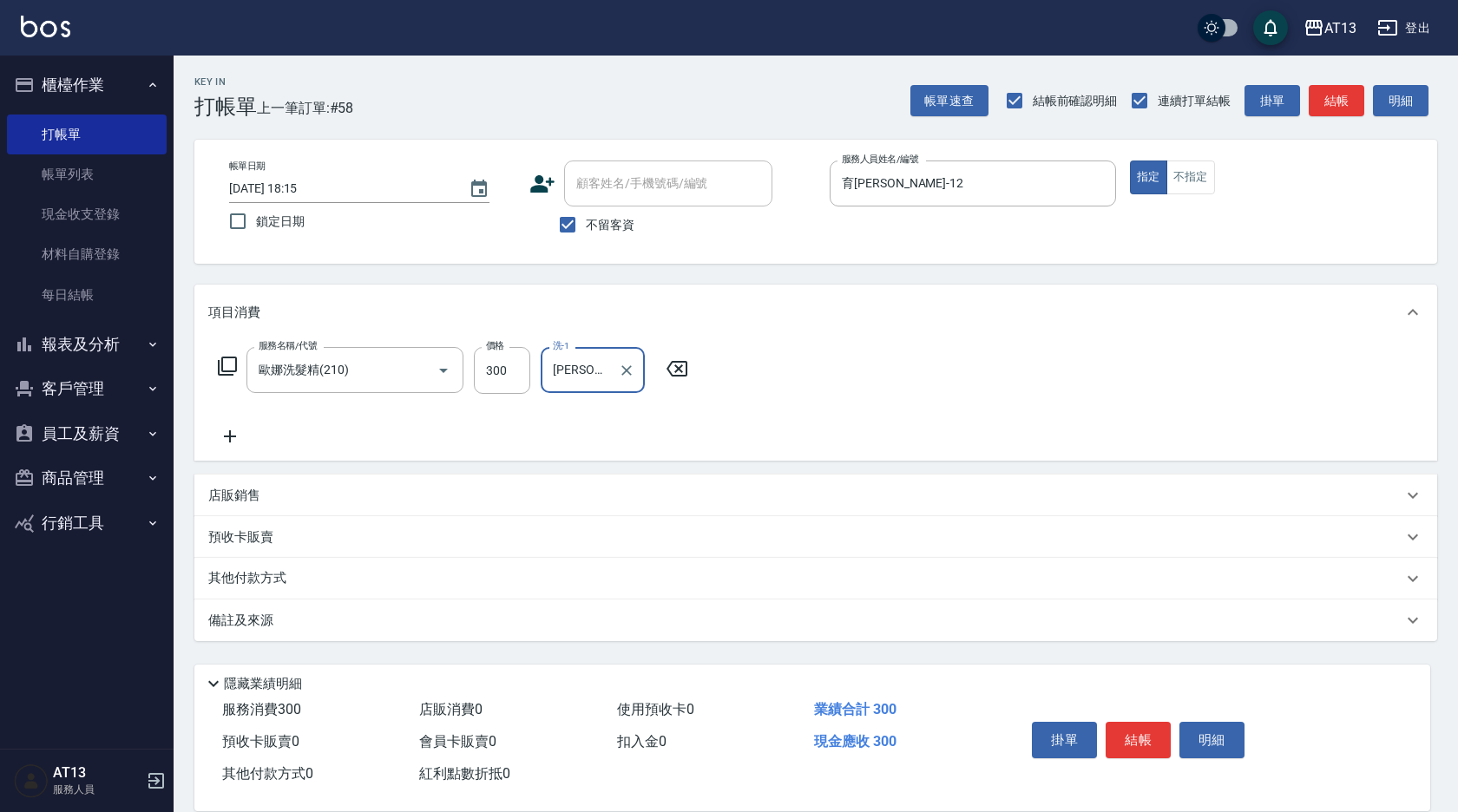
click at [1126, 399] on div "服務名稱/代號 [PERSON_NAME]洗髮精(210) 服務名稱/代號 價格 300 價格 洗-1 [PERSON_NAME]妡-30 洗-1" at bounding box center [815, 400] width 1243 height 121
click at [1132, 723] on button "結帳" at bounding box center [1138, 740] width 65 height 36
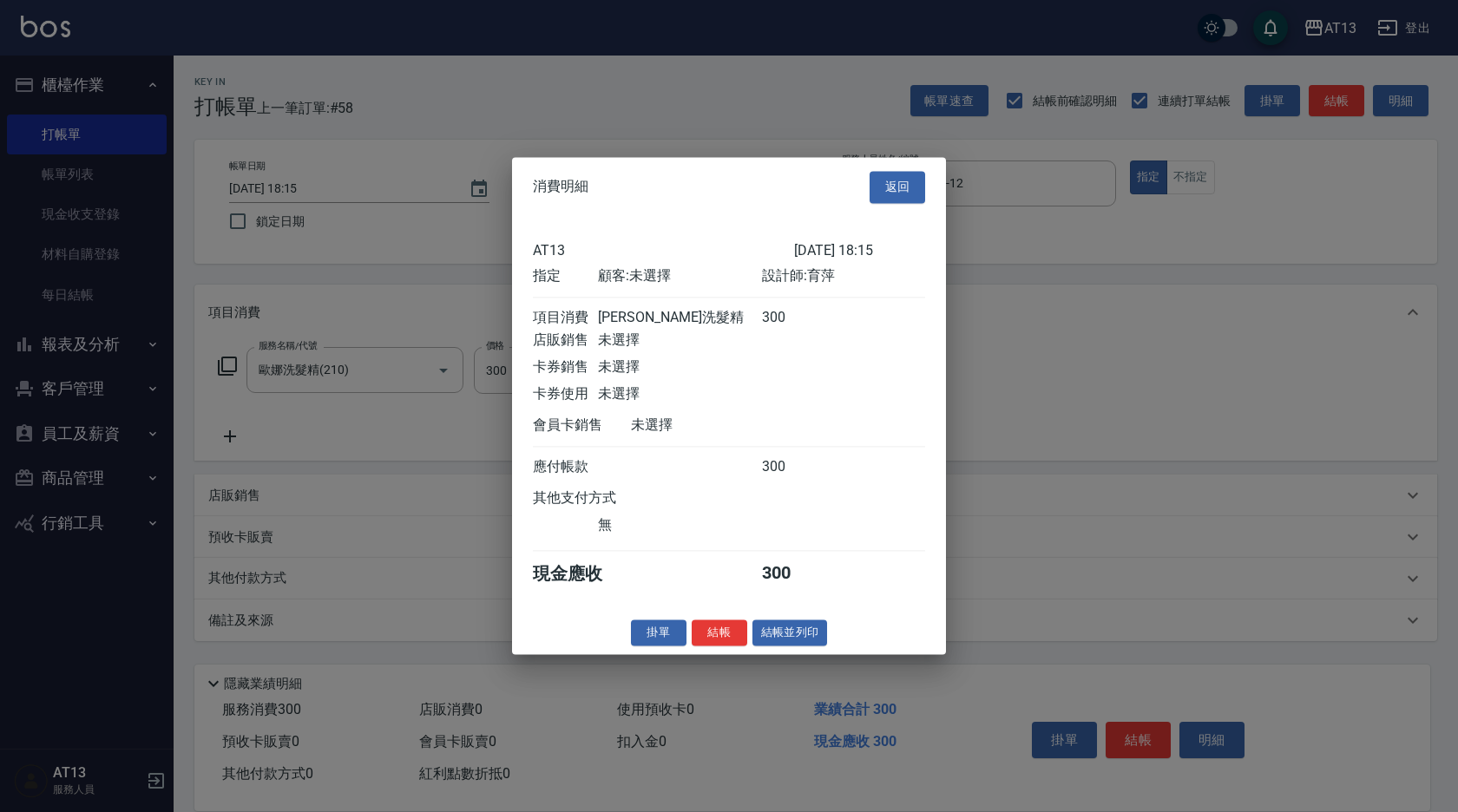
drag, startPoint x: 733, startPoint y: 649, endPoint x: 728, endPoint y: 589, distance: 60.2
click at [731, 646] on button "結帳" at bounding box center [719, 633] width 55 height 27
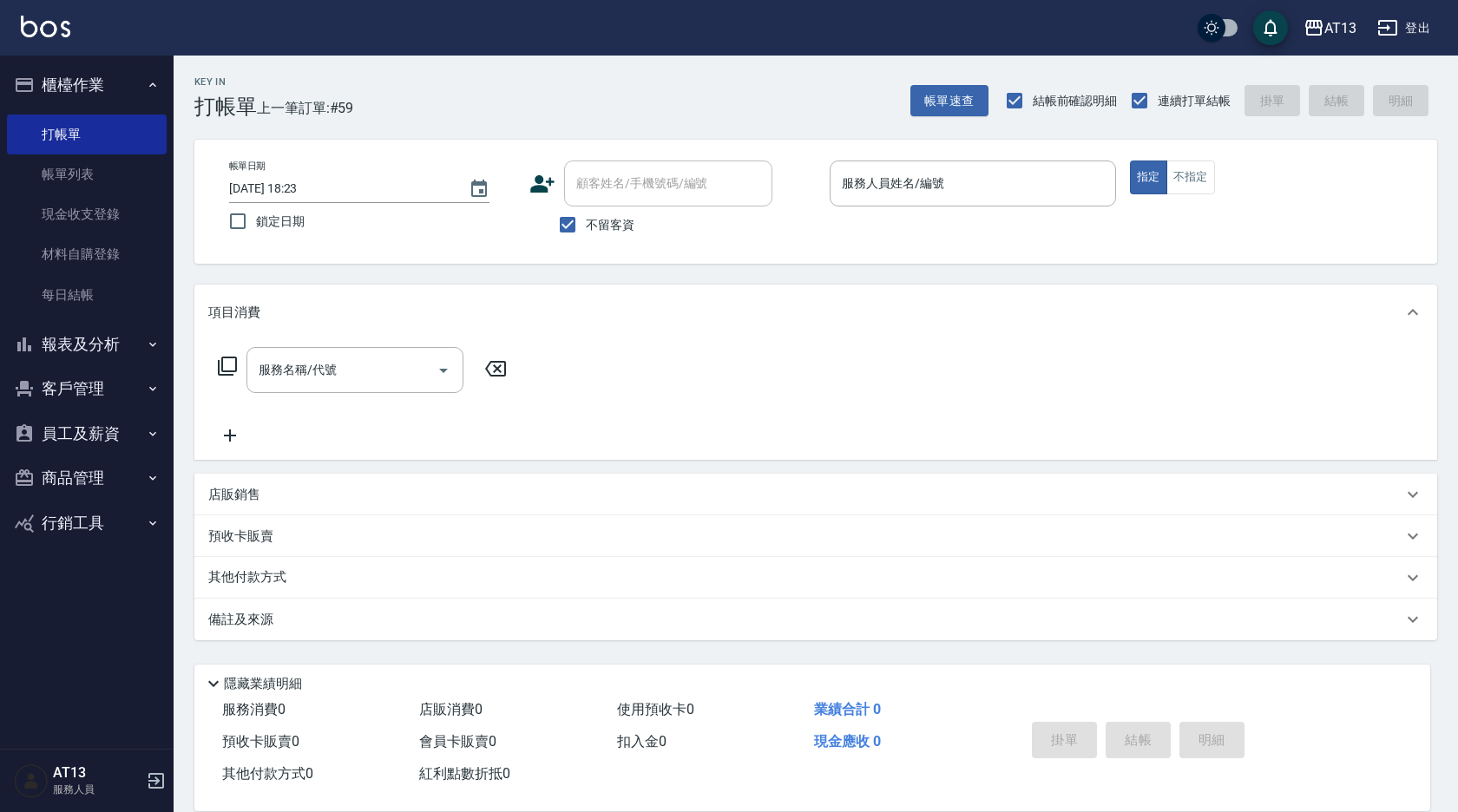
drag, startPoint x: 846, startPoint y: 622, endPoint x: 210, endPoint y: 801, distance: 660.7
click at [34, 392] on ul "櫃檯作業 打帳單 帳單列表 現金收支登錄 材料自購登錄 每日結帳 報表及分析 報表目錄 店家區間累計表 店家日報表 互助日報表 互助月報表 互助業績報表 設計…" at bounding box center [87, 303] width 160 height 496
click at [881, 190] on input "服務人員姓名/編號" at bounding box center [972, 184] width 270 height 30
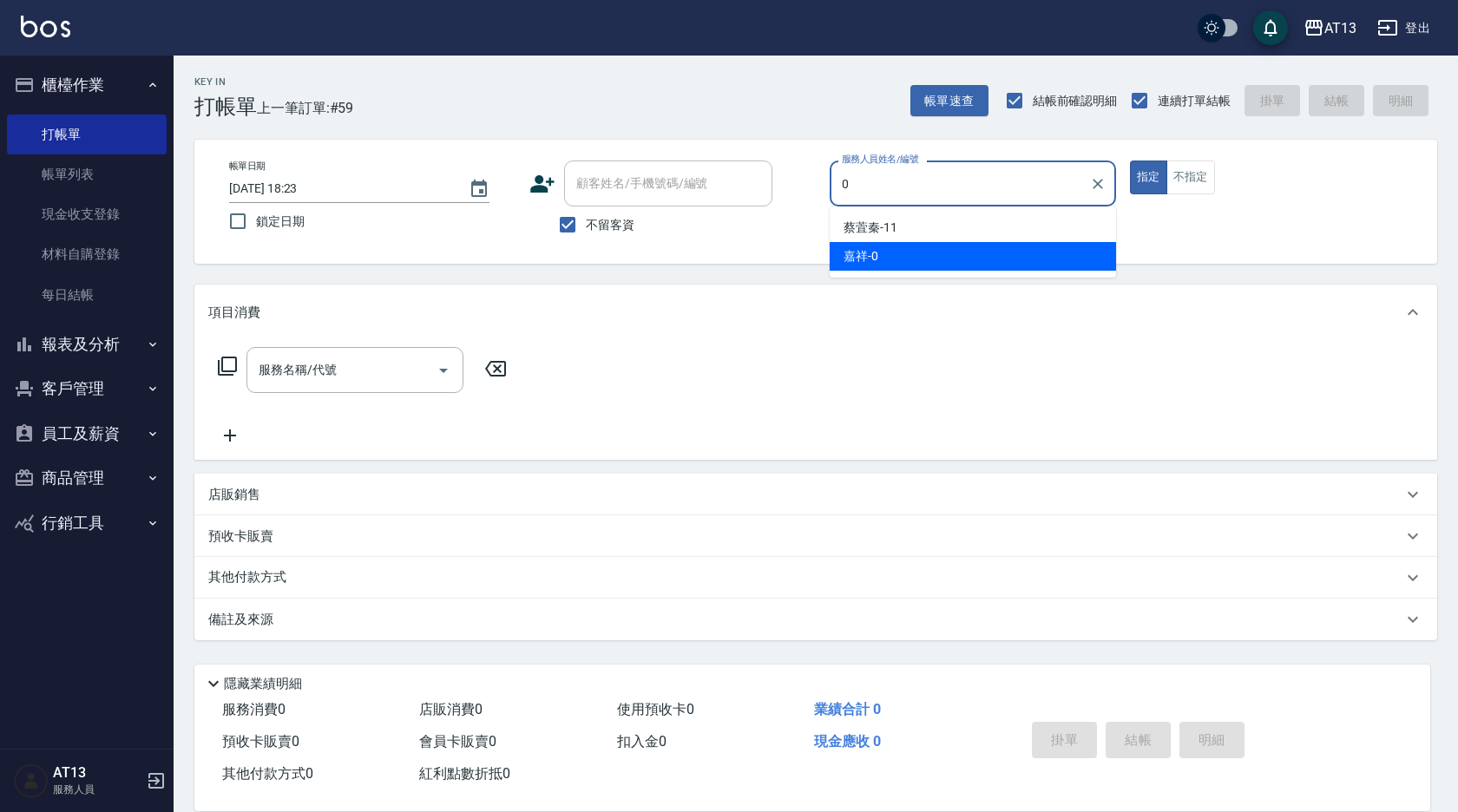
click at [907, 248] on div "嘉祥 -0" at bounding box center [972, 256] width 287 height 29
click at [407, 366] on input "服務名稱/代號" at bounding box center [342, 370] width 175 height 30
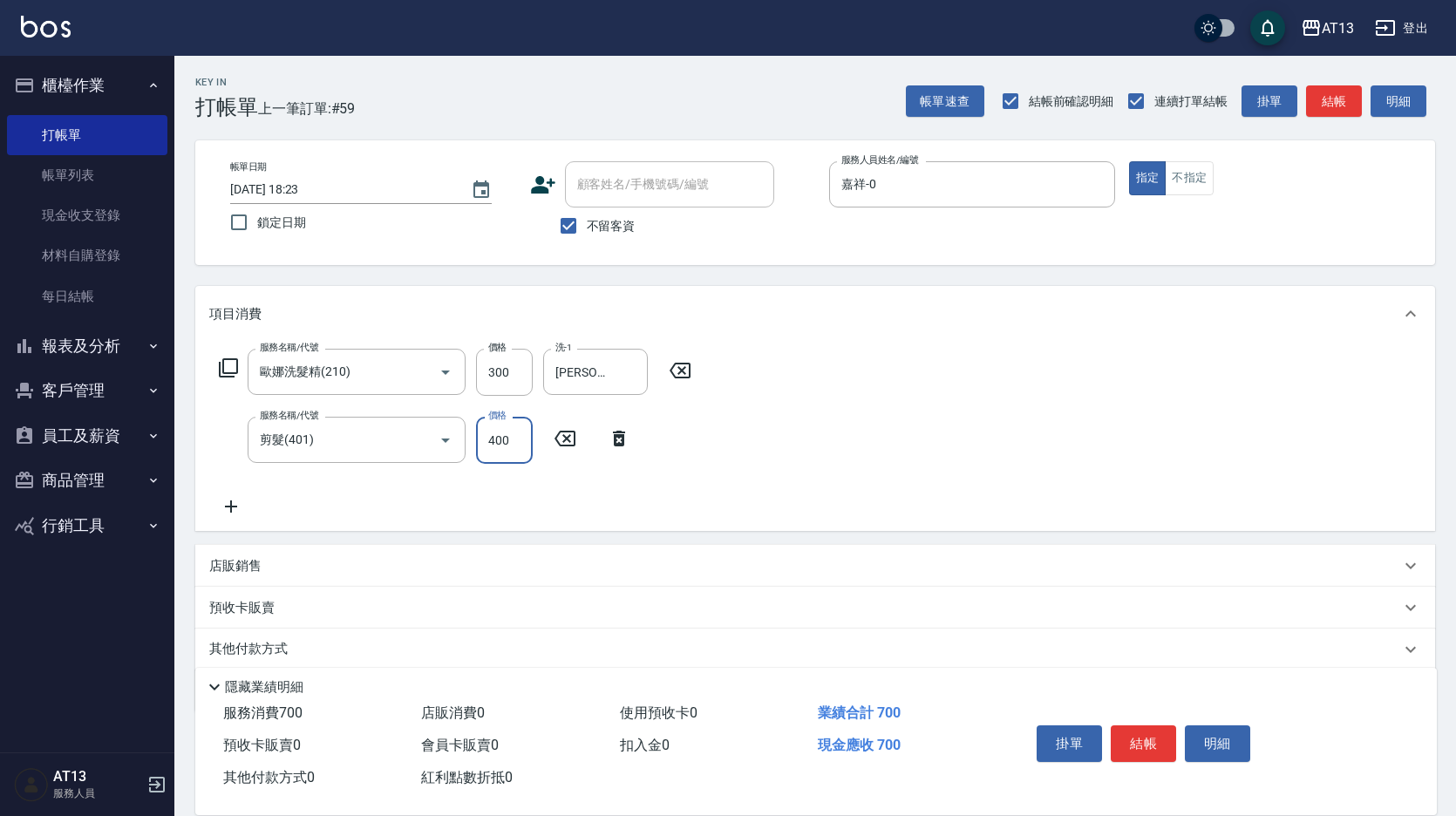
drag, startPoint x: 864, startPoint y: 435, endPoint x: 1003, endPoint y: 509, distance: 157.5
click at [865, 435] on div "服務名稱/代號 [PERSON_NAME]洗髮精(210) 服務名稱/代號 價格 300 價格 洗-1 [PERSON_NAME]-31 洗-1 服務名稱/代…" at bounding box center [815, 436] width 1240 height 189
click at [1151, 730] on button "結帳" at bounding box center [1143, 743] width 65 height 36
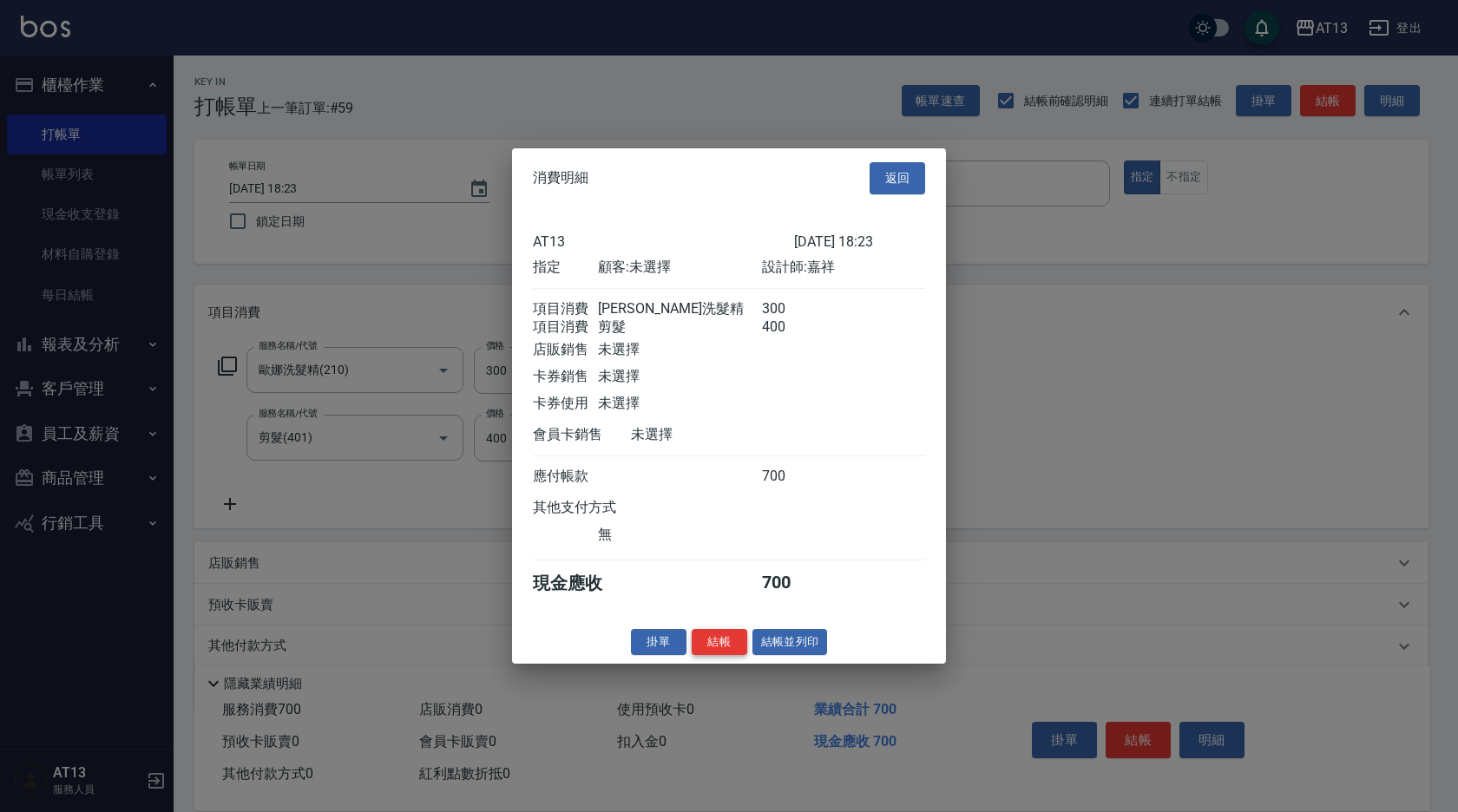
click at [714, 649] on button "結帳" at bounding box center [719, 642] width 55 height 27
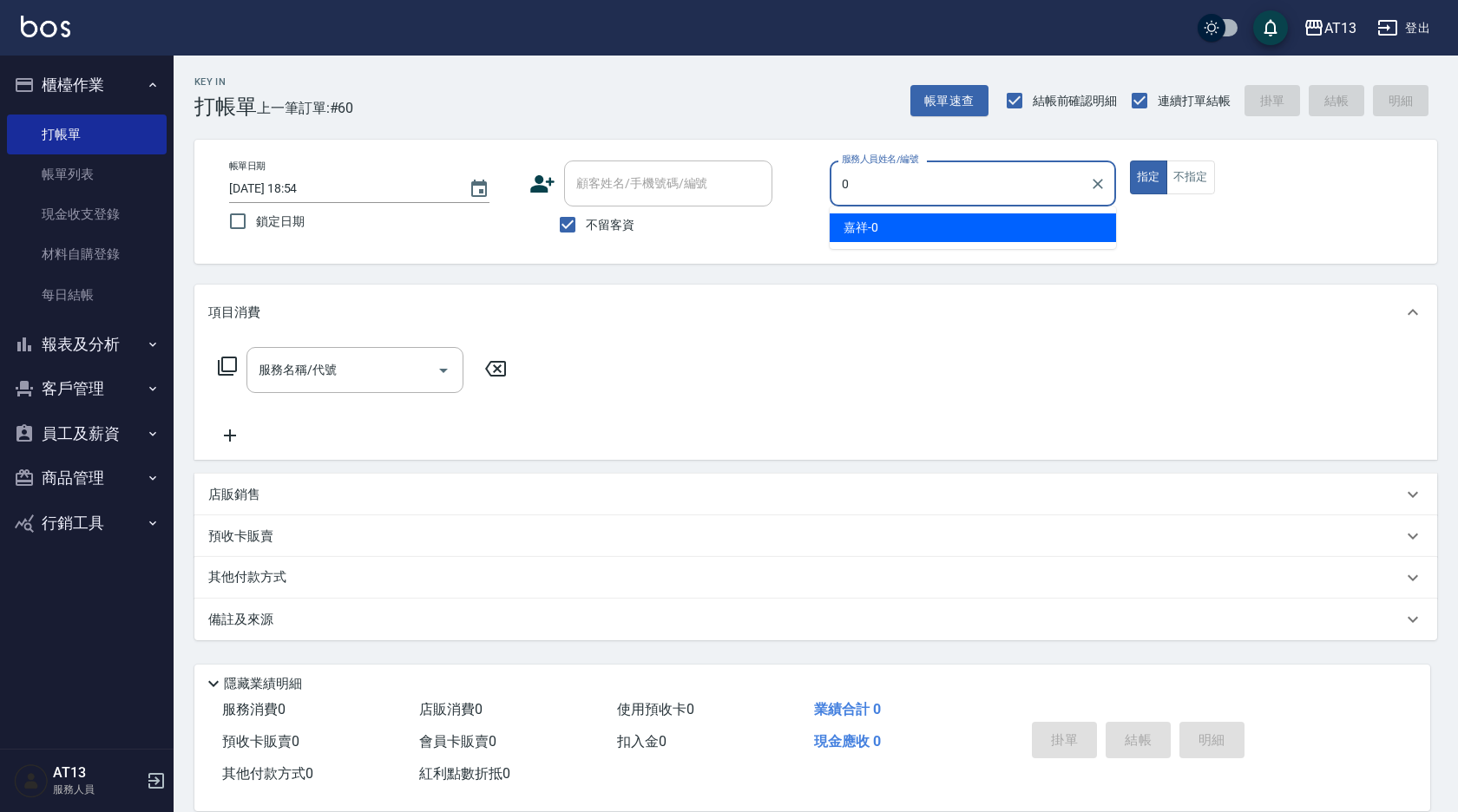
click at [904, 225] on div "嘉祥 -0" at bounding box center [972, 228] width 287 height 29
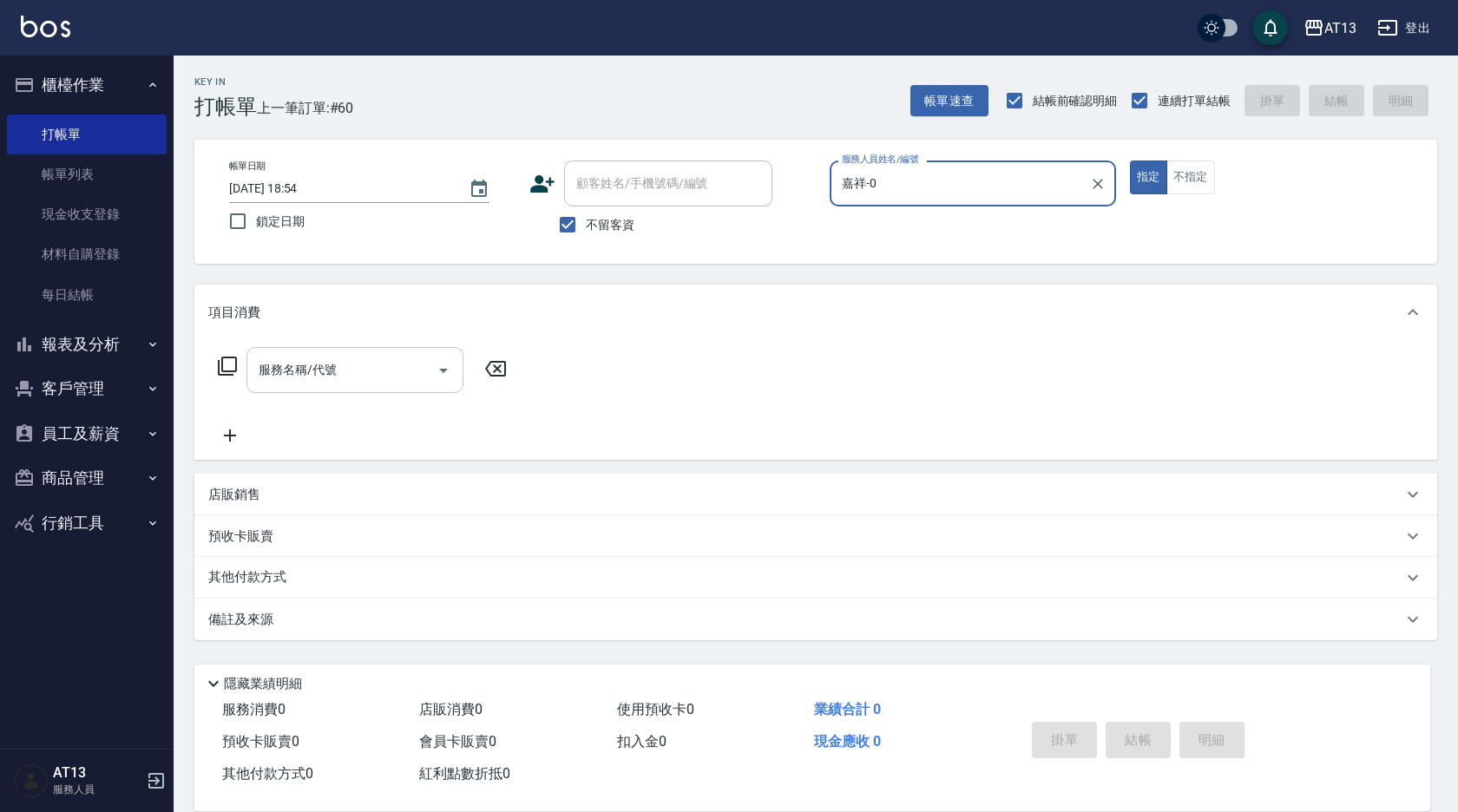
click at [405, 376] on input "服務名稱/代號" at bounding box center [342, 370] width 175 height 30
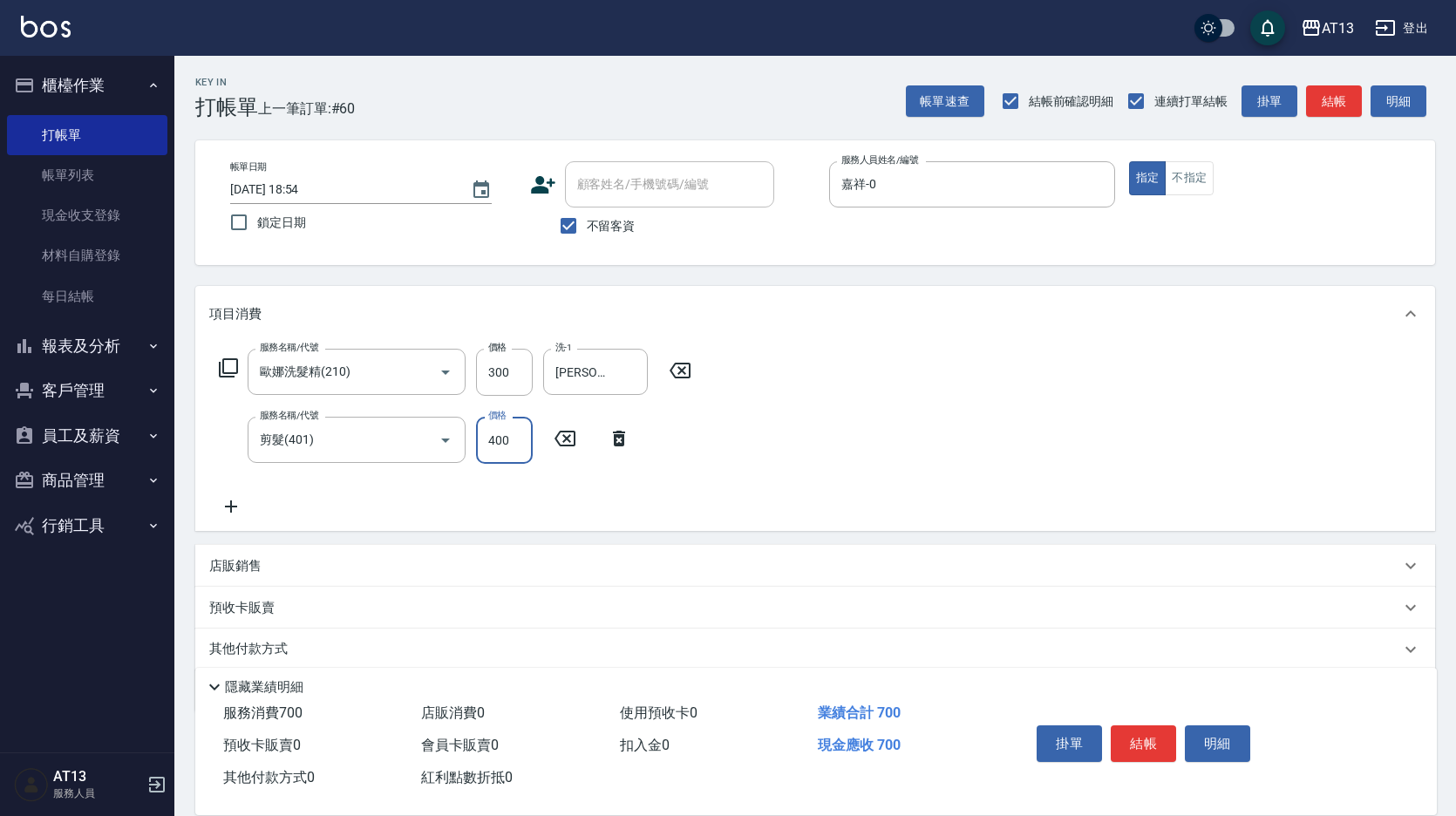
click at [935, 388] on div "服務名稱/代號 [PERSON_NAME]洗髮精(210) 服務名稱/代號 價格 300 價格 洗-1 [PERSON_NAME]-33 洗-1 服務名稱/代…" at bounding box center [815, 436] width 1240 height 189
click at [1126, 707] on div "掛單 結帳 明細" at bounding box center [1212, 745] width 408 height 97
click at [1149, 743] on button "結帳" at bounding box center [1143, 743] width 65 height 36
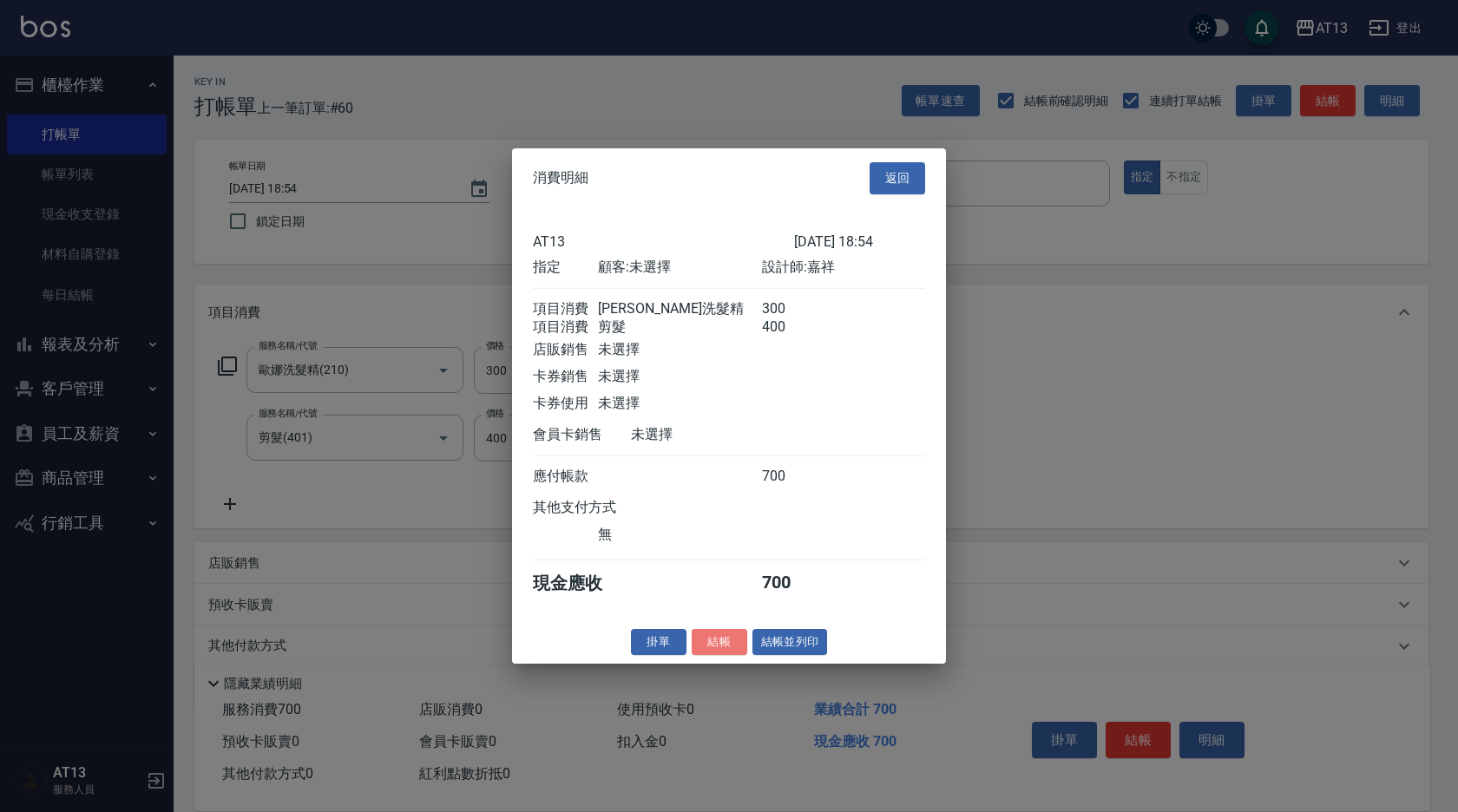
click at [717, 651] on button "結帳" at bounding box center [719, 642] width 55 height 27
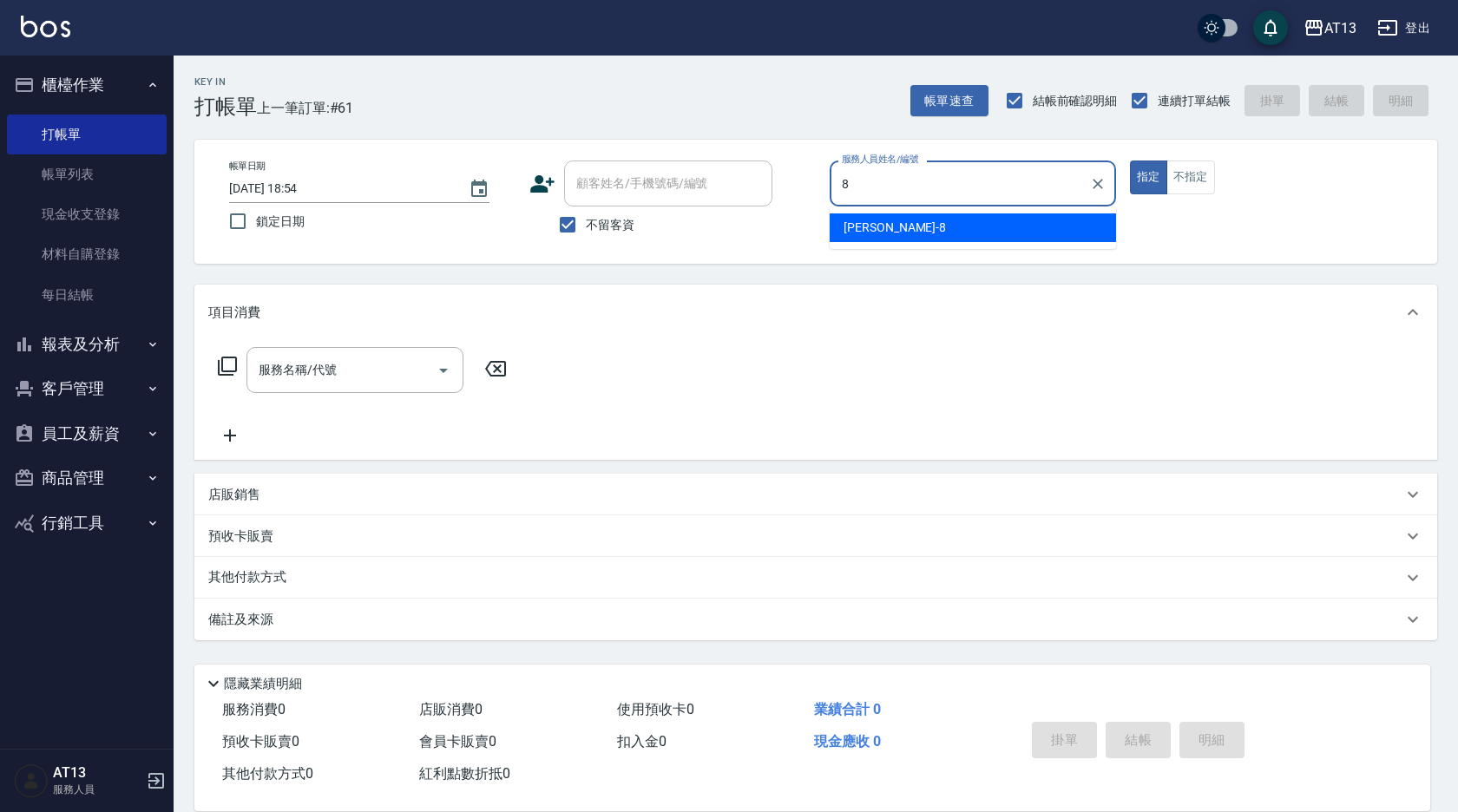
click at [851, 230] on span "[PERSON_NAME] -8" at bounding box center [895, 228] width 103 height 18
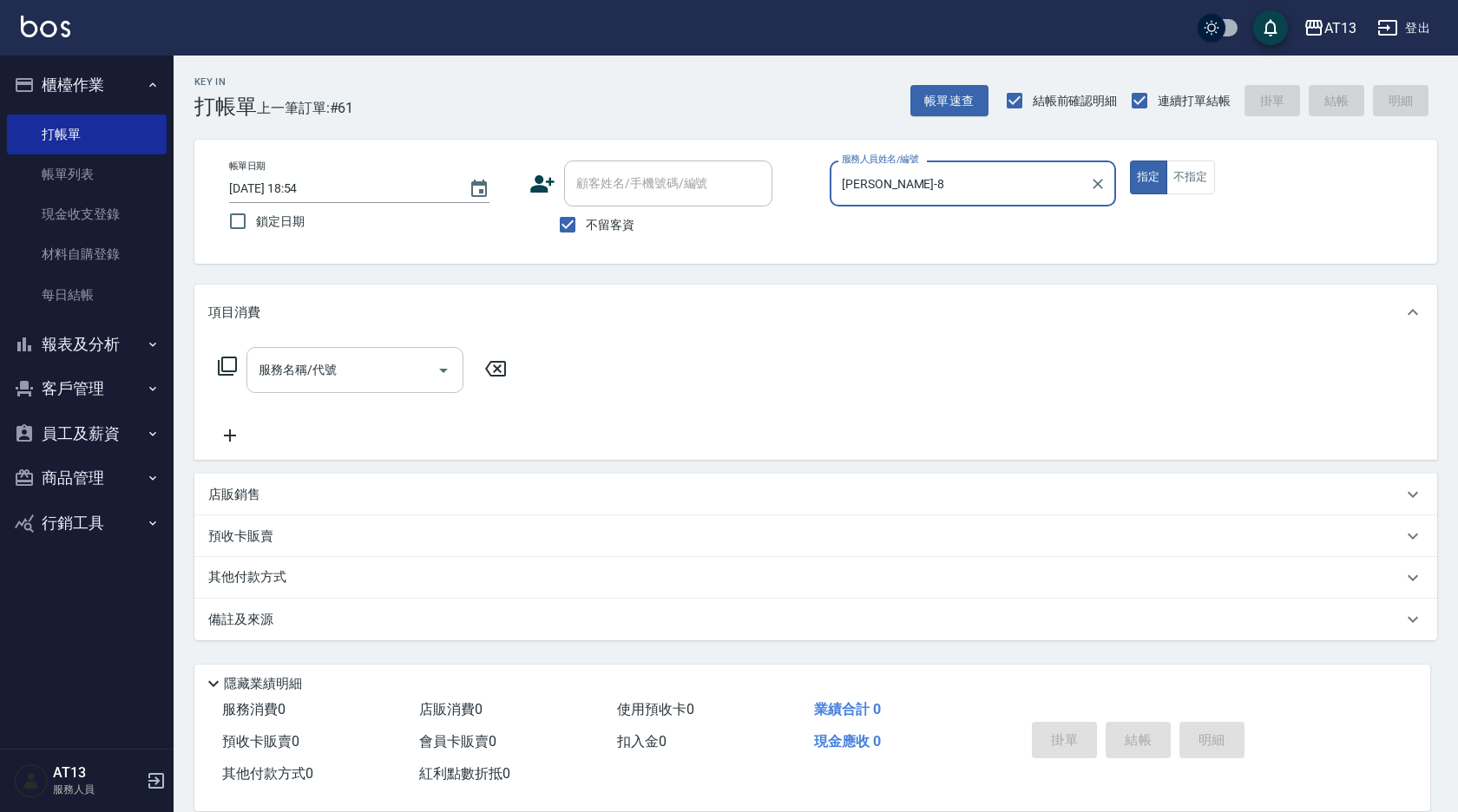
click at [375, 364] on input "服務名稱/代號" at bounding box center [342, 370] width 175 height 30
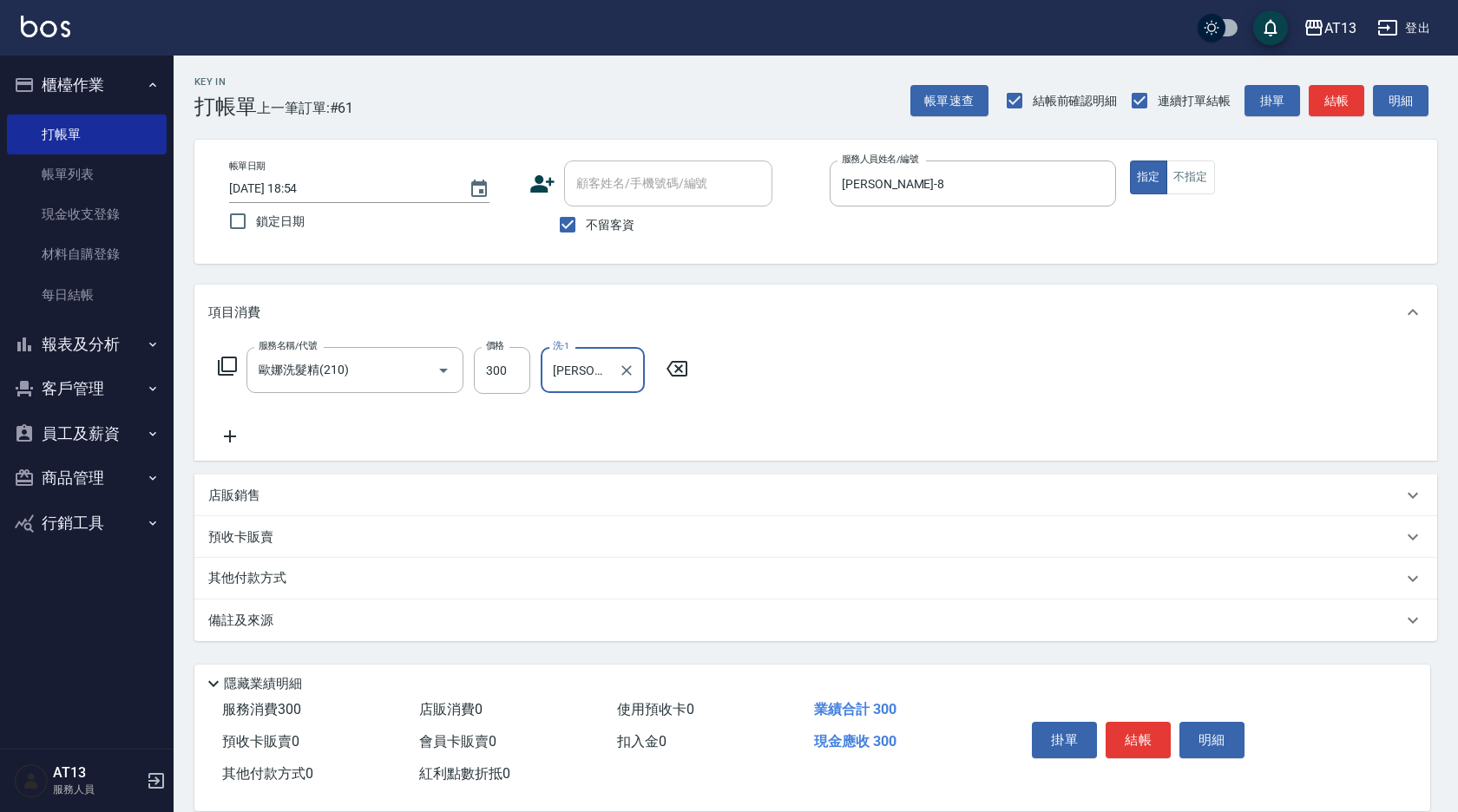
click at [852, 376] on div "服務名稱/代號 [PERSON_NAME]洗髮精(210) 服務名稱/代號 價格 300 價格 洗-1 [PERSON_NAME]-11 洗-1" at bounding box center [815, 400] width 1243 height 121
click at [1127, 717] on div "掛單 結帳 明細" at bounding box center [1138, 742] width 227 height 54
drag, startPoint x: 1130, startPoint y: 740, endPoint x: 1087, endPoint y: 741, distance: 43.0
click at [1130, 741] on button "結帳" at bounding box center [1138, 740] width 65 height 36
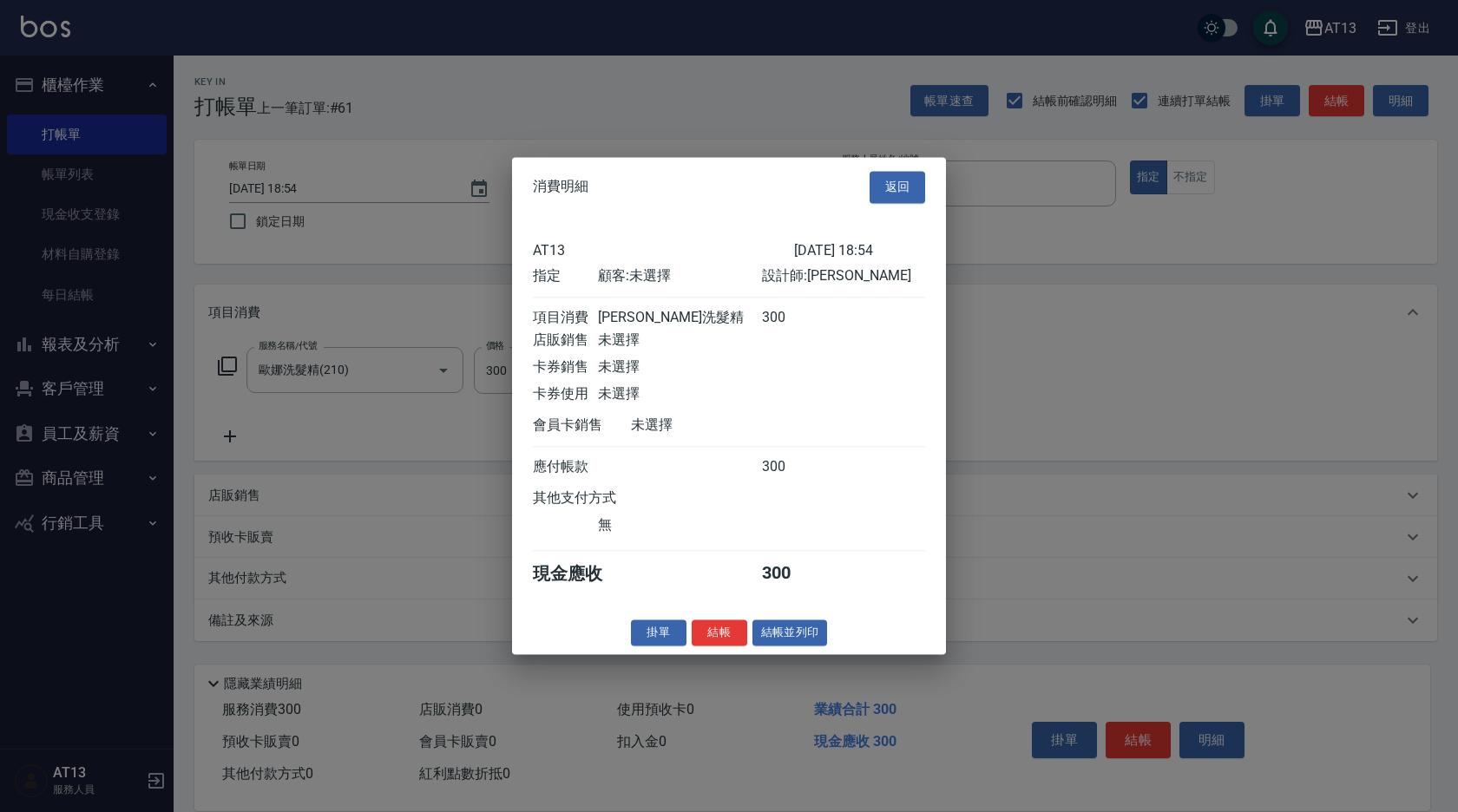
click at [721, 654] on div "消費明細 返回 AT13 [DATE] 18:54 指定 顧客: 未選擇 設計師: [PERSON_NAME] 項目消費 歐娜洗髮精 300 店販銷售 未選擇…" at bounding box center [729, 406] width 434 height 497
click at [728, 646] on button "結帳" at bounding box center [719, 633] width 55 height 27
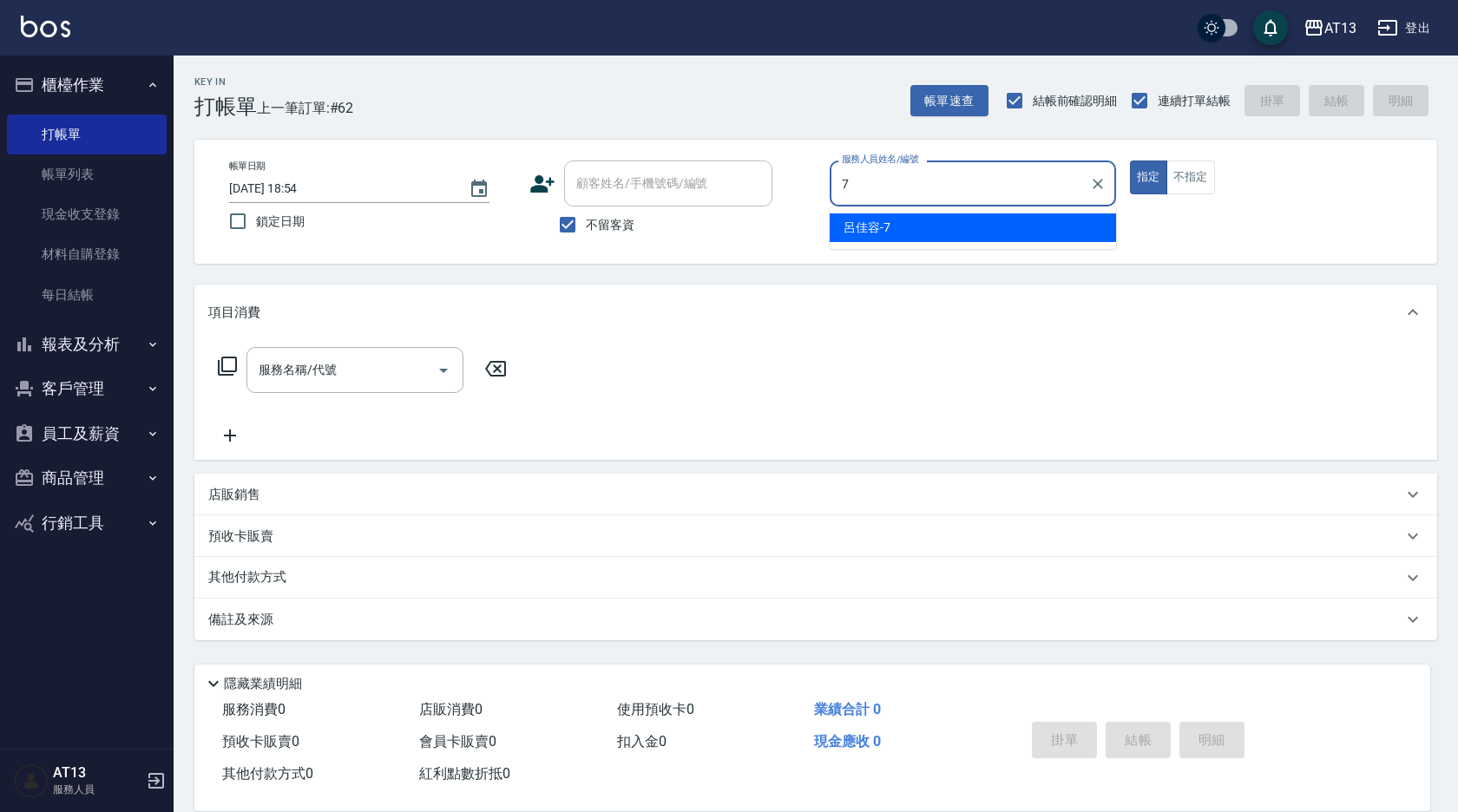
click at [889, 236] on span "呂佳容 -7" at bounding box center [867, 228] width 47 height 18
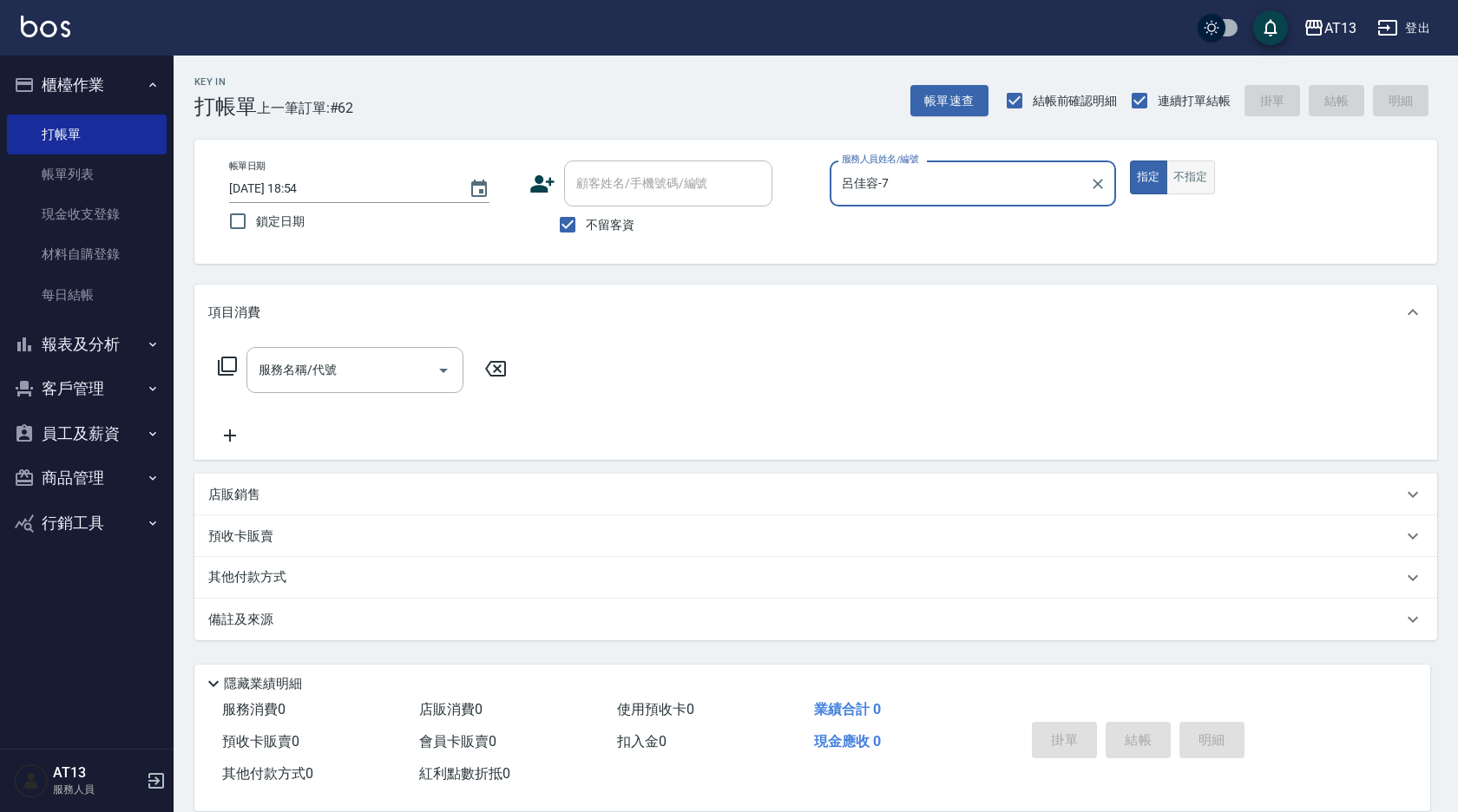
click at [1188, 181] on button "不指定" at bounding box center [1190, 178] width 49 height 34
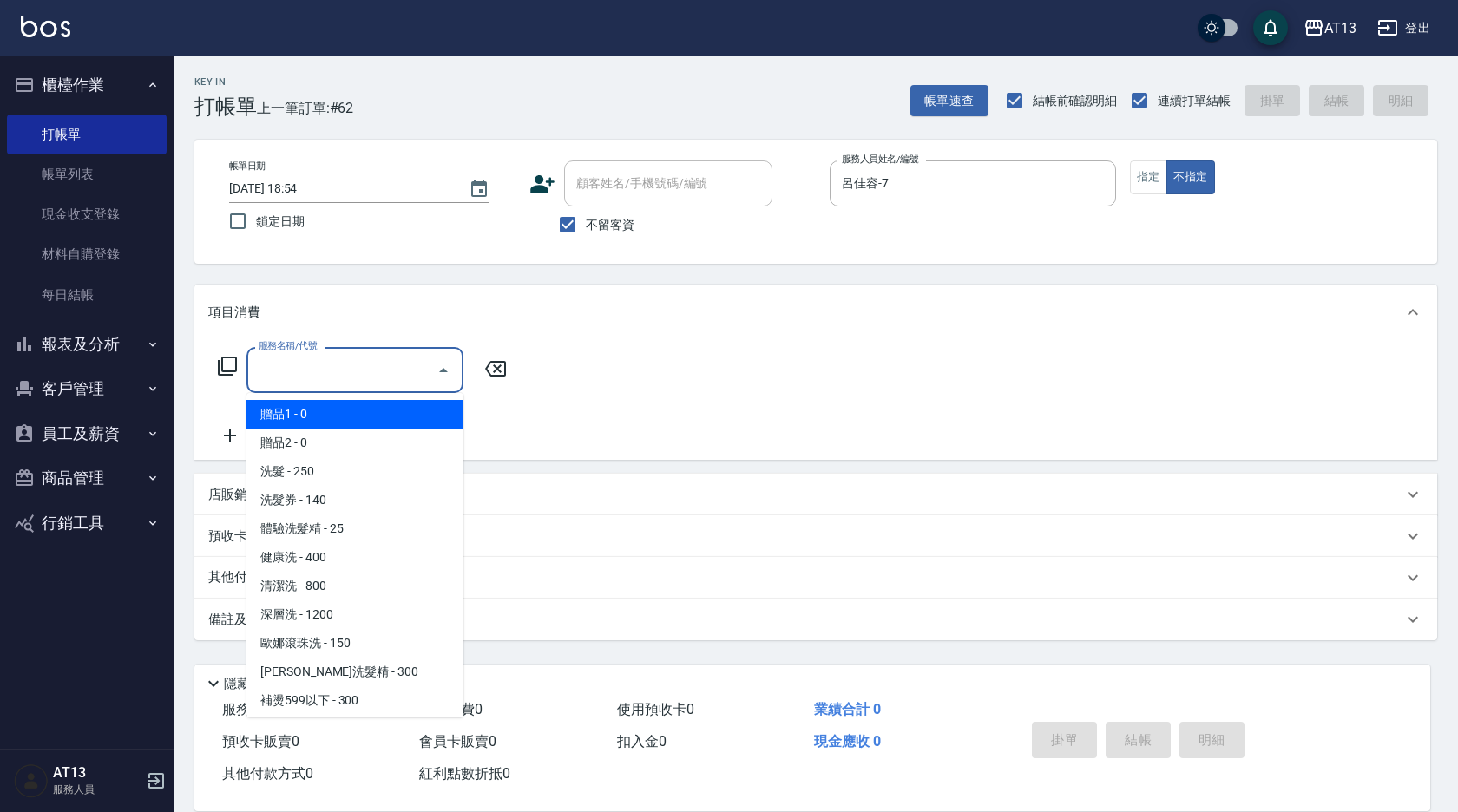
click at [393, 378] on input "服務名稱/代號" at bounding box center [342, 370] width 175 height 30
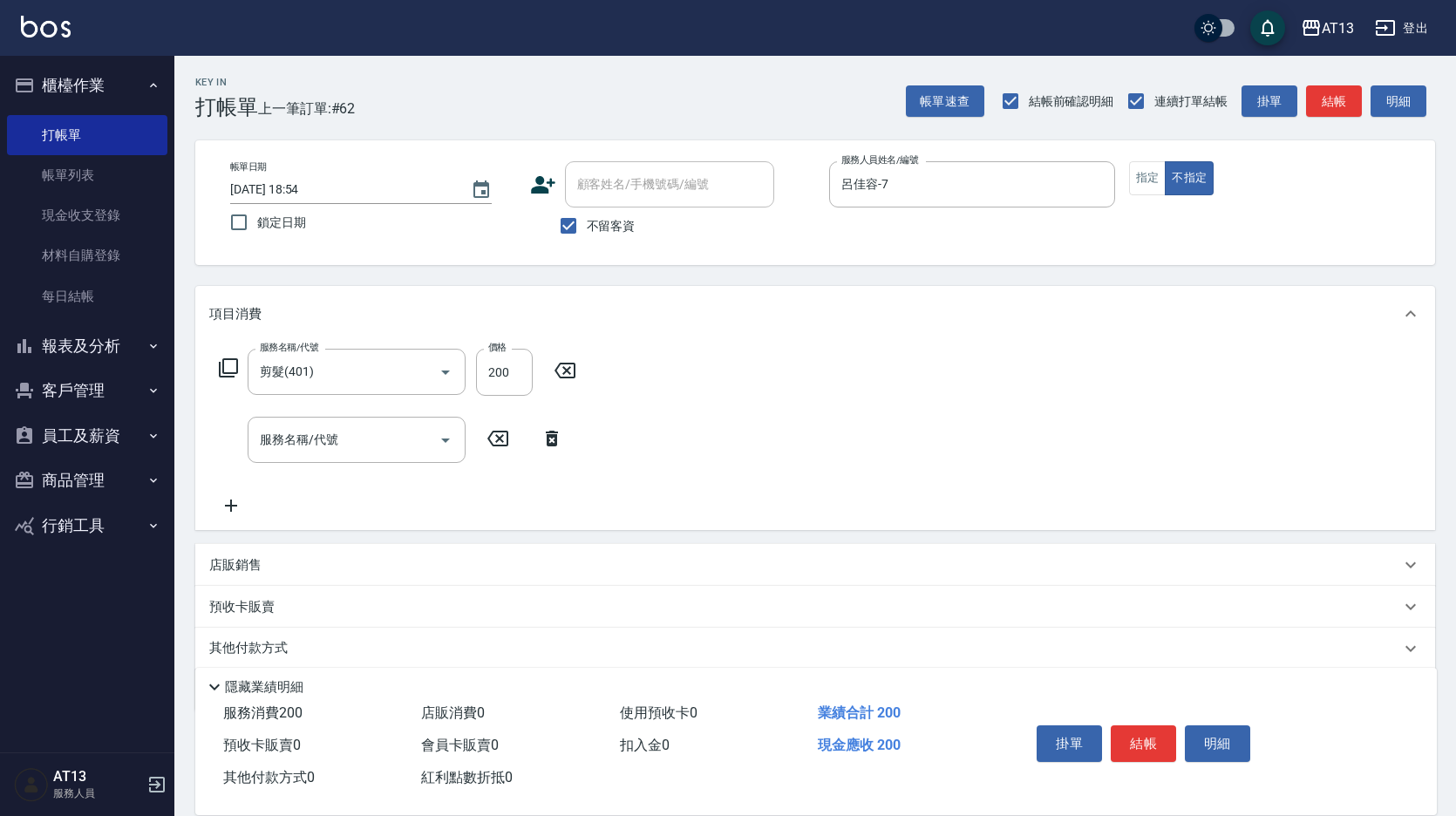
drag, startPoint x: 800, startPoint y: 327, endPoint x: 944, endPoint y: 472, distance: 204.4
click at [812, 347] on div "項目消費 服務名稱/代號 剪髮(401) 服務名稱/代號 價格 200 價格 服務名稱/代號 服務名稱/代號" at bounding box center [815, 408] width 1240 height 244
click at [1155, 732] on button "結帳" at bounding box center [1143, 743] width 65 height 36
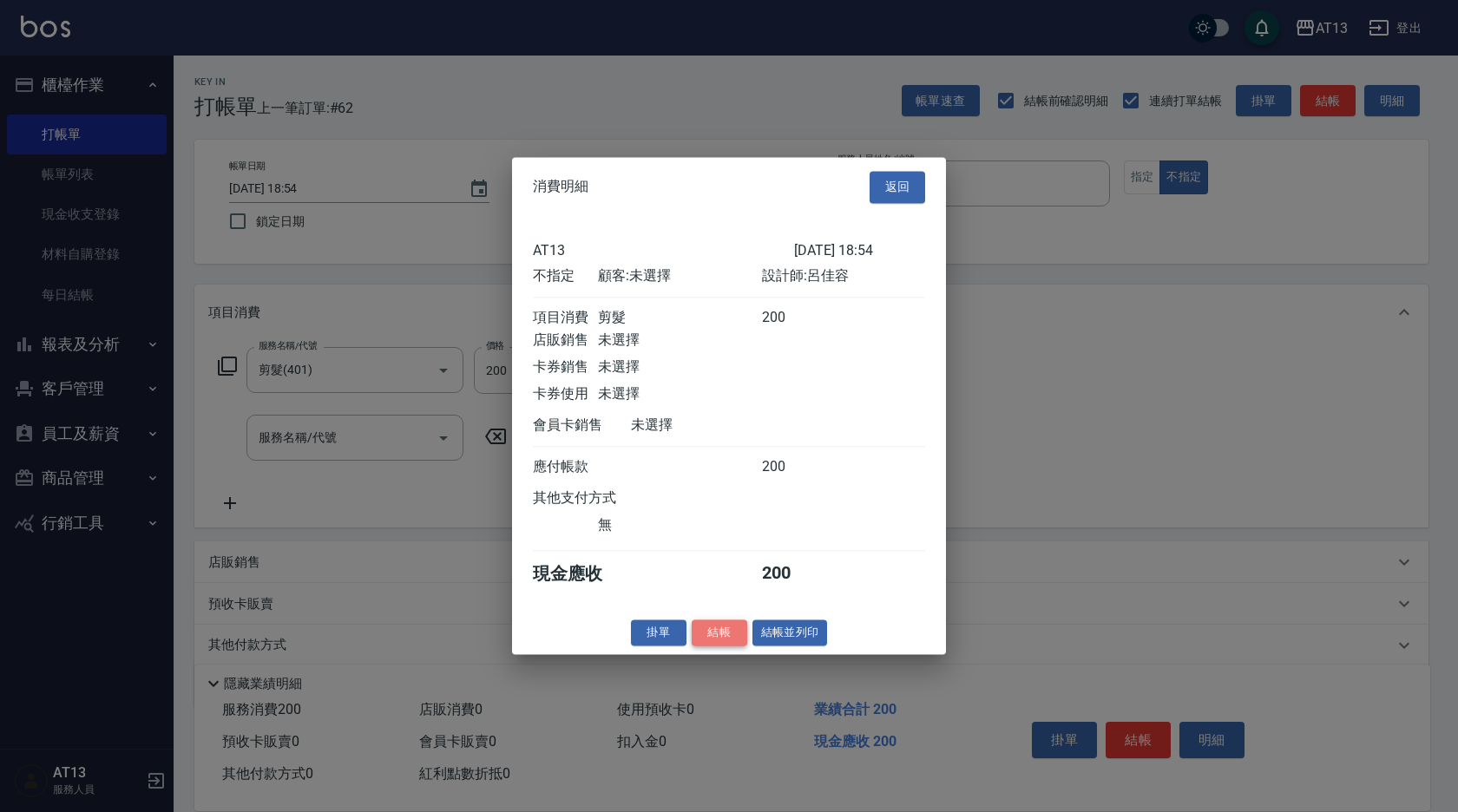
click at [705, 646] on button "結帳" at bounding box center [719, 633] width 55 height 27
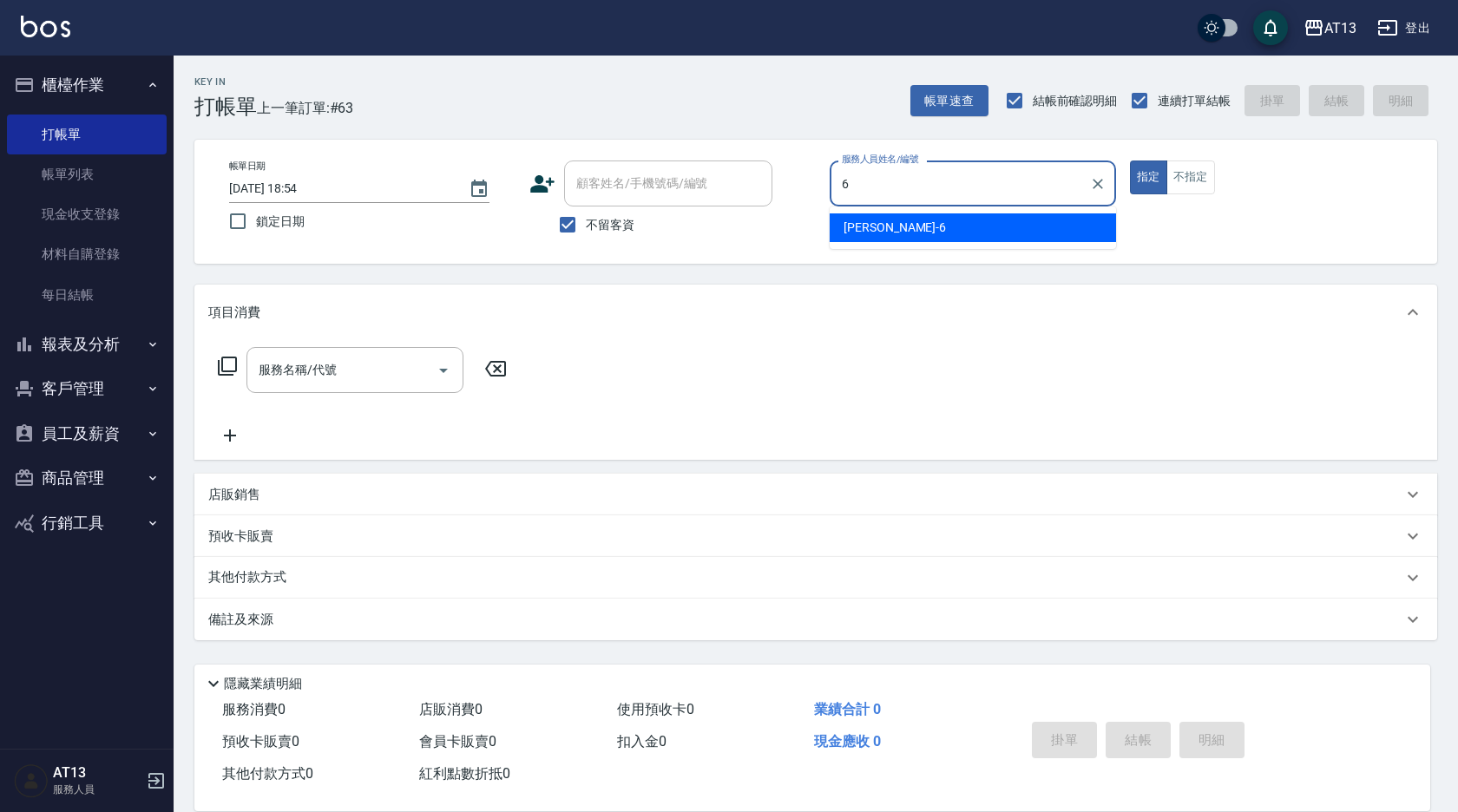
click at [940, 241] on div "亭妤 -6" at bounding box center [972, 228] width 287 height 29
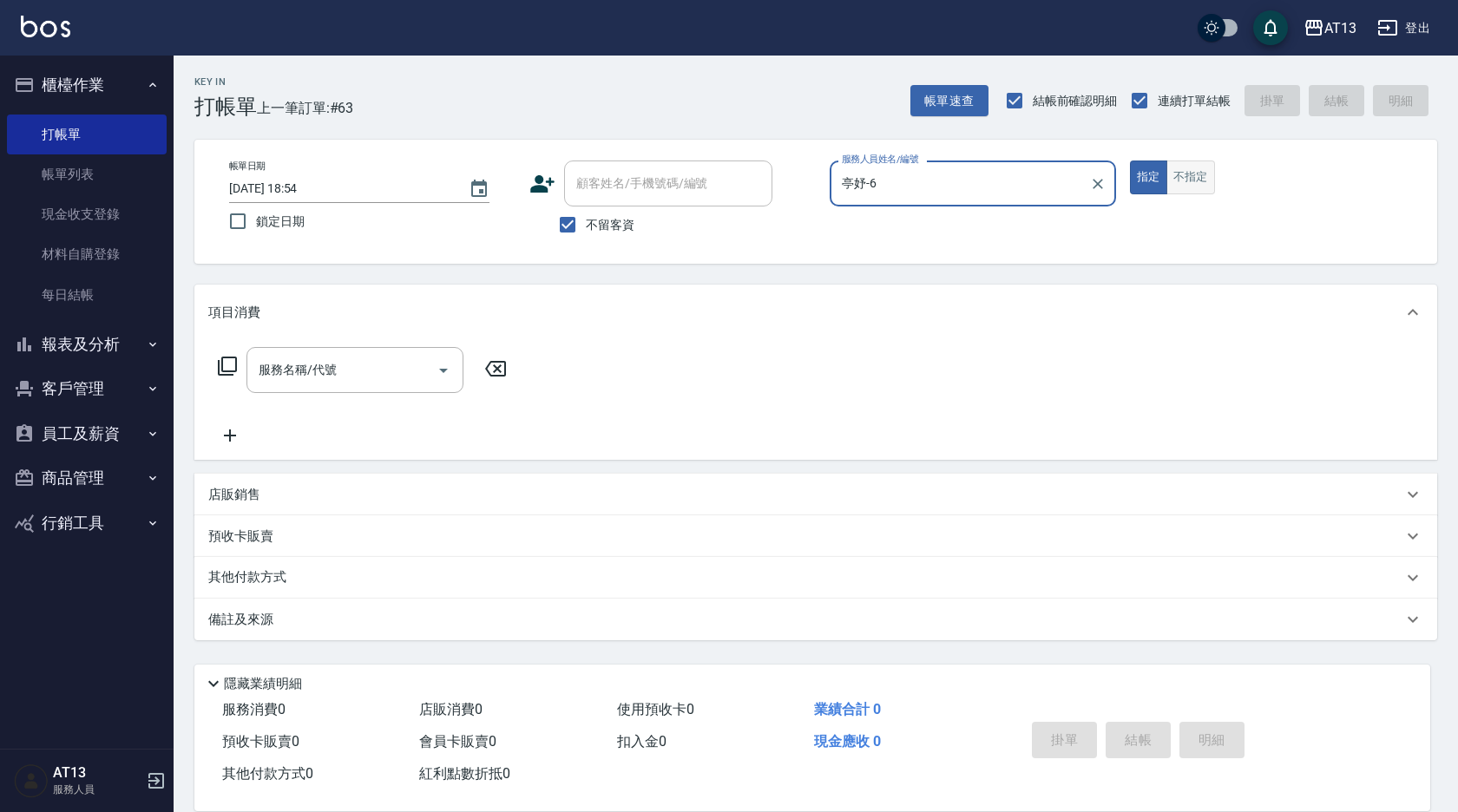
click at [1179, 180] on button "不指定" at bounding box center [1190, 178] width 49 height 34
click at [365, 364] on input "服務名稱/代號" at bounding box center [342, 370] width 175 height 30
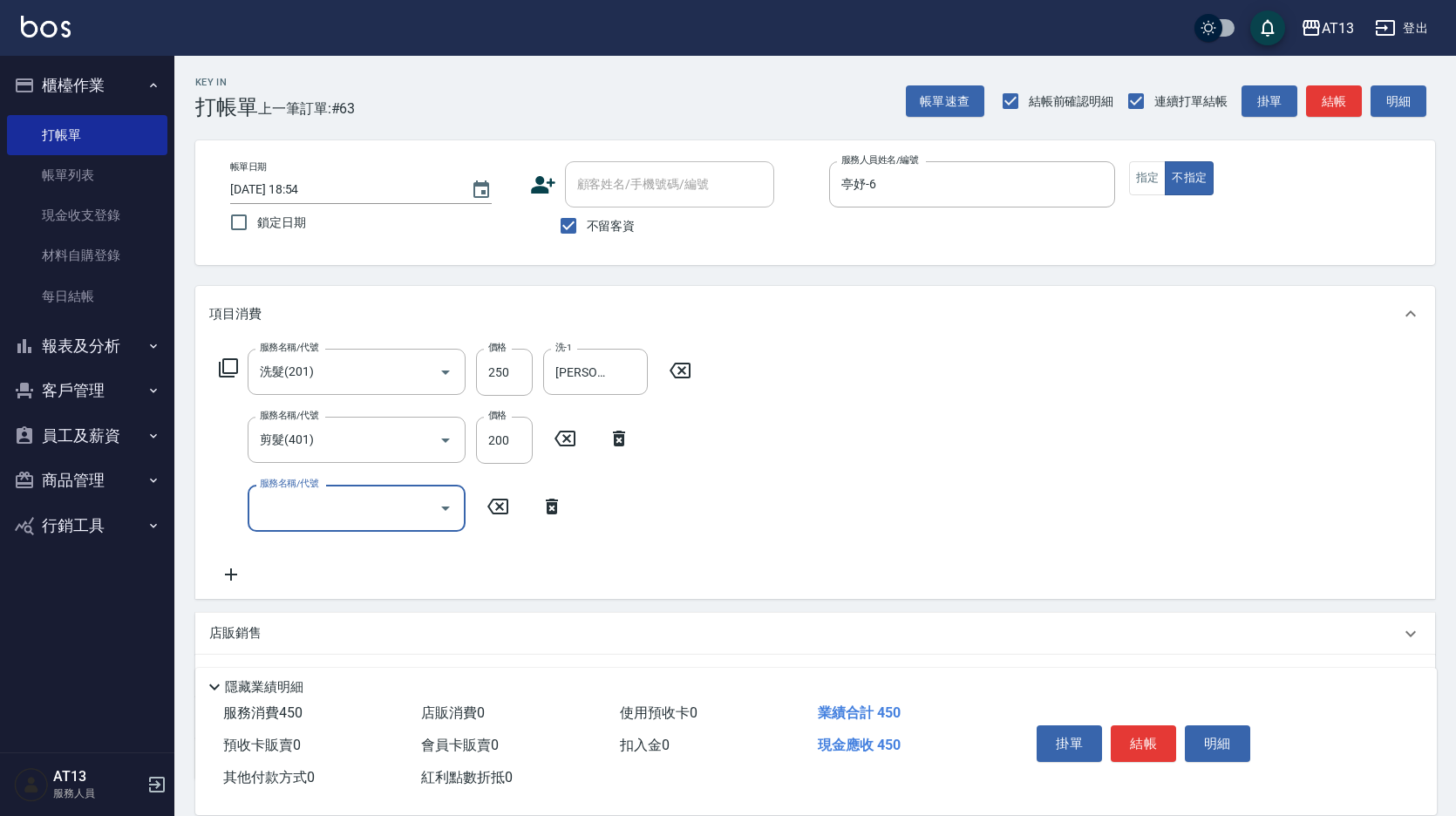
click at [1017, 420] on div "服務名稱/代號 洗髮(201) 服務名稱/代號 價格 250 價格 洗-1 [PERSON_NAME]-33 洗-1 服務名稱/代號 剪髮(401) 服務名稱…" at bounding box center [815, 470] width 1240 height 256
click at [1151, 731] on button "結帳" at bounding box center [1143, 743] width 65 height 36
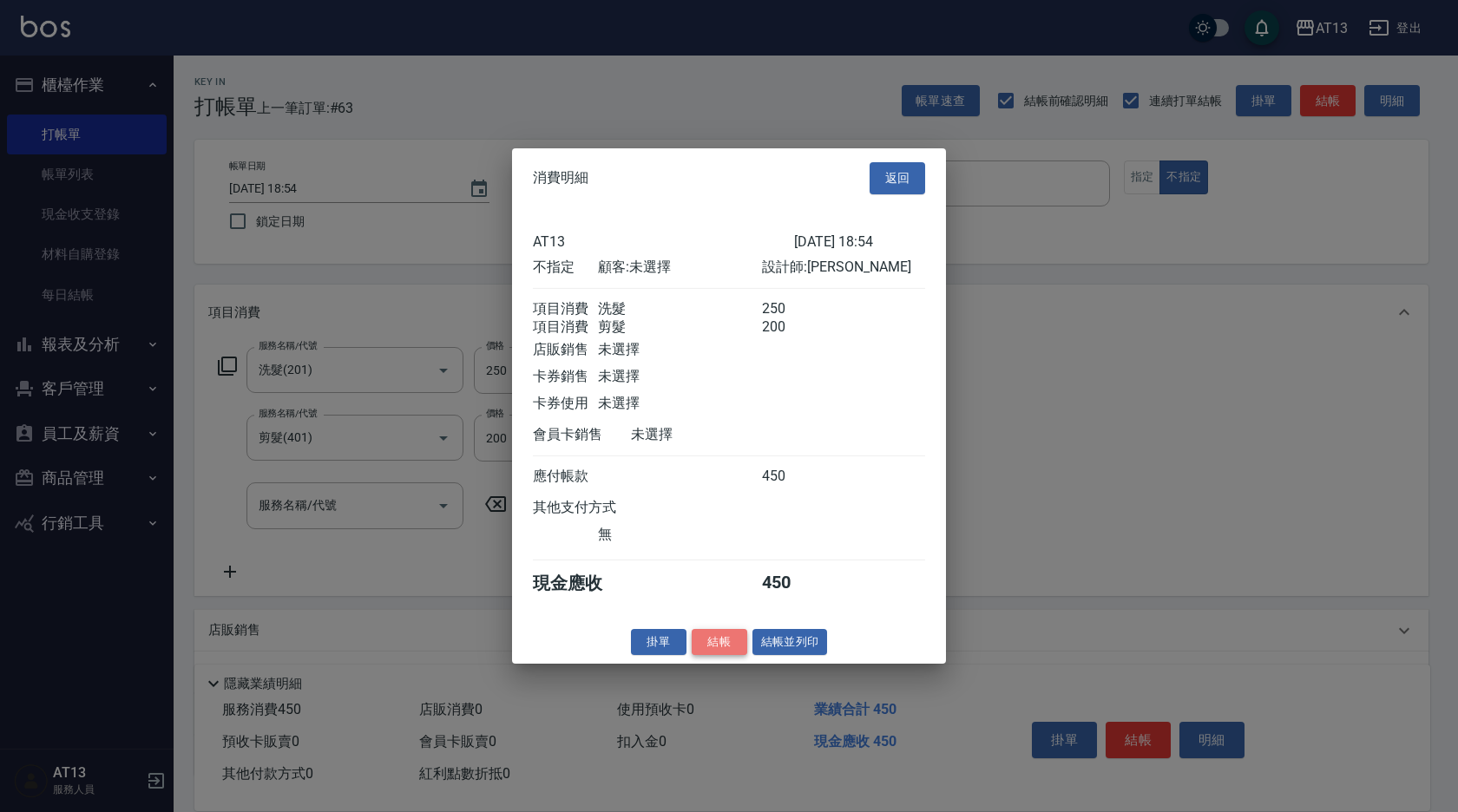
click at [722, 655] on button "結帳" at bounding box center [719, 642] width 55 height 27
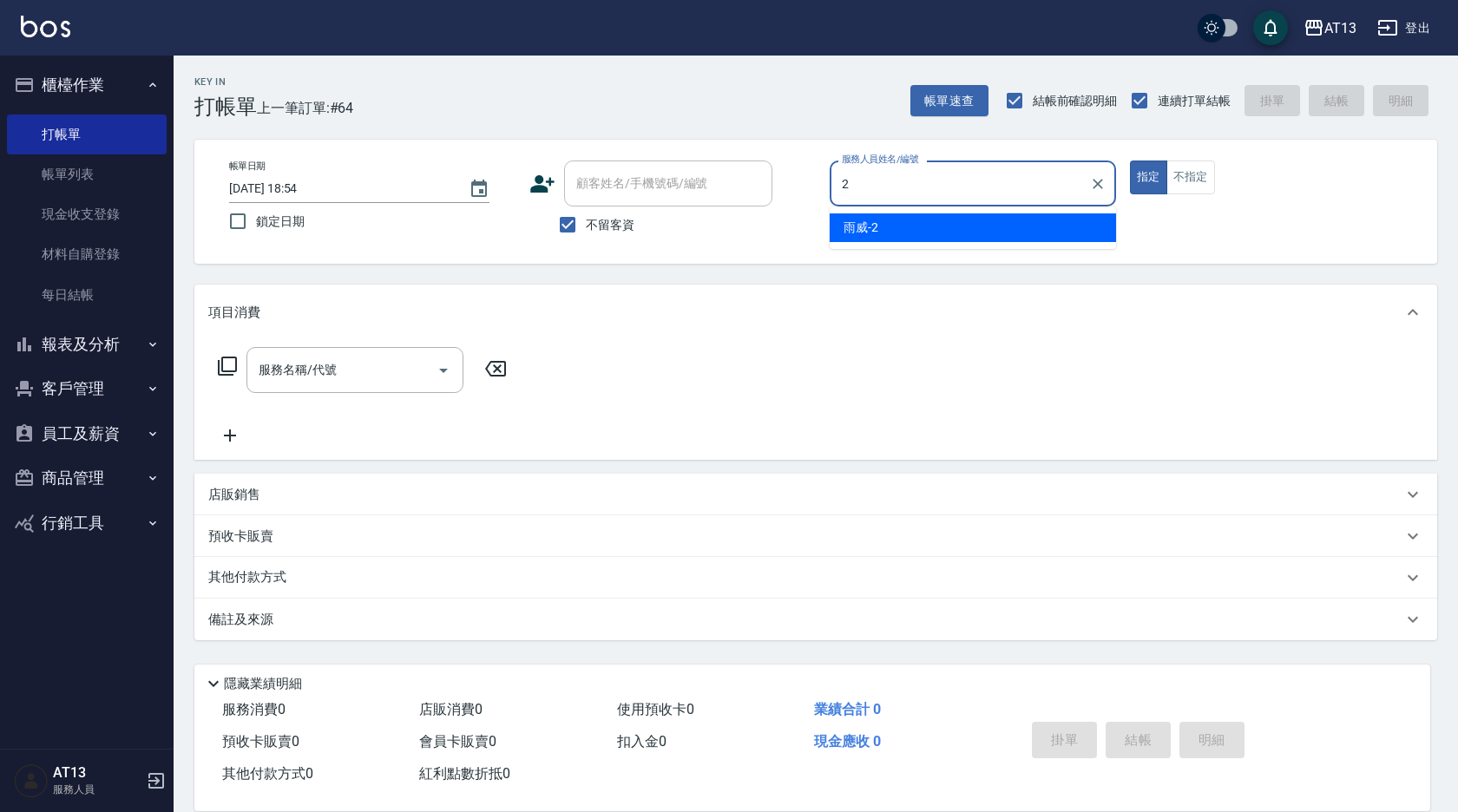
click at [867, 229] on span "雨威 -2" at bounding box center [861, 228] width 34 height 18
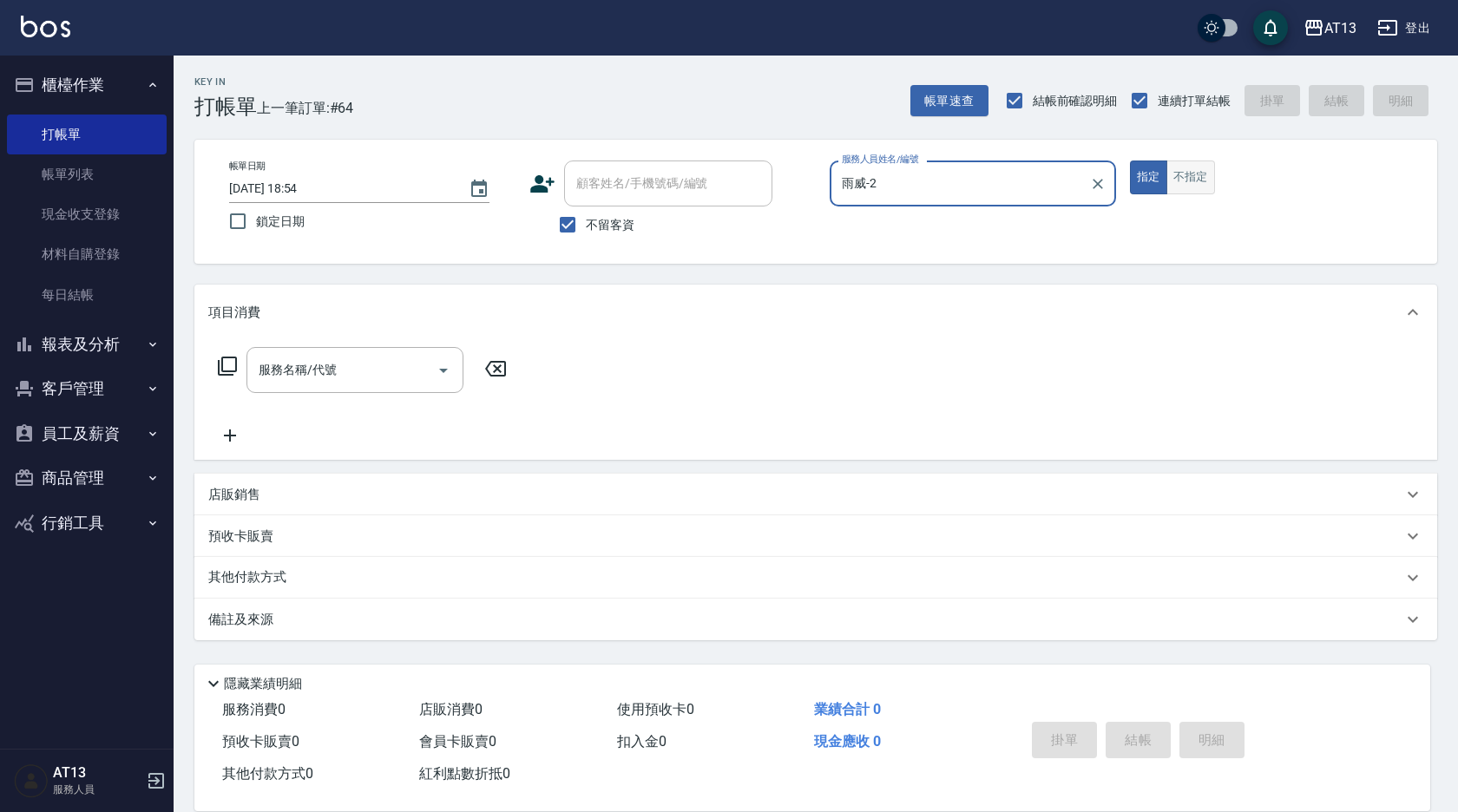
click at [1187, 166] on button "不指定" at bounding box center [1190, 178] width 49 height 34
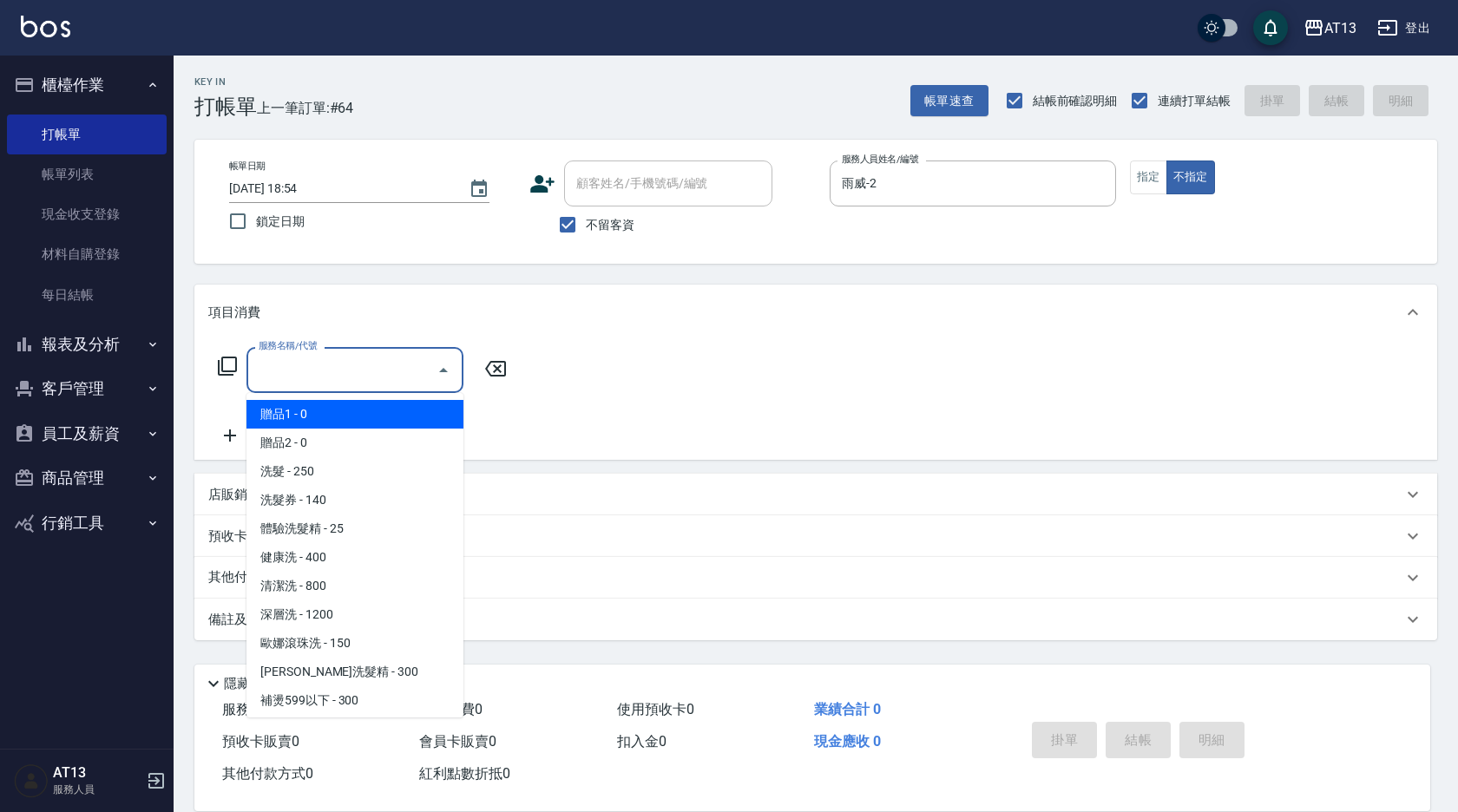
drag, startPoint x: 390, startPoint y: 369, endPoint x: 384, endPoint y: 386, distance: 18.0
click at [389, 372] on input "服務名稱/代號" at bounding box center [342, 370] width 175 height 30
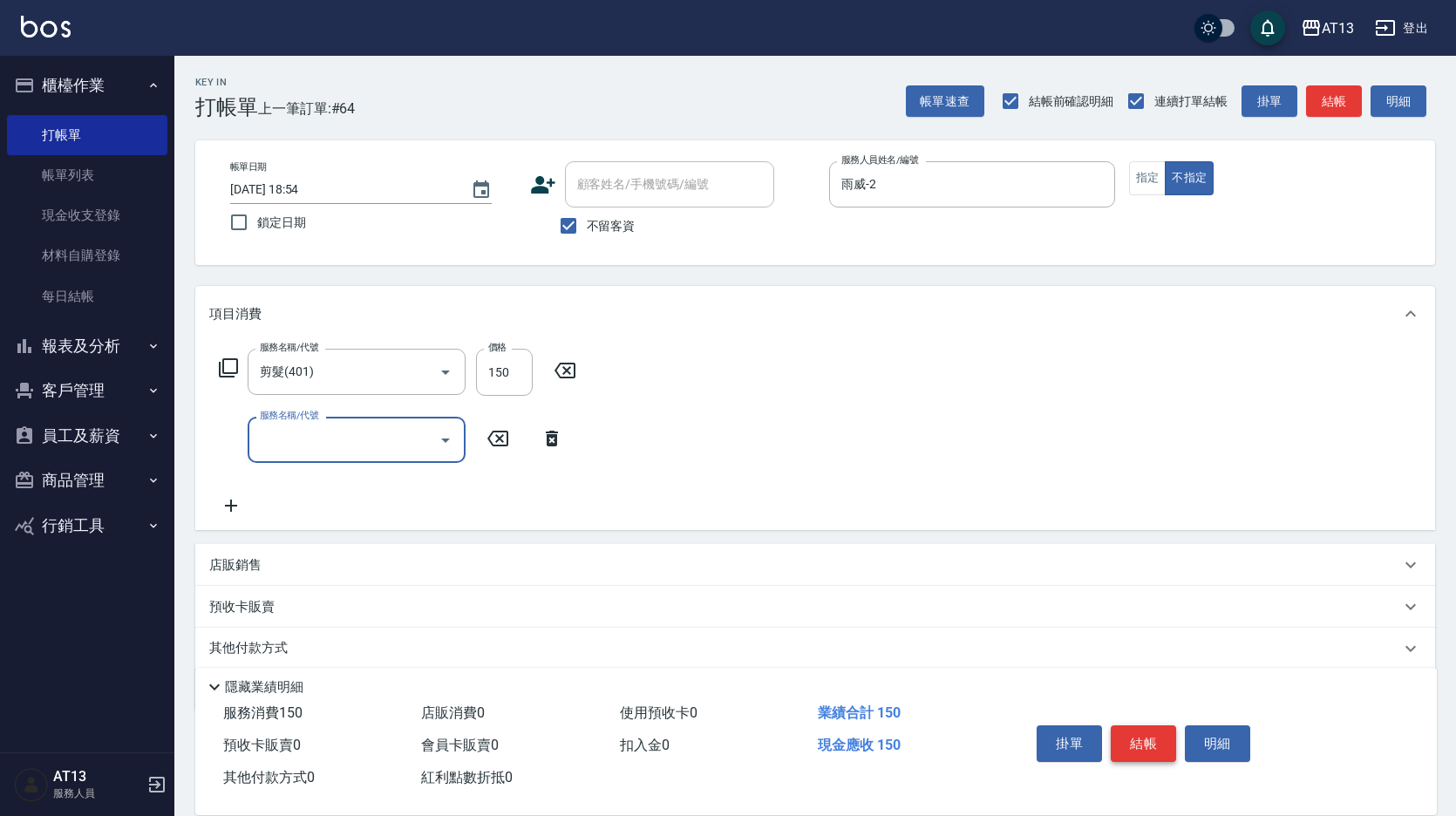
click at [1144, 742] on button "結帳" at bounding box center [1143, 743] width 65 height 36
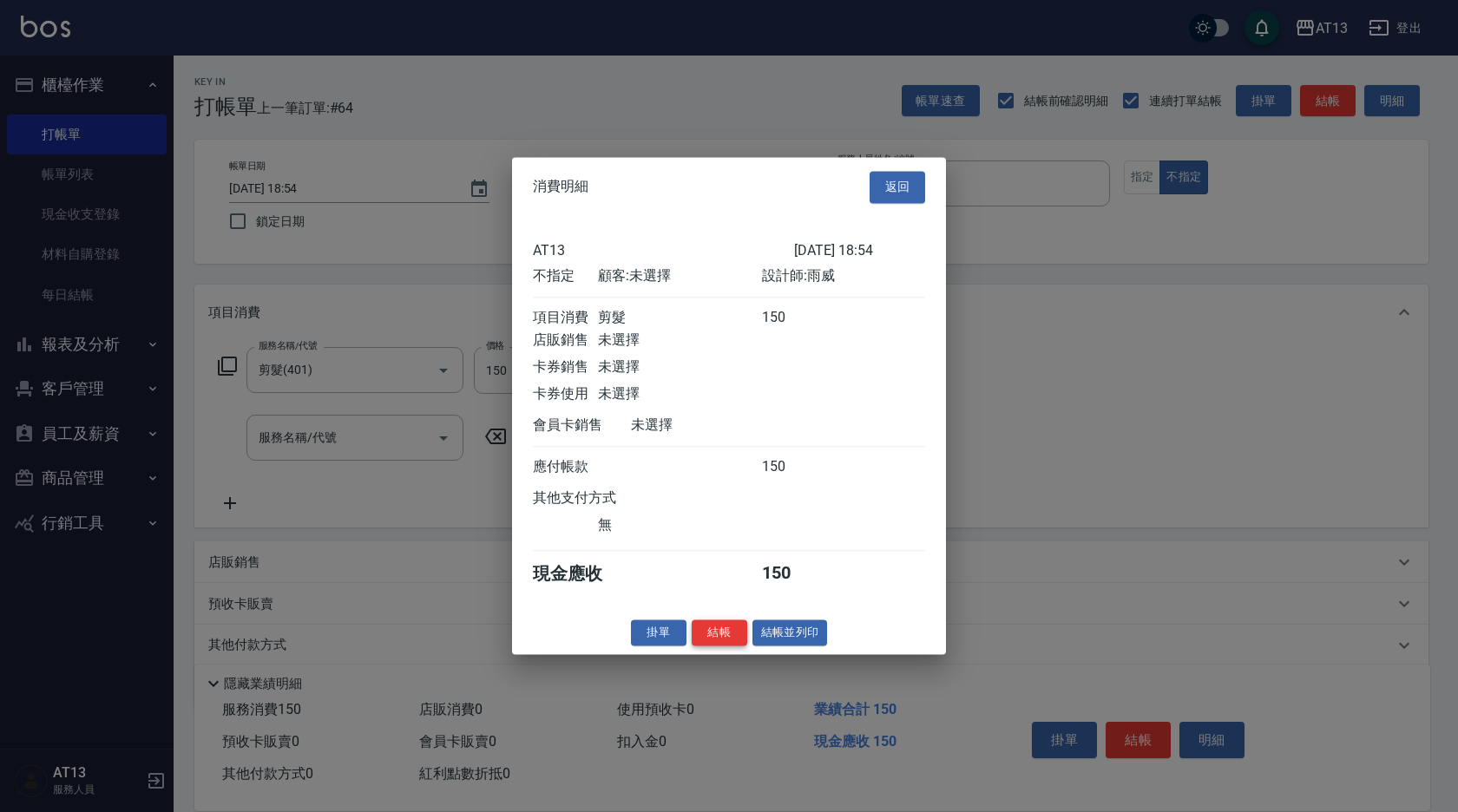
click at [726, 641] on button "結帳" at bounding box center [719, 633] width 55 height 27
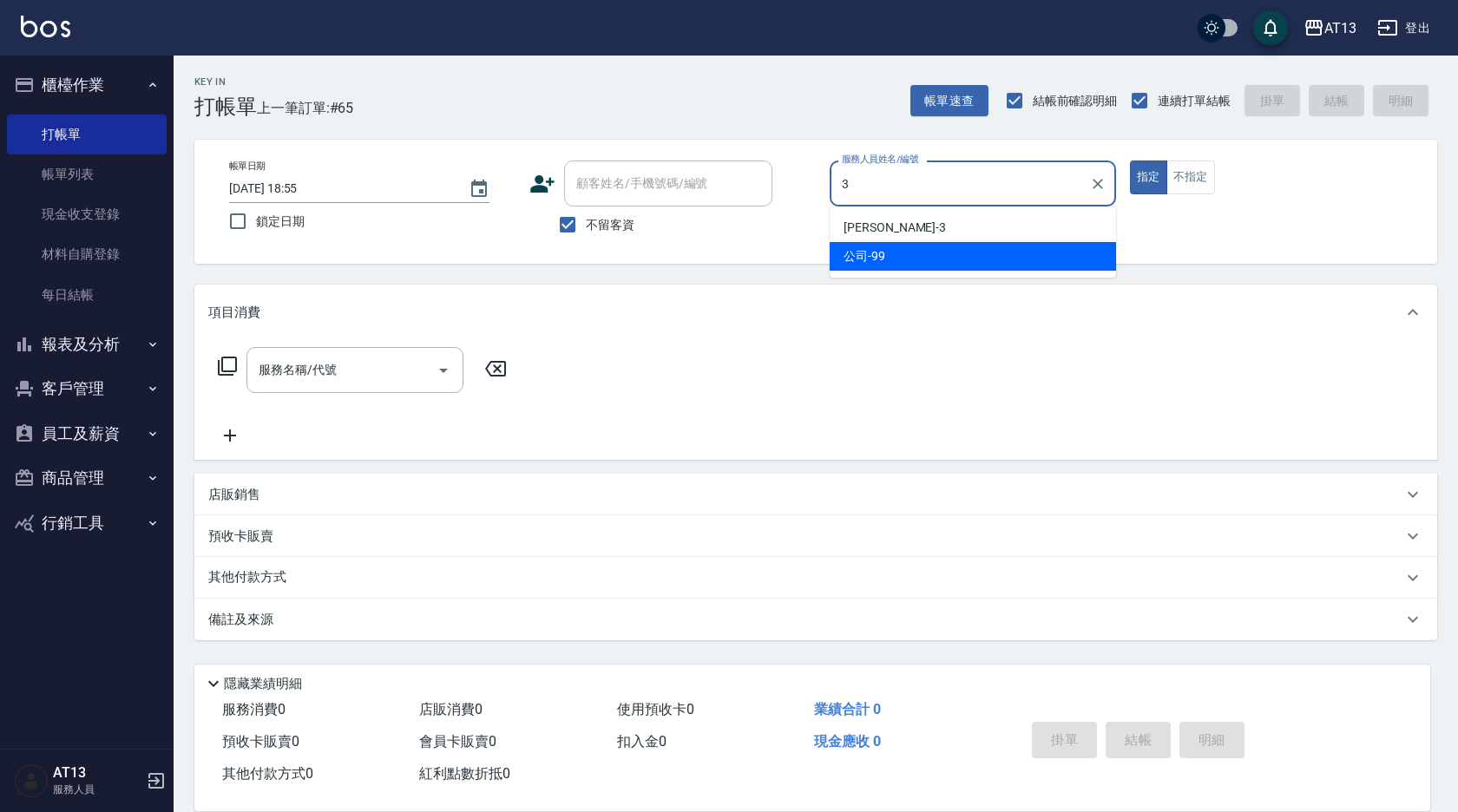
click at [874, 234] on span "[PERSON_NAME] -3" at bounding box center [895, 228] width 103 height 18
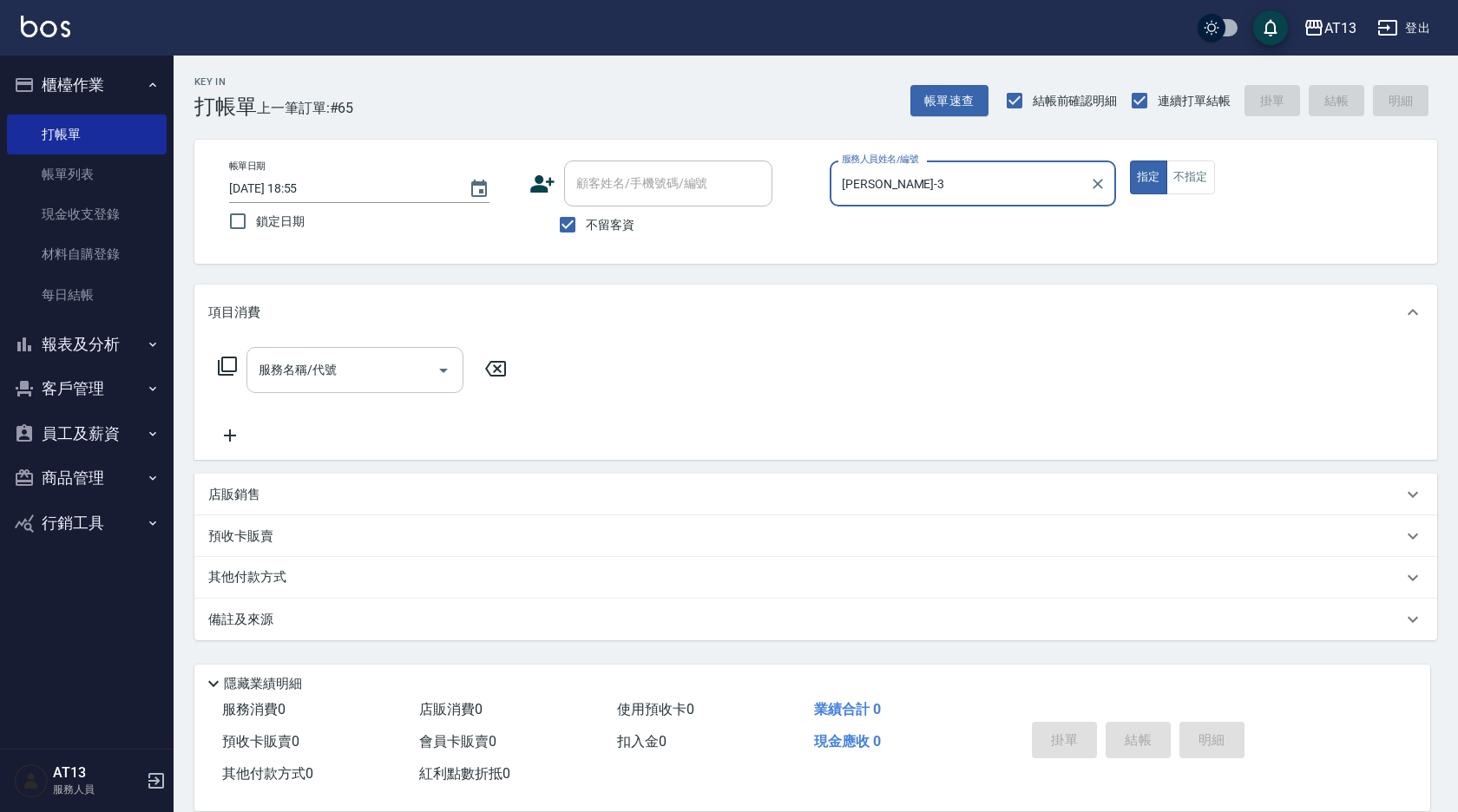
click at [307, 369] on div "服務名稱/代號 服務名稱/代號" at bounding box center [355, 370] width 217 height 46
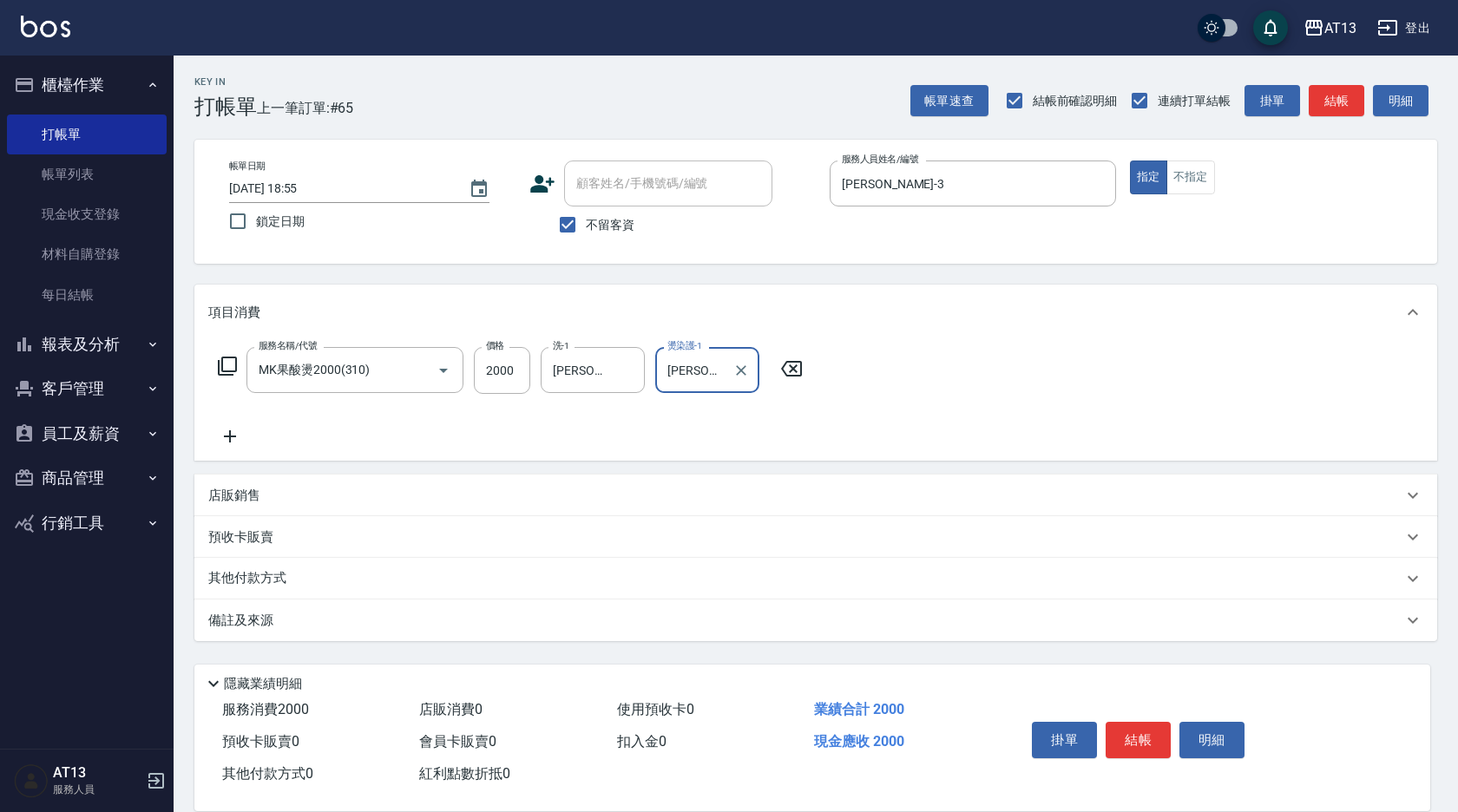
click at [961, 380] on div "服務名稱/代號 MK果酸燙2000(310) 服務名稱/代號 價格 2000 價格 洗-1 [PERSON_NAME]-31 洗-1 燙染護-1 [PERSO…" at bounding box center [815, 400] width 1243 height 121
click at [1146, 743] on button "結帳" at bounding box center [1138, 740] width 65 height 36
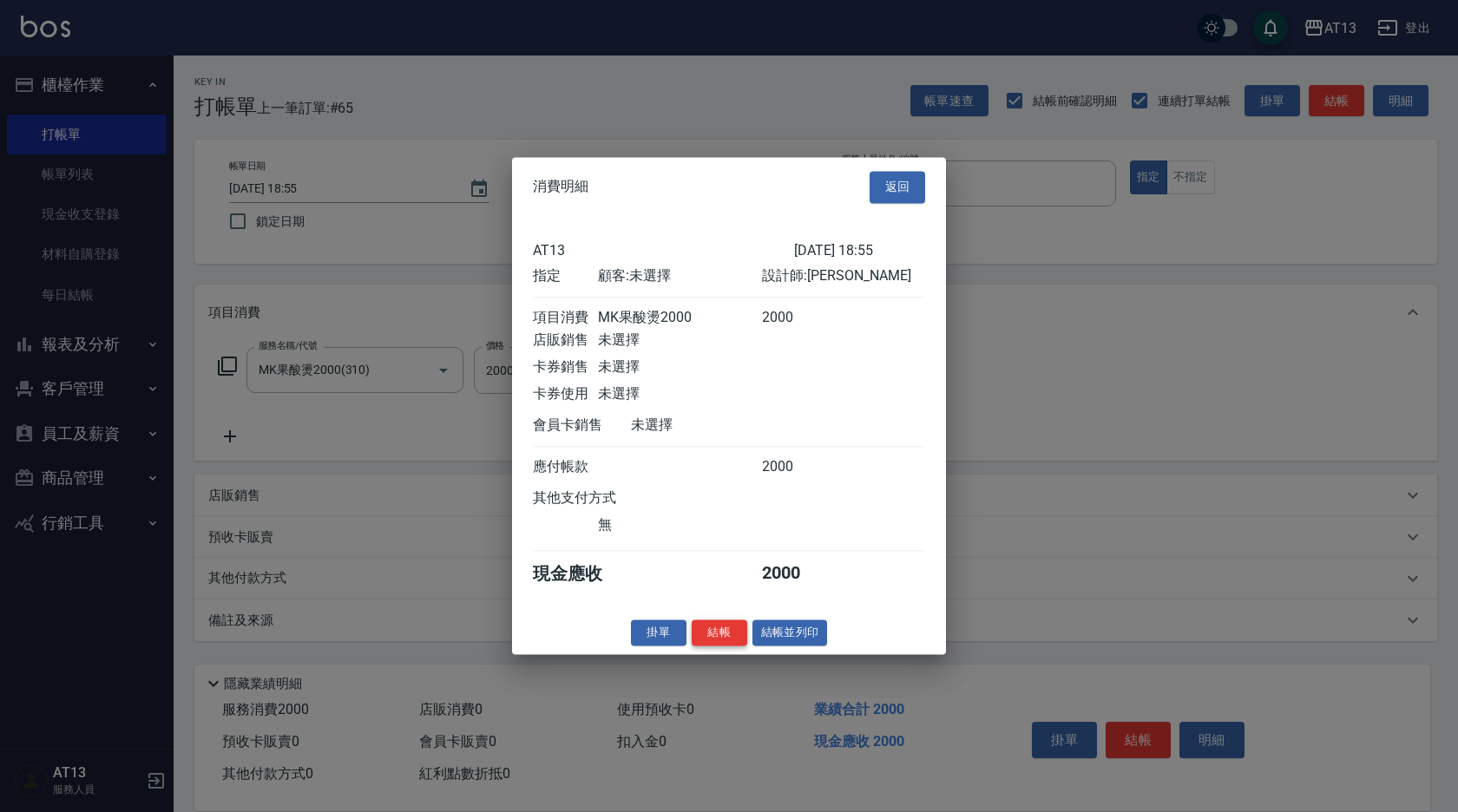
click at [734, 644] on button "結帳" at bounding box center [719, 633] width 55 height 27
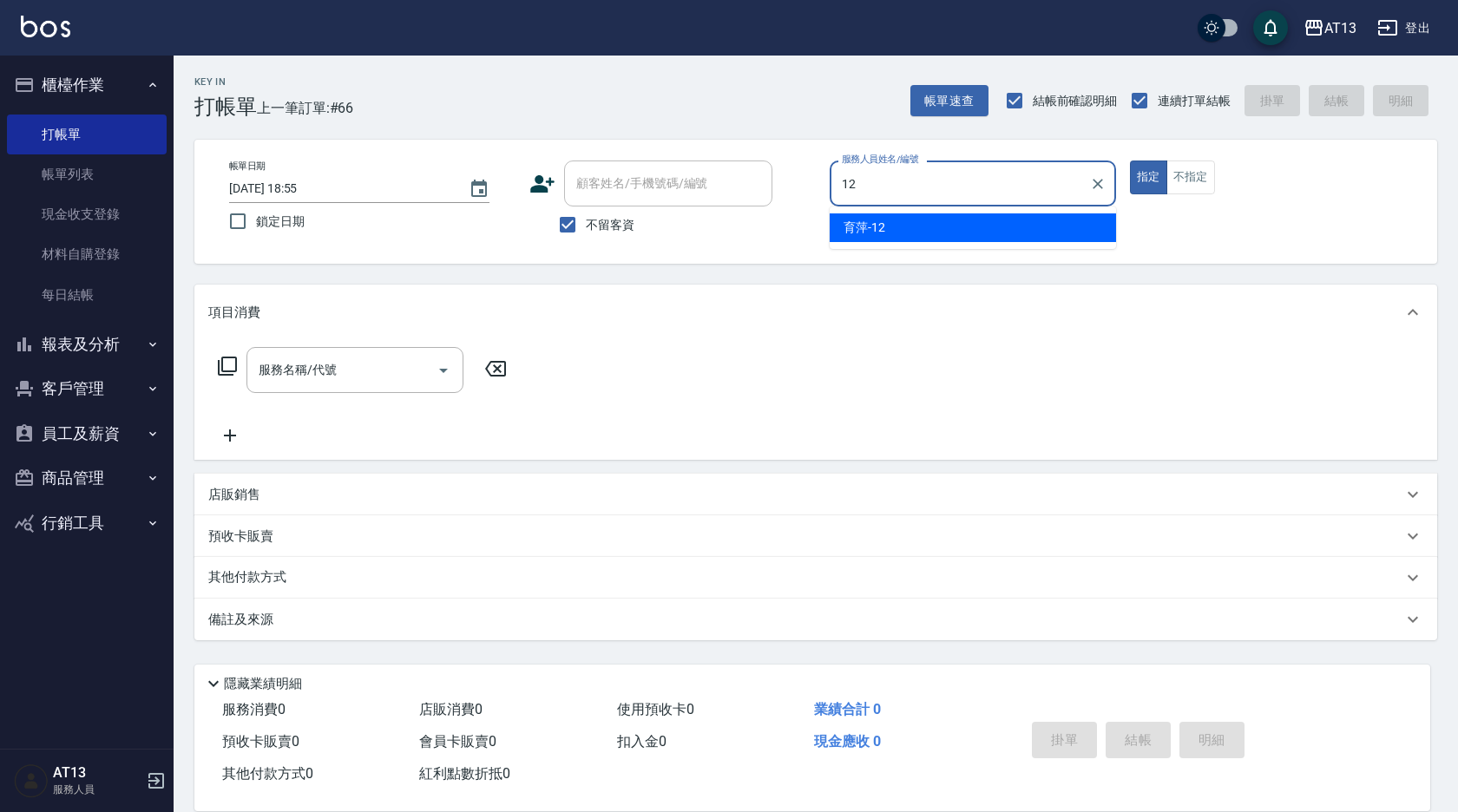
click at [991, 220] on div "育萍 -12" at bounding box center [972, 228] width 287 height 29
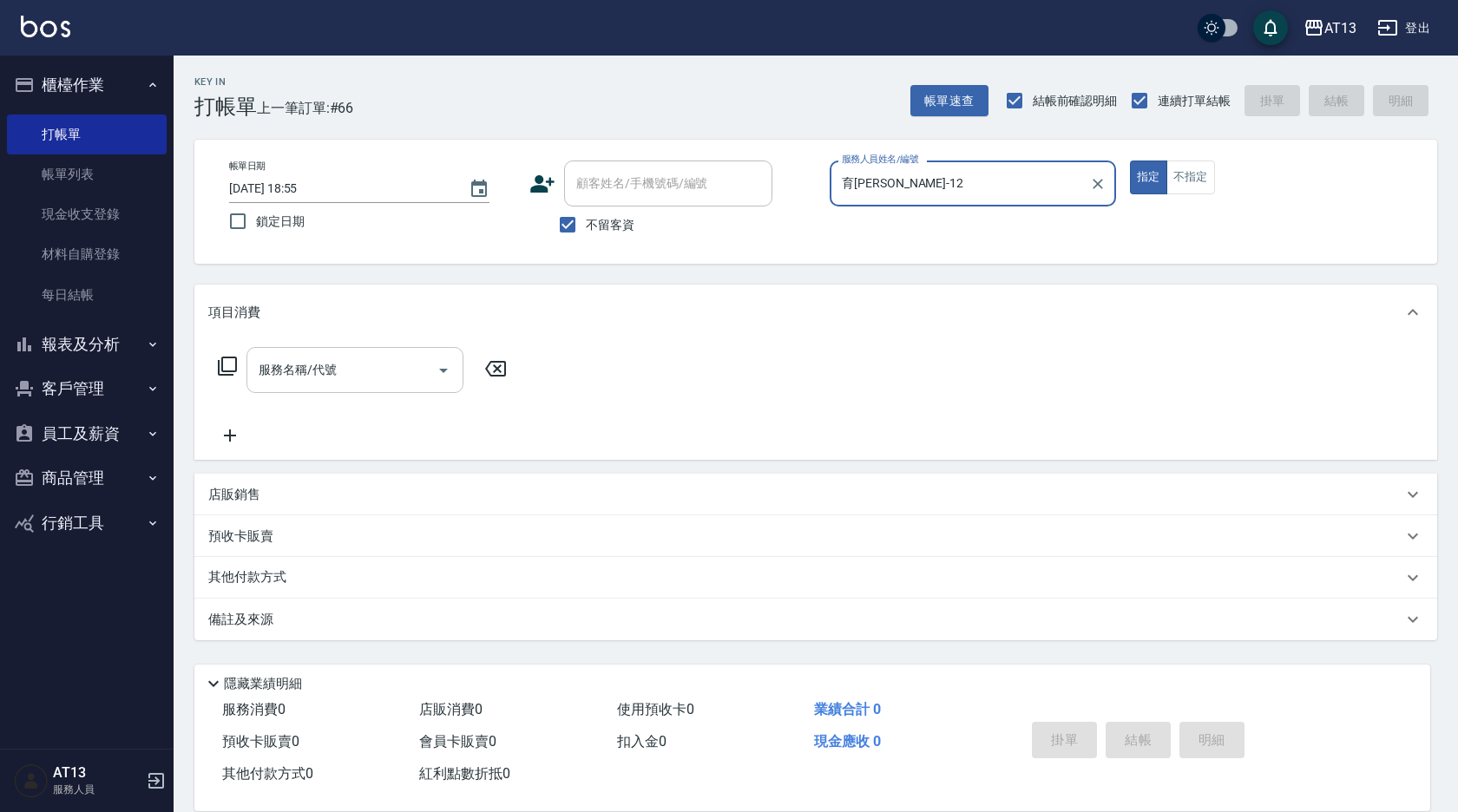
click at [366, 370] on input "服務名稱/代號" at bounding box center [342, 370] width 175 height 30
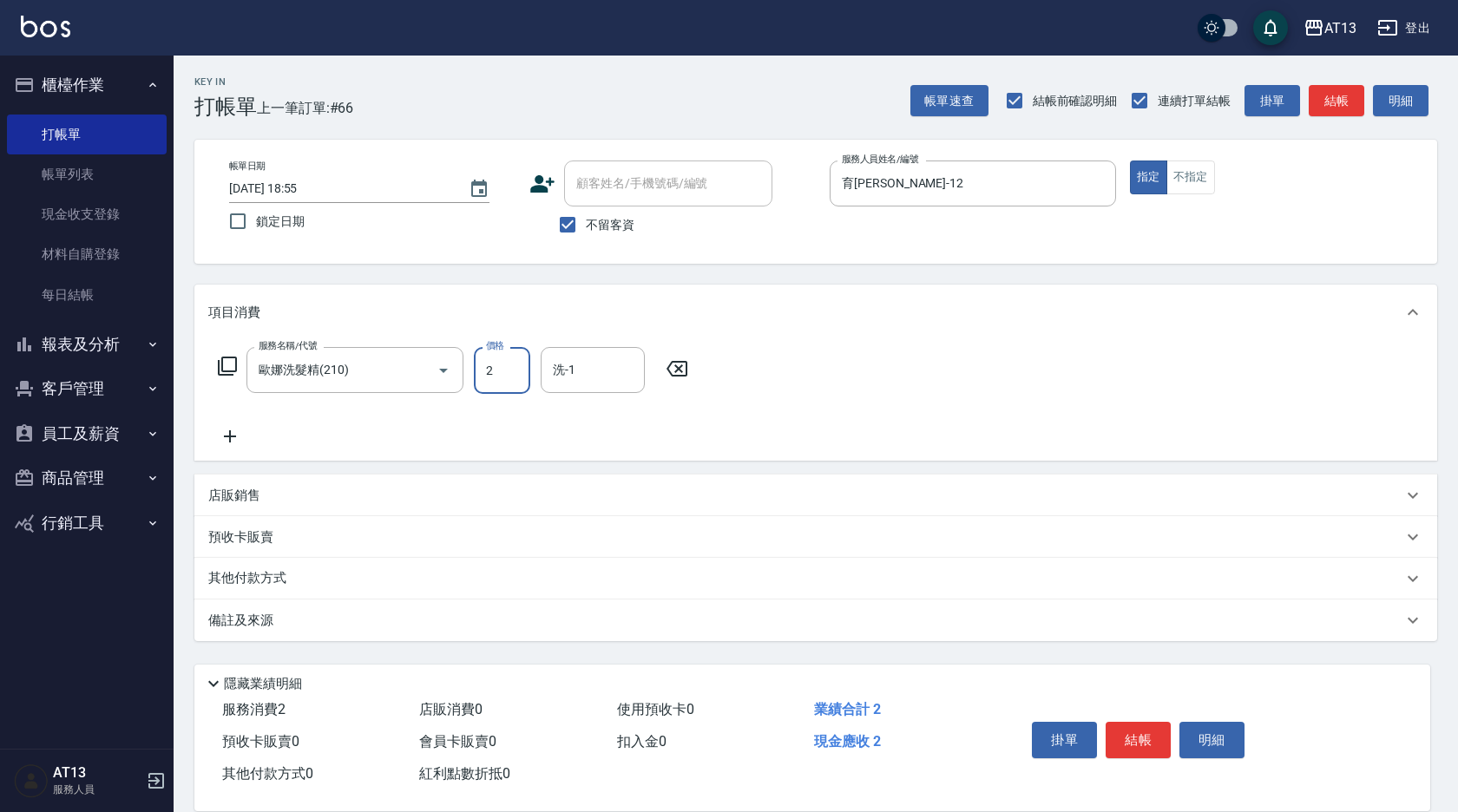
click at [476, 366] on input "2" at bounding box center [502, 370] width 56 height 47
click at [476, 367] on input "2" at bounding box center [502, 370] width 56 height 47
click at [1145, 731] on button "結帳" at bounding box center [1138, 740] width 65 height 36
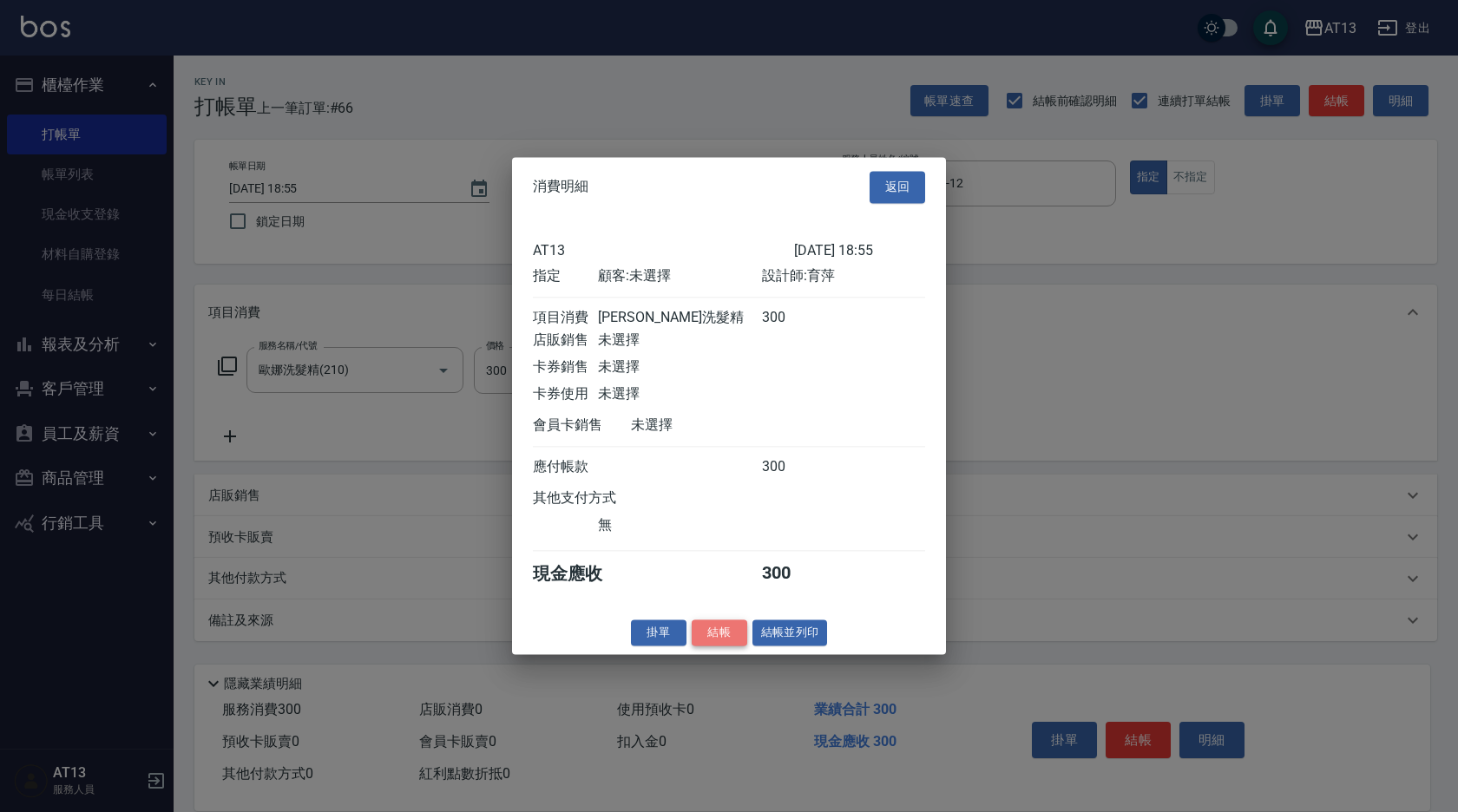
click at [729, 639] on button "結帳" at bounding box center [719, 633] width 55 height 27
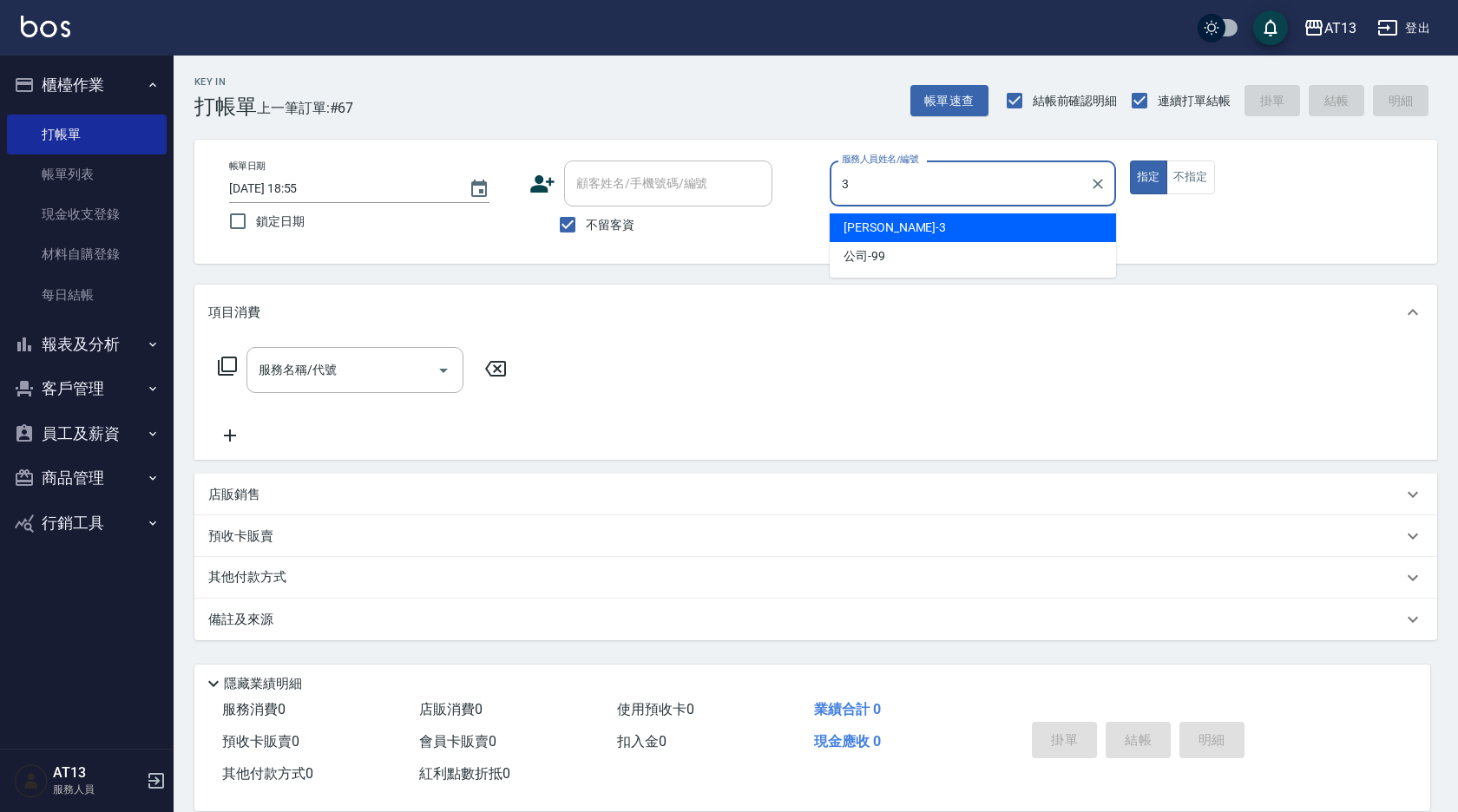
click at [932, 226] on div "[PERSON_NAME] -3" at bounding box center [972, 228] width 287 height 29
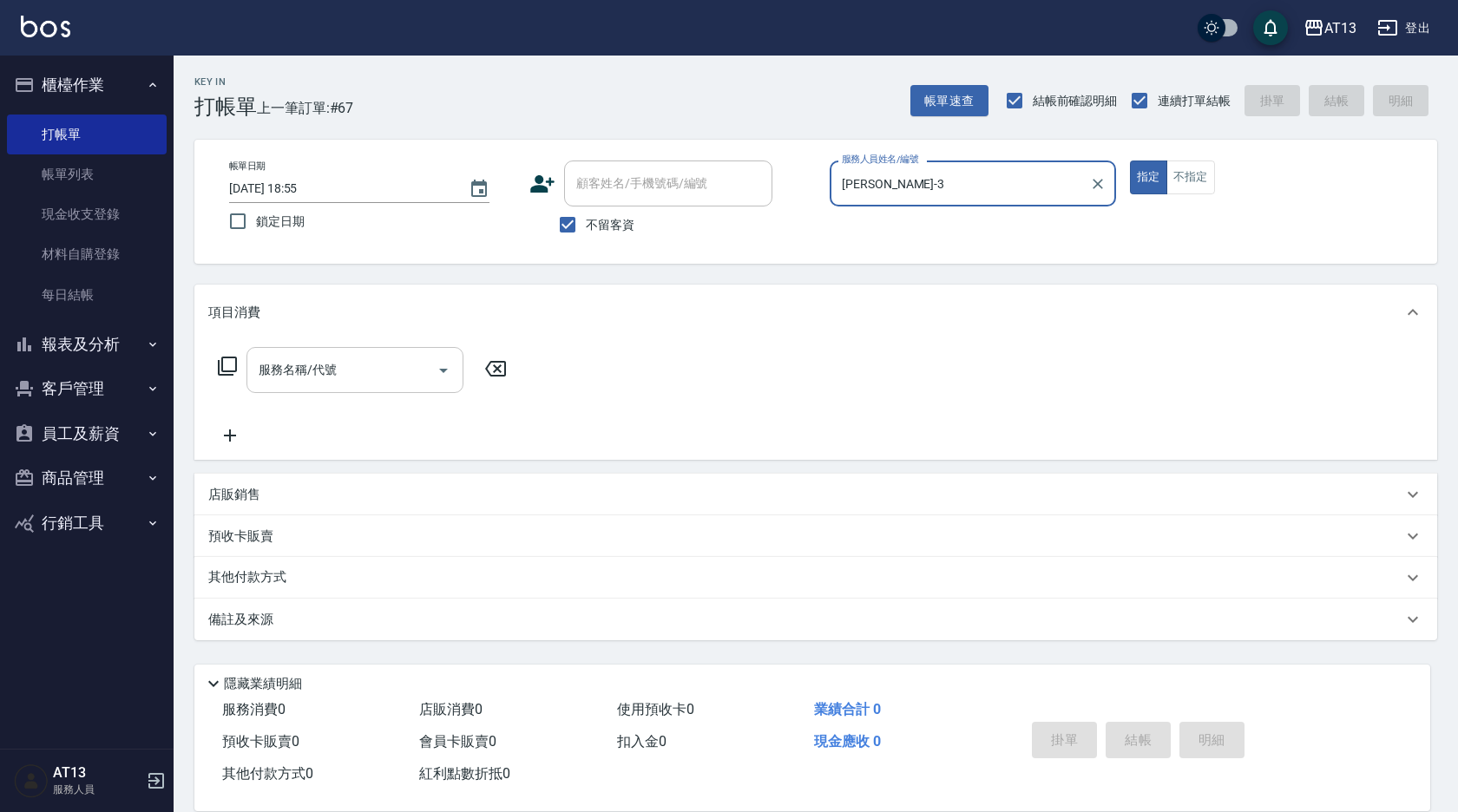
click at [362, 366] on input "服務名稱/代號" at bounding box center [342, 370] width 175 height 30
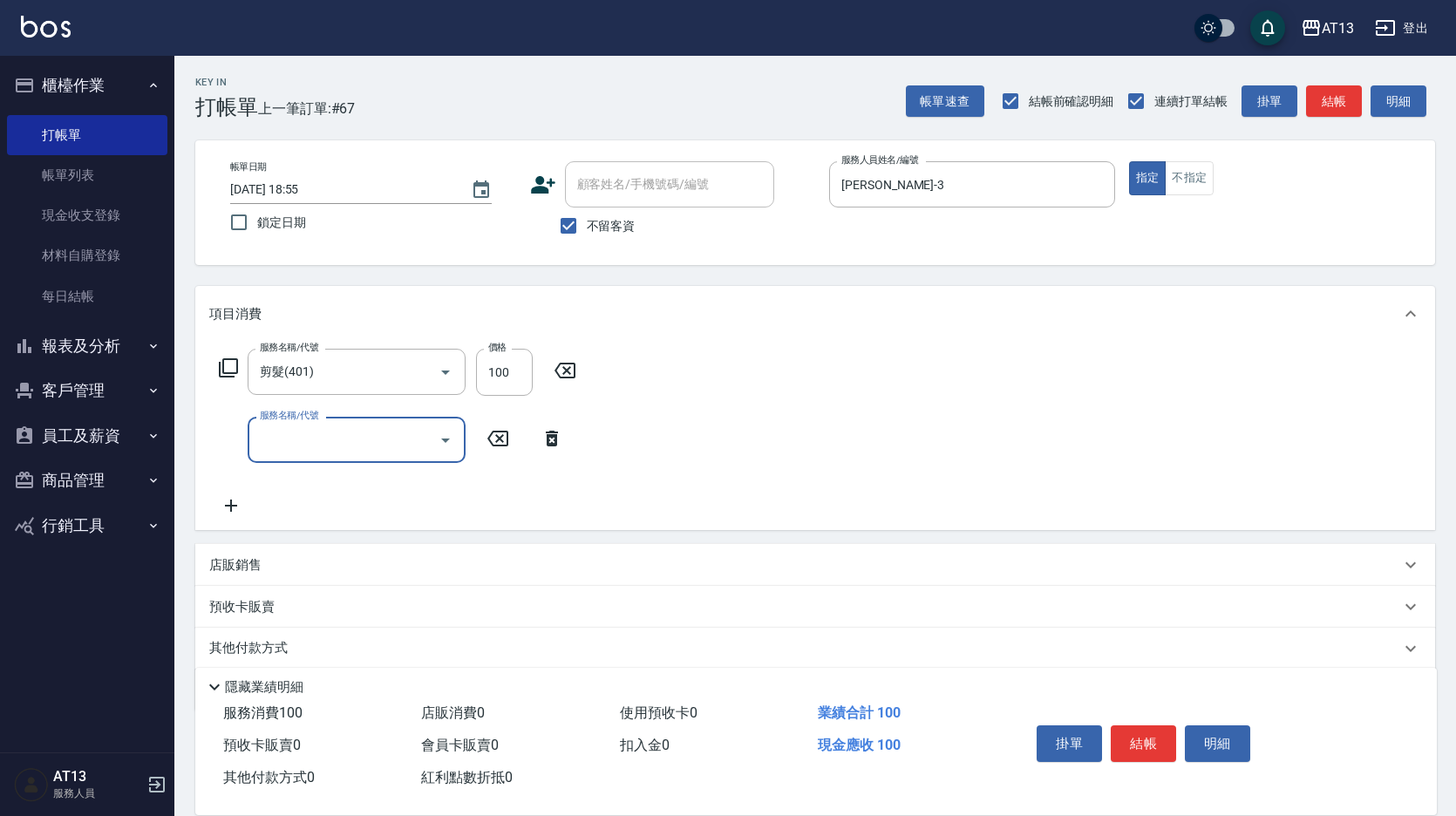
click at [773, 378] on div "服務名稱/代號 剪髮(401) 服務名稱/代號 價格 100 價格 服務名稱/代號 服務名稱/代號" at bounding box center [815, 435] width 1240 height 188
drag, startPoint x: 1156, startPoint y: 733, endPoint x: 1121, endPoint y: 711, distance: 41.3
click at [1156, 733] on button "結帳" at bounding box center [1143, 743] width 65 height 36
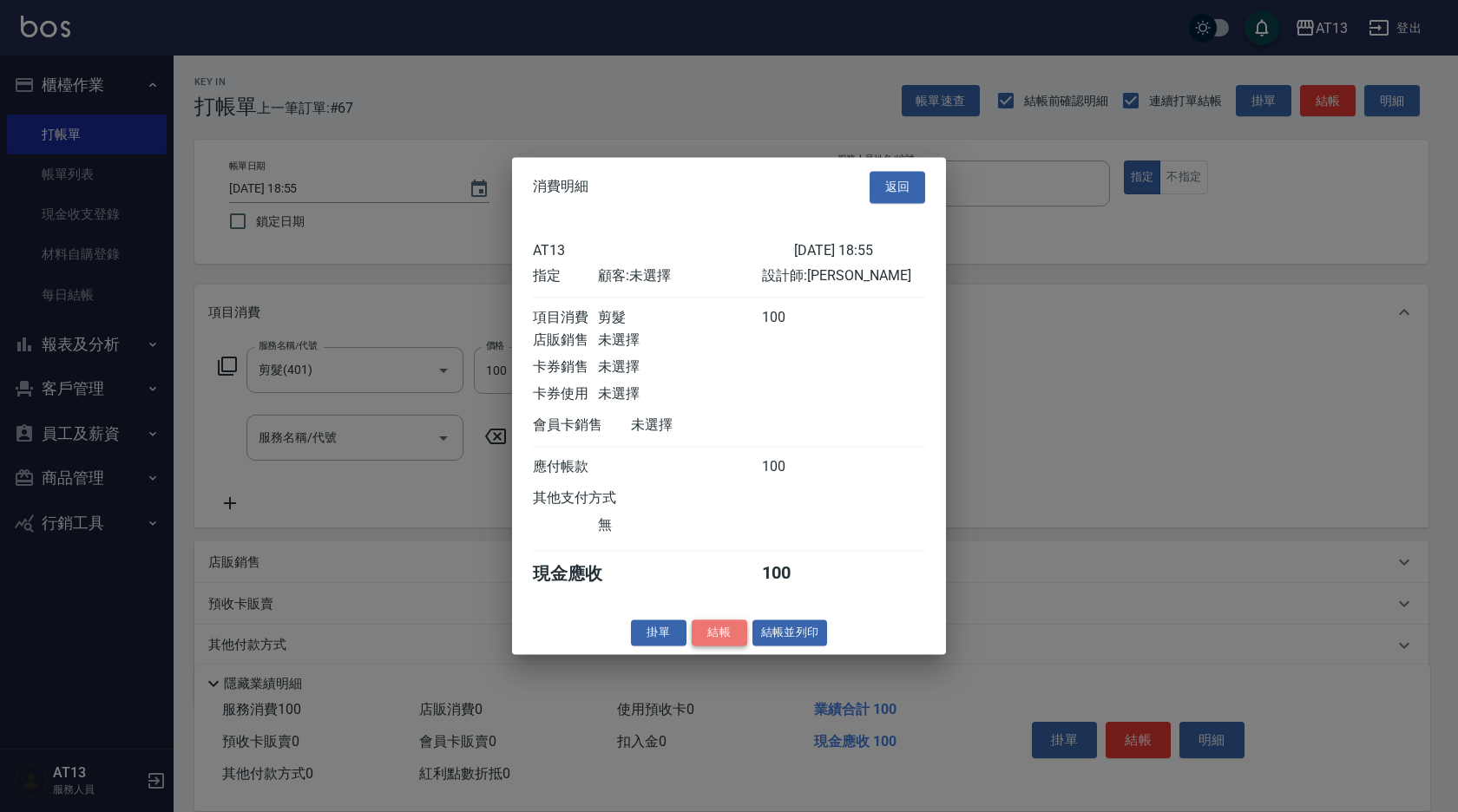
drag, startPoint x: 745, startPoint y: 645, endPoint x: 754, endPoint y: 636, distance: 12.7
click at [744, 646] on button "結帳" at bounding box center [719, 633] width 55 height 27
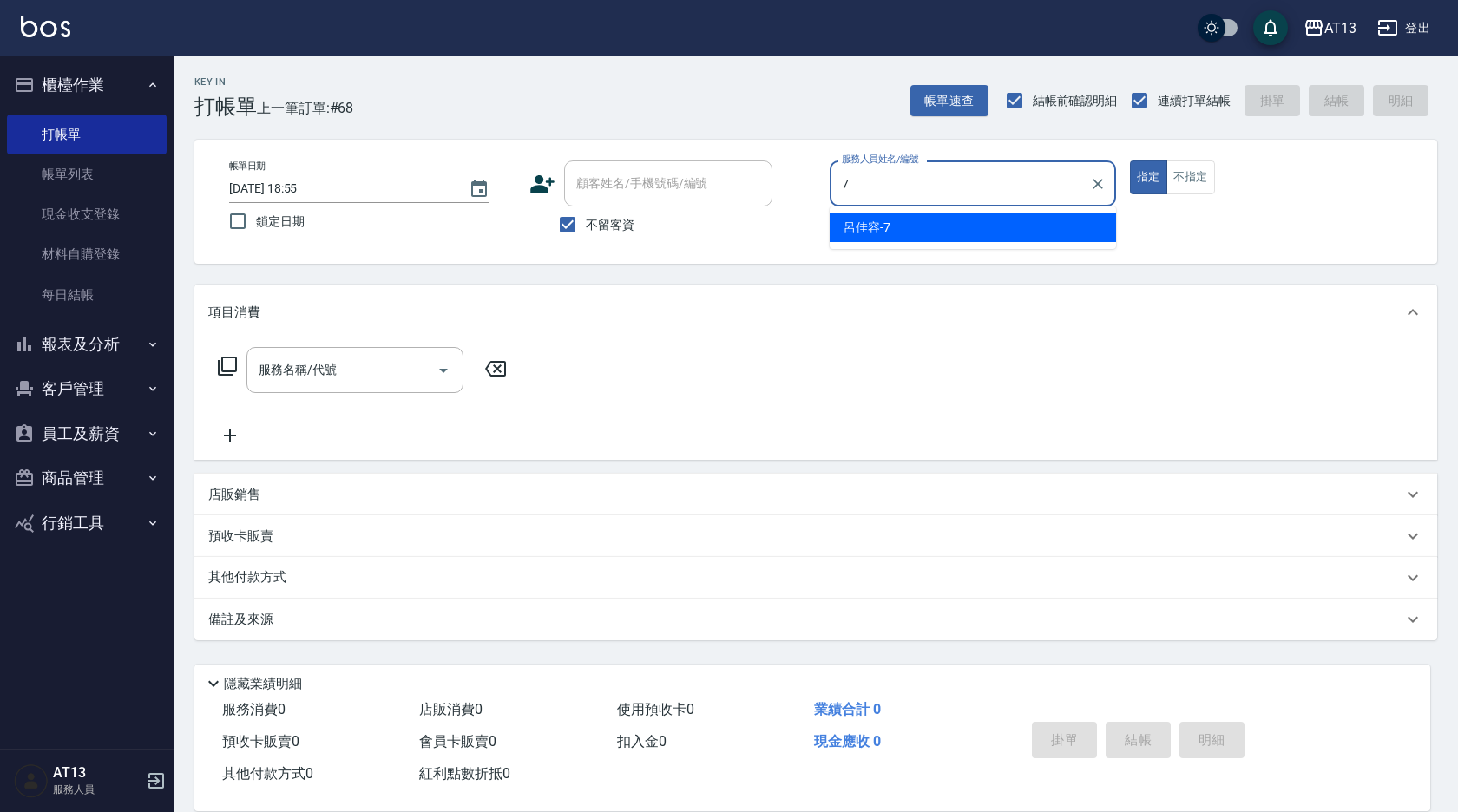
click at [877, 211] on ul "呂佳容 -7" at bounding box center [972, 228] width 287 height 43
click at [950, 220] on div "呂佳容 -7" at bounding box center [972, 228] width 287 height 29
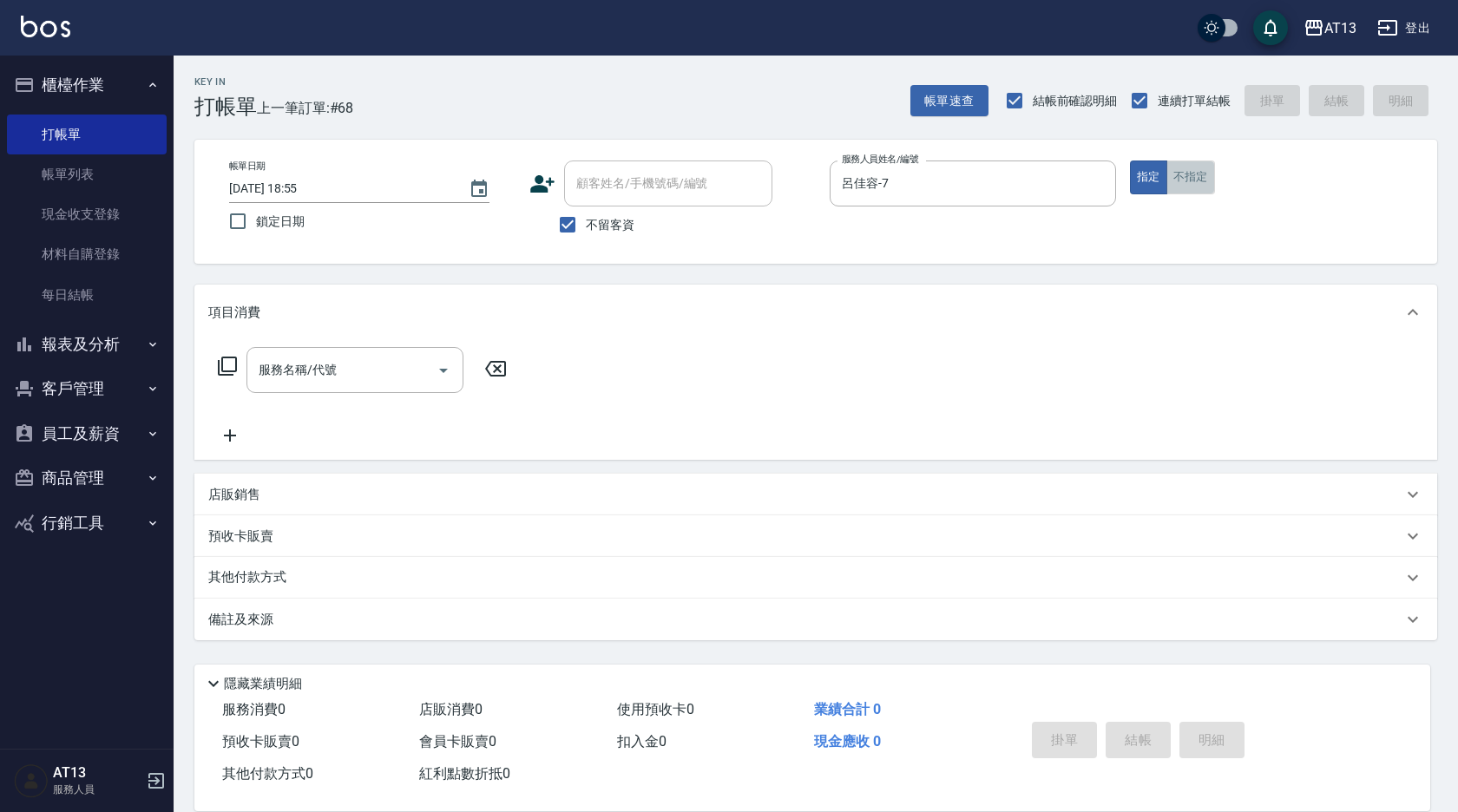
click at [1183, 192] on button "不指定" at bounding box center [1190, 178] width 49 height 34
drag, startPoint x: 383, startPoint y: 358, endPoint x: 377, endPoint y: 366, distance: 10.0
click at [377, 362] on input "服務名稱/代號" at bounding box center [342, 370] width 175 height 30
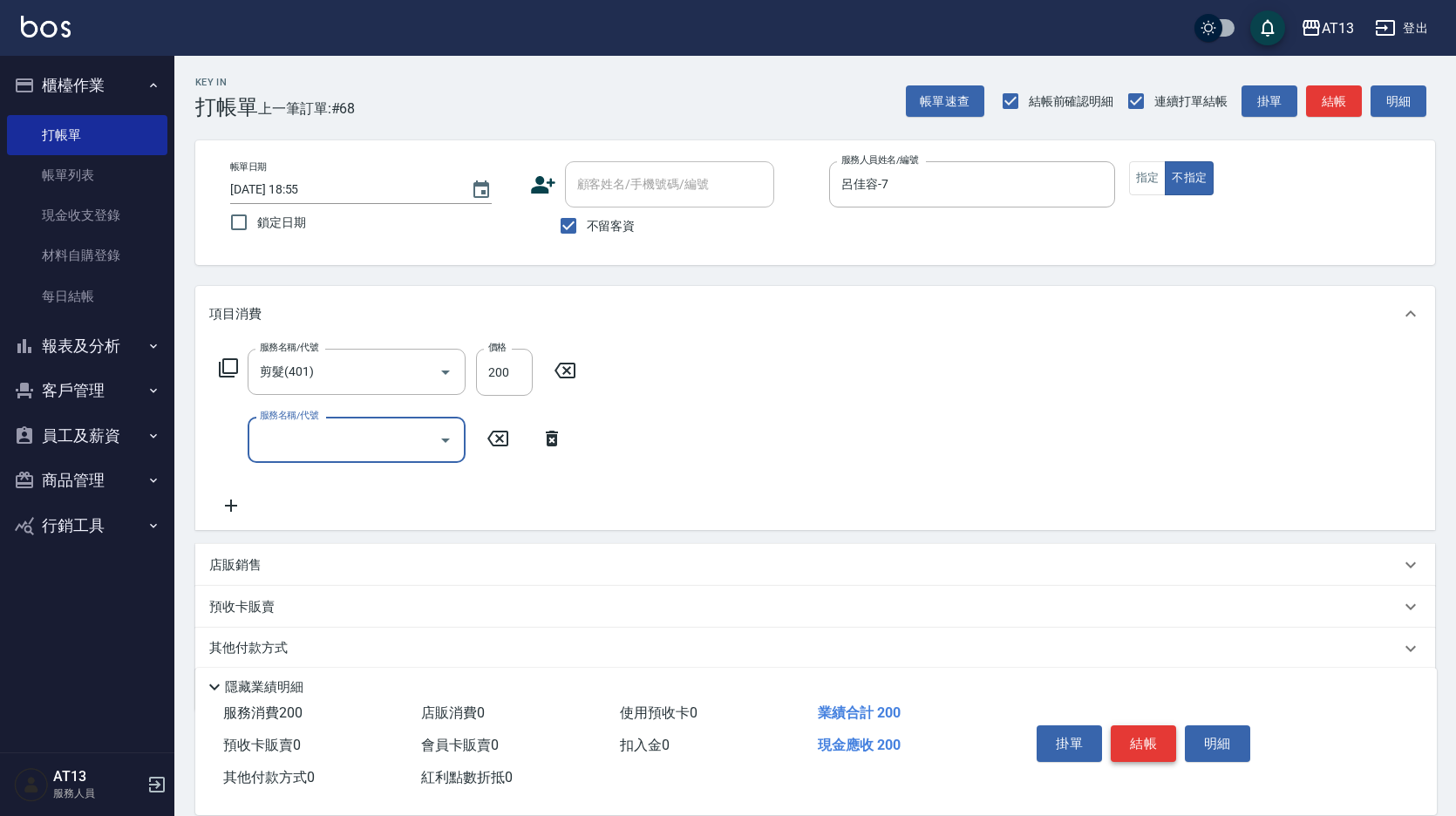
click at [1157, 733] on button "結帳" at bounding box center [1143, 743] width 65 height 36
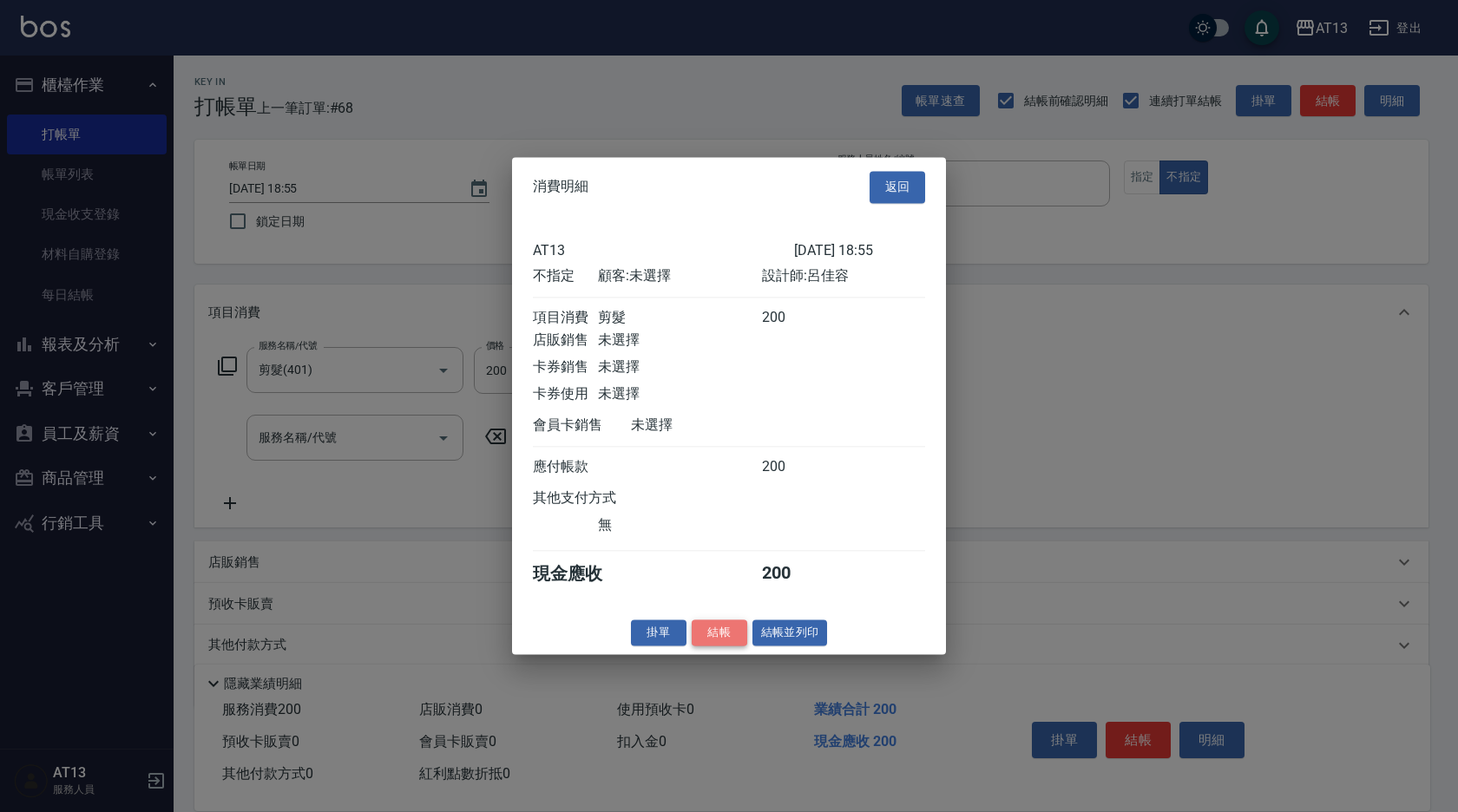
click at [721, 645] on button "結帳" at bounding box center [719, 633] width 55 height 27
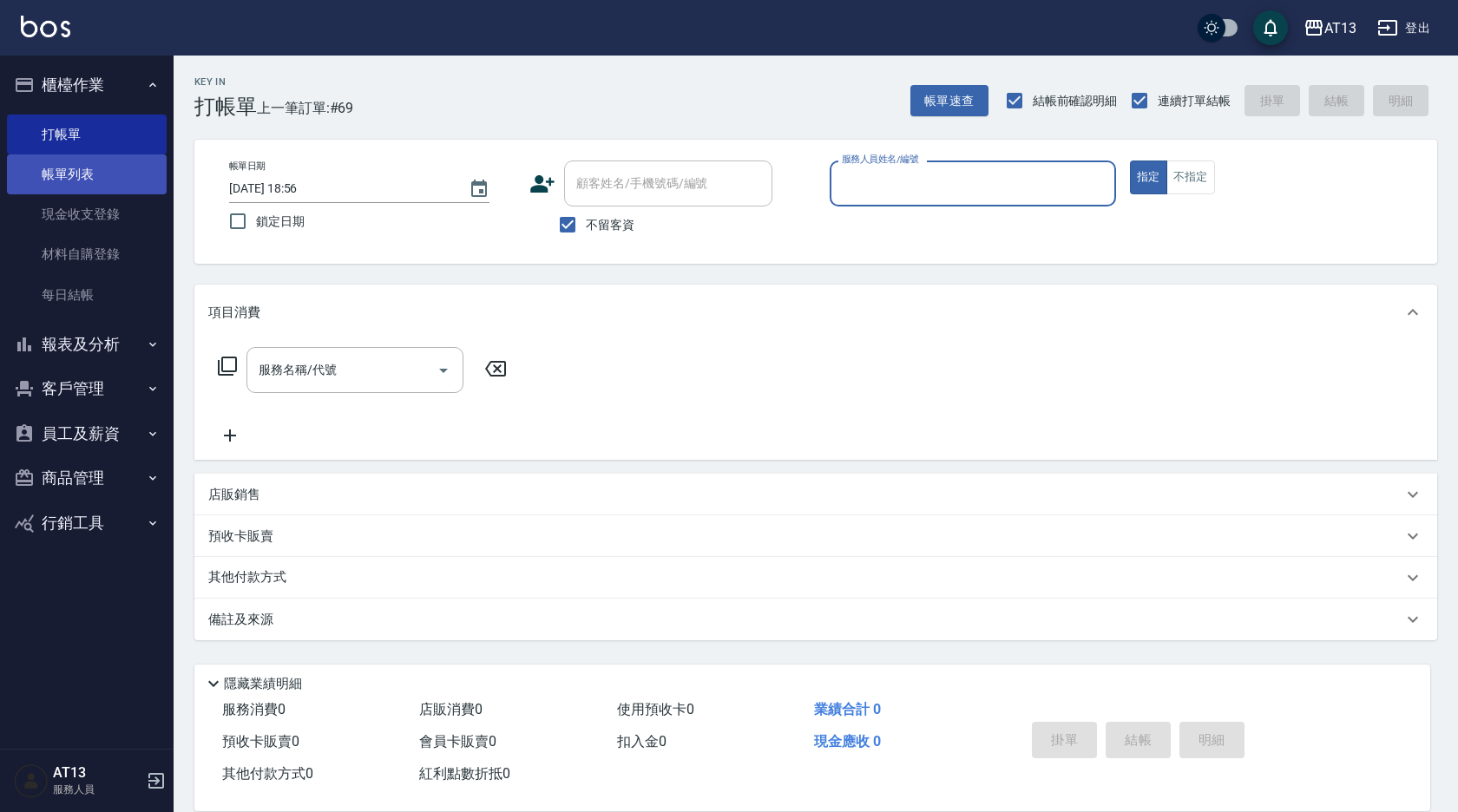
click at [87, 177] on link "帳單列表" at bounding box center [87, 174] width 160 height 40
click at [80, 171] on link "帳單列表" at bounding box center [87, 174] width 160 height 40
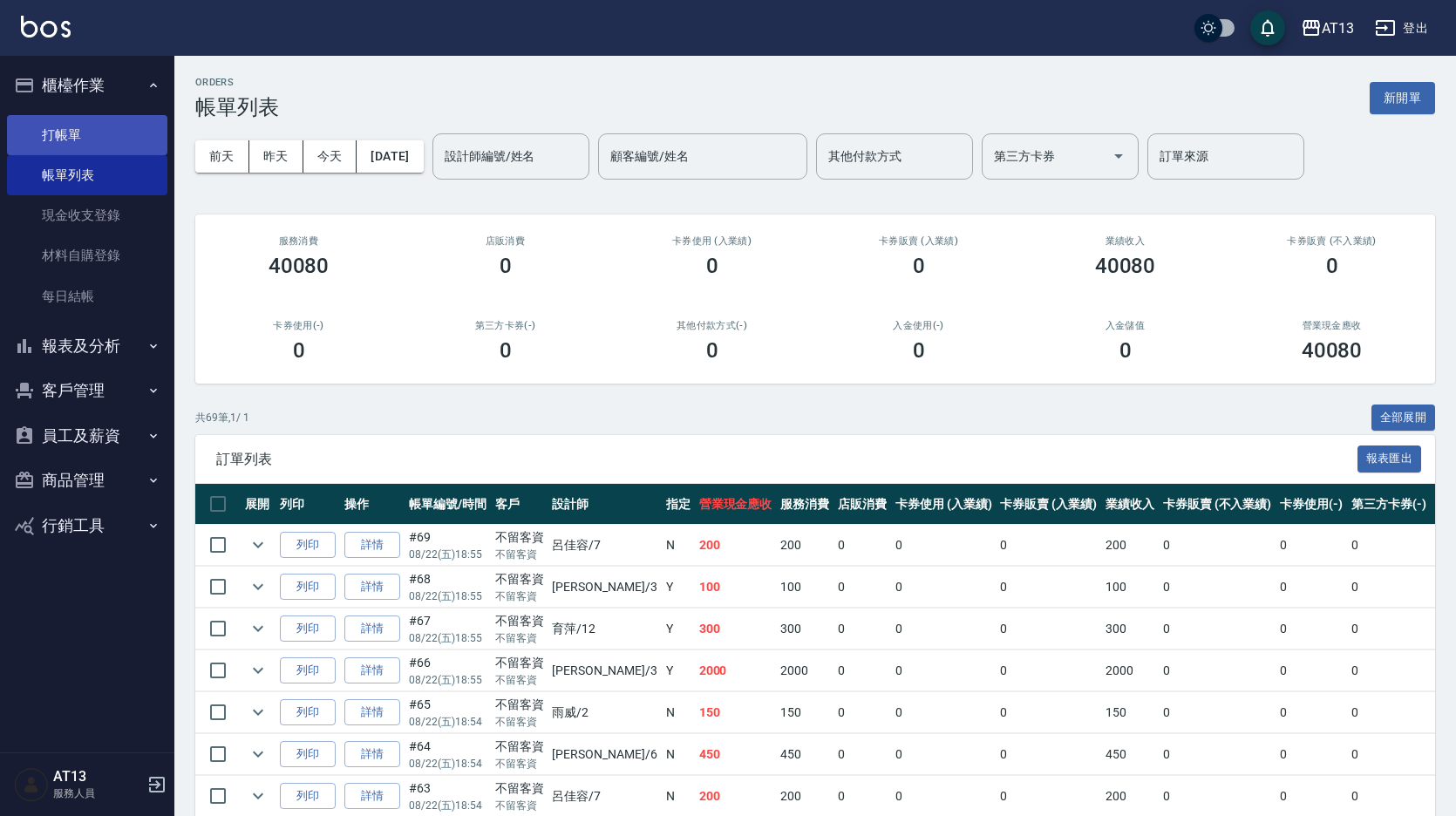
click at [64, 133] on link "打帳單" at bounding box center [87, 135] width 161 height 40
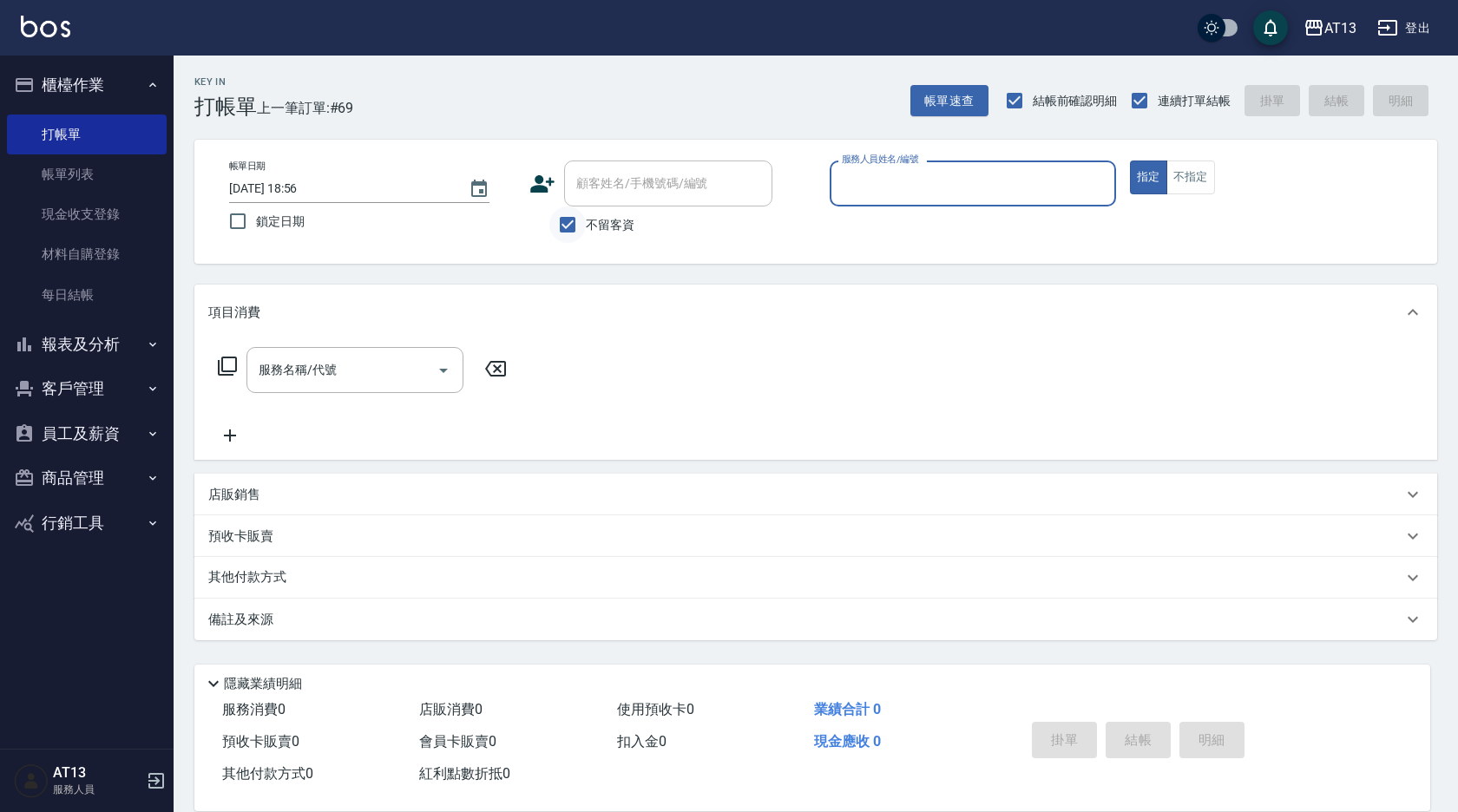
drag, startPoint x: 563, startPoint y: 233, endPoint x: 572, endPoint y: 224, distance: 12.7
click at [567, 237] on input "不留客資" at bounding box center [568, 225] width 36 height 36
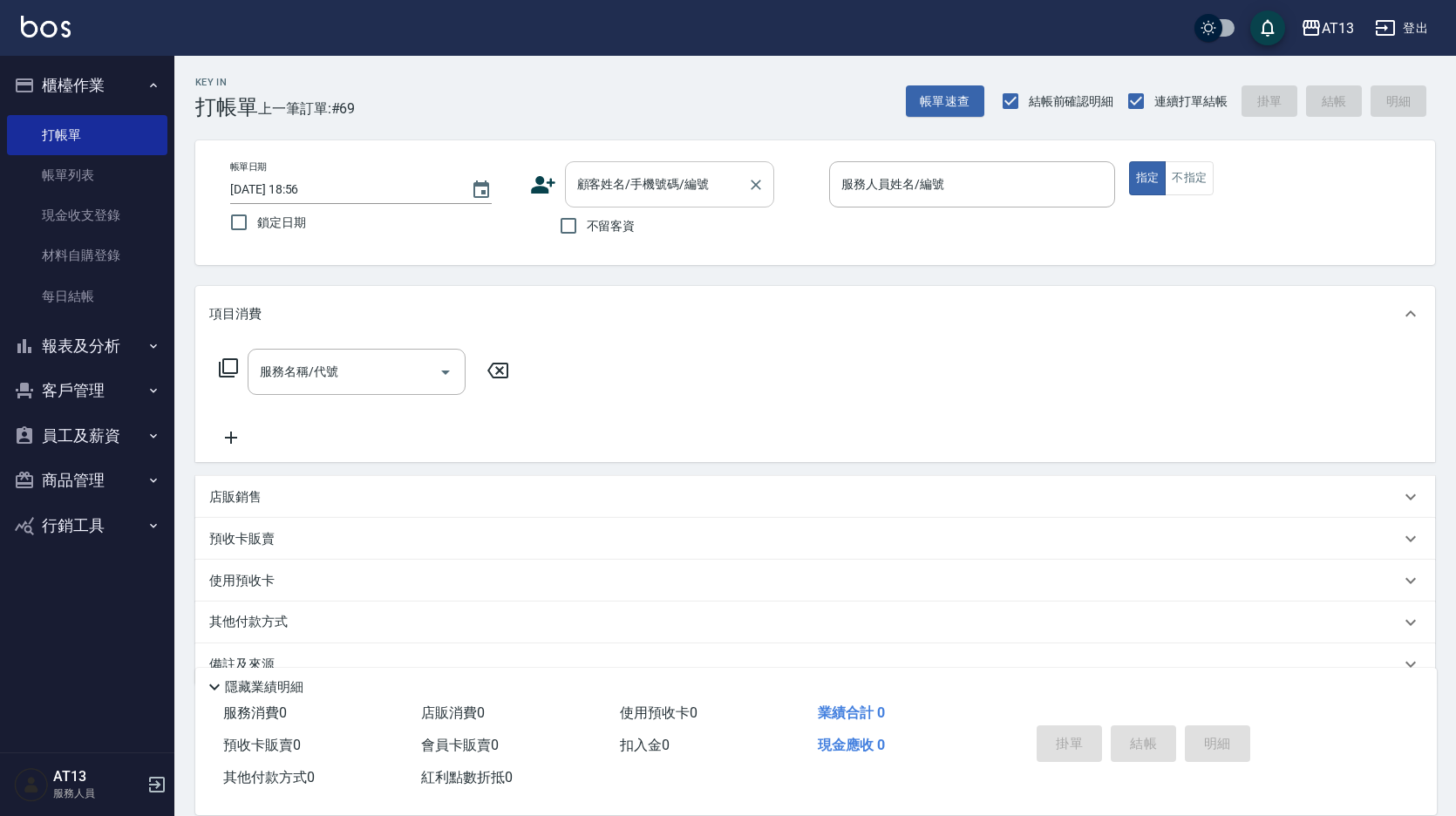
click at [590, 187] on div "顧客姓名/手機號碼/編號 顧客姓名/手機號碼/編號" at bounding box center [670, 185] width 210 height 46
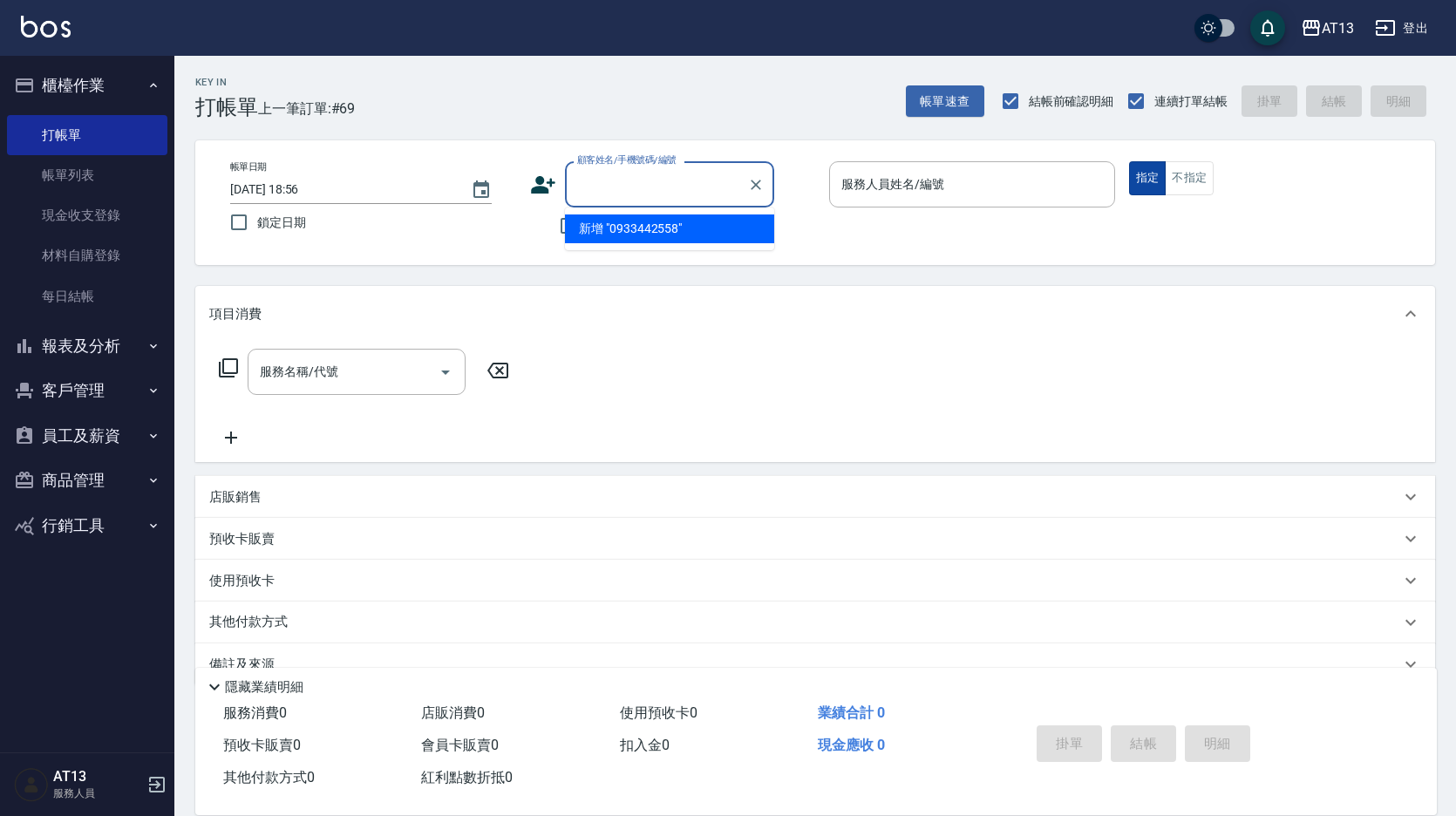
click at [1141, 181] on button "指定" at bounding box center [1147, 179] width 37 height 34
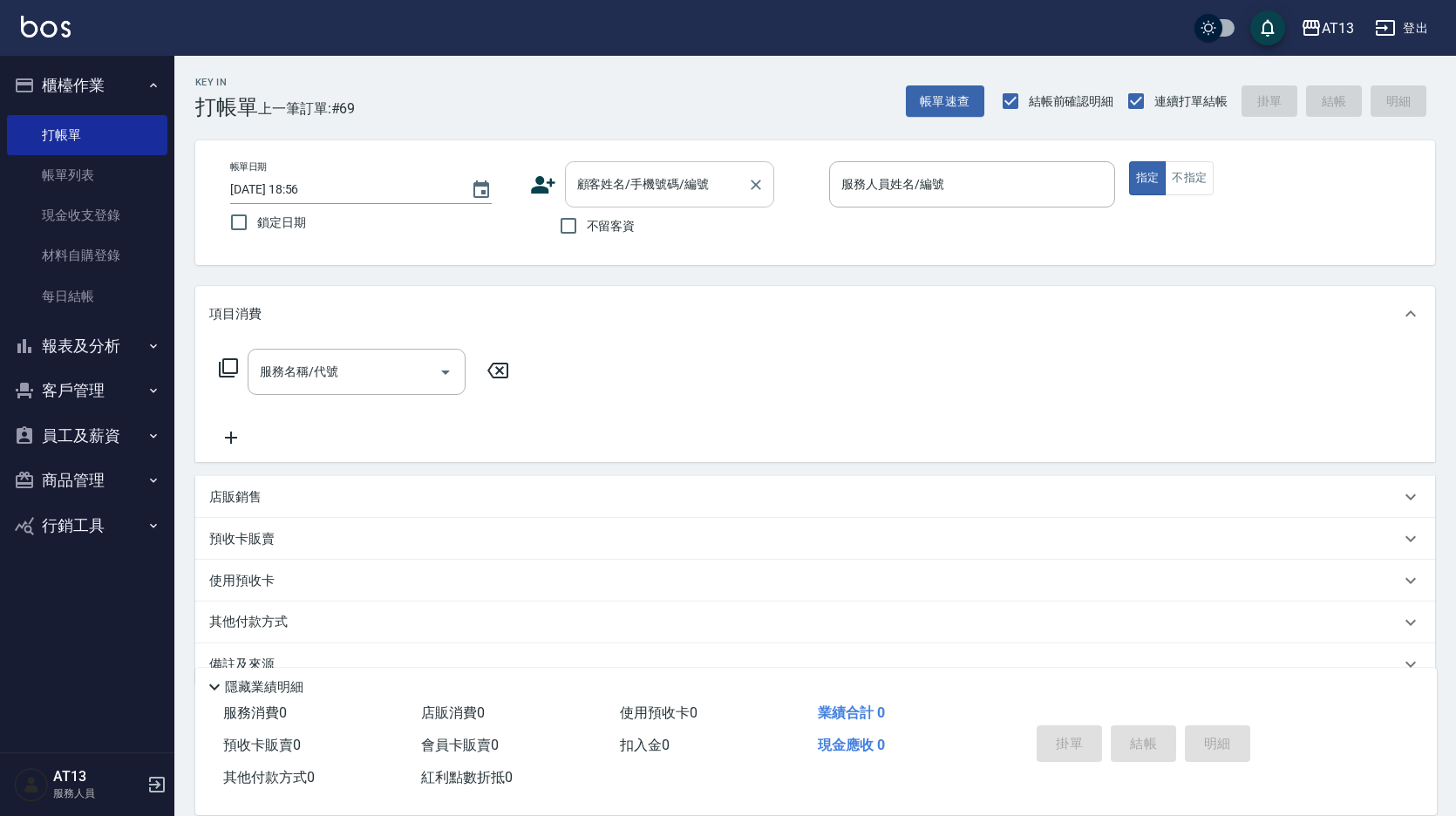
click at [597, 193] on input "顧客姓名/手機號碼/編號" at bounding box center [656, 185] width 167 height 31
click at [75, 388] on button "客戶管理" at bounding box center [87, 390] width 161 height 45
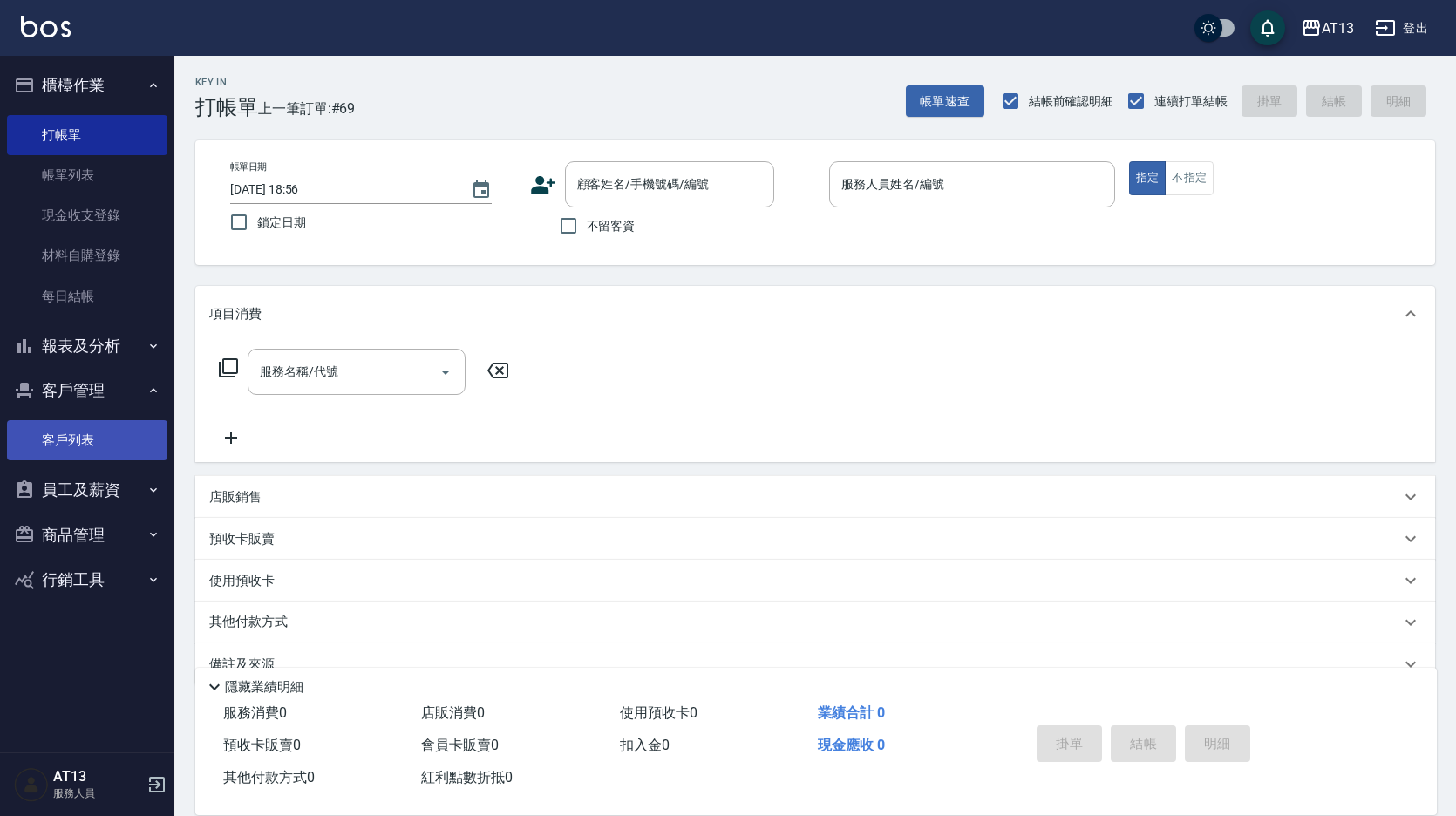
click at [77, 437] on link "客戶列表" at bounding box center [87, 440] width 161 height 40
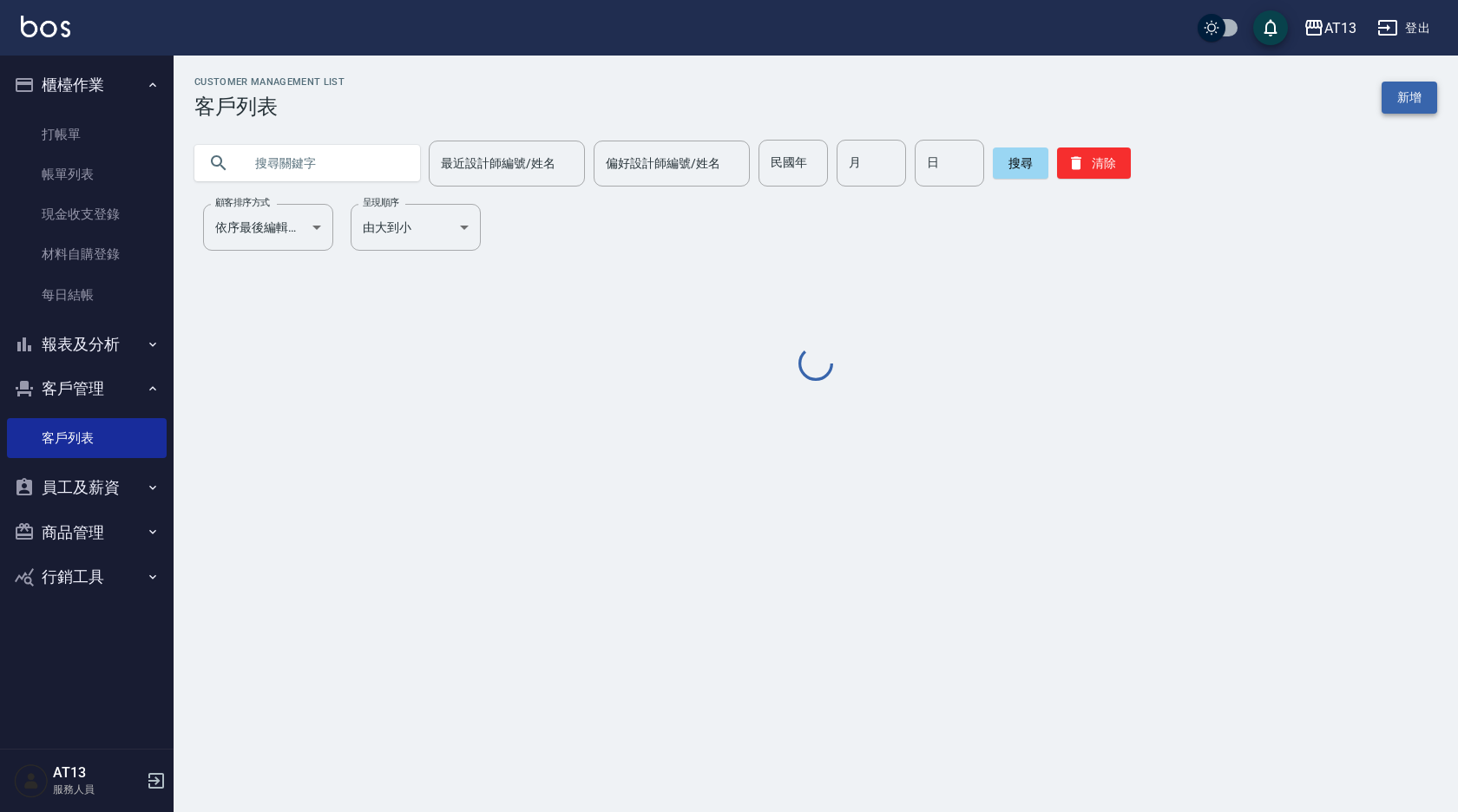
click at [1415, 100] on link "新增" at bounding box center [1409, 98] width 55 height 32
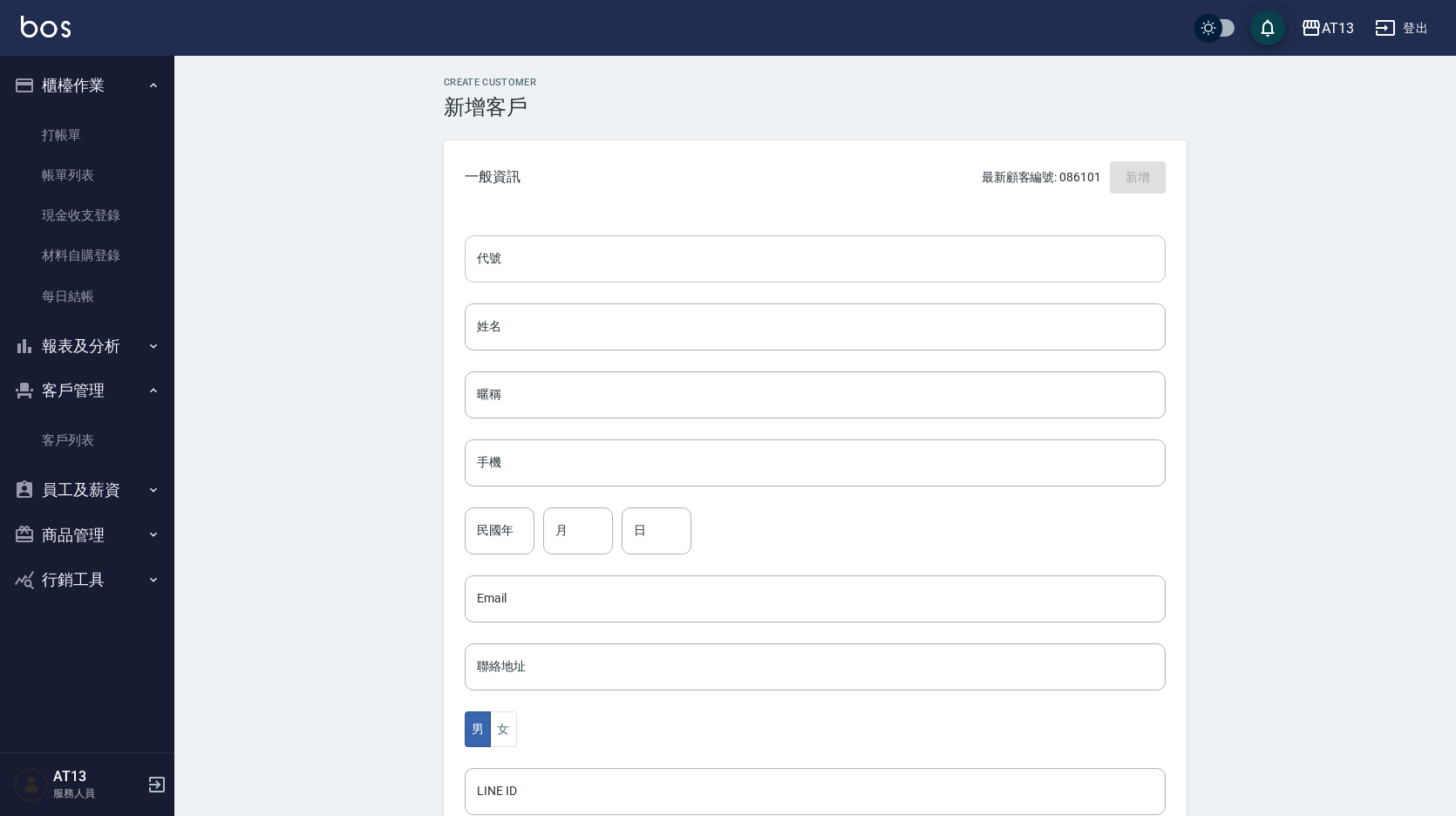
click at [643, 257] on input "代號" at bounding box center [815, 258] width 701 height 47
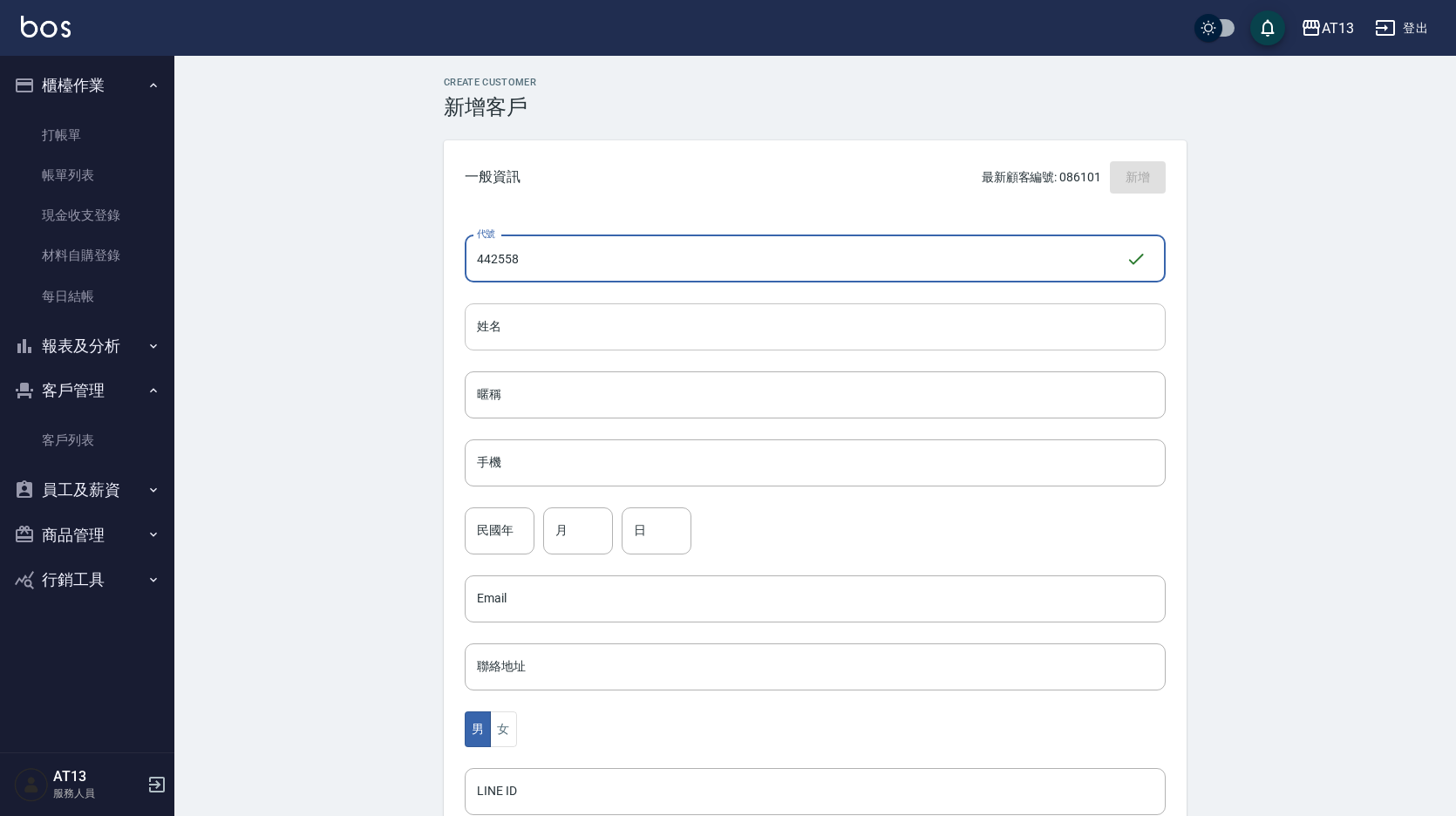
click at [679, 327] on input "姓名" at bounding box center [815, 326] width 701 height 47
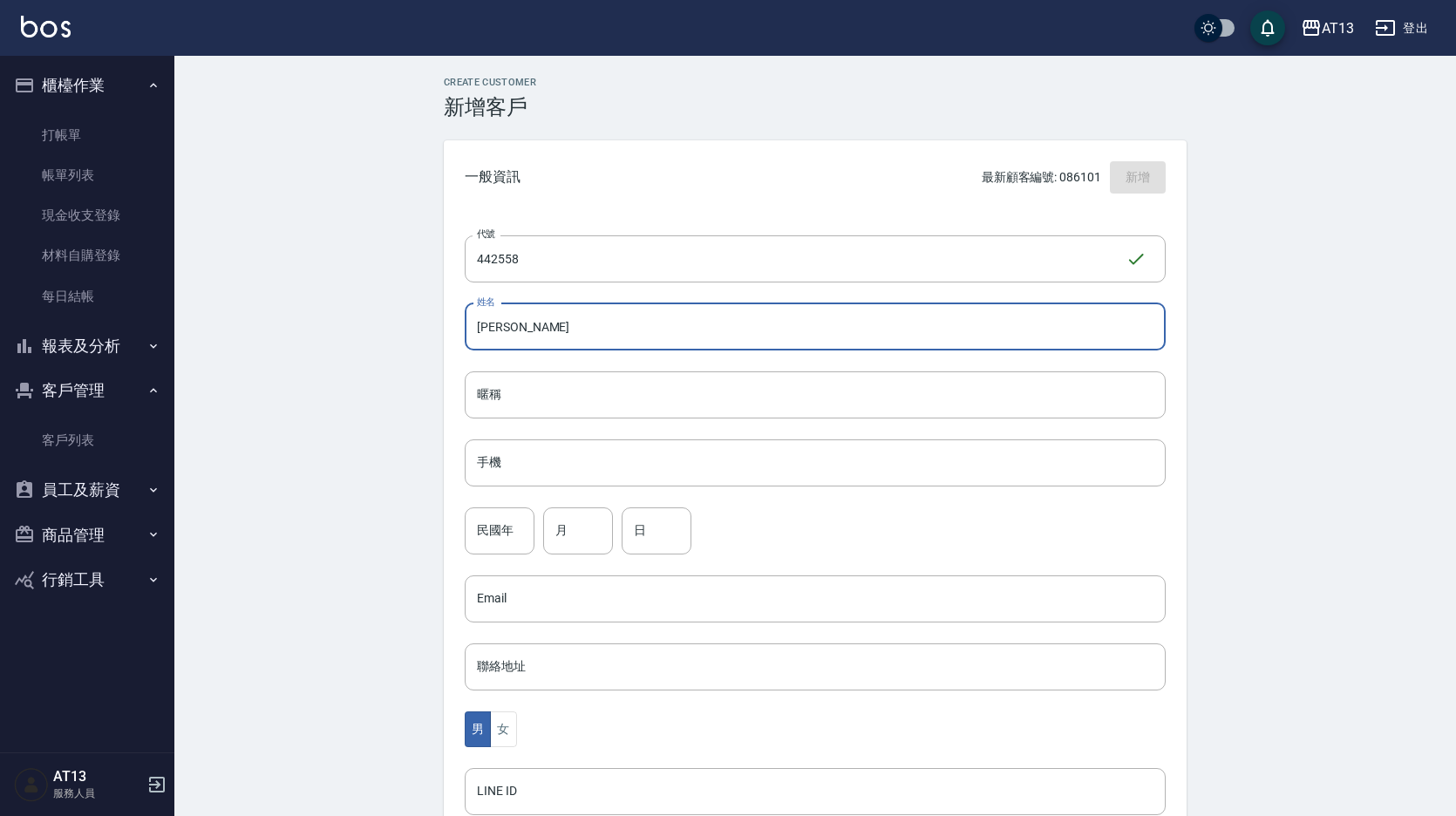
drag, startPoint x: 577, startPoint y: 340, endPoint x: 472, endPoint y: 332, distance: 105.3
click at [472, 332] on input "[PERSON_NAME]" at bounding box center [815, 326] width 701 height 47
click at [499, 378] on input "暱稱" at bounding box center [815, 394] width 701 height 47
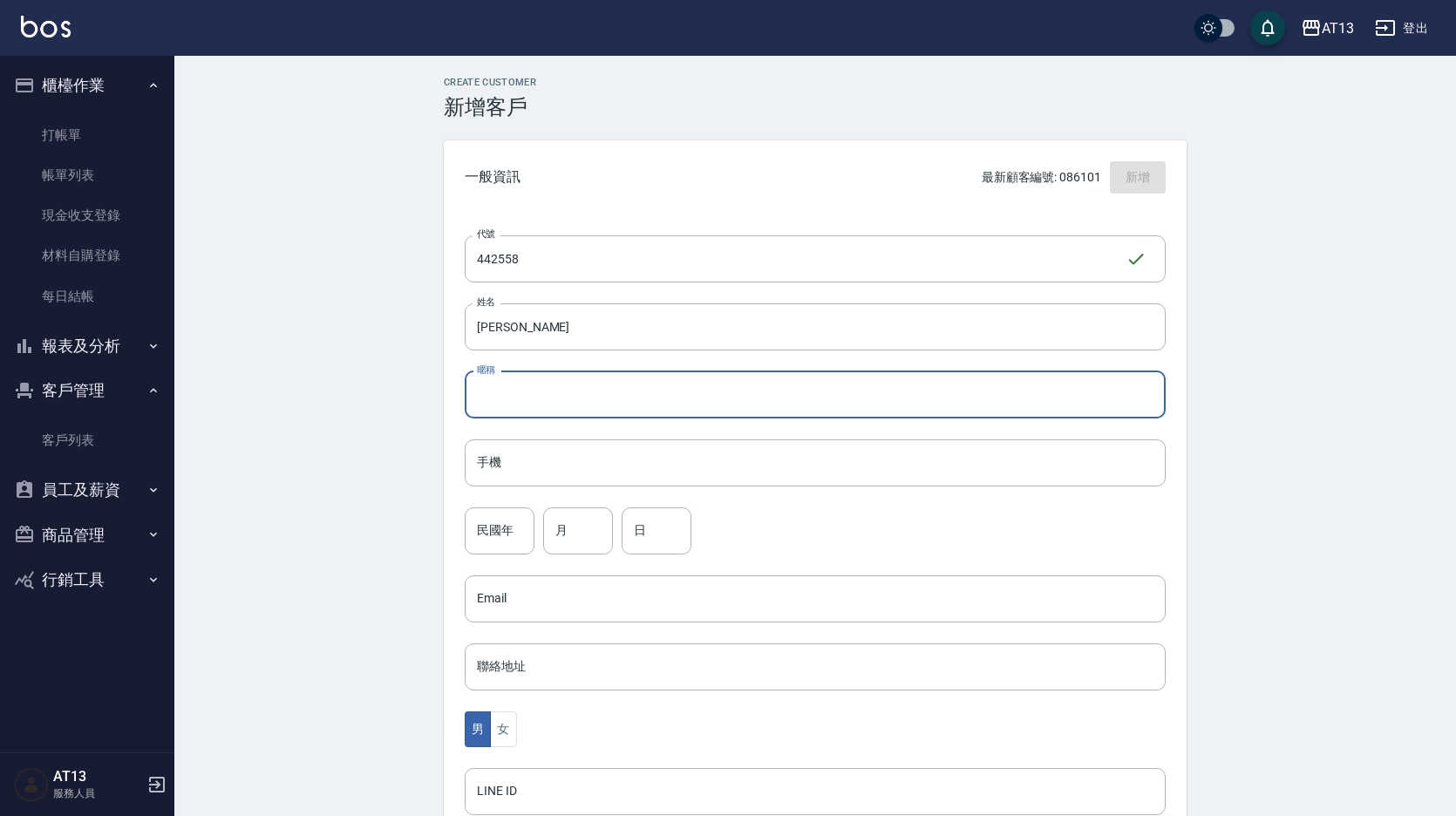
paste input "[PERSON_NAME]"
click at [495, 483] on input "手機" at bounding box center [815, 462] width 701 height 47
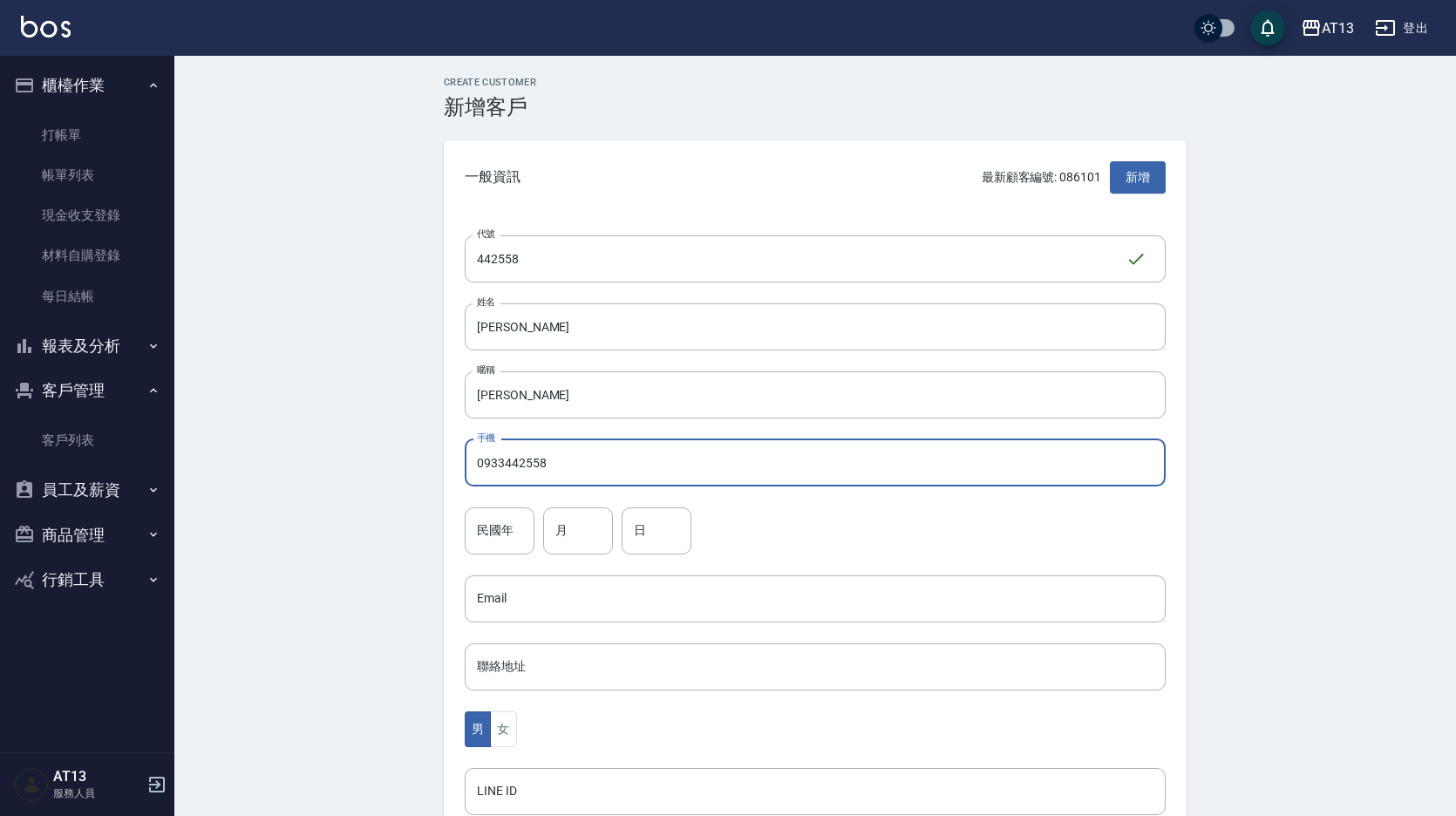
click at [668, 457] on input "0933442558" at bounding box center [815, 462] width 701 height 47
click at [562, 525] on input "月" at bounding box center [578, 530] width 70 height 47
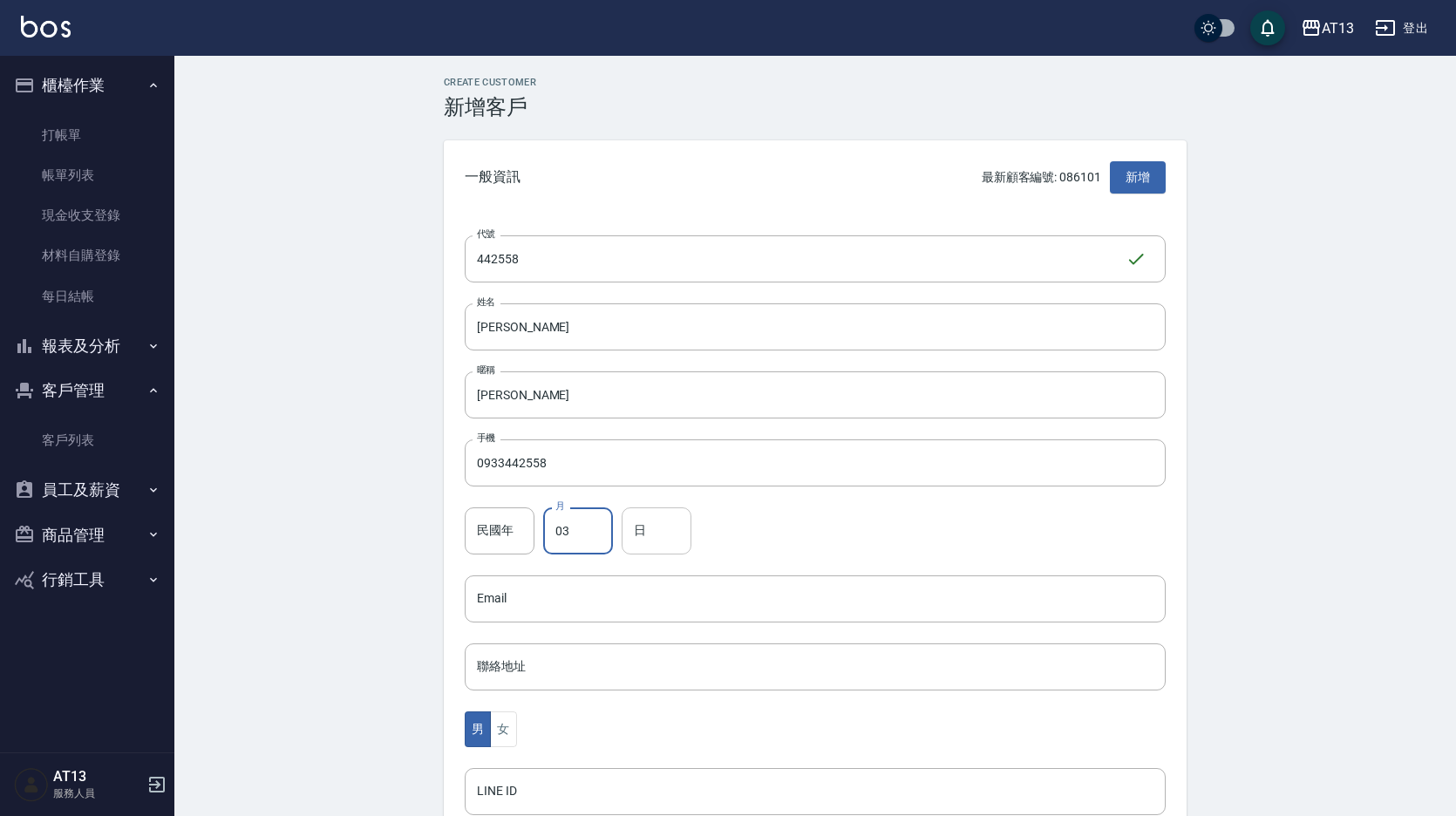
click at [681, 542] on input "日" at bounding box center [656, 530] width 70 height 47
click at [856, 540] on div "民國年 民國年 月 03 月 日 24 日" at bounding box center [815, 530] width 701 height 47
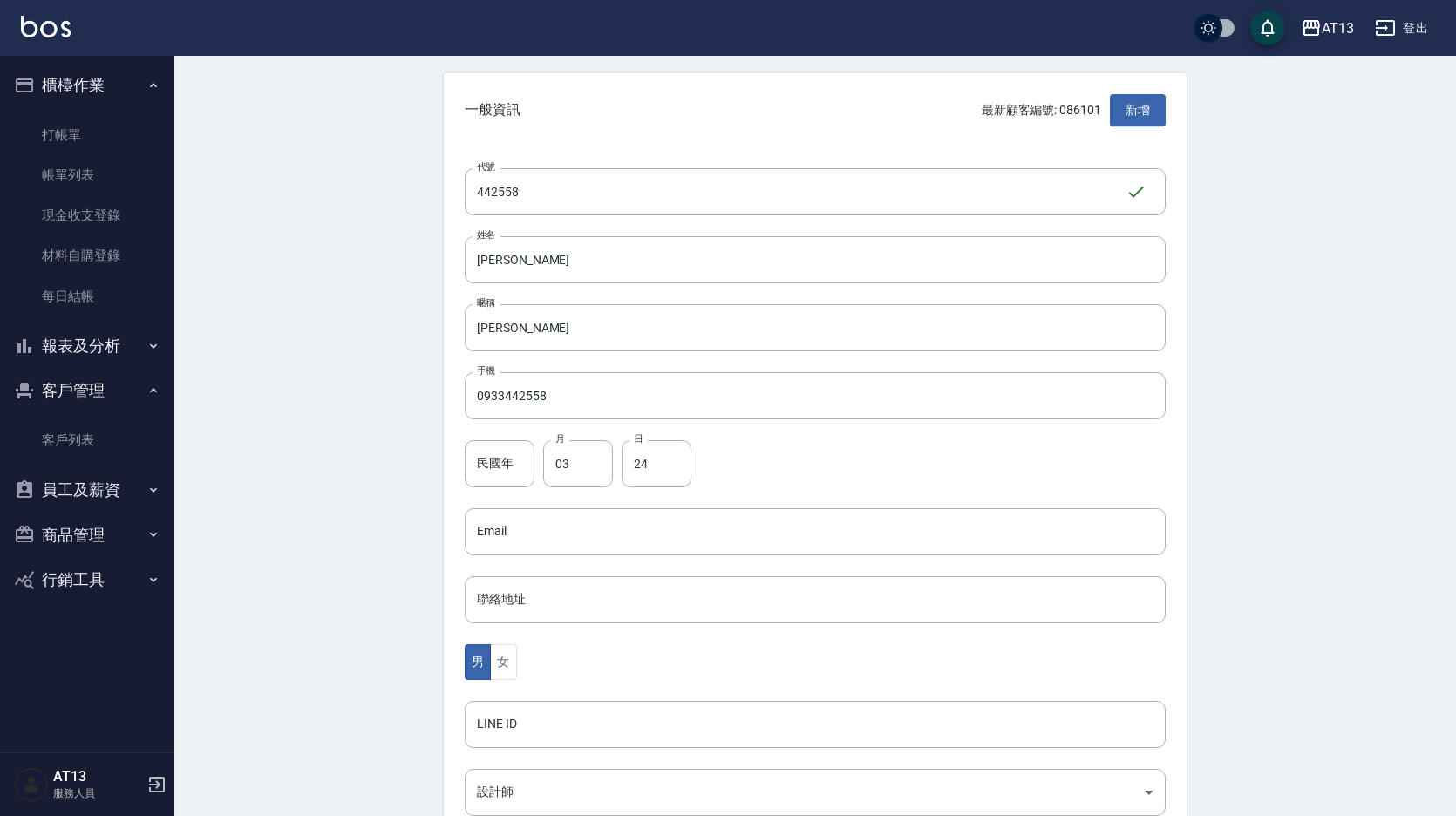
scroll to position [261, 0]
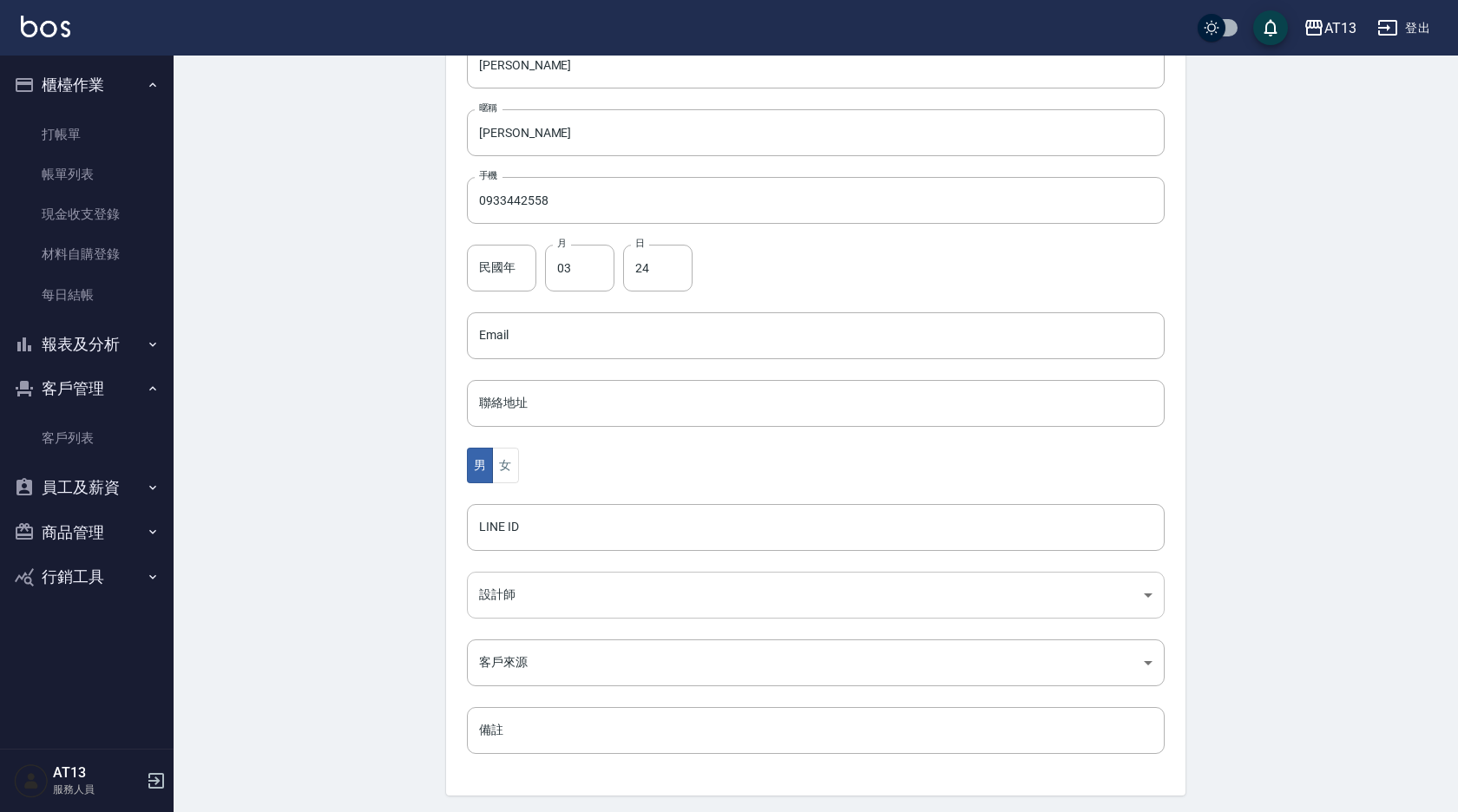
click at [481, 602] on body "AT13 登出 櫃檯作業 打帳單 帳單列表 現金收支登錄 材料自購登錄 每日結帳 報表及分析 報表目錄 店家區間累計表 店家日報表 互助日報表 互助月報表 互…" at bounding box center [729, 305] width 1458 height 1130
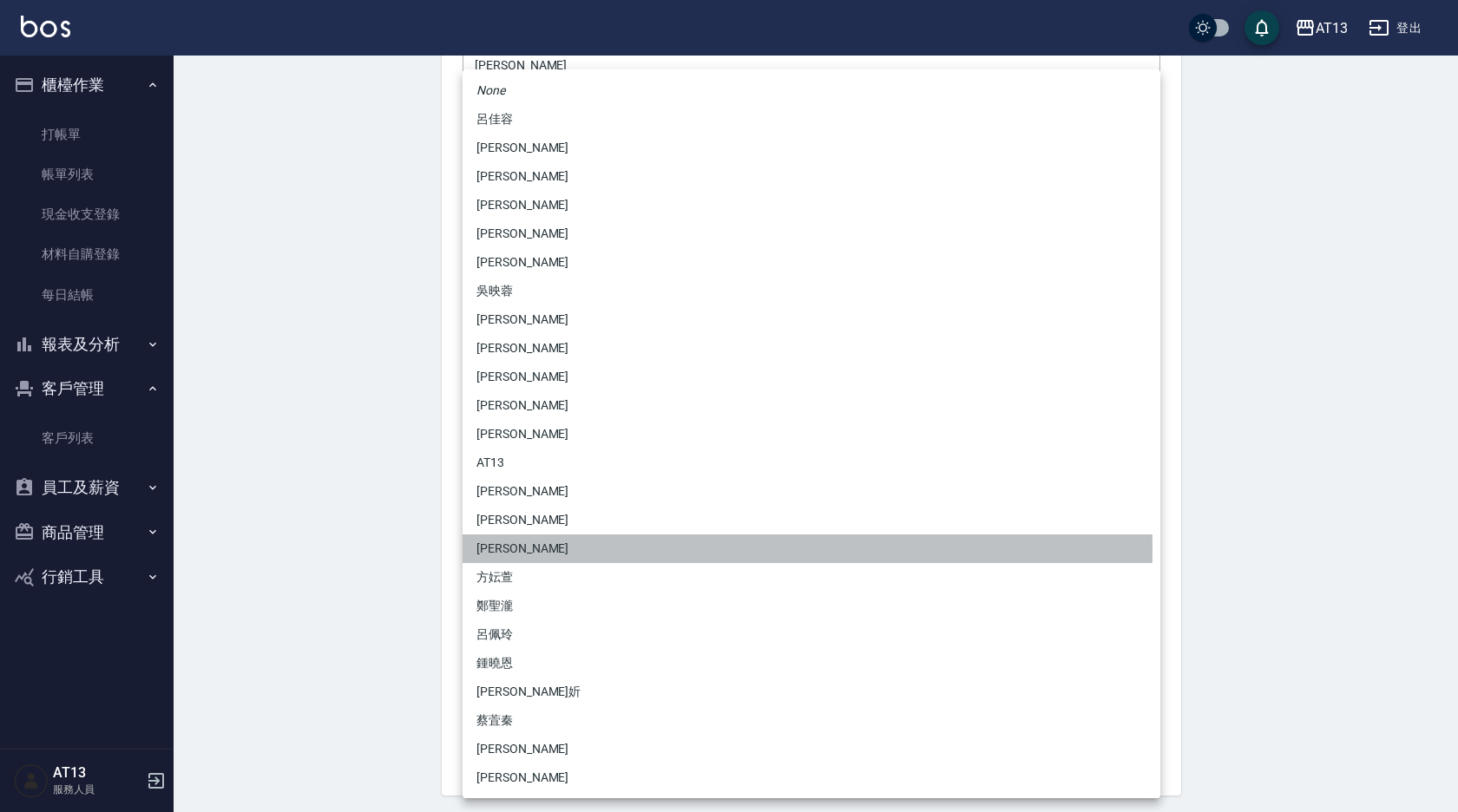
click at [514, 548] on li "[PERSON_NAME]" at bounding box center [811, 548] width 698 height 29
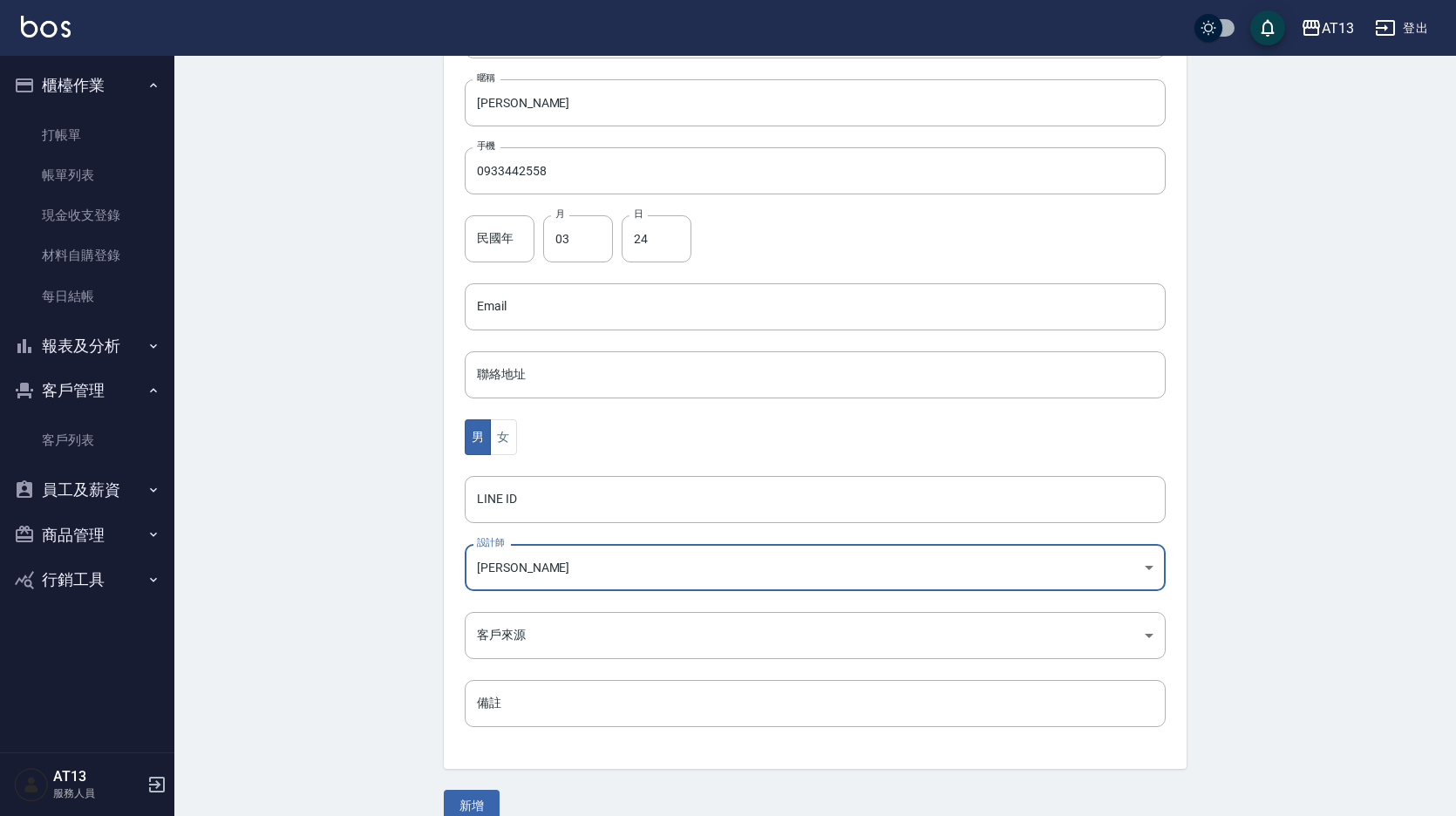
scroll to position [320, 0]
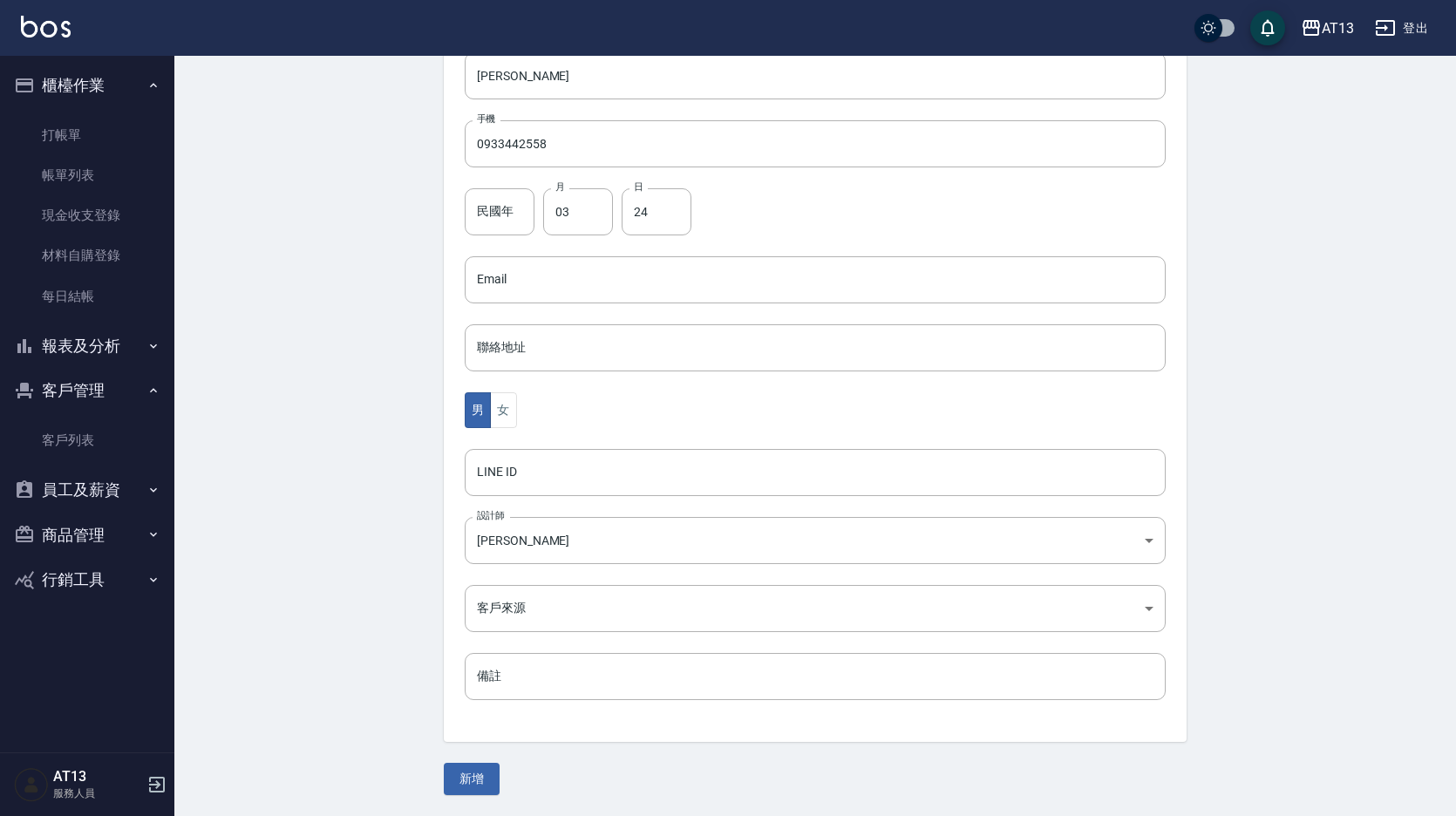
click at [500, 777] on div "新增" at bounding box center [815, 779] width 742 height 33
click at [486, 783] on button "新增" at bounding box center [472, 779] width 55 height 33
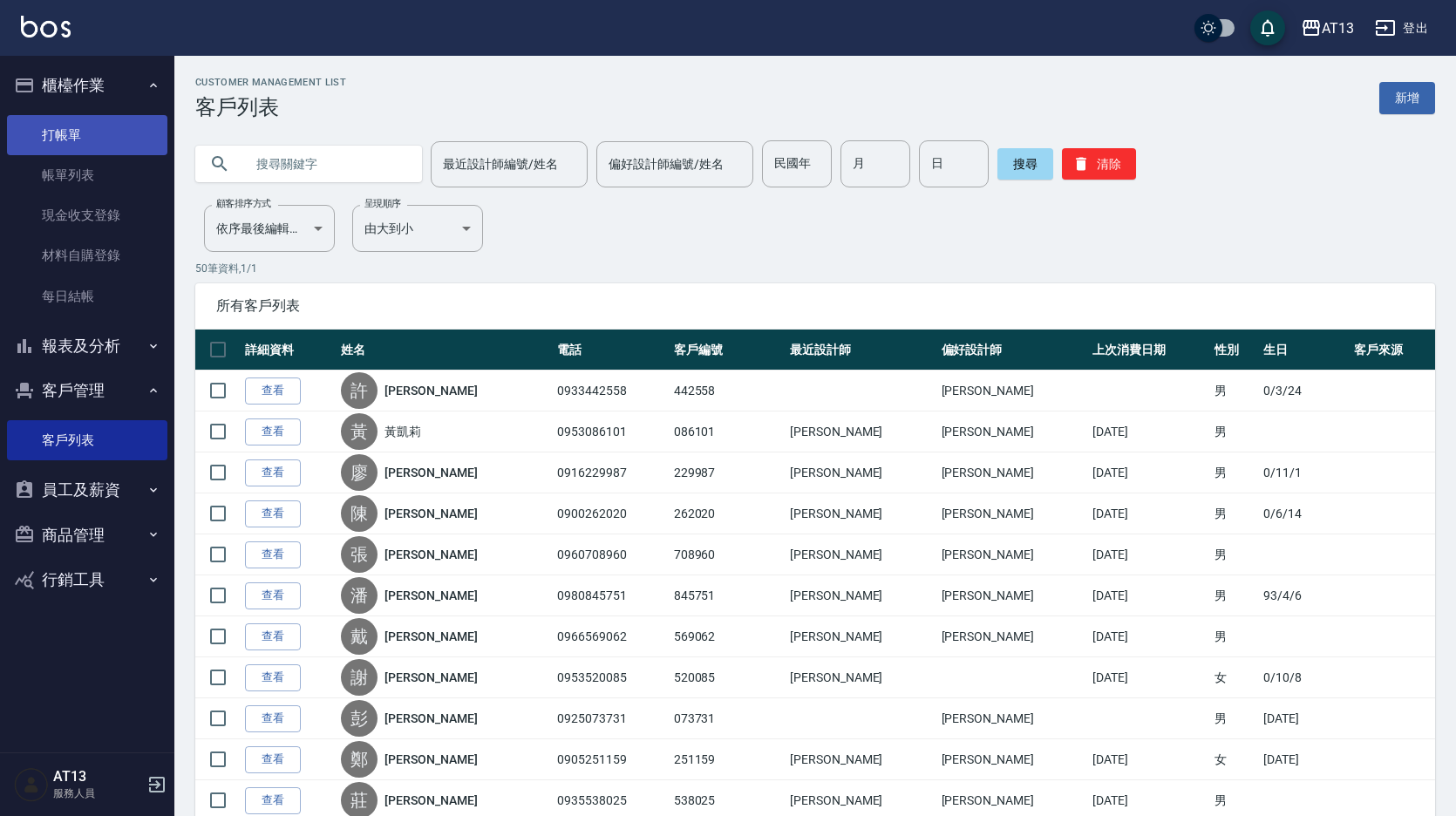
click at [100, 127] on link "打帳單" at bounding box center [87, 135] width 161 height 40
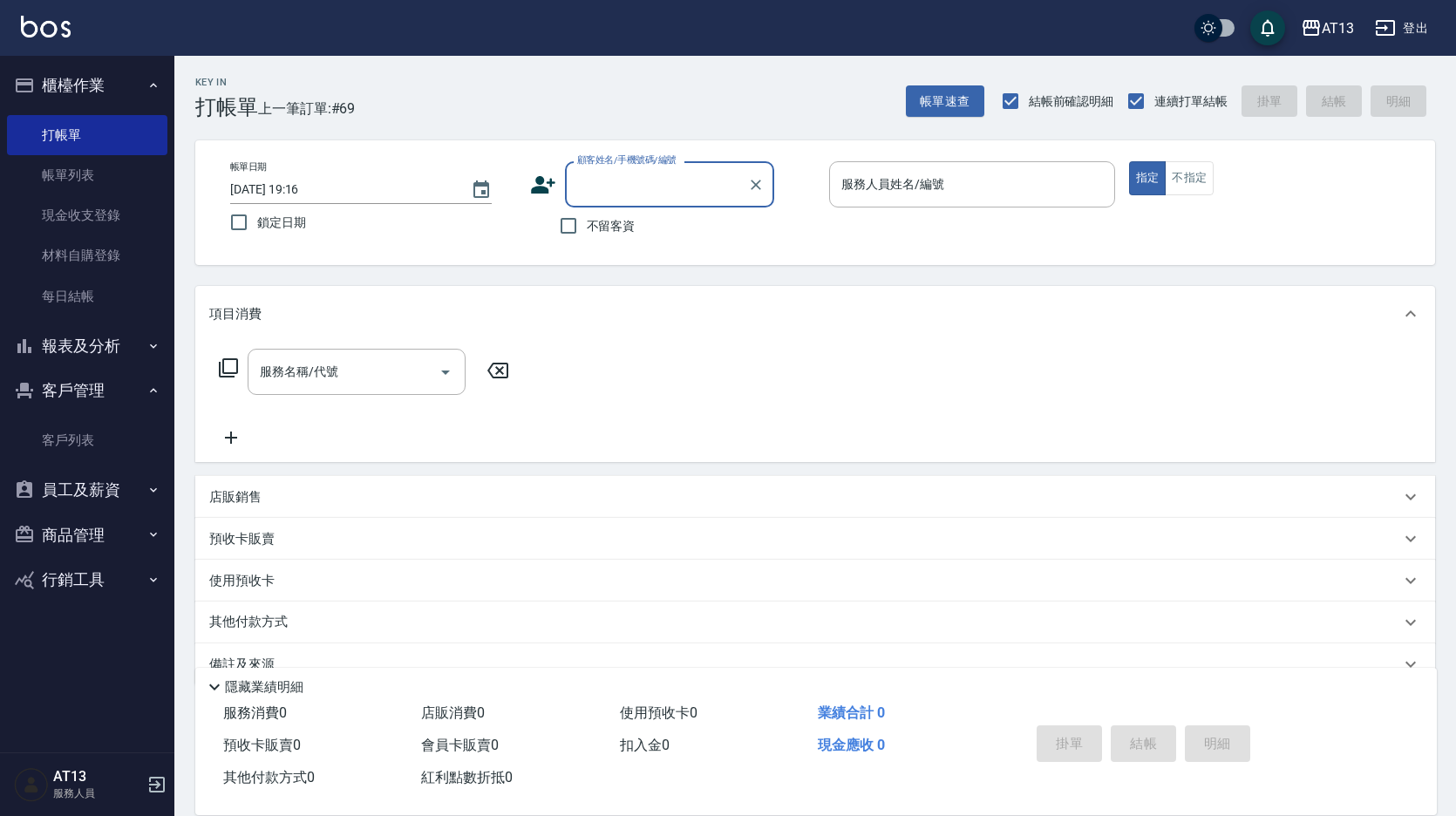
click at [606, 194] on input "顧客姓名/手機號碼/編號" at bounding box center [656, 185] width 167 height 31
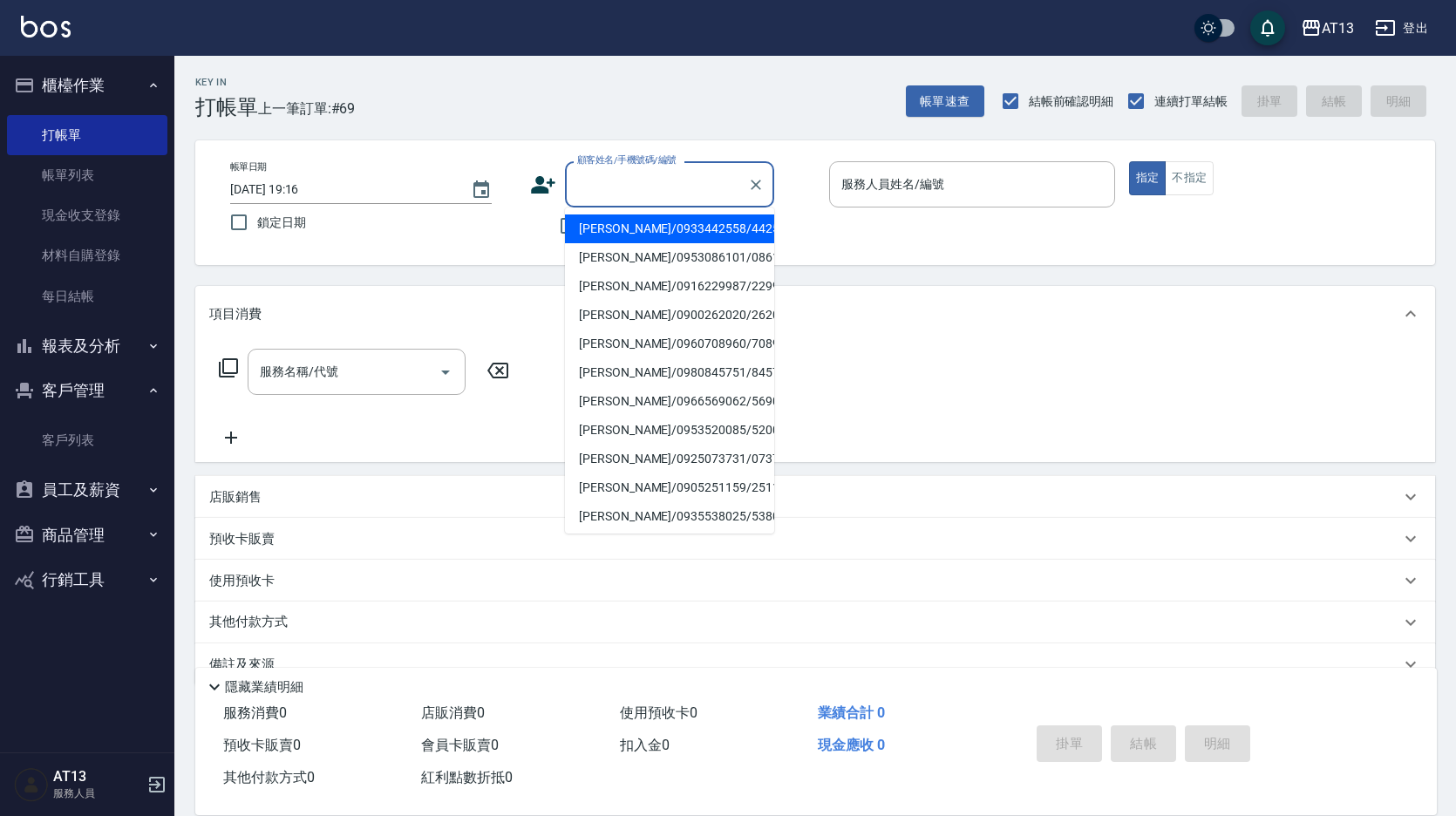
click at [613, 233] on li "[PERSON_NAME]/0933442558/442558" at bounding box center [670, 229] width 210 height 29
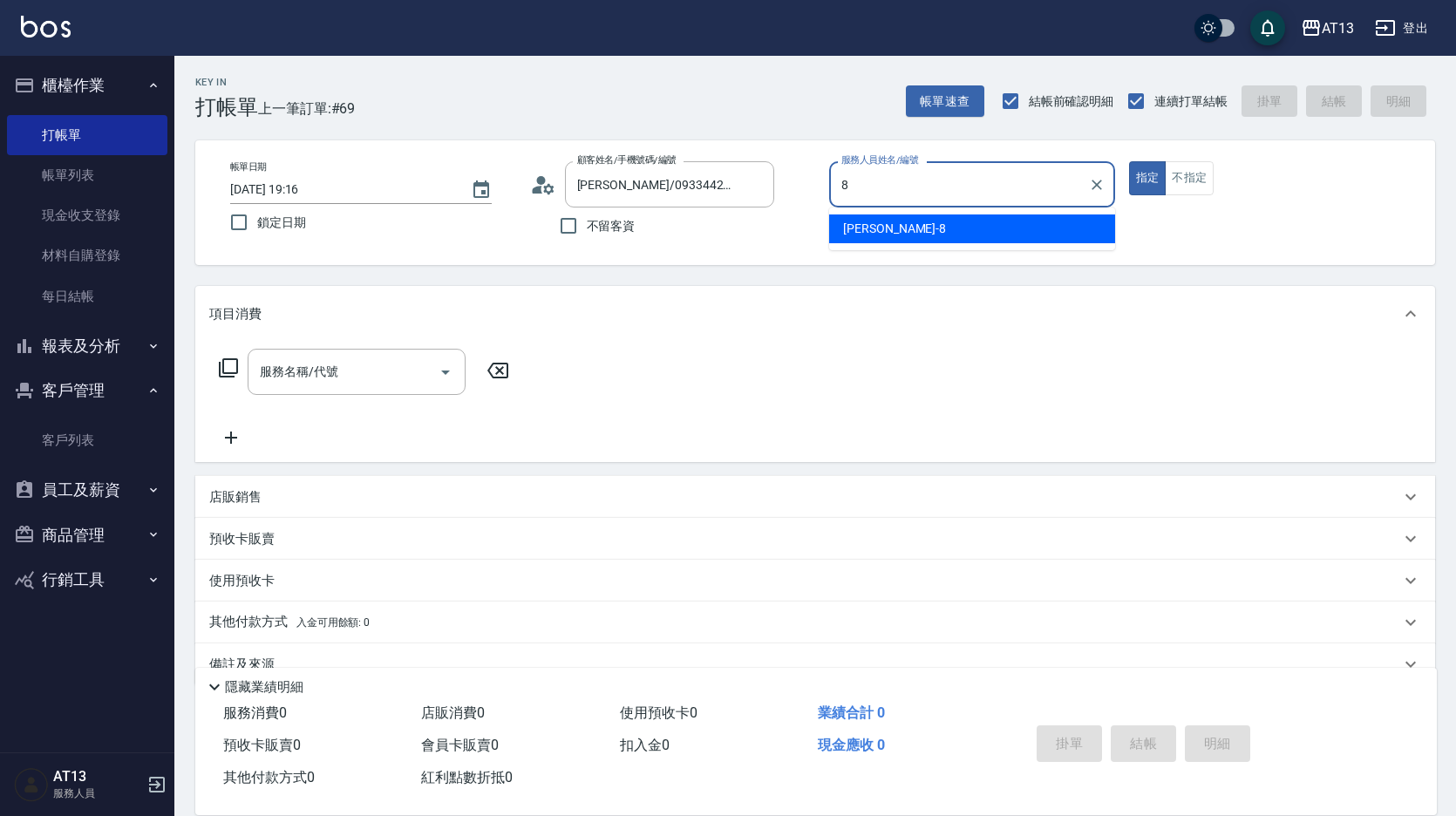
click at [909, 219] on div "[PERSON_NAME] -8" at bounding box center [972, 229] width 286 height 29
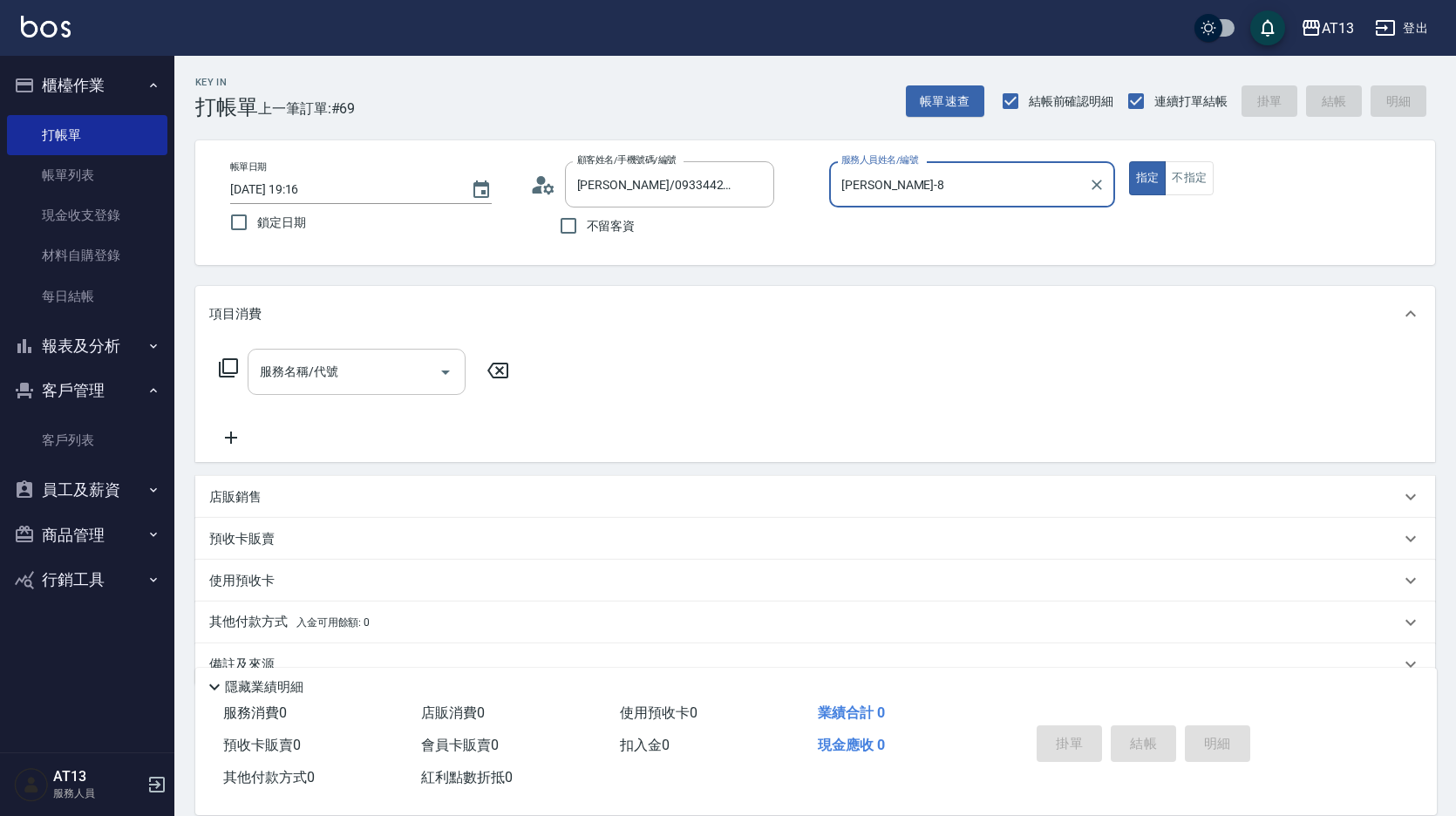
click at [261, 367] on div "服務名稱/代號 服務名稱/代號" at bounding box center [357, 372] width 218 height 46
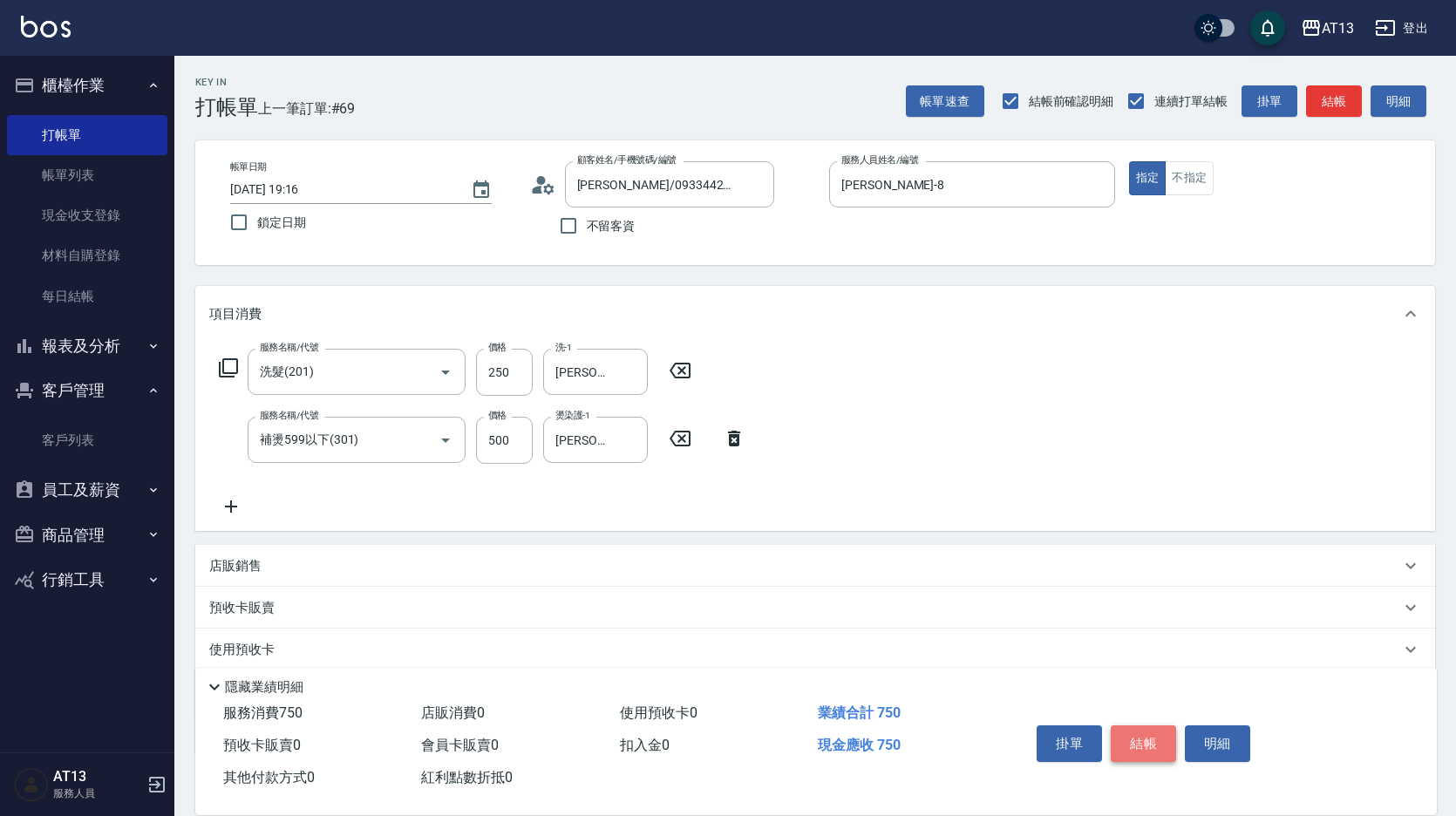
click at [1130, 725] on button "結帳" at bounding box center [1143, 743] width 65 height 36
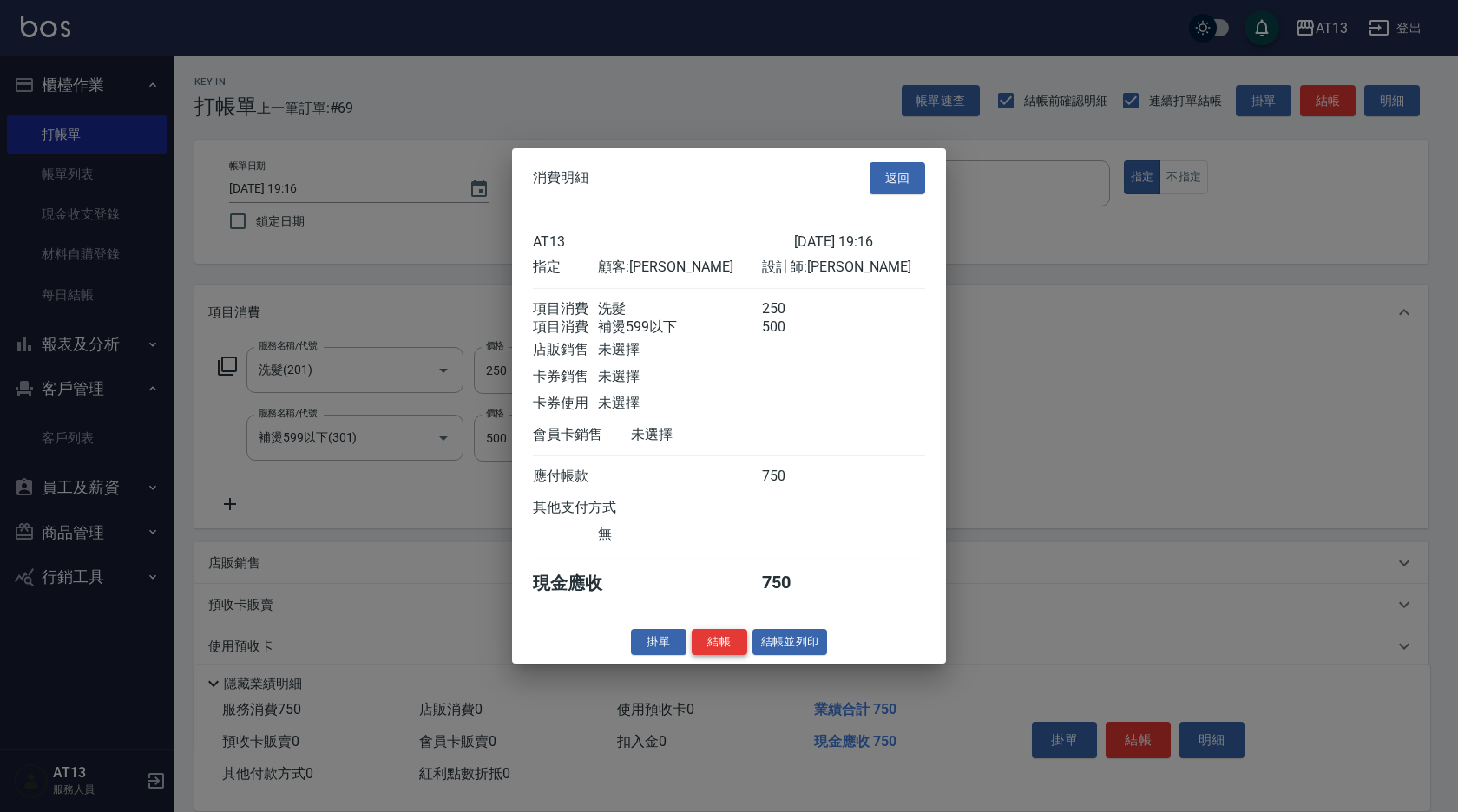
click at [742, 655] on button "結帳" at bounding box center [719, 642] width 55 height 27
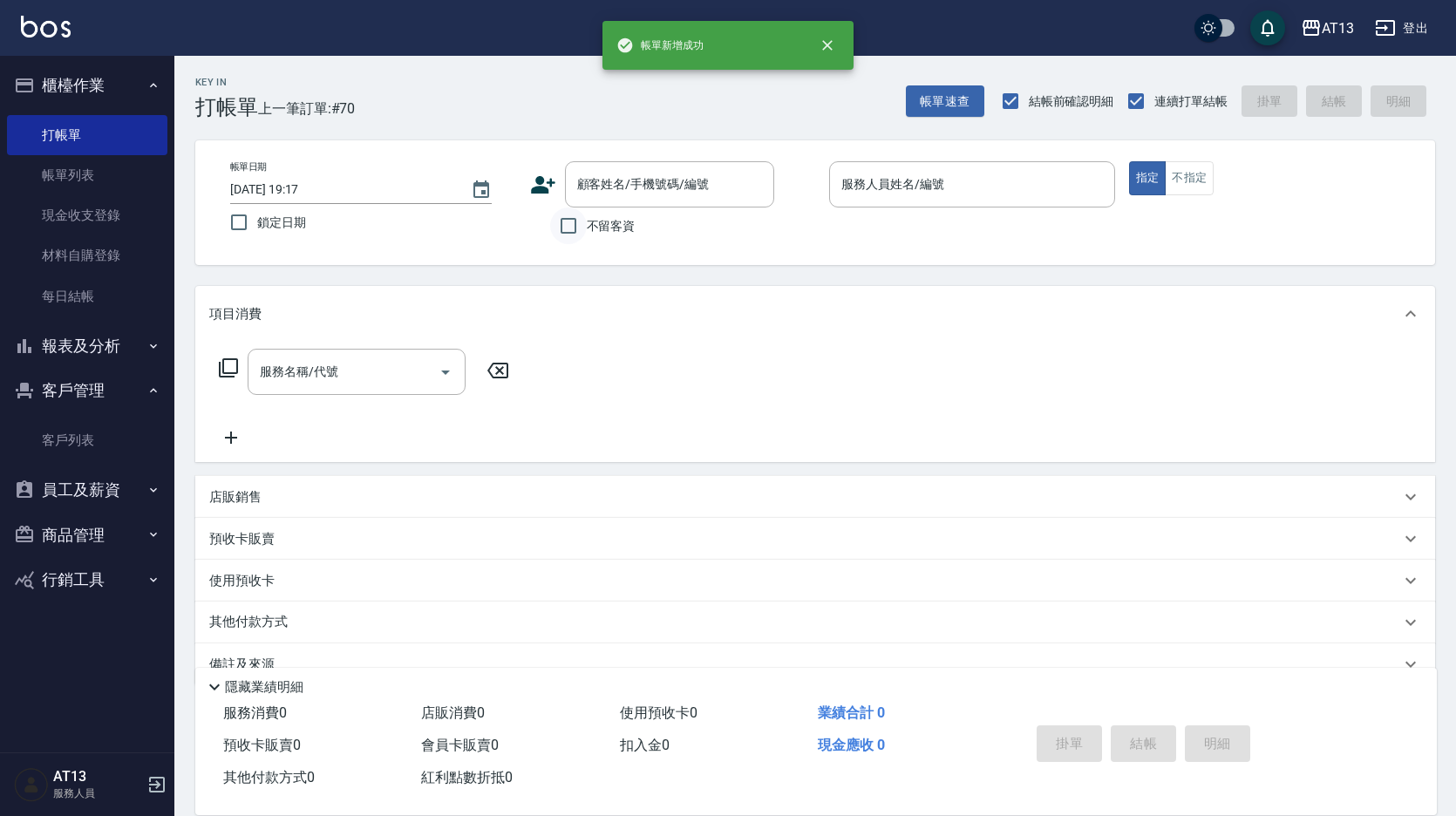
click at [574, 221] on input "不留客資" at bounding box center [568, 226] width 36 height 36
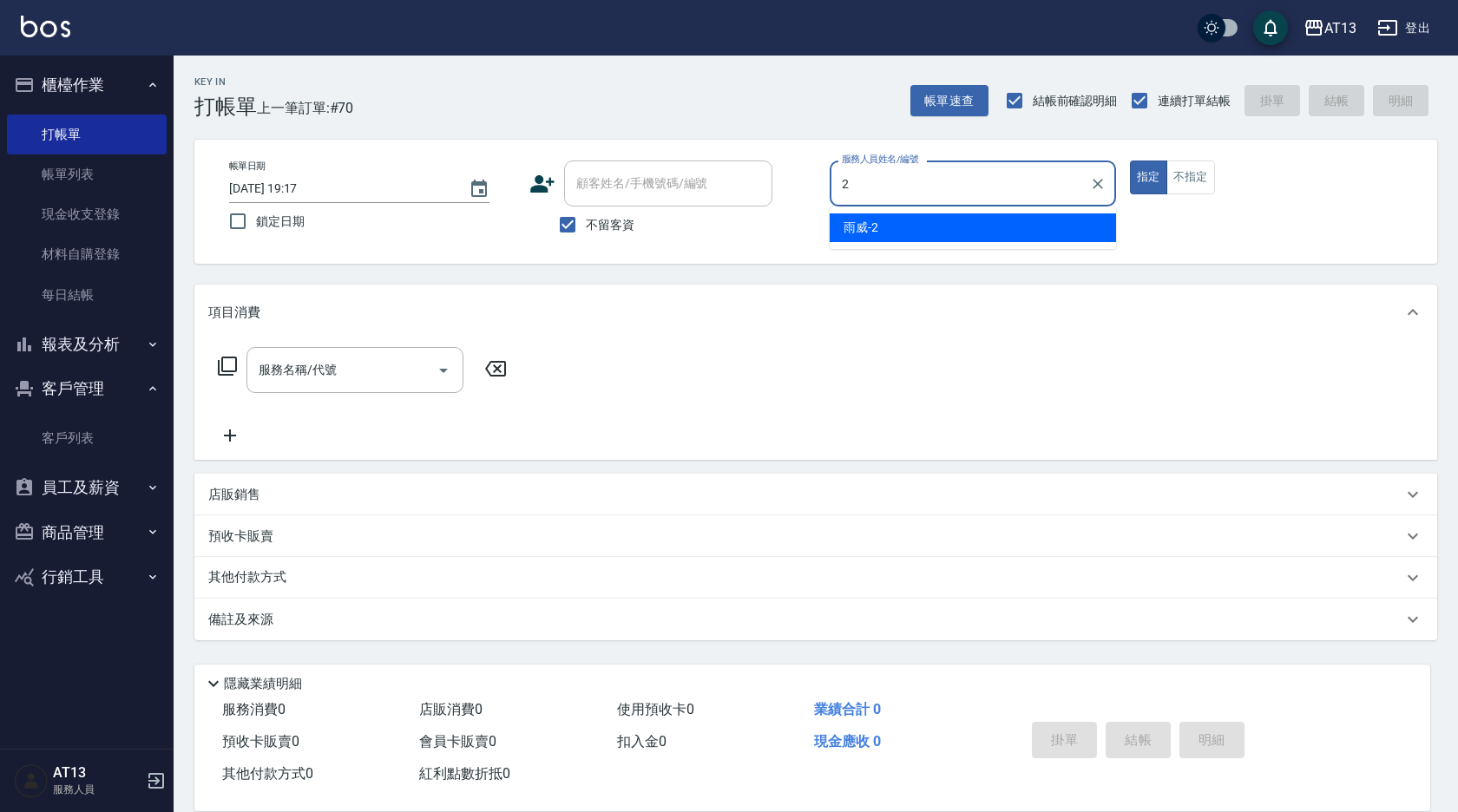
click at [1030, 240] on div "雨威 -2" at bounding box center [972, 228] width 287 height 29
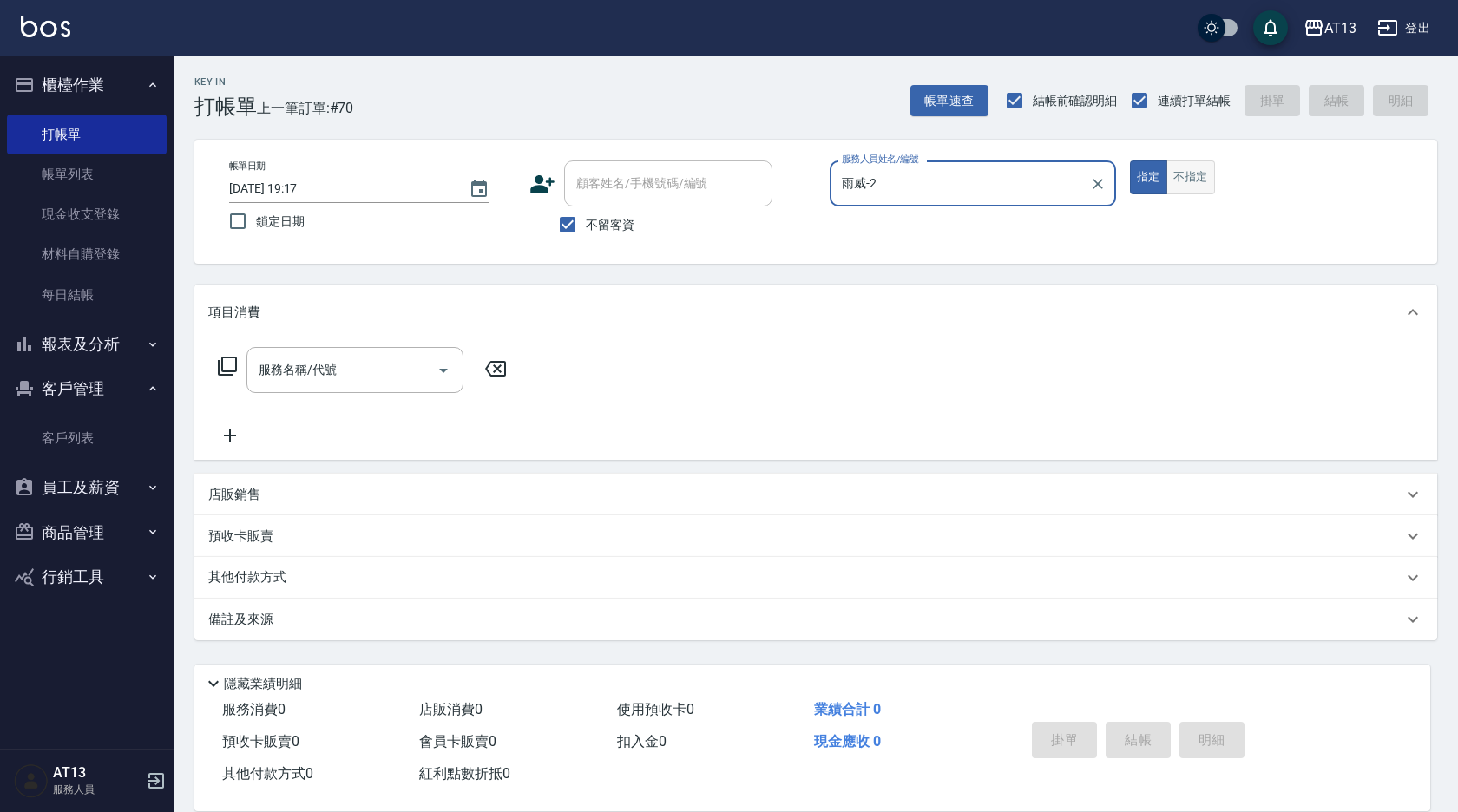
click at [1197, 174] on button "不指定" at bounding box center [1190, 178] width 49 height 34
click at [308, 357] on div "服務名稱/代號 服務名稱/代號" at bounding box center [355, 370] width 217 height 46
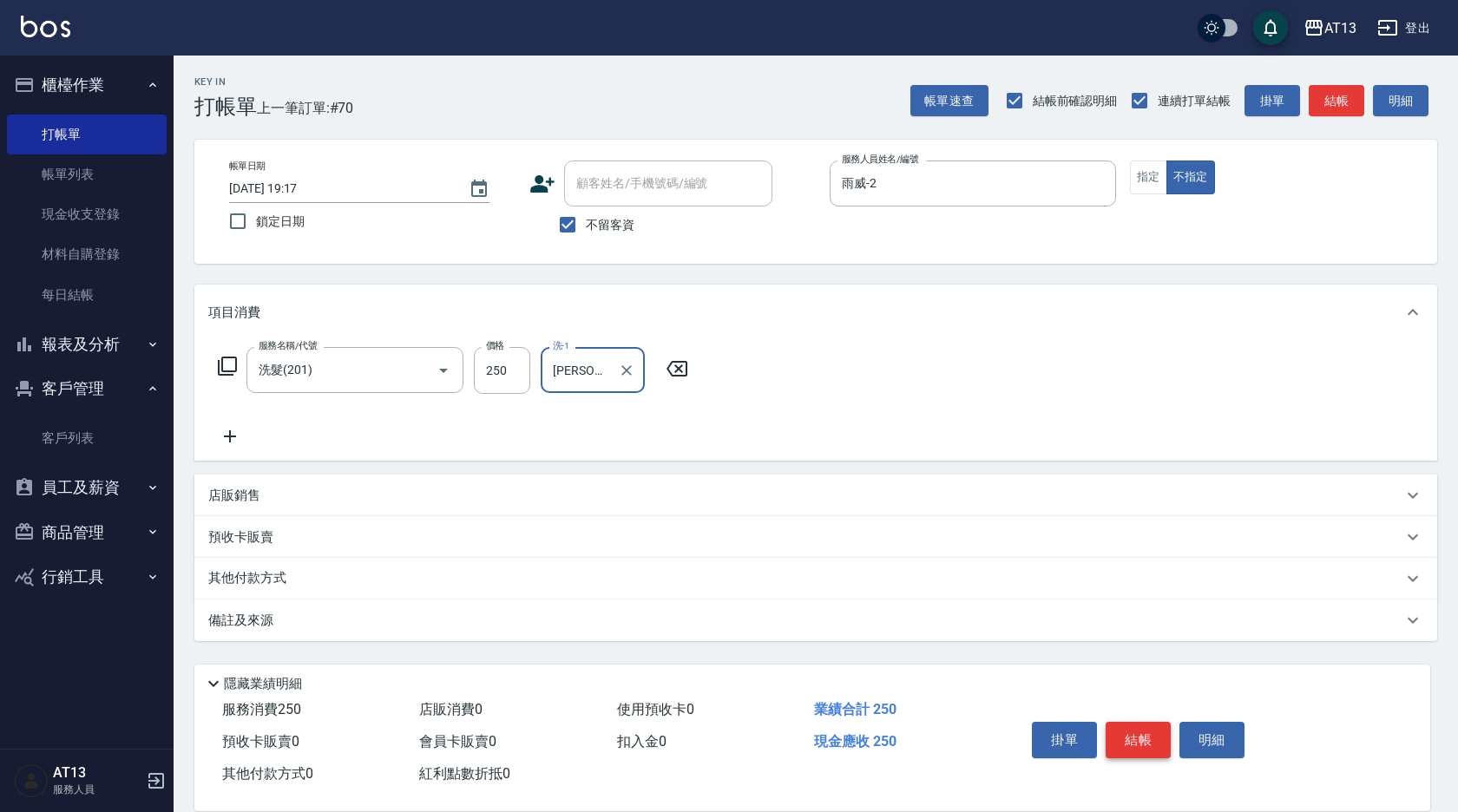
click at [1134, 722] on button "結帳" at bounding box center [1138, 740] width 65 height 36
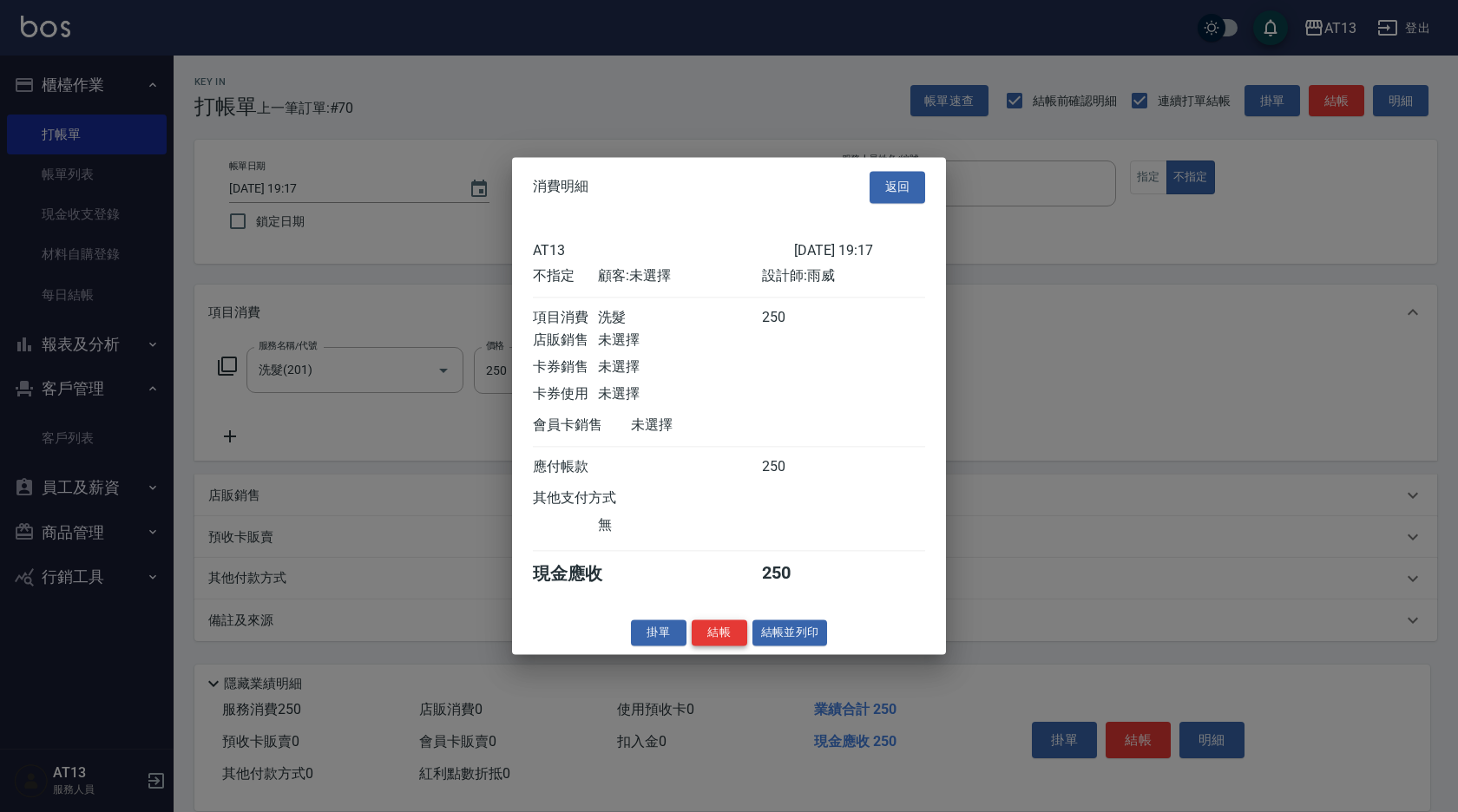
click at [733, 646] on button "結帳" at bounding box center [719, 633] width 55 height 27
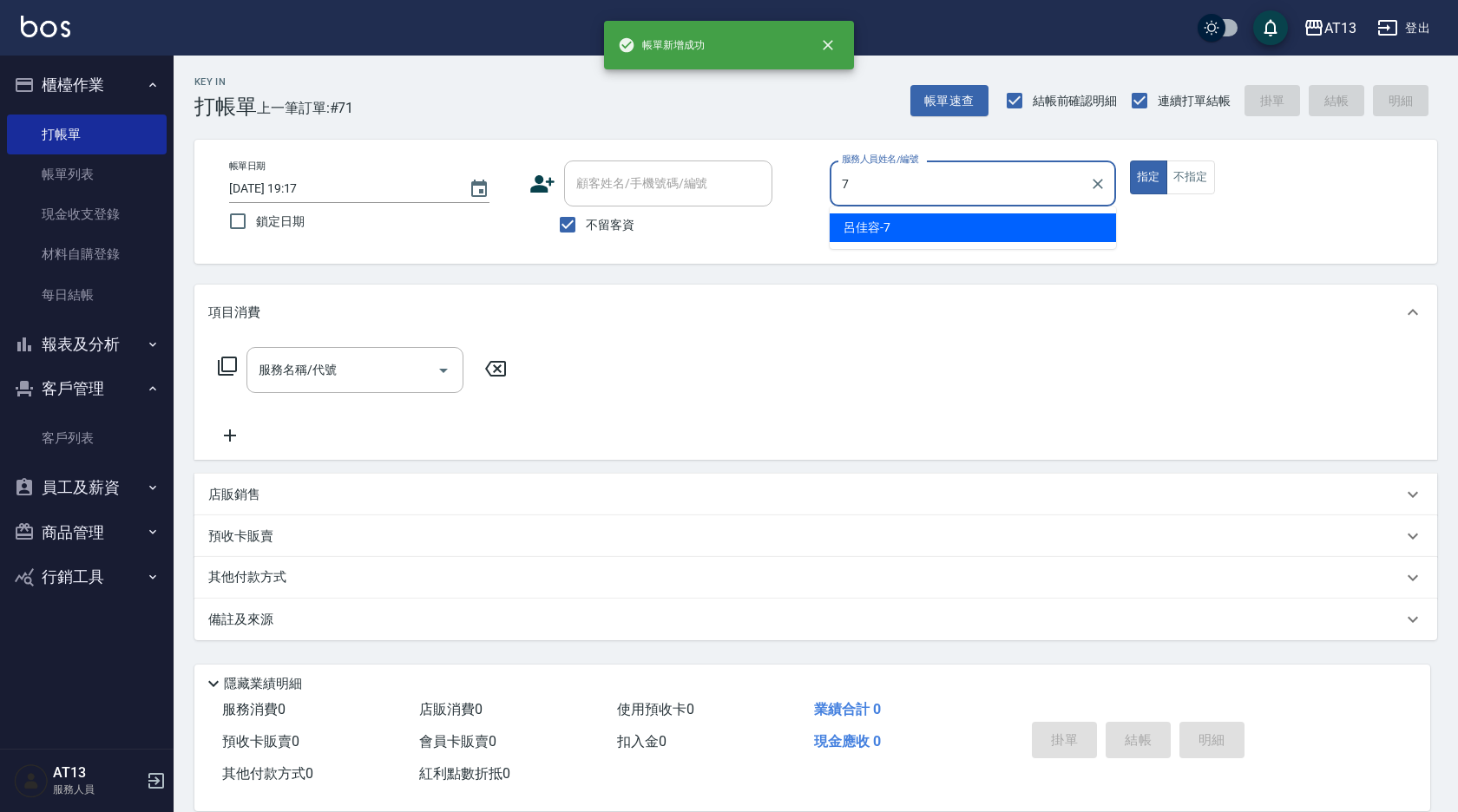
click at [948, 199] on input "7" at bounding box center [959, 184] width 245 height 30
click at [952, 239] on div "呂佳容 -7" at bounding box center [972, 228] width 287 height 29
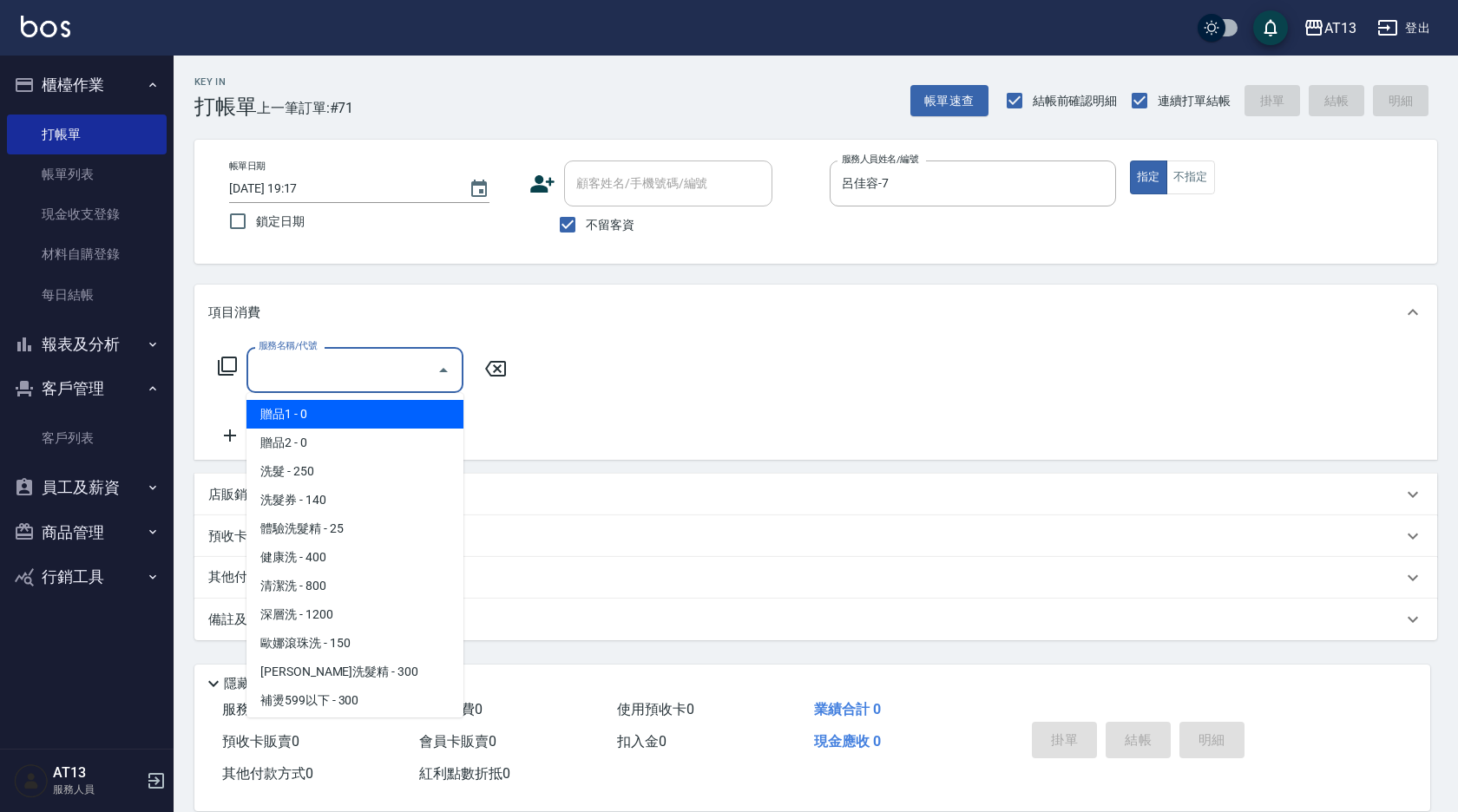
click at [265, 377] on input "服務名稱/代號" at bounding box center [342, 370] width 175 height 30
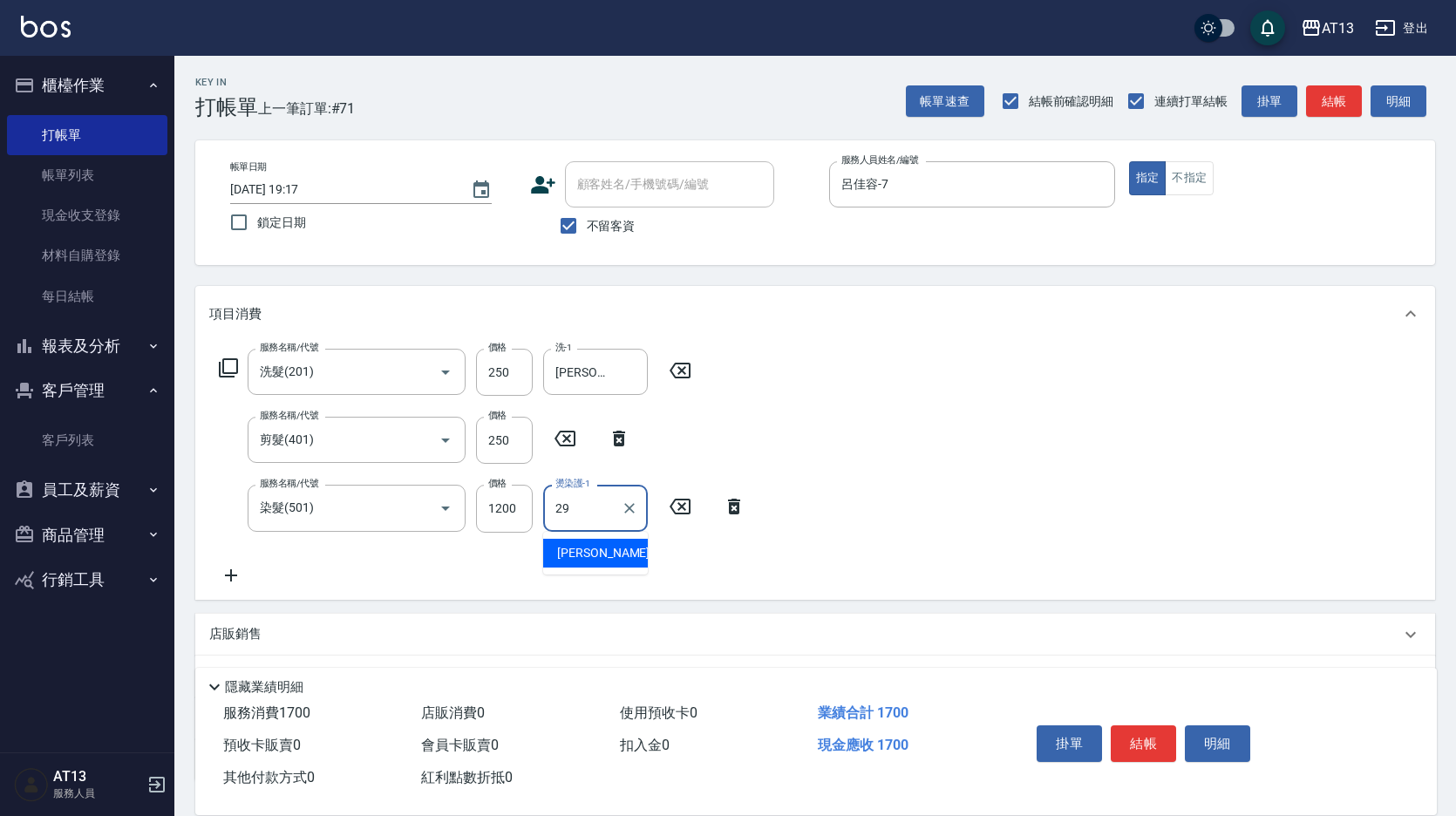
click at [600, 544] on div "[PERSON_NAME] -29" at bounding box center [595, 553] width 104 height 29
click at [1131, 742] on button "結帳" at bounding box center [1143, 743] width 65 height 36
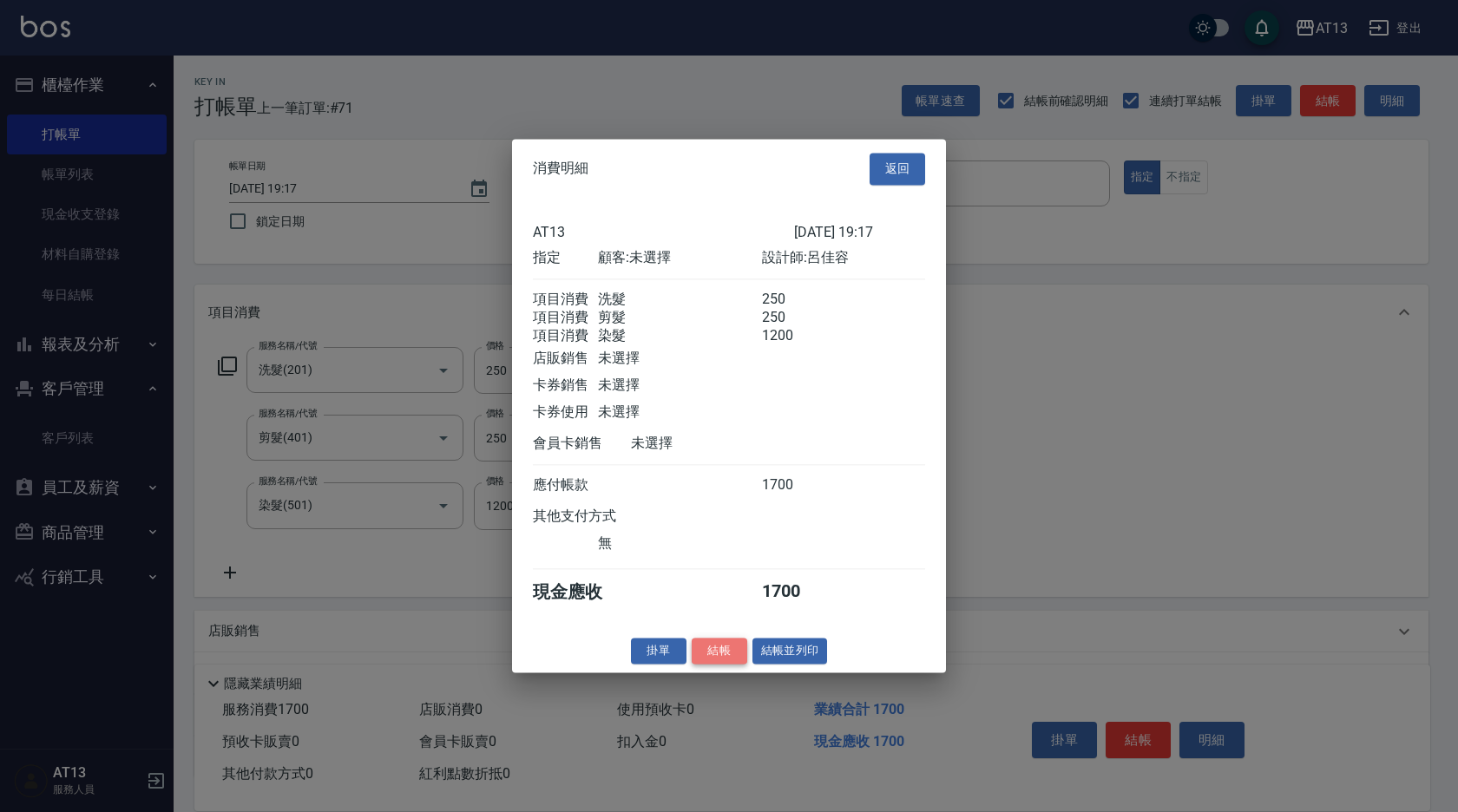
click at [715, 664] on button "結帳" at bounding box center [719, 651] width 55 height 27
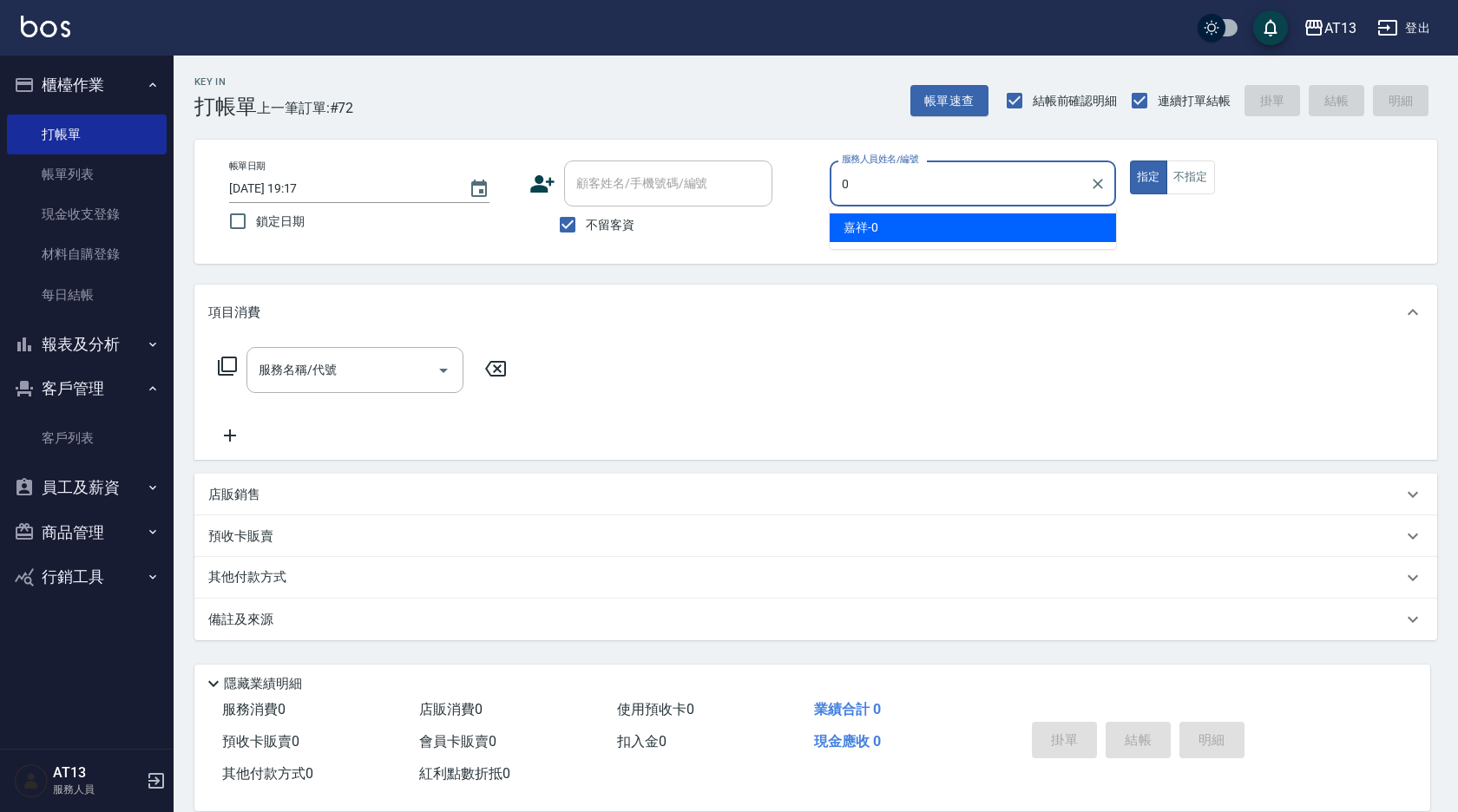
click at [987, 220] on div "嘉祥 -0" at bounding box center [972, 228] width 287 height 29
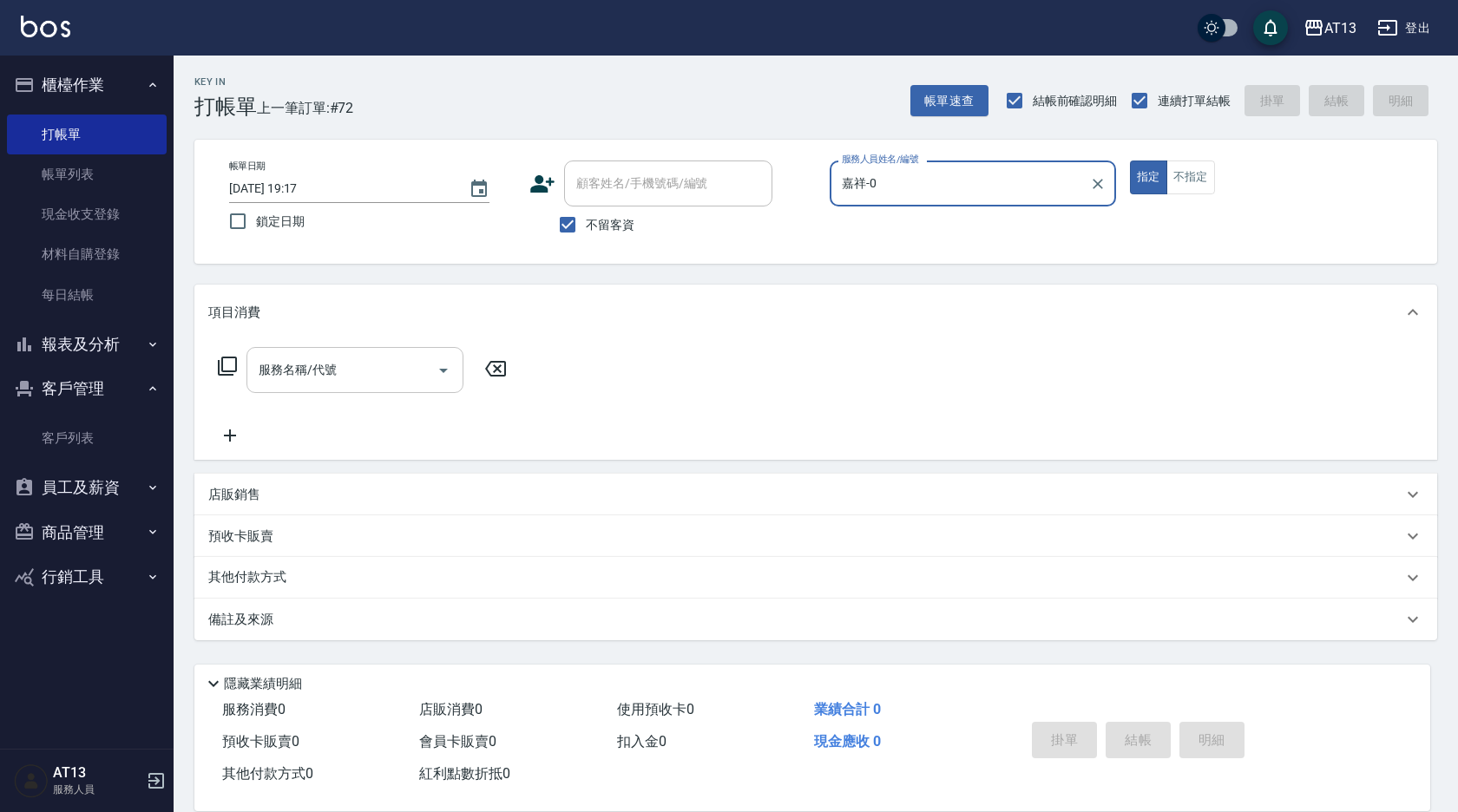
click at [340, 370] on input "服務名稱/代號" at bounding box center [342, 370] width 175 height 30
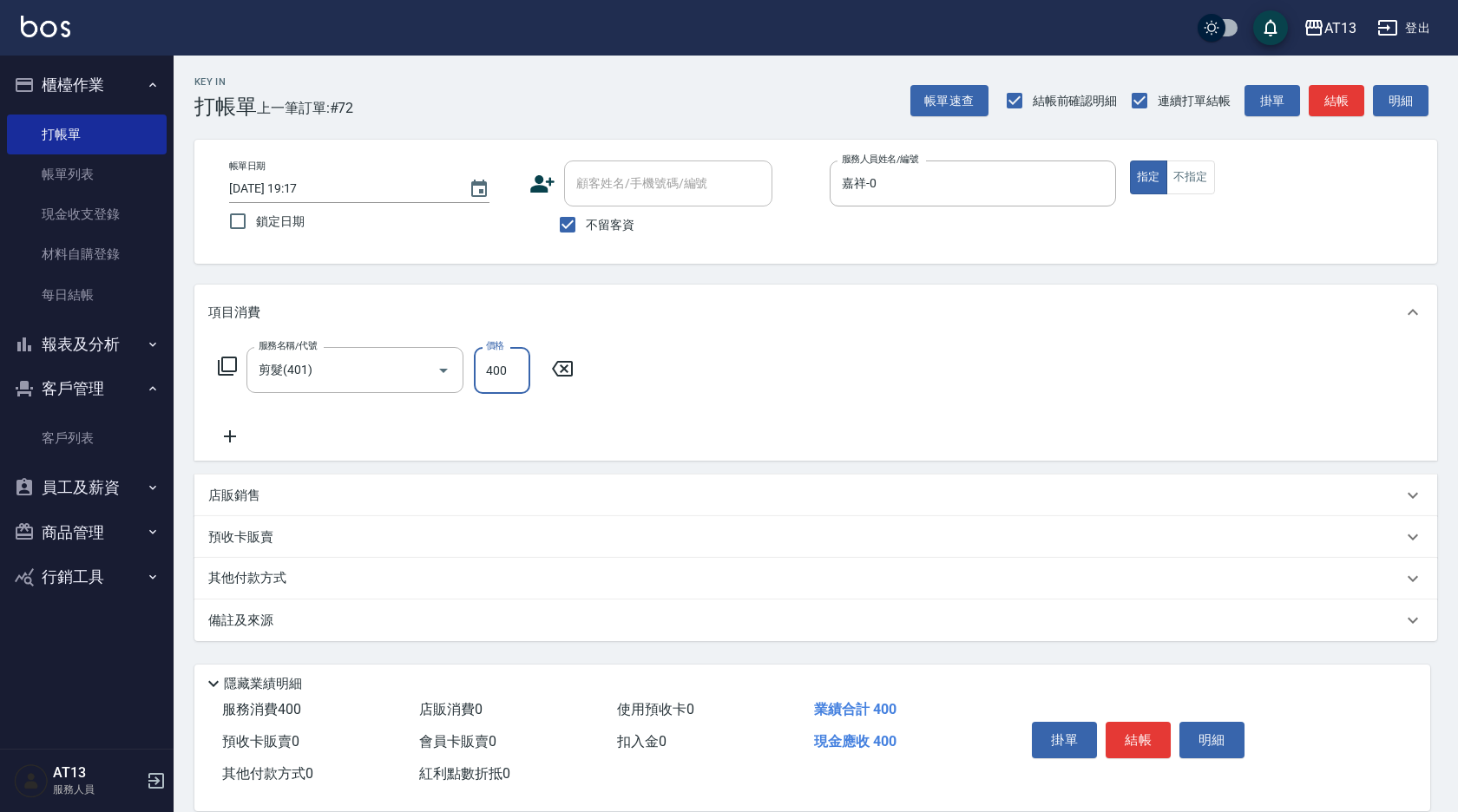
click at [1160, 366] on div "服務名稱/代號 剪髮(401) 服務名稱/代號 價格 400 價格" at bounding box center [815, 400] width 1243 height 121
click at [1145, 741] on button "結帳" at bounding box center [1138, 740] width 65 height 36
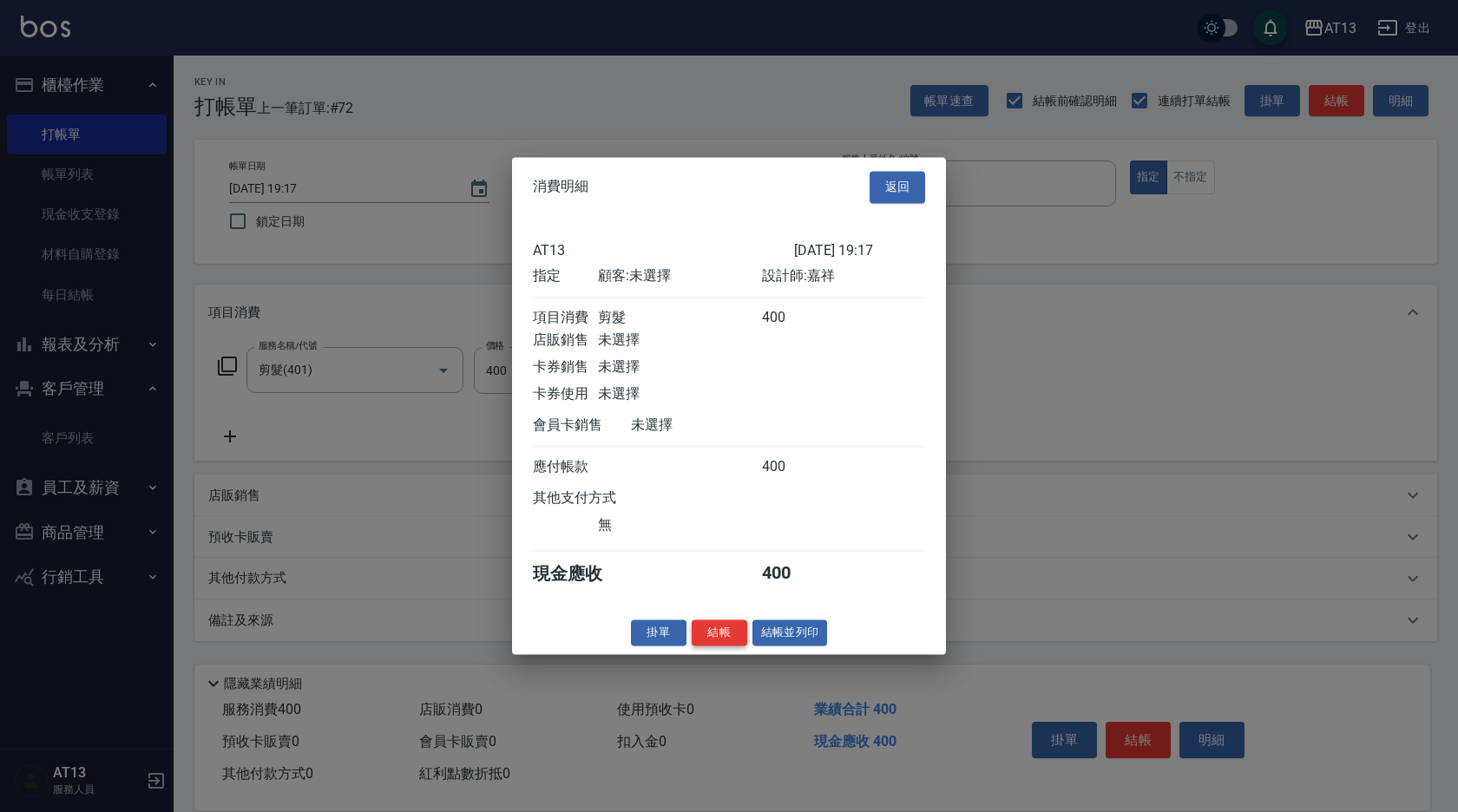
click at [729, 644] on button "結帳" at bounding box center [719, 633] width 55 height 27
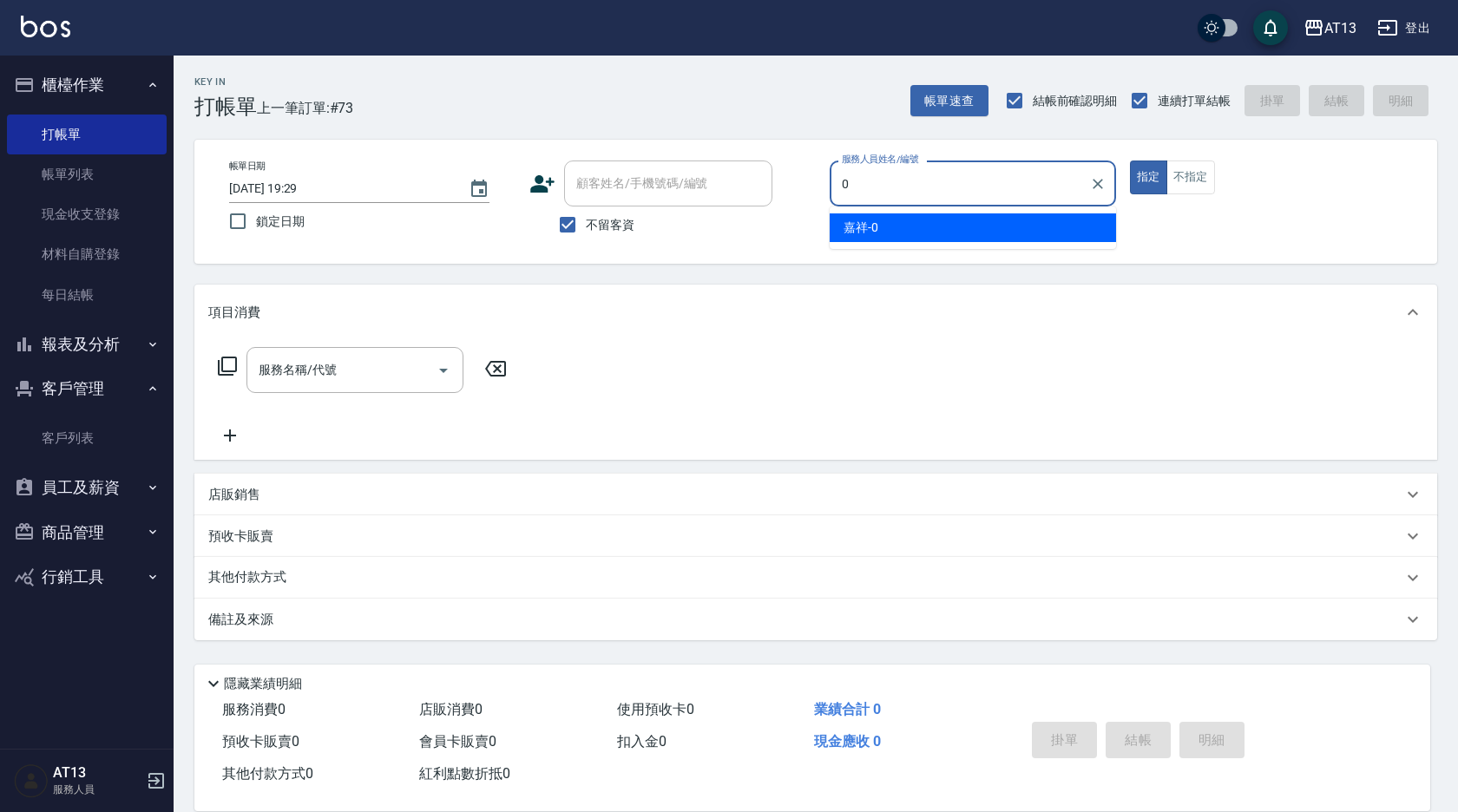
click at [938, 230] on div "嘉祥 -0" at bounding box center [972, 228] width 287 height 29
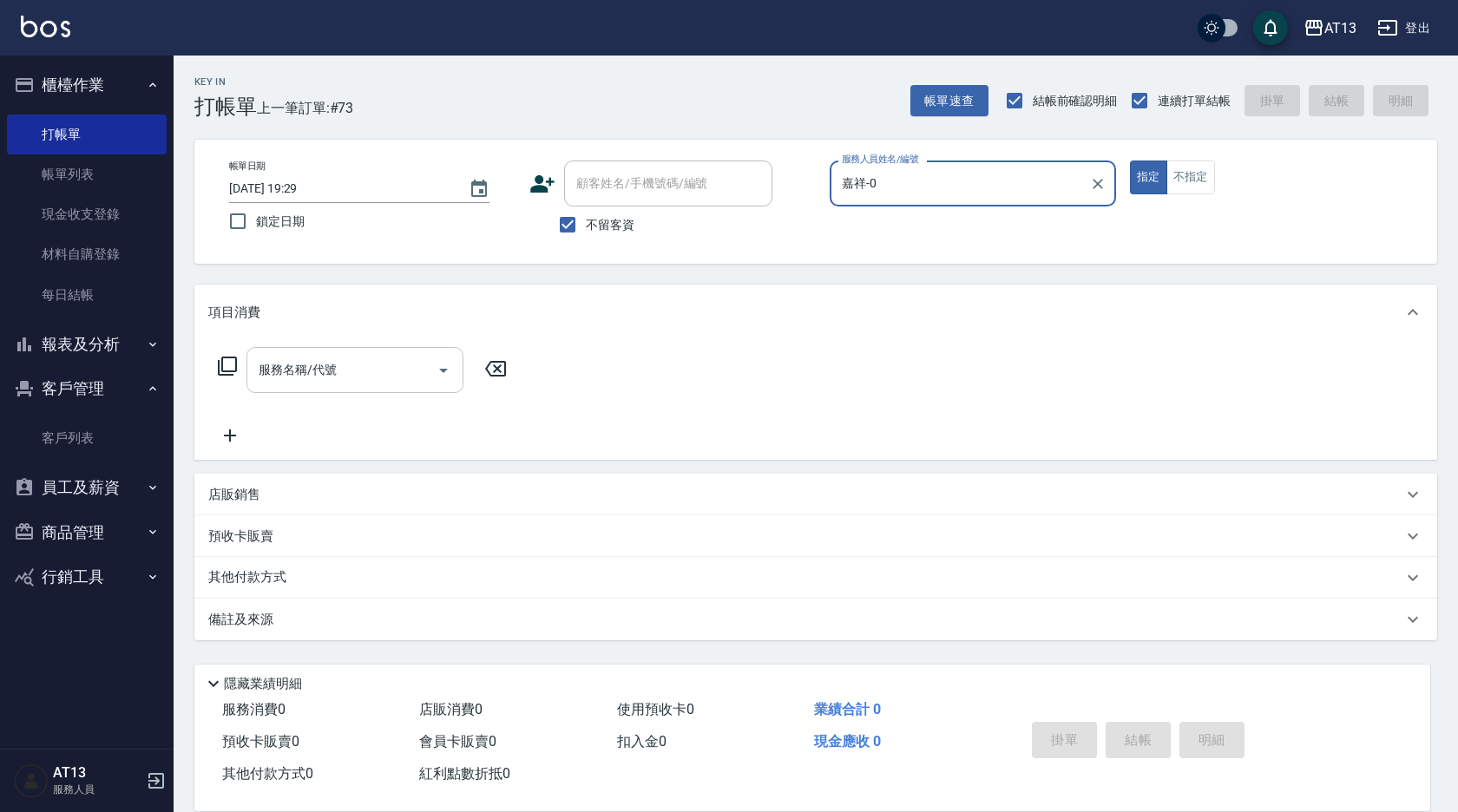
click at [266, 383] on input "服務名稱/代號" at bounding box center [342, 370] width 175 height 30
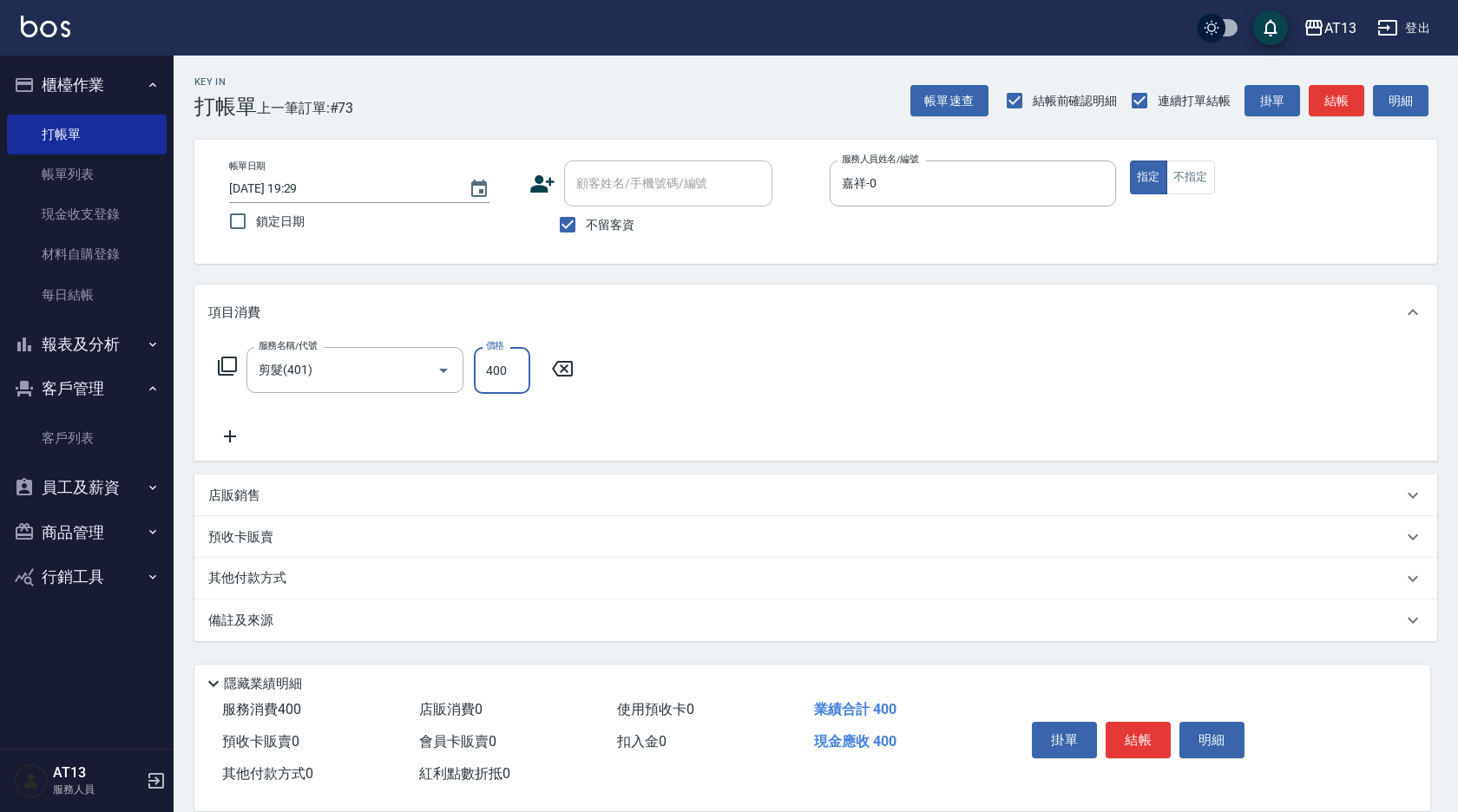
drag, startPoint x: 826, startPoint y: 351, endPoint x: 1108, endPoint y: 639, distance: 403.1
click at [829, 356] on div "服務名稱/代號 剪髮(401) 服務名稱/代號 價格 400 價格" at bounding box center [815, 400] width 1243 height 121
click at [1163, 732] on button "結帳" at bounding box center [1138, 740] width 65 height 36
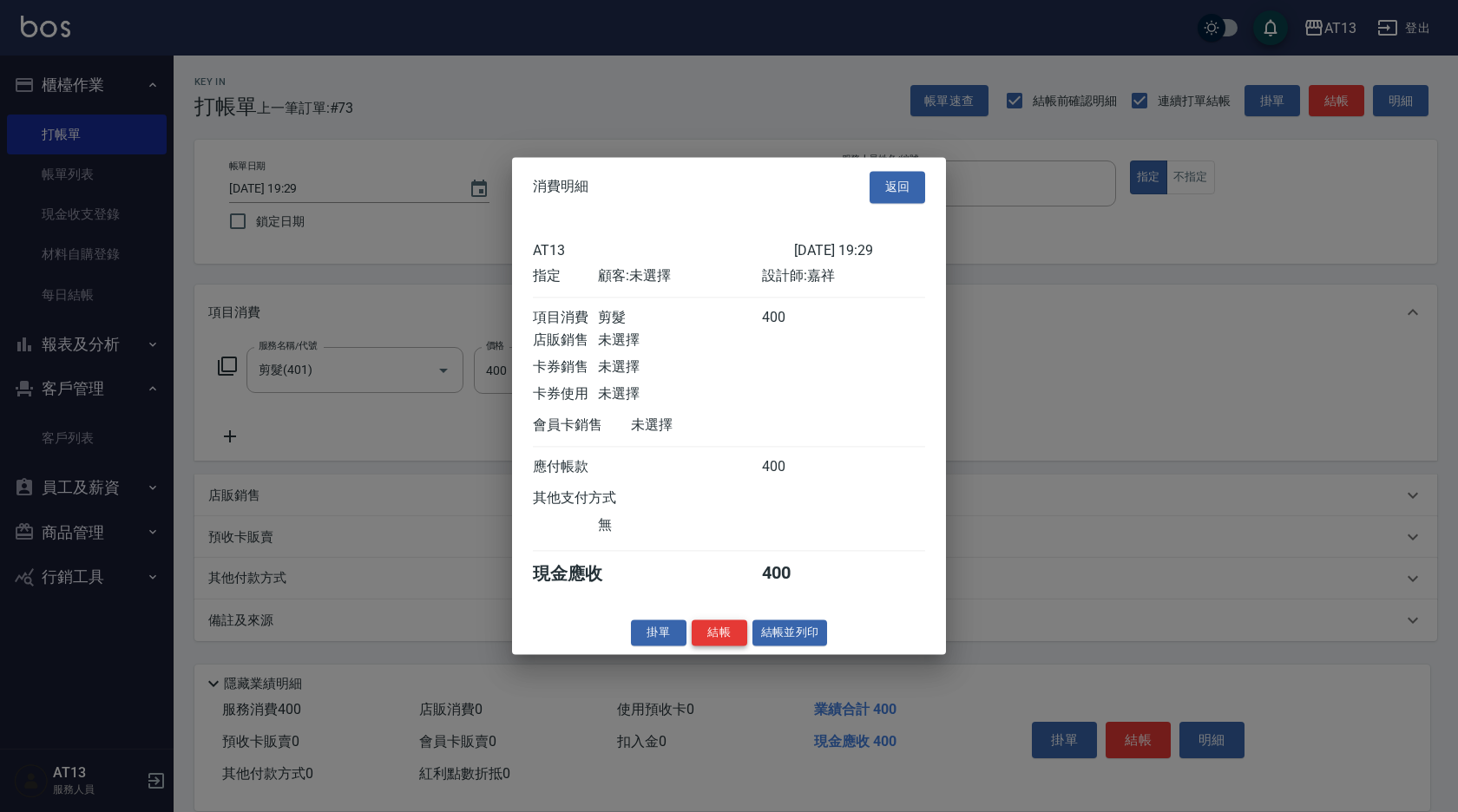
click at [705, 638] on button "結帳" at bounding box center [719, 633] width 55 height 27
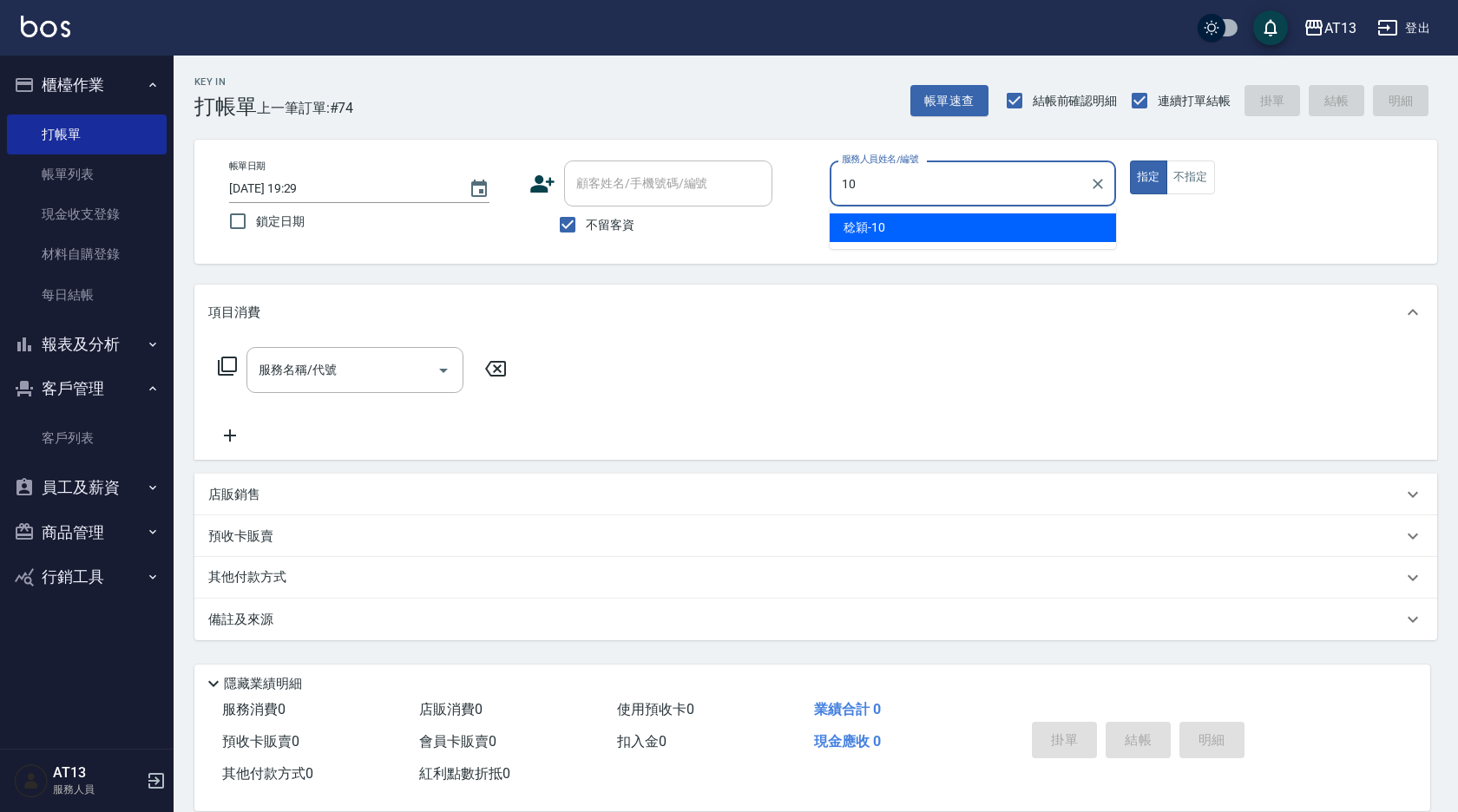
click at [860, 224] on span "[PERSON_NAME] -10" at bounding box center [865, 228] width 42 height 18
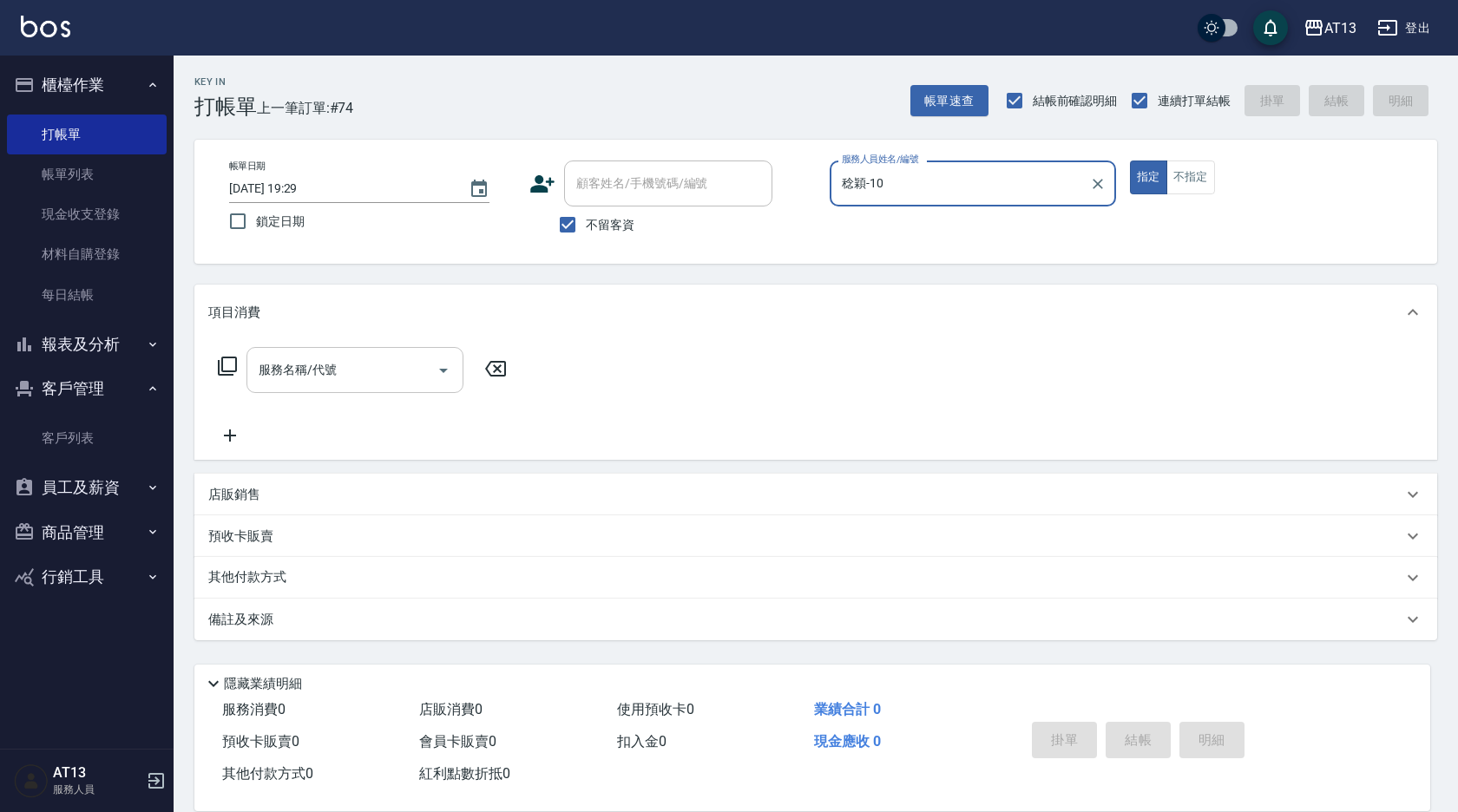
click at [338, 368] on input "服務名稱/代號" at bounding box center [342, 370] width 175 height 30
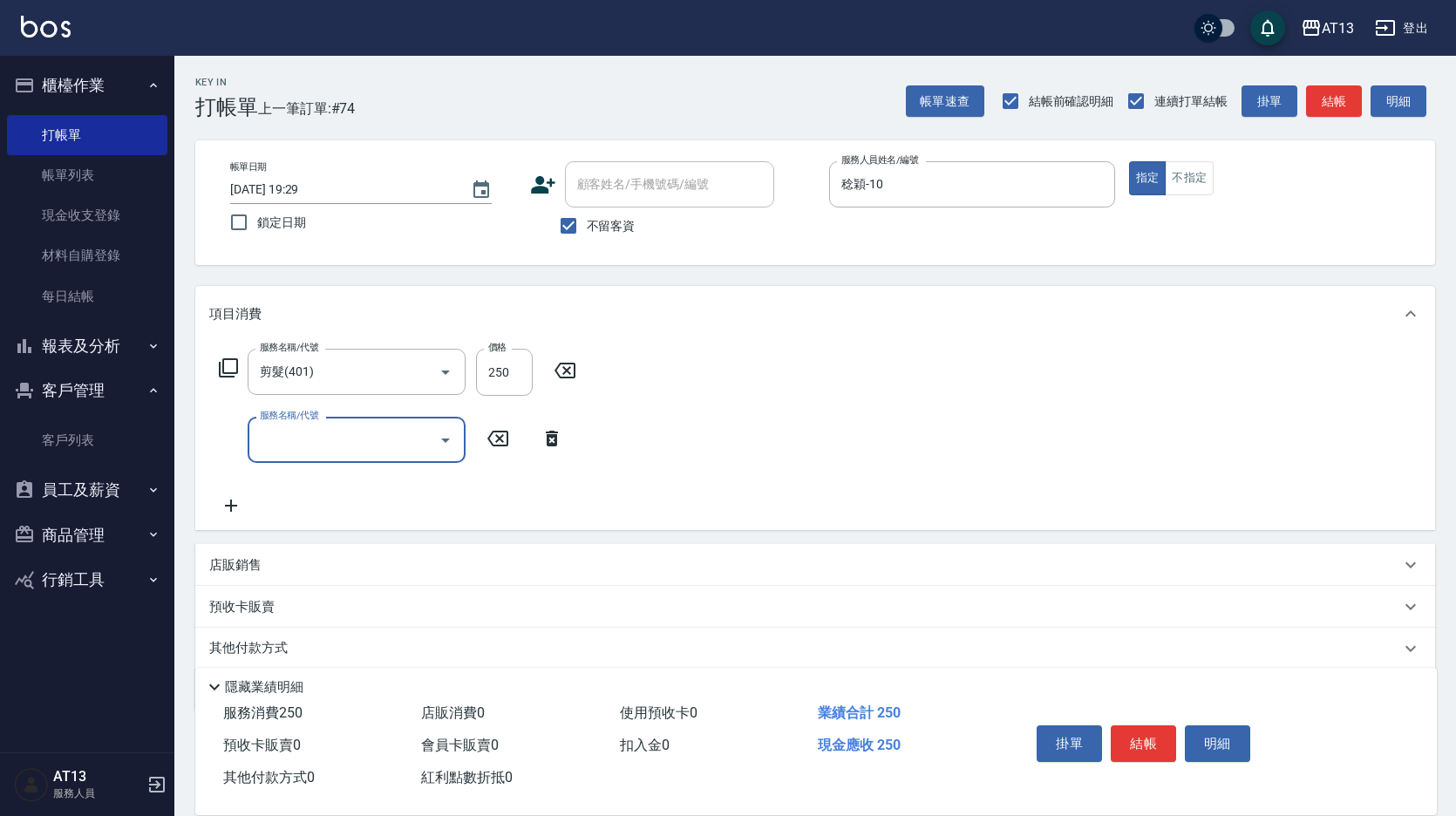
click at [844, 452] on div "服務名稱/代號 剪髮(401) 服務名稱/代號 價格 250 價格 服務名稱/代號 服務名稱/代號" at bounding box center [815, 435] width 1240 height 188
click at [1120, 725] on button "結帳" at bounding box center [1143, 743] width 65 height 36
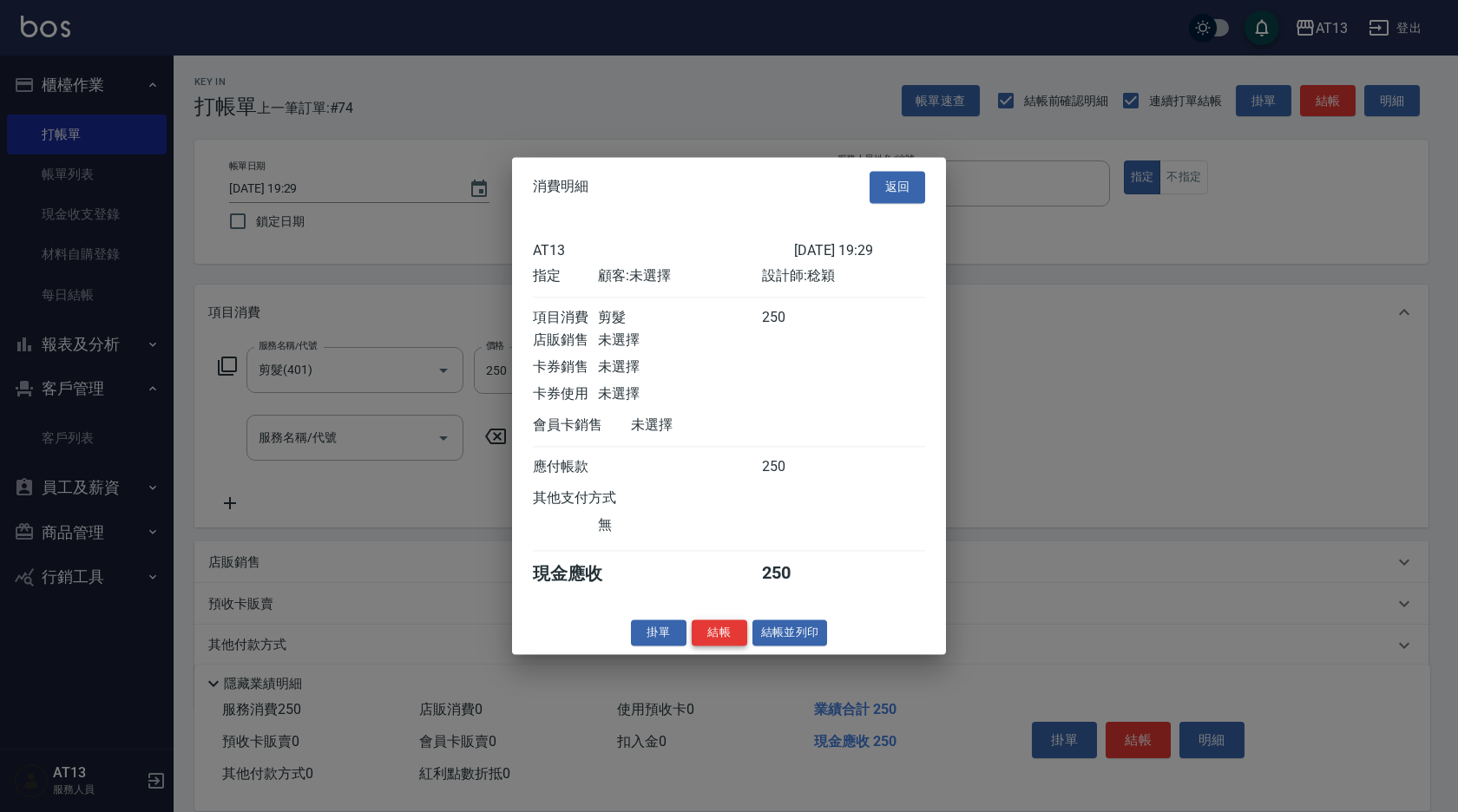
click at [691, 646] on button "結帳" at bounding box center [719, 633] width 55 height 27
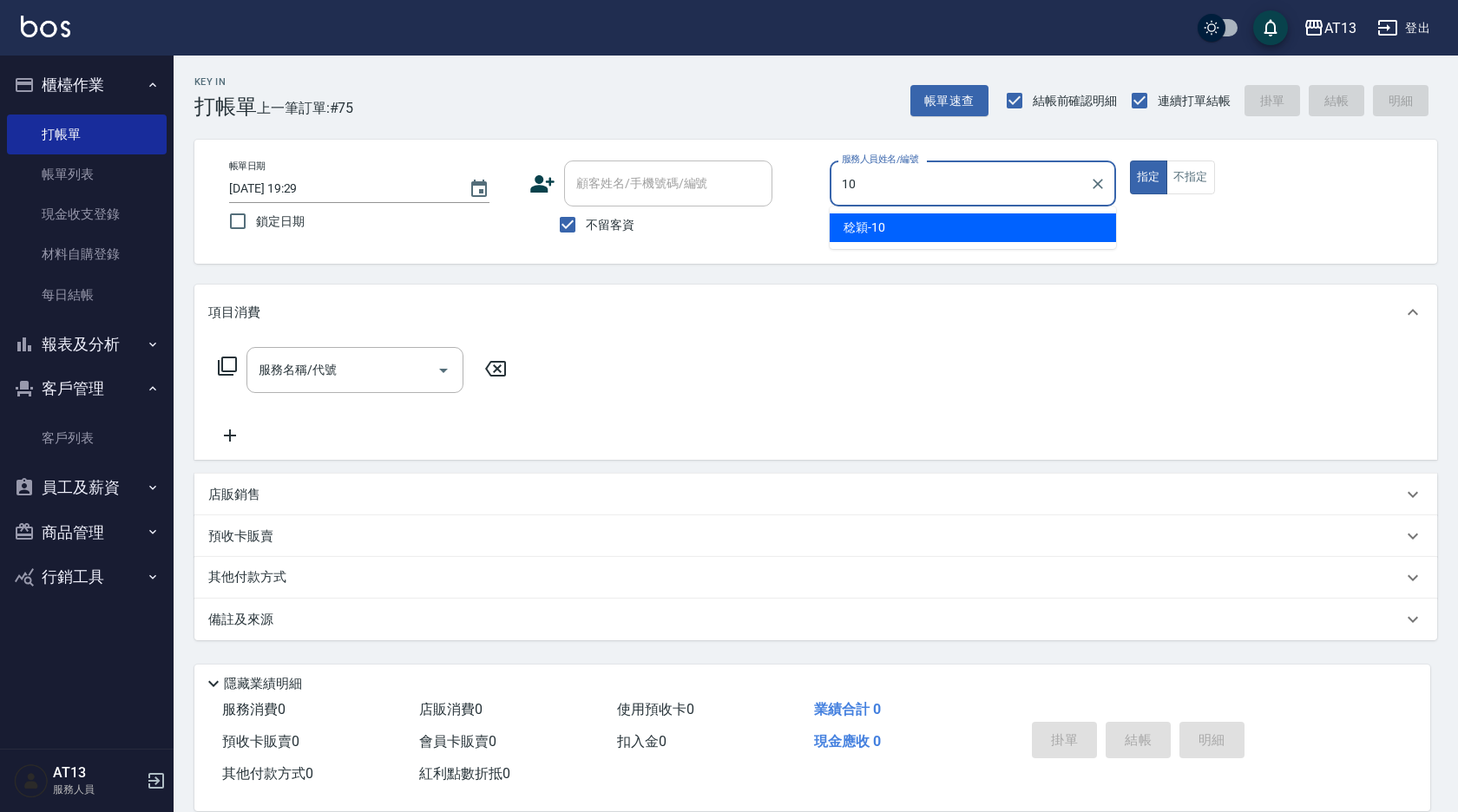
click at [891, 232] on div "[PERSON_NAME] -10" at bounding box center [972, 228] width 287 height 29
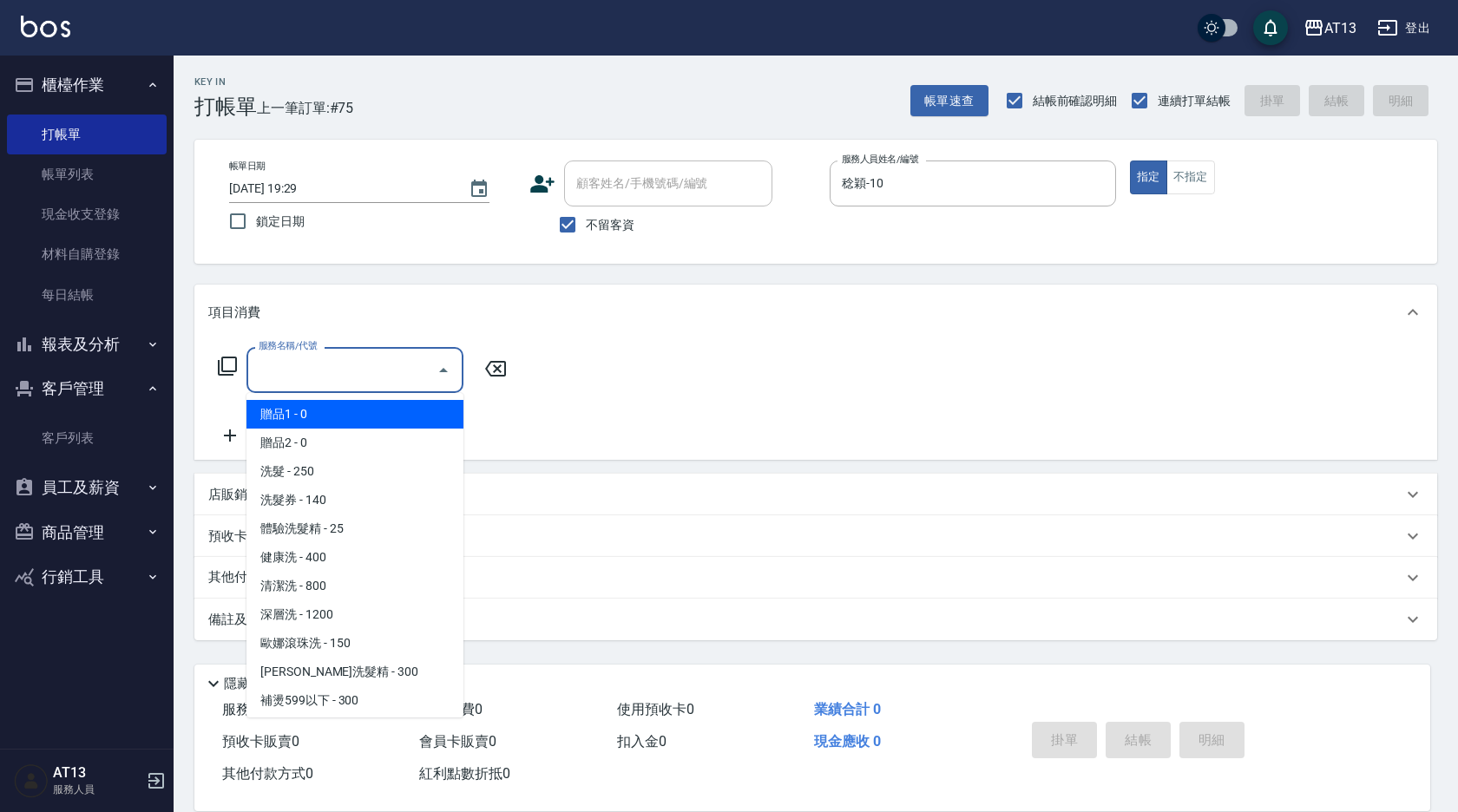
click at [281, 375] on input "服務名稱/代號" at bounding box center [342, 370] width 175 height 30
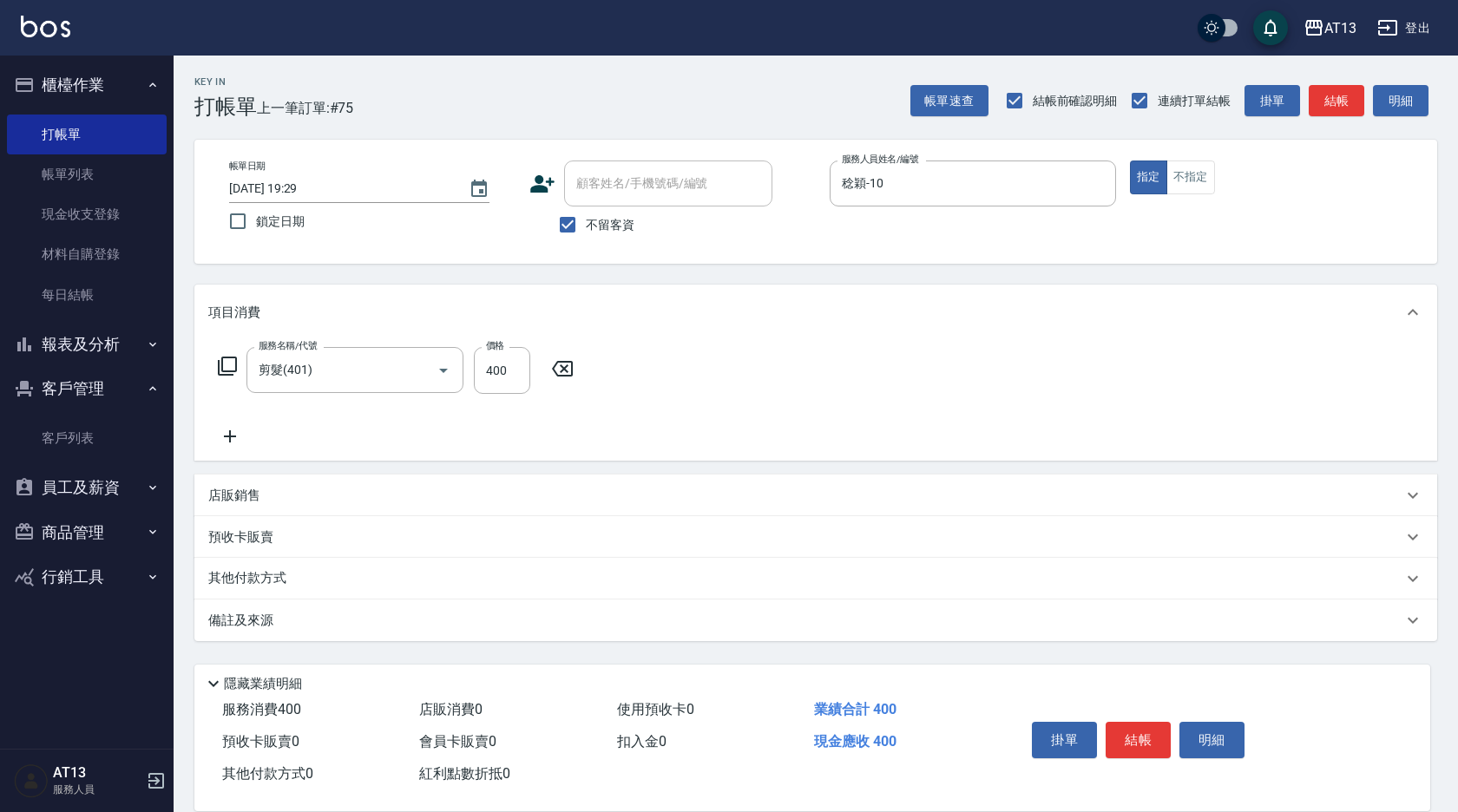
click at [783, 388] on div "服務名稱/代號 剪髮(401) 服務名稱/代號 價格 400 價格" at bounding box center [815, 400] width 1243 height 121
click at [1140, 736] on button "結帳" at bounding box center [1138, 740] width 65 height 36
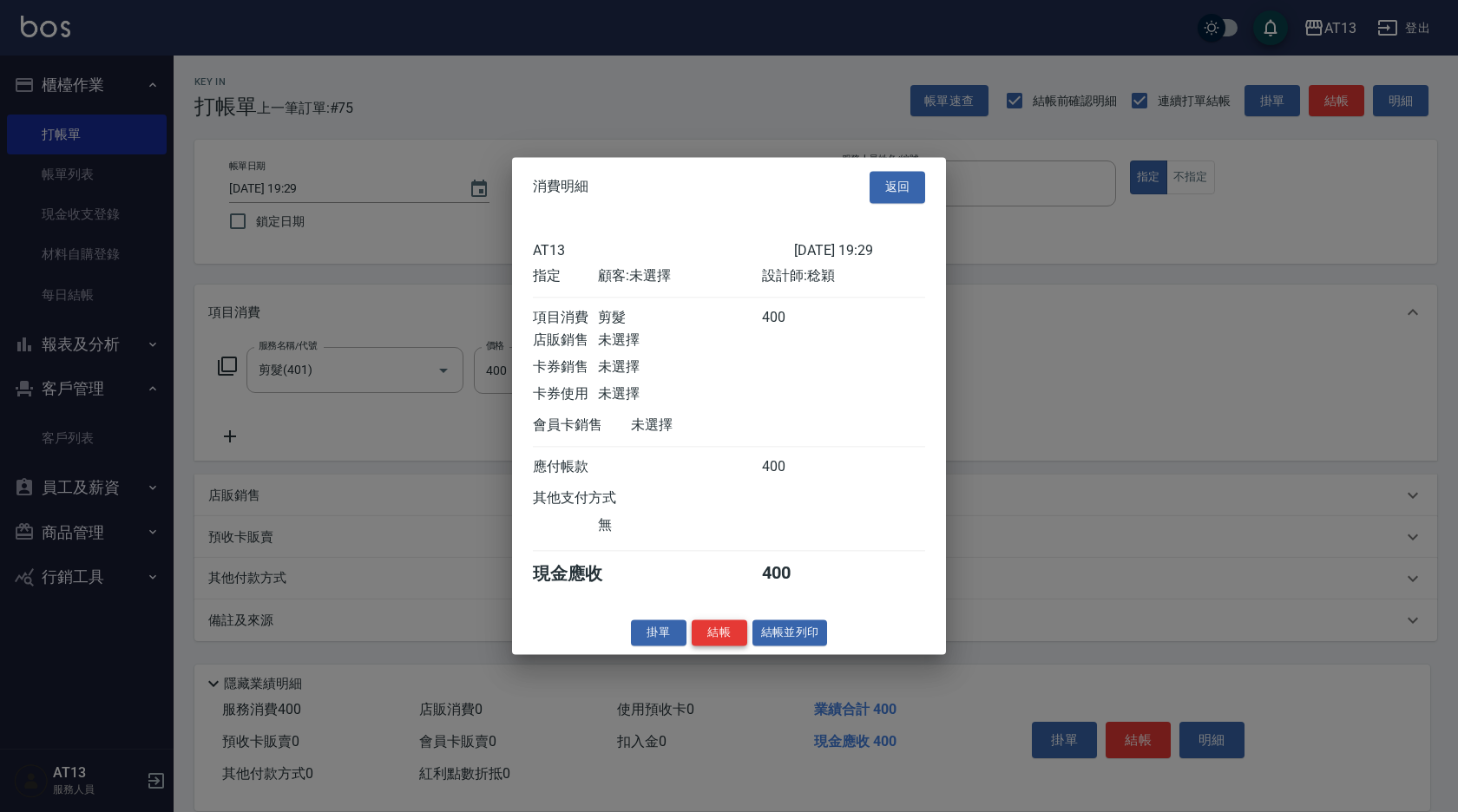
click at [716, 646] on button "結帳" at bounding box center [719, 633] width 55 height 27
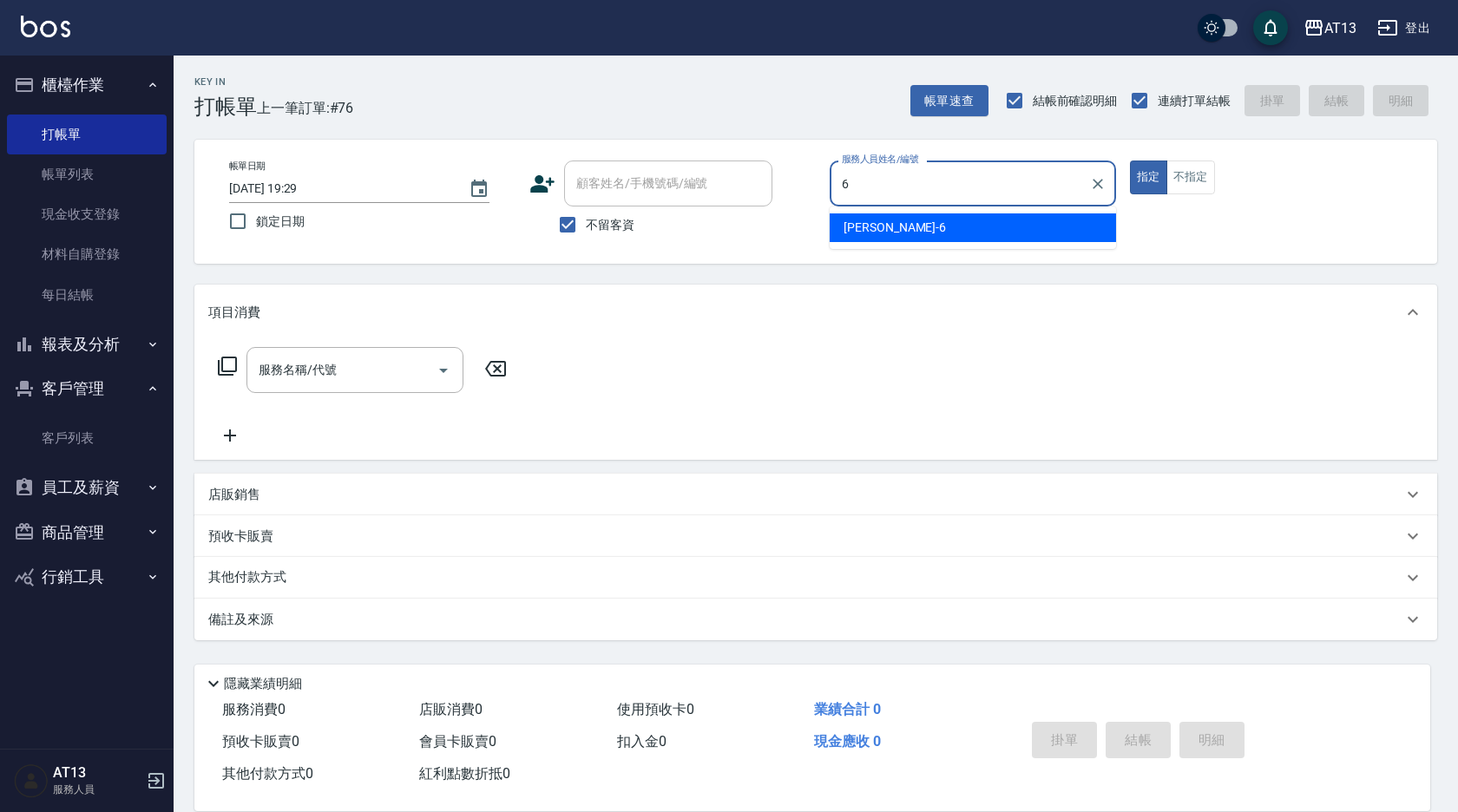
click at [929, 222] on div "亭妤 -6" at bounding box center [972, 228] width 287 height 29
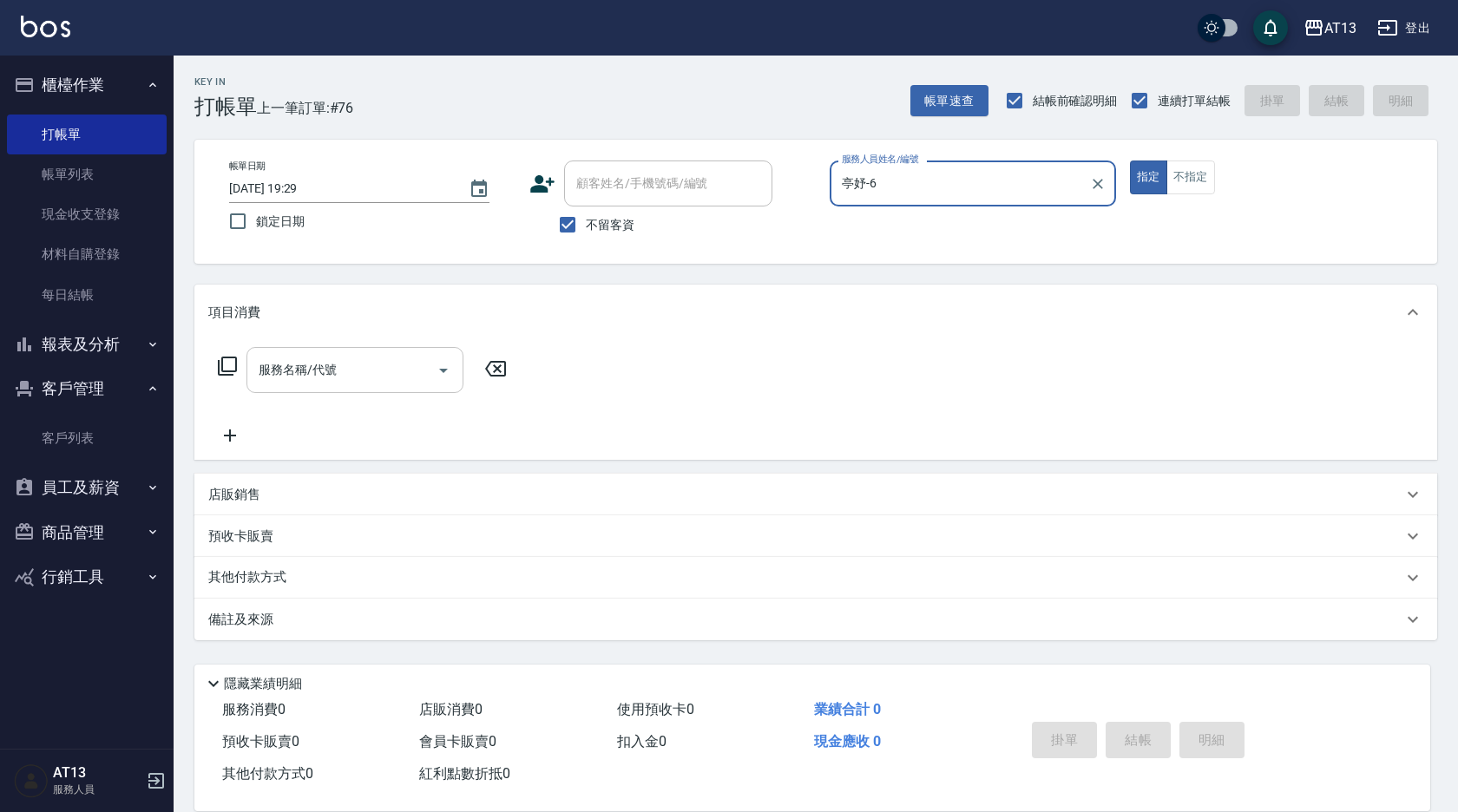
click at [384, 376] on input "服務名稱/代號" at bounding box center [342, 370] width 175 height 30
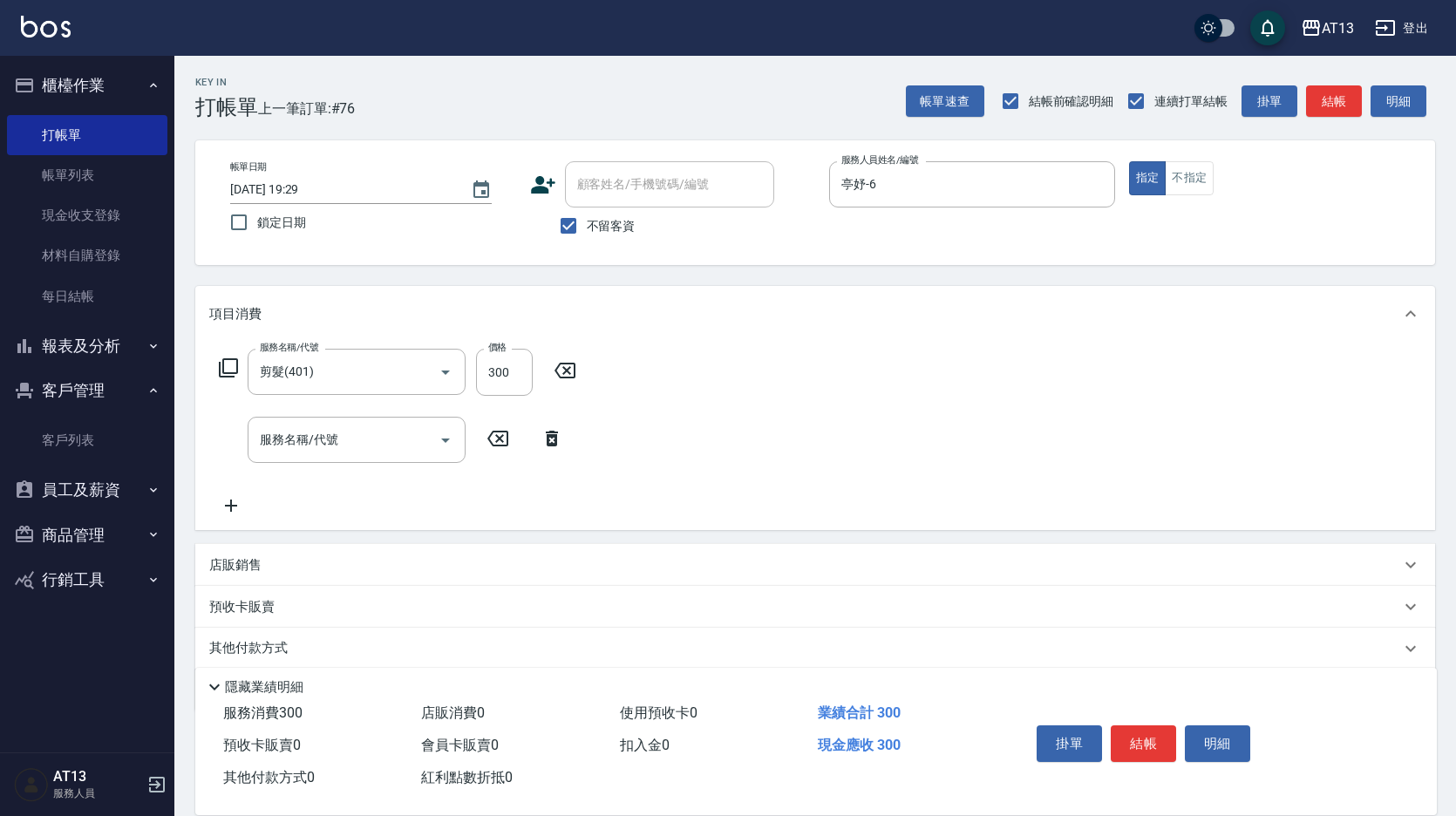
click at [1106, 746] on div "掛單 結帳 明細" at bounding box center [1143, 745] width 228 height 55
click at [1129, 745] on button "結帳" at bounding box center [1143, 743] width 65 height 36
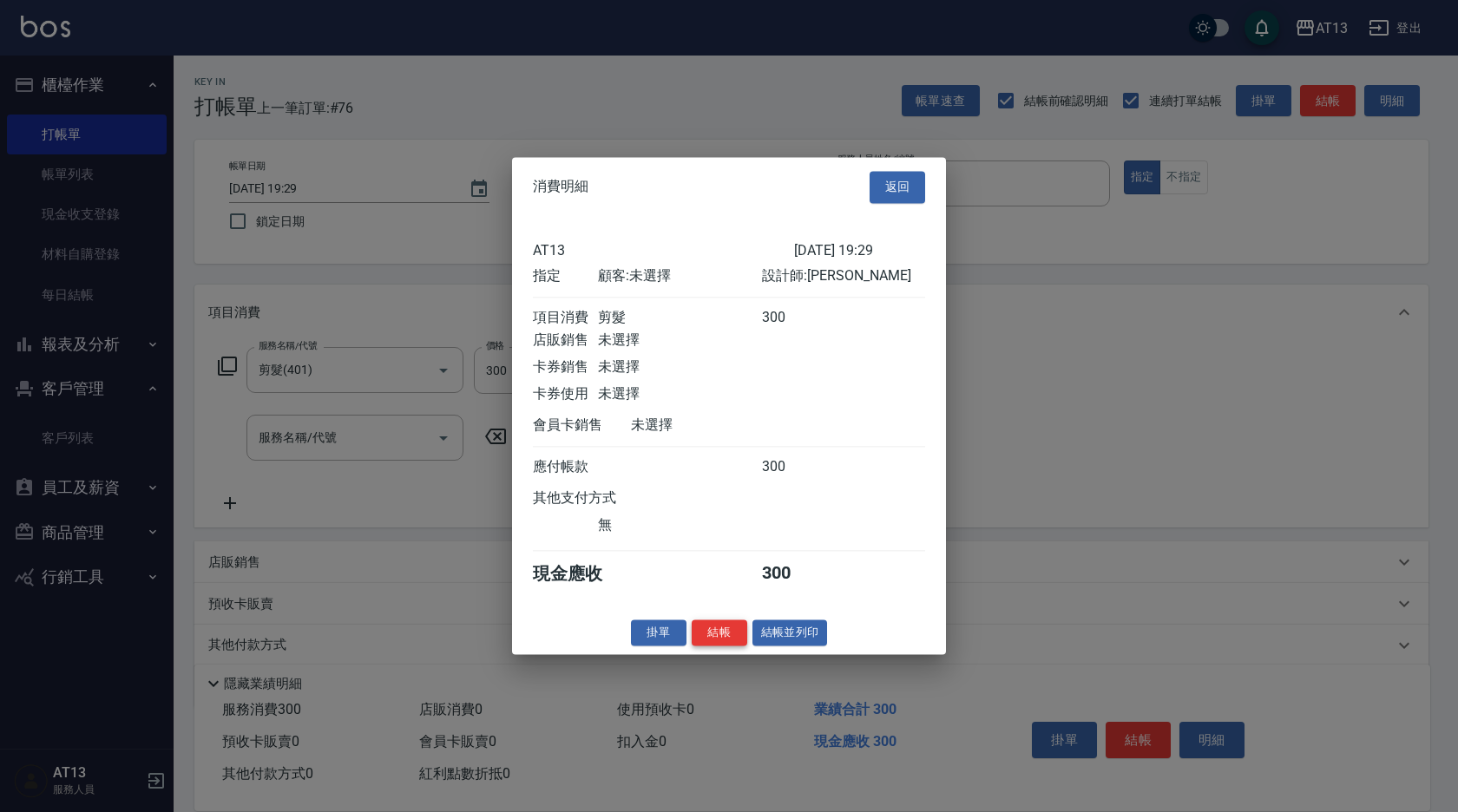
click at [729, 646] on button "結帳" at bounding box center [719, 633] width 55 height 27
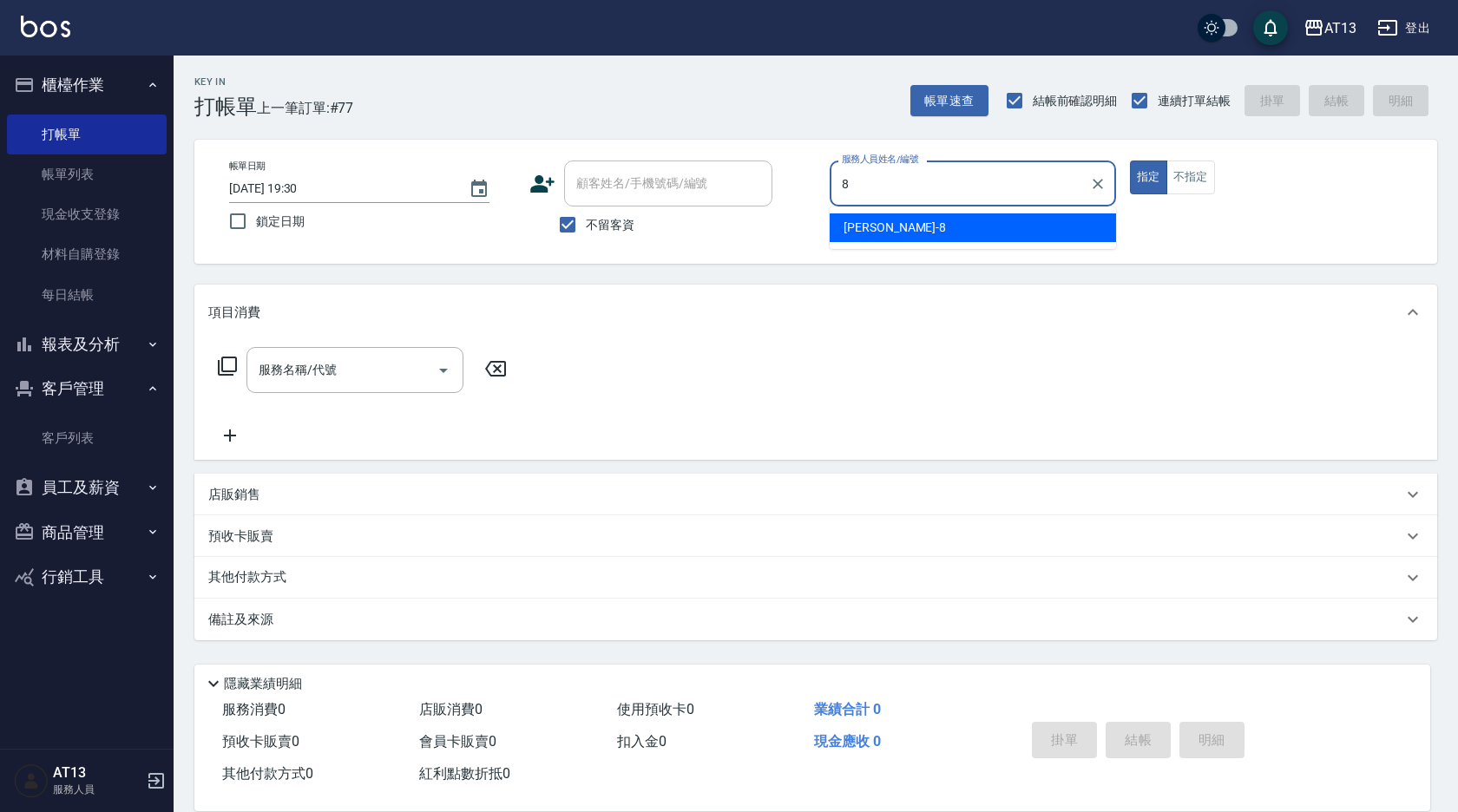
click at [953, 220] on div "[PERSON_NAME] -8" at bounding box center [972, 228] width 287 height 29
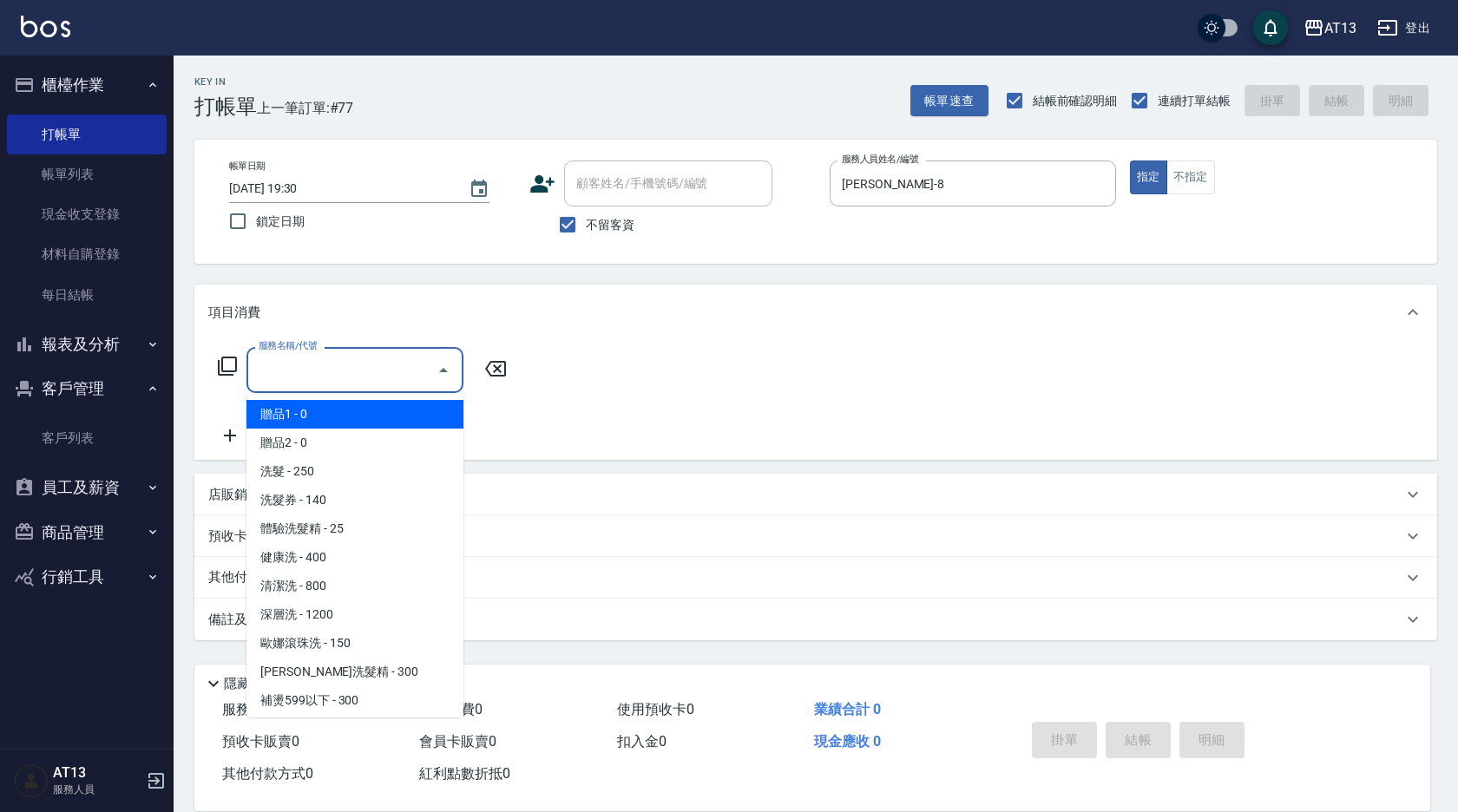
click at [300, 377] on input "服務名稱/代號" at bounding box center [342, 370] width 175 height 30
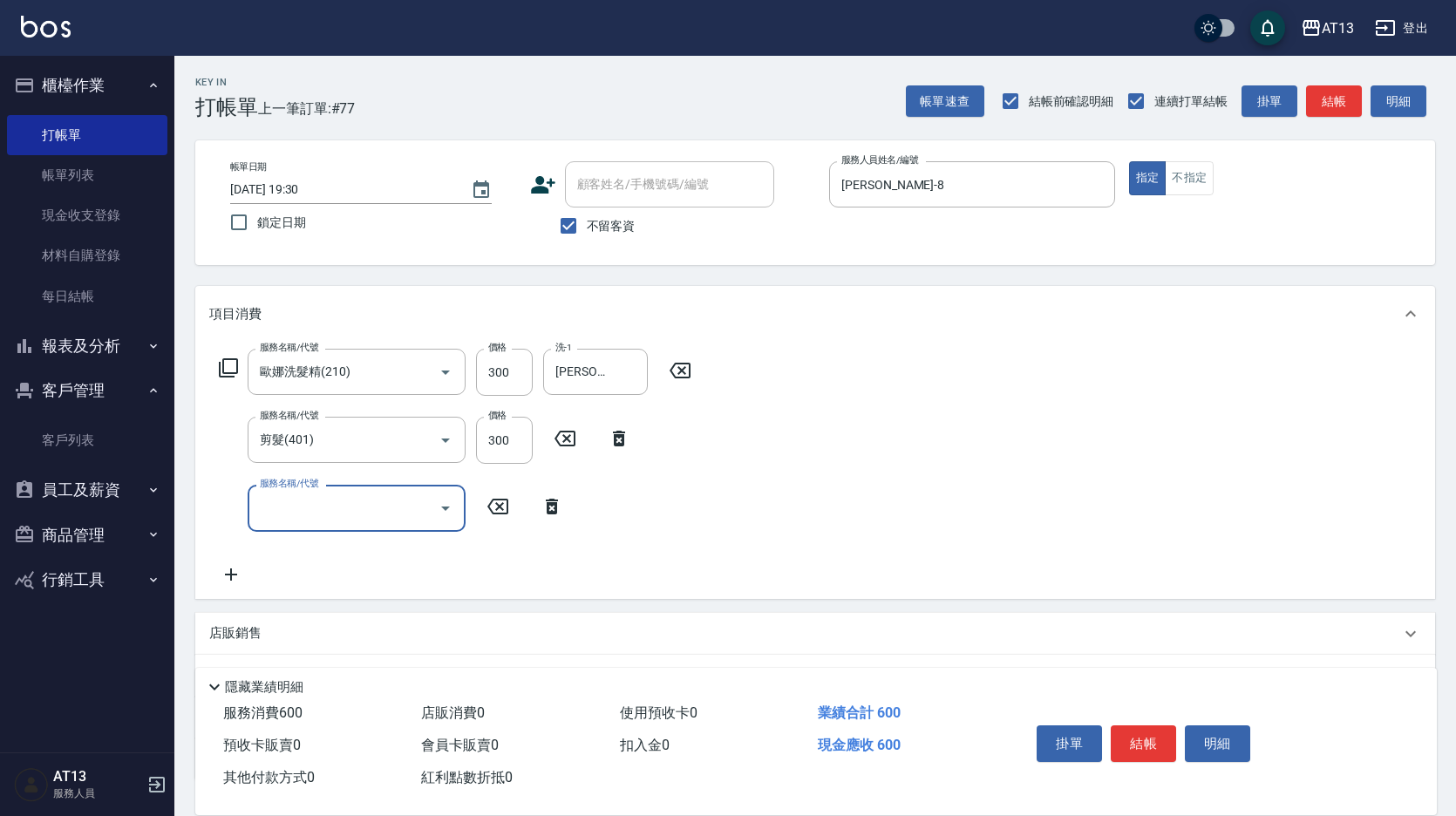
click at [1101, 454] on div "服務名稱/代號 [PERSON_NAME]洗髮精(210) 服務名稱/代號 價格 300 價格 洗-1 [PERSON_NAME]妡-30 洗-1 服務名稱/…" at bounding box center [815, 470] width 1240 height 256
click at [1156, 735] on button "結帳" at bounding box center [1143, 743] width 65 height 36
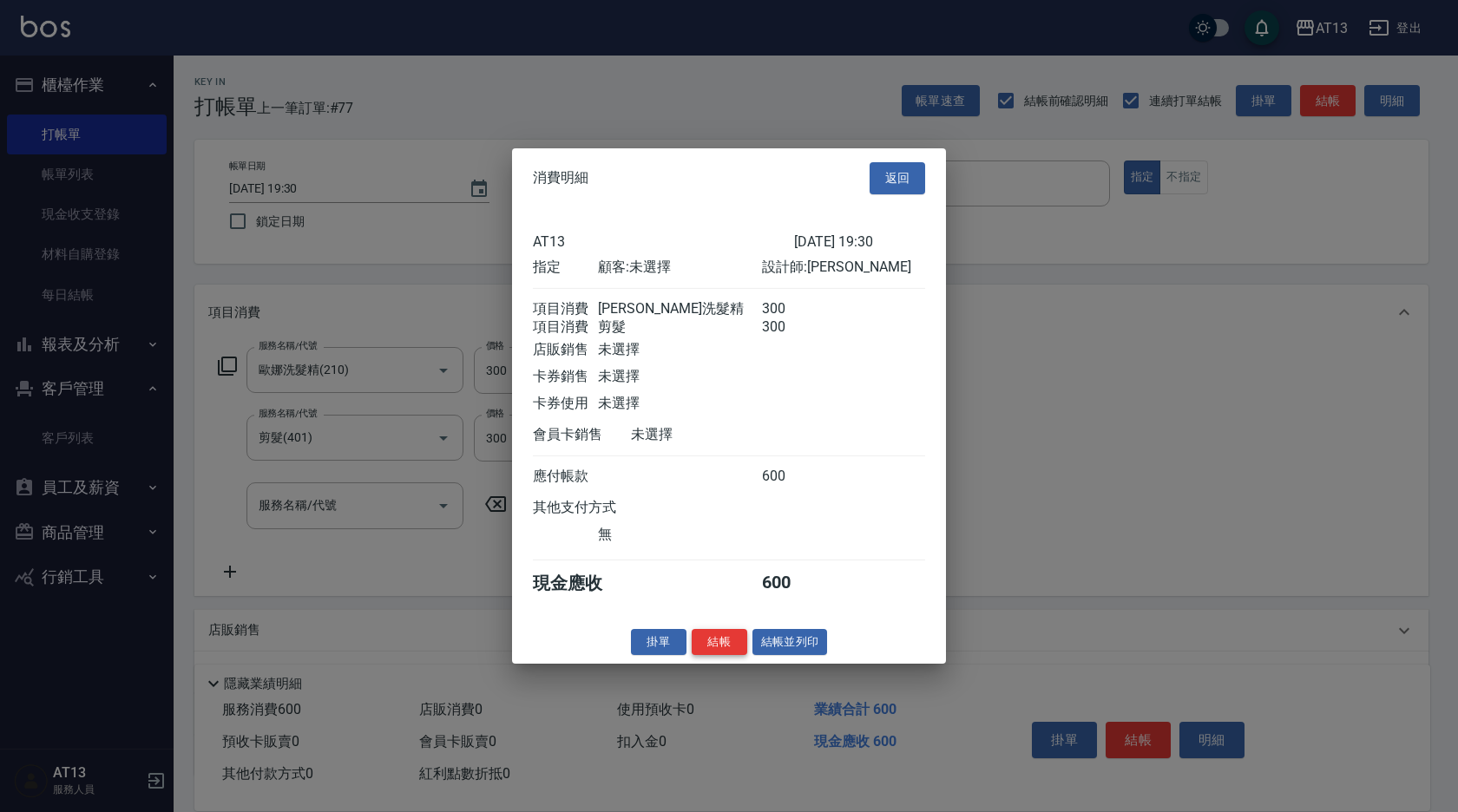
click at [694, 650] on button "結帳" at bounding box center [719, 642] width 55 height 27
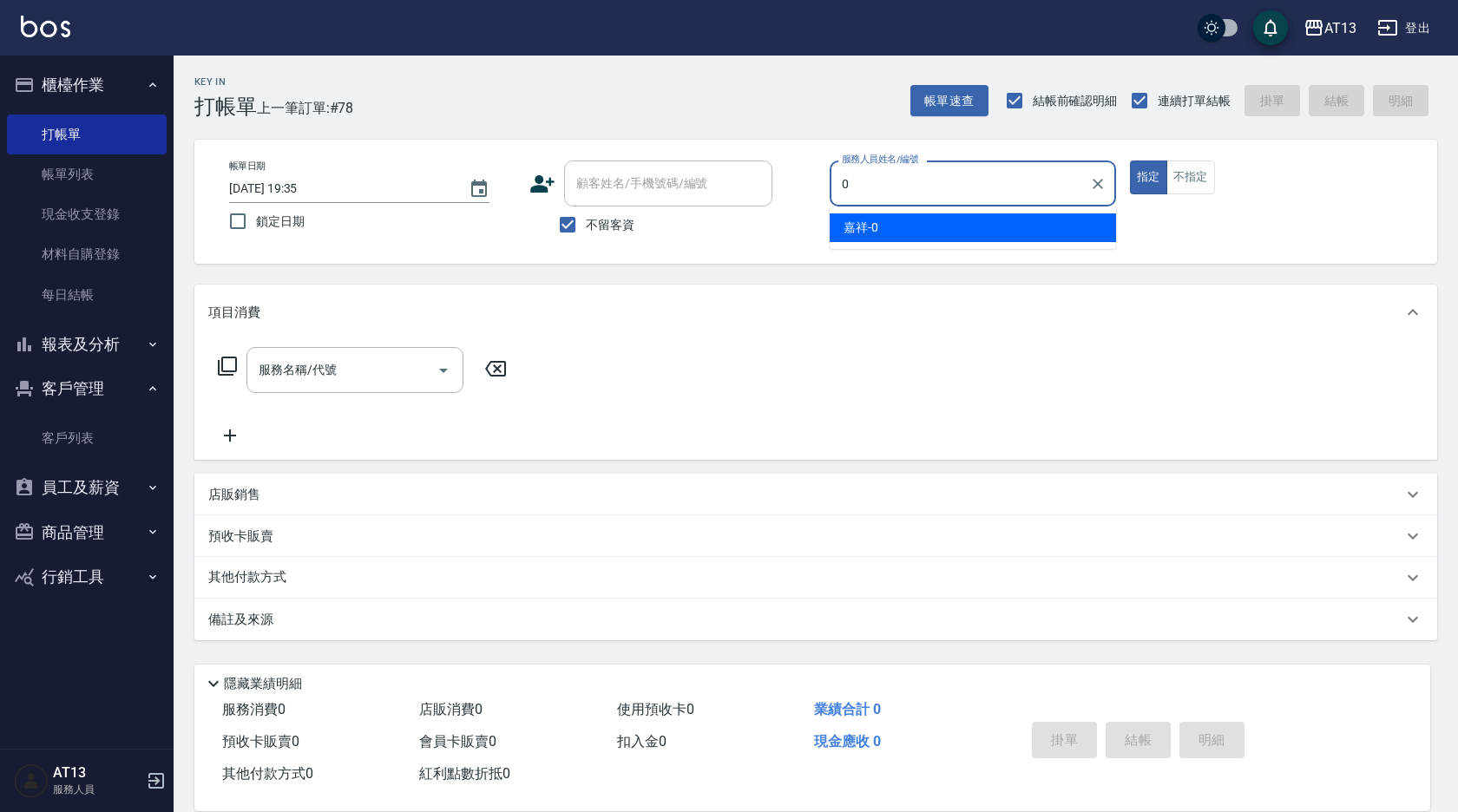
click at [971, 221] on div "嘉祥 -0" at bounding box center [972, 228] width 287 height 29
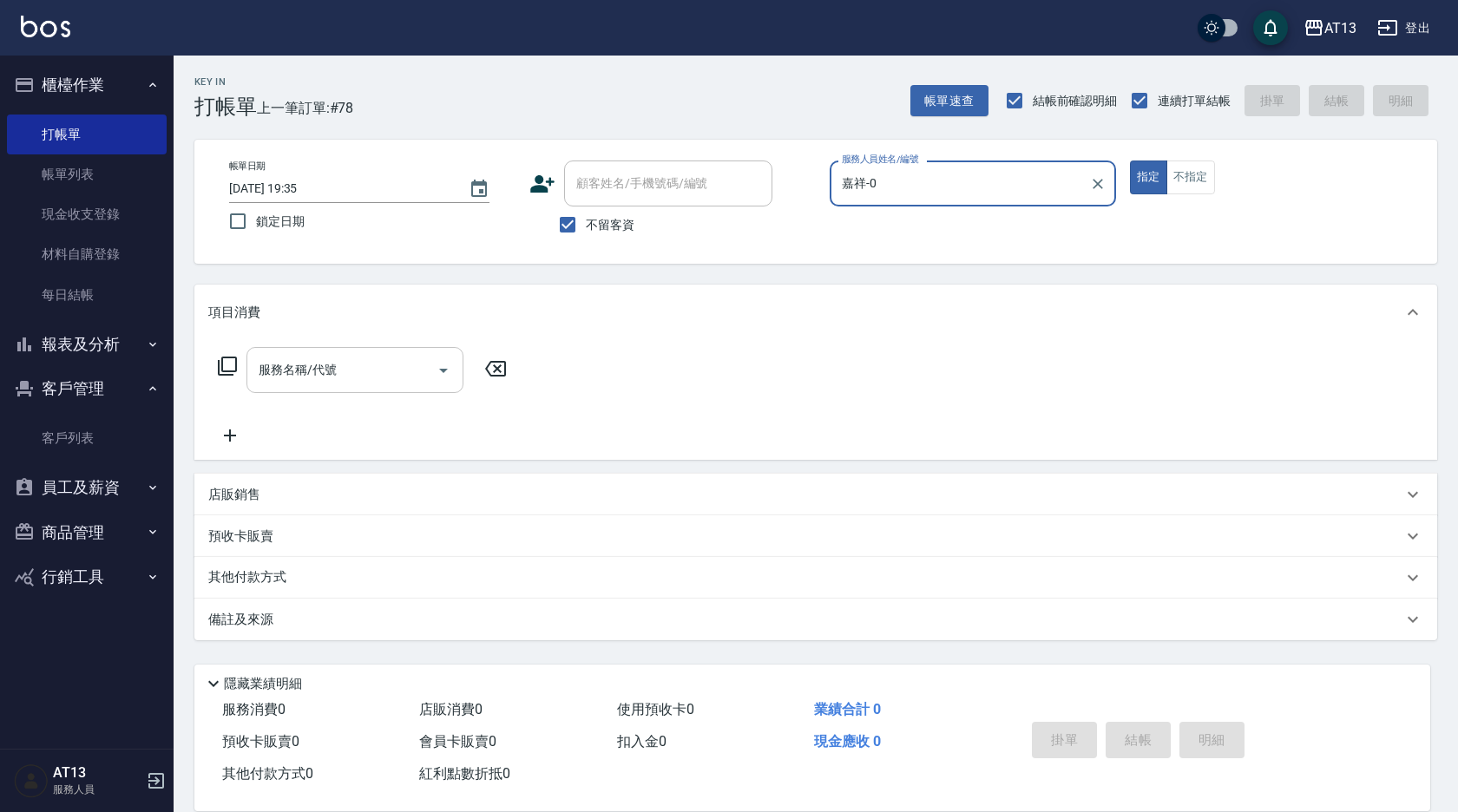
click at [343, 386] on input "服務名稱/代號" at bounding box center [342, 370] width 175 height 30
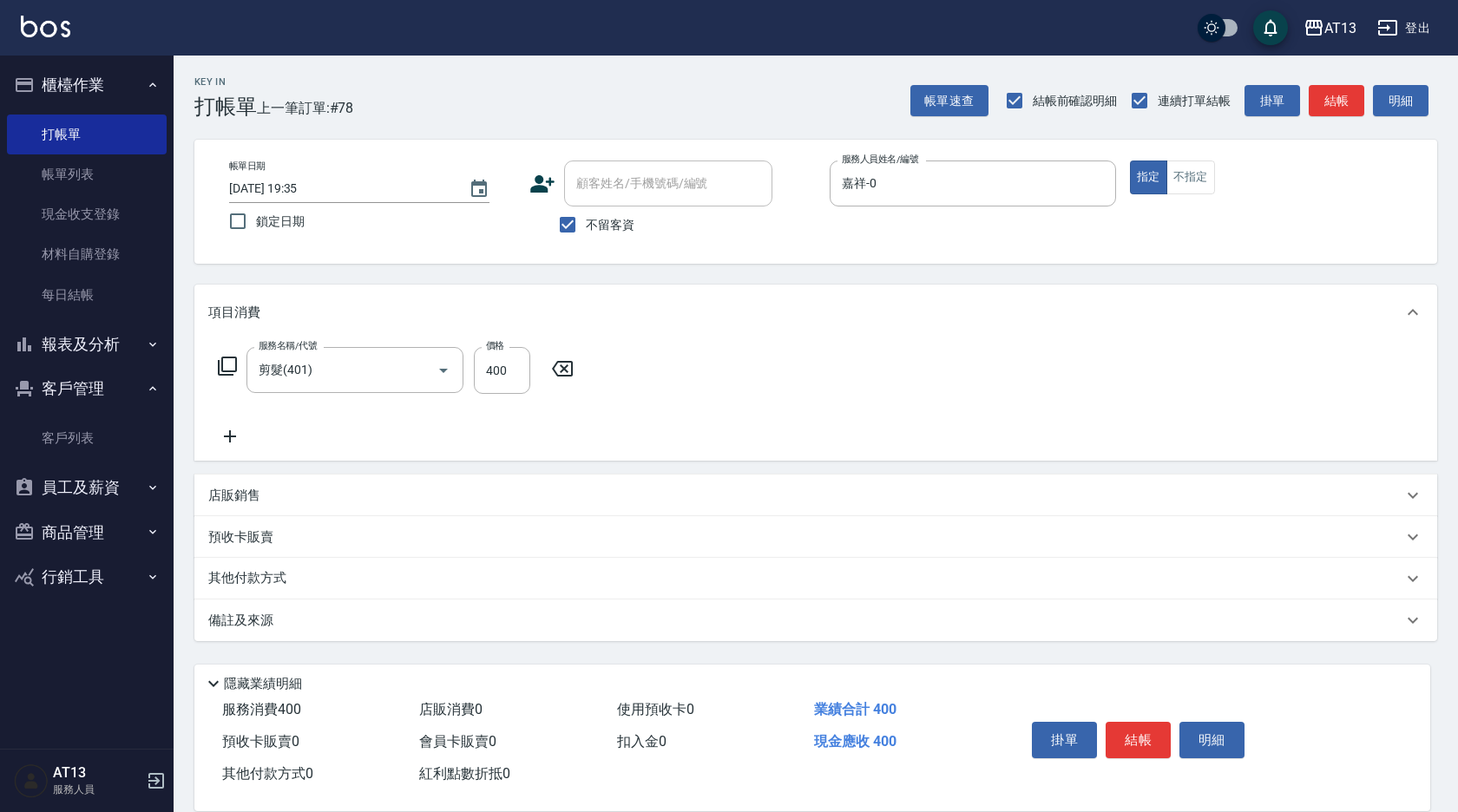
click at [980, 426] on div "服務名稱/代號 剪髮(401) 服務名稱/代號 價格 400 價格" at bounding box center [815, 400] width 1243 height 121
click at [1155, 744] on button "結帳" at bounding box center [1138, 740] width 65 height 36
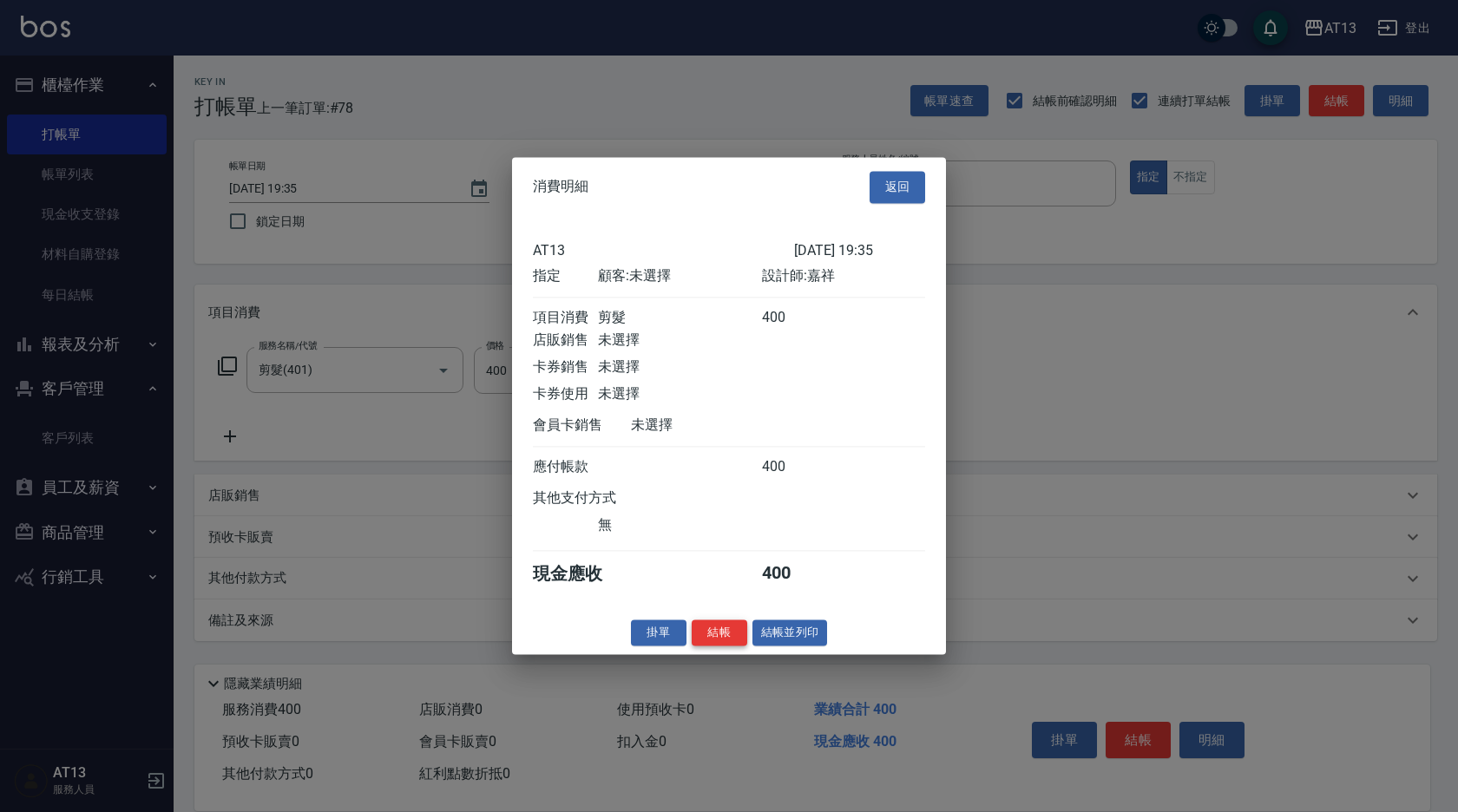
click at [749, 646] on div "掛單 結帳 結帳並列印" at bounding box center [729, 633] width 434 height 27
click at [745, 646] on button "結帳" at bounding box center [719, 633] width 55 height 27
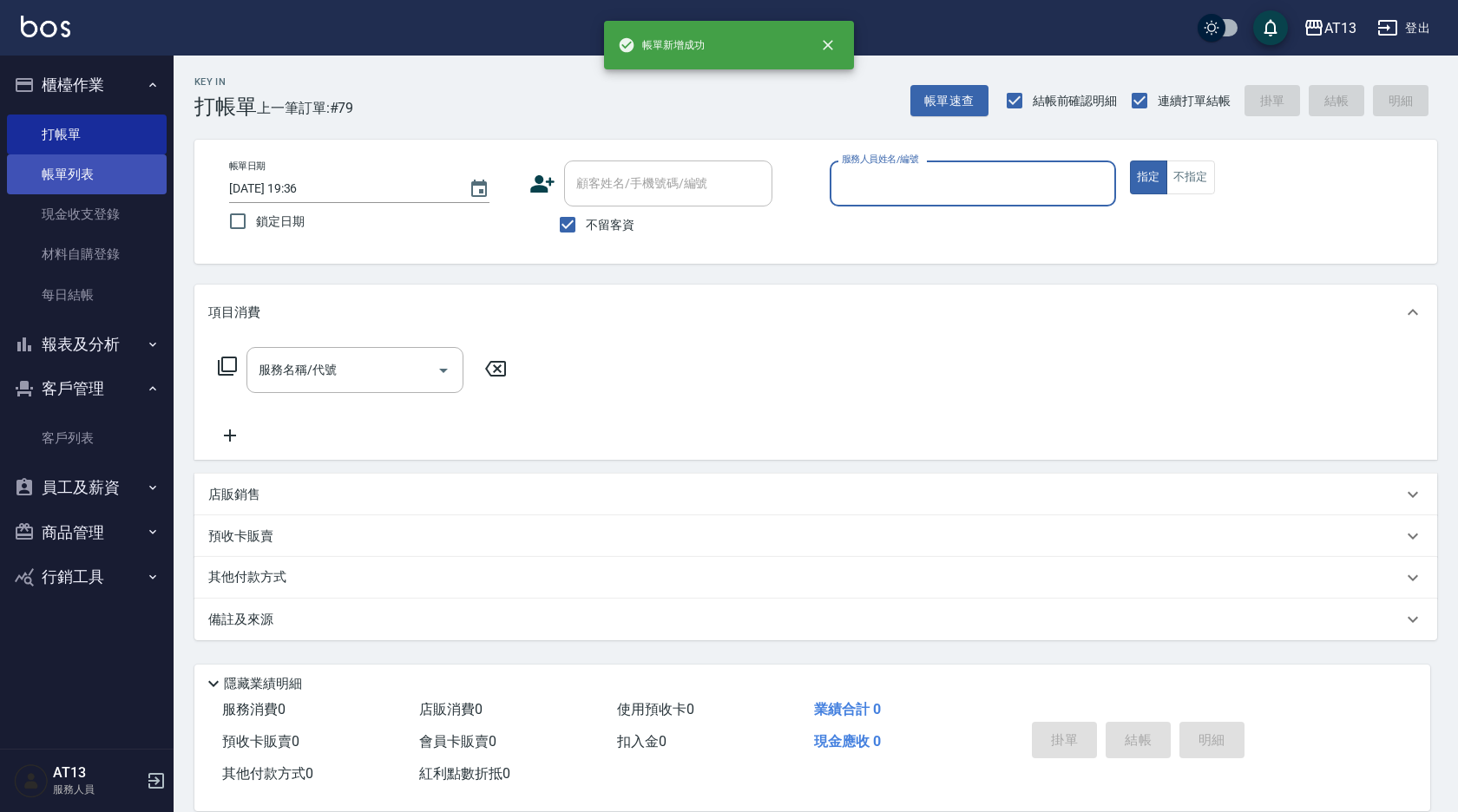
click at [106, 175] on link "帳單列表" at bounding box center [87, 174] width 160 height 40
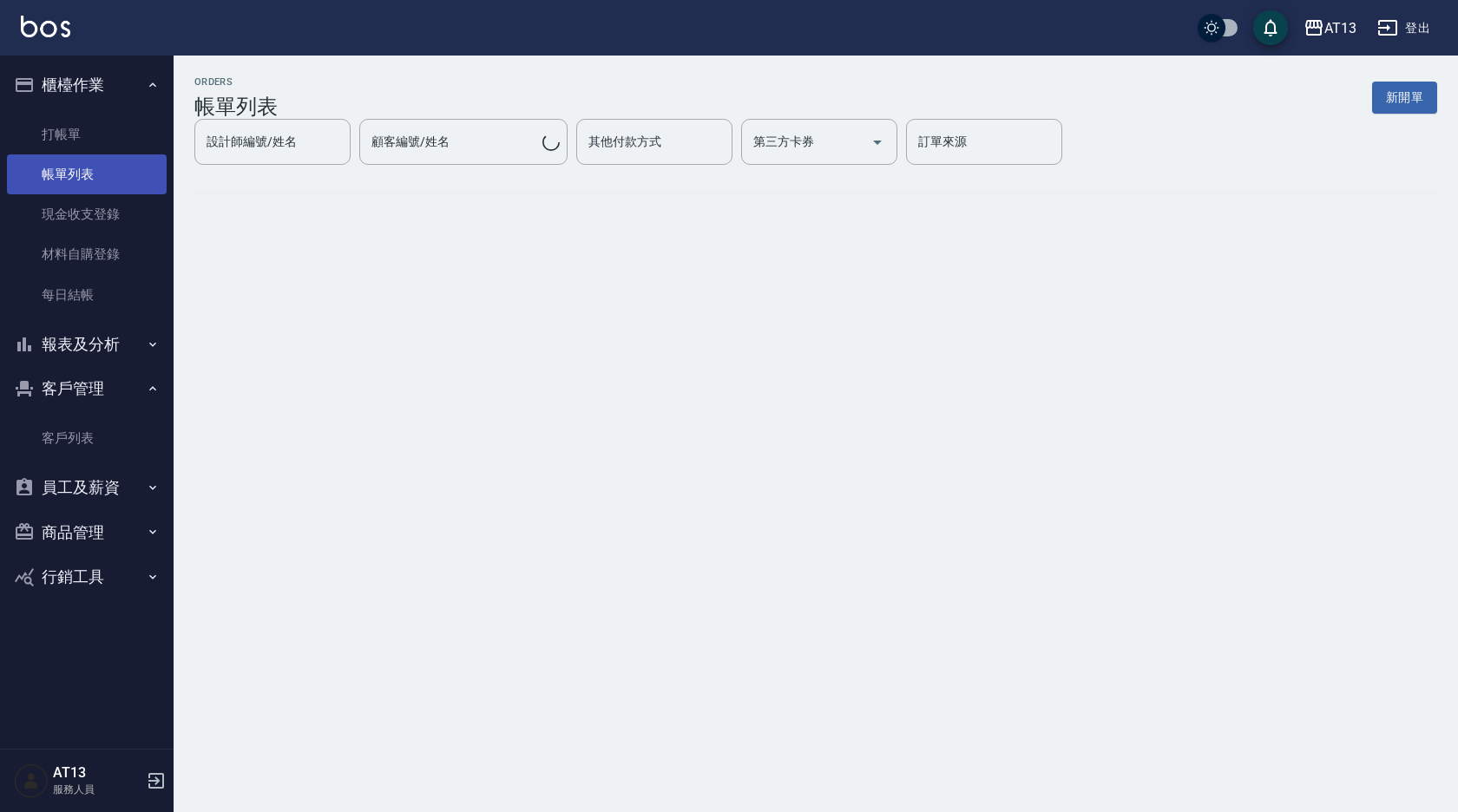
click at [74, 170] on link "帳單列表" at bounding box center [87, 174] width 160 height 40
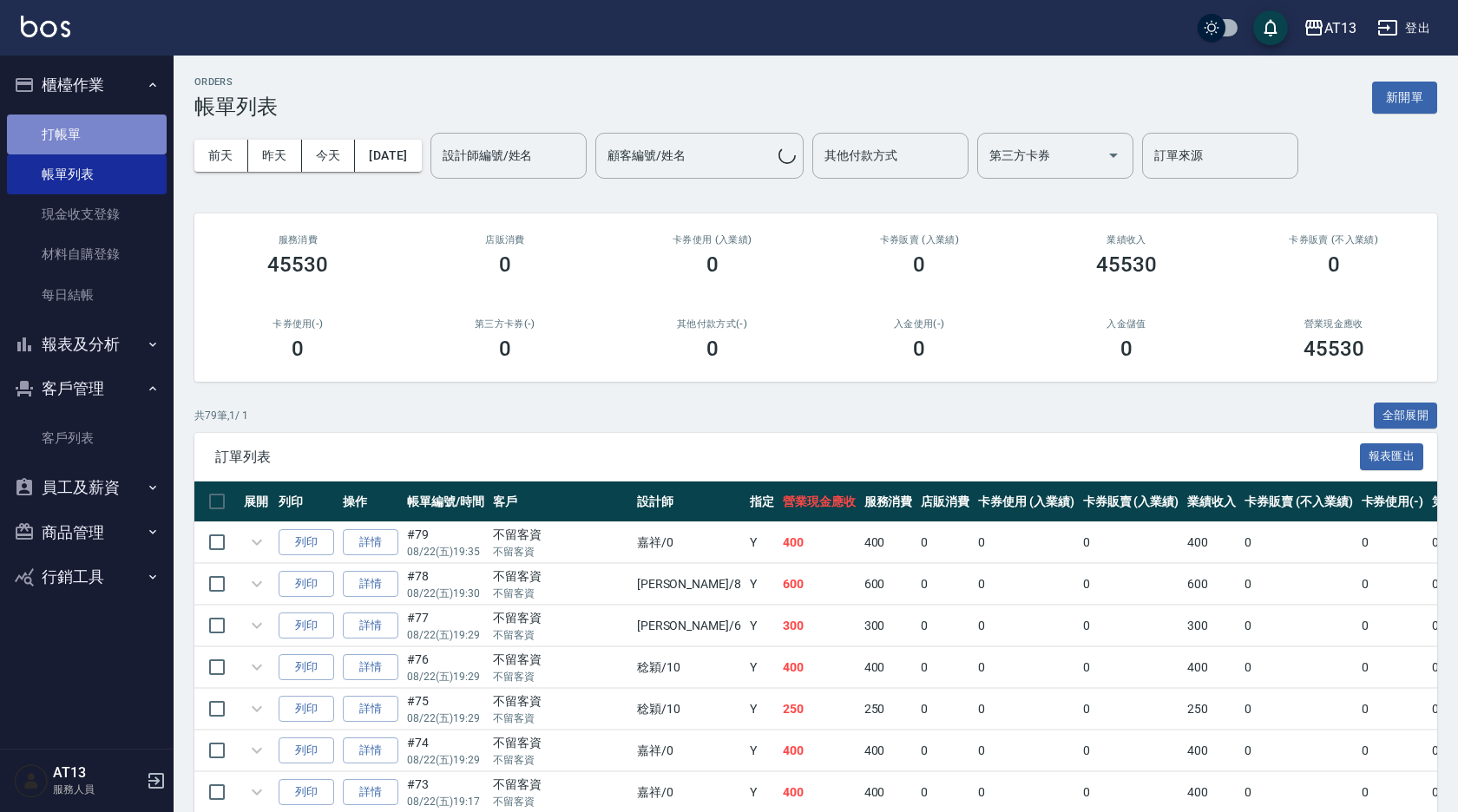
click at [56, 132] on link "打帳單" at bounding box center [87, 134] width 160 height 40
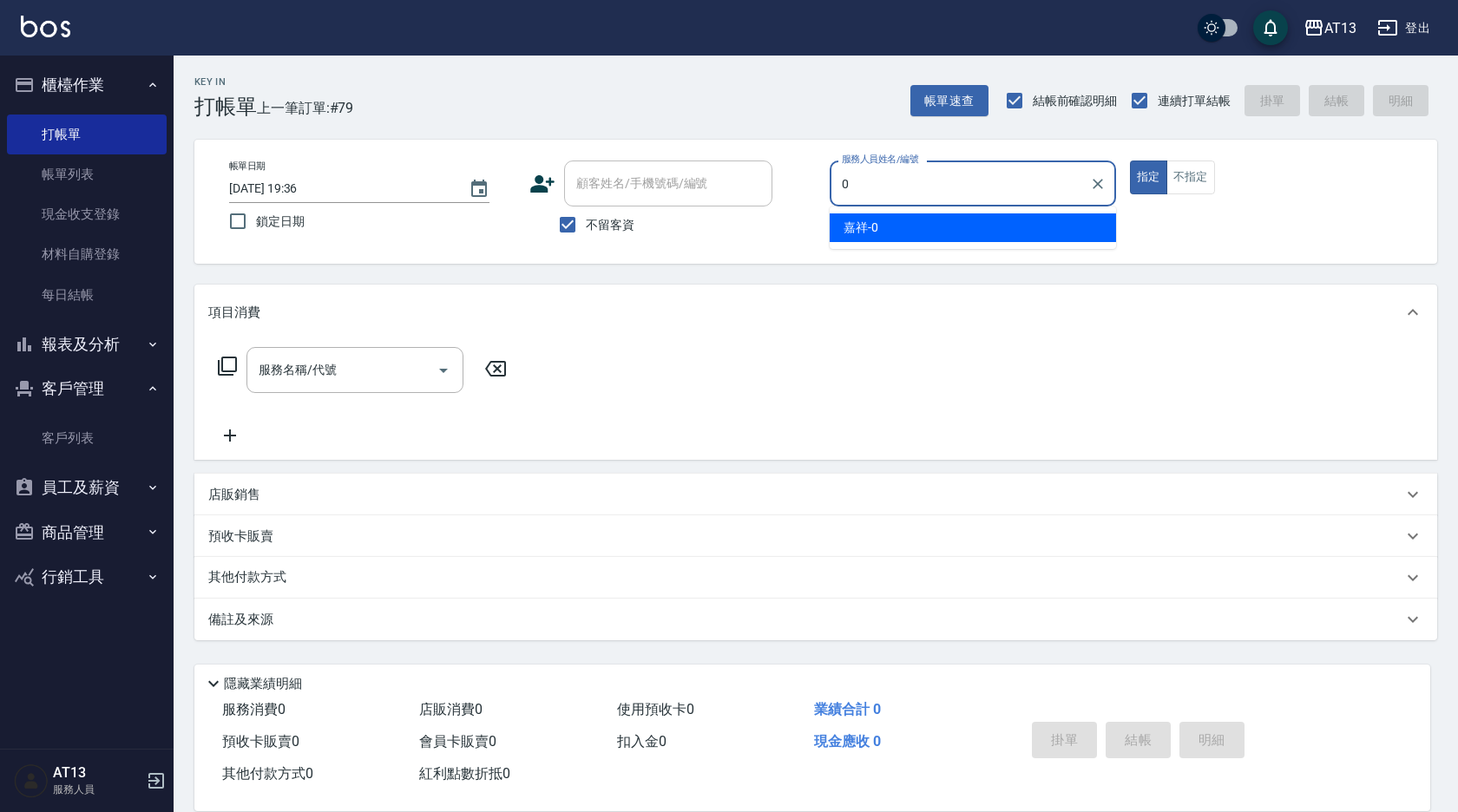
click at [926, 237] on div "嘉祥 -0" at bounding box center [972, 228] width 287 height 29
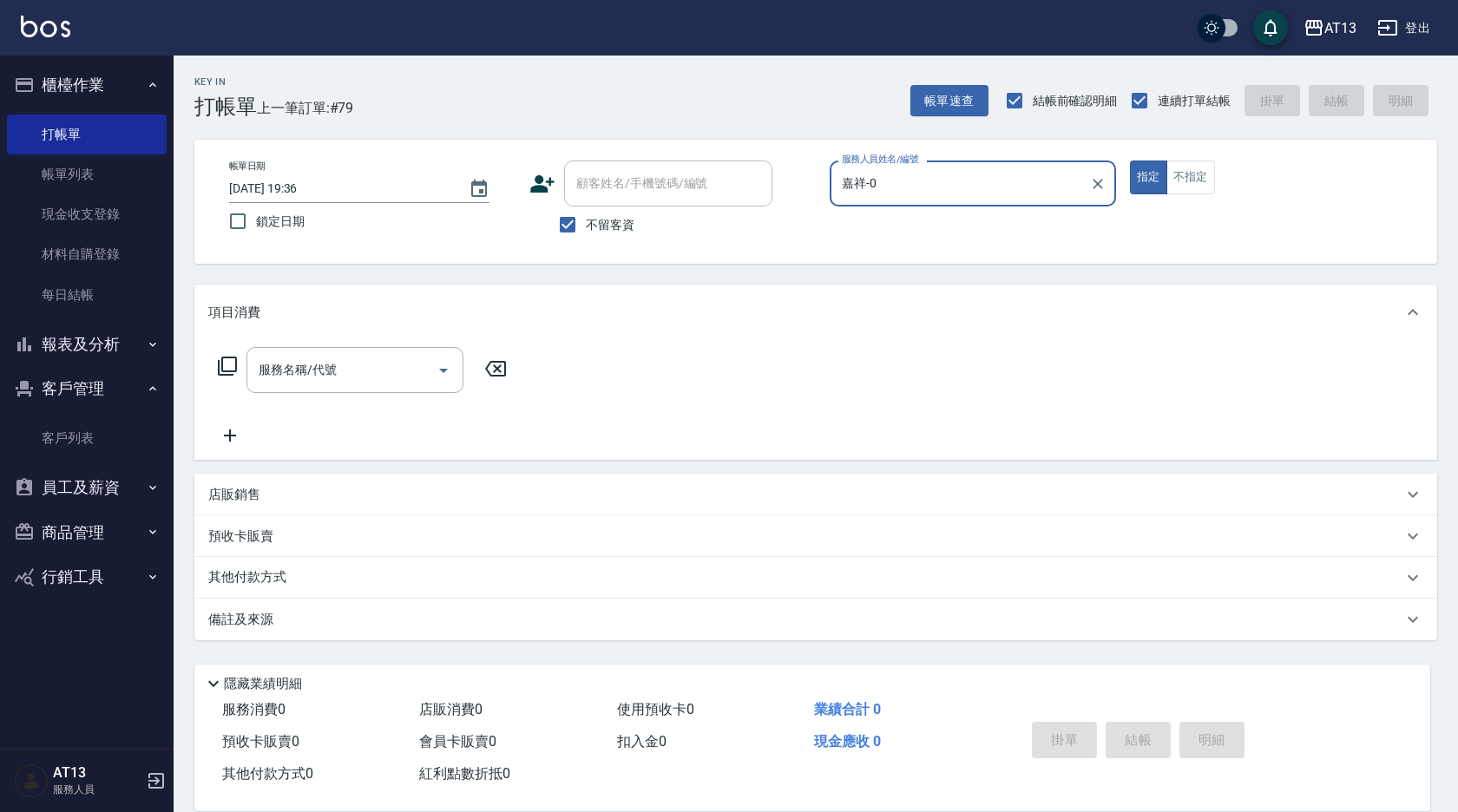
click at [323, 366] on div "服務名稱/代號 服務名稱/代號" at bounding box center [355, 370] width 217 height 46
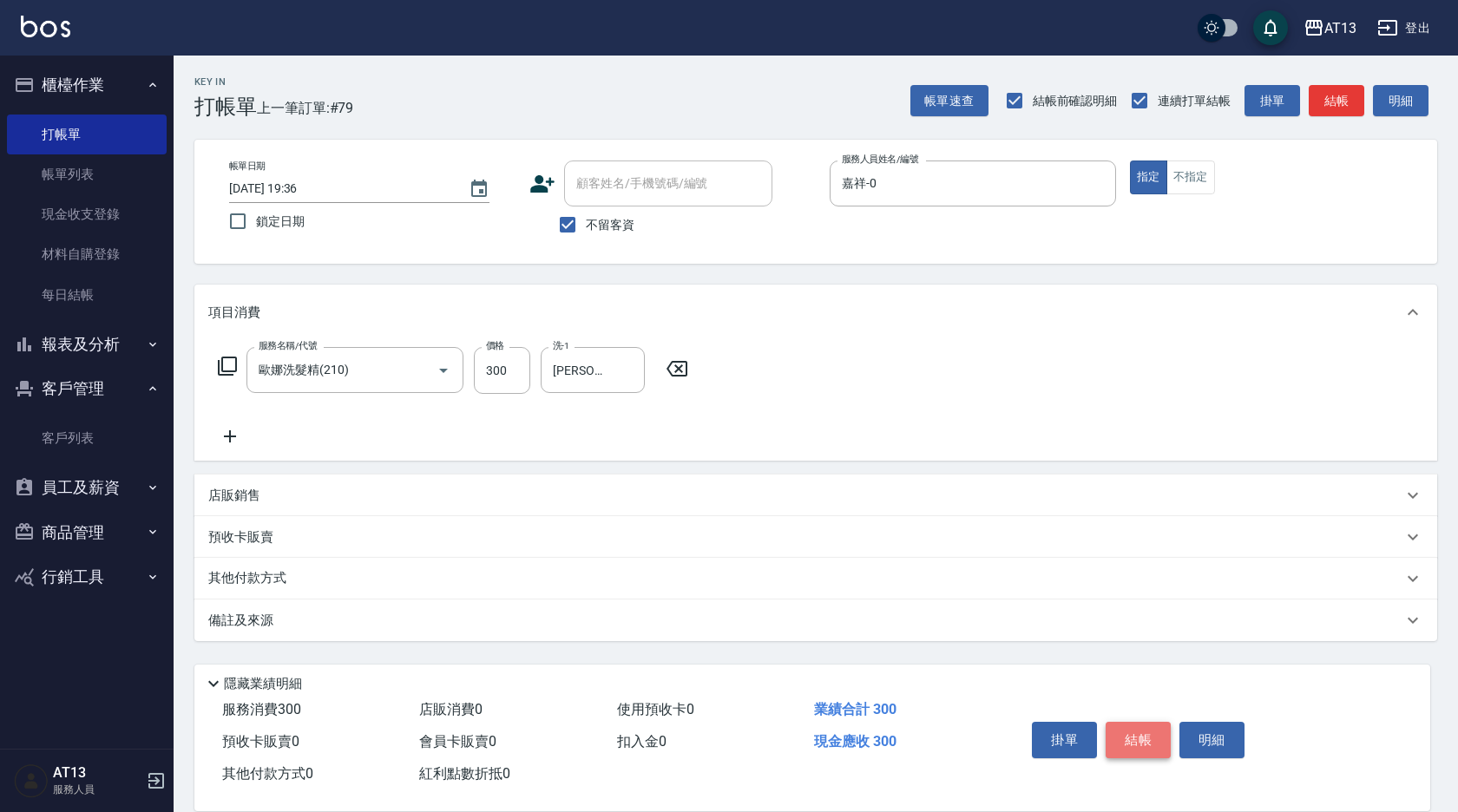
click at [1138, 733] on button "結帳" at bounding box center [1138, 740] width 65 height 36
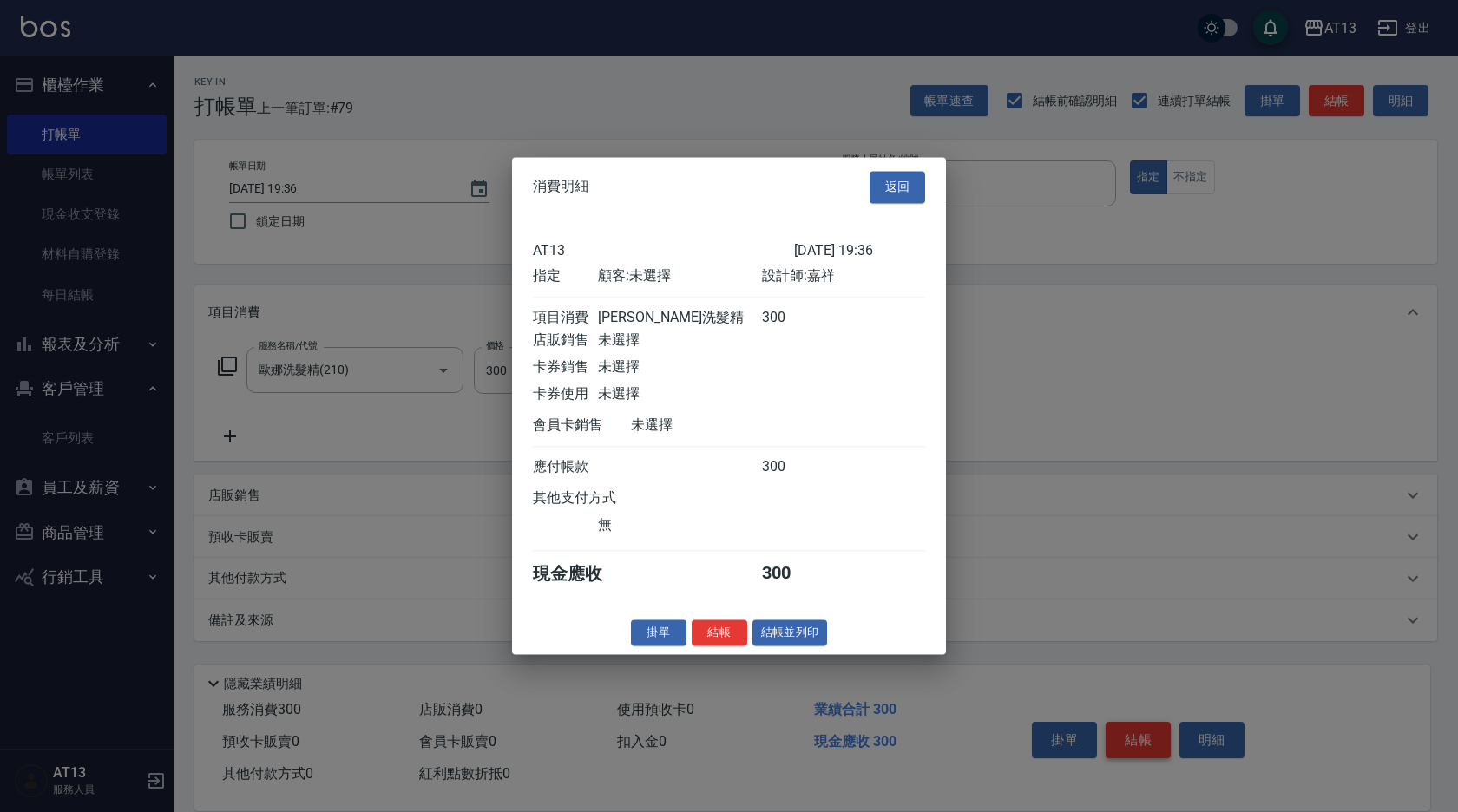
click at [1125, 720] on div at bounding box center [729, 406] width 1458 height 812
click at [723, 646] on button "結帳" at bounding box center [719, 633] width 55 height 27
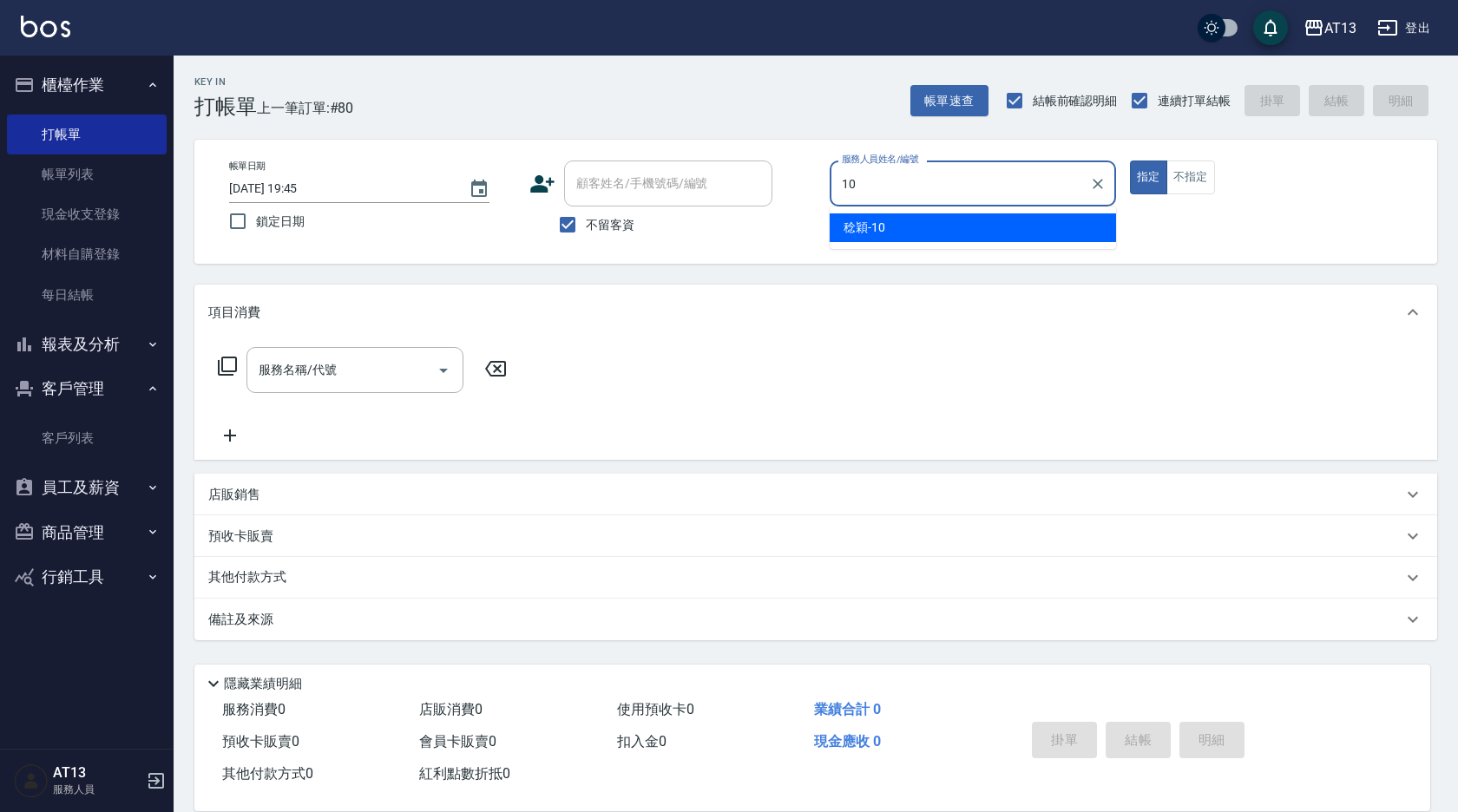
click at [944, 215] on div "[PERSON_NAME] -10" at bounding box center [972, 228] width 287 height 29
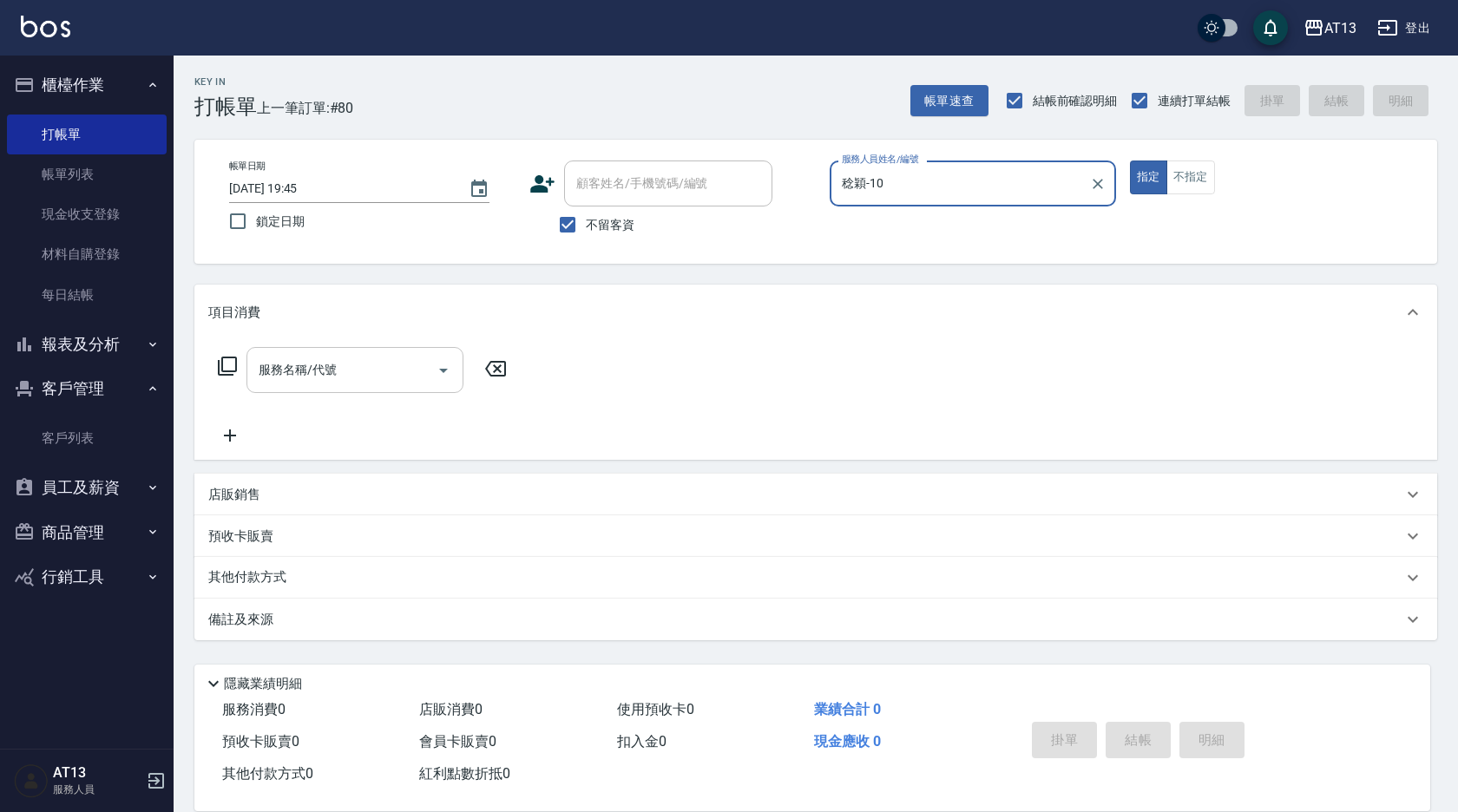
click at [383, 366] on input "服務名稱/代號" at bounding box center [342, 370] width 175 height 30
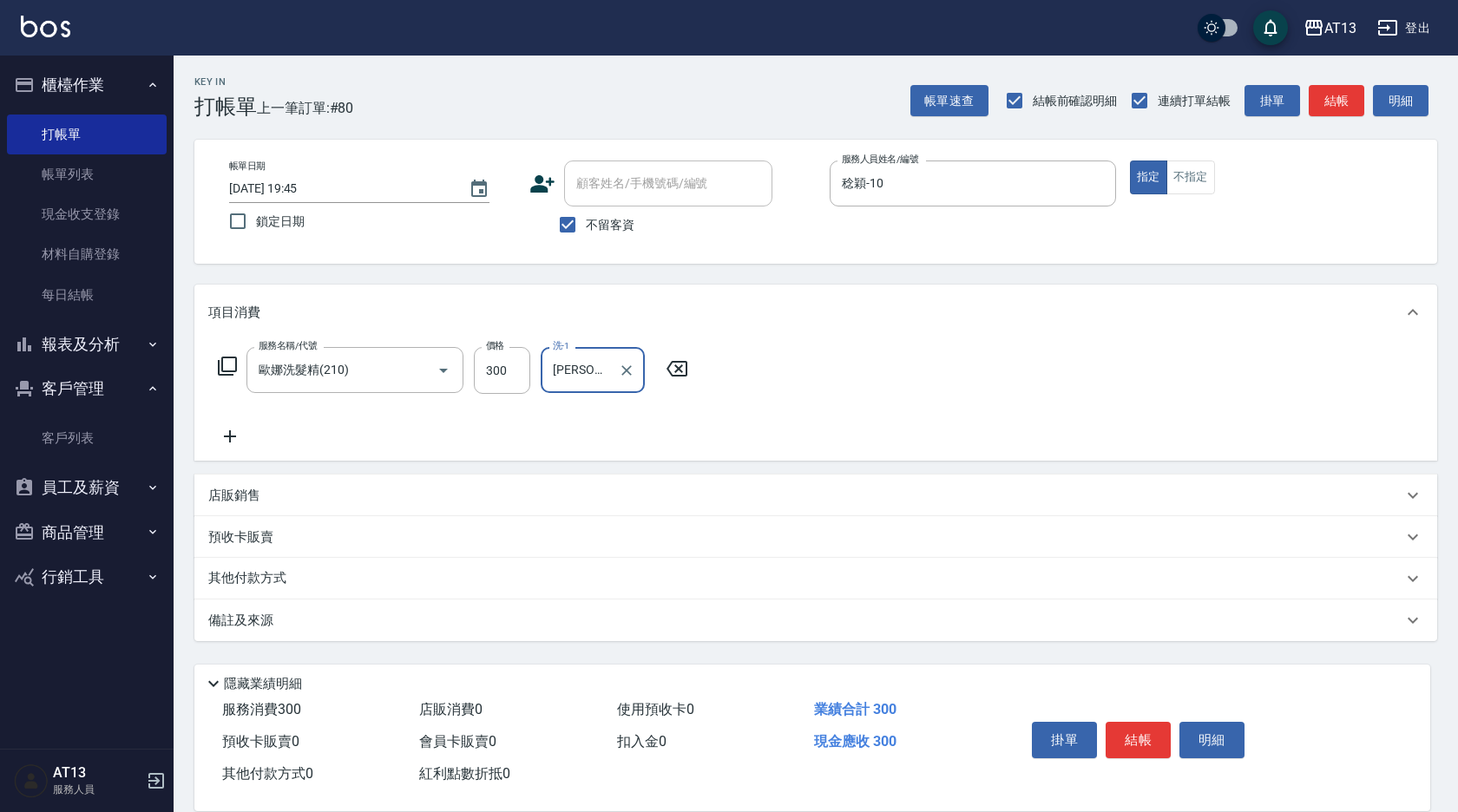
click at [1110, 757] on div "掛單 結帳 明細" at bounding box center [1138, 742] width 227 height 54
click at [1130, 740] on button "結帳" at bounding box center [1138, 740] width 65 height 36
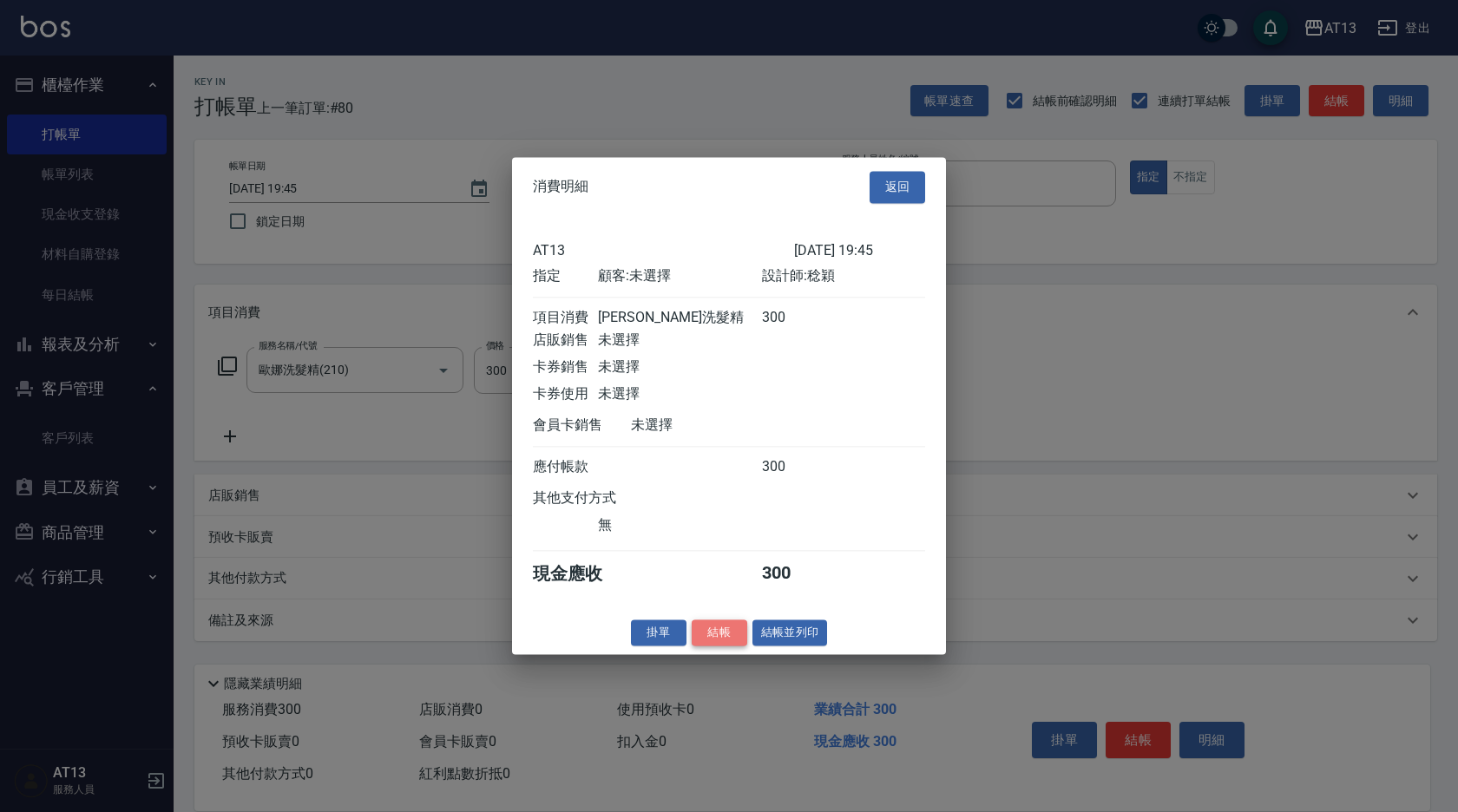
click at [720, 642] on button "結帳" at bounding box center [719, 633] width 55 height 27
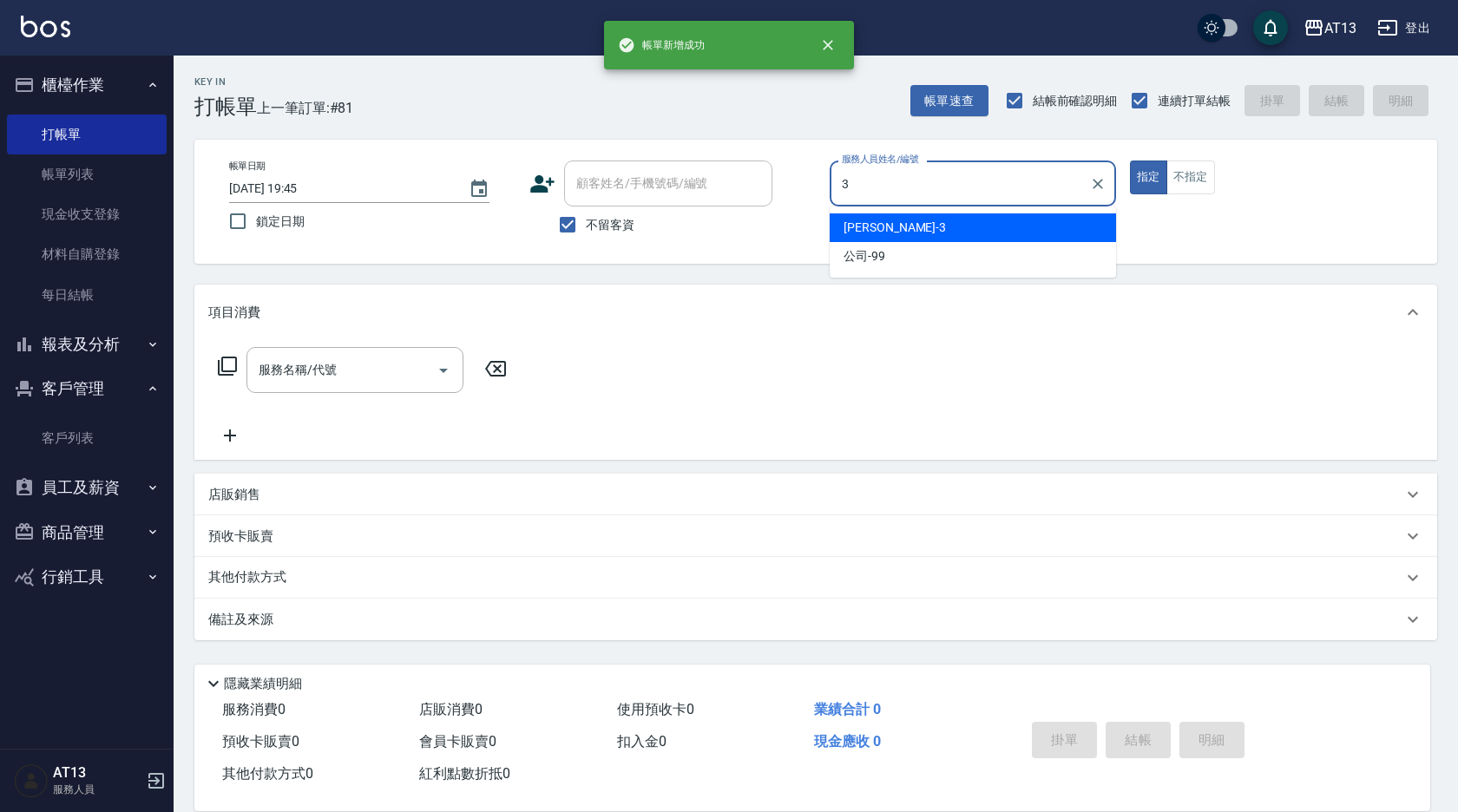
click at [1091, 228] on div "[PERSON_NAME] -3" at bounding box center [972, 228] width 287 height 29
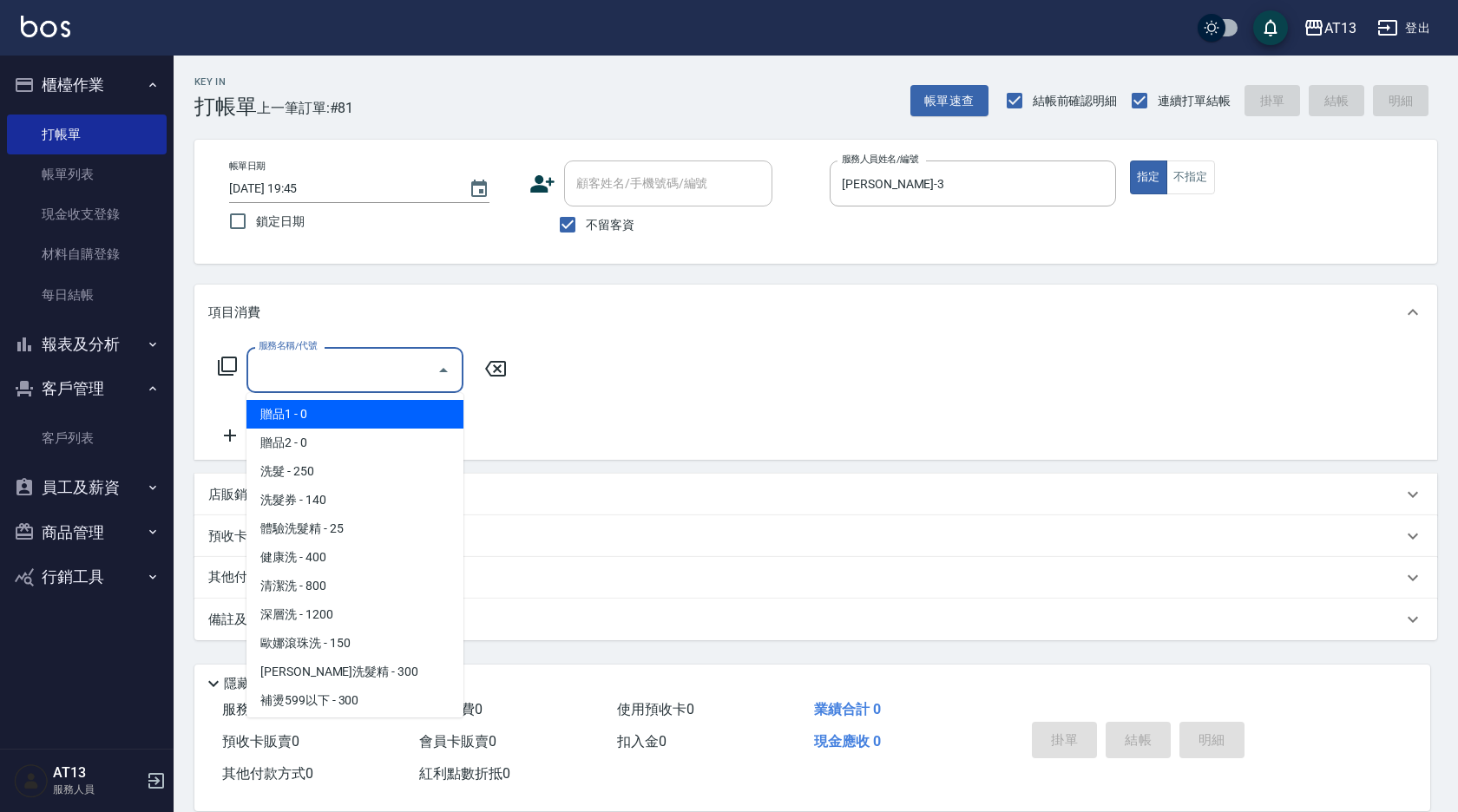
click at [402, 360] on input "服務名稱/代號" at bounding box center [342, 370] width 175 height 30
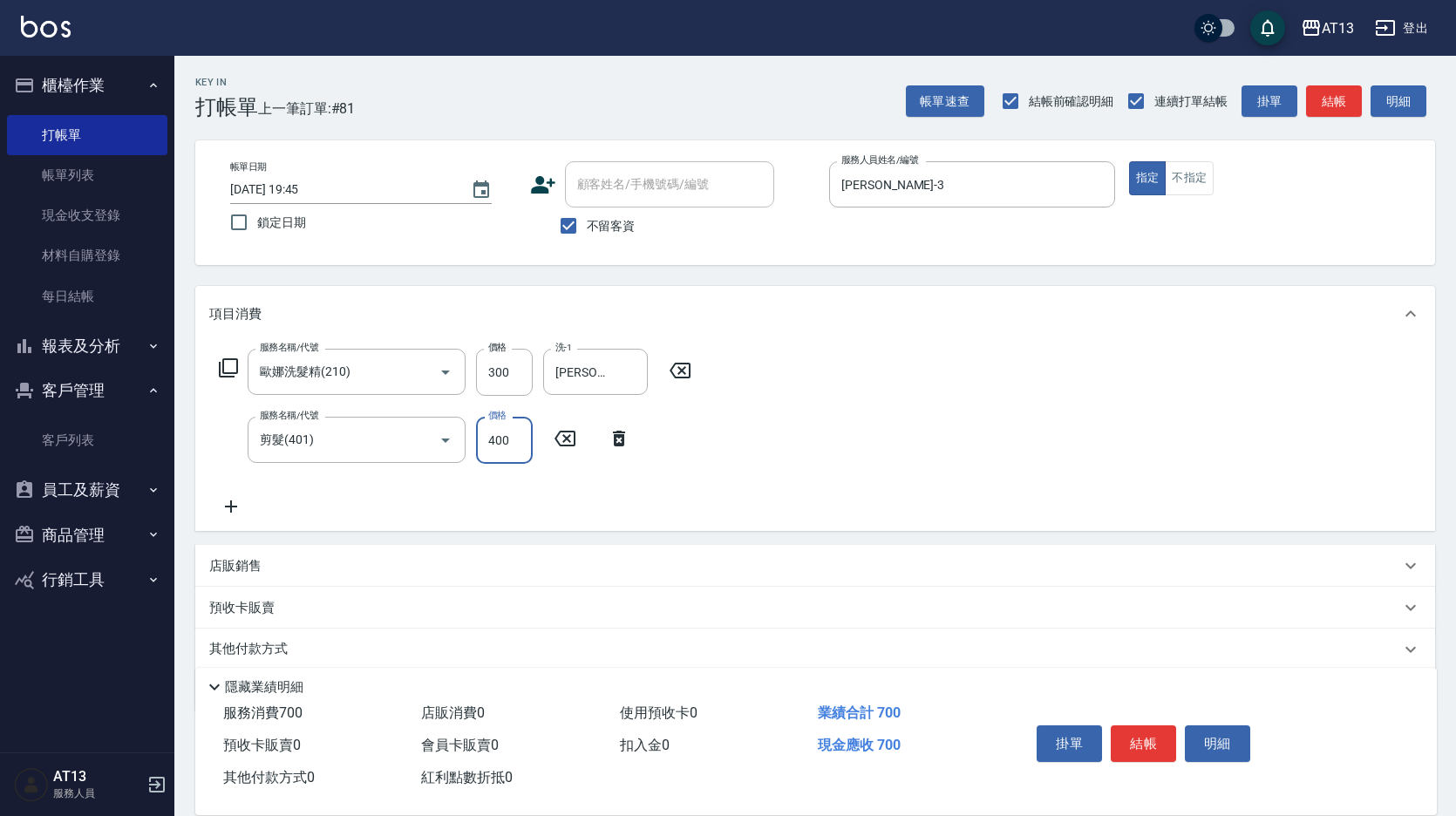
drag, startPoint x: 1161, startPoint y: 469, endPoint x: 1096, endPoint y: 682, distance: 222.7
click at [1161, 471] on div "服務名稱/代號 [PERSON_NAME]洗髮精(210) 服務名稱/代號 價格 300 價格 洗-1 [PERSON_NAME]-31 洗-1 服務名稱/代…" at bounding box center [815, 436] width 1240 height 189
click at [1138, 725] on button "結帳" at bounding box center [1143, 743] width 65 height 36
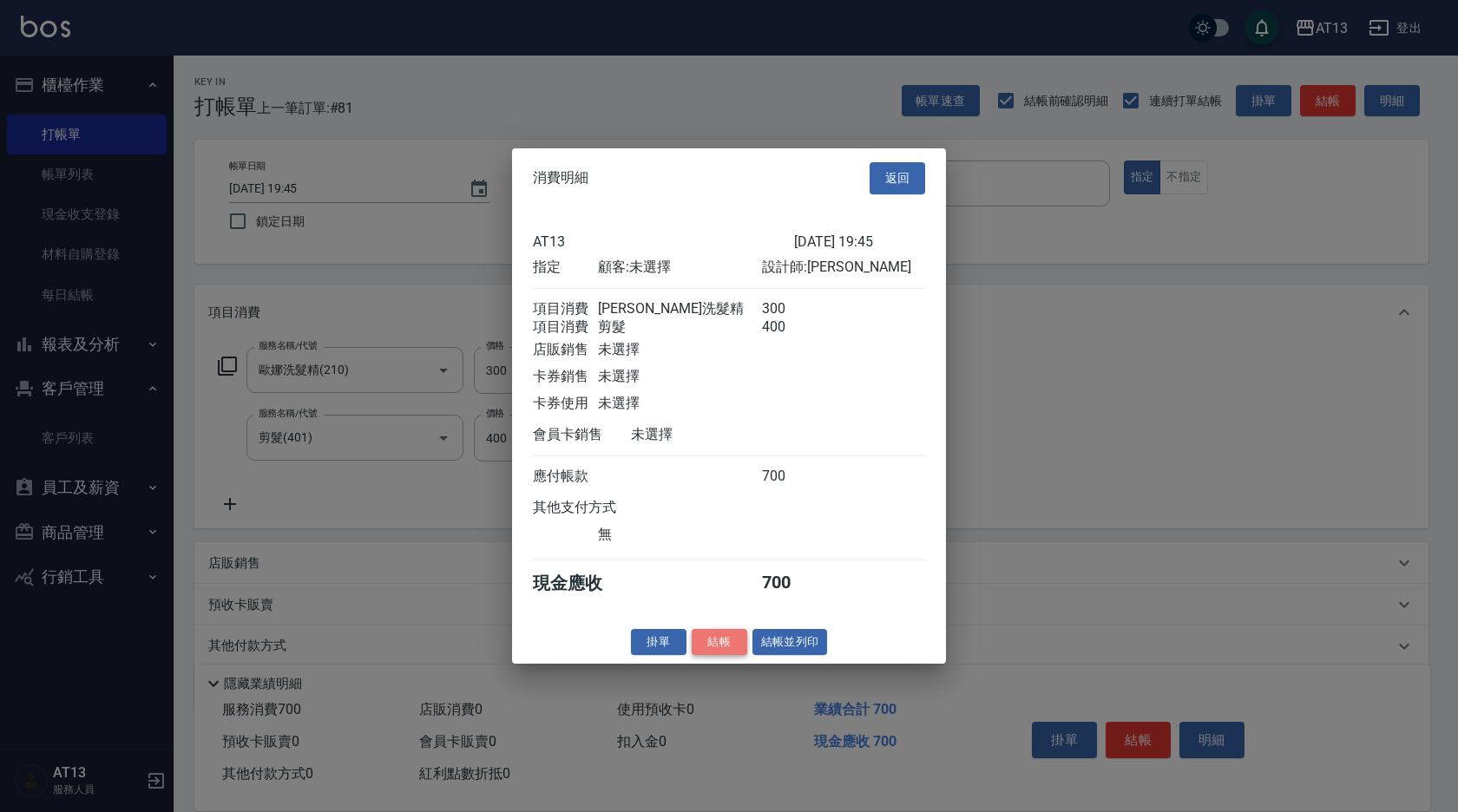
click at [708, 655] on button "結帳" at bounding box center [719, 642] width 55 height 27
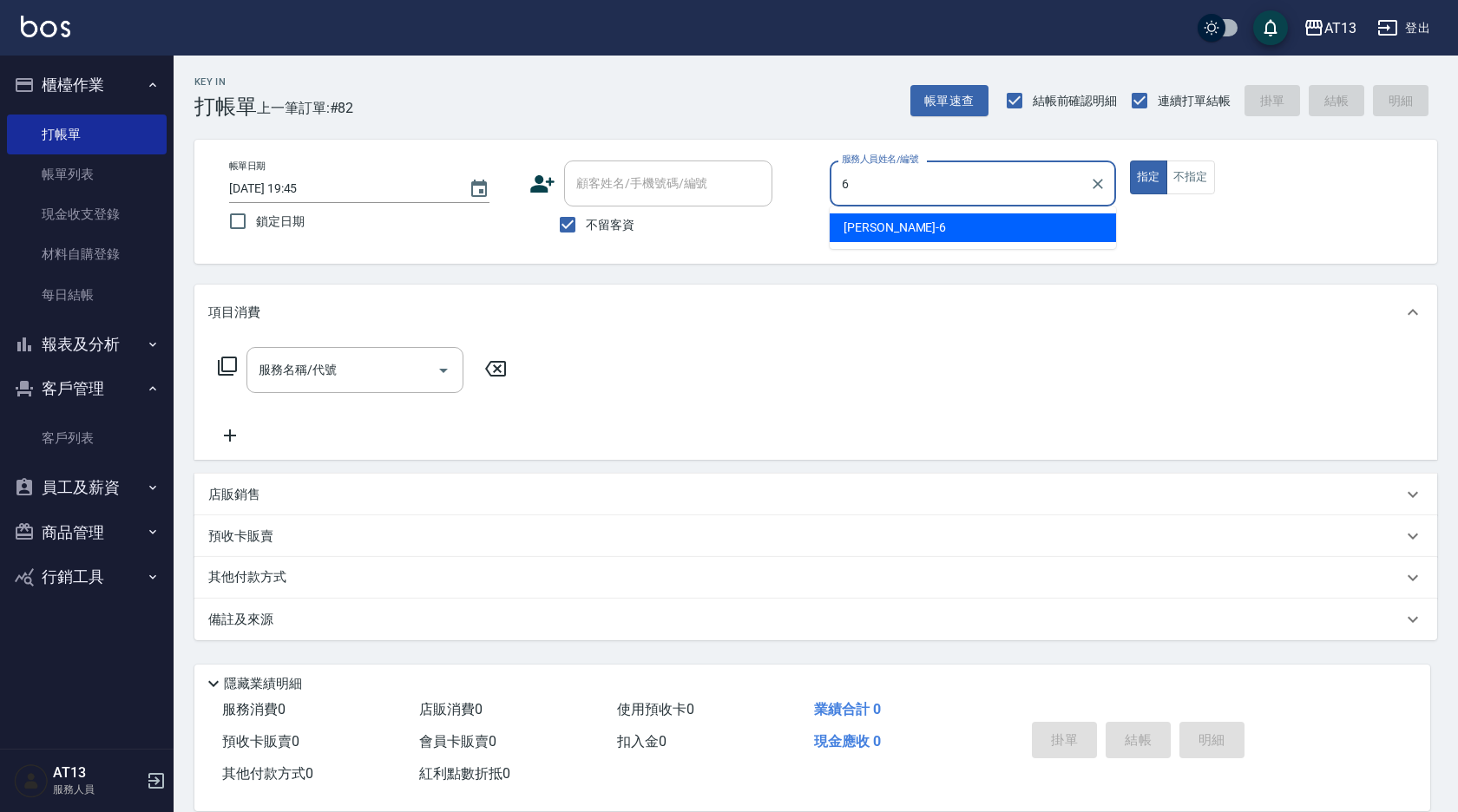
click at [925, 235] on div "亭妤 -6" at bounding box center [972, 228] width 287 height 29
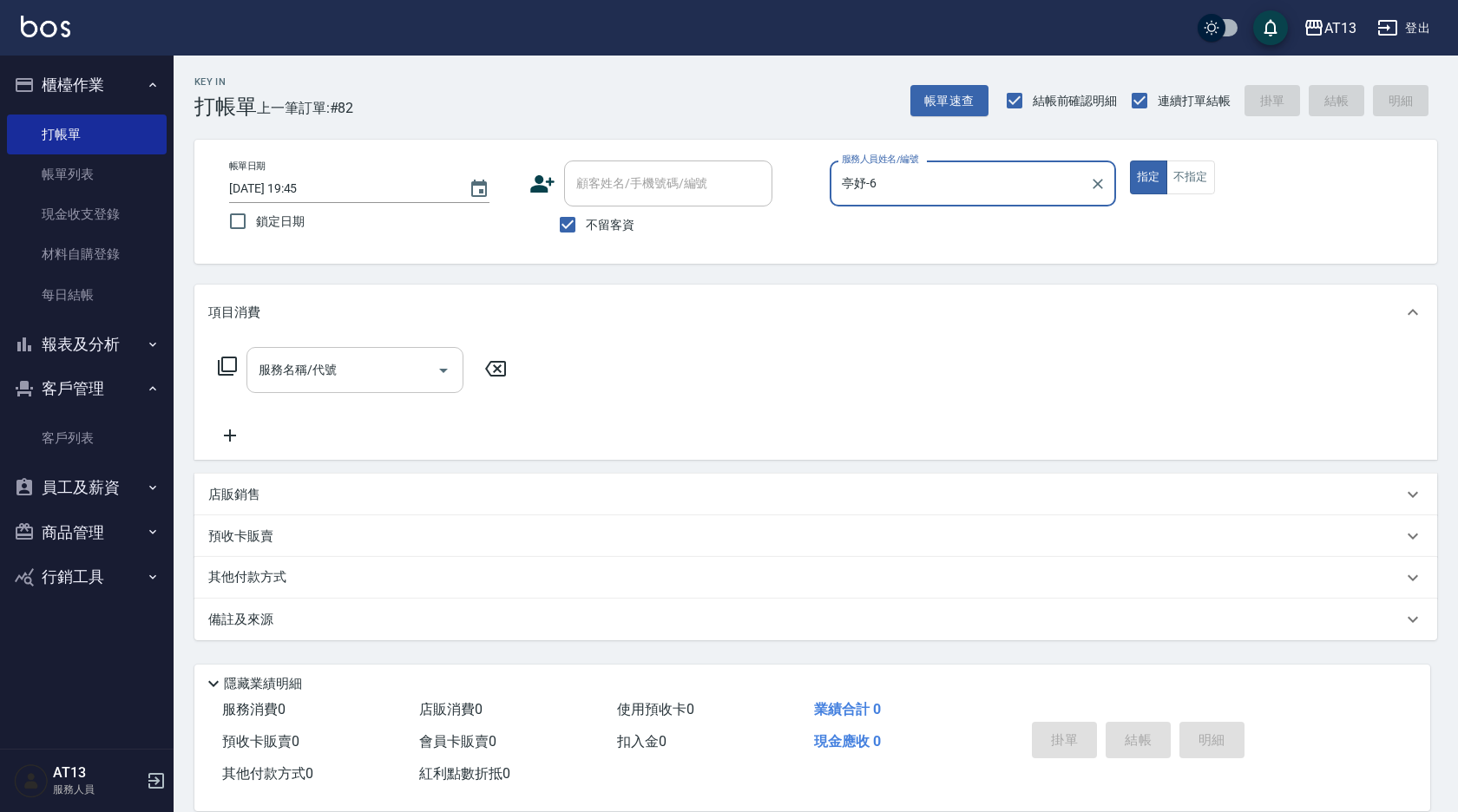
click at [355, 375] on input "服務名稱/代號" at bounding box center [342, 370] width 175 height 30
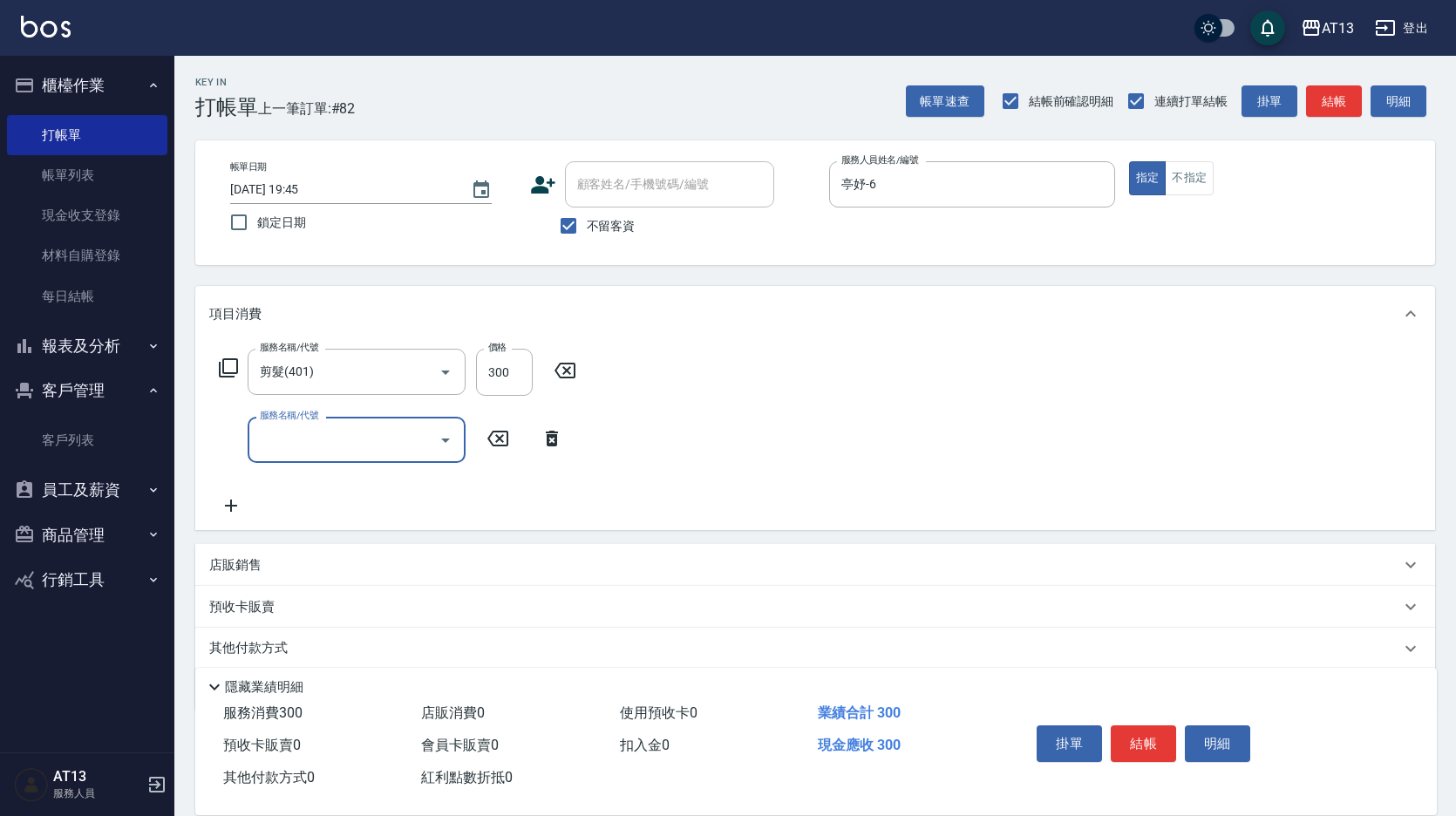
click at [922, 303] on div "項目消費" at bounding box center [815, 314] width 1240 height 55
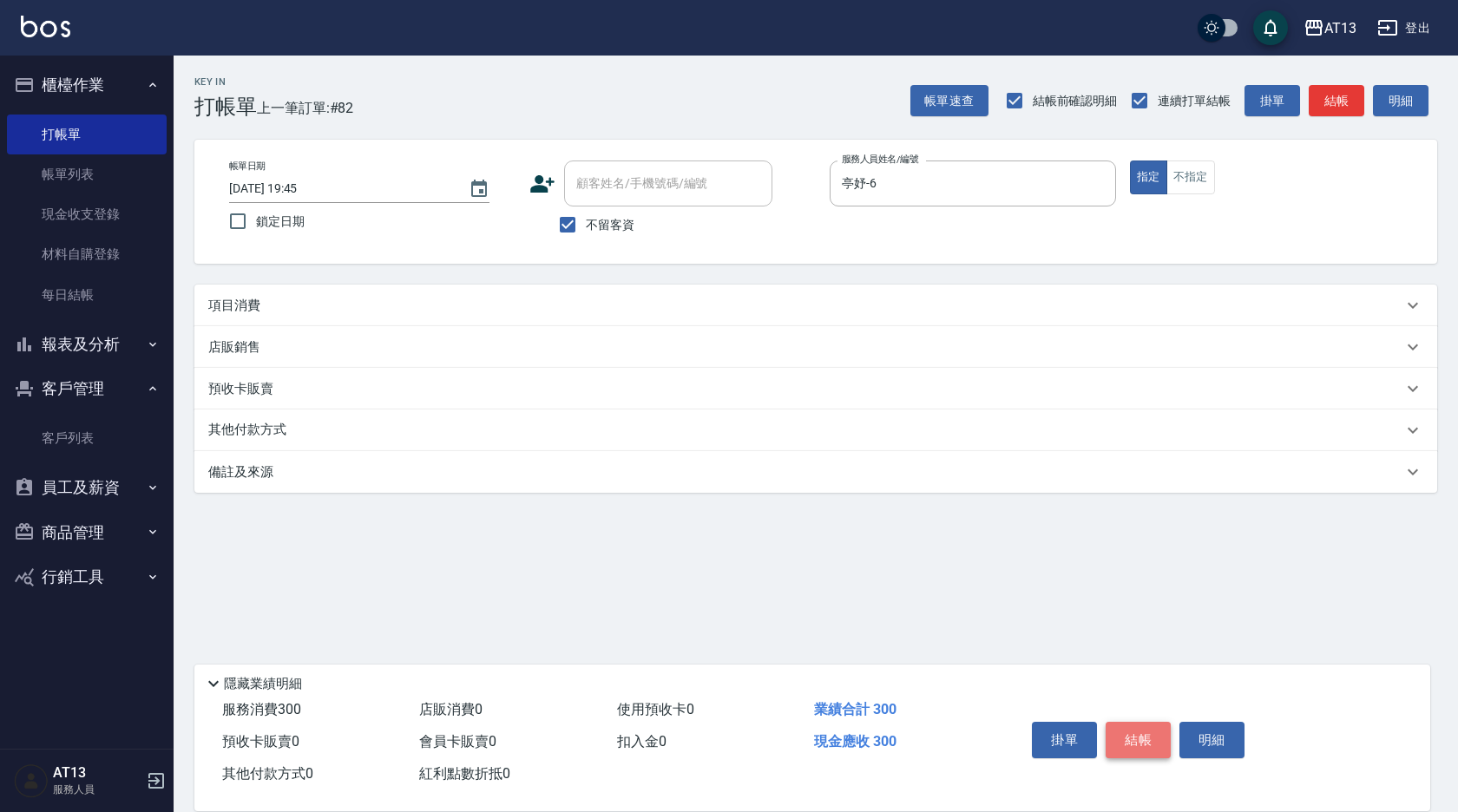
click at [1145, 733] on button "結帳" at bounding box center [1138, 740] width 65 height 36
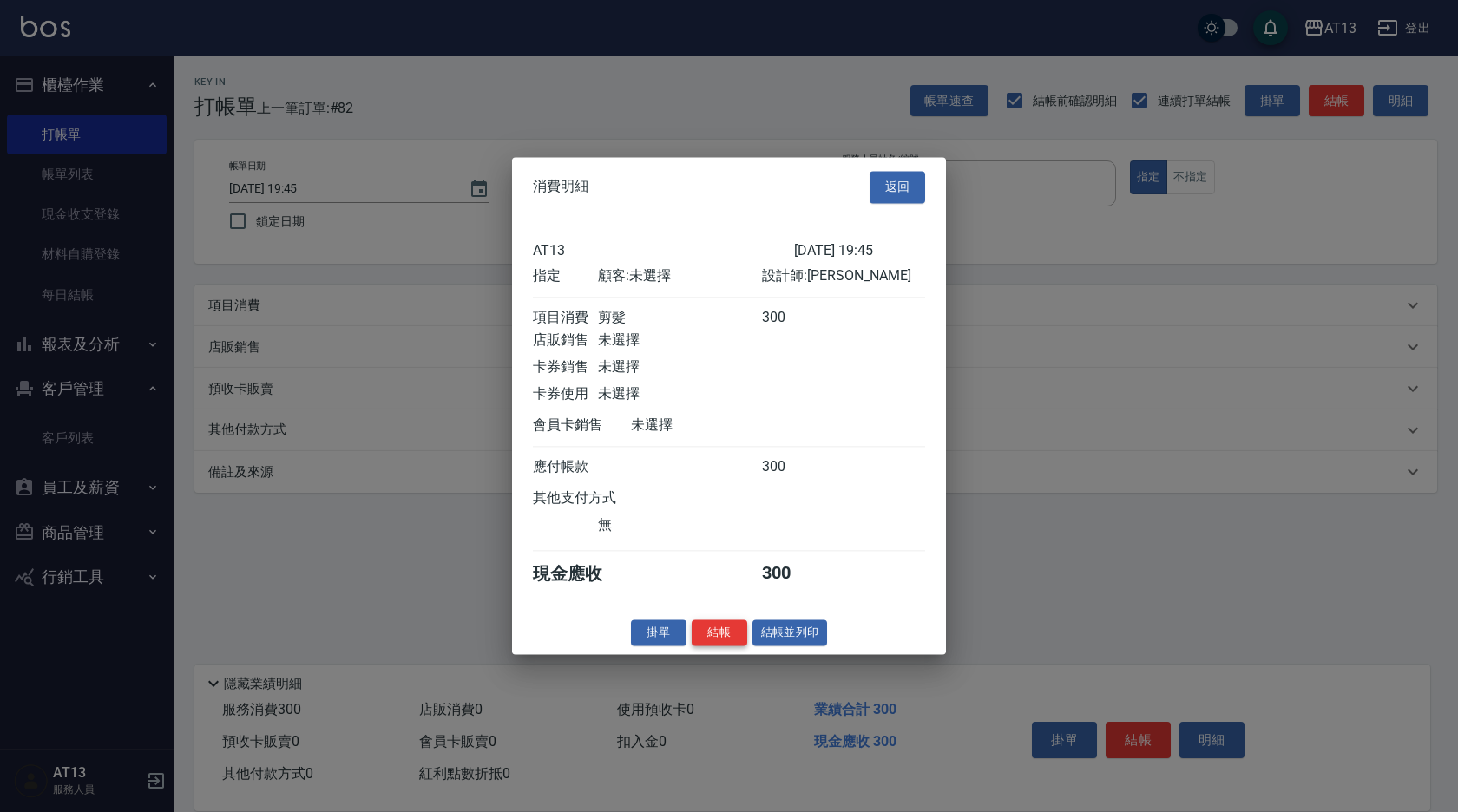
click at [724, 644] on button "結帳" at bounding box center [719, 633] width 55 height 27
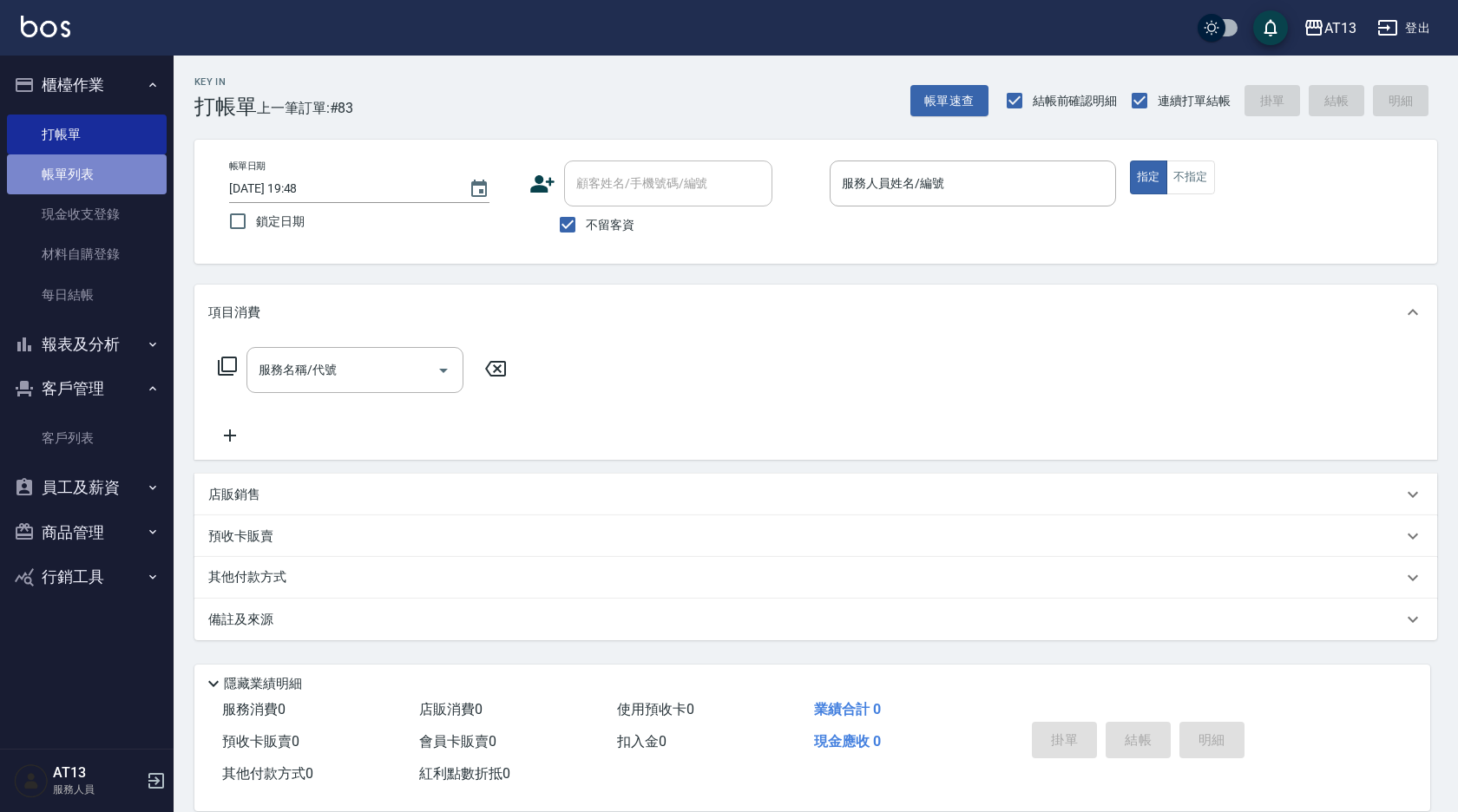
drag, startPoint x: 65, startPoint y: 184, endPoint x: 74, endPoint y: 179, distance: 10.3
click at [65, 184] on link "帳單列表" at bounding box center [87, 174] width 160 height 40
click at [74, 179] on link "帳單列表" at bounding box center [87, 174] width 160 height 40
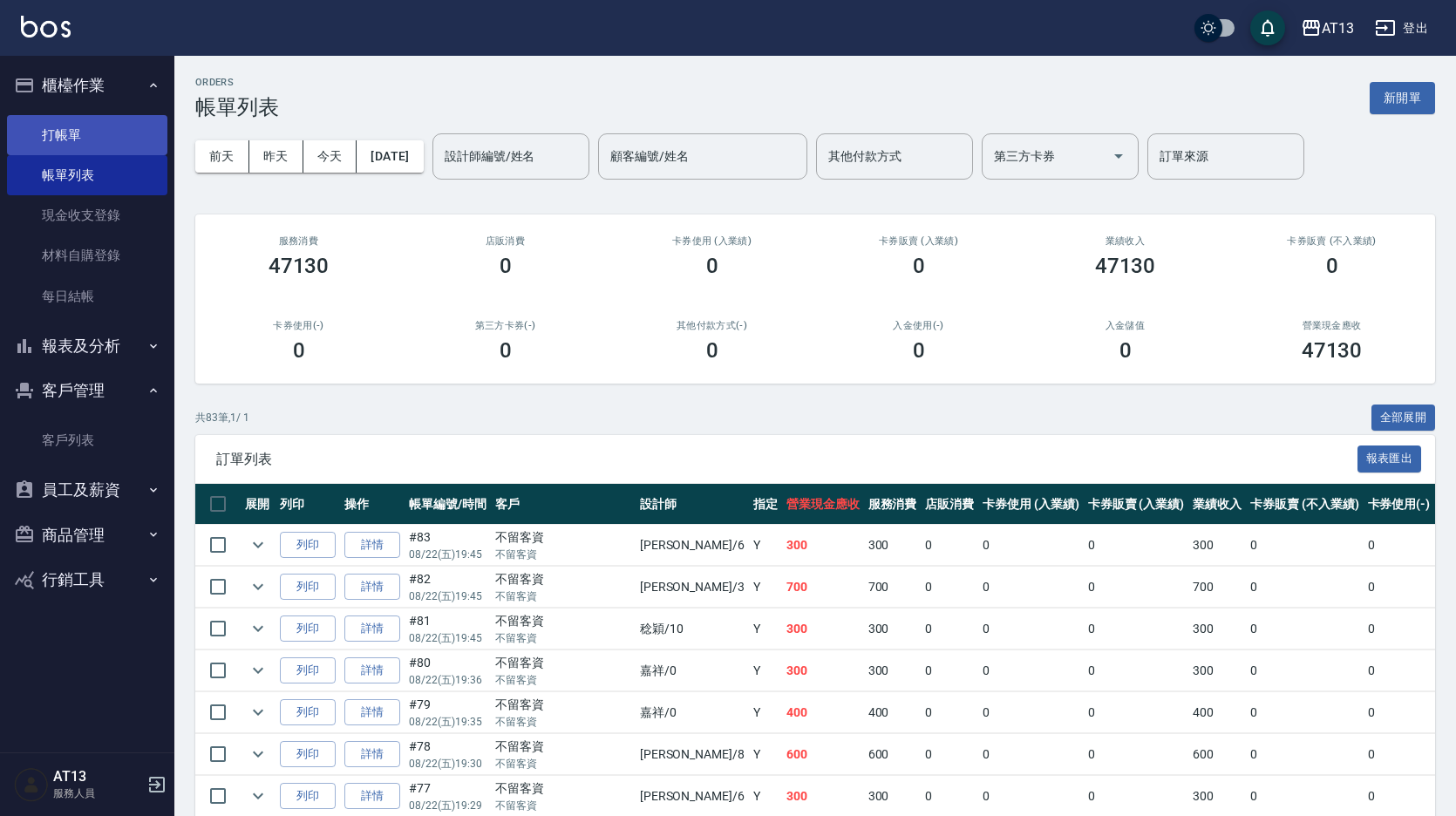
click at [56, 115] on link "打帳單" at bounding box center [87, 135] width 161 height 40
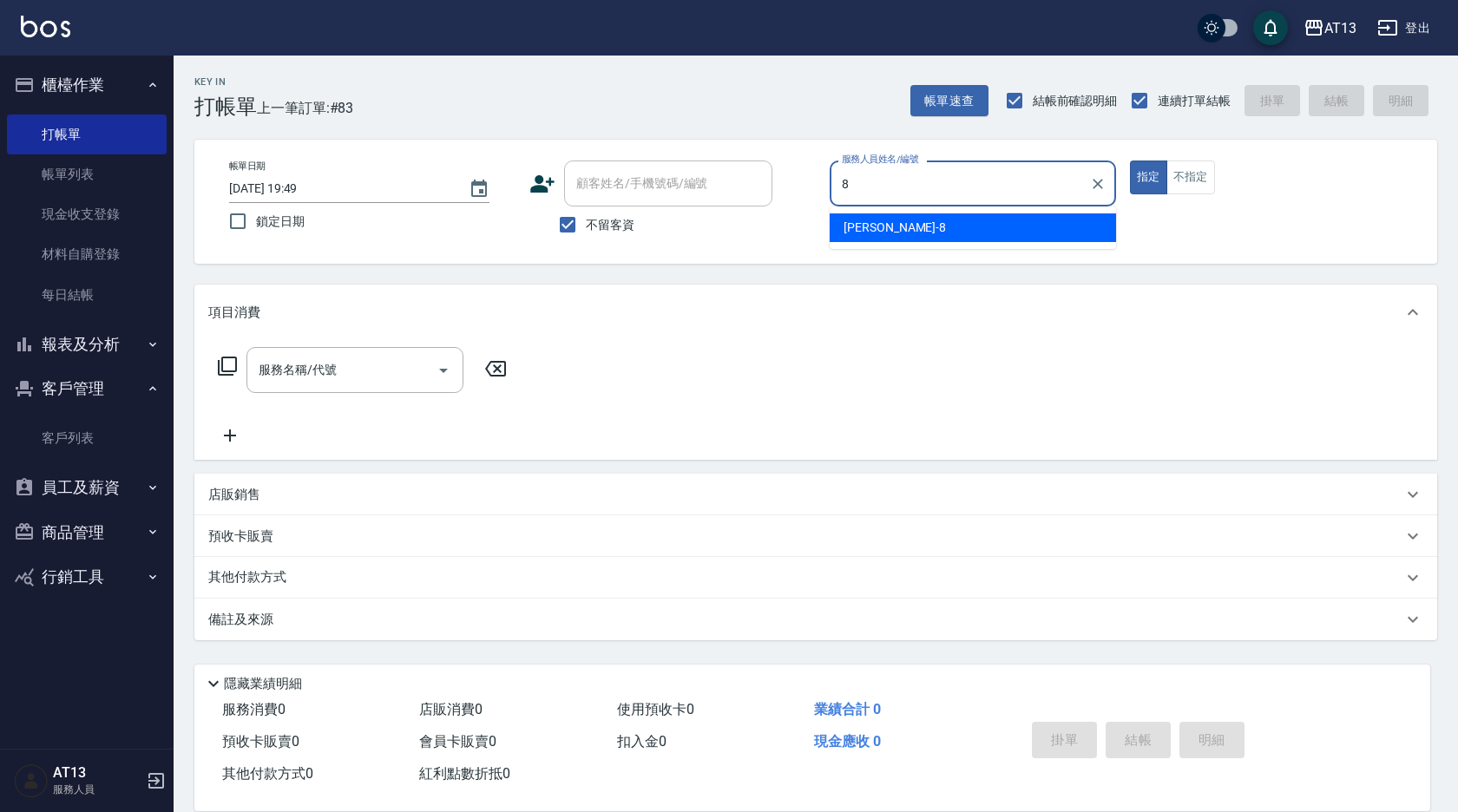
click at [953, 234] on div "[PERSON_NAME] -8" at bounding box center [972, 228] width 287 height 29
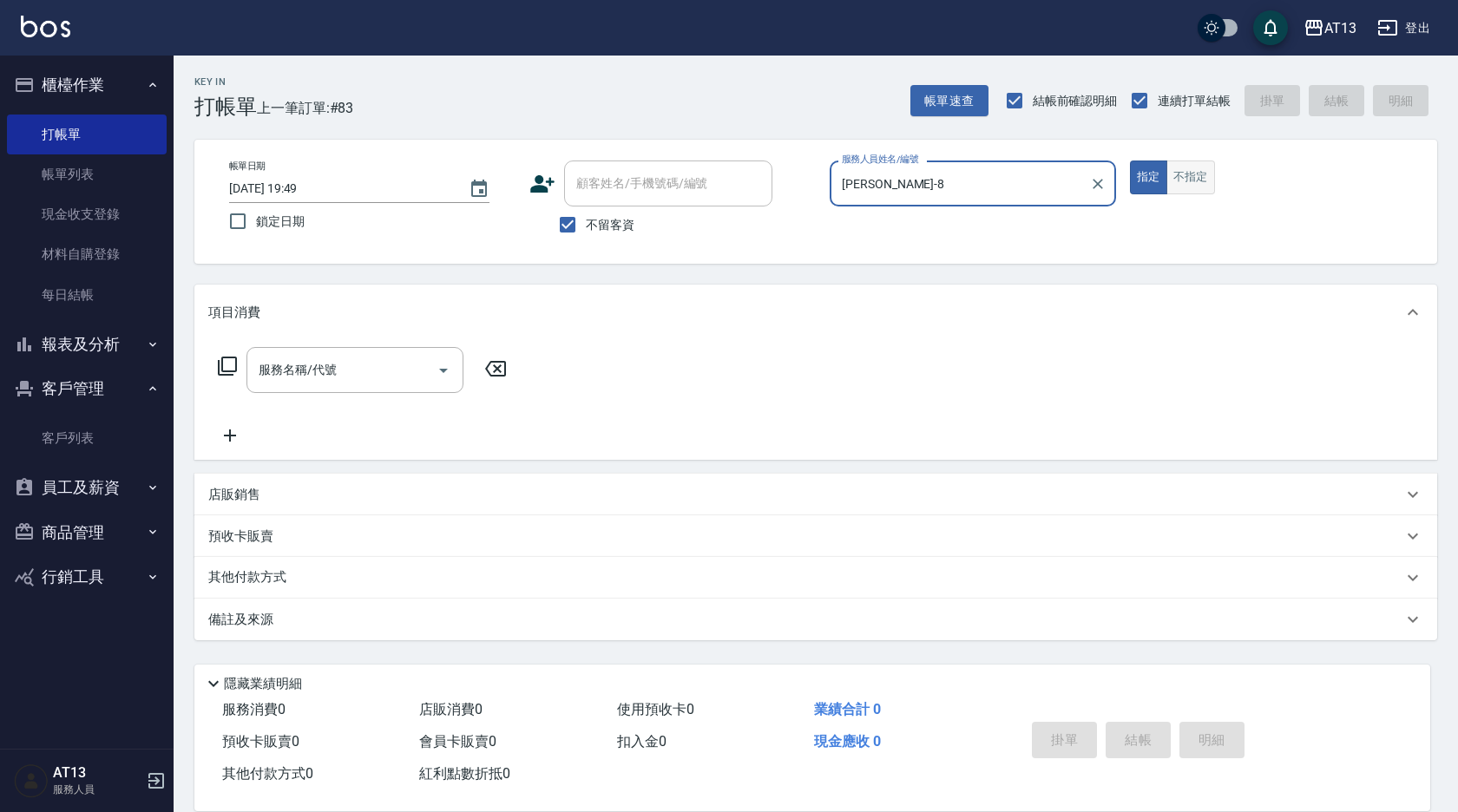
click at [1175, 168] on button "不指定" at bounding box center [1190, 178] width 49 height 34
click at [372, 384] on input "服務名稱/代號" at bounding box center [342, 370] width 175 height 30
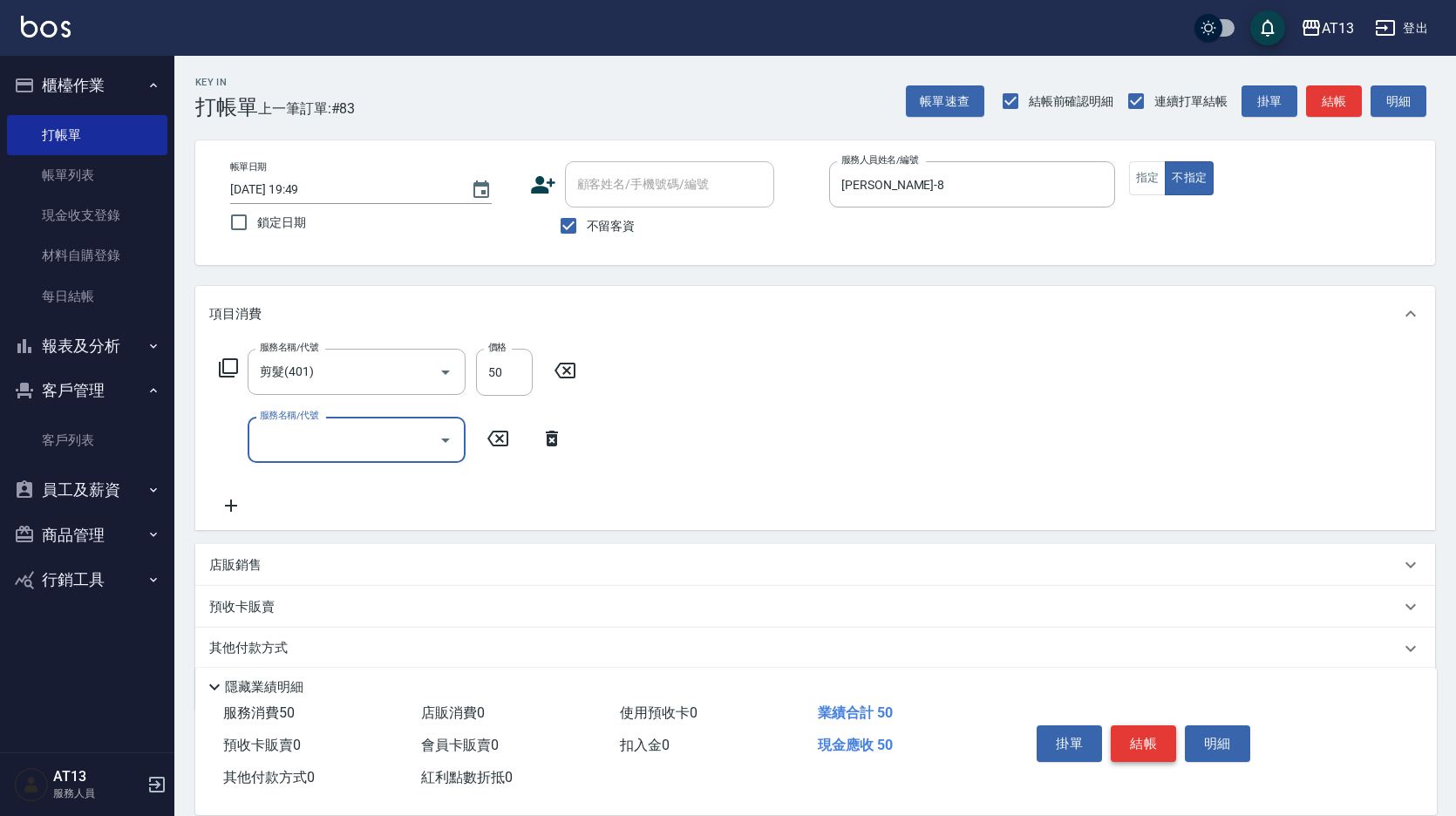
click at [1140, 735] on button "結帳" at bounding box center [1143, 743] width 65 height 36
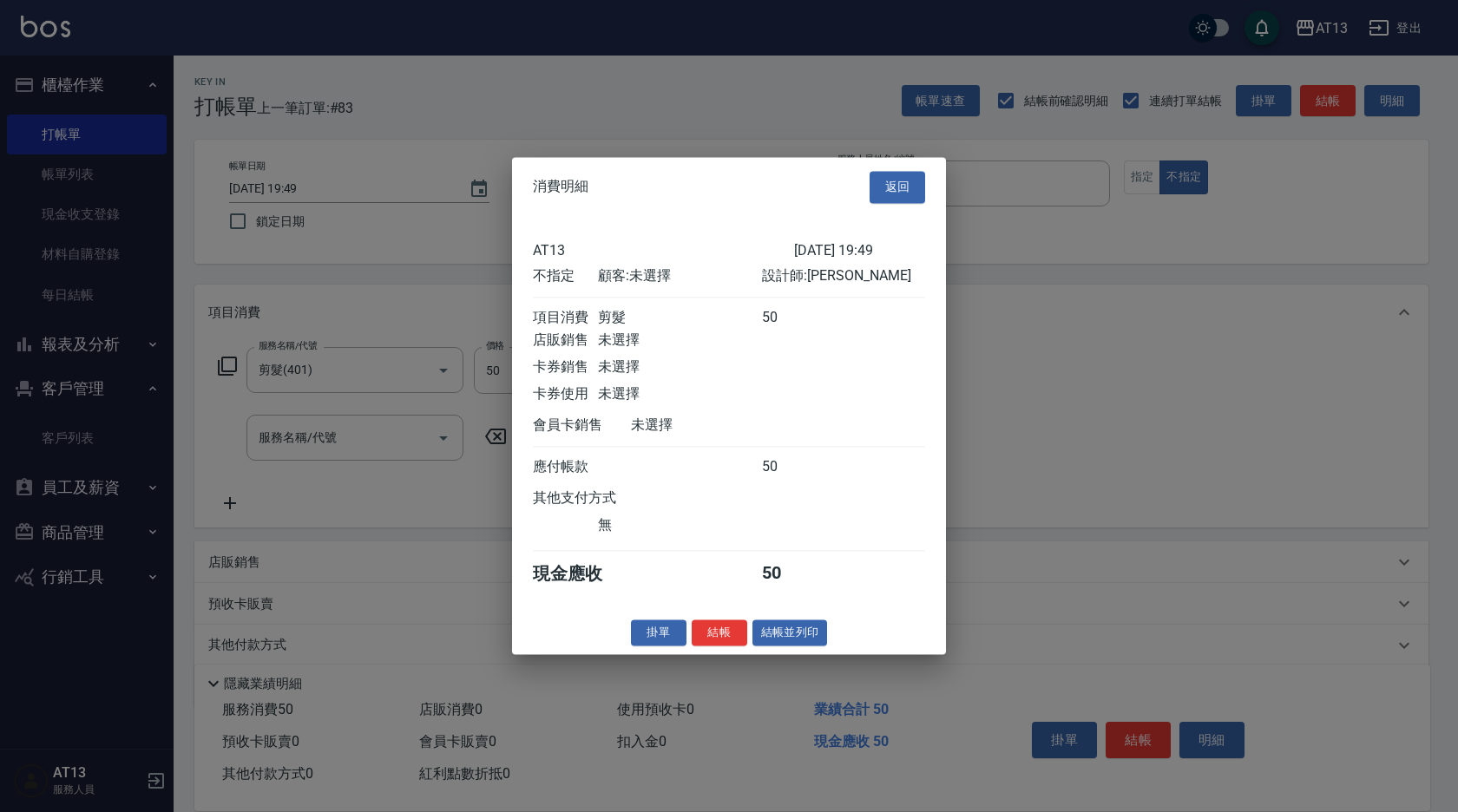
click at [709, 634] on button "結帳" at bounding box center [719, 633] width 55 height 27
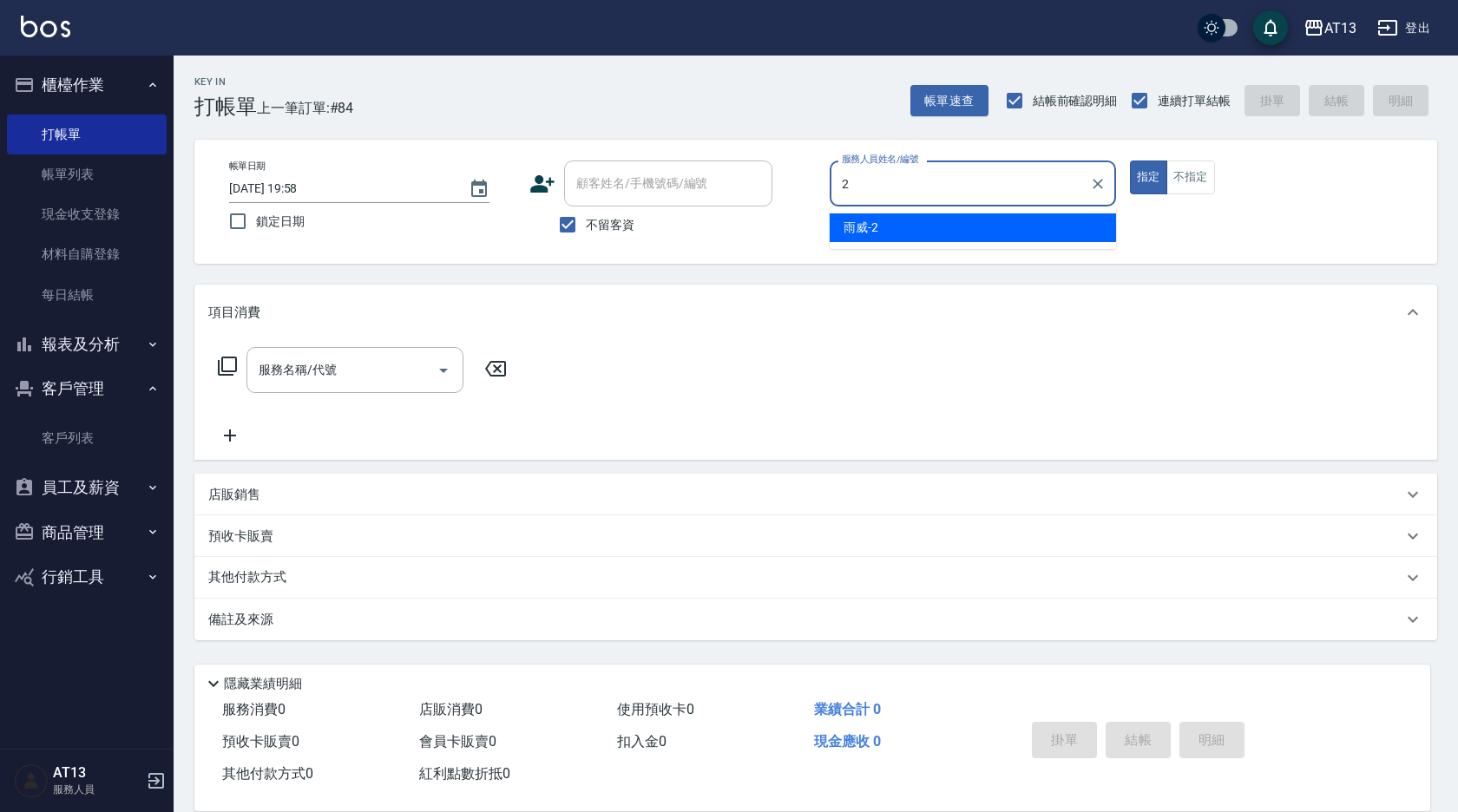
drag, startPoint x: 1064, startPoint y: 223, endPoint x: 1171, endPoint y: 212, distance: 107.6
click at [1064, 225] on div "雨威 -2" at bounding box center [972, 228] width 287 height 29
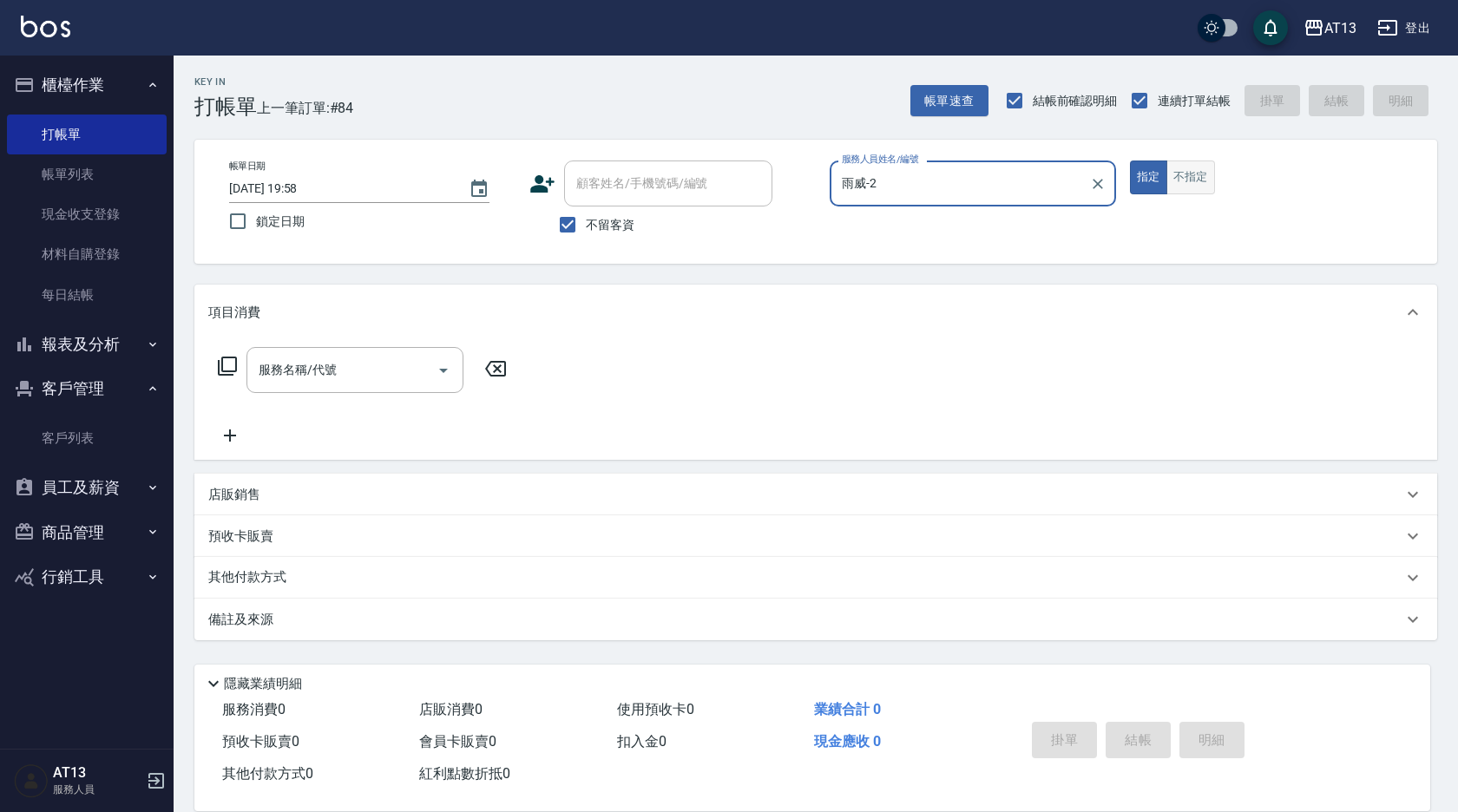
click at [1211, 186] on button "不指定" at bounding box center [1190, 178] width 49 height 34
click at [270, 386] on div "服務名稱/代號" at bounding box center [355, 370] width 217 height 46
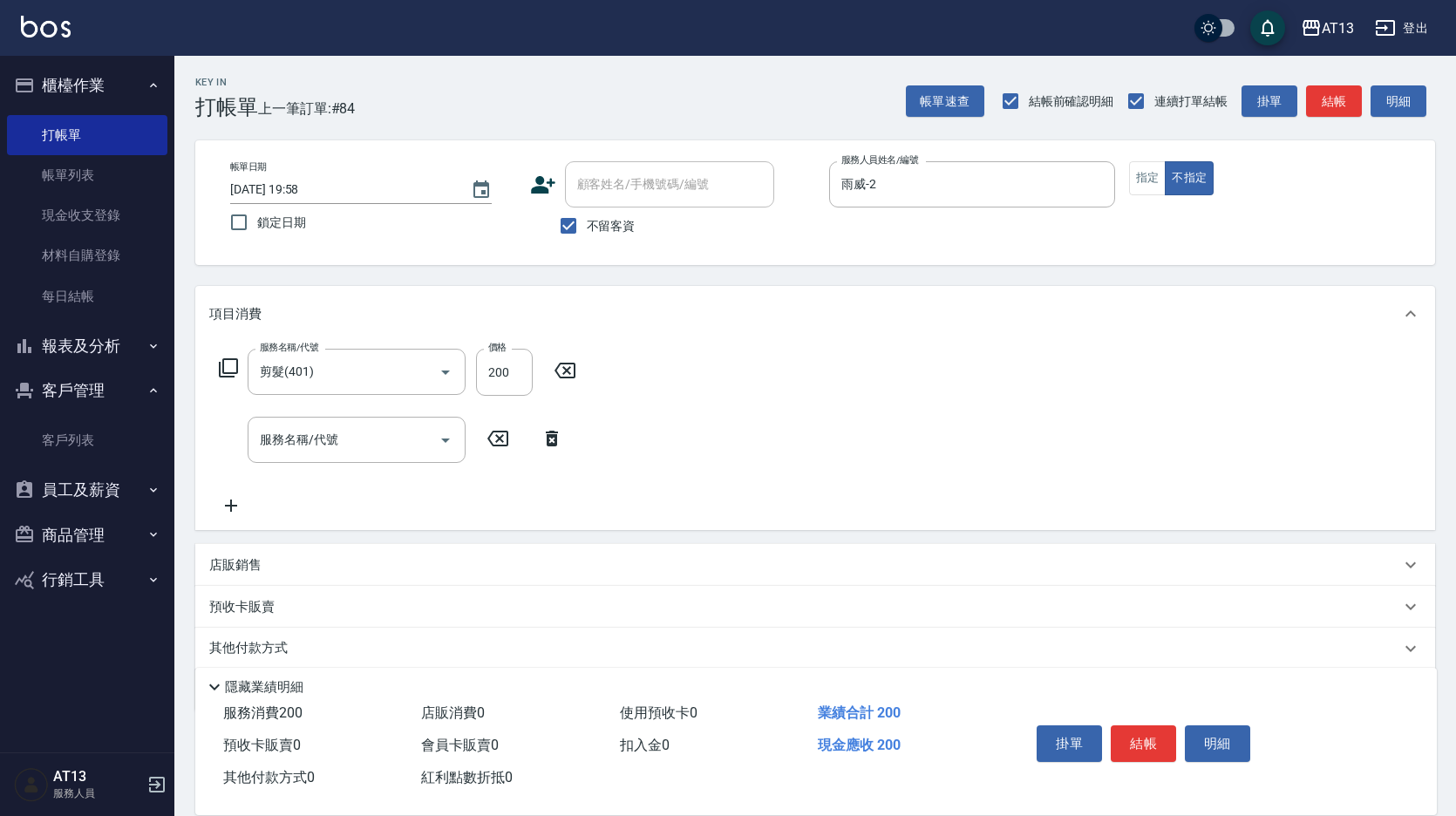
click at [948, 470] on div "服務名稱/代號 剪髮(401) 服務名稱/代號 價格 200 價格 服務名稱/代號 服務名稱/代號" at bounding box center [815, 435] width 1240 height 188
click at [1146, 748] on button "結帳" at bounding box center [1143, 743] width 65 height 36
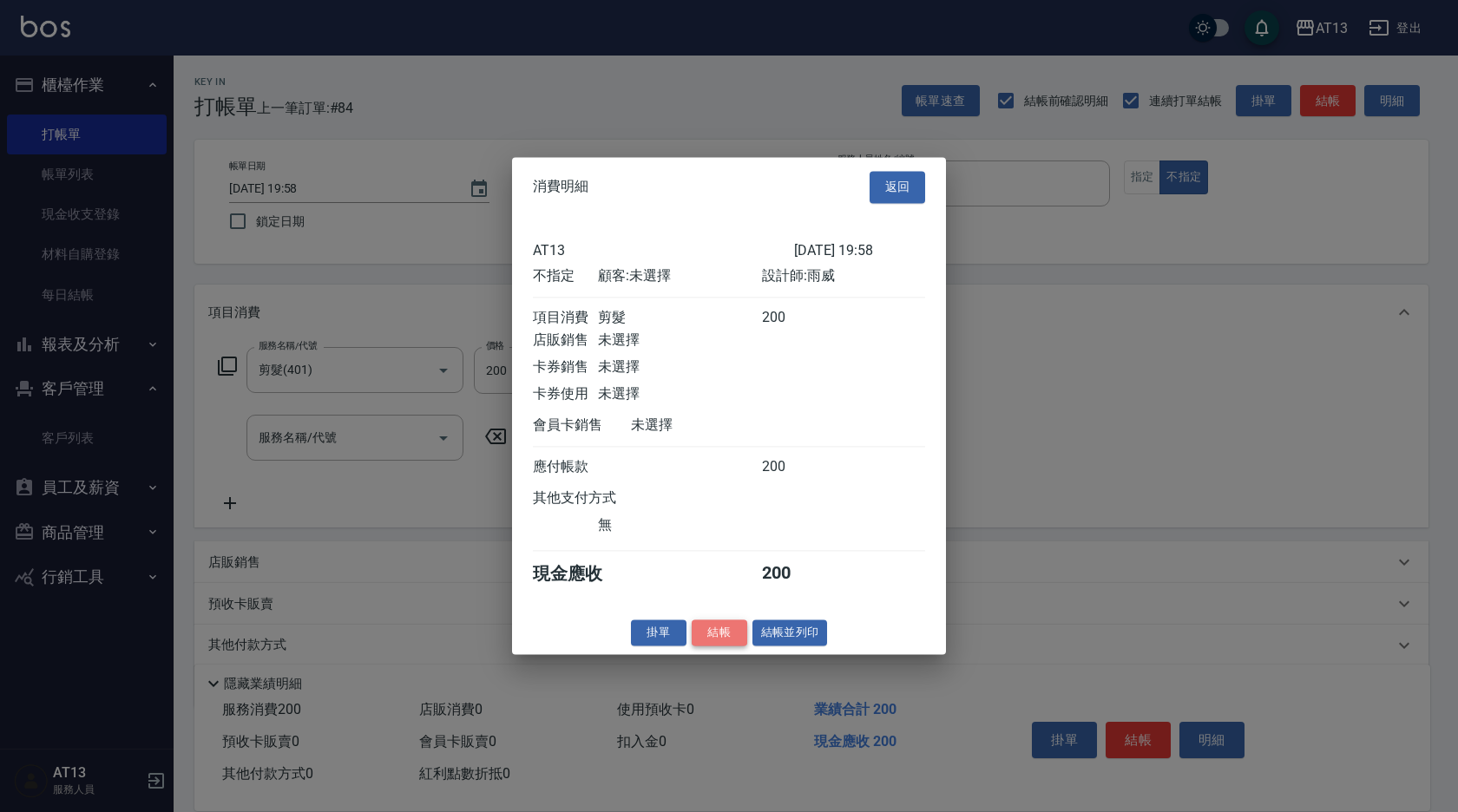
click at [704, 644] on button "結帳" at bounding box center [719, 633] width 55 height 27
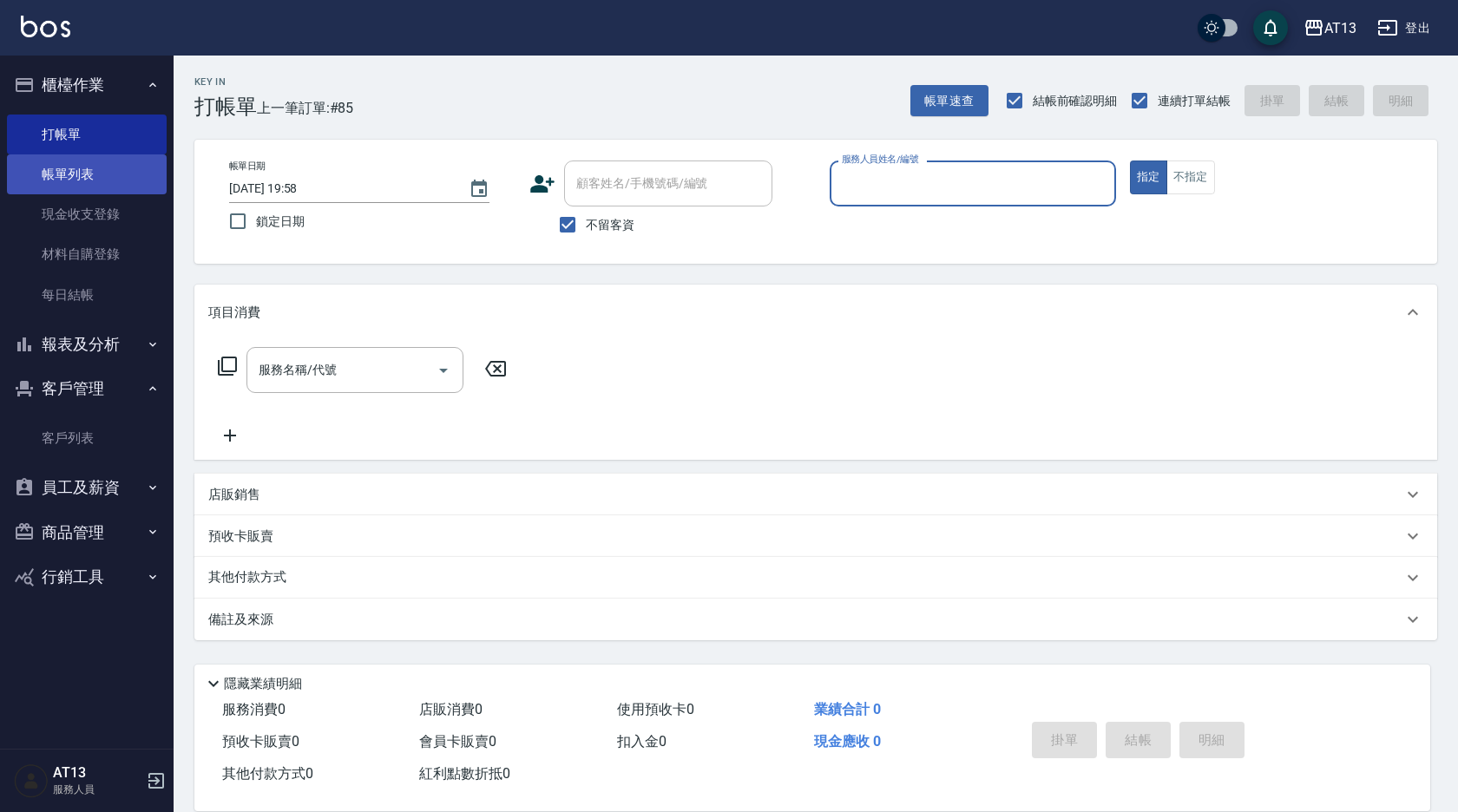
click at [83, 169] on link "帳單列表" at bounding box center [87, 174] width 160 height 40
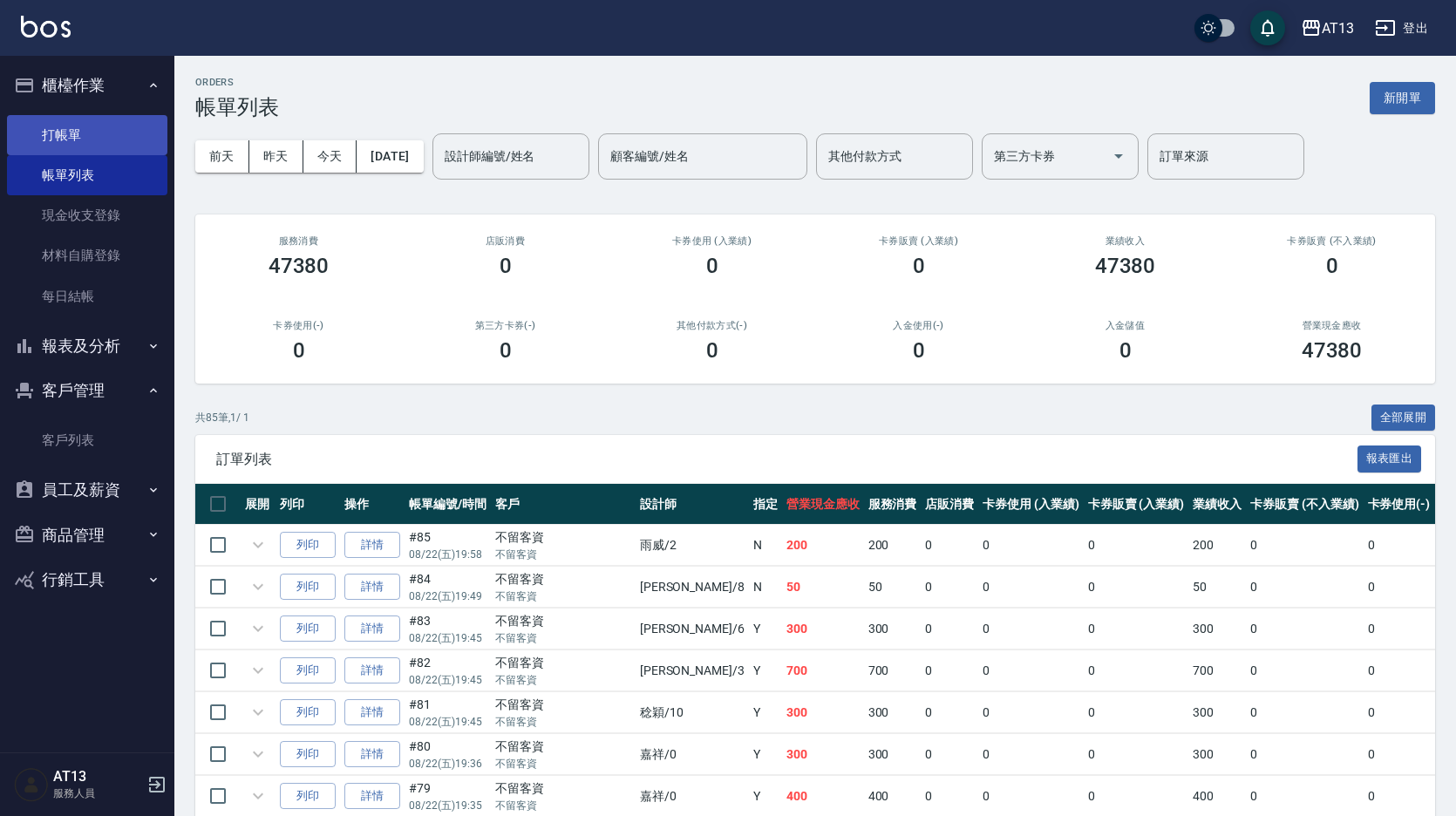
click at [85, 137] on link "打帳單" at bounding box center [87, 135] width 161 height 40
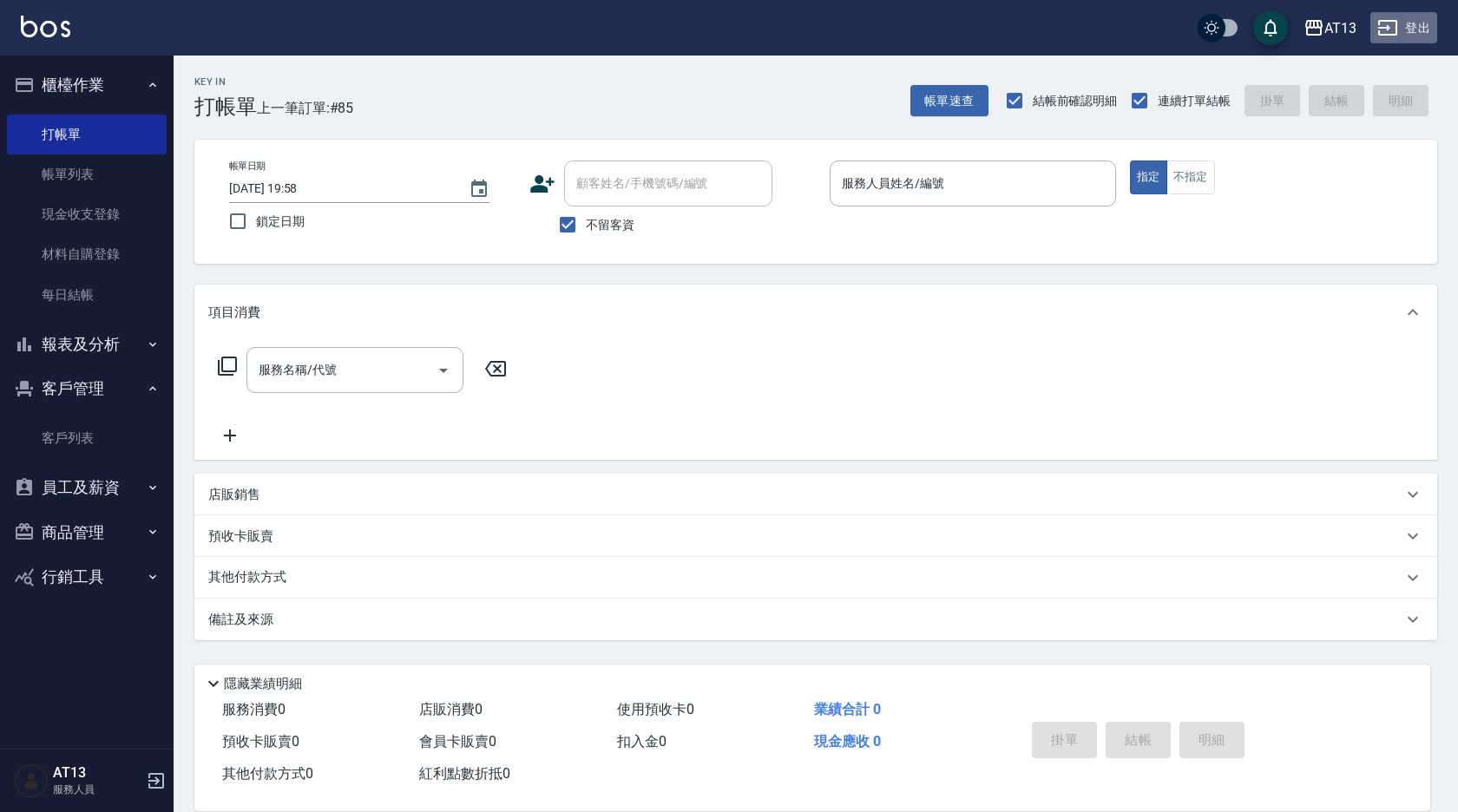
click at [1417, 32] on button "登出" at bounding box center [1404, 29] width 67 height 32
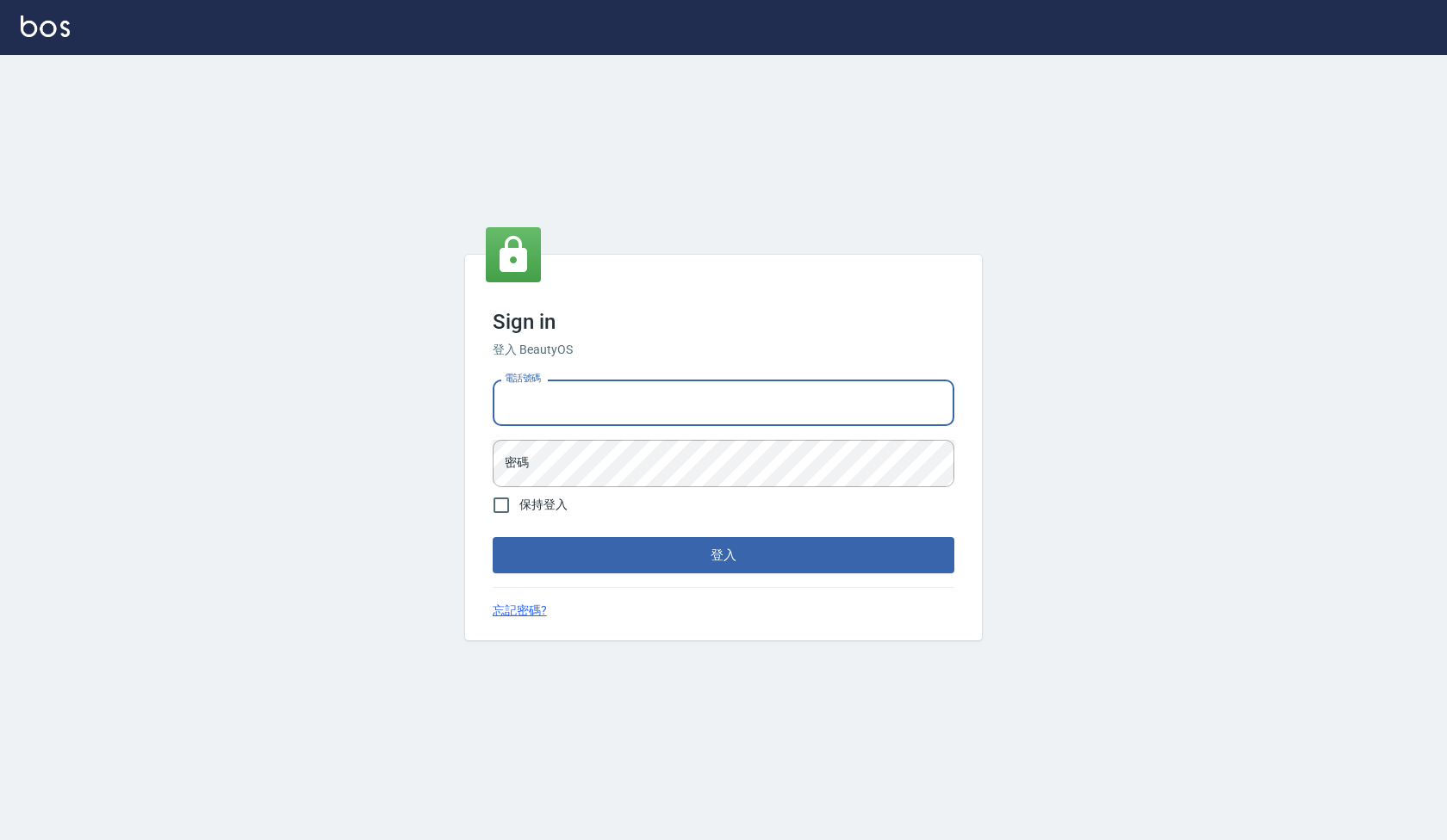
type input "0922458097"
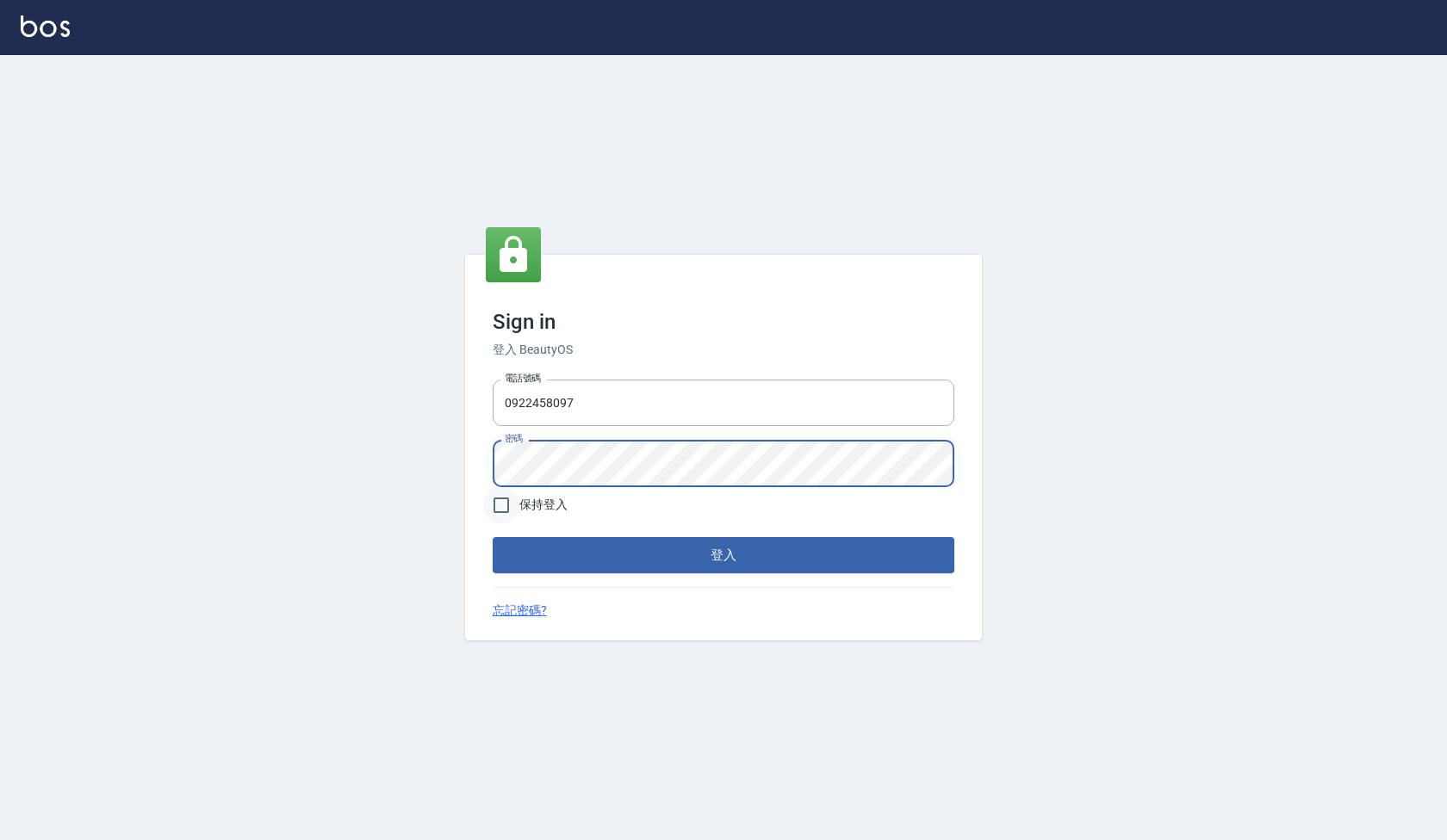
click at [507, 510] on input "保持登入" at bounding box center [501, 506] width 36 height 36
checkbox input "true"
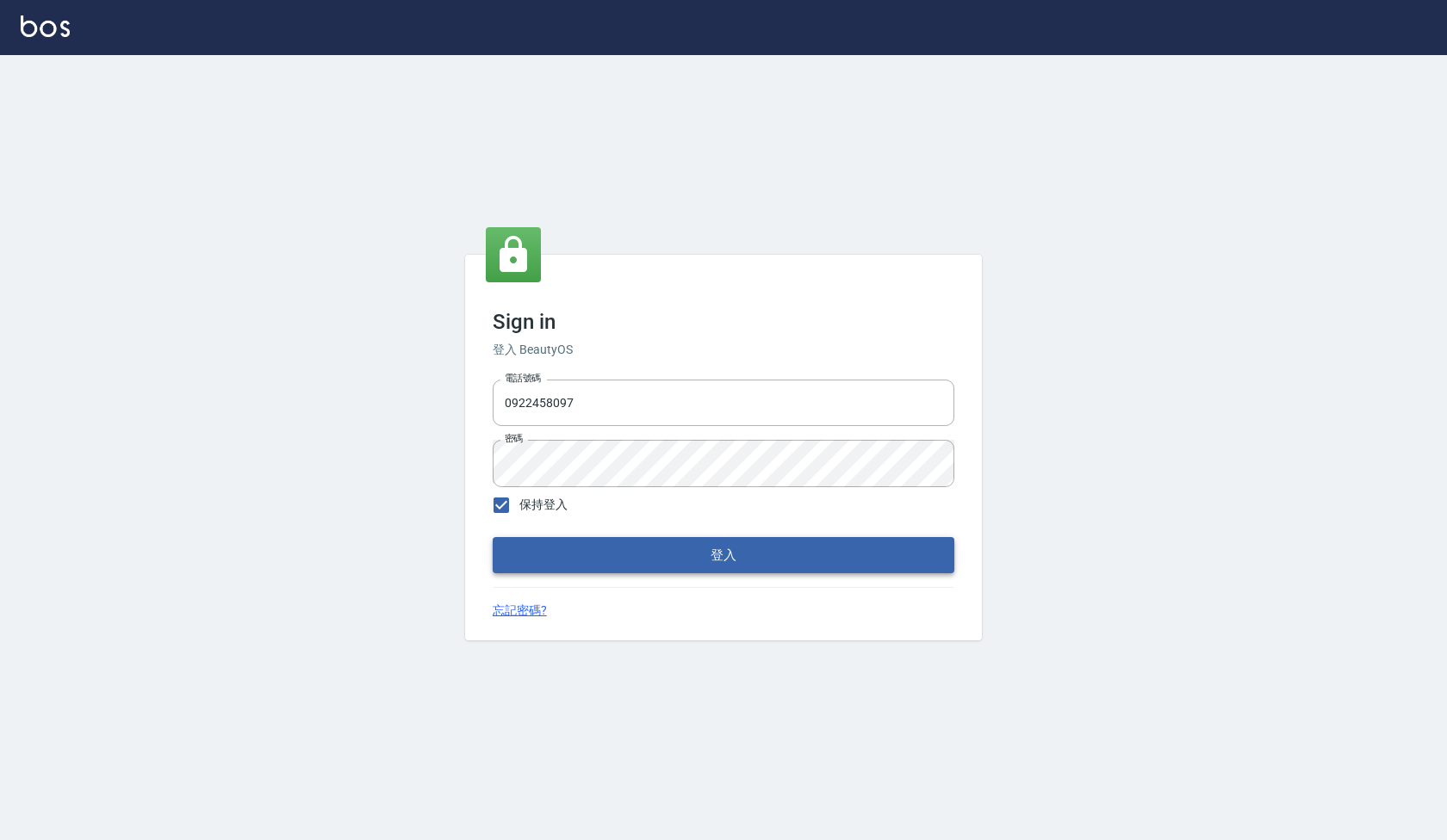
click at [605, 573] on button "登入" at bounding box center [723, 556] width 461 height 36
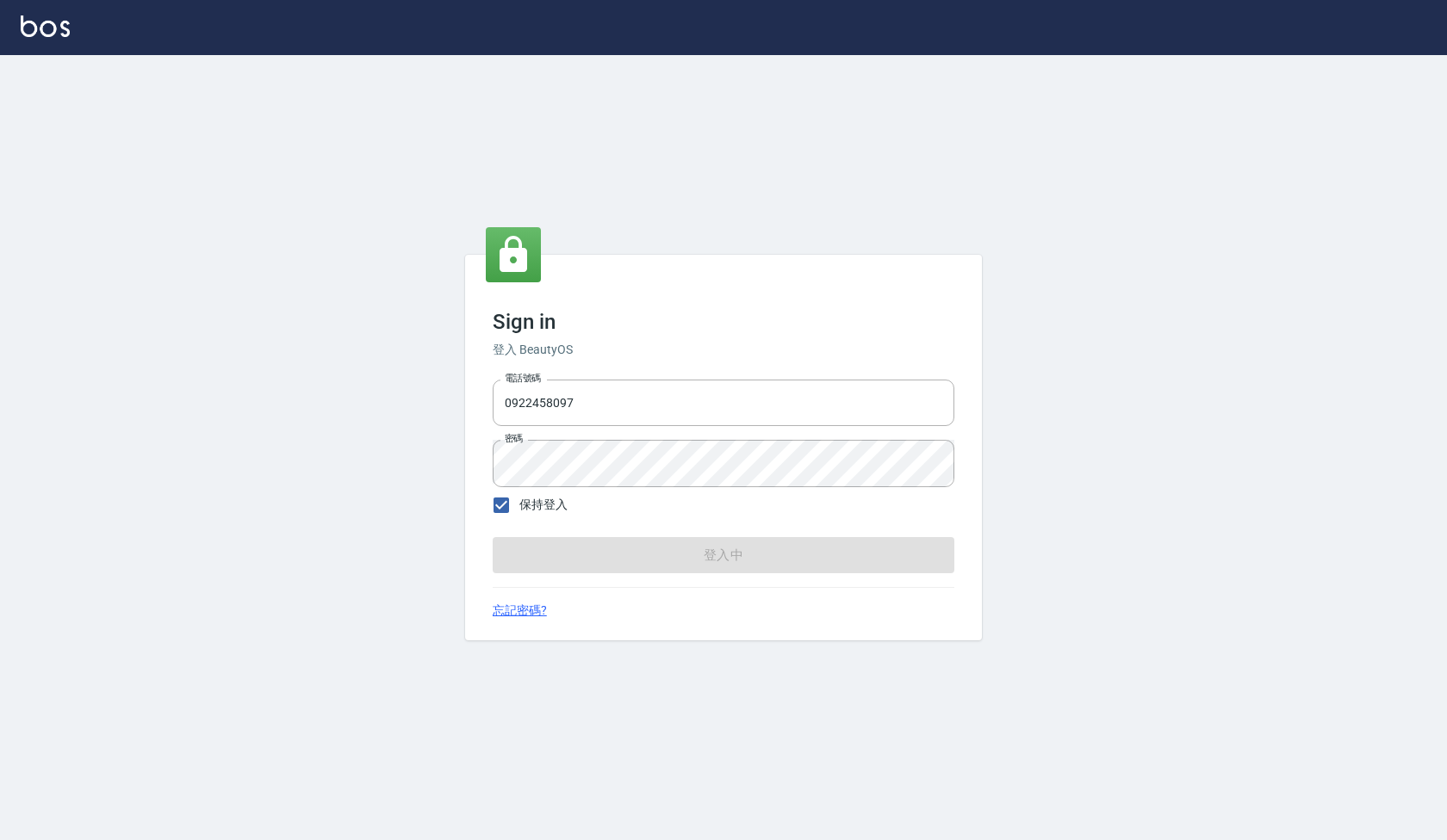
click at [630, 563] on form "電話號碼 0922458097 電話號碼 密碼 密碼 保持登入 登入中" at bounding box center [723, 473] width 461 height 200
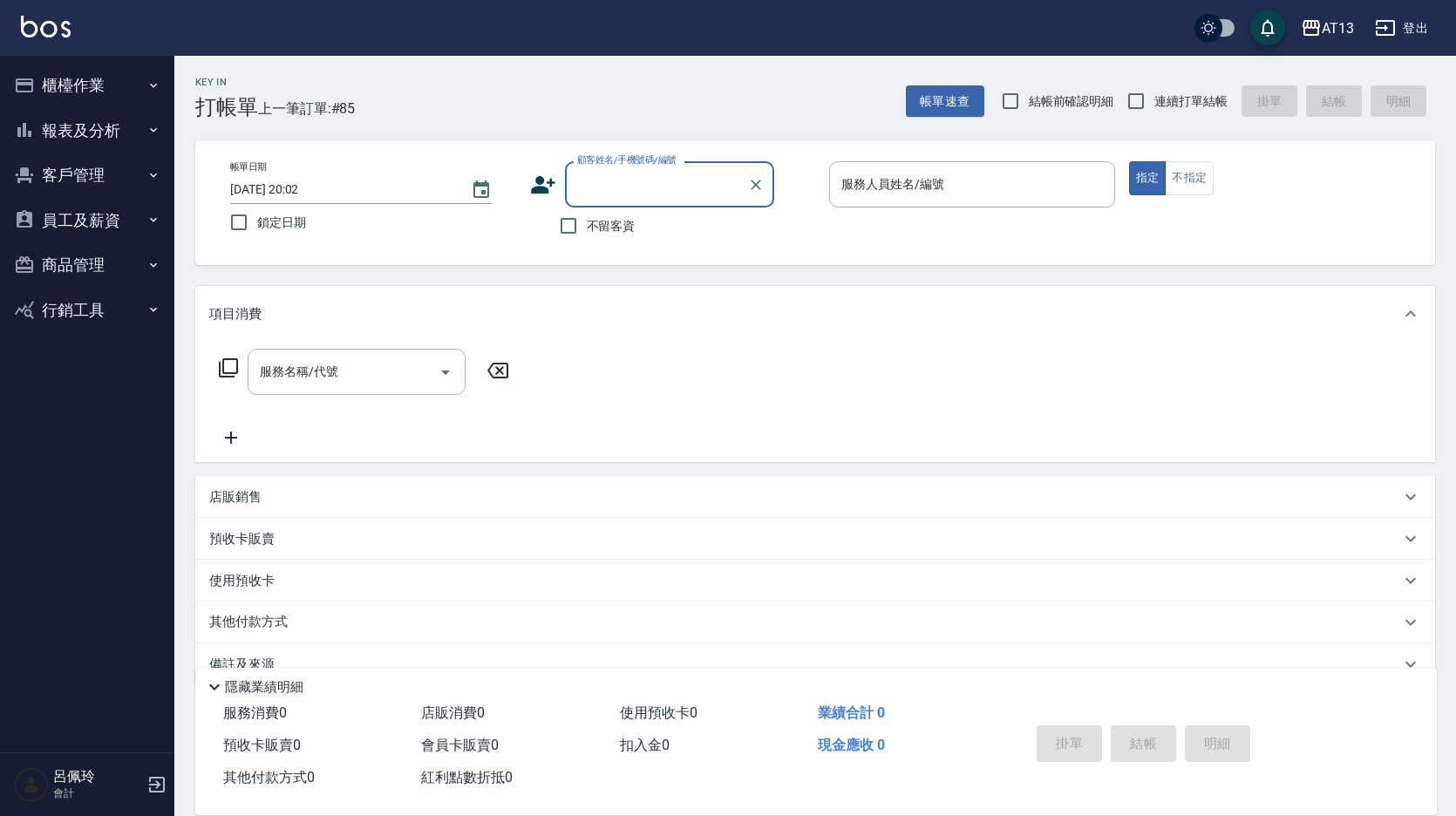
click at [92, 218] on button "員工及薪資" at bounding box center [87, 220] width 161 height 45
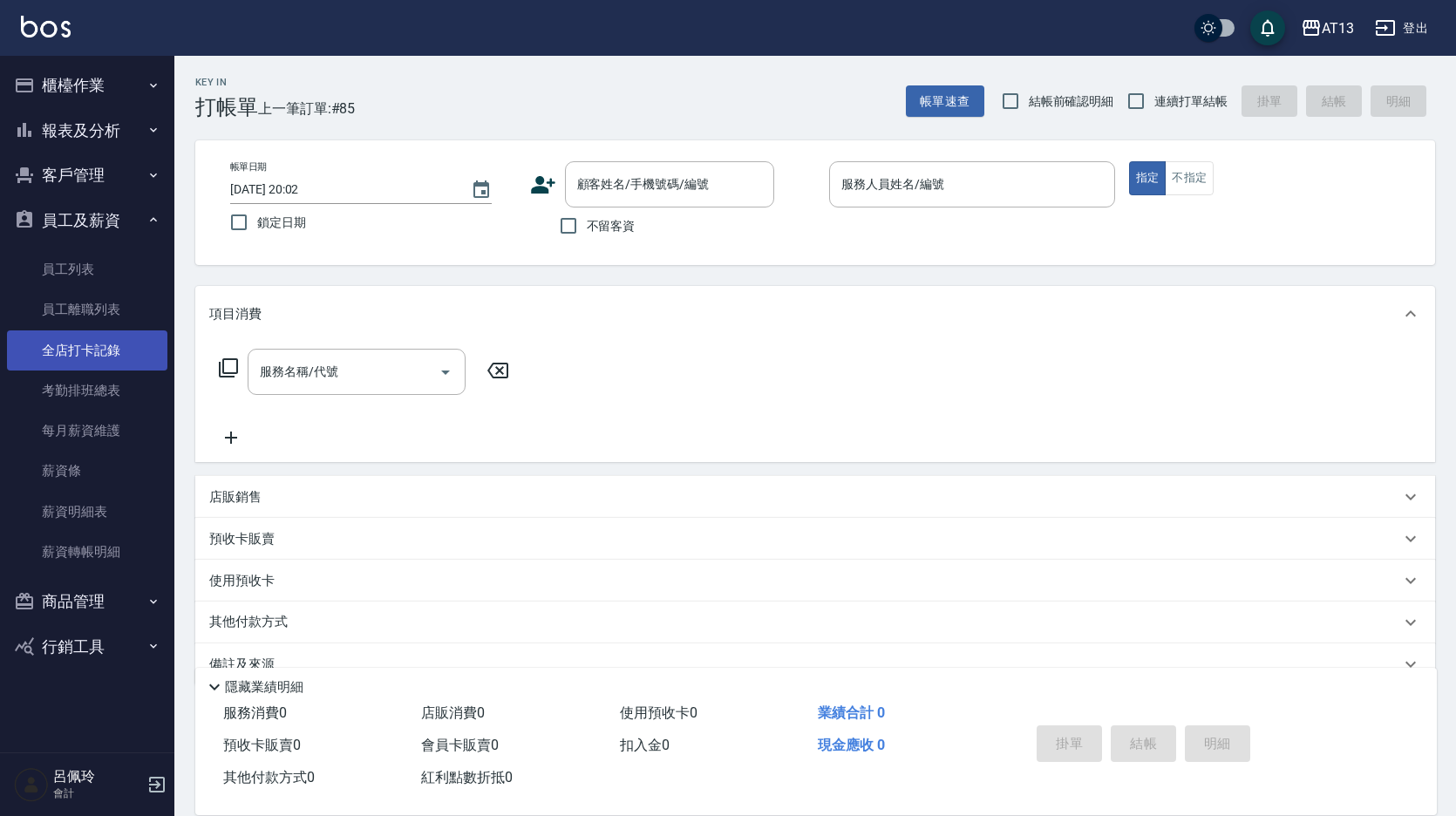
click at [86, 354] on link "全店打卡記錄" at bounding box center [87, 350] width 161 height 40
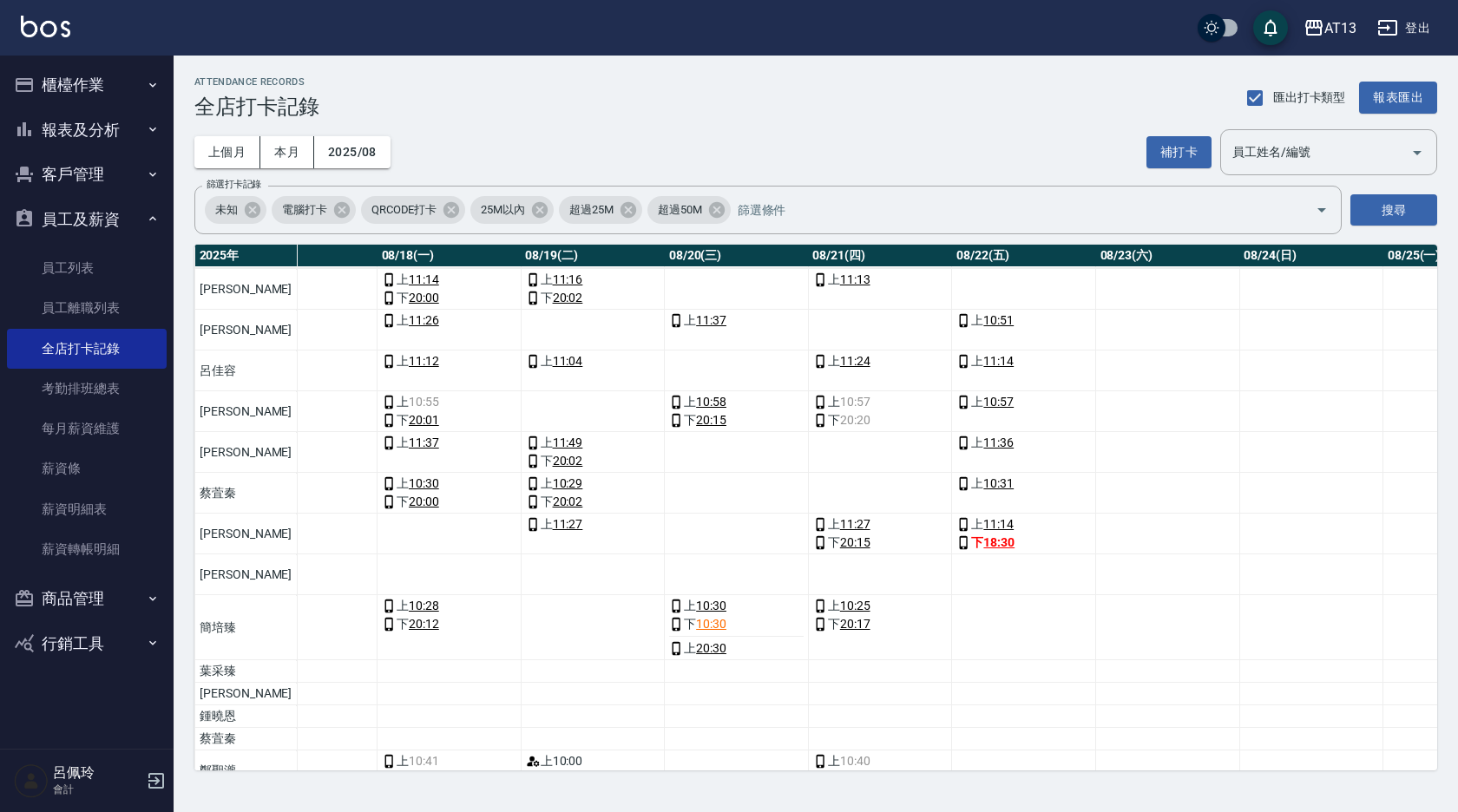
scroll to position [173, 2570]
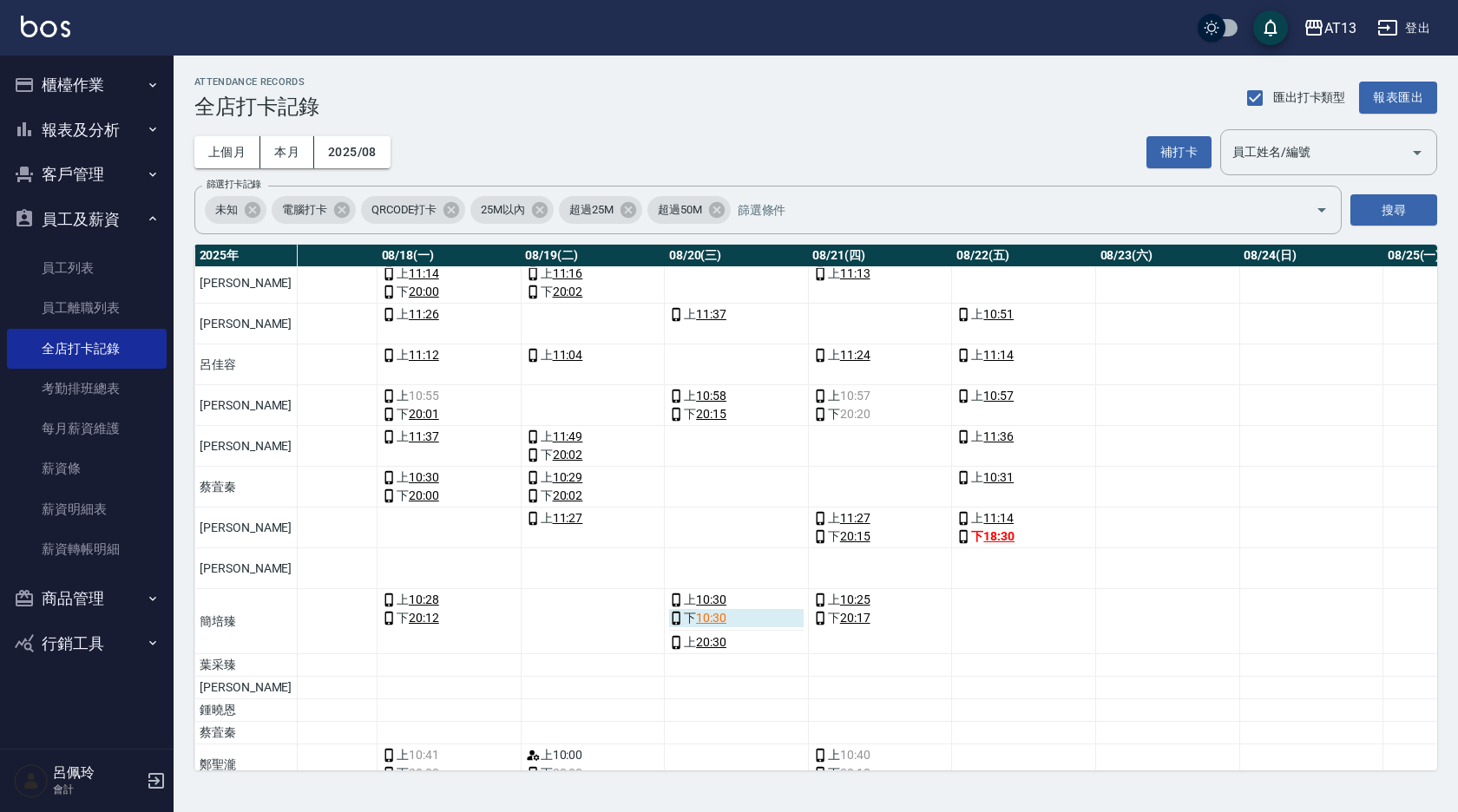
click at [696, 618] on link "10:30" at bounding box center [711, 618] width 30 height 18
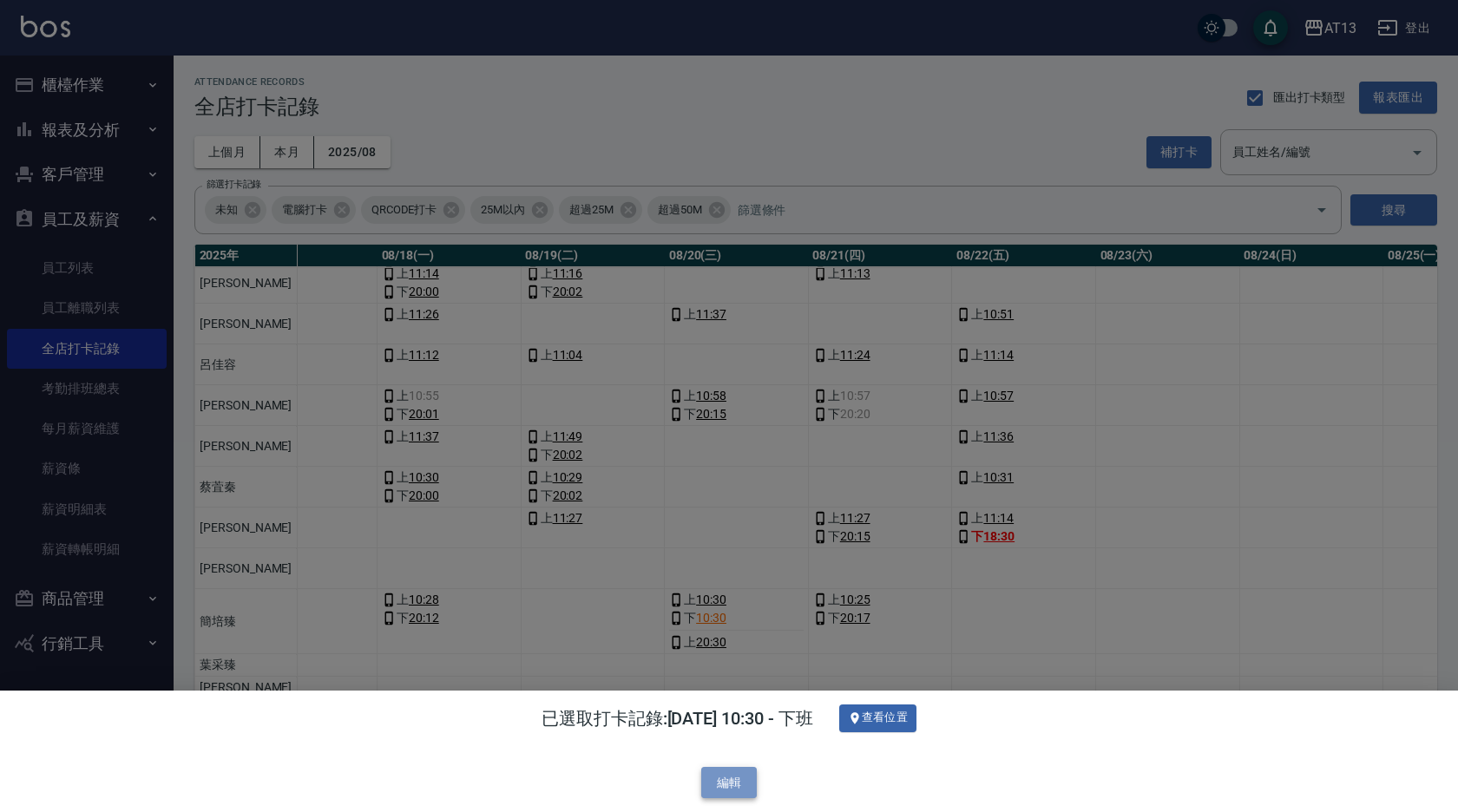
click at [739, 779] on button "編輯" at bounding box center [729, 783] width 55 height 32
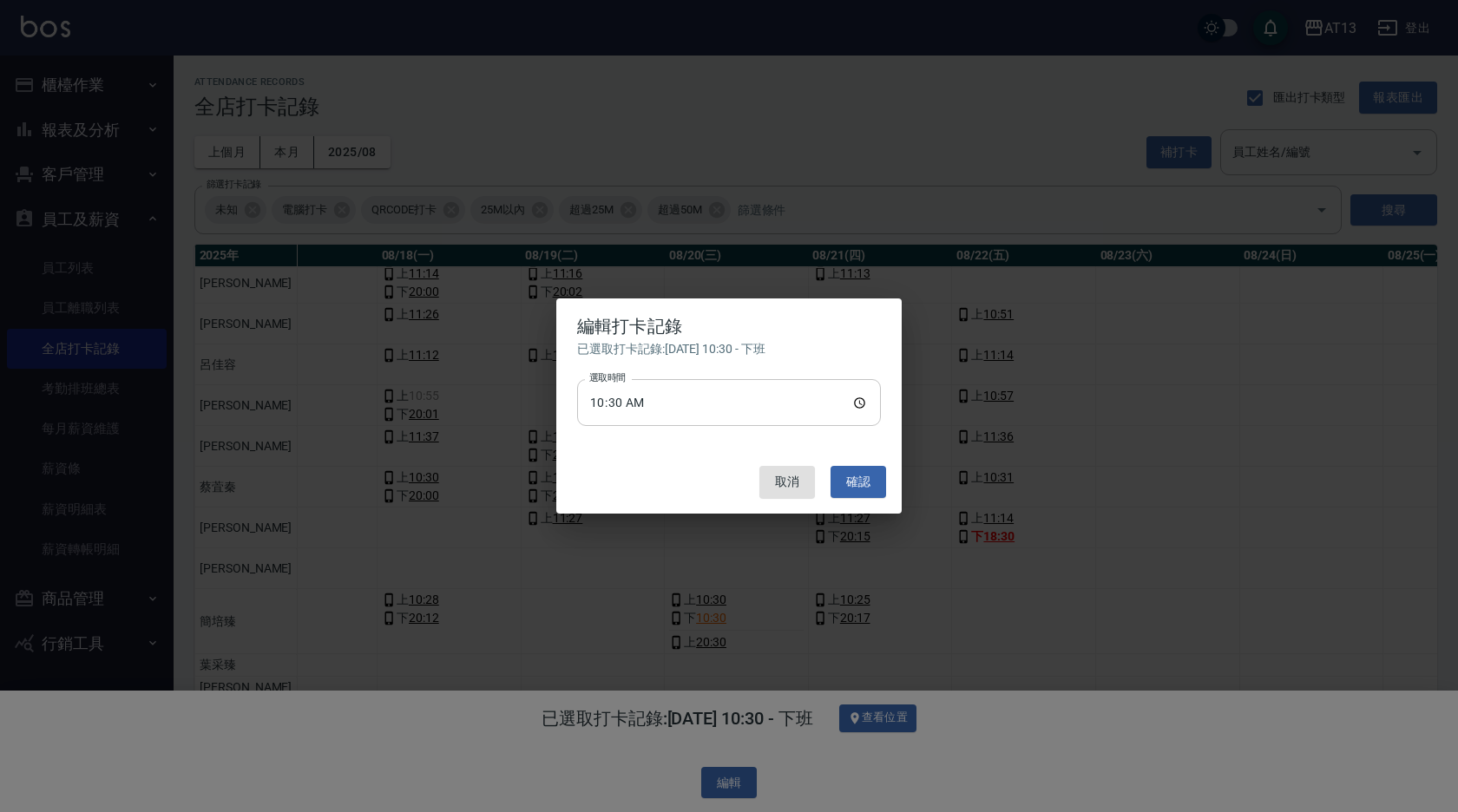
click at [843, 402] on input "10:30" at bounding box center [729, 402] width 304 height 47
click at [861, 401] on input "10:30" at bounding box center [729, 402] width 304 height 47
click at [851, 484] on button "確認" at bounding box center [858, 482] width 55 height 32
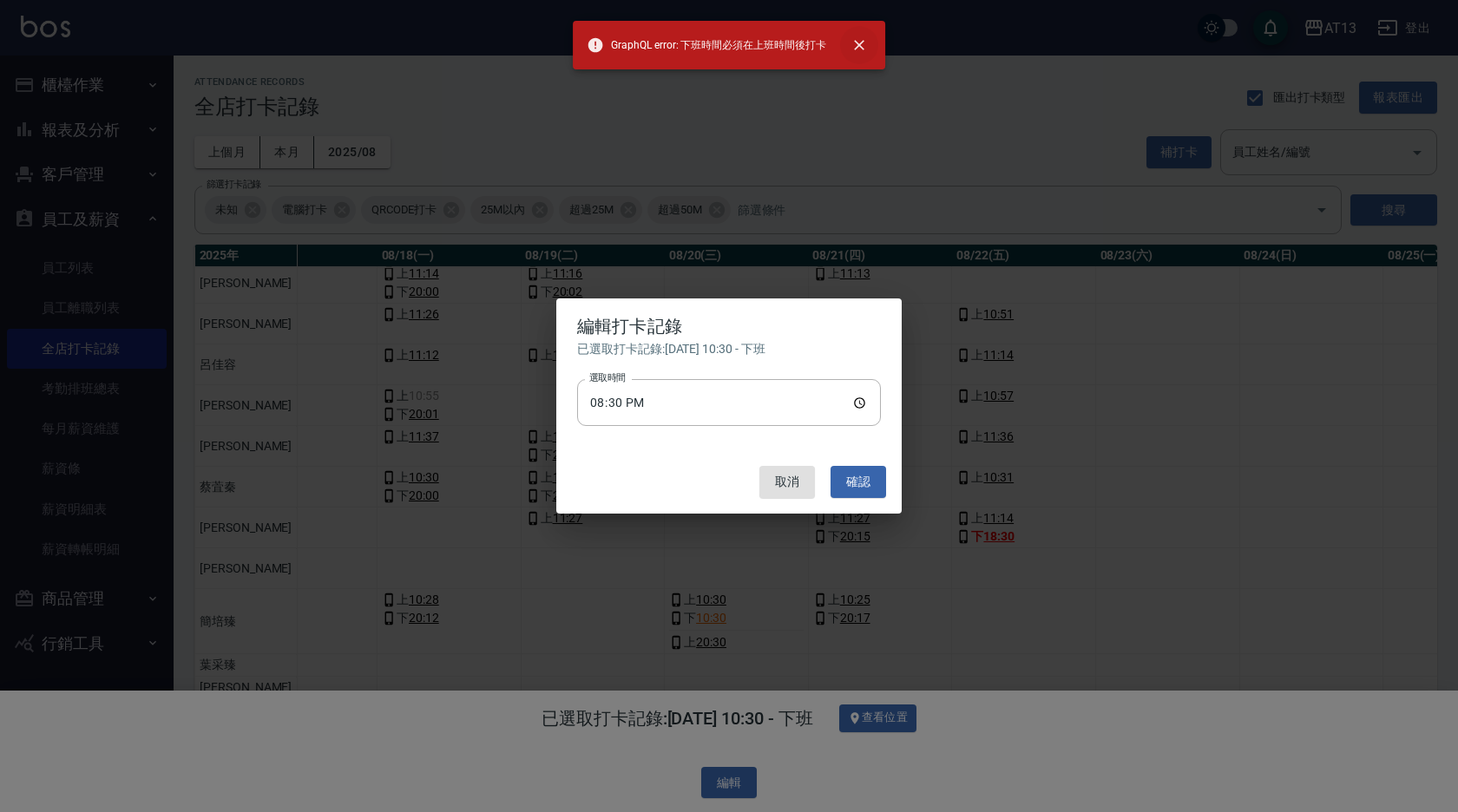
click at [854, 42] on icon "close" at bounding box center [859, 45] width 17 height 17
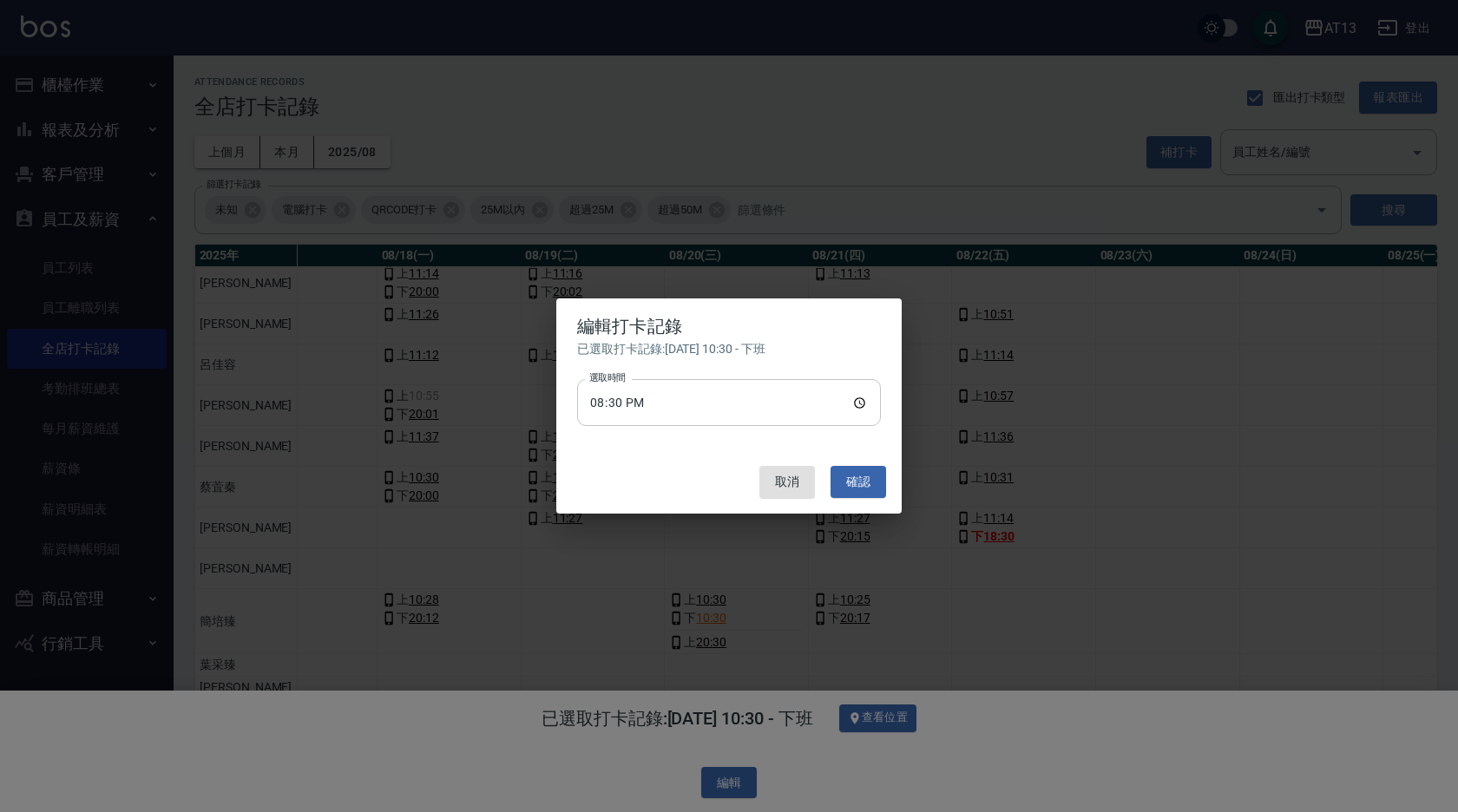
click at [856, 398] on input "20:30" at bounding box center [729, 402] width 304 height 47
type input "20:31"
drag, startPoint x: 858, startPoint y: 477, endPoint x: 849, endPoint y: 484, distance: 11.4
click at [857, 477] on button "確認" at bounding box center [858, 482] width 55 height 32
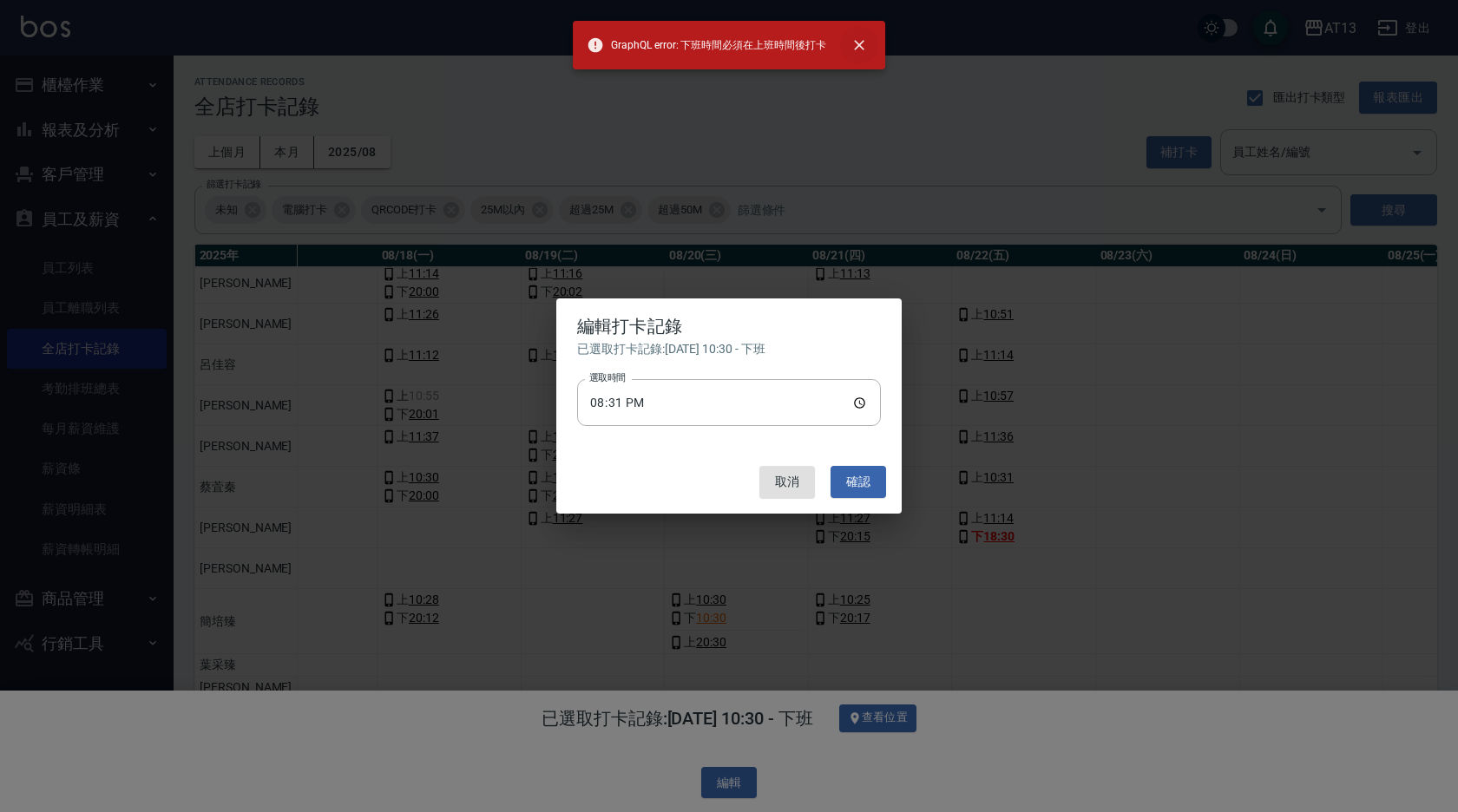
drag, startPoint x: 855, startPoint y: 40, endPoint x: 855, endPoint y: 50, distance: 10.0
click at [855, 50] on icon "close" at bounding box center [859, 45] width 17 height 17
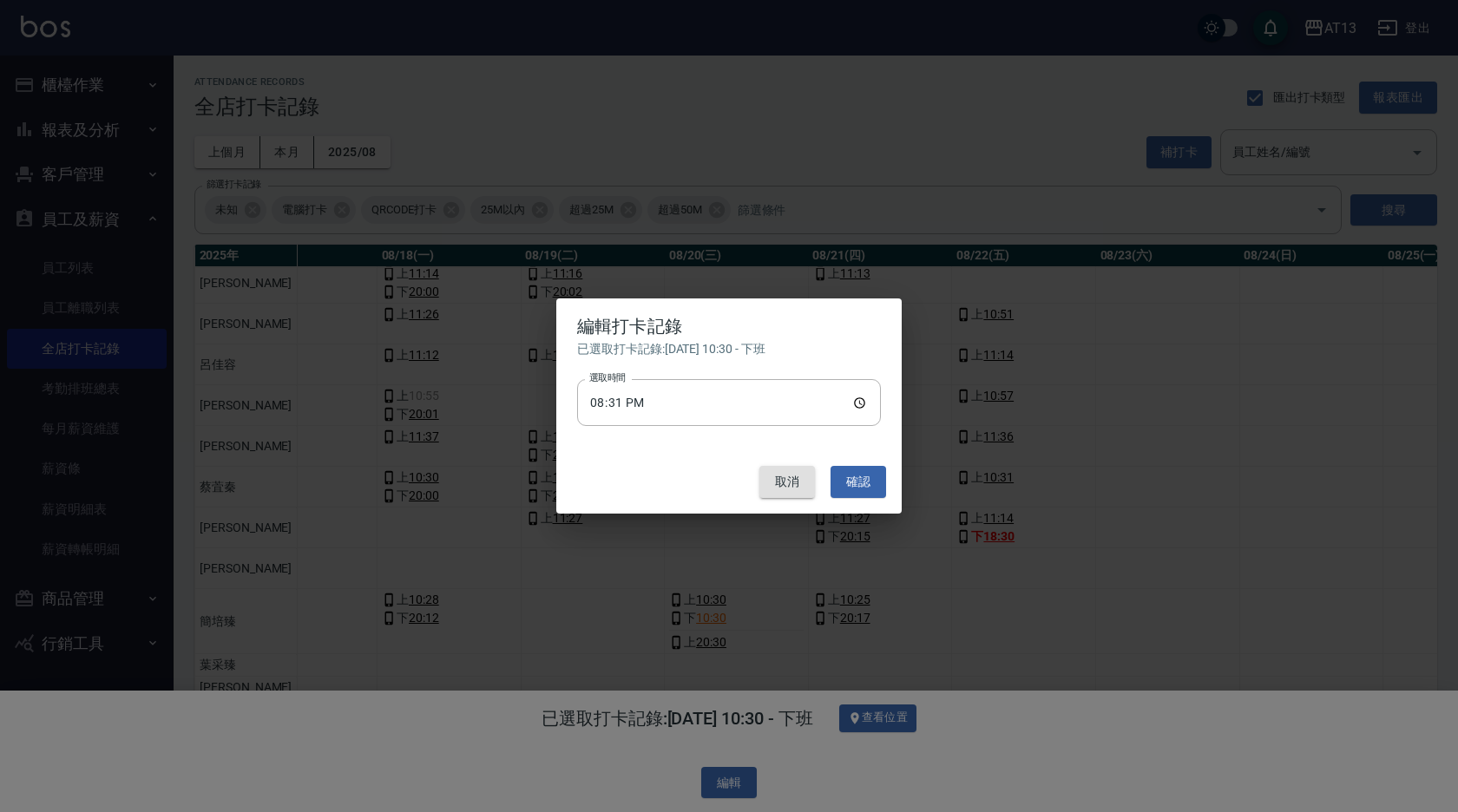
click at [800, 476] on button "取消" at bounding box center [787, 482] width 55 height 32
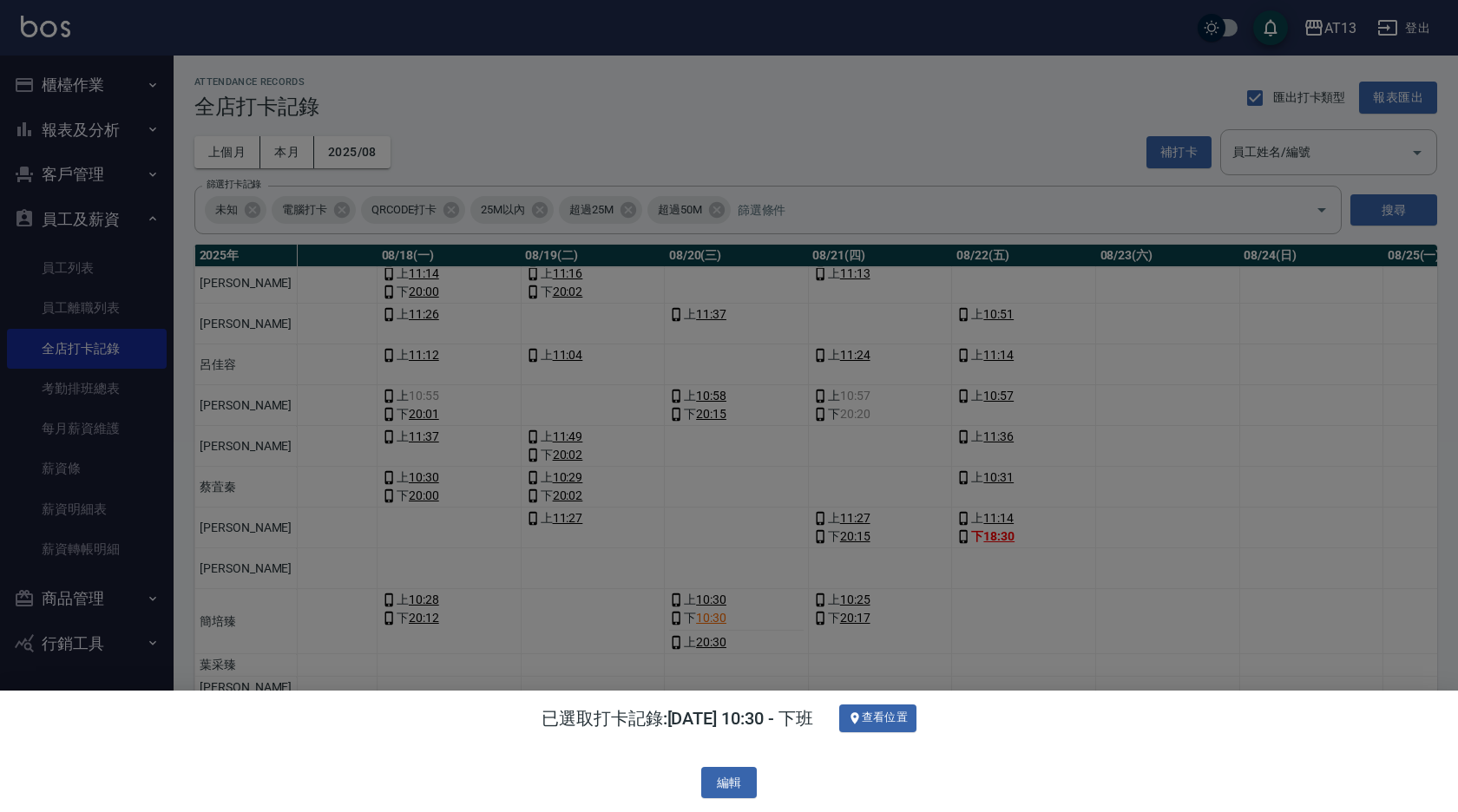
drag, startPoint x: 760, startPoint y: 787, endPoint x: 767, endPoint y: 781, distance: 9.2
click at [760, 786] on div "編輯" at bounding box center [729, 783] width 1430 height 32
click at [1085, 753] on div "已選取打卡記錄: 2025/08/20 10:30 - 下班 查看位置 編輯" at bounding box center [729, 751] width 1458 height 122
click at [726, 768] on button "編輯" at bounding box center [729, 783] width 55 height 32
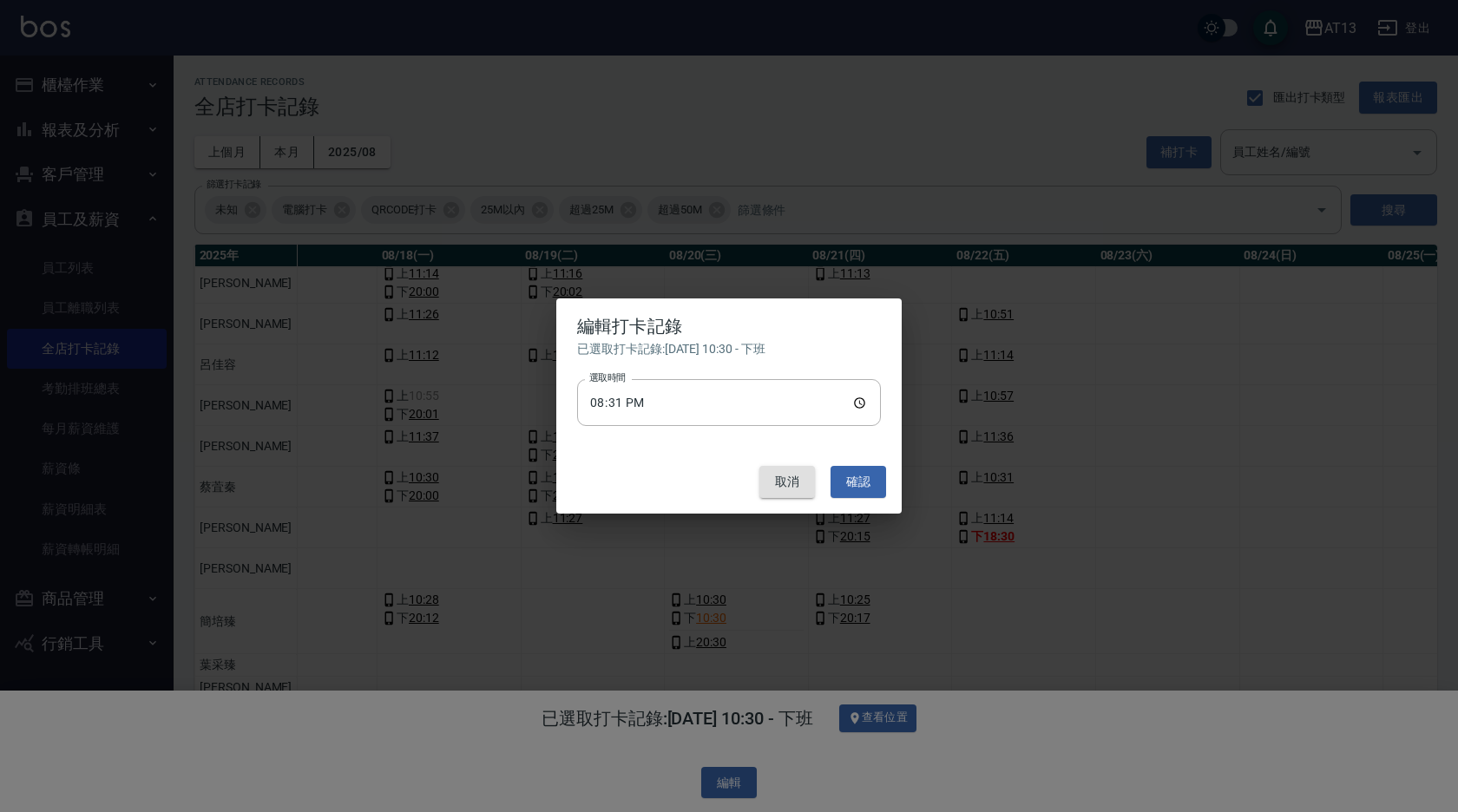
click at [799, 479] on button "取消" at bounding box center [787, 482] width 55 height 32
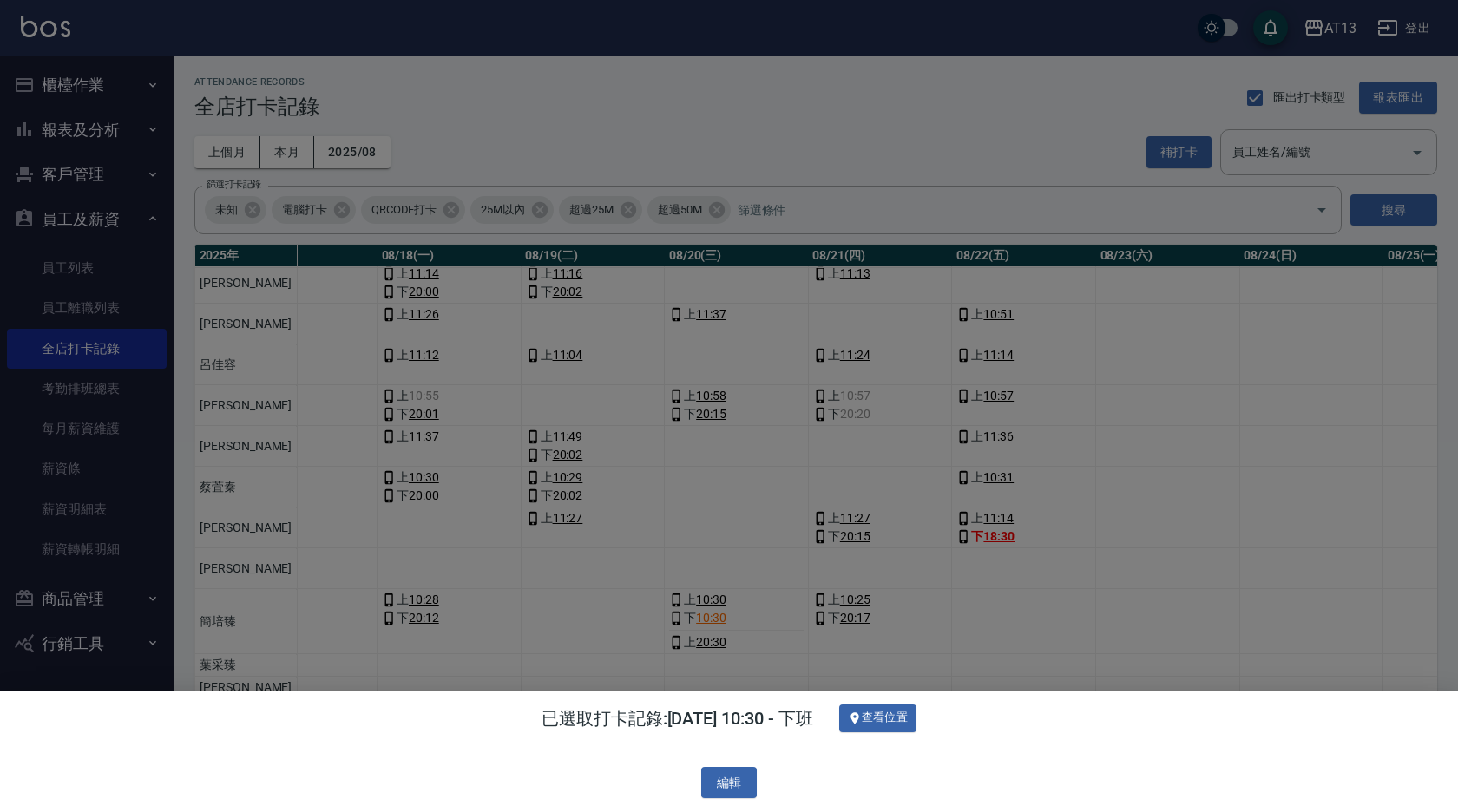
drag, startPoint x: 1148, startPoint y: 592, endPoint x: 1152, endPoint y: 582, distance: 10.8
click at [1150, 591] on div at bounding box center [729, 406] width 1458 height 812
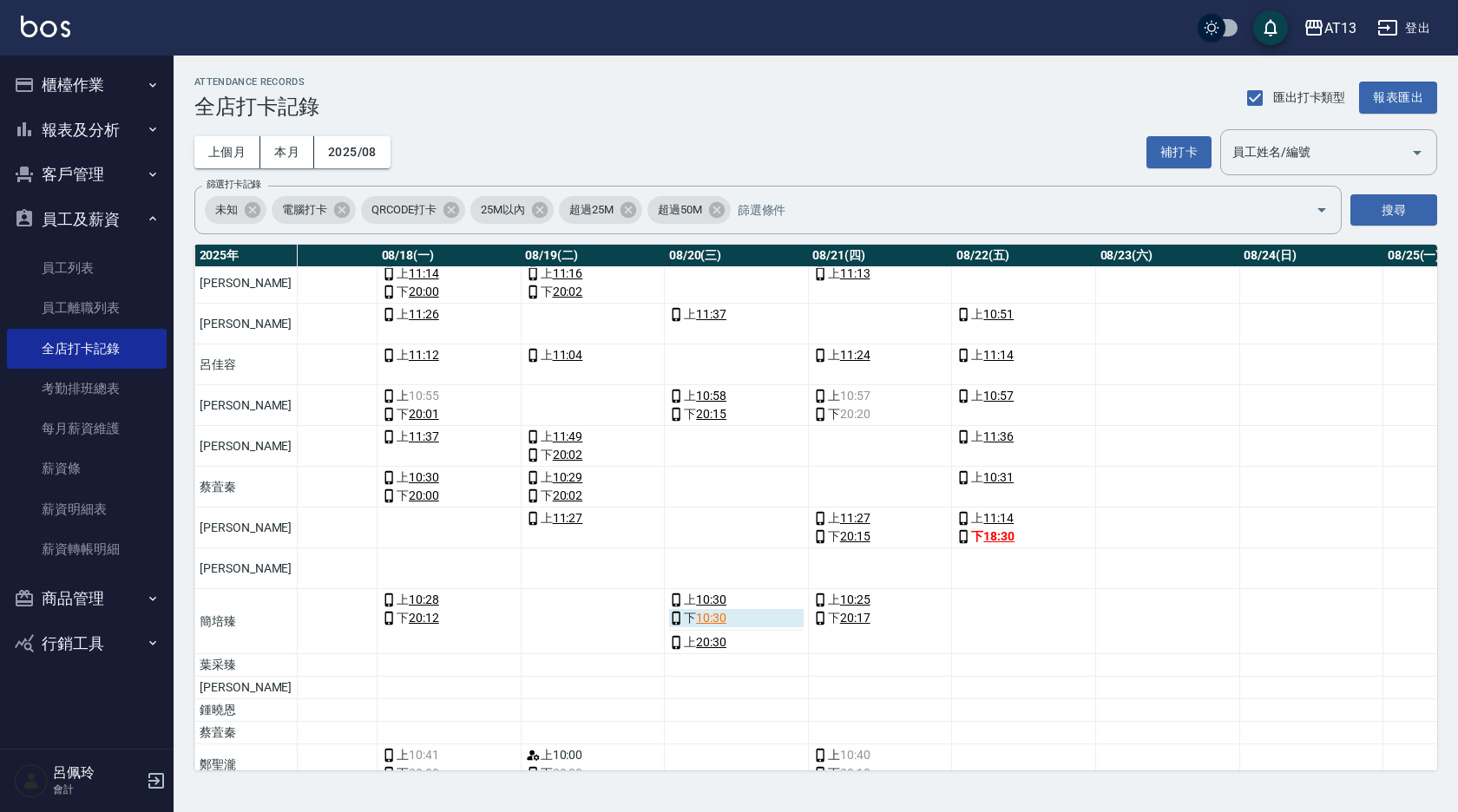
click at [696, 617] on link "10:30" at bounding box center [711, 618] width 30 height 18
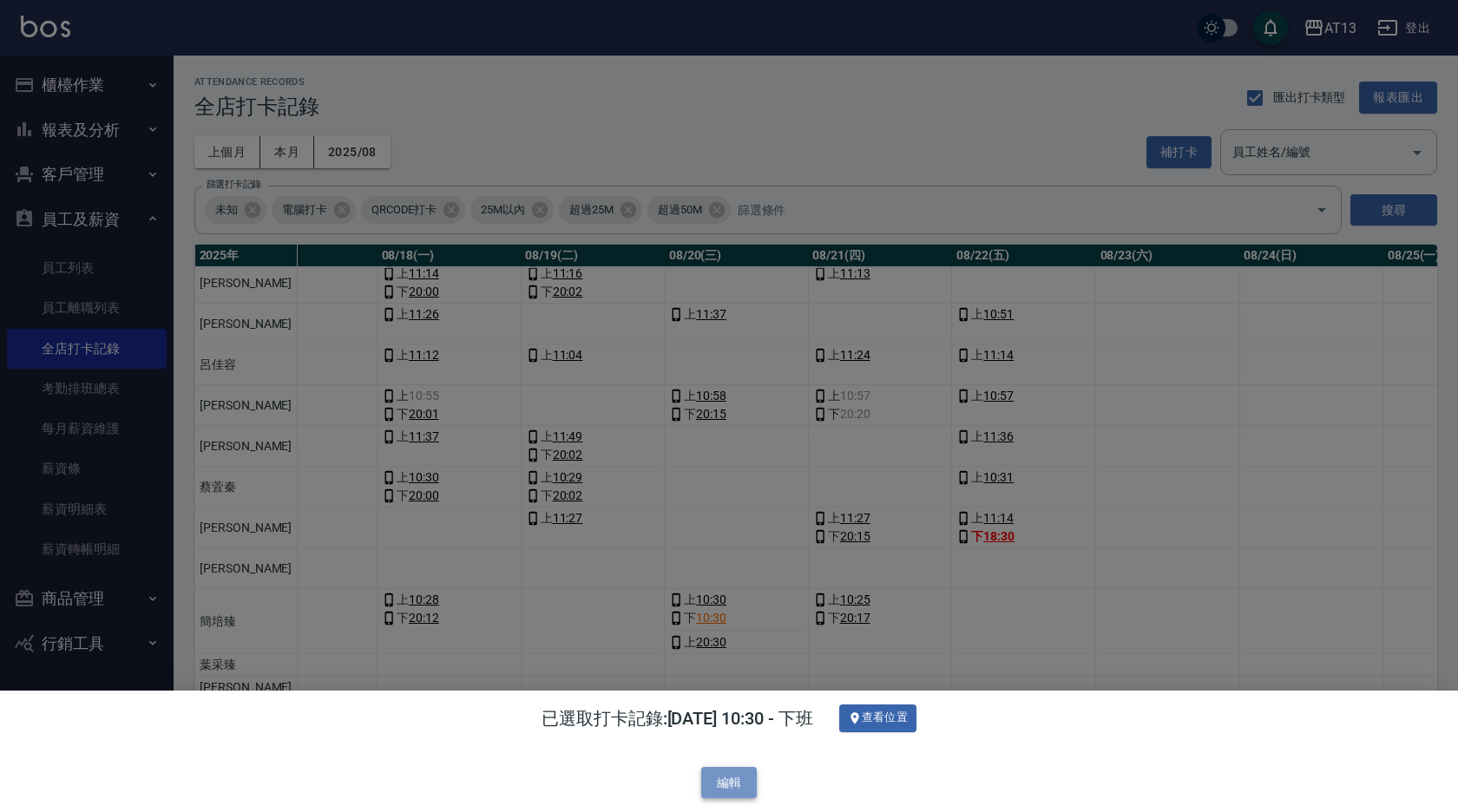
click at [732, 783] on button "編輯" at bounding box center [729, 783] width 55 height 32
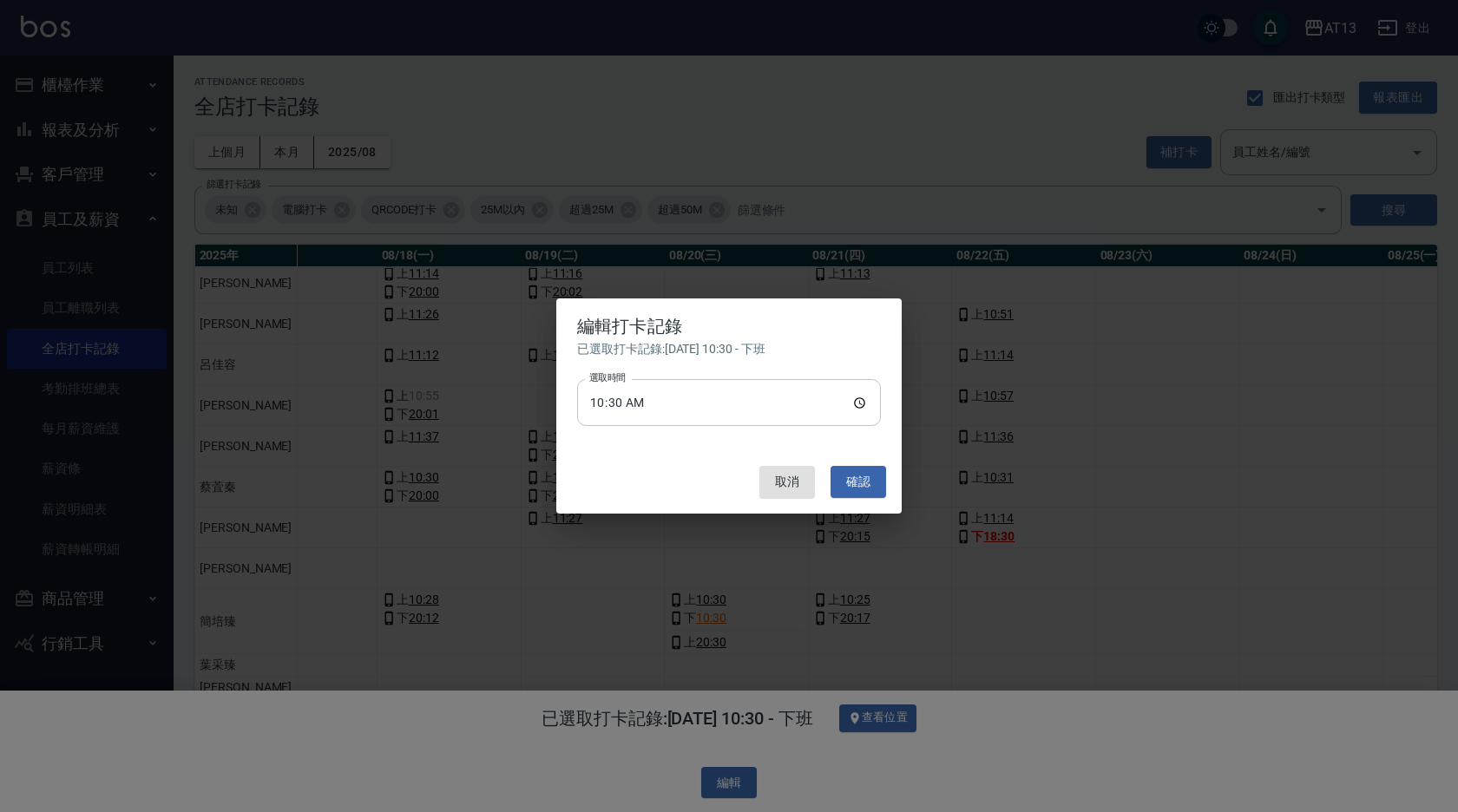
click at [866, 406] on input "10:30" at bounding box center [729, 402] width 304 height 47
click at [846, 485] on button "確認" at bounding box center [858, 482] width 55 height 32
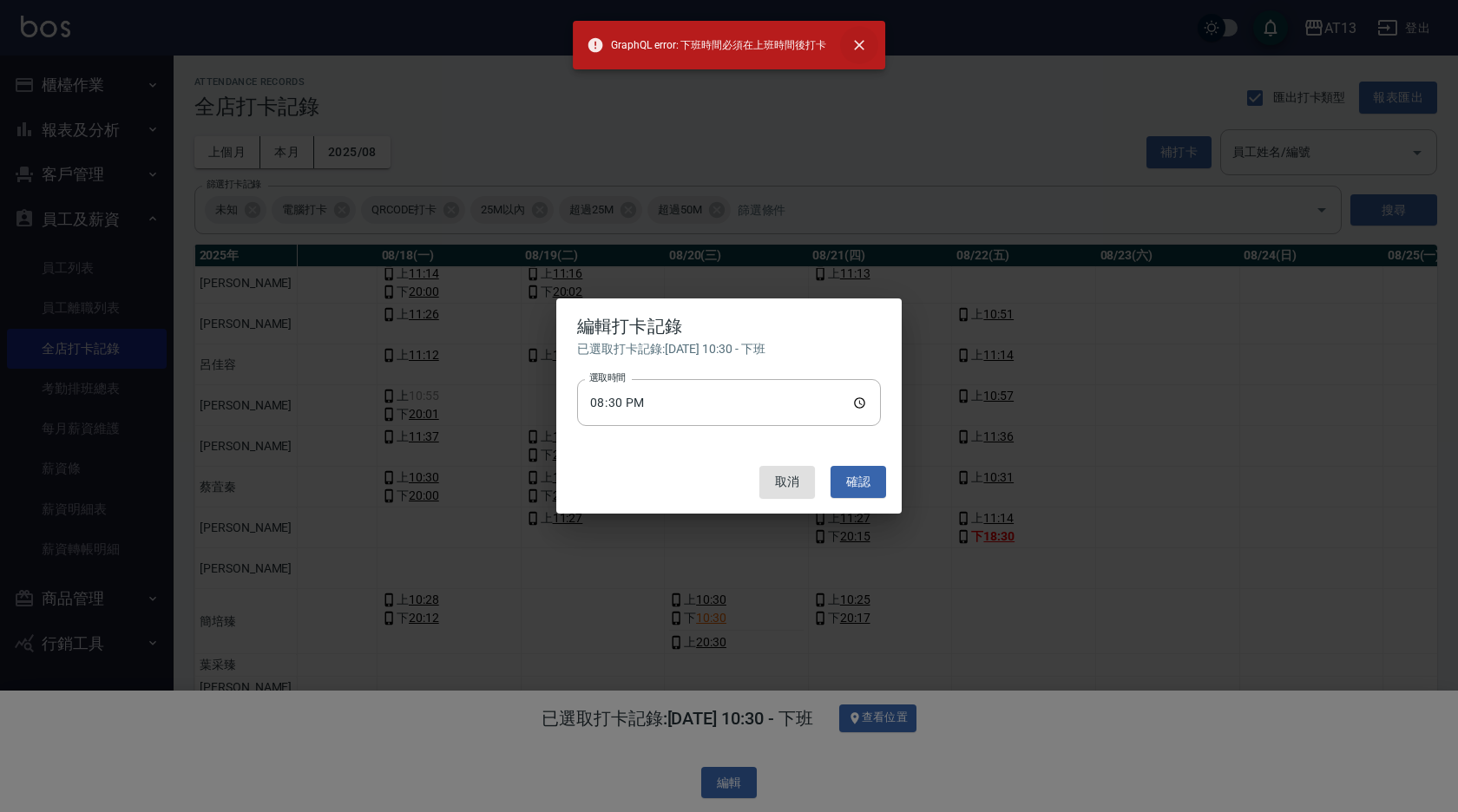
click at [863, 44] on icon "close" at bounding box center [859, 45] width 17 height 17
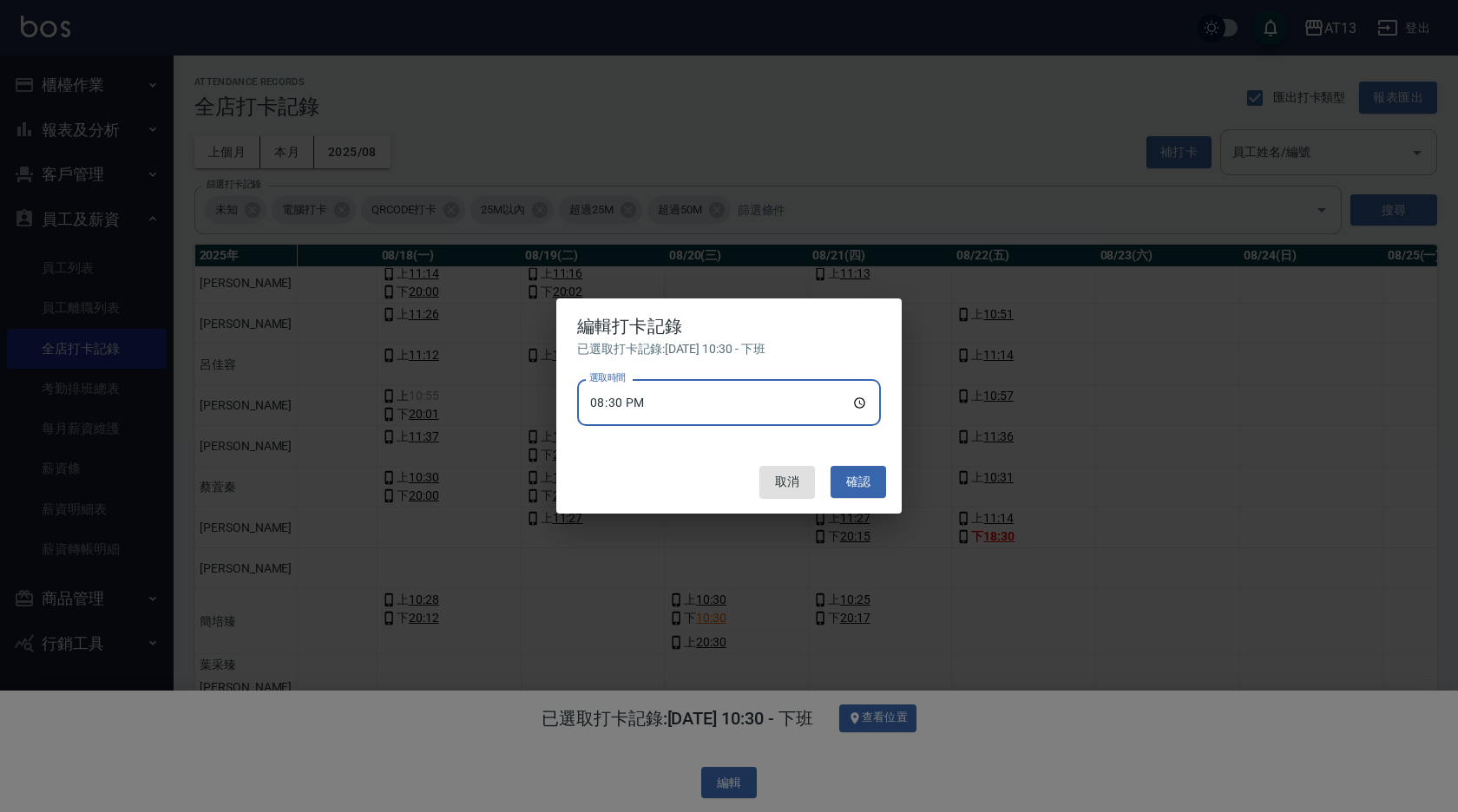
click at [867, 403] on input "20:30" at bounding box center [729, 402] width 304 height 47
type input "20:32"
click at [862, 485] on button "確認" at bounding box center [858, 482] width 55 height 32
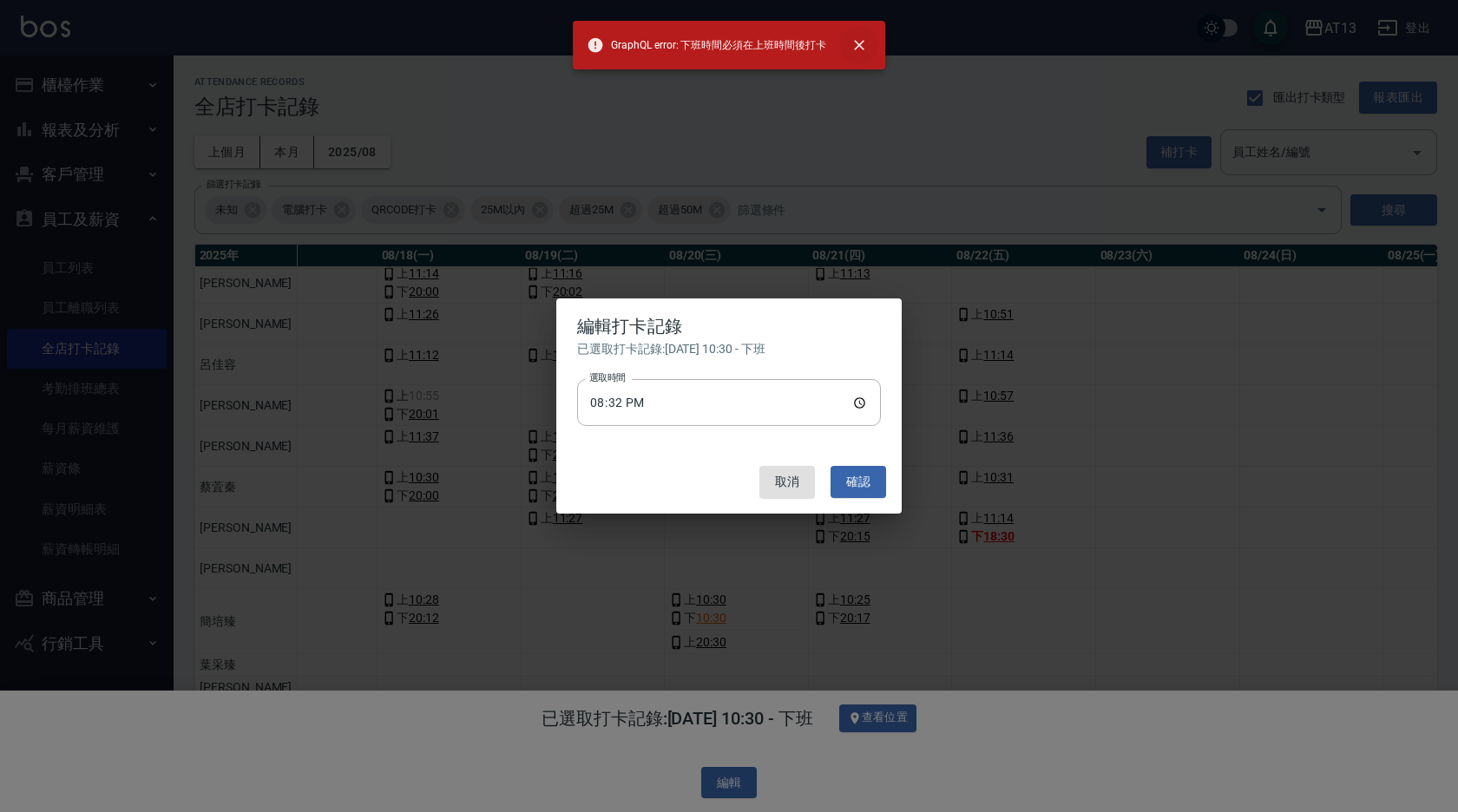
click at [867, 38] on icon "close" at bounding box center [859, 45] width 17 height 17
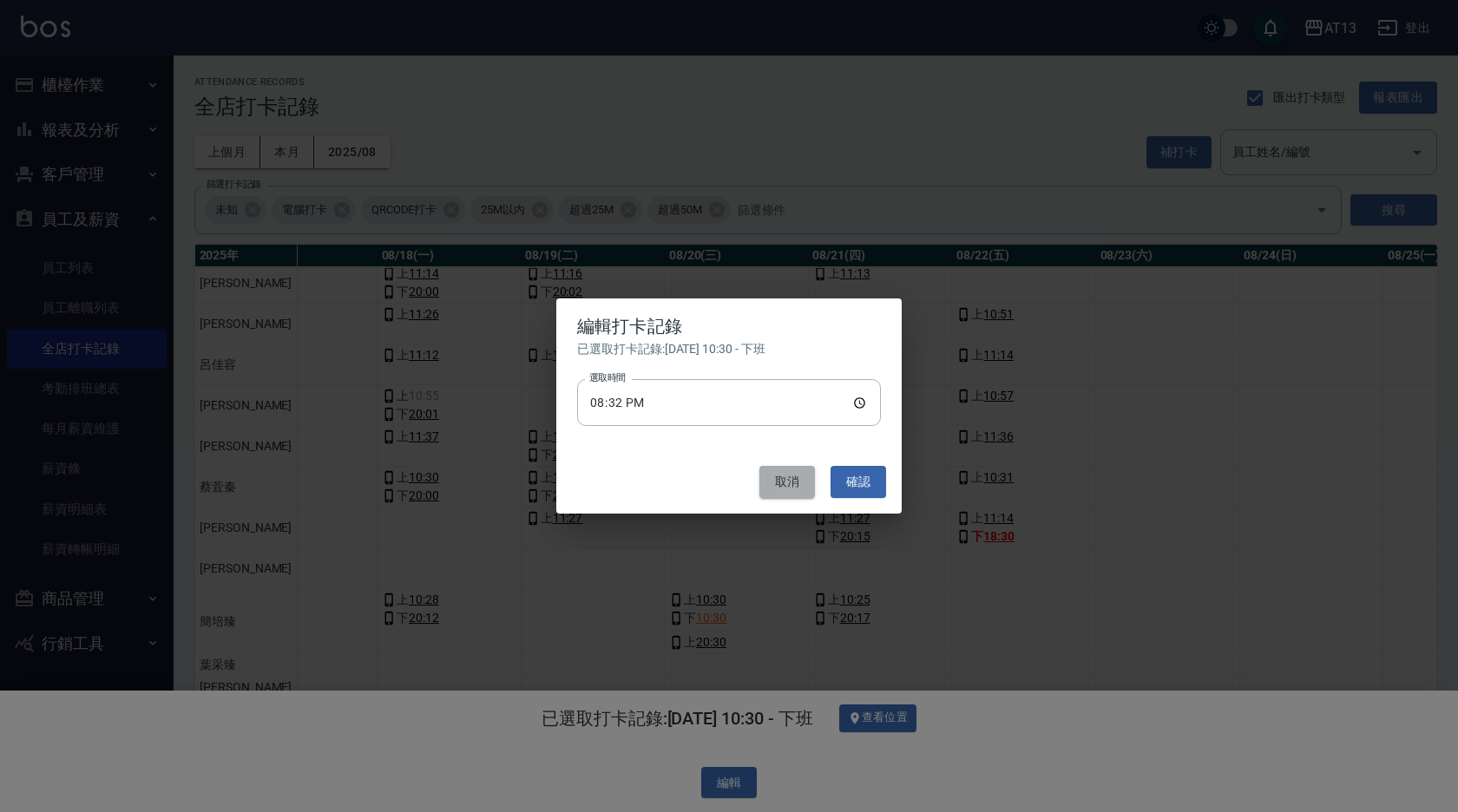
click at [766, 484] on button "取消" at bounding box center [787, 482] width 55 height 32
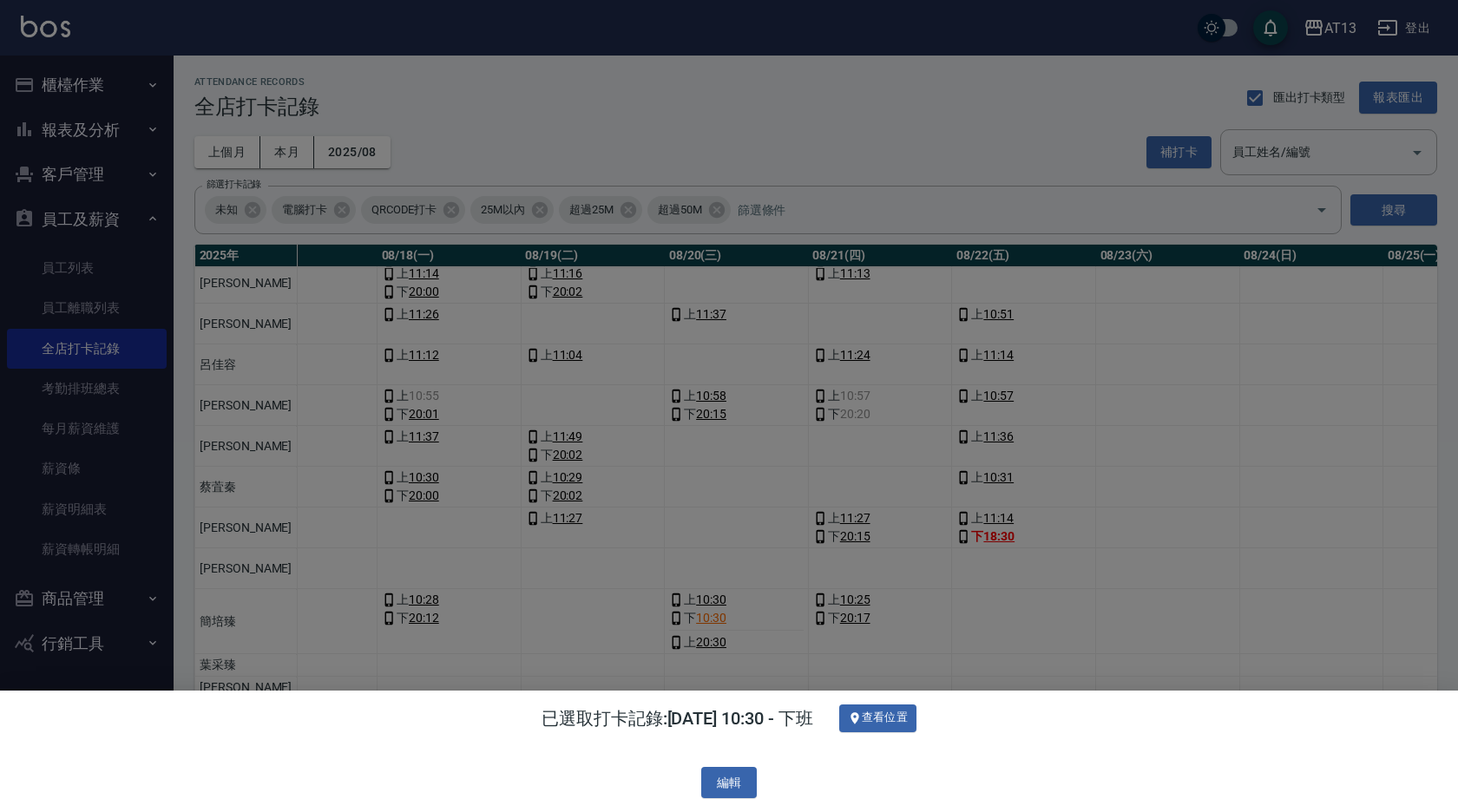
click at [1069, 743] on div "已選取打卡記錄: 2025/08/20 10:30 - 下班 查看位置 編輯" at bounding box center [729, 751] width 1458 height 122
click at [625, 778] on div "編輯" at bounding box center [729, 783] width 1430 height 32
drag, startPoint x: 1457, startPoint y: 318, endPoint x: 1175, endPoint y: 225, distance: 296.9
click at [1457, 323] on div at bounding box center [729, 406] width 1458 height 812
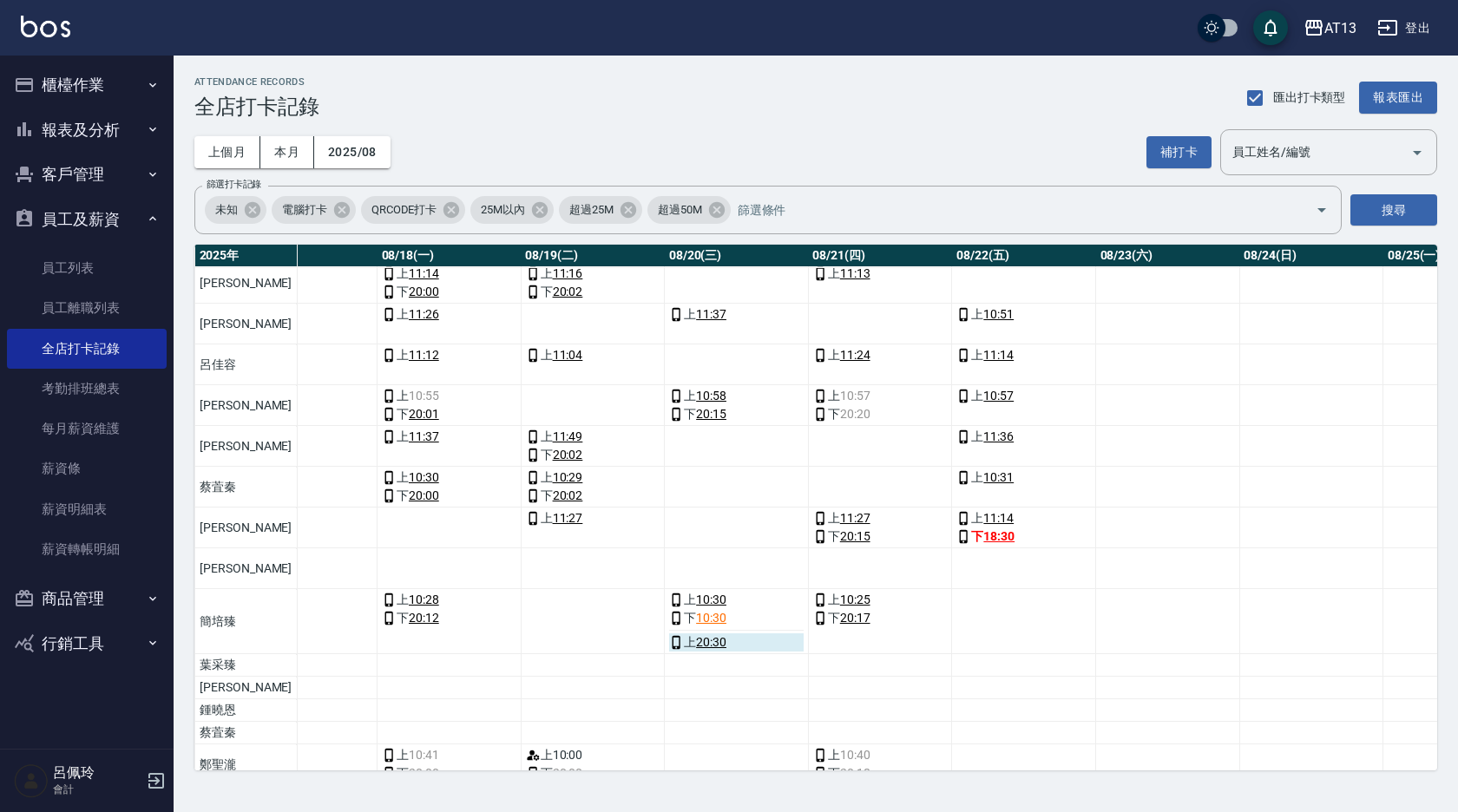
click at [696, 642] on link "20:30" at bounding box center [711, 642] width 30 height 18
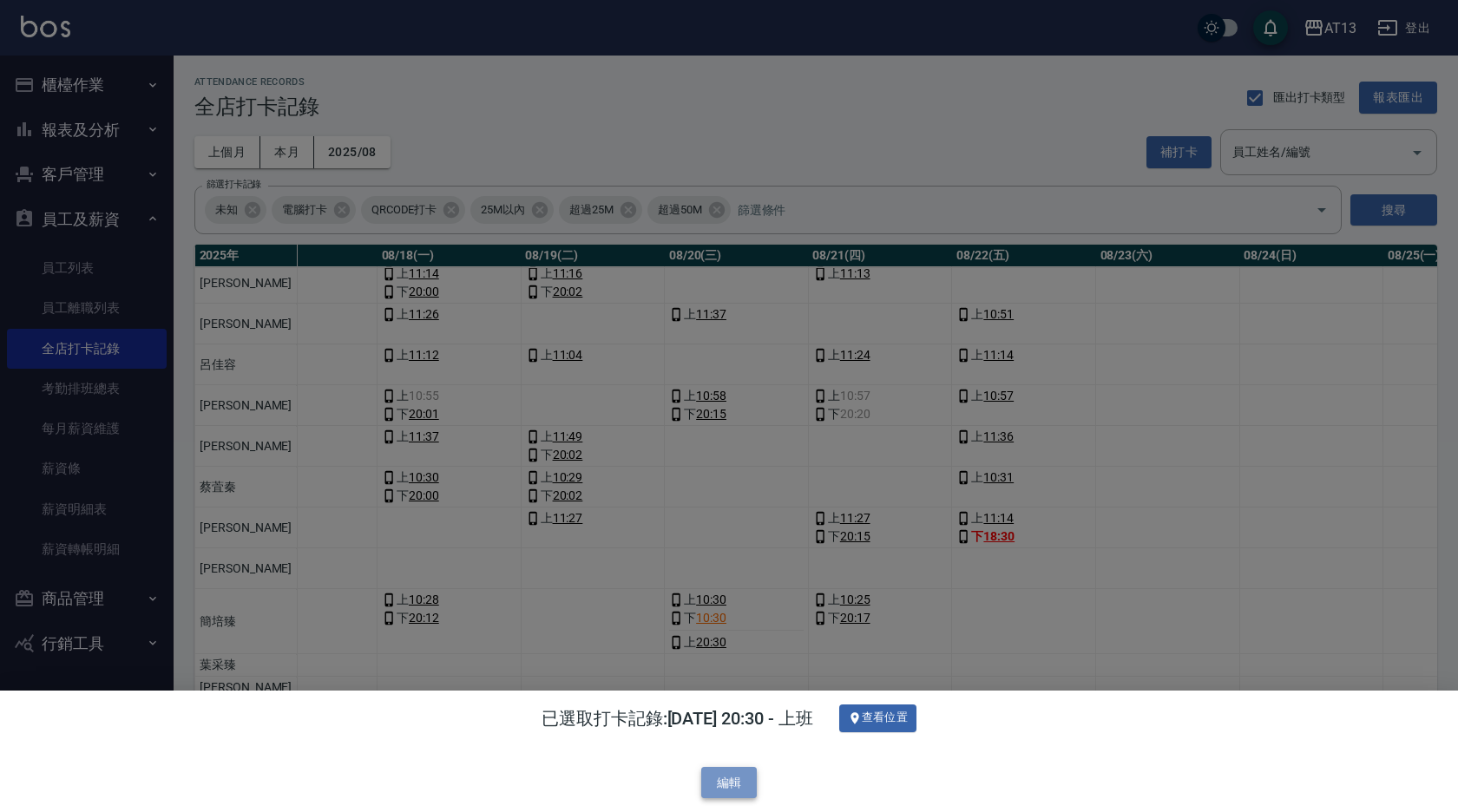
click at [709, 782] on button "編輯" at bounding box center [729, 783] width 55 height 32
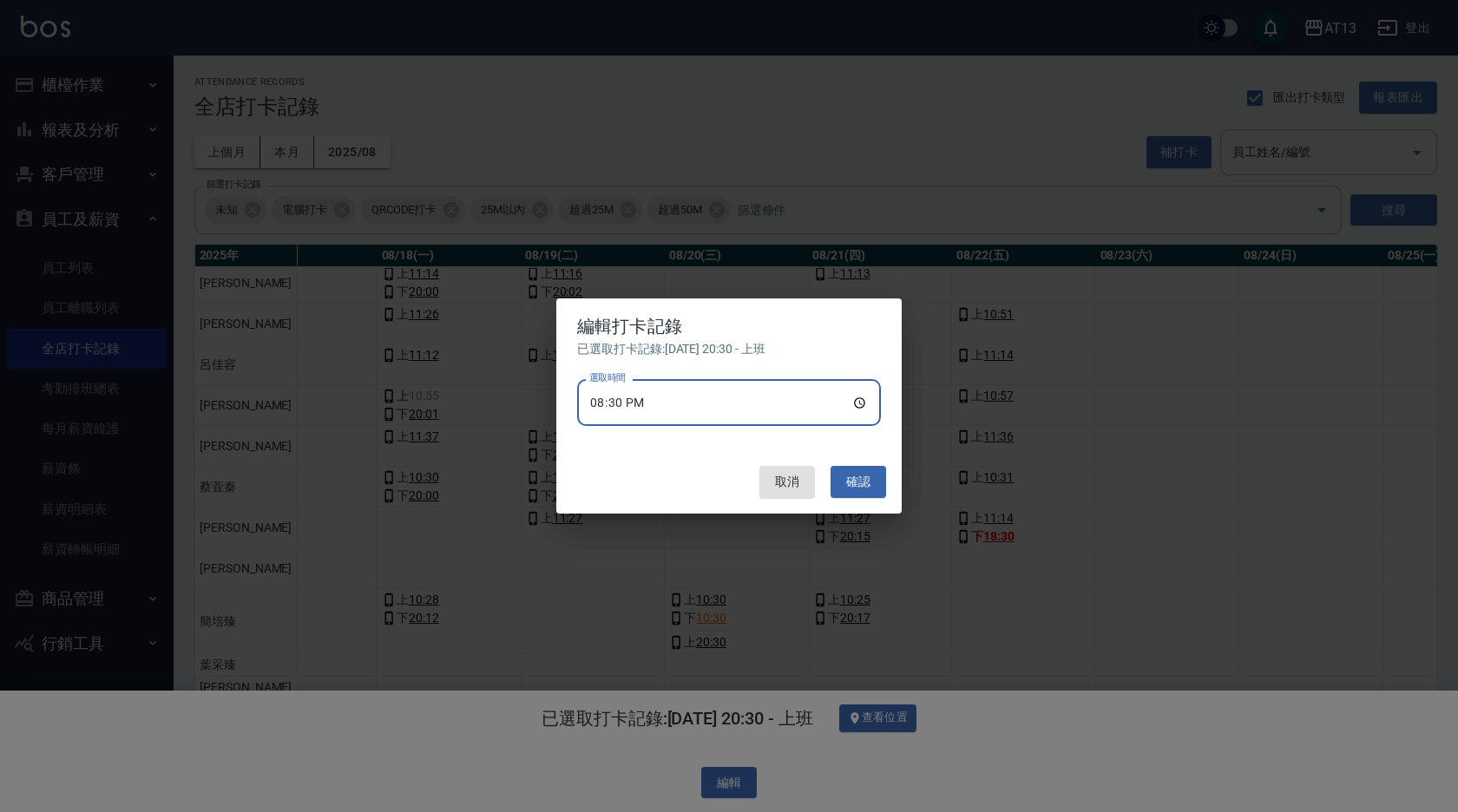
click at [864, 395] on input "20:30" at bounding box center [729, 402] width 304 height 47
click at [861, 479] on button "確認" at bounding box center [858, 482] width 55 height 32
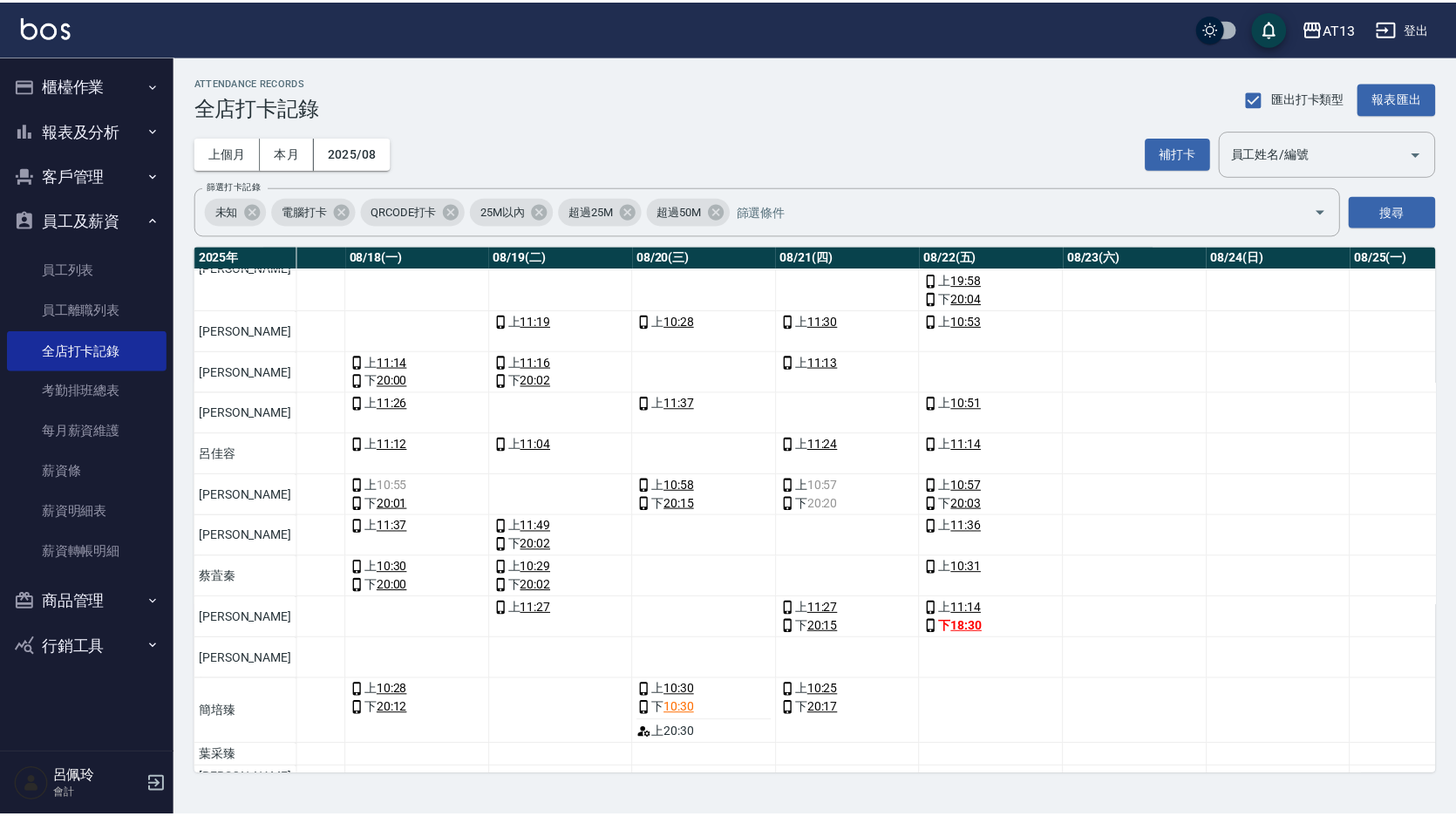
scroll to position [174, 2614]
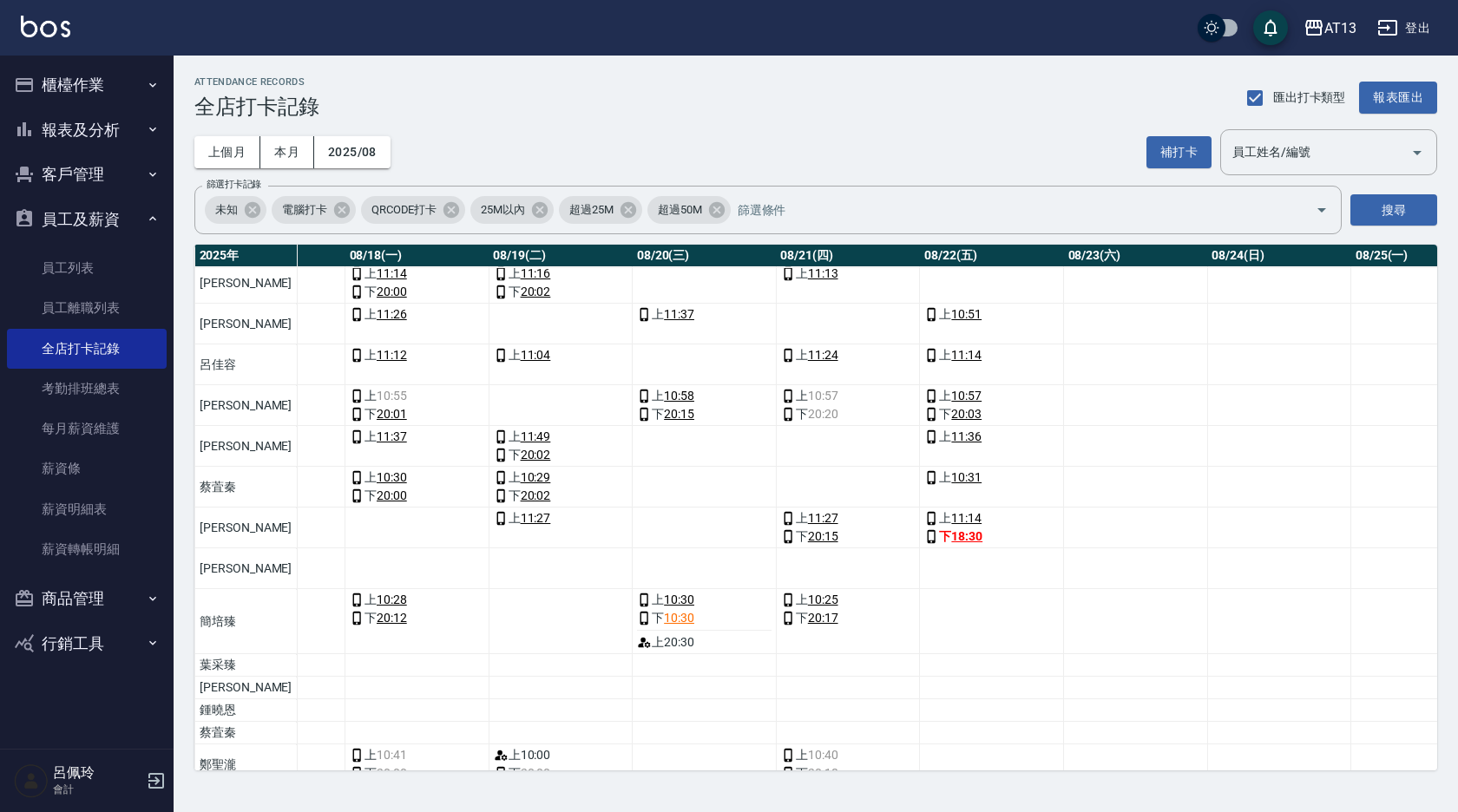
click at [64, 79] on button "櫃檯作業" at bounding box center [87, 85] width 160 height 45
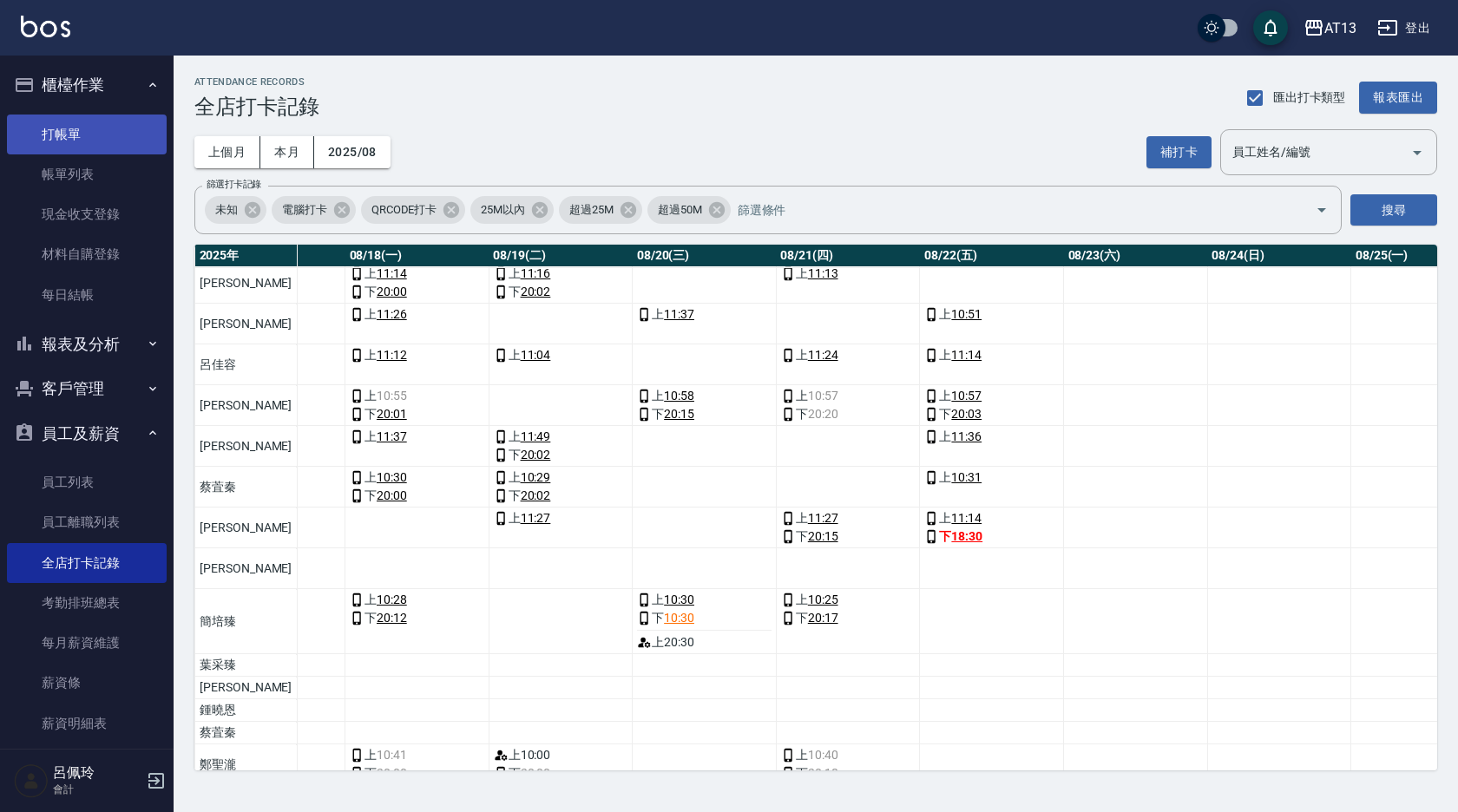
click at [65, 135] on link "打帳單" at bounding box center [87, 134] width 160 height 40
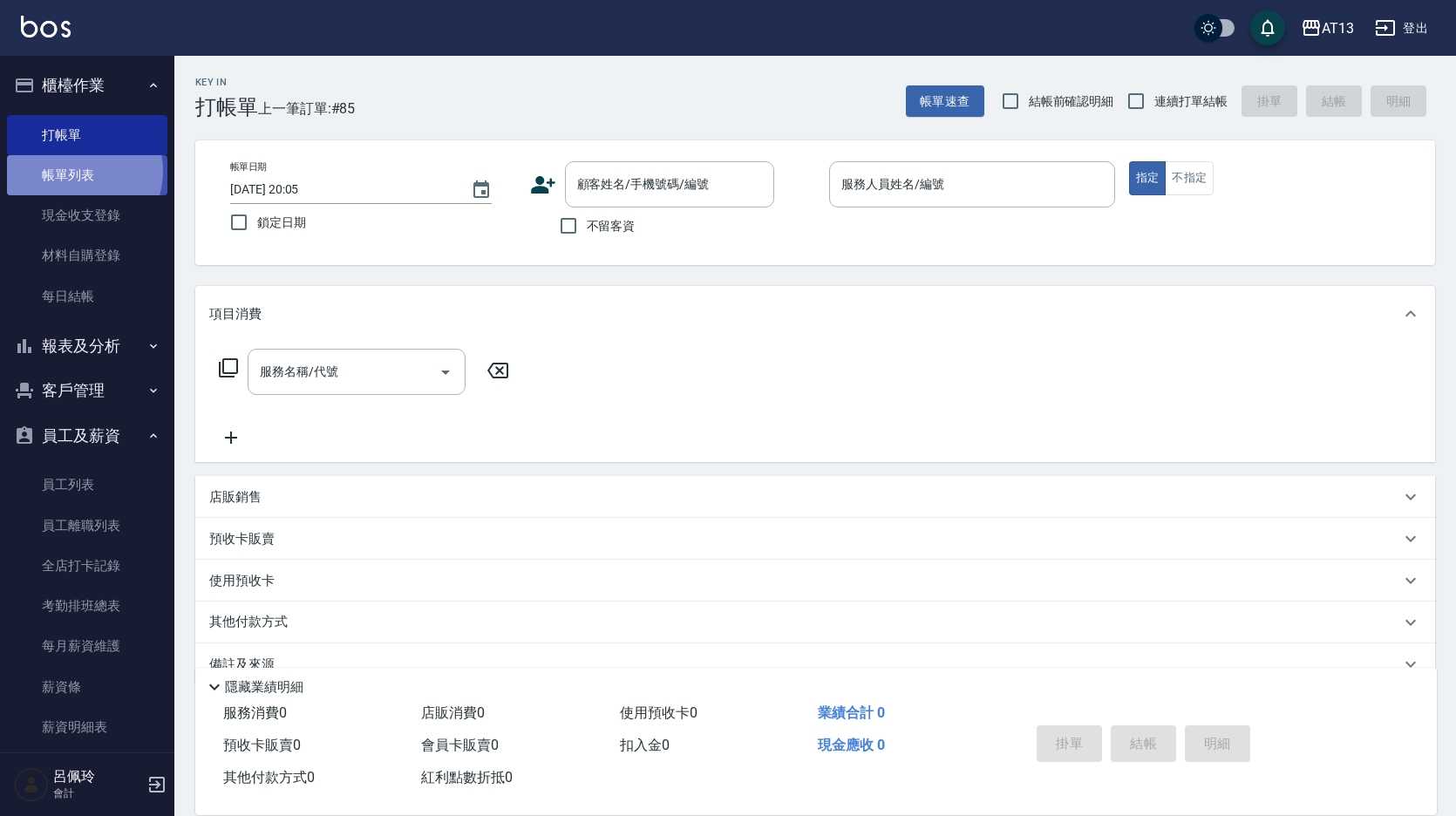
click at [74, 171] on link "帳單列表" at bounding box center [87, 175] width 161 height 40
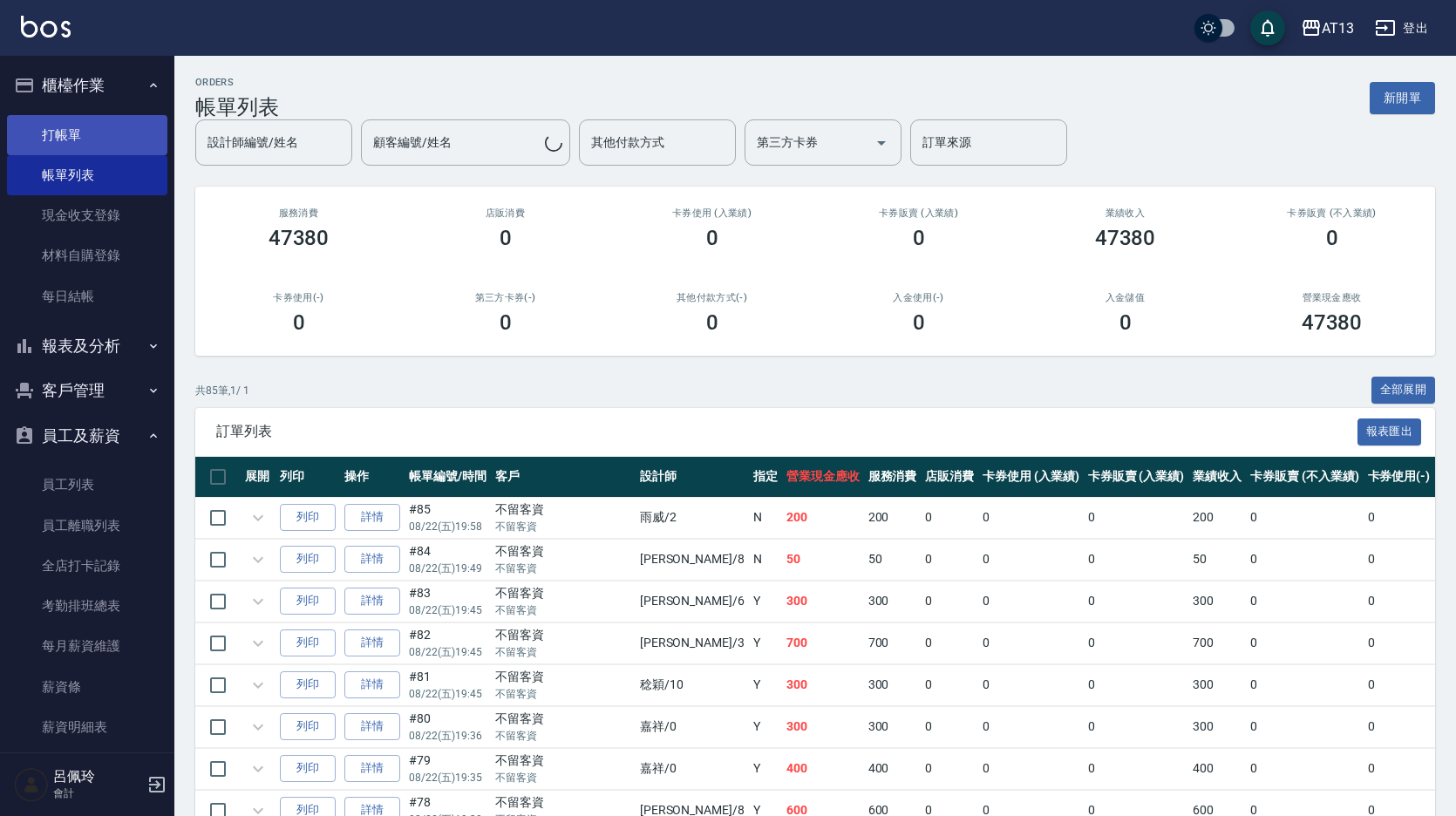
click at [66, 135] on link "打帳單" at bounding box center [87, 135] width 161 height 40
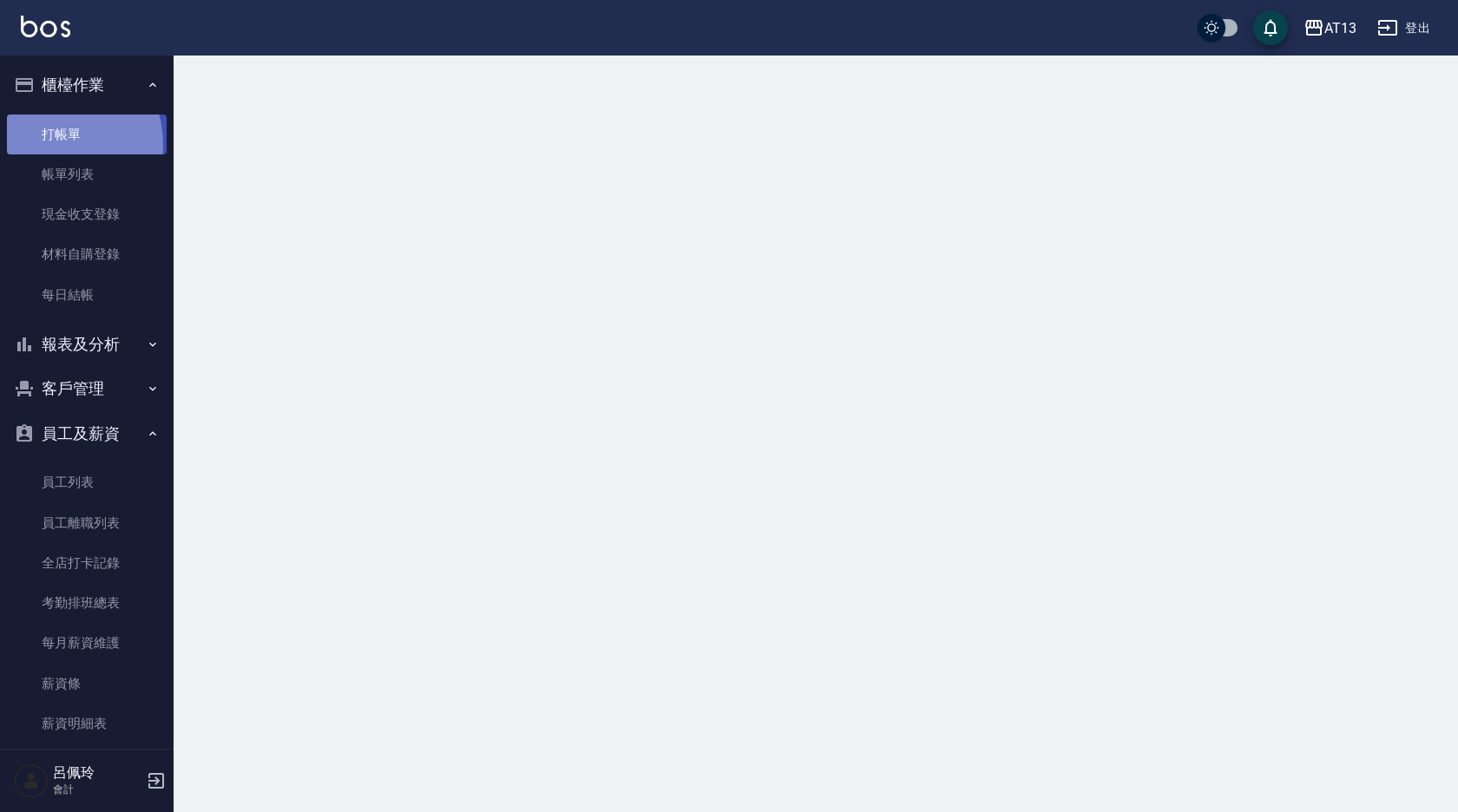
click at [60, 143] on link "打帳單" at bounding box center [87, 134] width 160 height 40
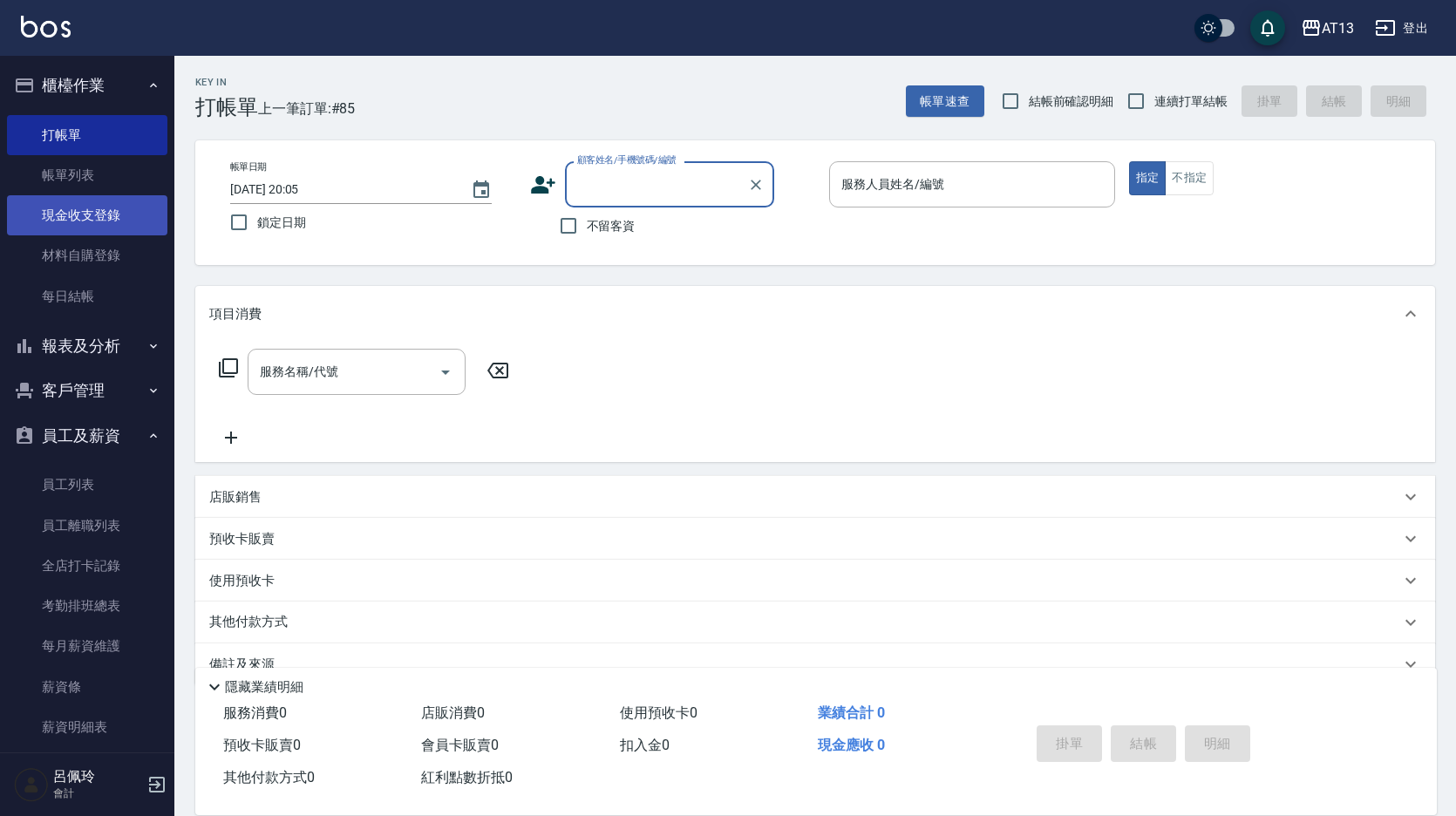
click at [83, 216] on link "現金收支登錄" at bounding box center [87, 215] width 161 height 40
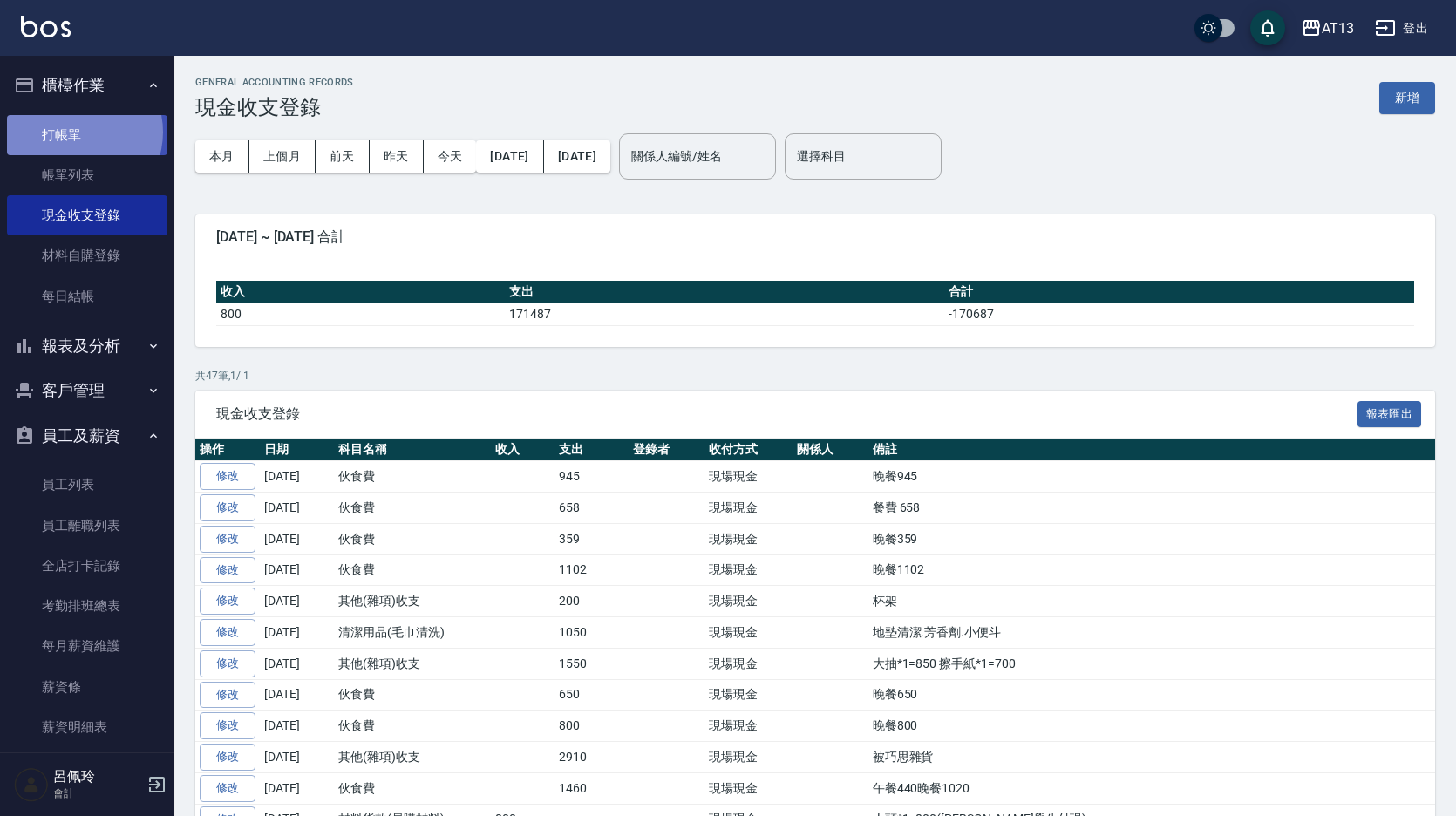
click at [76, 132] on link "打帳單" at bounding box center [87, 135] width 161 height 40
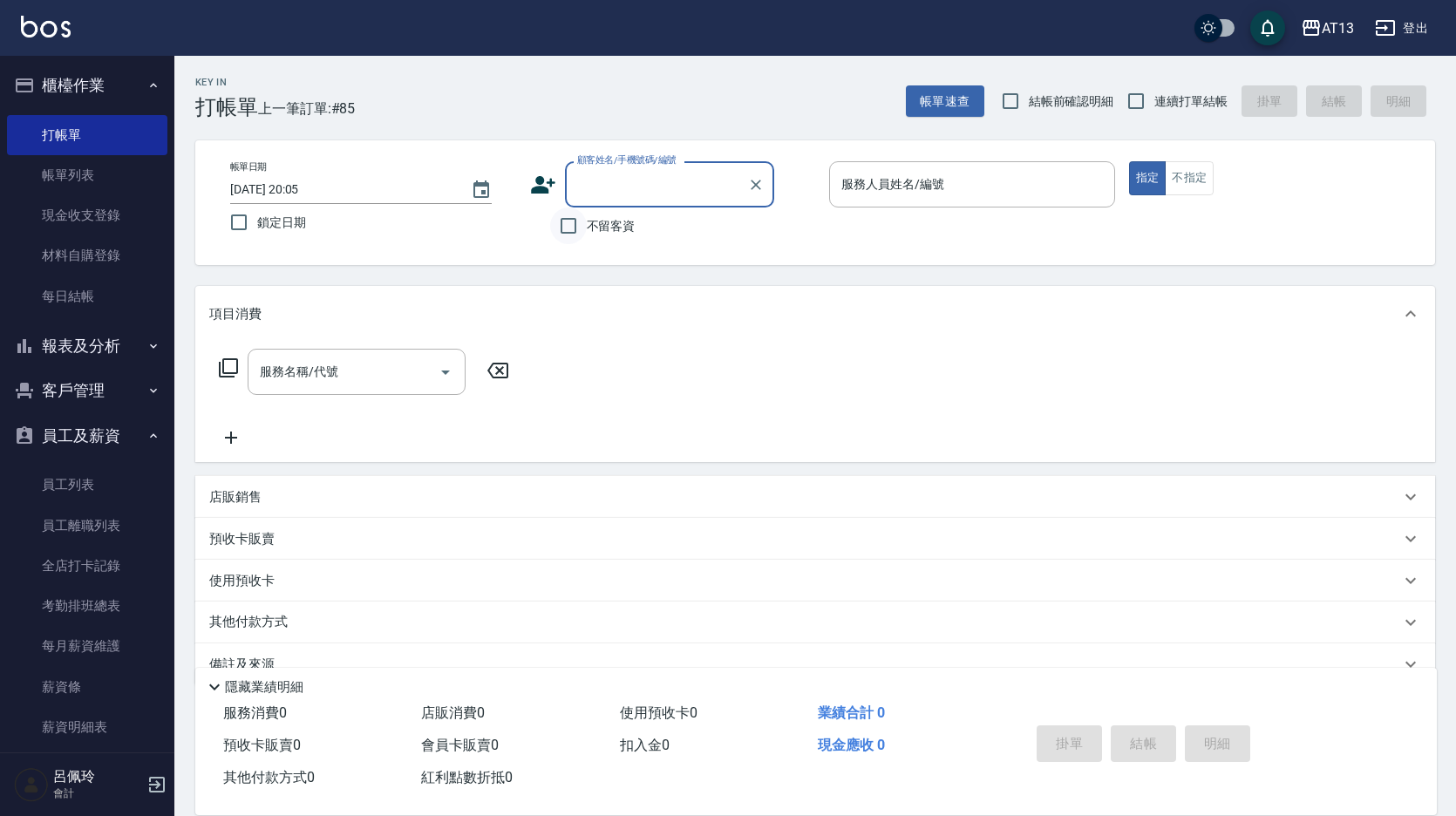
click at [573, 221] on input "不留客資" at bounding box center [568, 226] width 36 height 36
checkbox input "true"
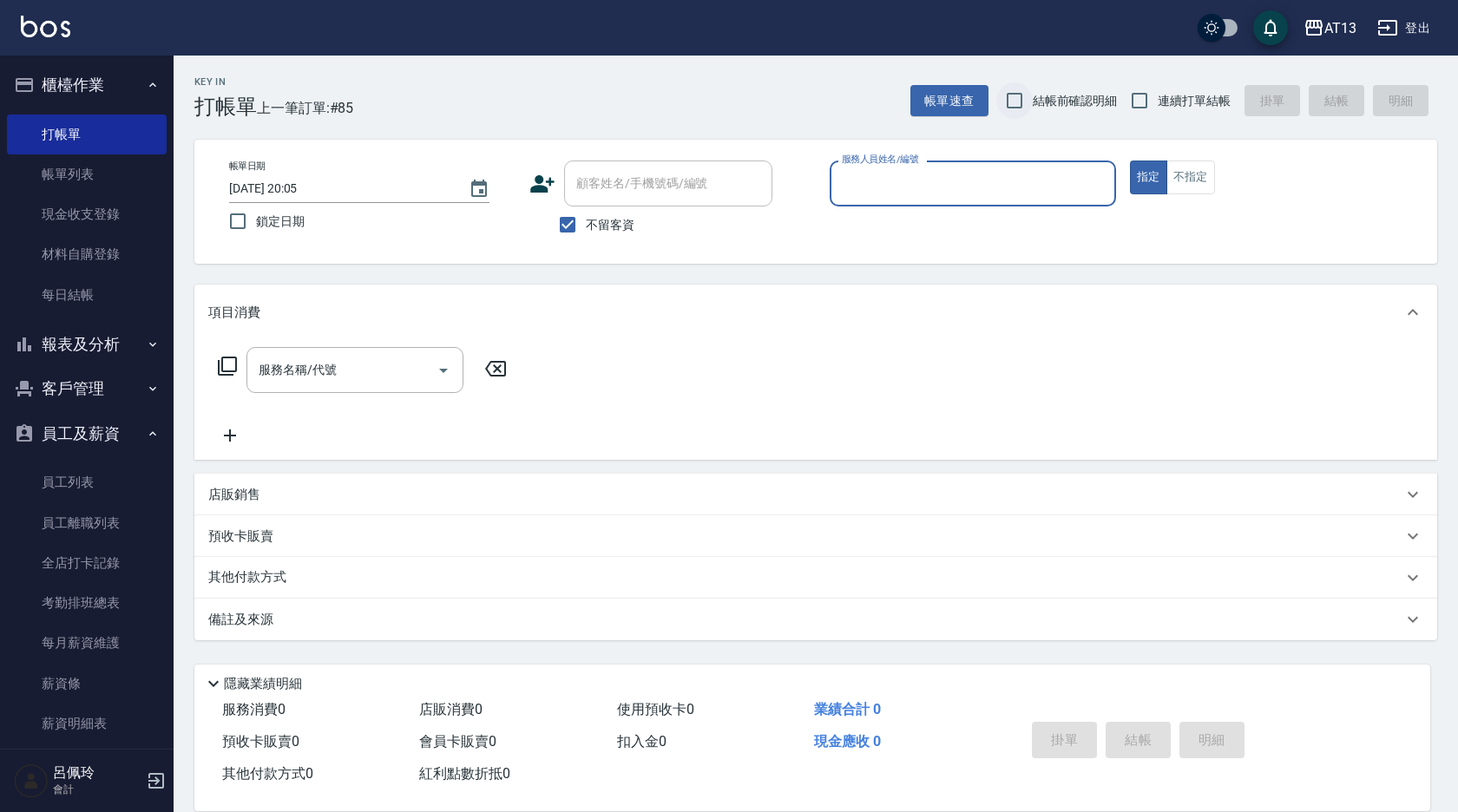
drag, startPoint x: 1016, startPoint y: 79, endPoint x: 1023, endPoint y: 85, distance: 9.2
click at [1016, 83] on div "Key In 打帳單 上一筆訂單:#85 帳單速查 結帳前確認明細 連續打單結帳 掛單 結帳 明細" at bounding box center [805, 87] width 1264 height 64
click at [1010, 102] on input "結帳前確認明細" at bounding box center [1014, 101] width 36 height 36
checkbox input "true"
click at [1145, 99] on input "連續打單結帳" at bounding box center [1139, 101] width 36 height 36
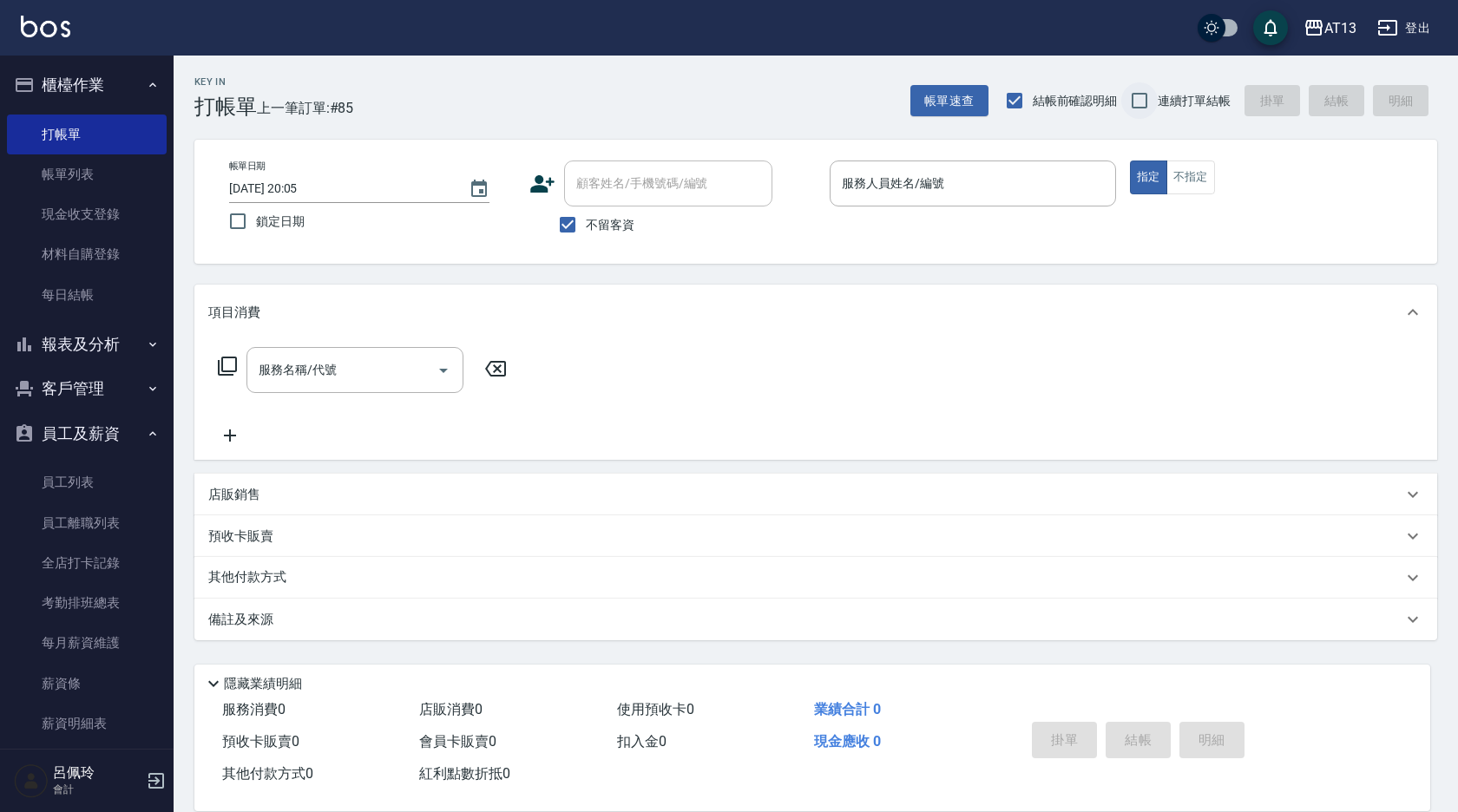
checkbox input "true"
click at [887, 183] on div "服務人員姓名/編號 服務人員姓名/編號" at bounding box center [972, 184] width 287 height 46
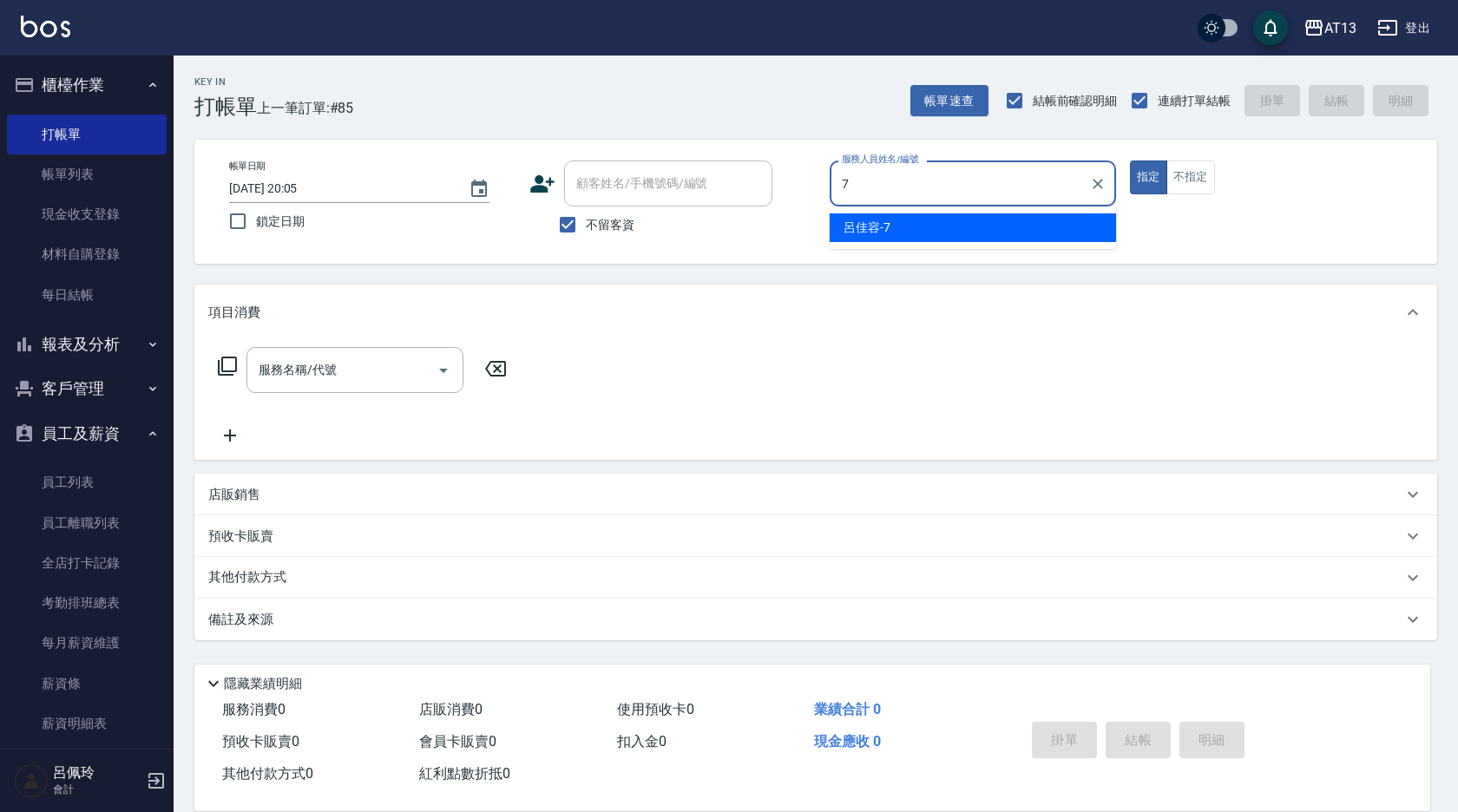
click at [929, 224] on div "呂佳容 -7" at bounding box center [972, 228] width 287 height 29
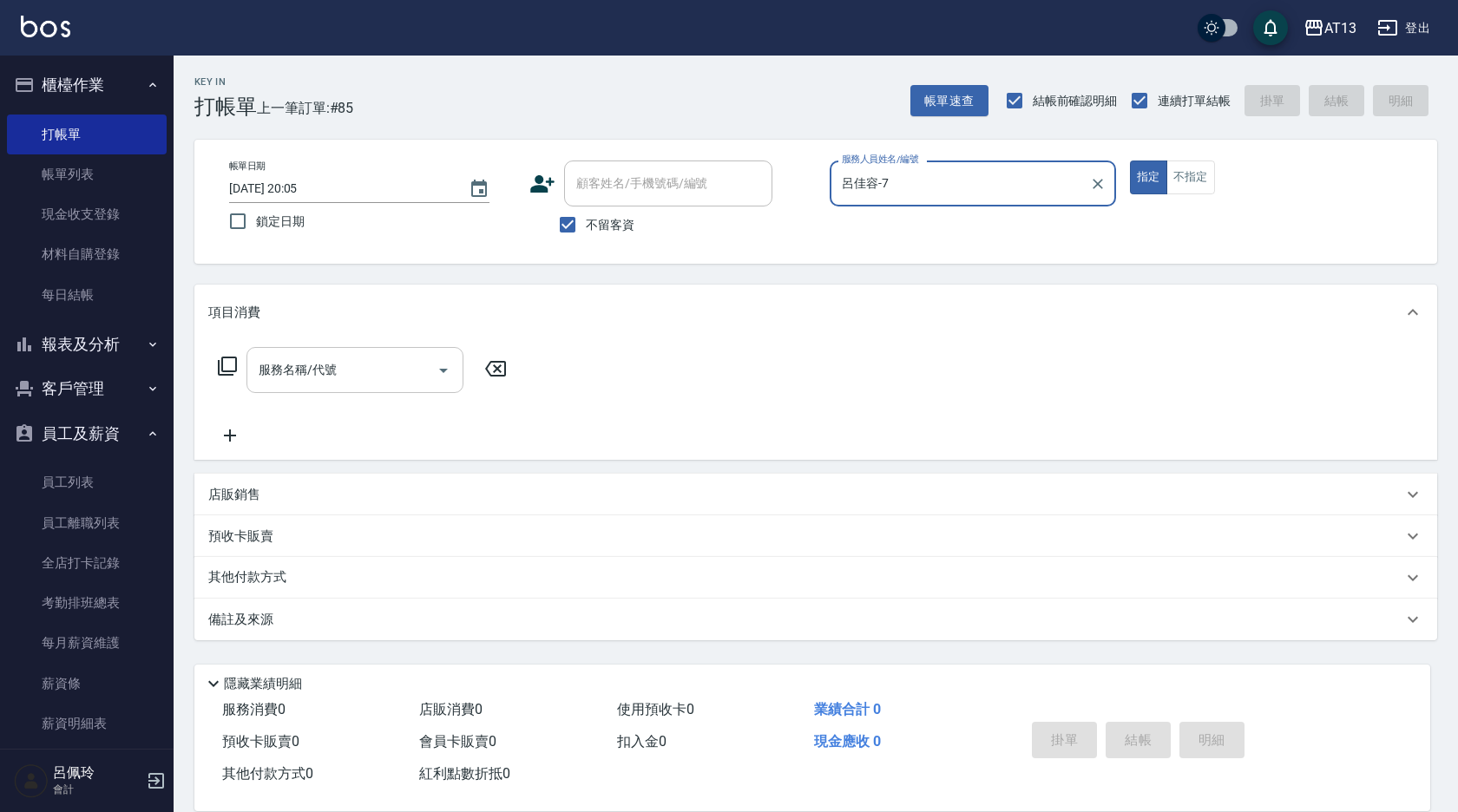
click at [401, 388] on div "服務名稱/代號" at bounding box center [355, 370] width 217 height 46
type input "呂佳容-7"
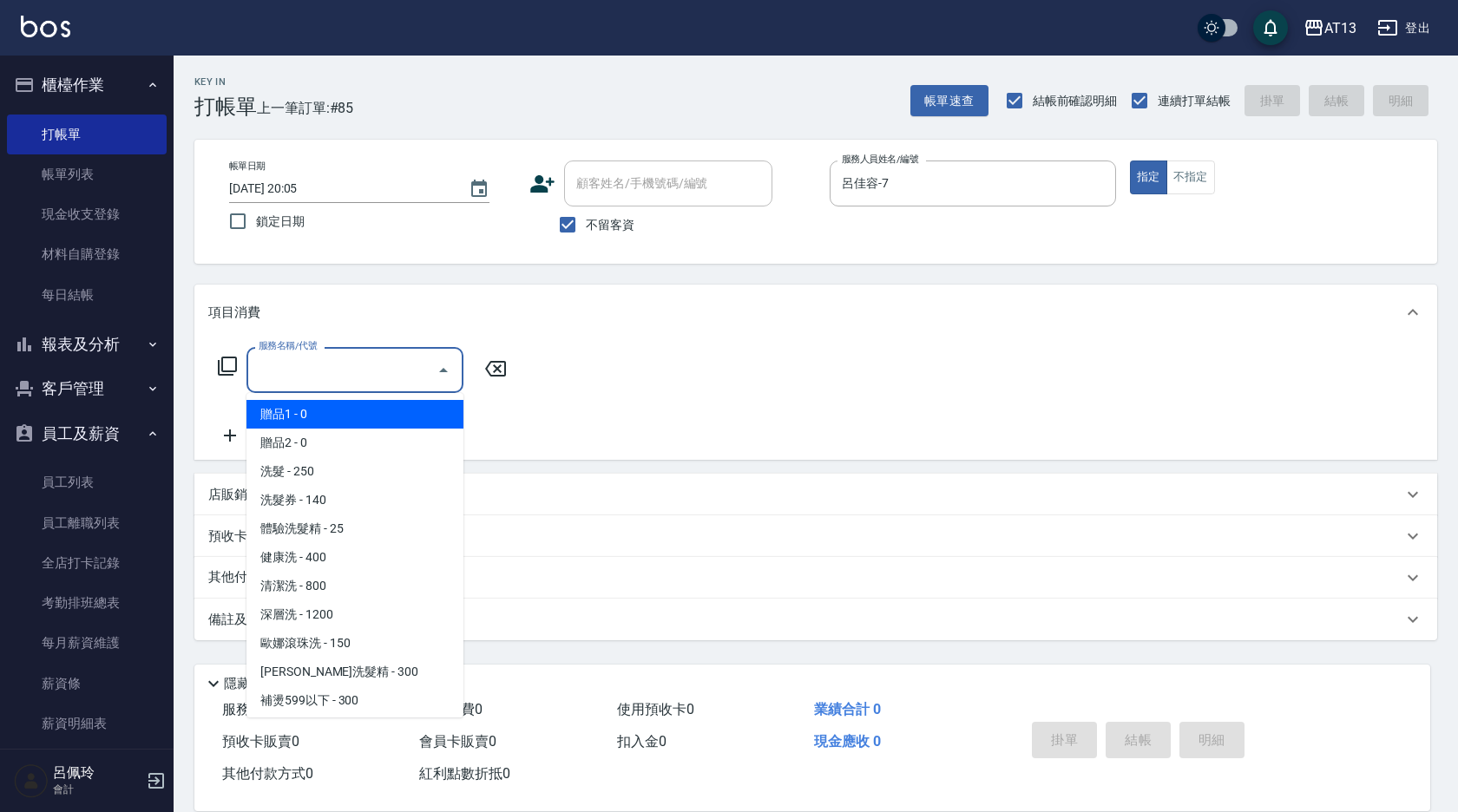
click at [397, 388] on div "服務名稱/代號" at bounding box center [355, 370] width 217 height 46
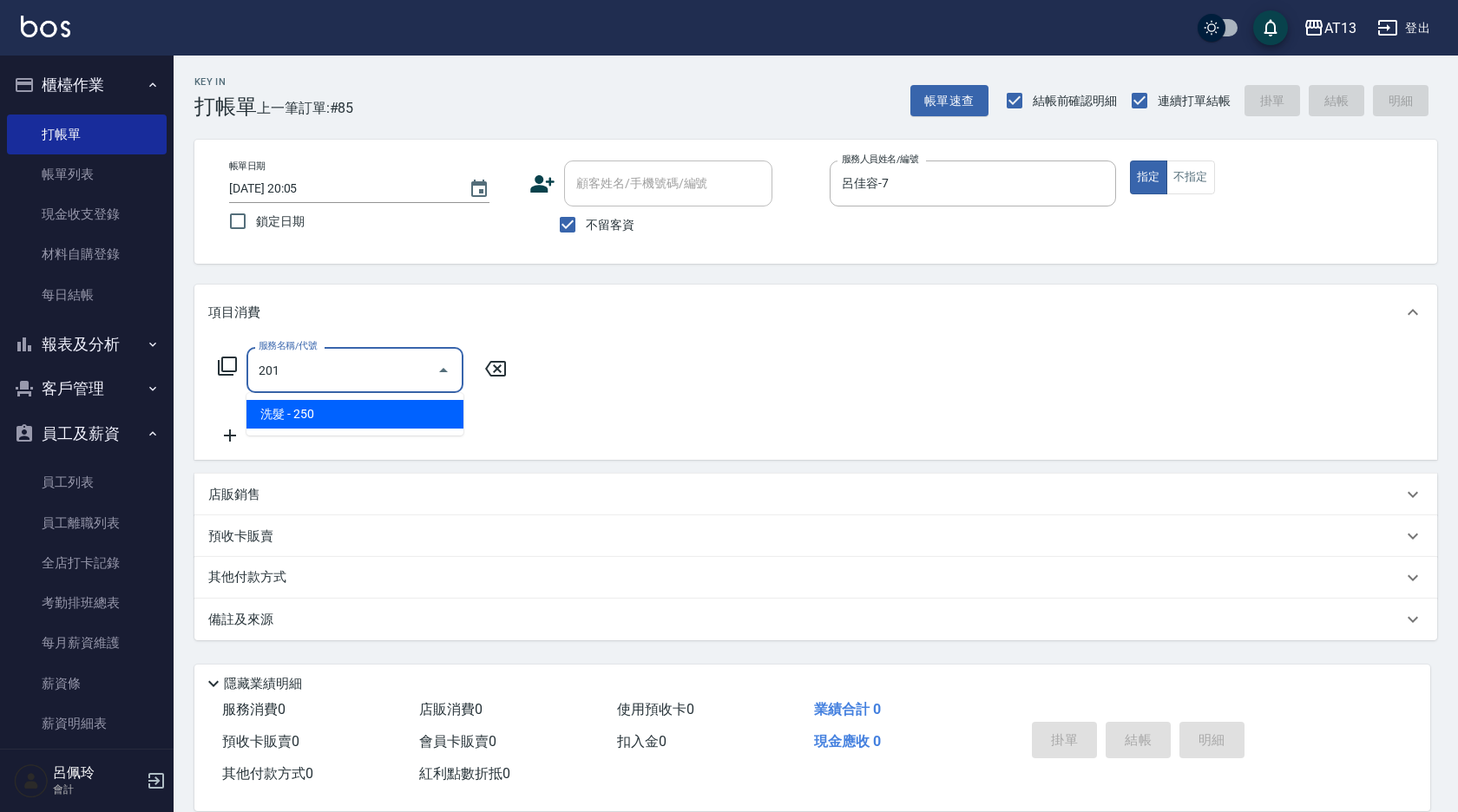
type input "洗髮(201)"
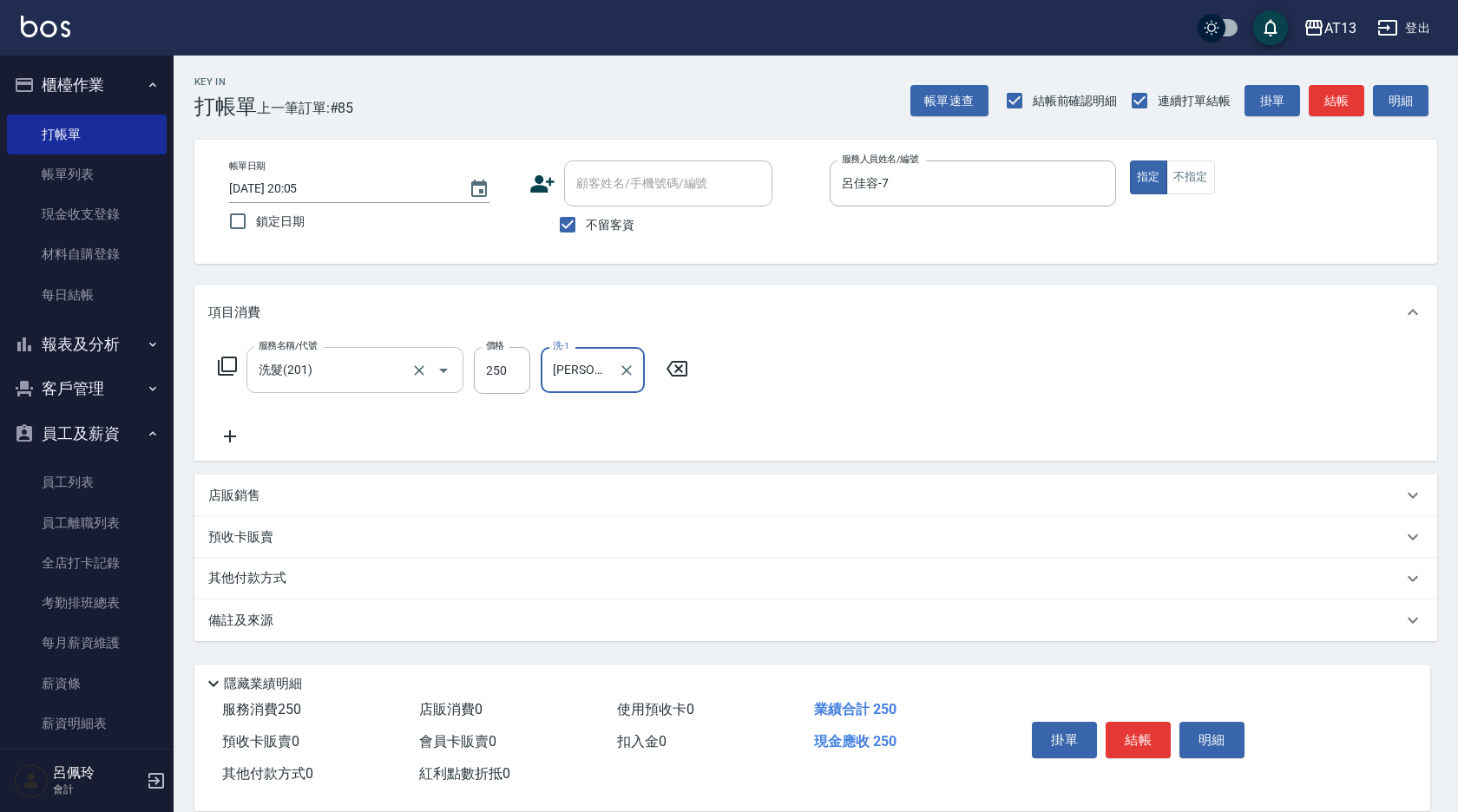
type input "[PERSON_NAME]妡-30"
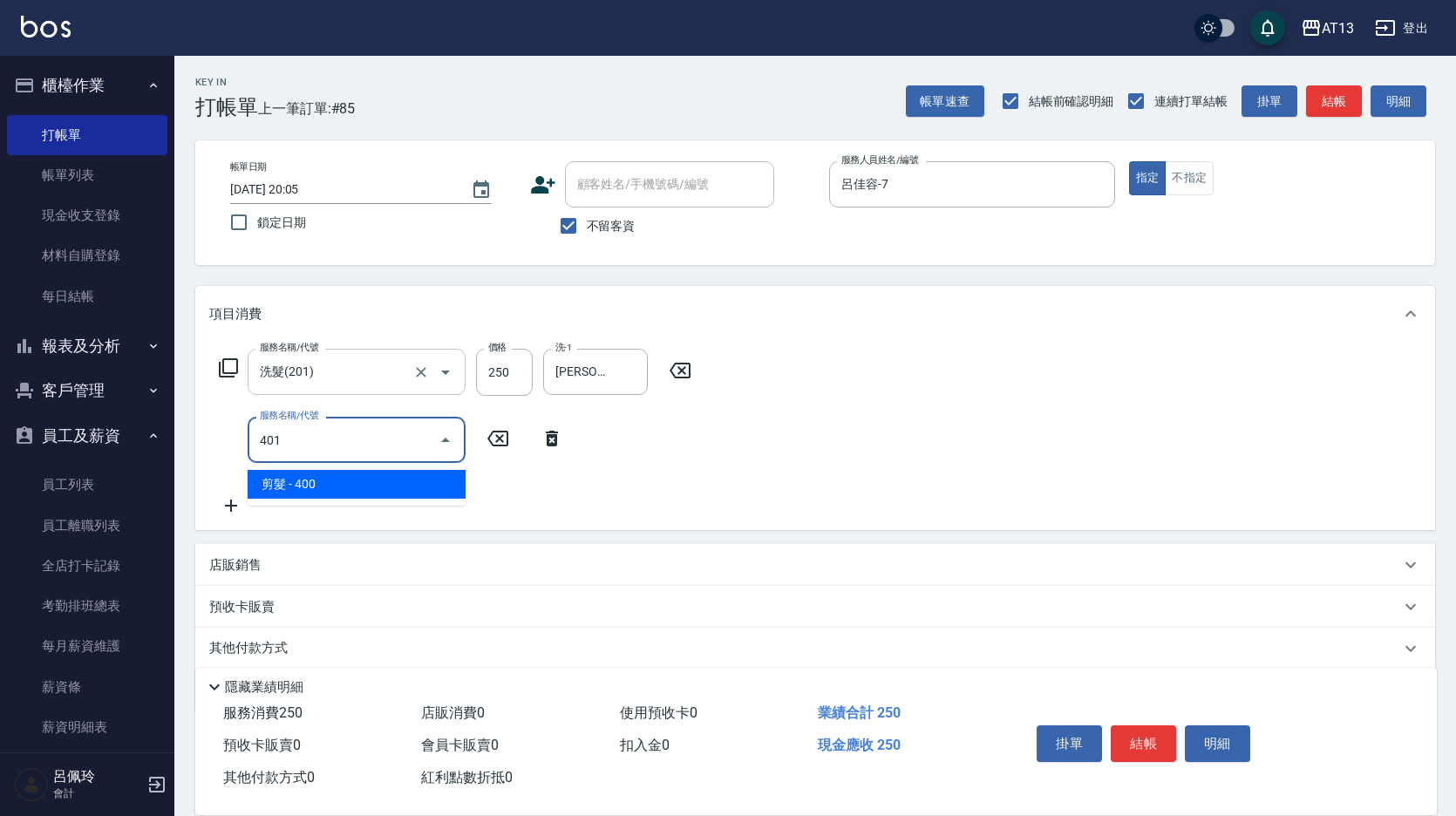
type input "剪髮(401)"
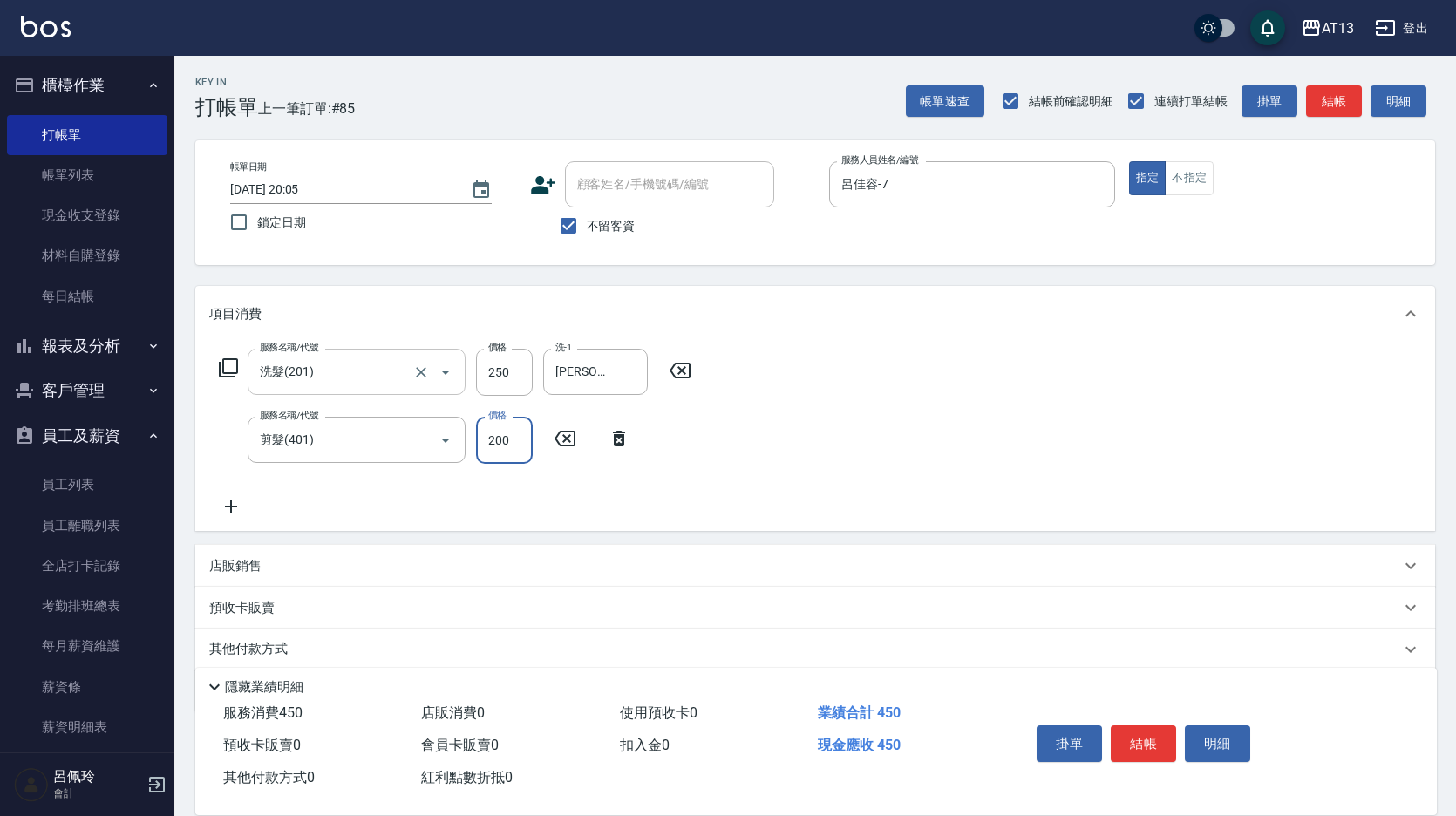
type input "200"
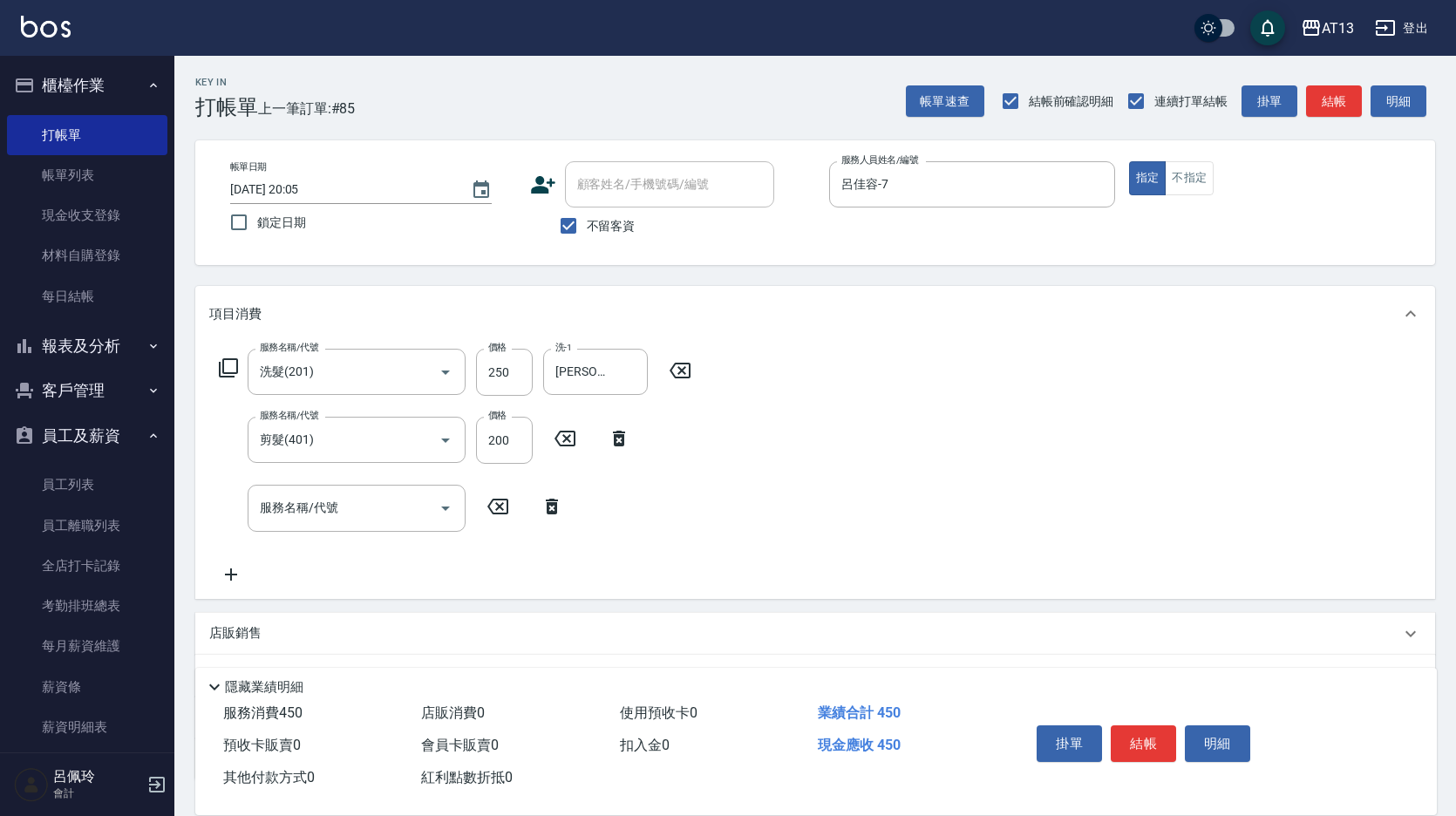
drag, startPoint x: 883, startPoint y: 461, endPoint x: 1263, endPoint y: 703, distance: 450.5
click at [889, 462] on div "服務名稱/代號 洗髮(201) 服務名稱/代號 價格 250 價格 洗-1 曾羽妡-30 洗-1 服務名稱/代號 剪髮(401) 服務名稱/代號 價格 200…" at bounding box center [815, 470] width 1240 height 256
click at [1153, 737] on button "結帳" at bounding box center [1143, 743] width 65 height 36
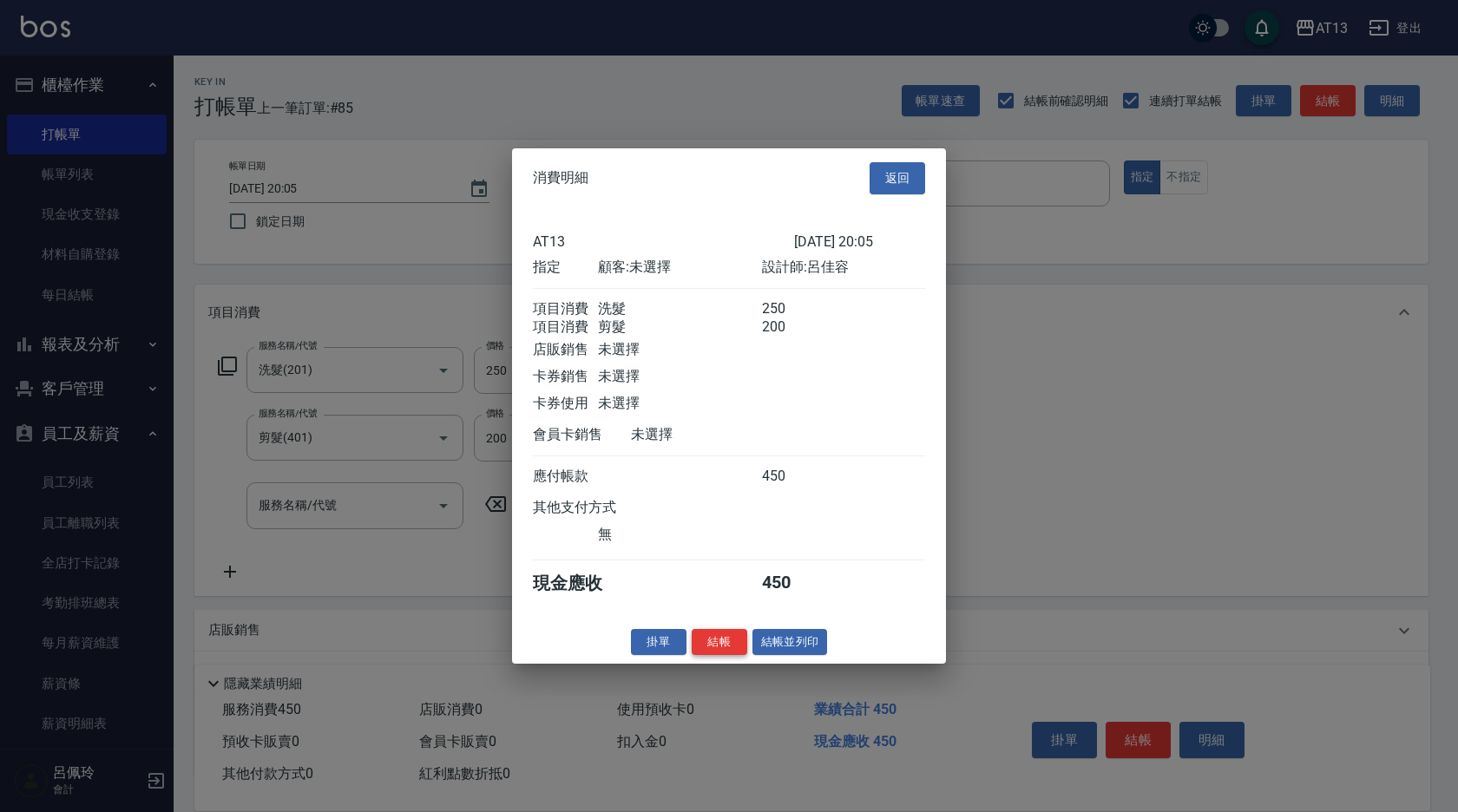
click at [731, 650] on button "結帳" at bounding box center [719, 642] width 55 height 27
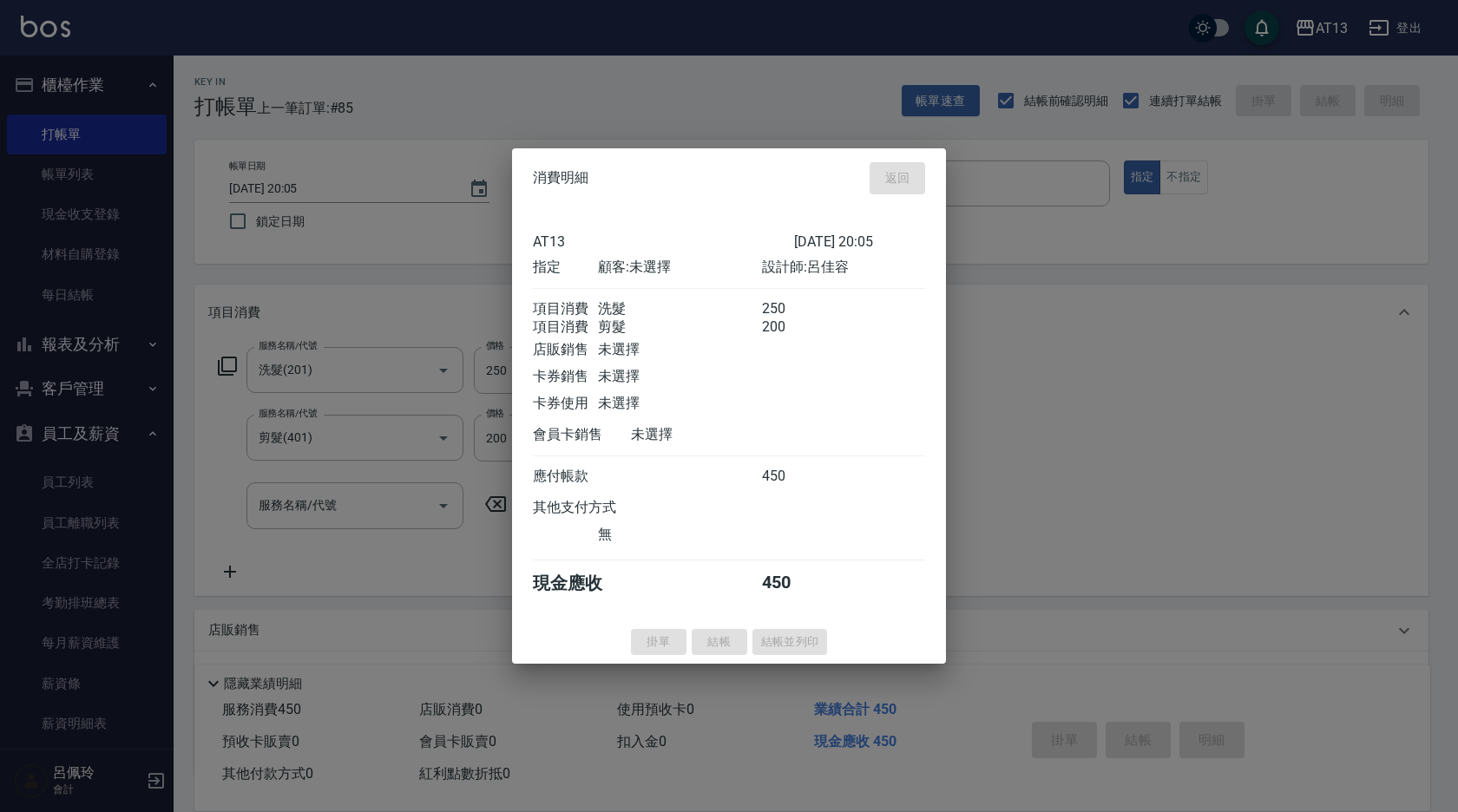
type input "2025/08/22 20:07"
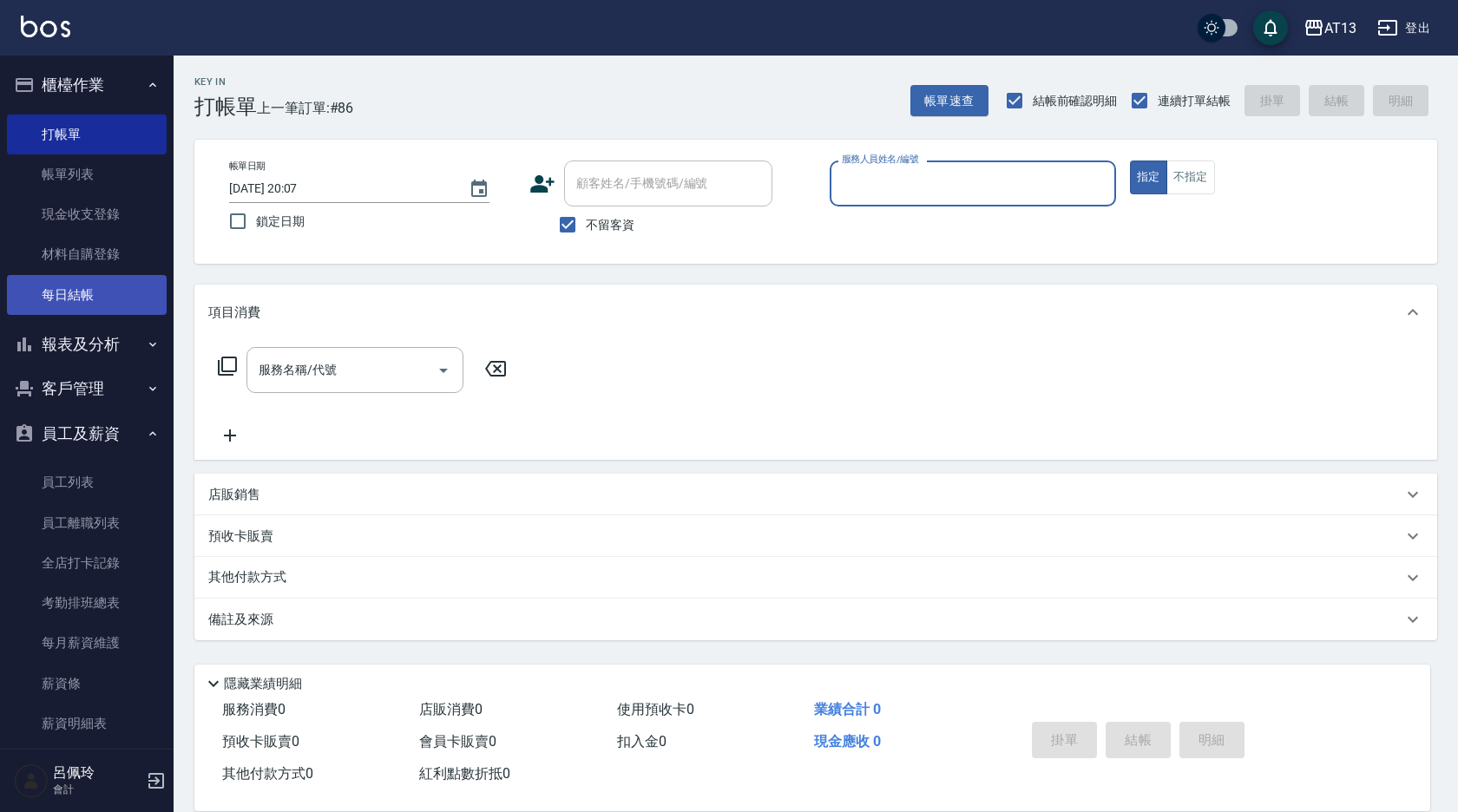
click at [74, 293] on link "每日結帳" at bounding box center [87, 295] width 160 height 40
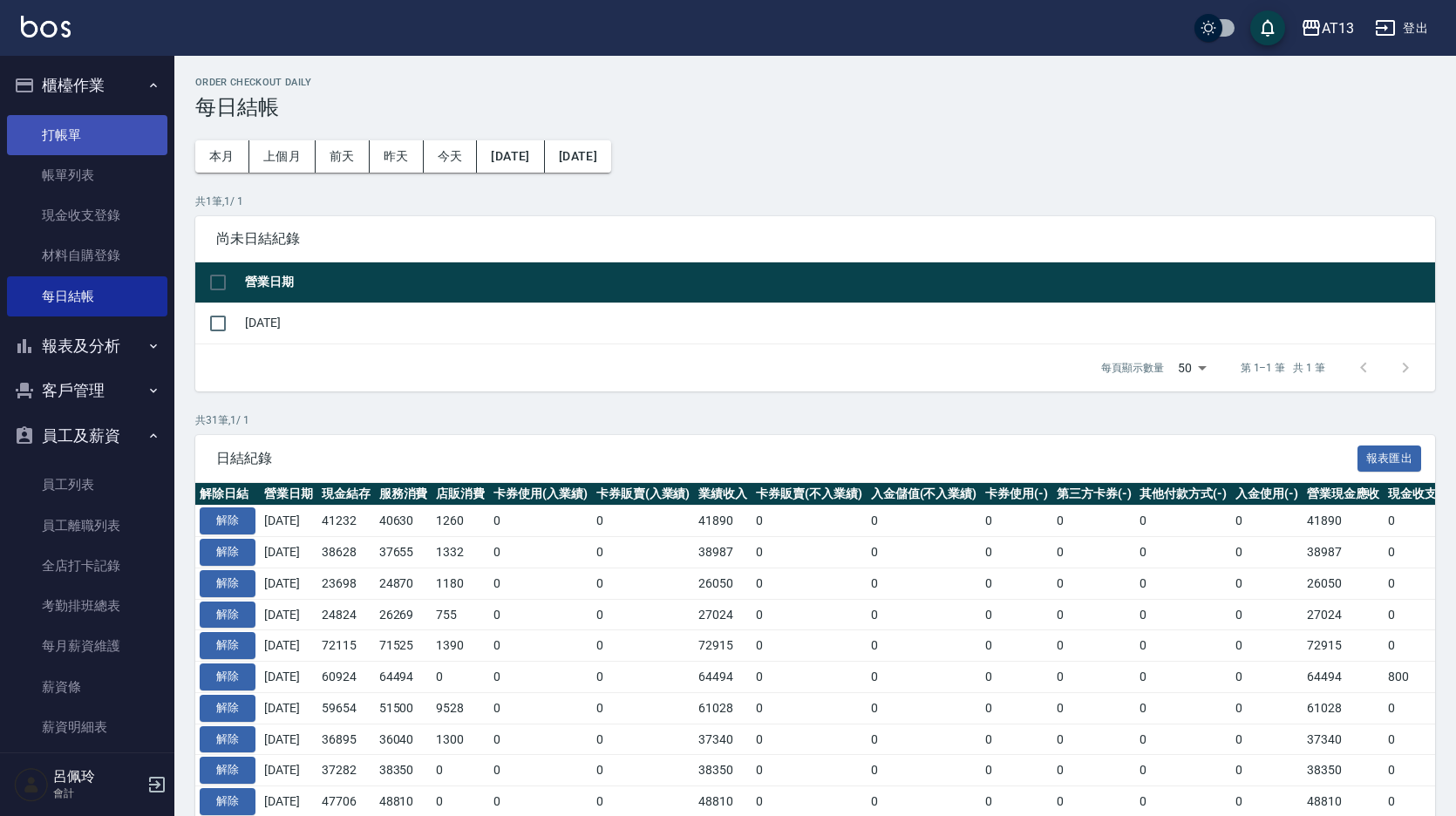
click at [75, 138] on link "打帳單" at bounding box center [87, 135] width 161 height 40
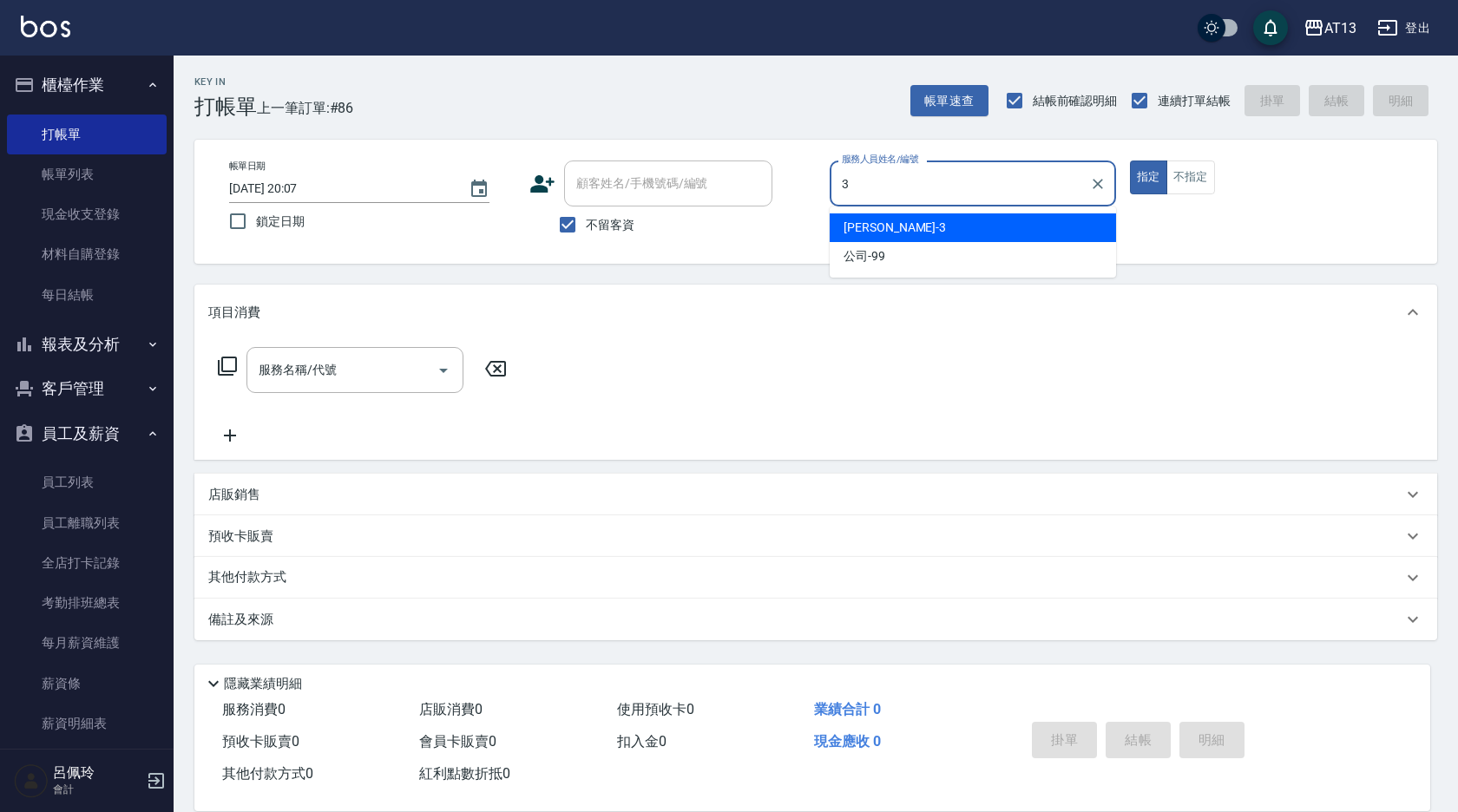
click at [1013, 221] on div "[PERSON_NAME] -3" at bounding box center [972, 228] width 287 height 29
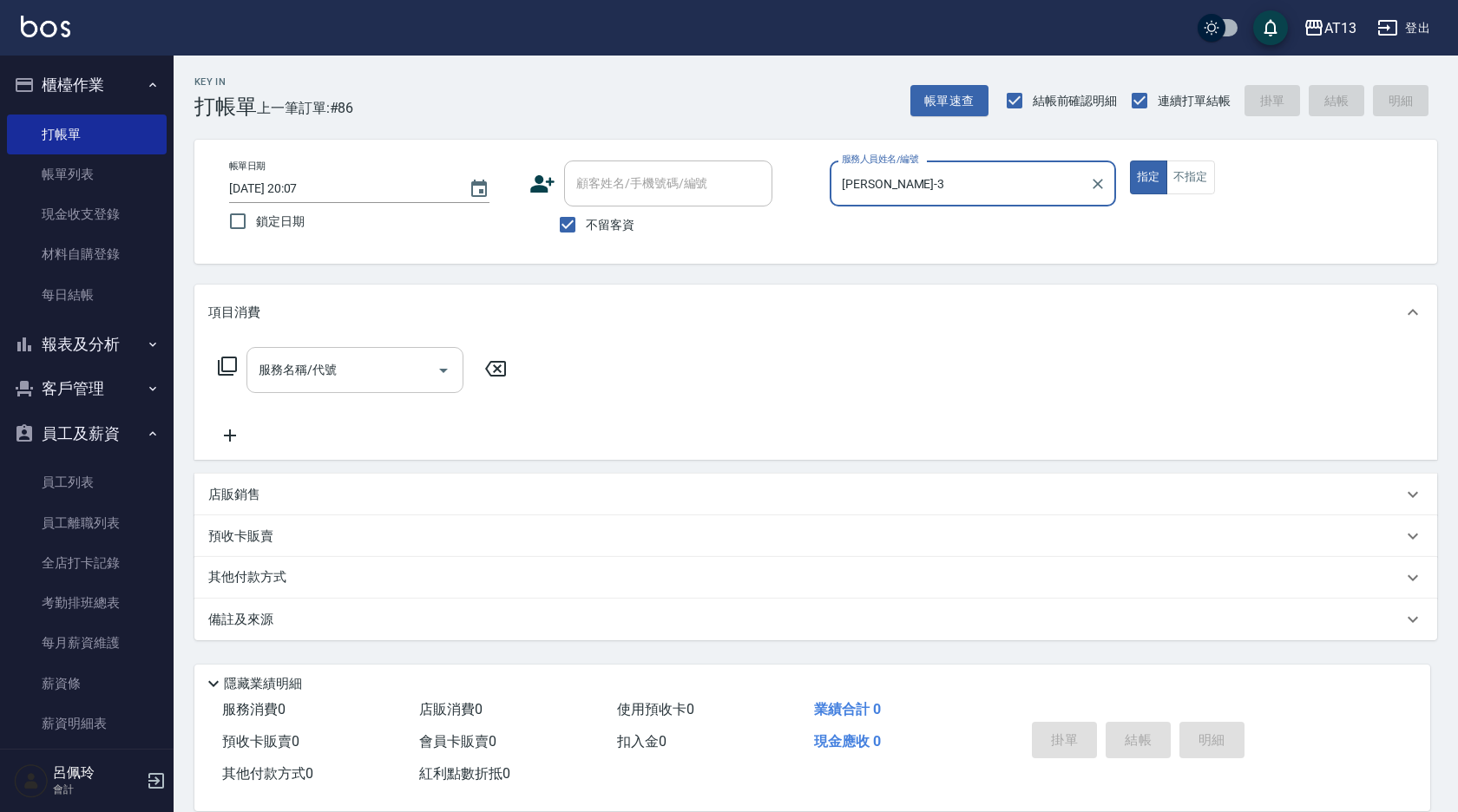
type input "[PERSON_NAME]-3"
click at [269, 355] on div "服務名稱/代號 服務名稱/代號" at bounding box center [355, 370] width 217 height 46
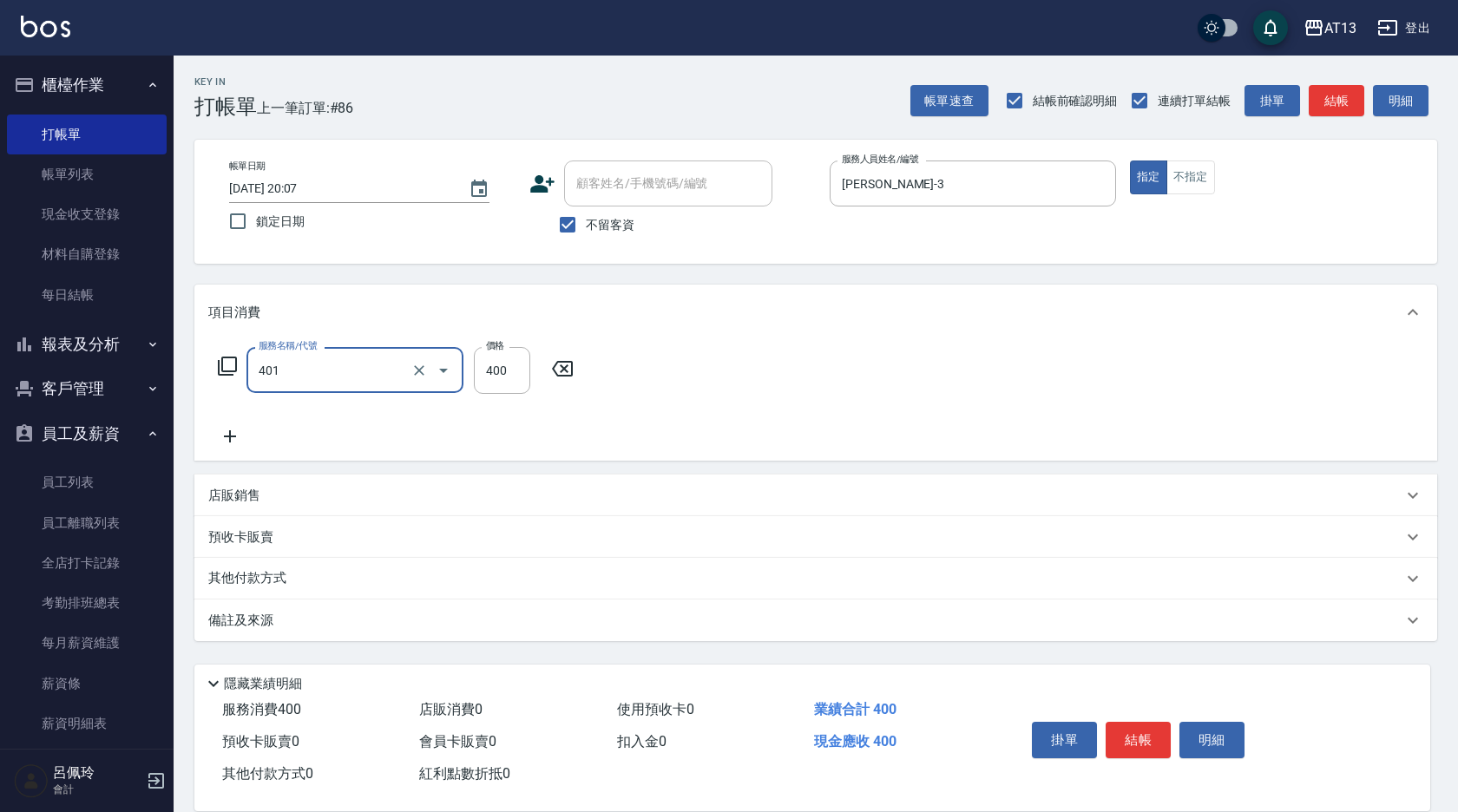
type input "剪髮(401)"
type input "350"
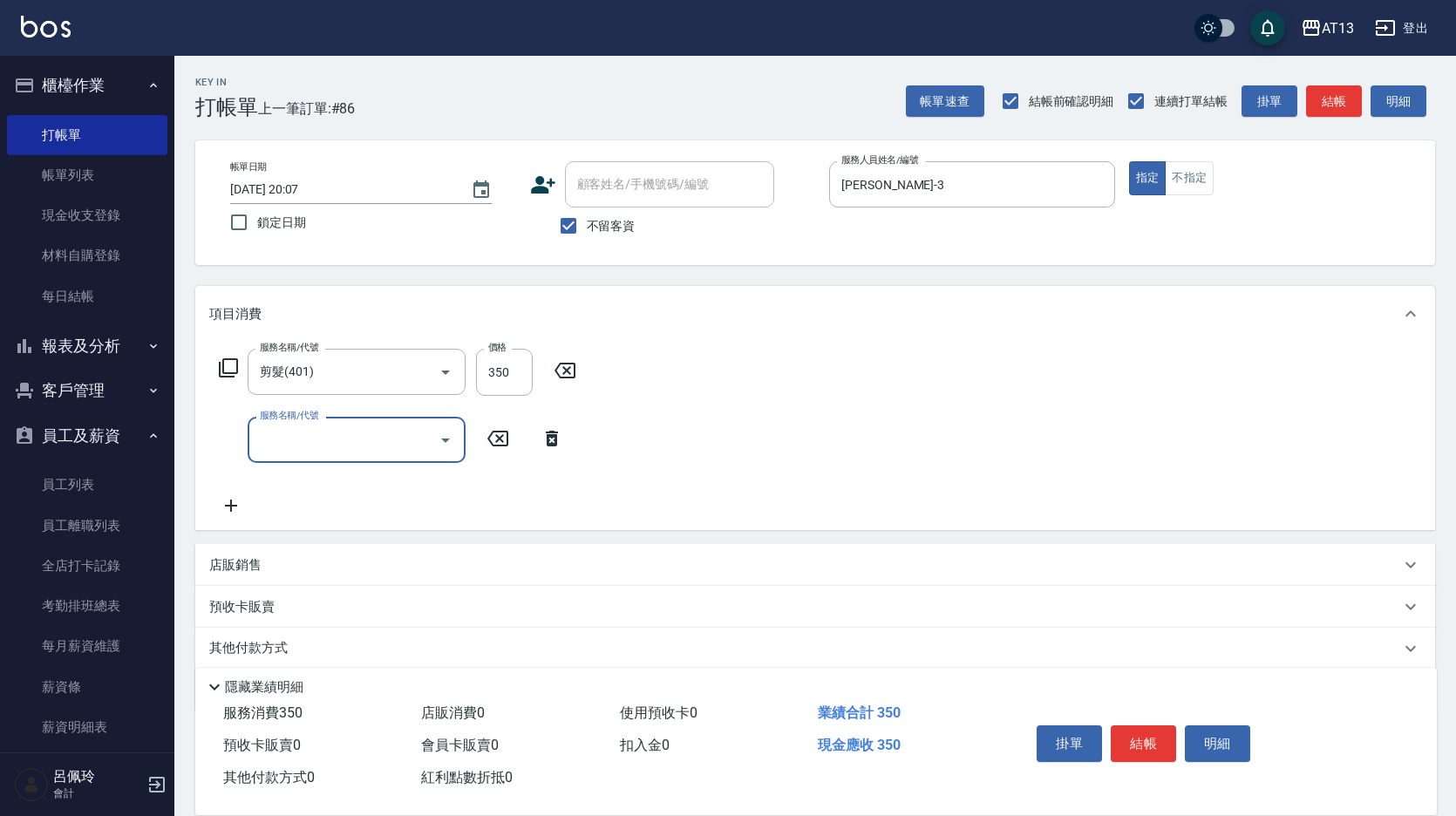
click at [667, 412] on div "服務名稱/代號 剪髮(401) 服務名稱/代號 價格 350 價格 服務名稱/代號 服務名稱/代號" at bounding box center [815, 435] width 1240 height 188
click at [1163, 741] on button "結帳" at bounding box center [1143, 743] width 65 height 36
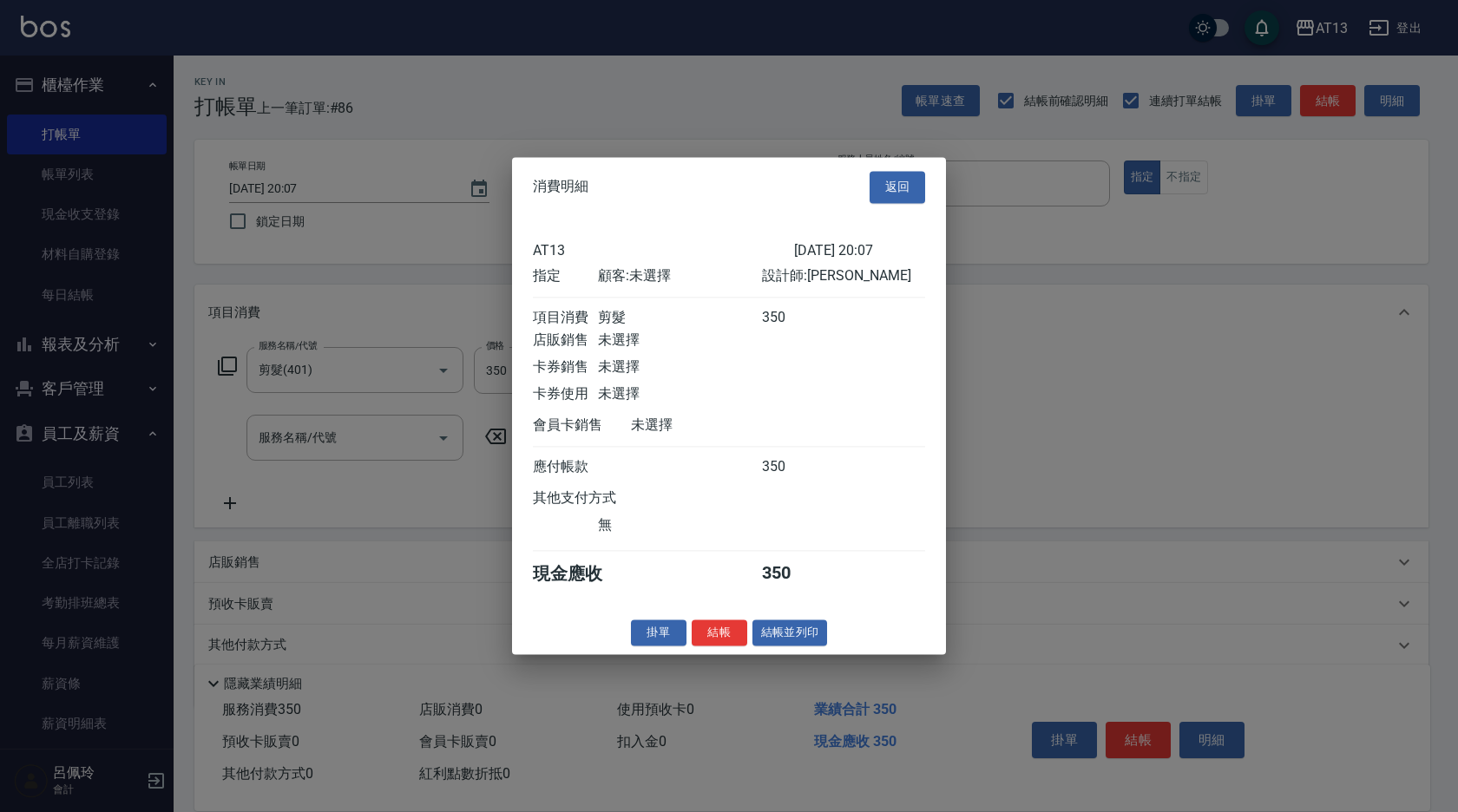
drag, startPoint x: 713, startPoint y: 643, endPoint x: 708, endPoint y: 634, distance: 10.3
click at [710, 641] on button "結帳" at bounding box center [719, 633] width 55 height 27
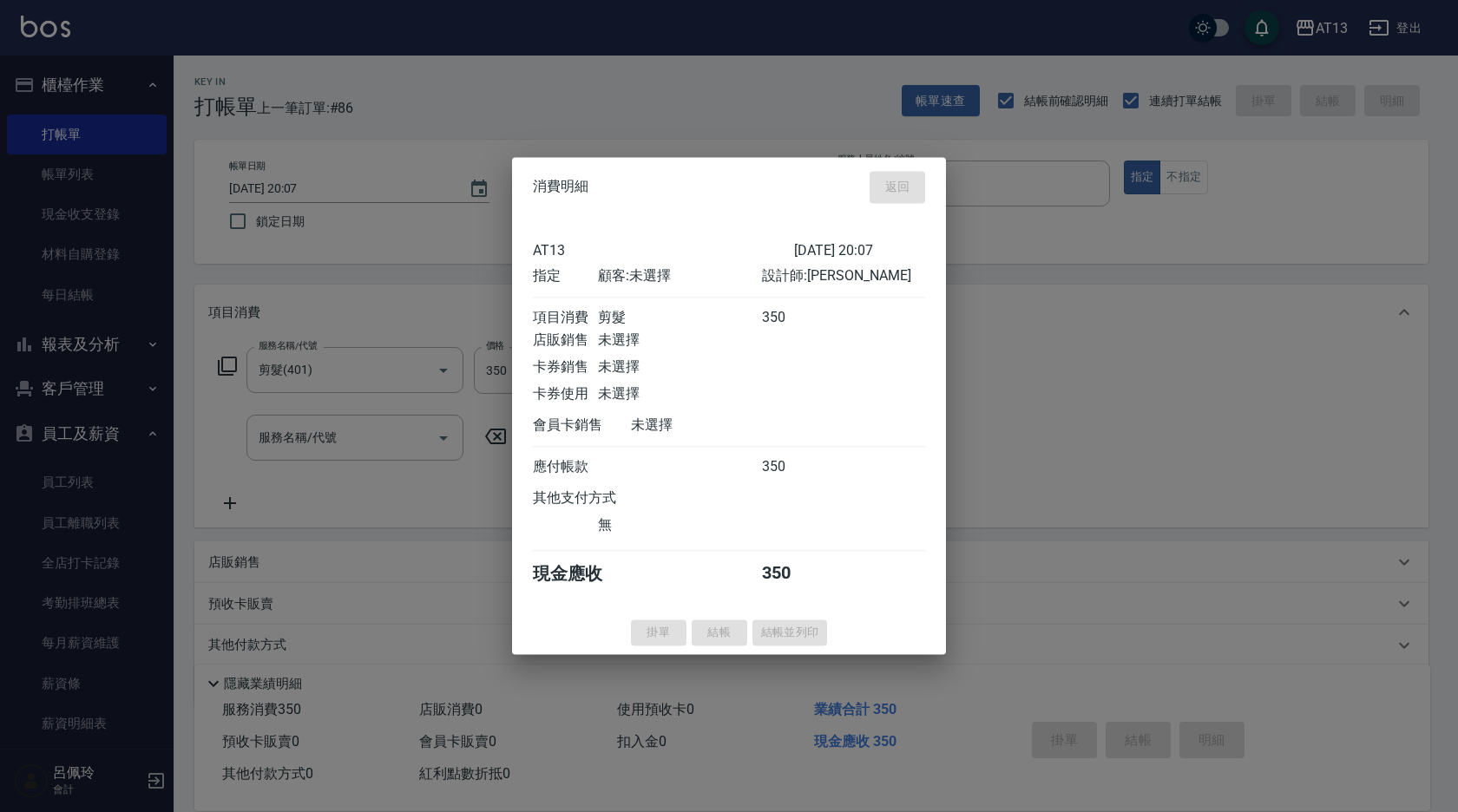
type input "2025/08/22 20:13"
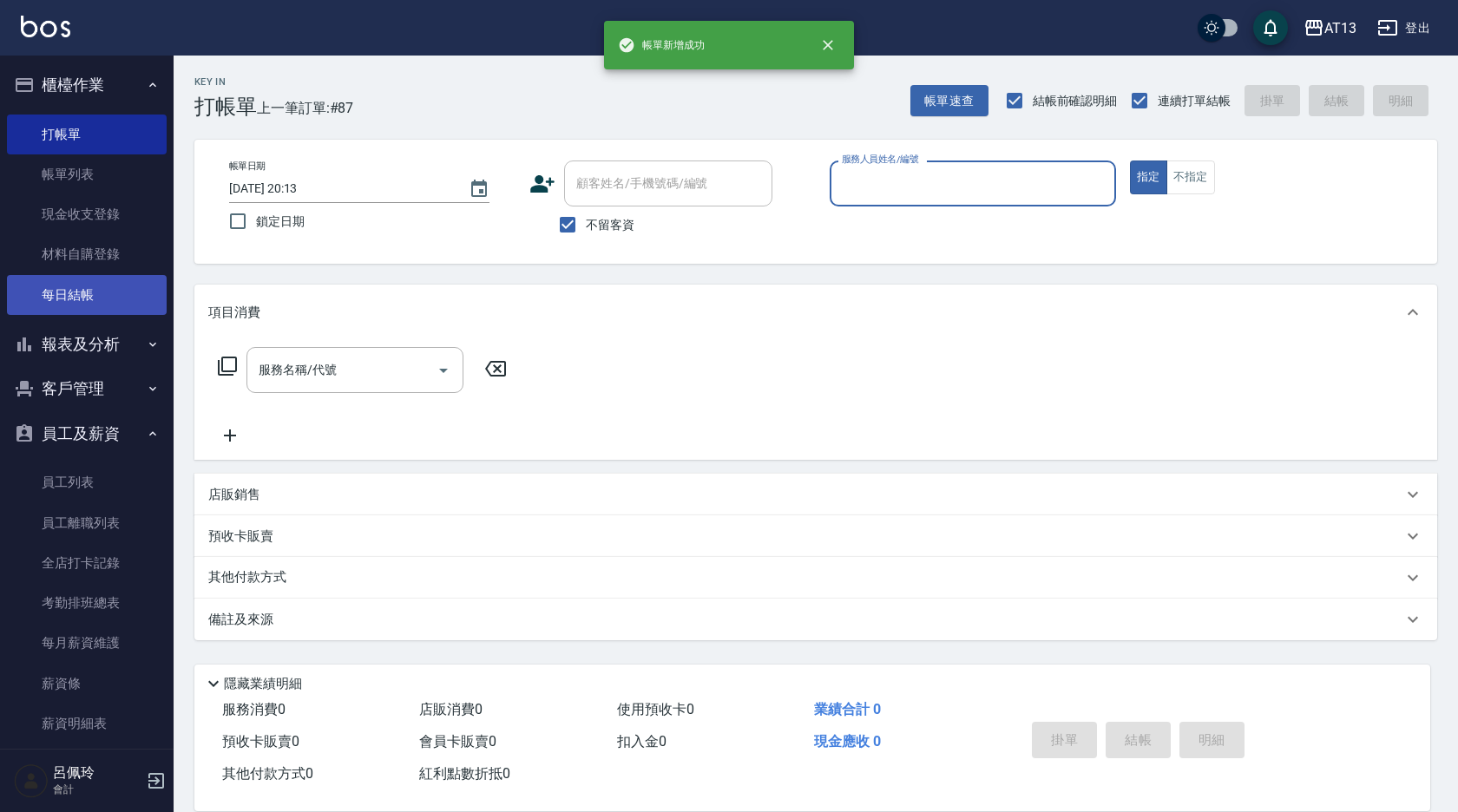
click at [84, 283] on link "每日結帳" at bounding box center [87, 295] width 160 height 40
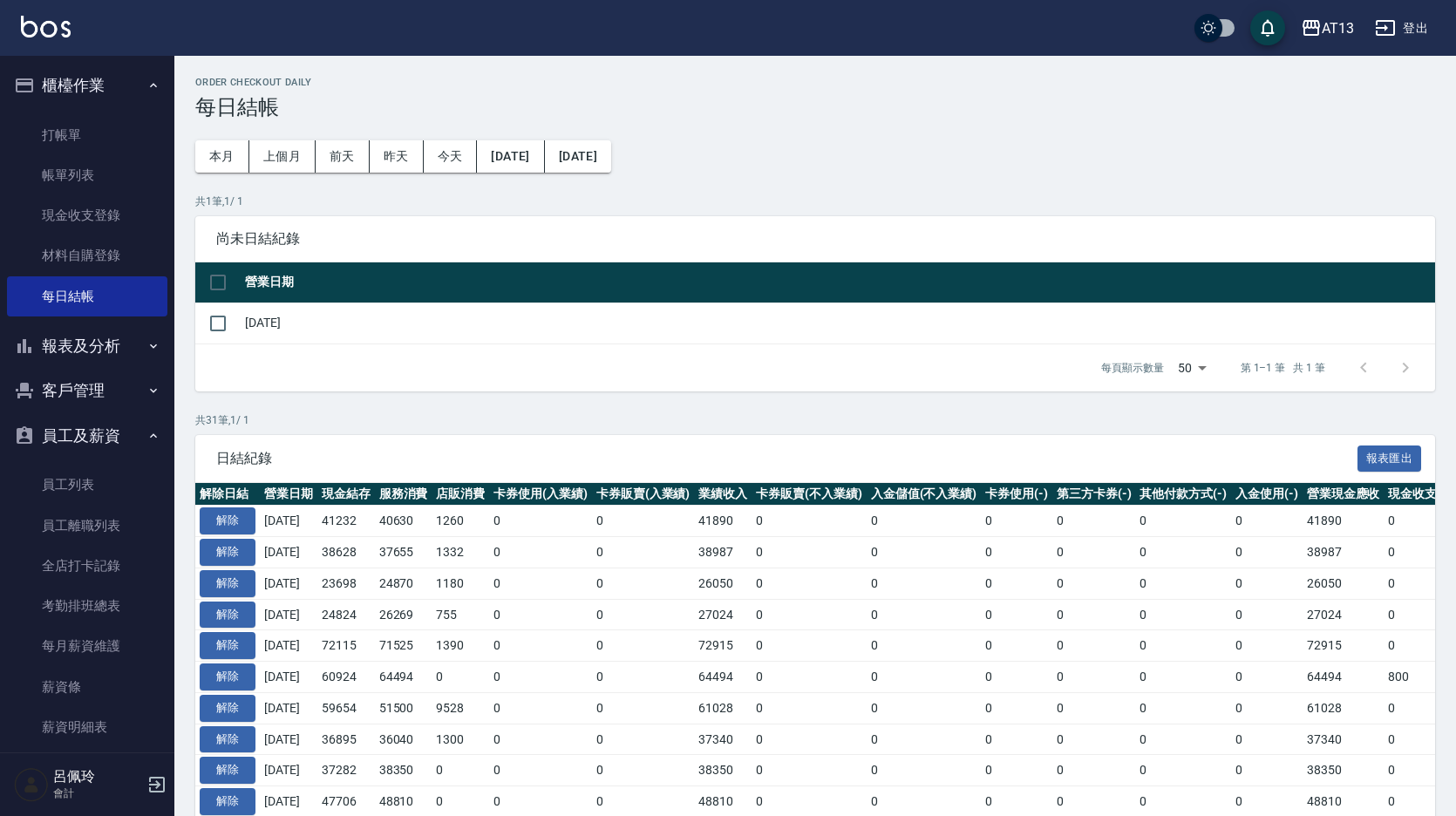
click at [191, 280] on div "Order checkout daily 每日結帳 本月 上個月 前天 昨天 今天 2025/07/22 2025/08/22 共 1 筆, 1 / 1 尚未…" at bounding box center [815, 809] width 1282 height 1508
click at [212, 276] on input "checkbox" at bounding box center [218, 282] width 36 height 36
checkbox input "true"
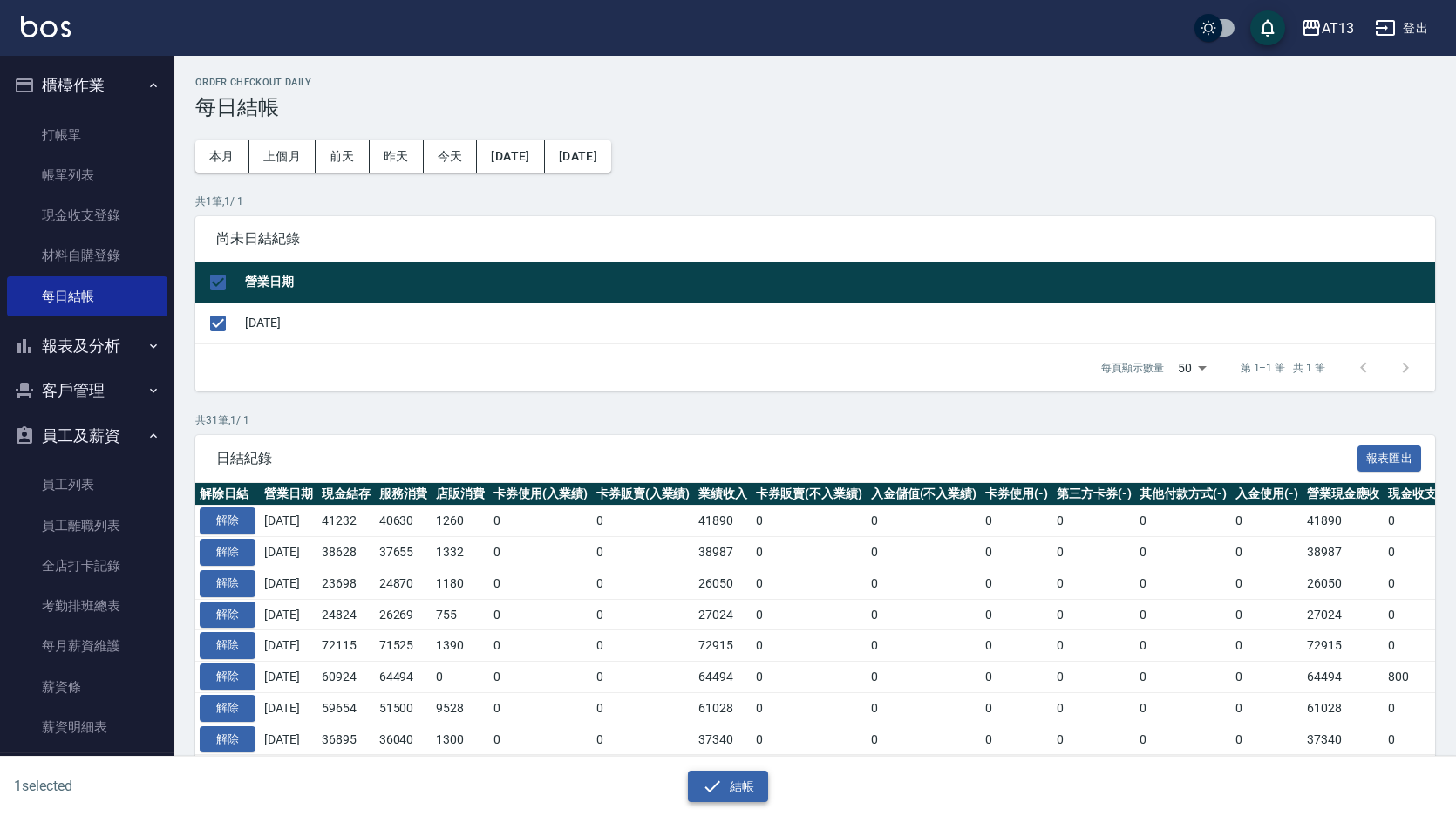
click at [733, 799] on button "結帳" at bounding box center [728, 787] width 81 height 33
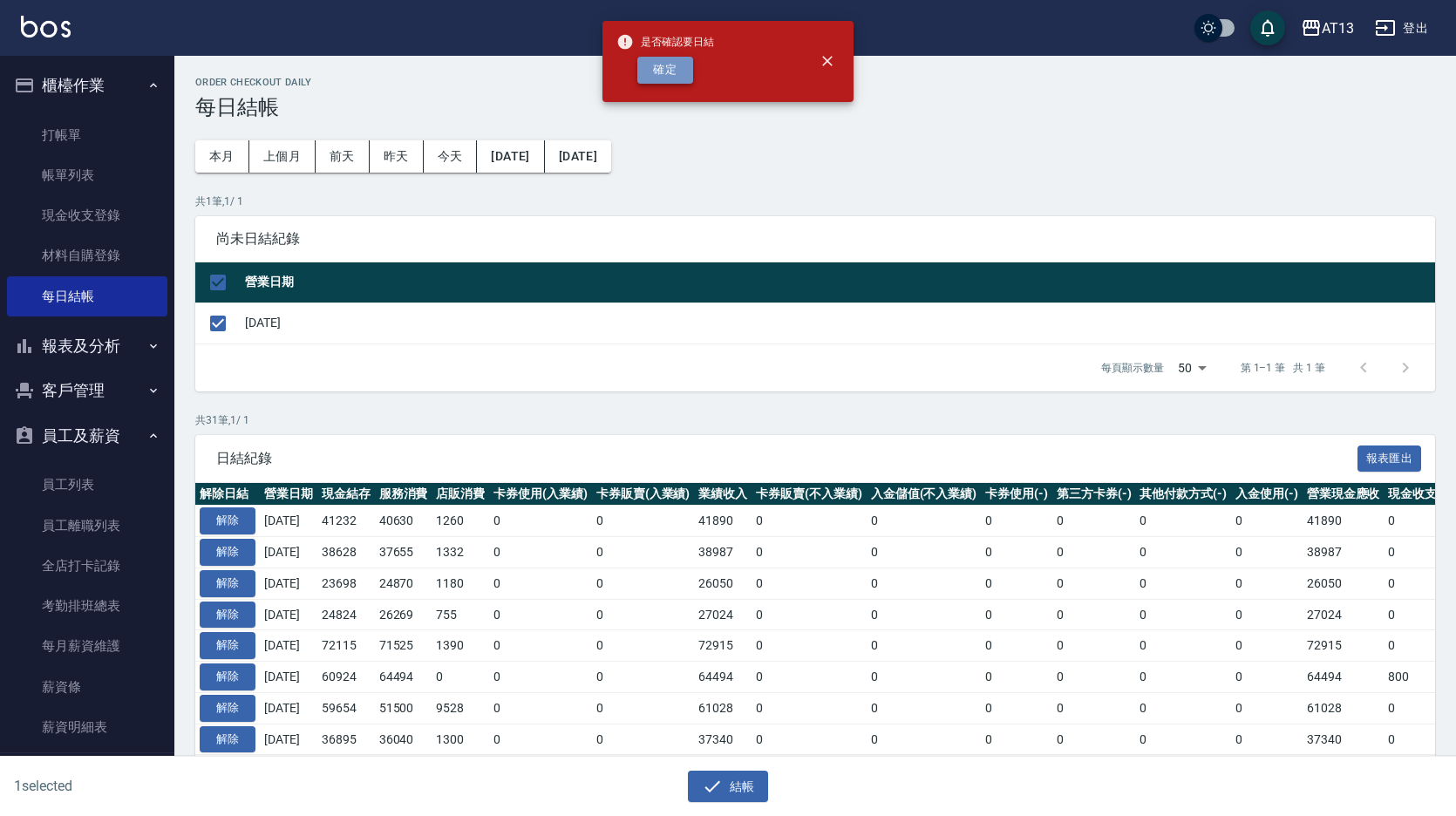
click at [673, 60] on button "確定" at bounding box center [665, 70] width 55 height 27
checkbox input "false"
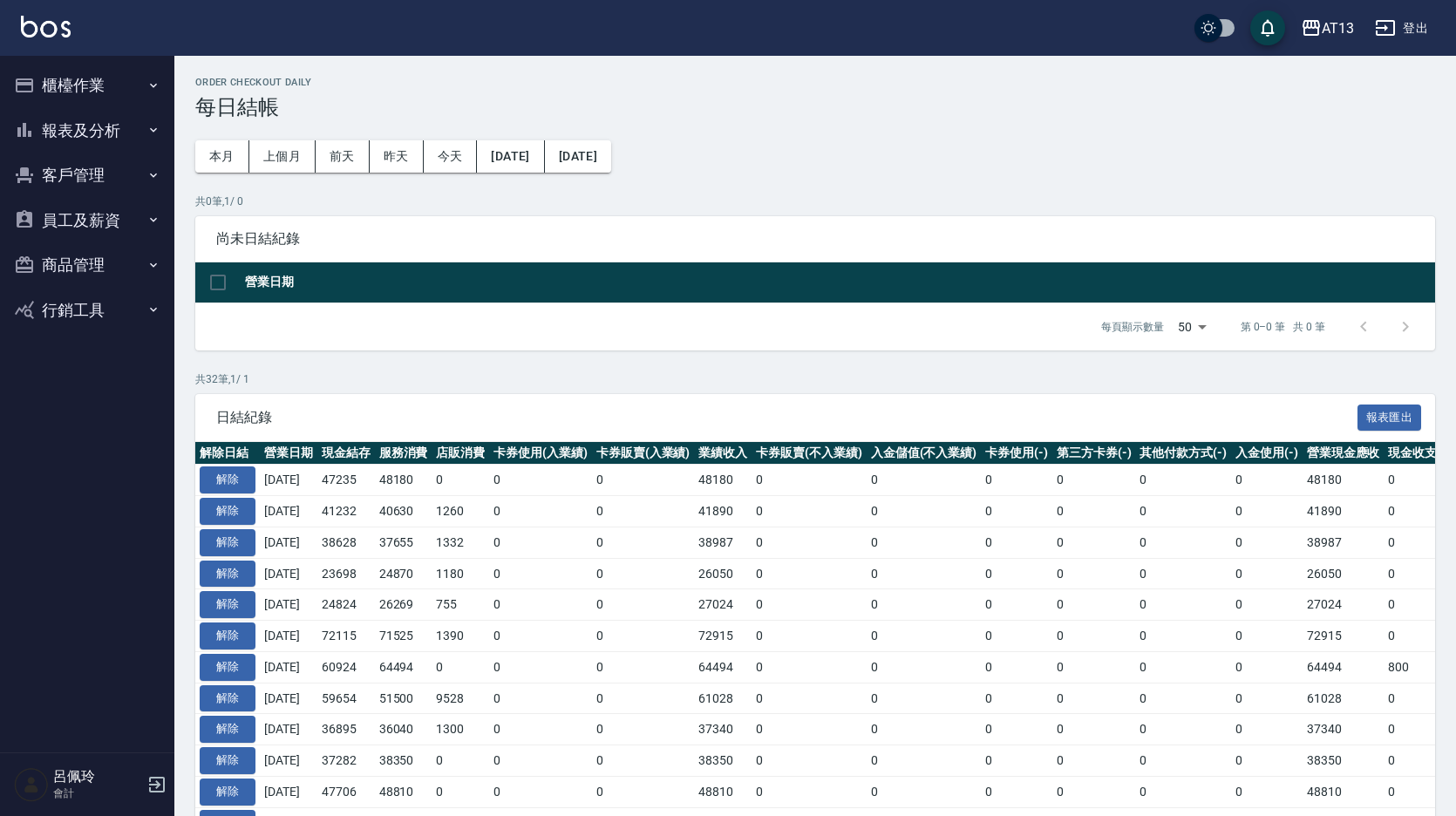
click at [72, 133] on button "報表及分析" at bounding box center [87, 130] width 161 height 45
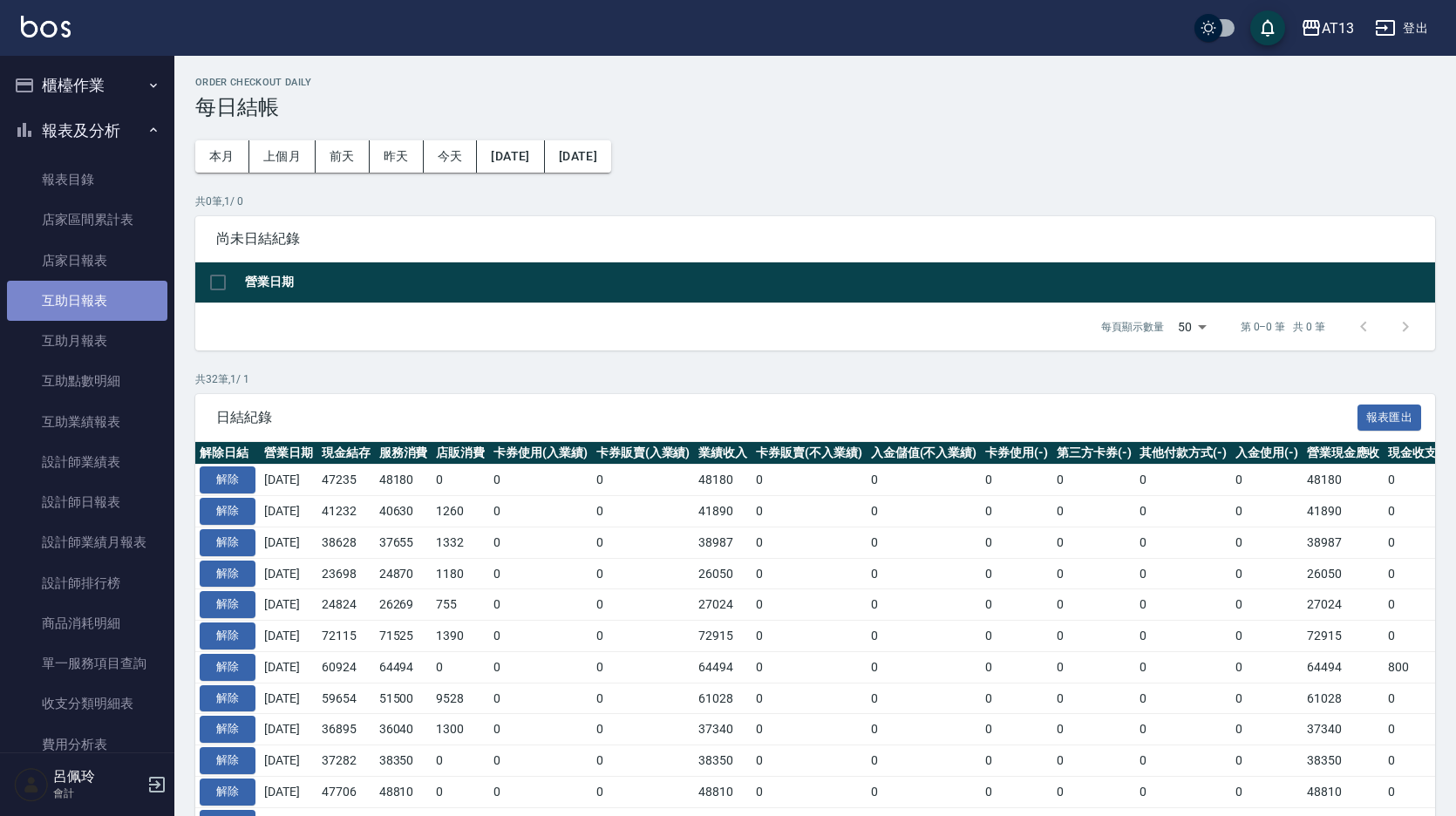
drag, startPoint x: 111, startPoint y: 302, endPoint x: 94, endPoint y: 310, distance: 18.8
click at [111, 302] on link "互助日報表" at bounding box center [87, 300] width 161 height 40
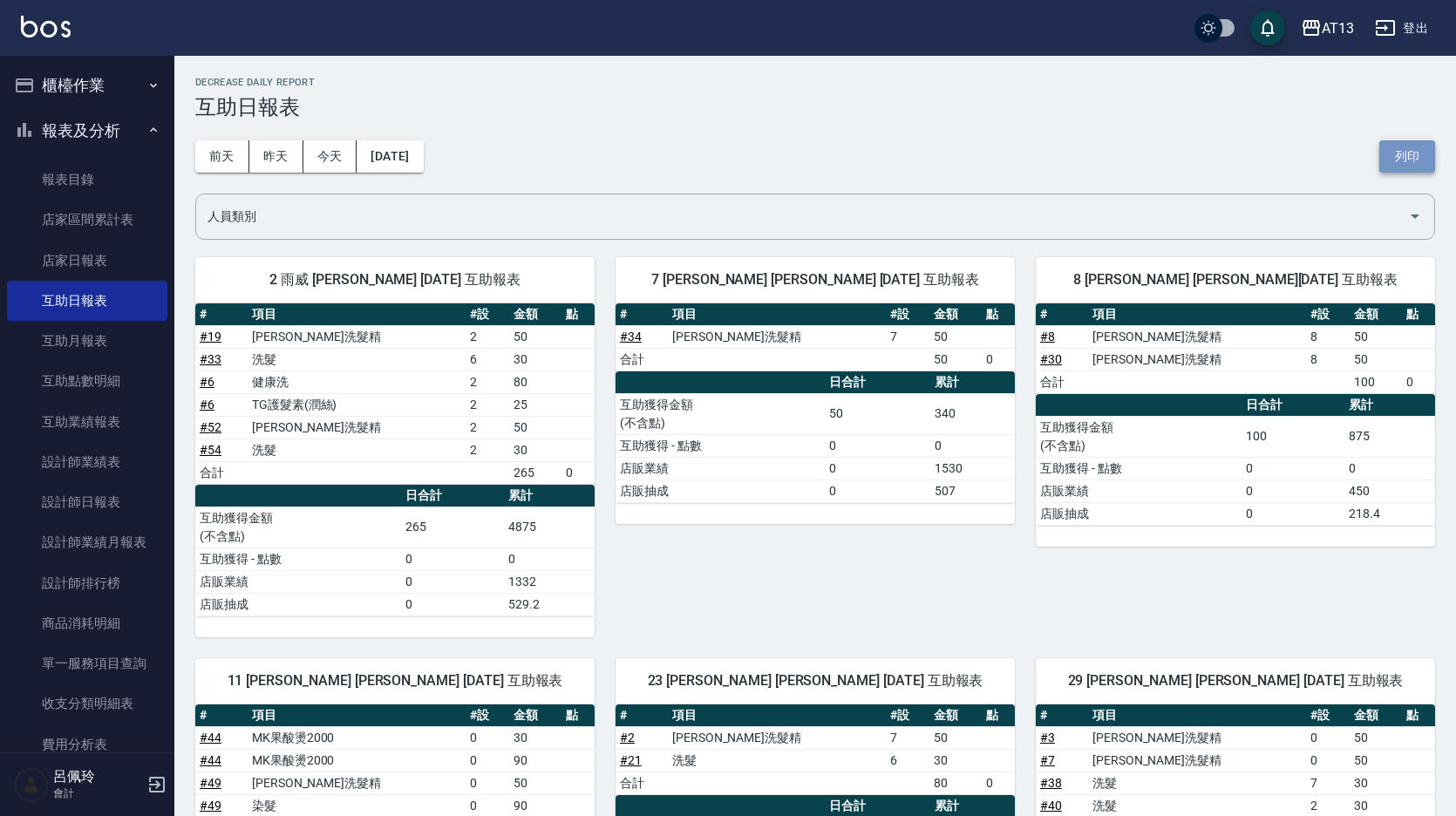
click at [1397, 156] on button "列印" at bounding box center [1407, 157] width 55 height 33
click at [113, 490] on link "設計師日報表" at bounding box center [87, 502] width 161 height 40
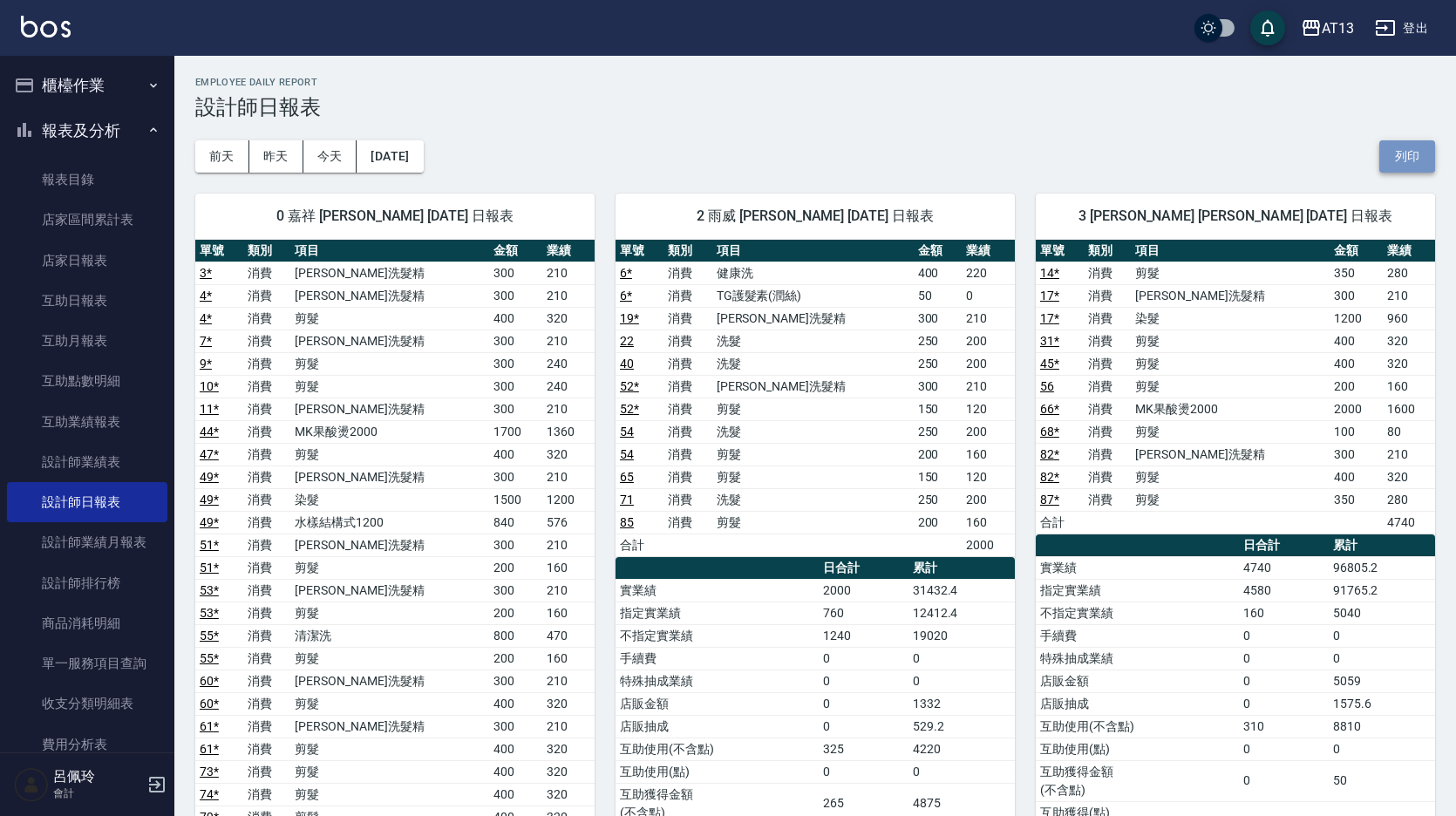
click at [1433, 151] on button "列印" at bounding box center [1407, 157] width 55 height 33
click at [92, 261] on link "店家日報表" at bounding box center [87, 261] width 161 height 40
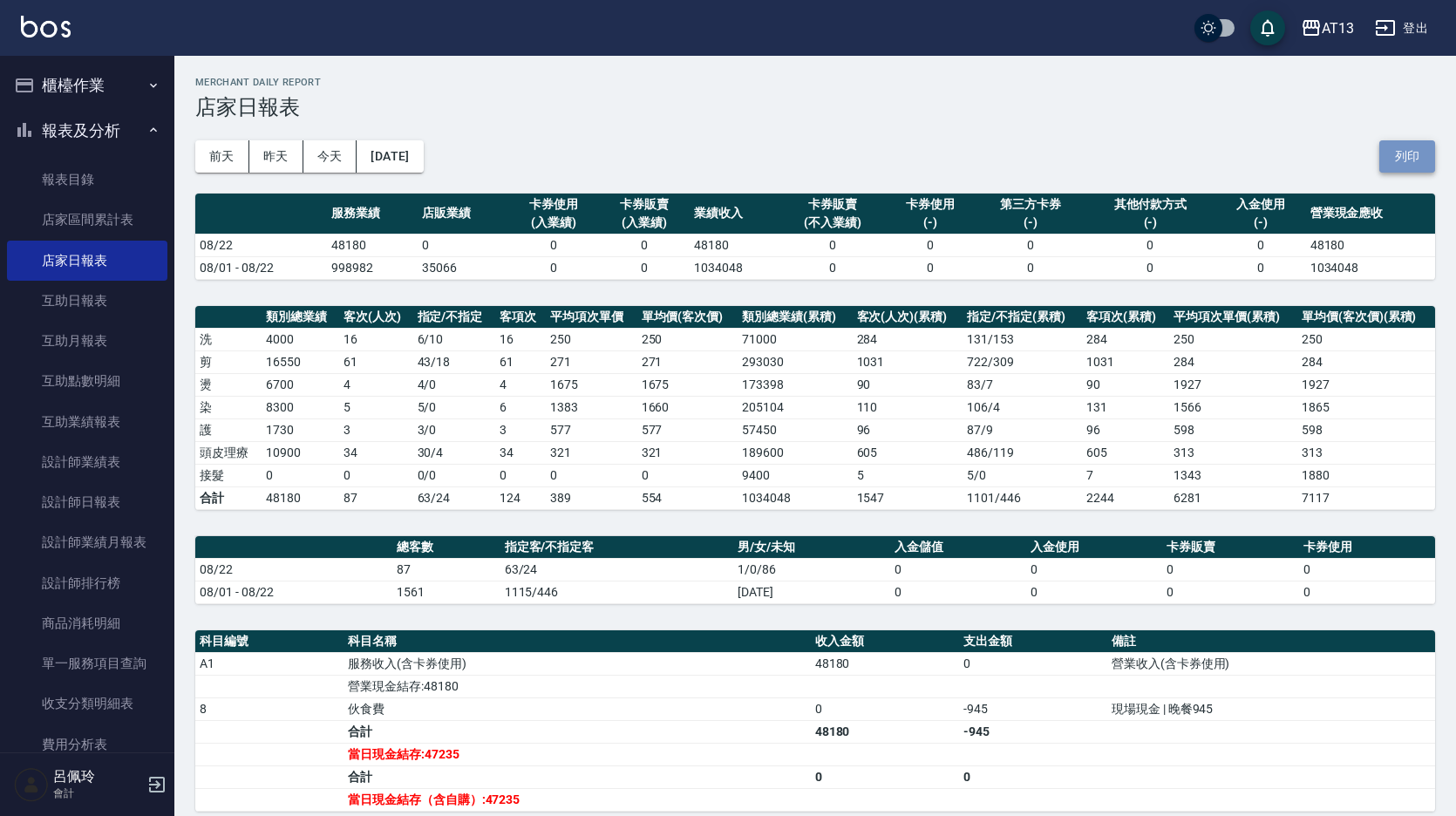
click at [1404, 165] on button "列印" at bounding box center [1407, 157] width 55 height 33
